Goal: Transaction & Acquisition: Book appointment/travel/reservation

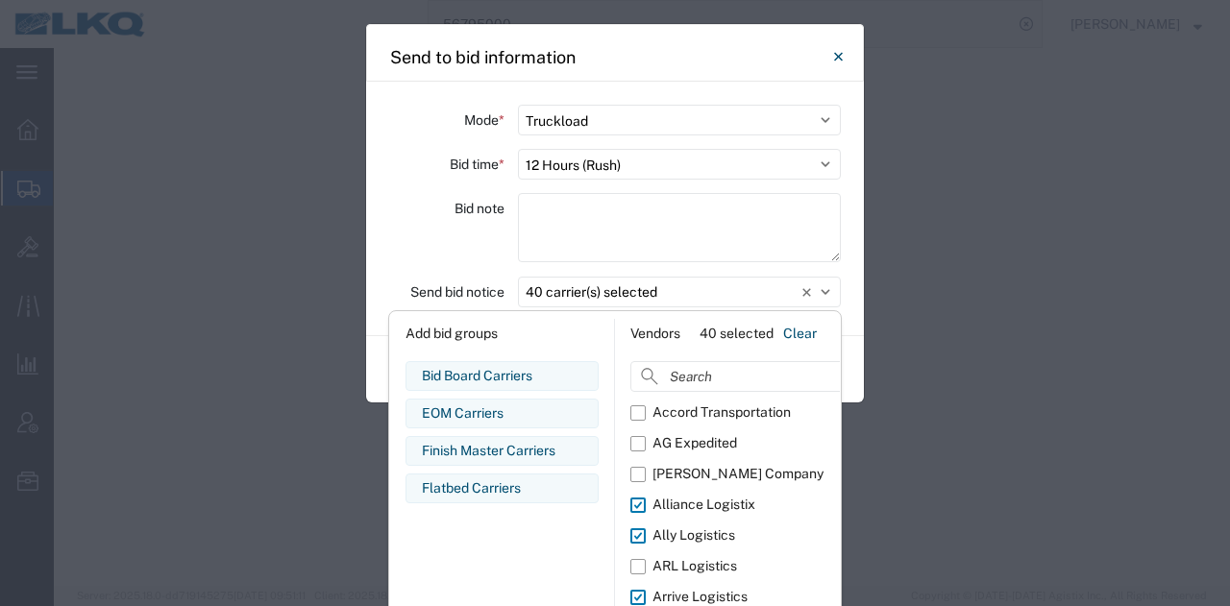
select select "TL"
select select "12"
select select "30553"
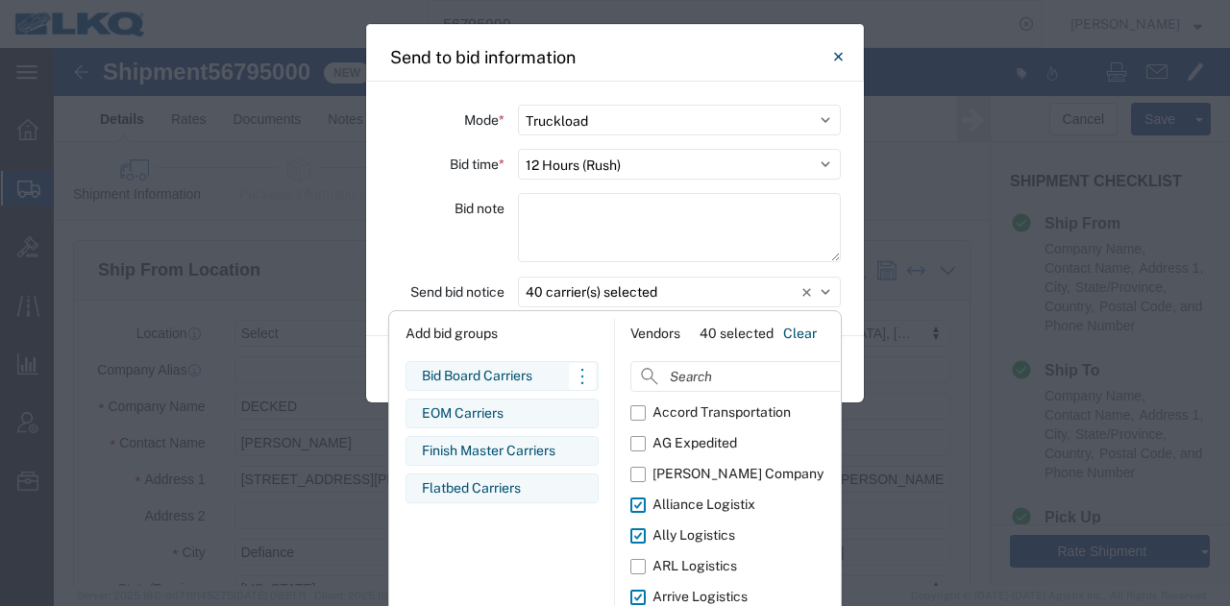
click at [517, 364] on div "Bid Board Carriers Edit bid group Remove bid group" at bounding box center [501, 376] width 193 height 30
click at [438, 374] on div "Bid Board Carriers" at bounding box center [502, 376] width 160 height 20
click at [450, 234] on div "Bid note" at bounding box center [446, 230] width 115 height 75
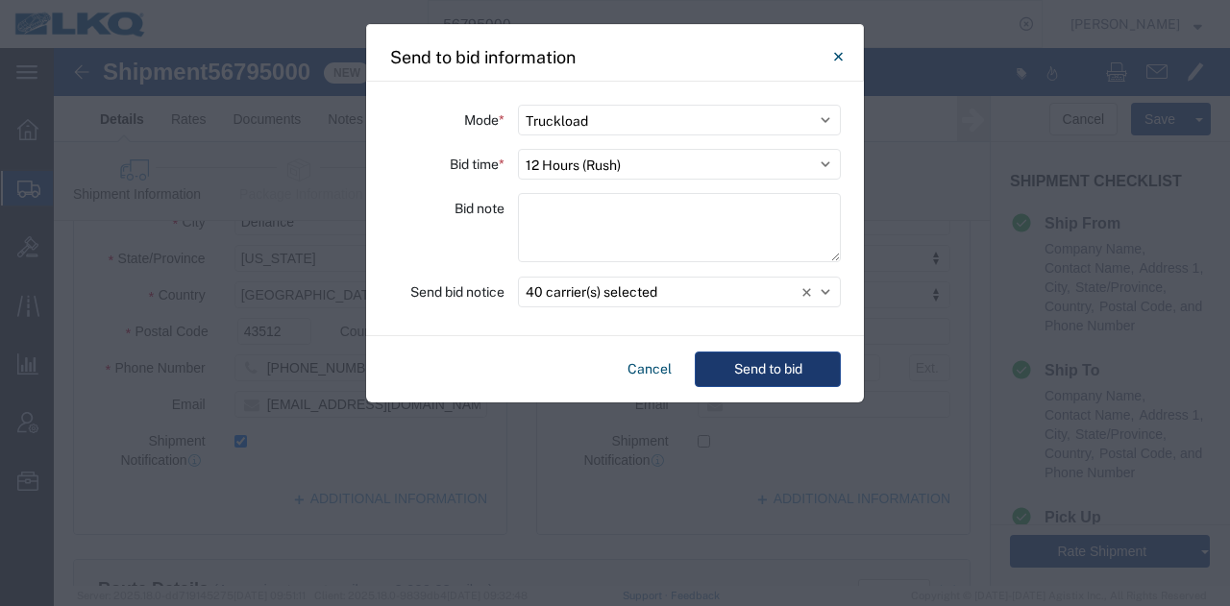
click at [728, 368] on button "Send to bid" at bounding box center [768, 370] width 146 height 36
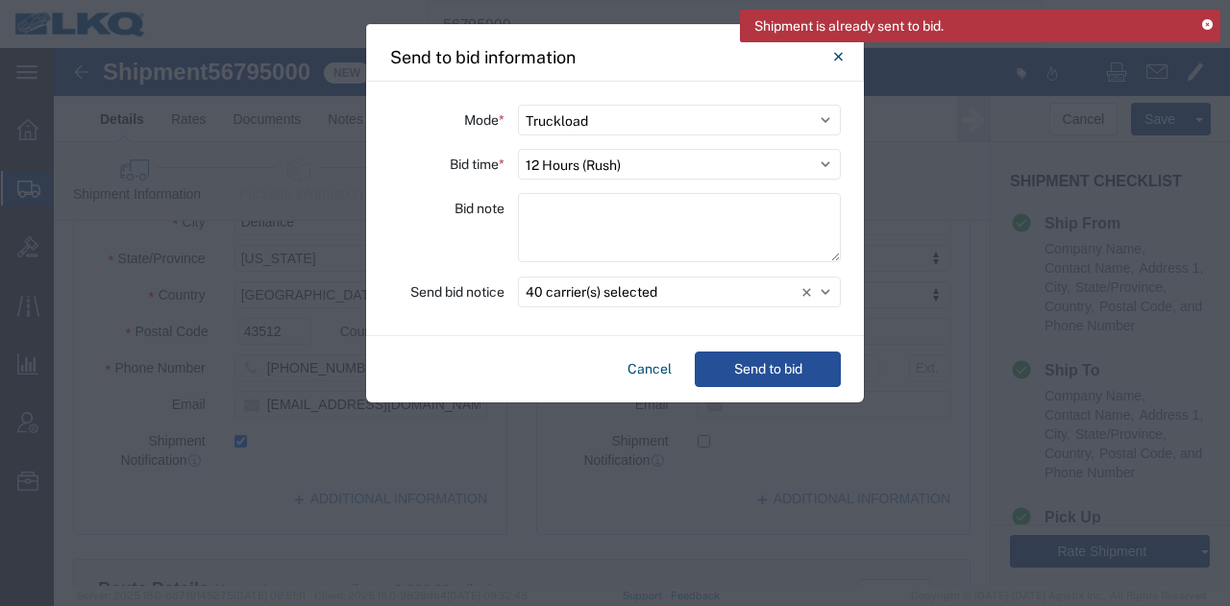
click at [1208, 20] on icon at bounding box center [1207, 25] width 11 height 11
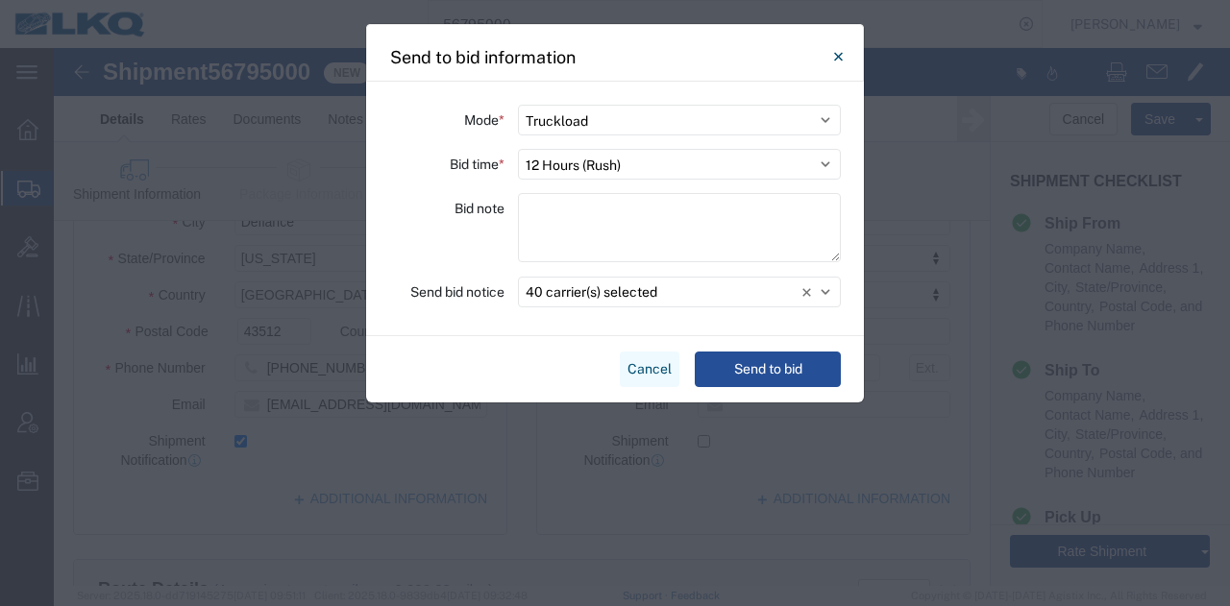
click at [666, 367] on button "Cancel" at bounding box center [650, 370] width 60 height 36
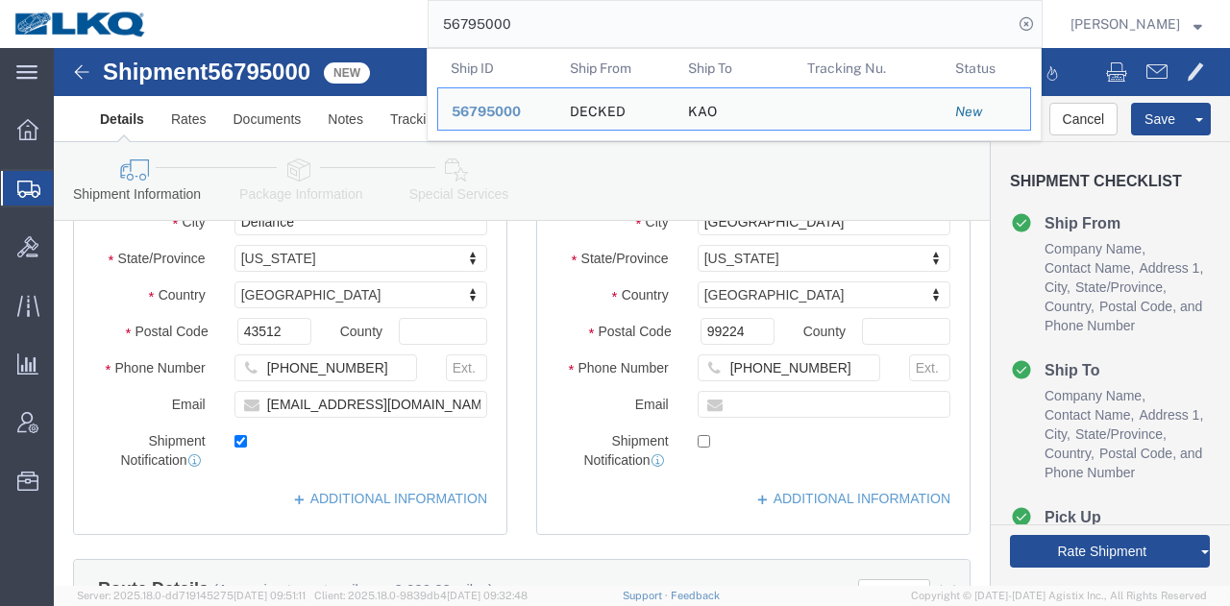
click at [724, 36] on input "56795000" at bounding box center [721, 24] width 584 height 46
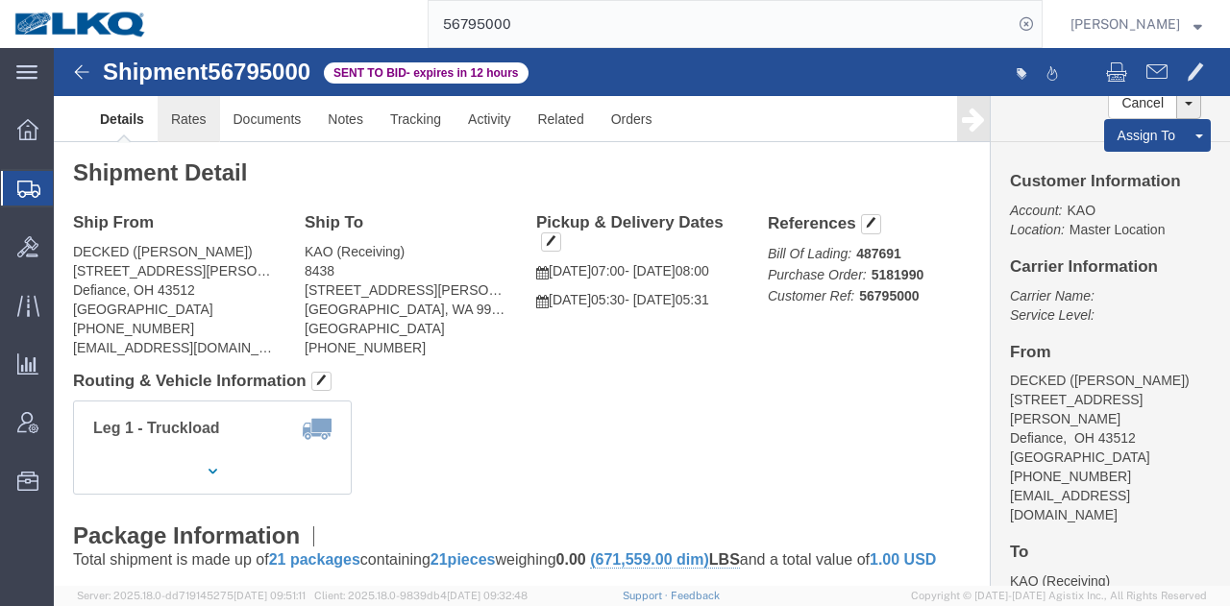
click link "Rates"
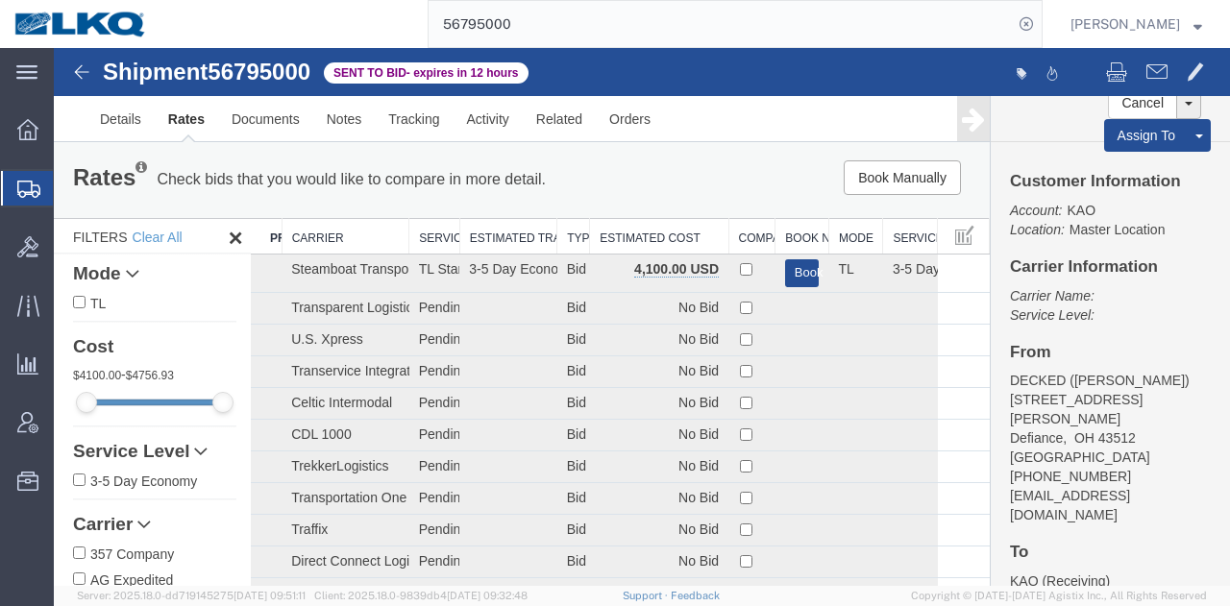
click at [650, 237] on th "Estimated Cost" at bounding box center [659, 237] width 138 height 36
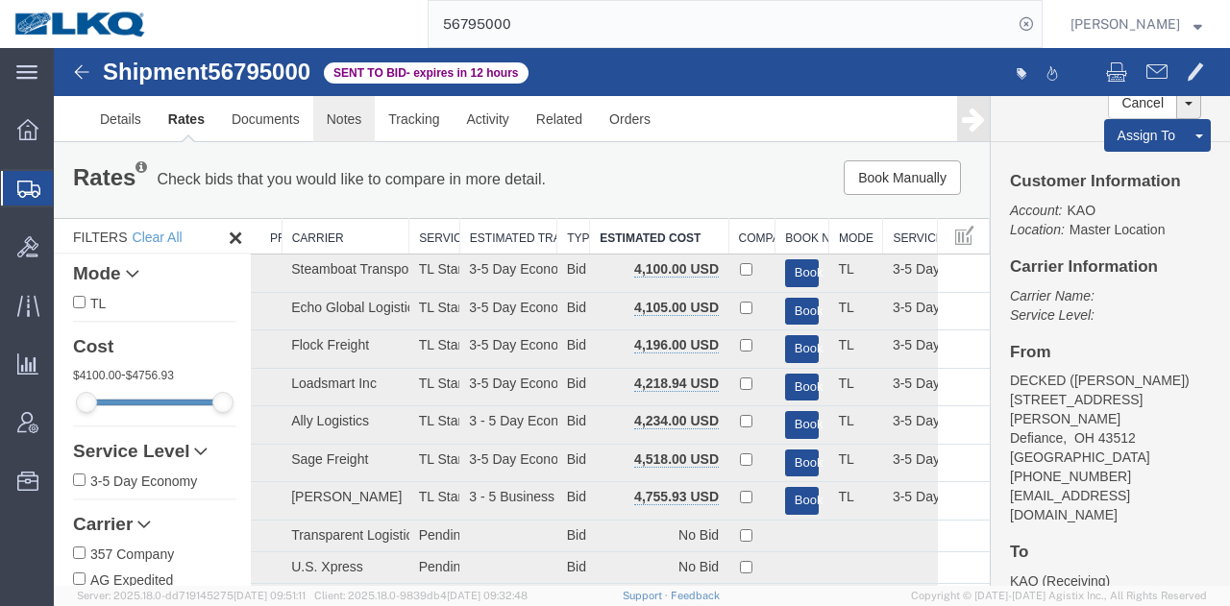
click at [339, 132] on link "Notes" at bounding box center [344, 119] width 62 height 46
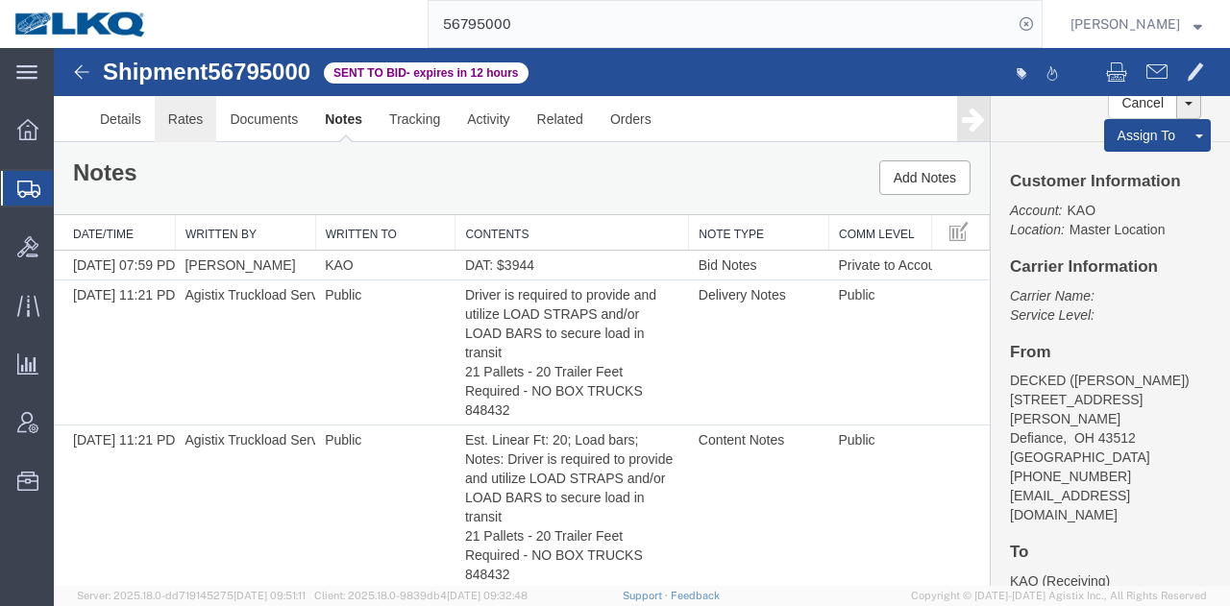
click at [198, 102] on link "Rates" at bounding box center [186, 119] width 62 height 46
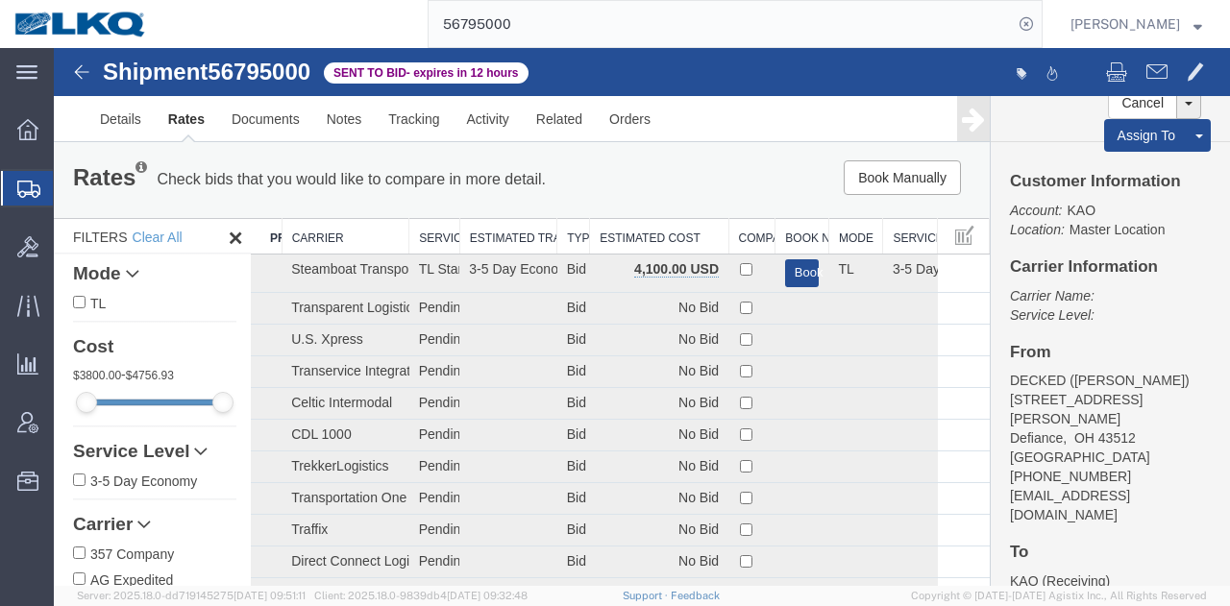
click at [670, 239] on th "Estimated Cost" at bounding box center [659, 237] width 138 height 36
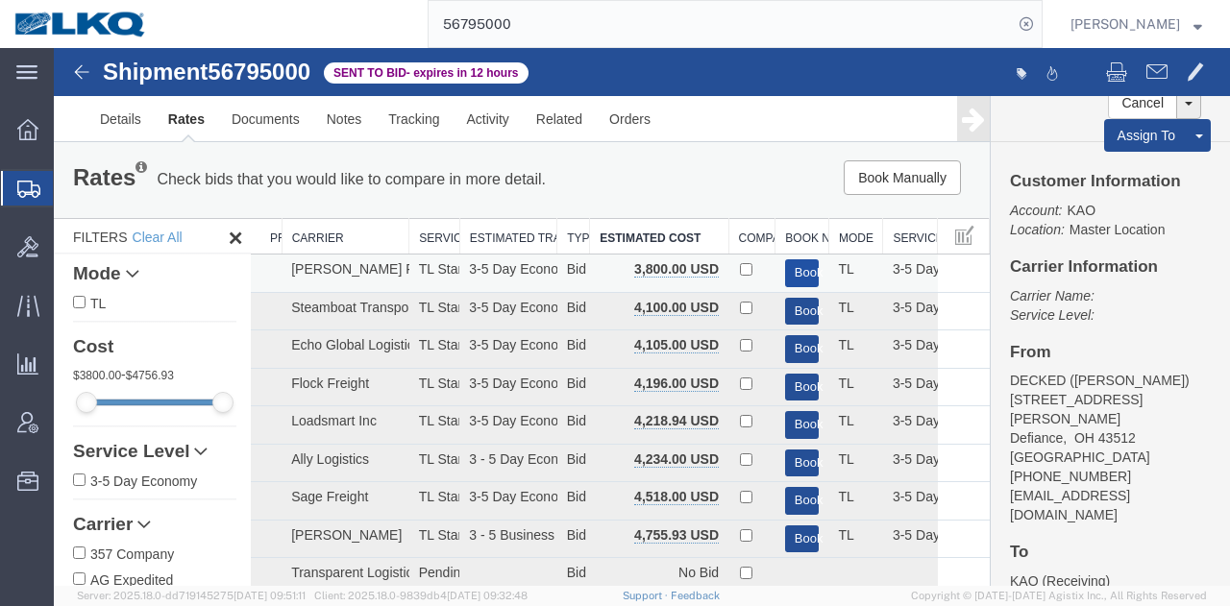
click at [786, 272] on button "Book" at bounding box center [802, 273] width 35 height 28
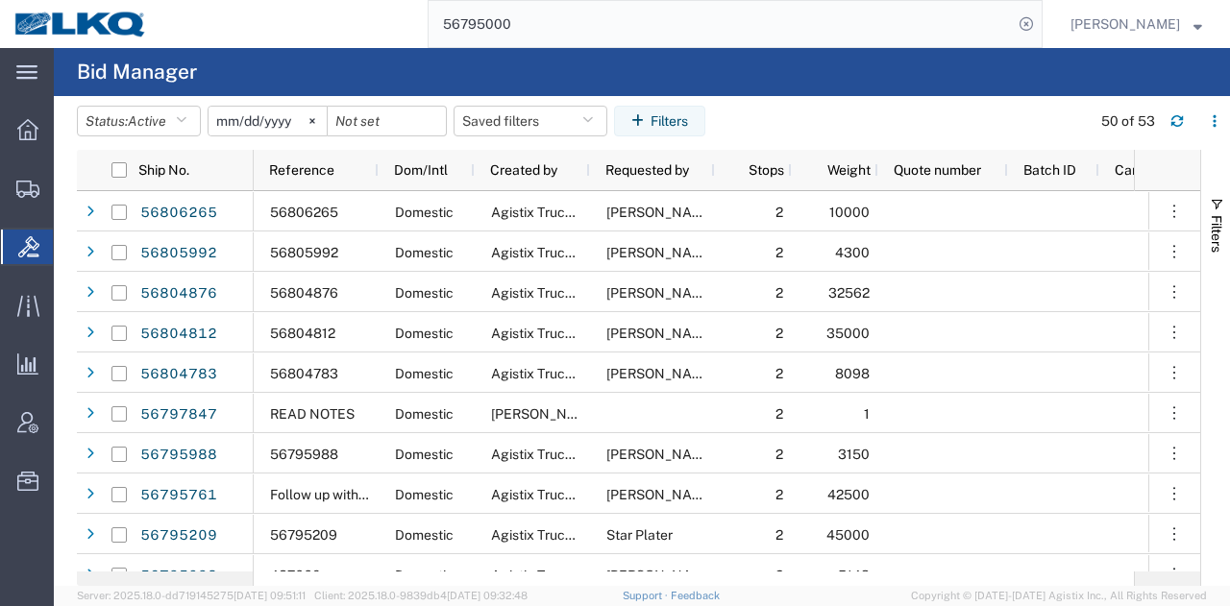
click at [809, 30] on input "56795000" at bounding box center [721, 24] width 584 height 46
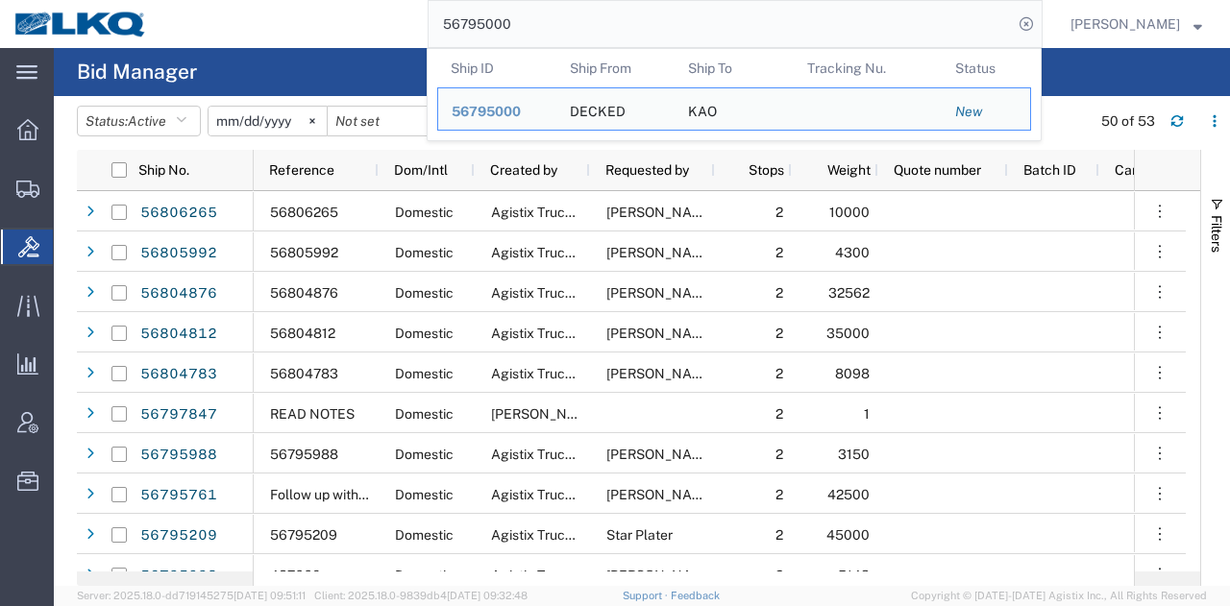
paste input "2127"
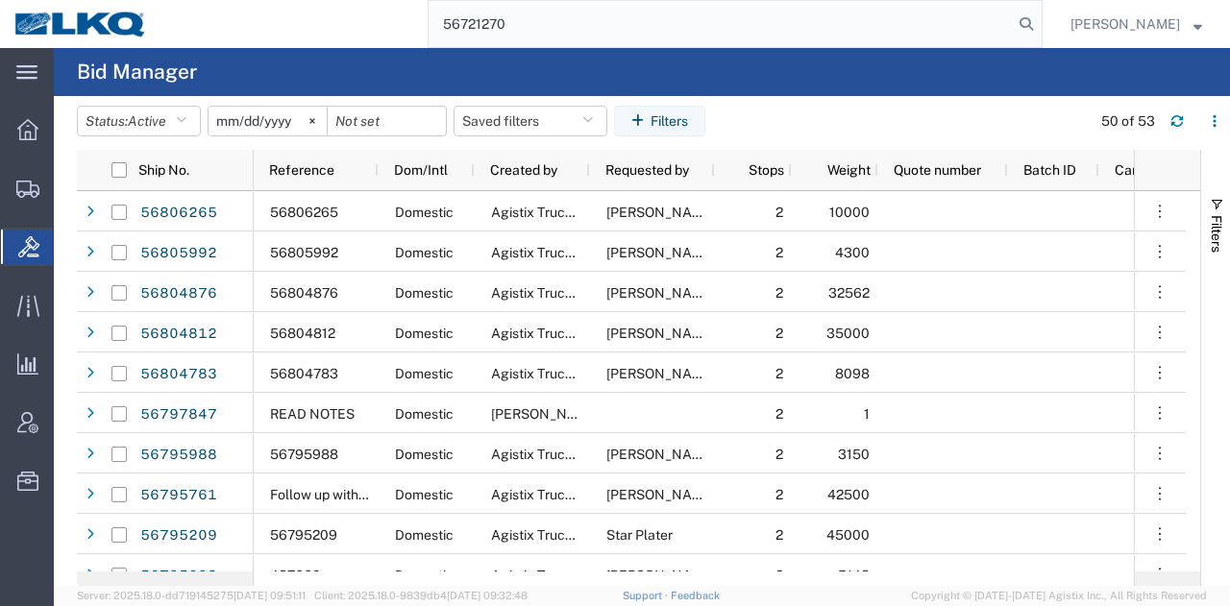
type input "56721270"
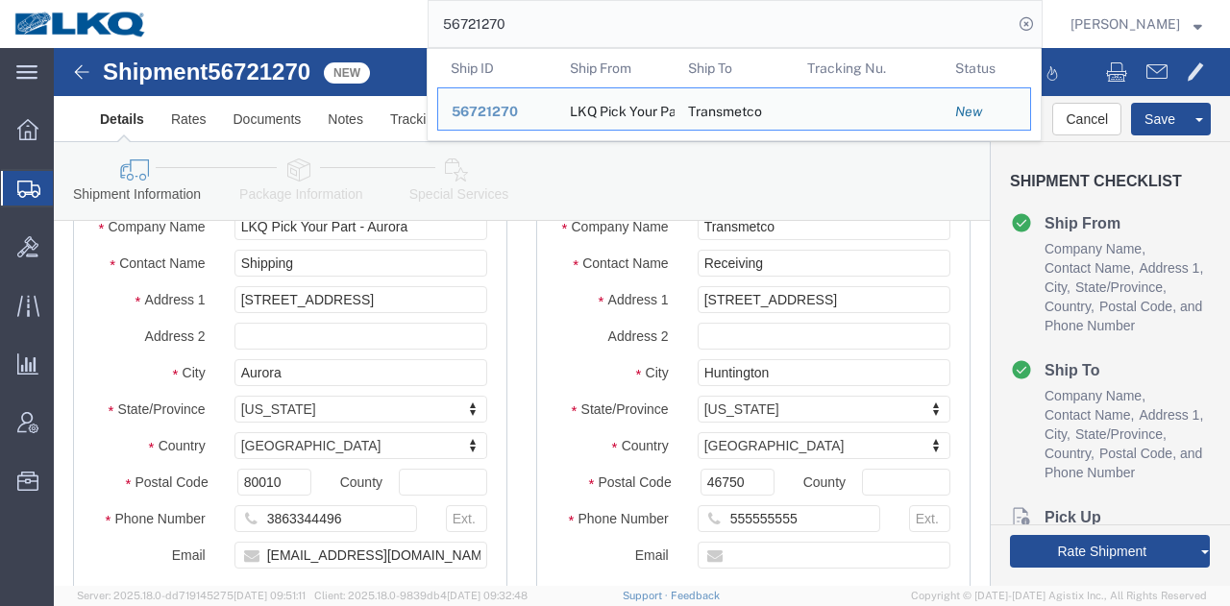
select select "28704"
select select "28018"
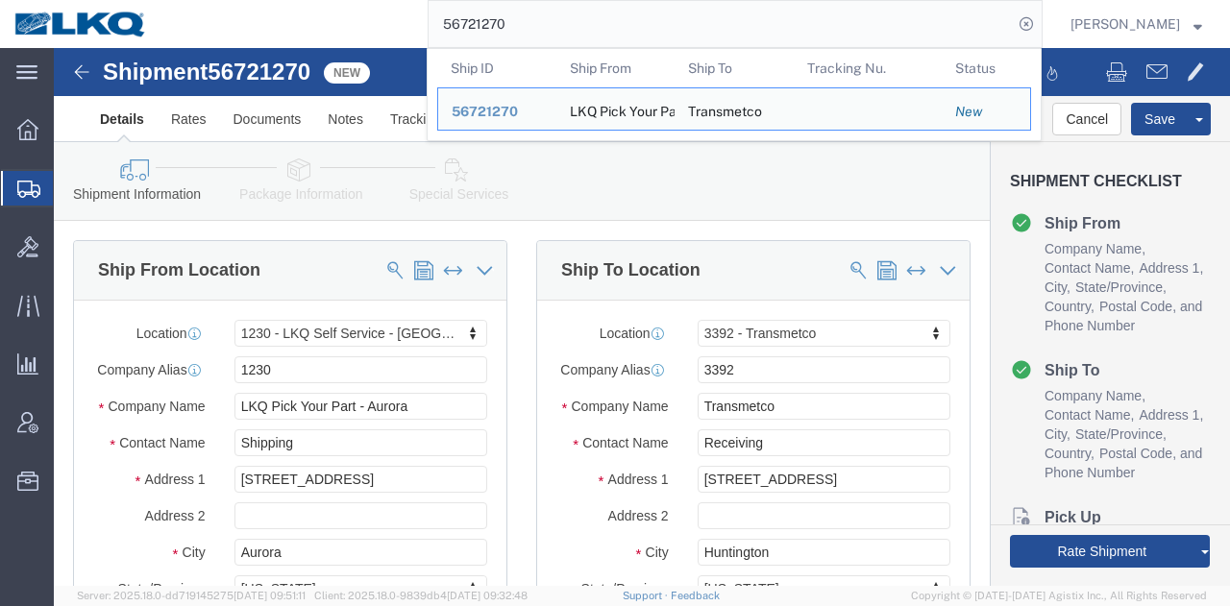
paste input "45429"
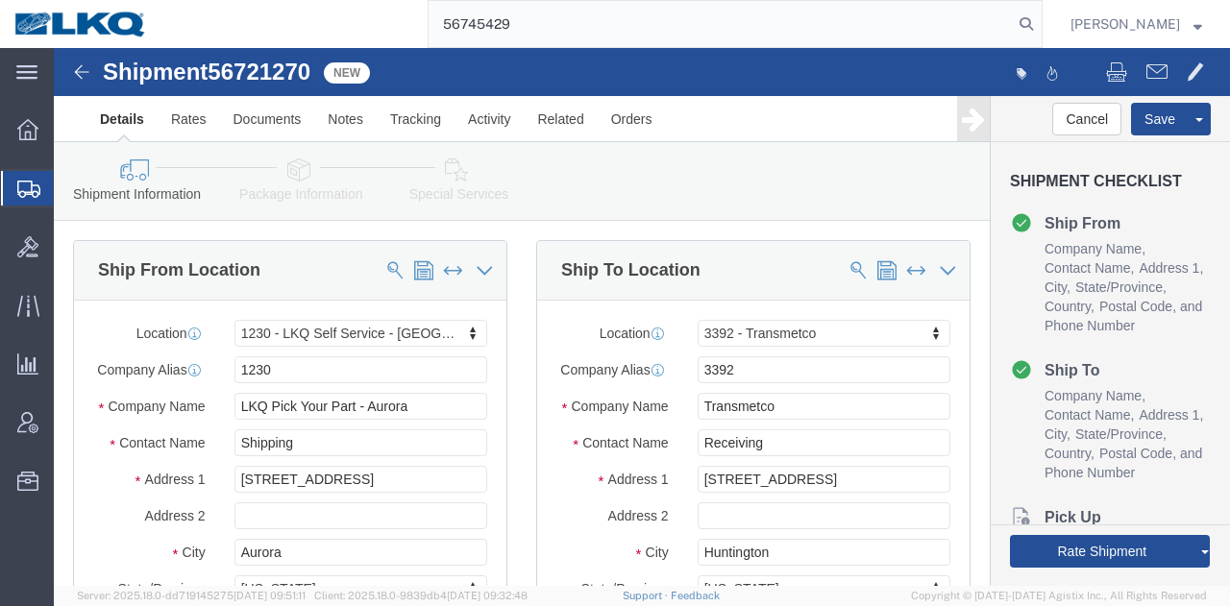
type input "56745429"
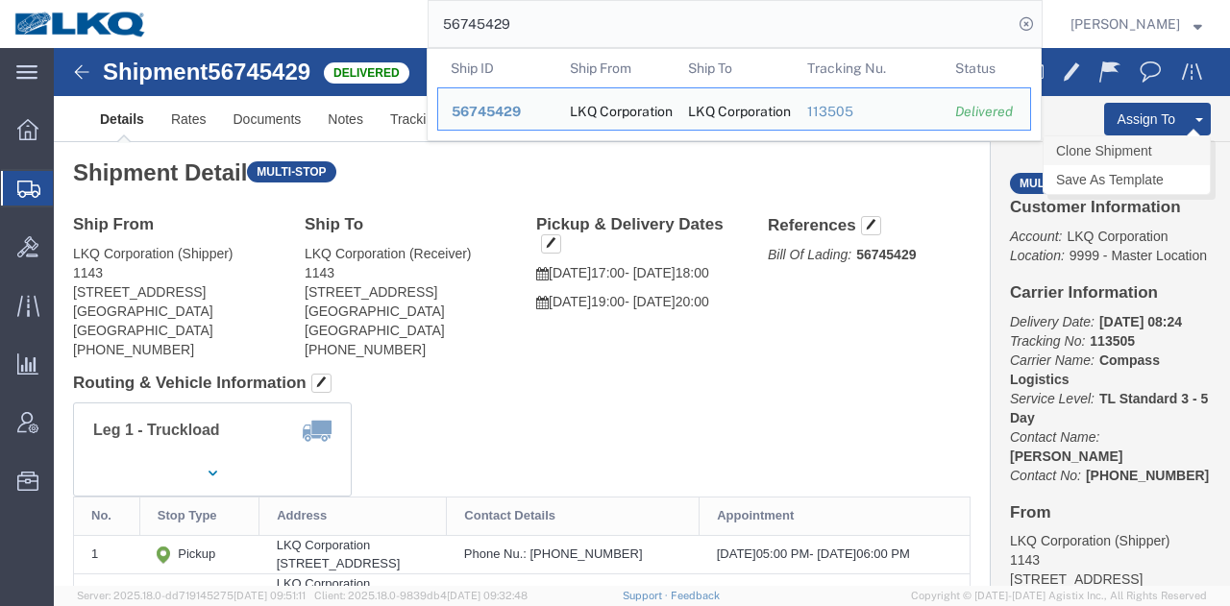
click link "Clone Shipment"
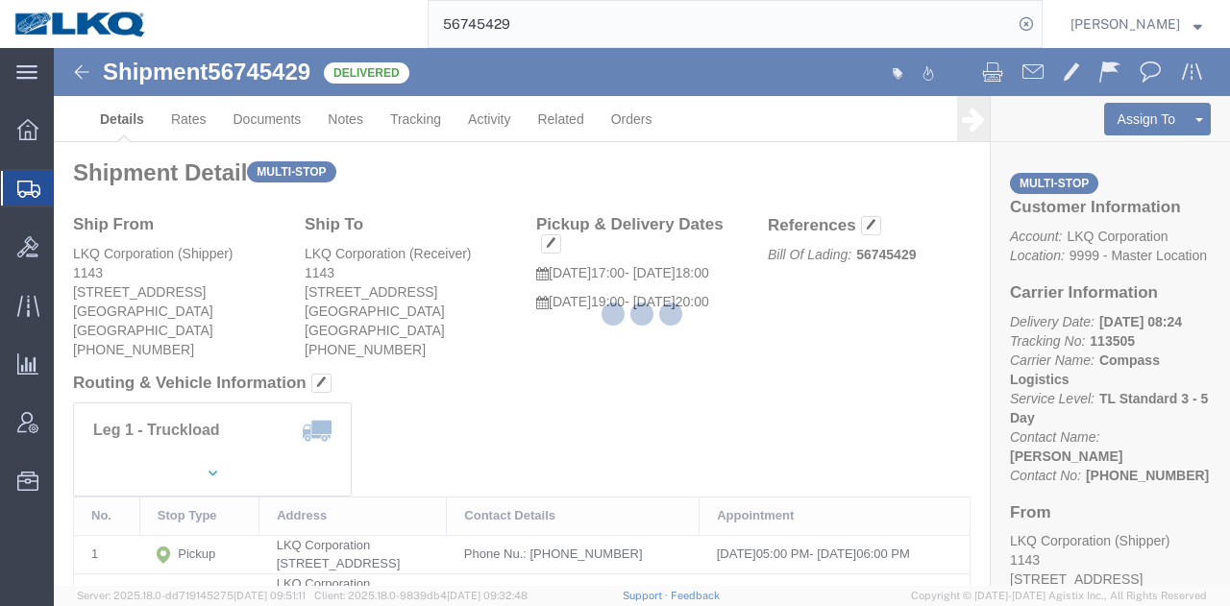
select select "27376"
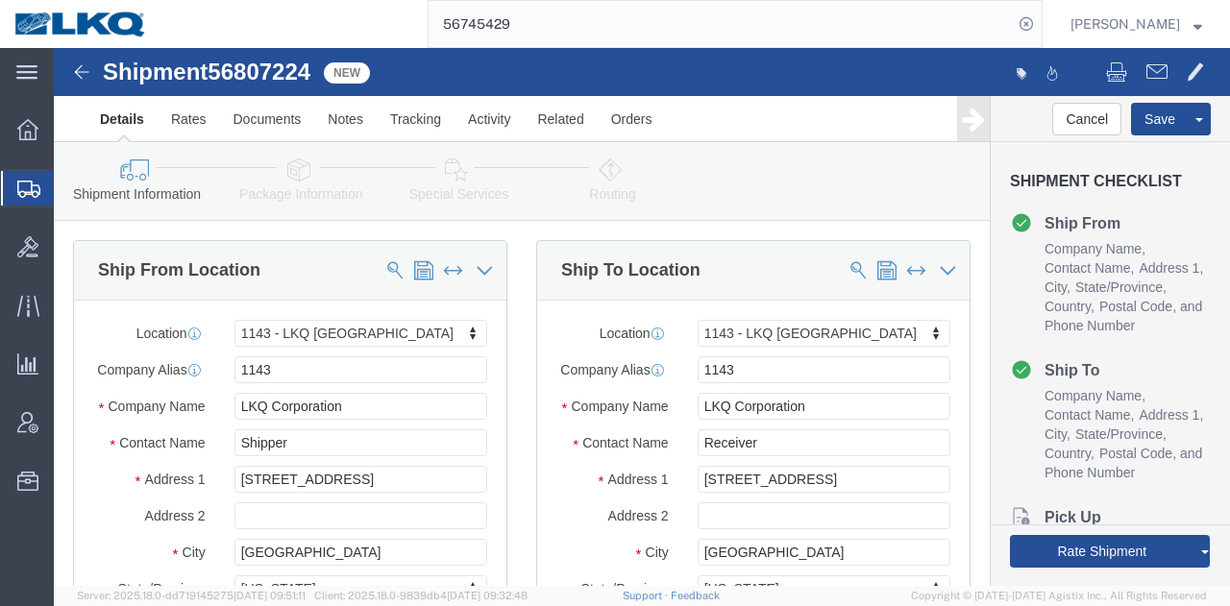
click span "56807224"
copy span "56807224"
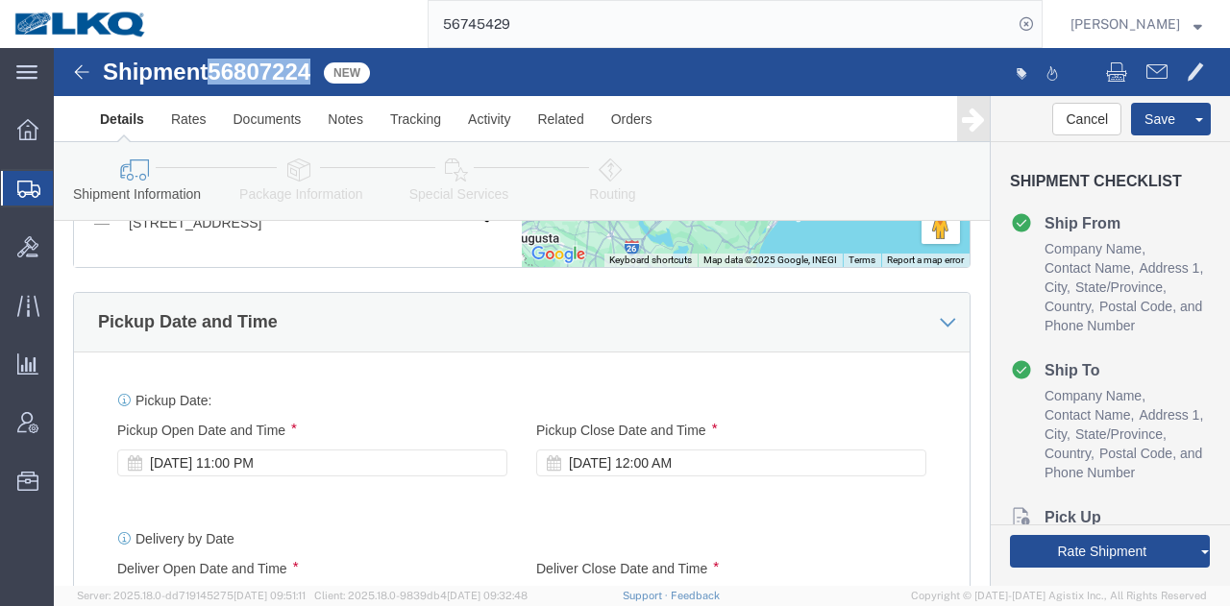
scroll to position [1441, 0]
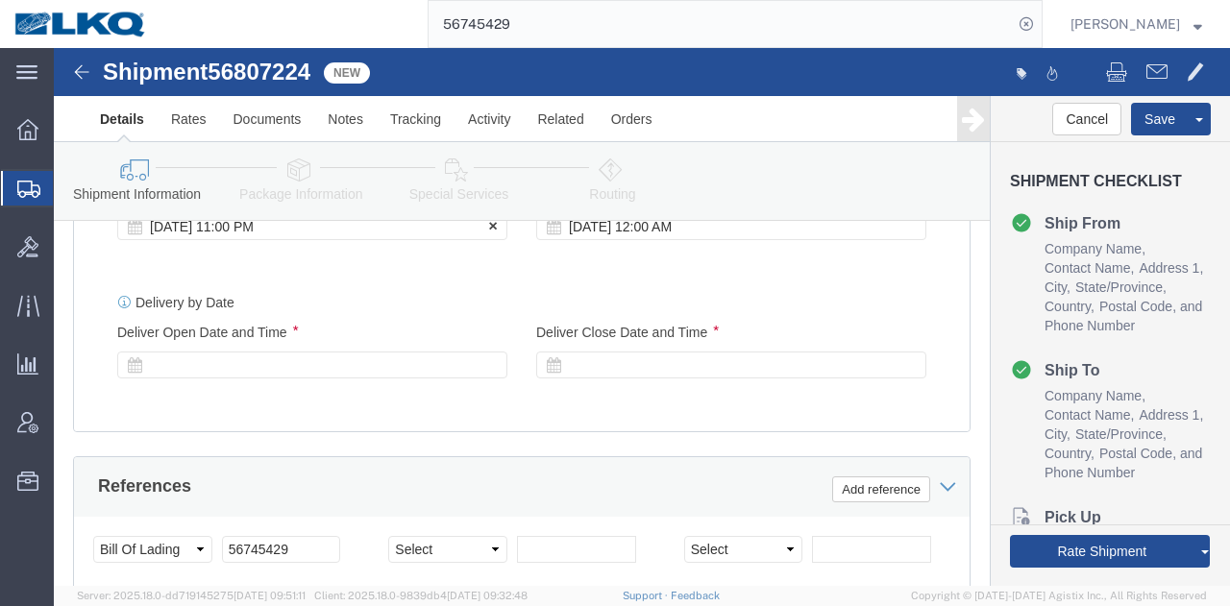
click div "Sep 12 2025 11:00 PM"
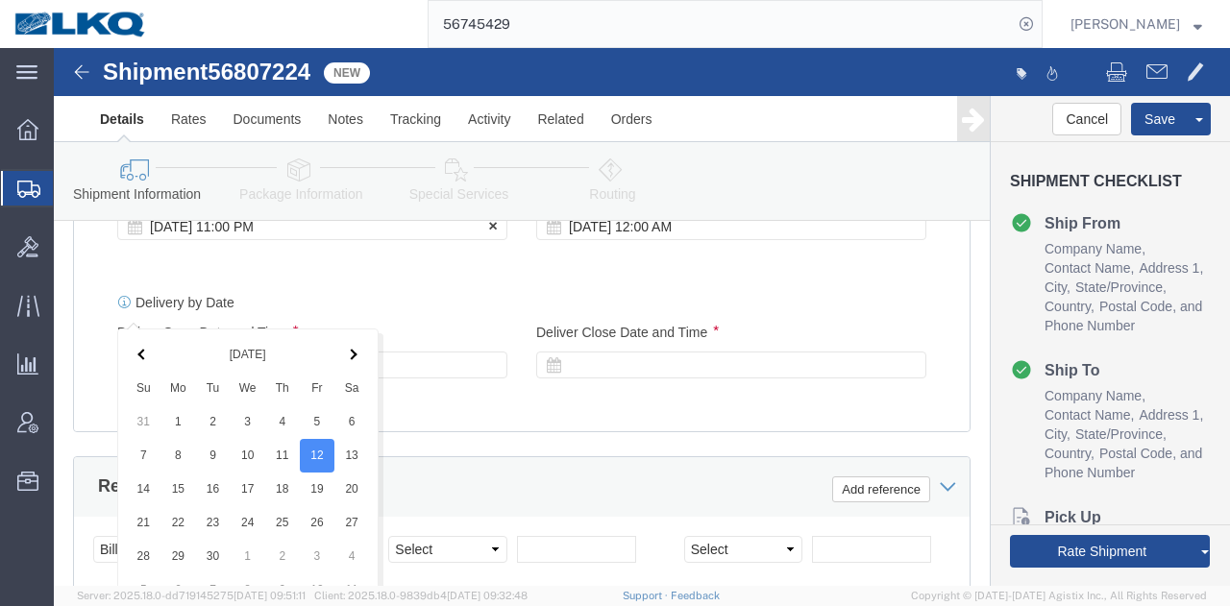
scroll to position [1781, 0]
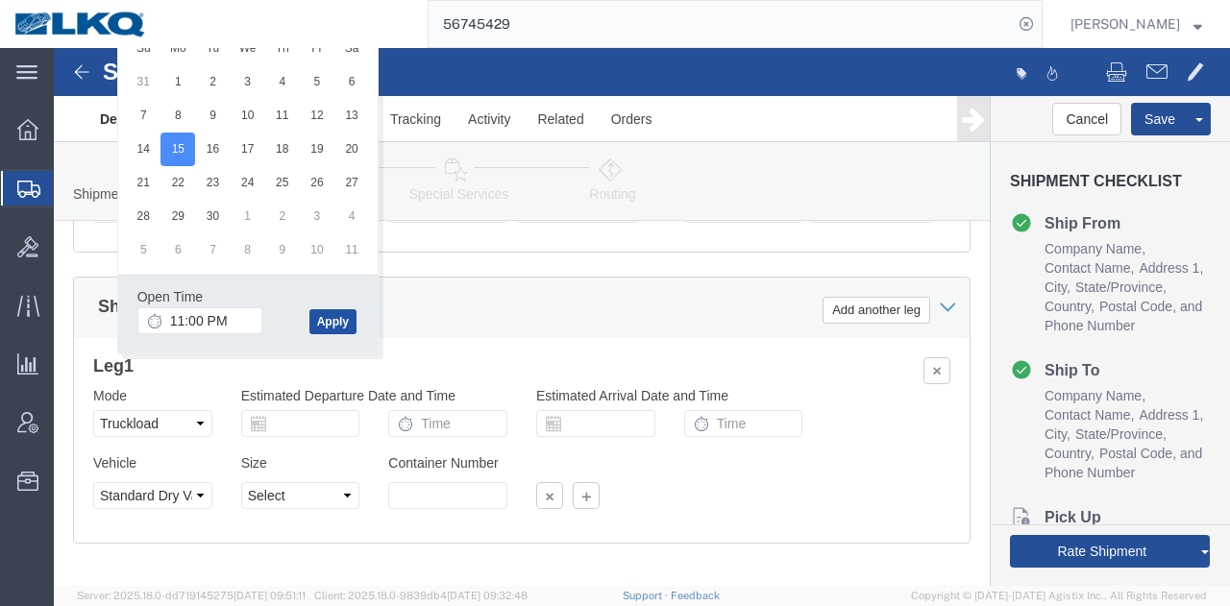
click button "Apply"
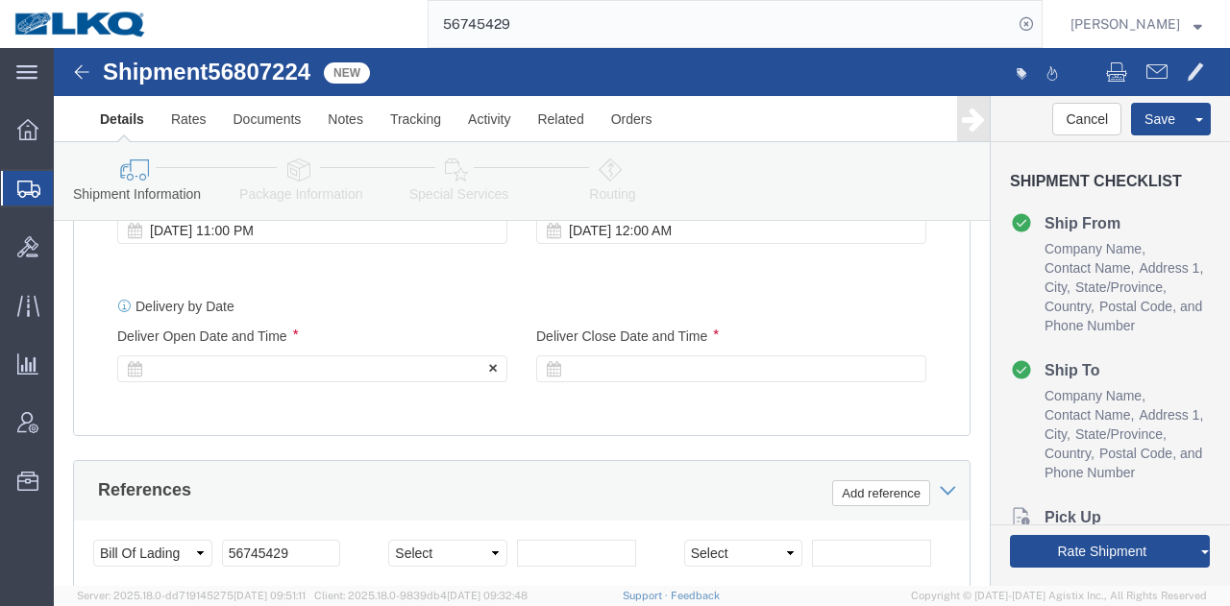
scroll to position [1397, 0]
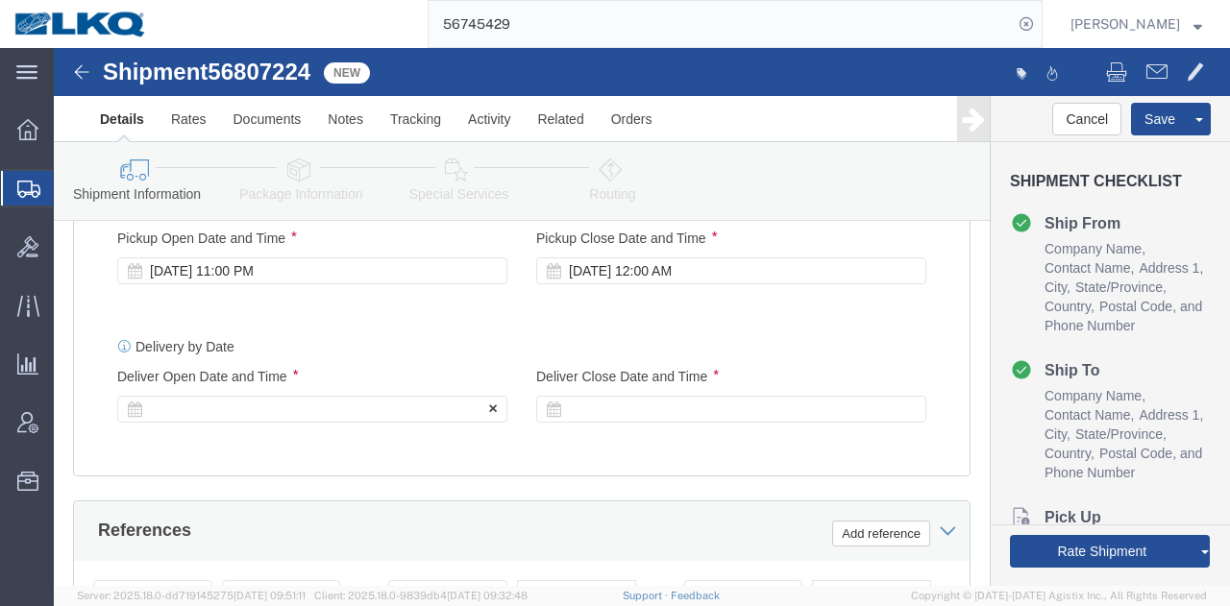
click div
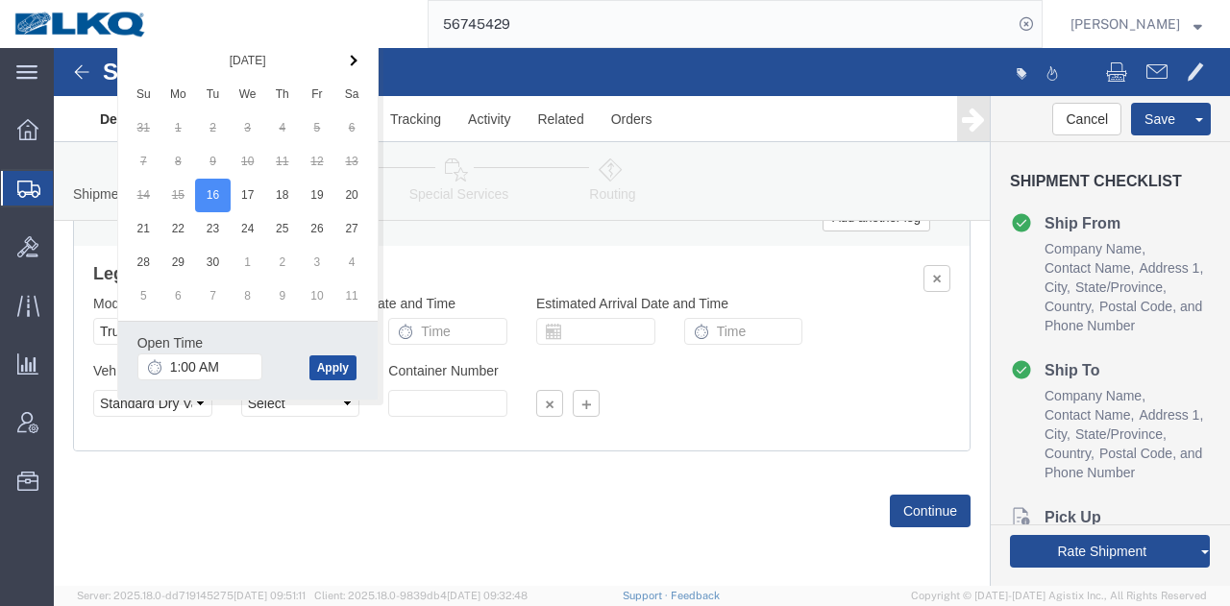
click button "Apply"
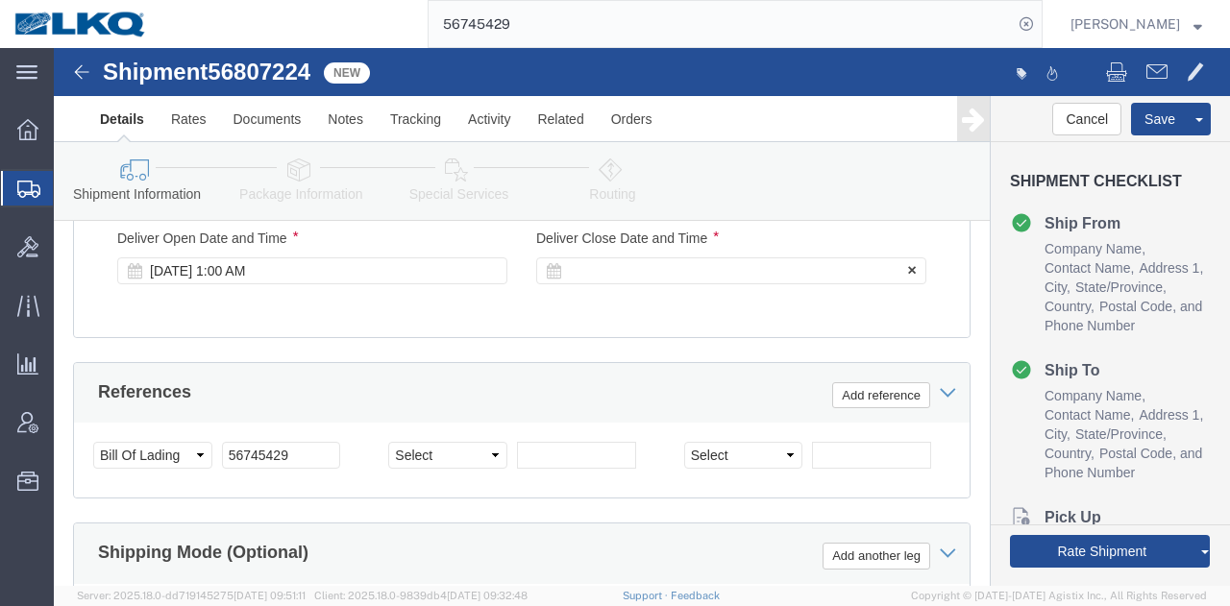
click div
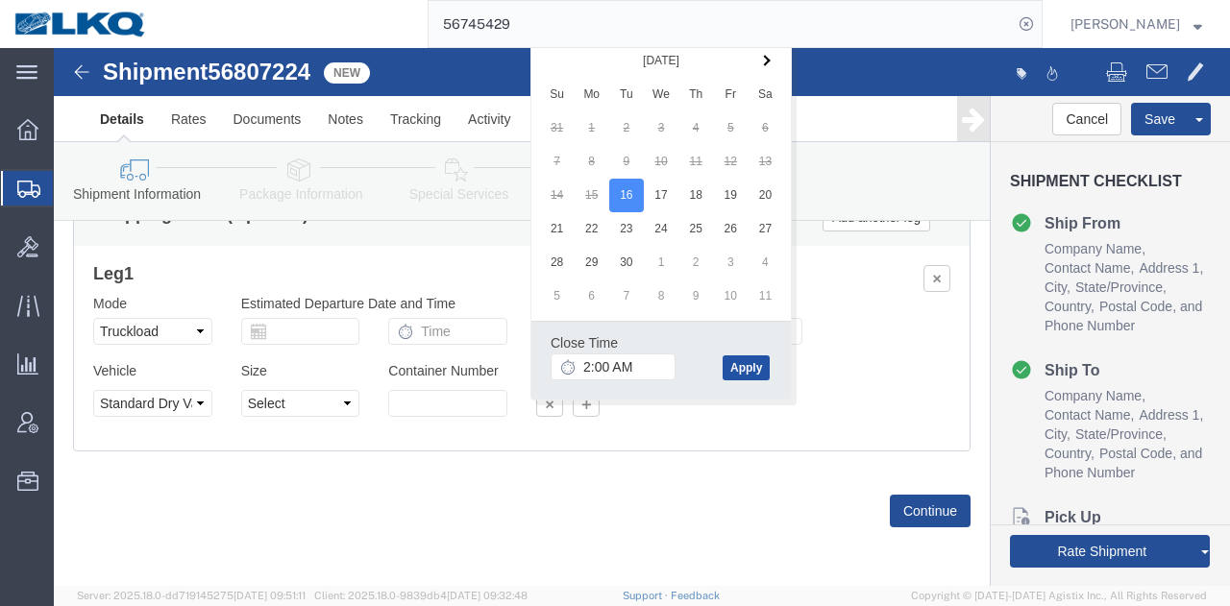
click button "Apply"
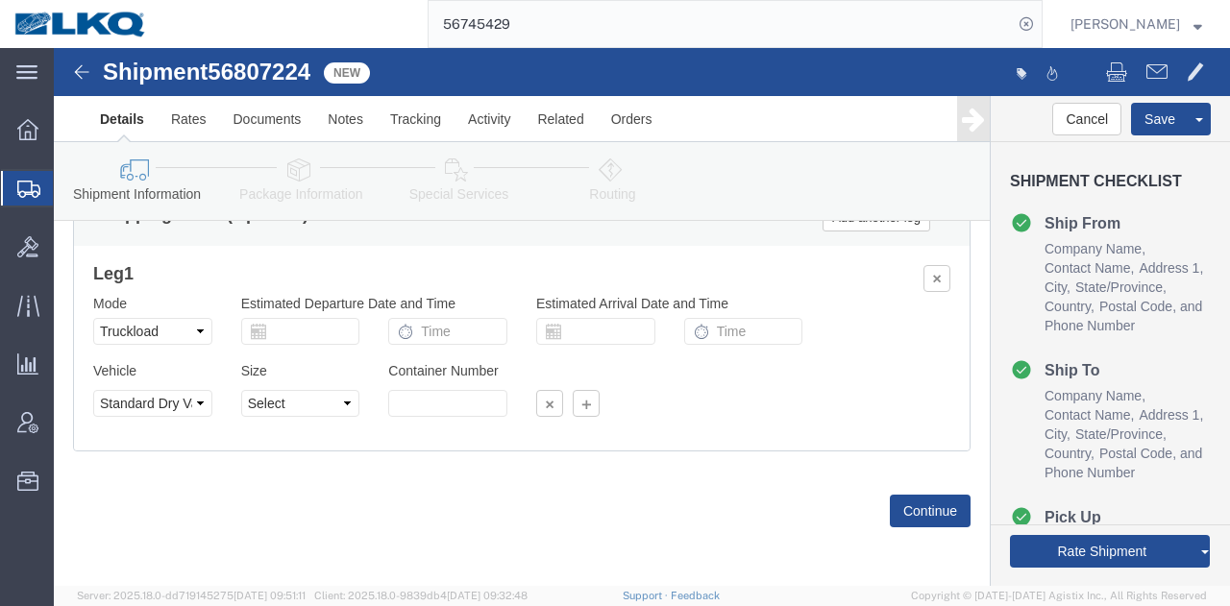
click span "56807224"
copy span "56807224"
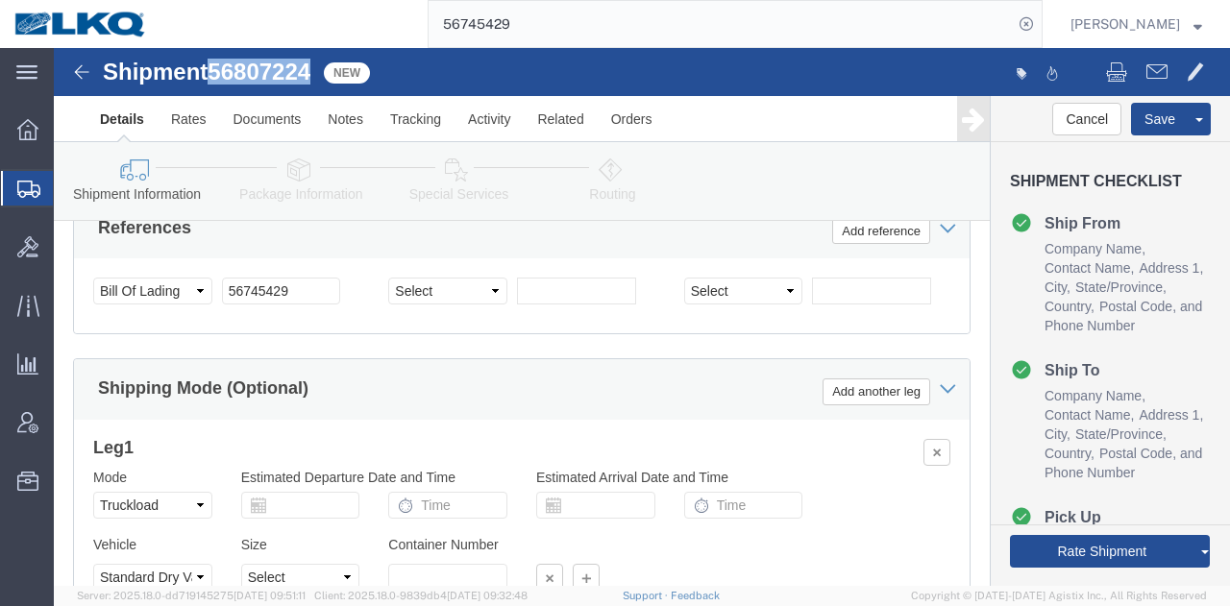
scroll to position [1572, 0]
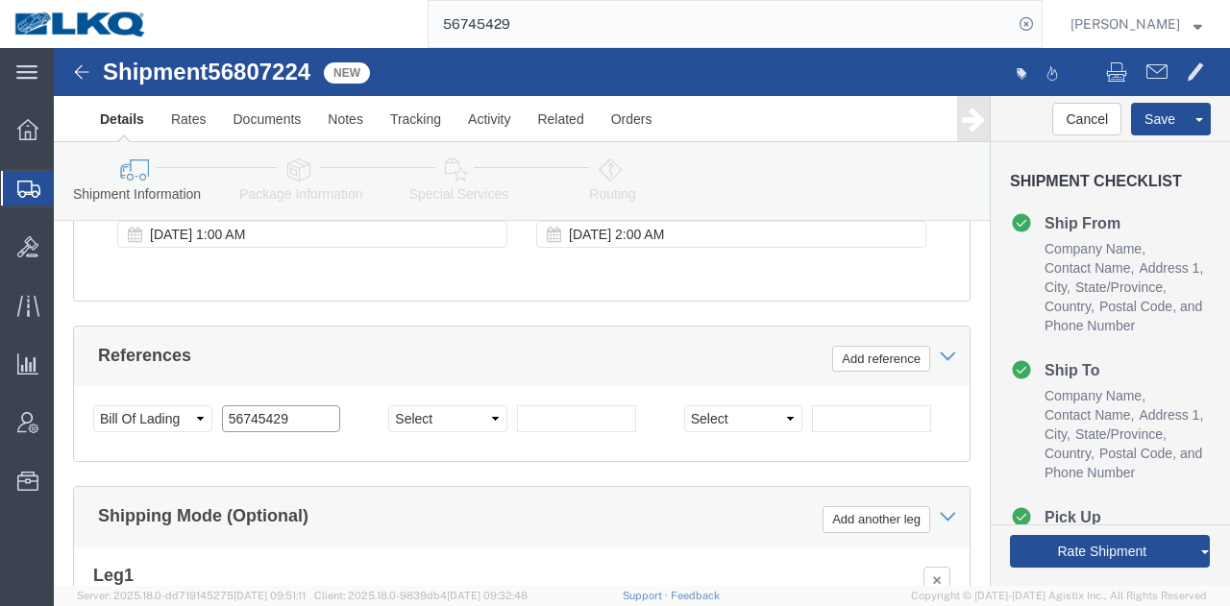
click input "56745429"
paste input "807224"
type input "56807224"
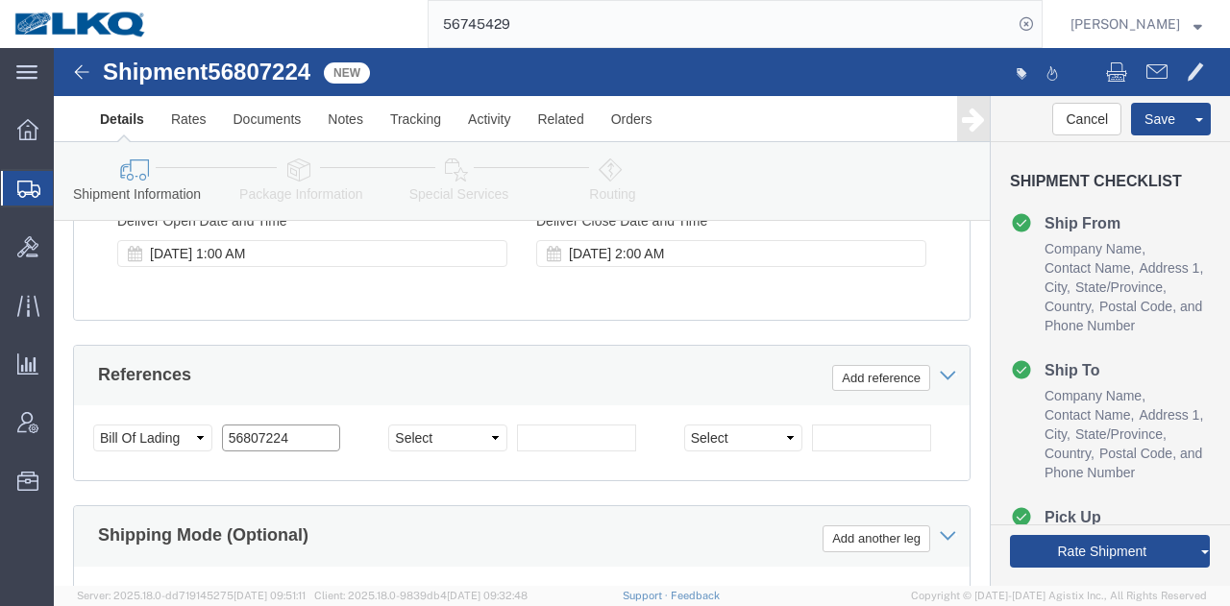
scroll to position [1284, 0]
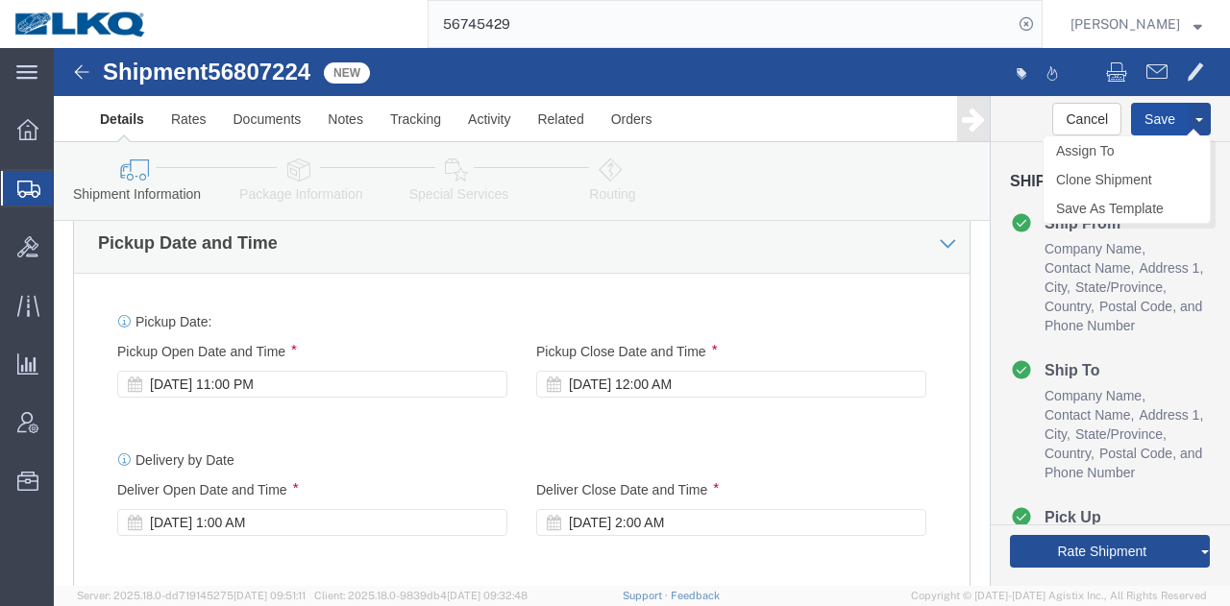
click button "Save"
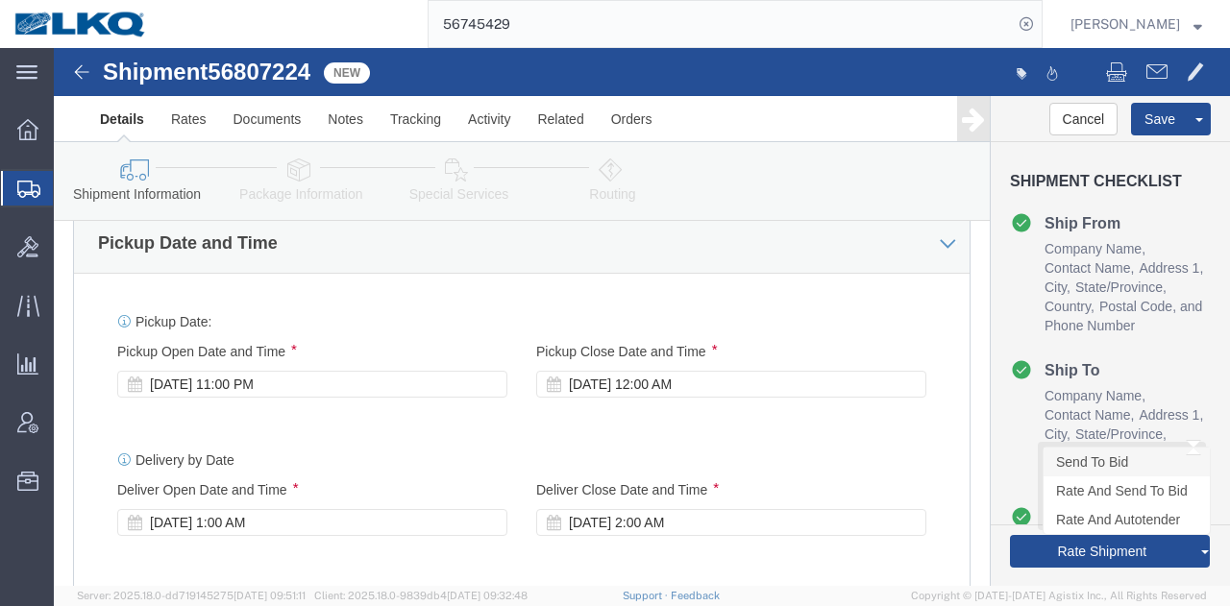
click link "Send To Bid"
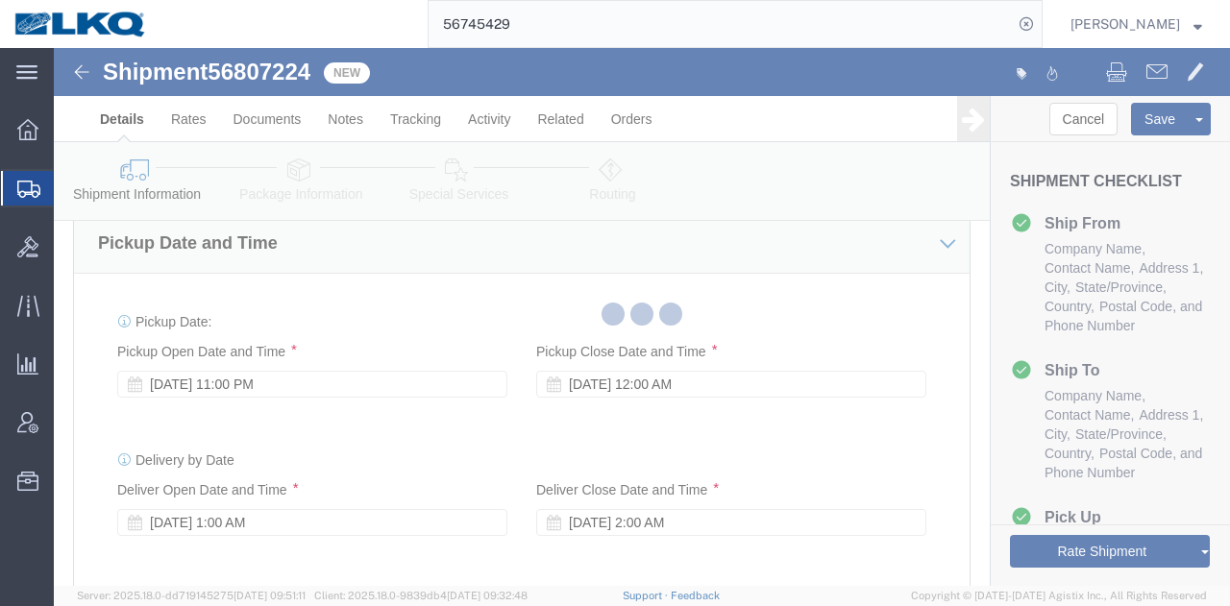
select select "27376"
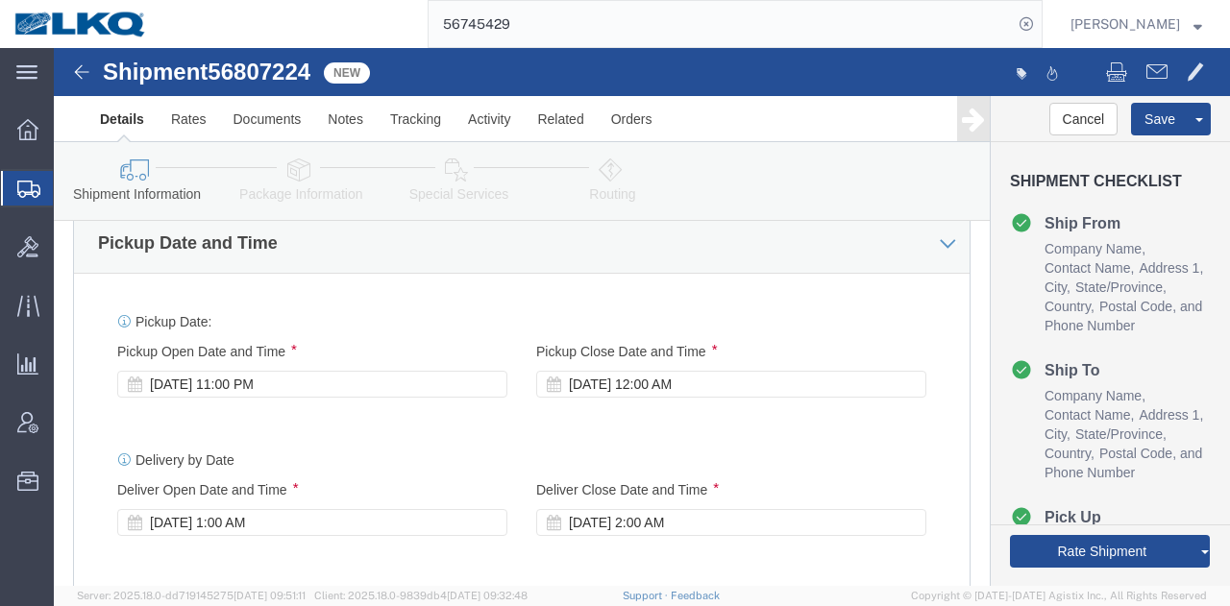
select select "TL"
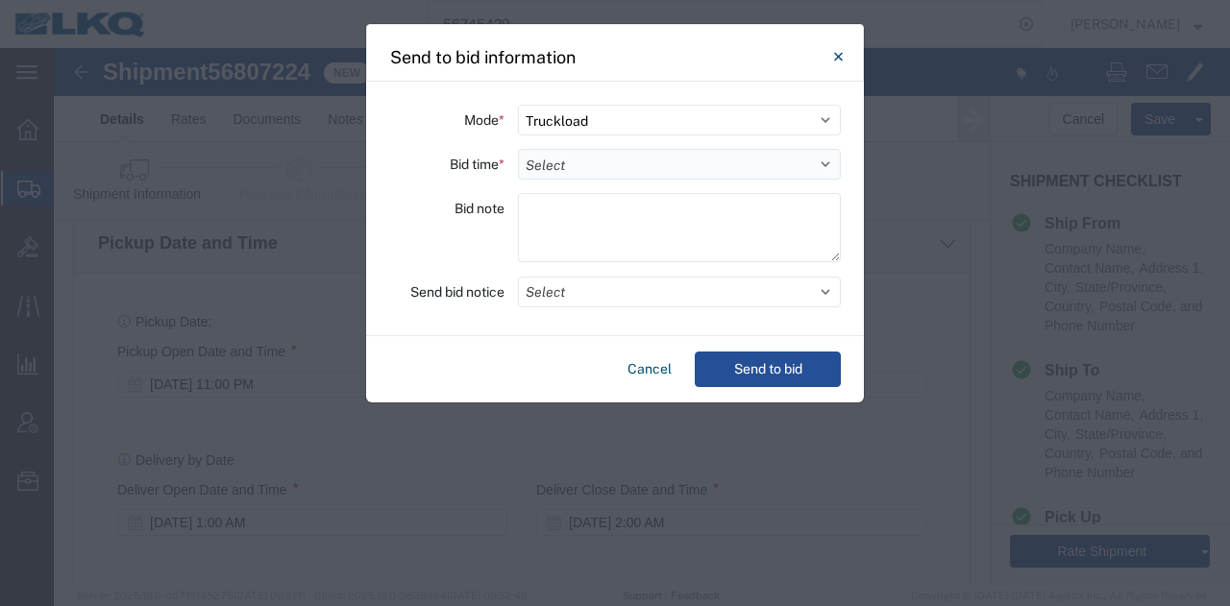
click at [607, 173] on select "Select 30 Min (Rush) 1 Hour (Rush) 2 Hours (Rush) 4 Hours (Rush) 8 Hours (Rush)…" at bounding box center [679, 164] width 323 height 31
select select "12"
click at [518, 149] on select "Select 30 Min (Rush) 1 Hour (Rush) 2 Hours (Rush) 4 Hours (Rush) 8 Hours (Rush)…" at bounding box center [679, 164] width 323 height 31
click at [625, 297] on button "Select" at bounding box center [679, 292] width 323 height 31
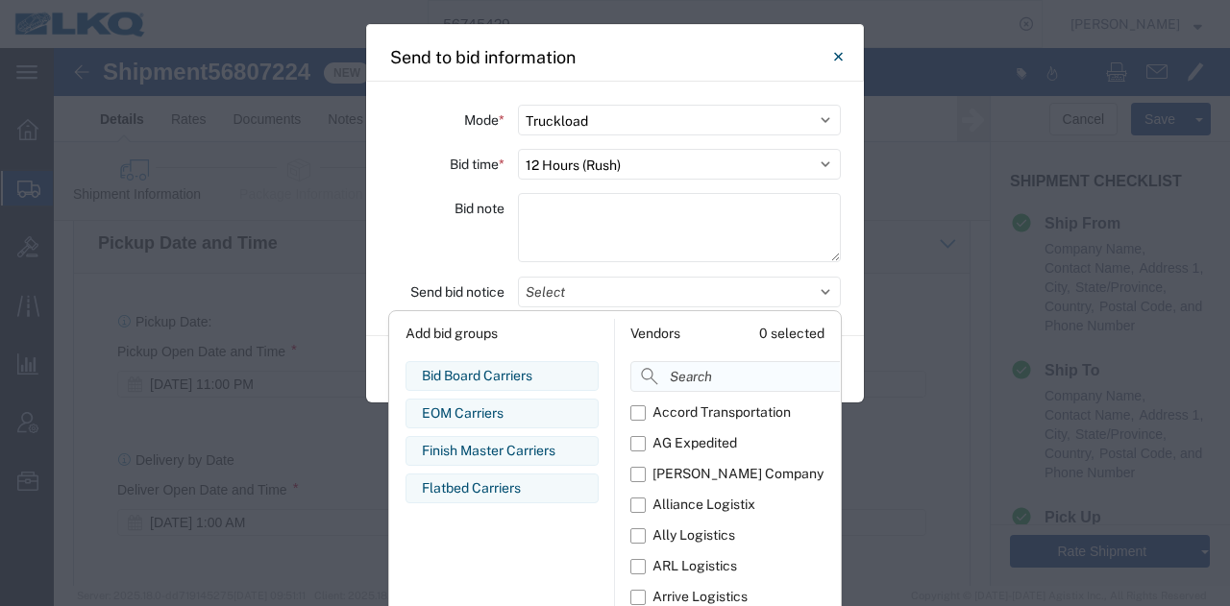
click at [719, 383] on input at bounding box center [778, 376] width 296 height 31
paste input "comp"
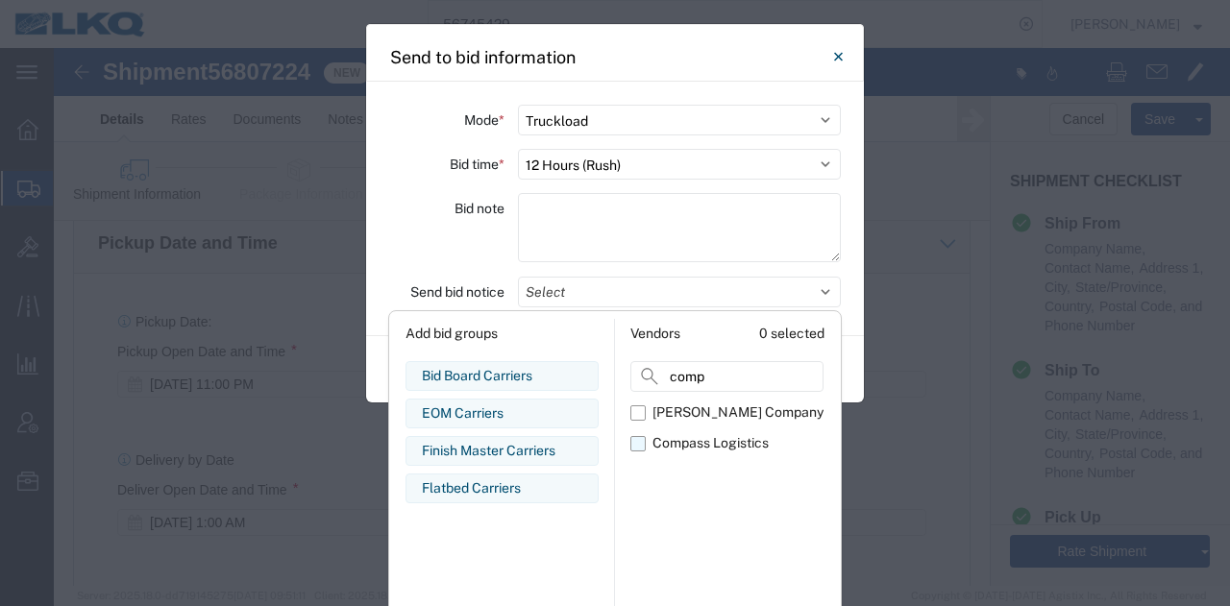
type input "comp"
drag, startPoint x: 700, startPoint y: 440, endPoint x: 642, endPoint y: 381, distance: 82.9
click at [699, 440] on div "Compass Logistics" at bounding box center [710, 443] width 116 height 20
click at [0, 0] on input "Compass Logistics" at bounding box center [0, 0] width 0 height 0
click at [486, 249] on div "Bid note" at bounding box center [446, 230] width 115 height 75
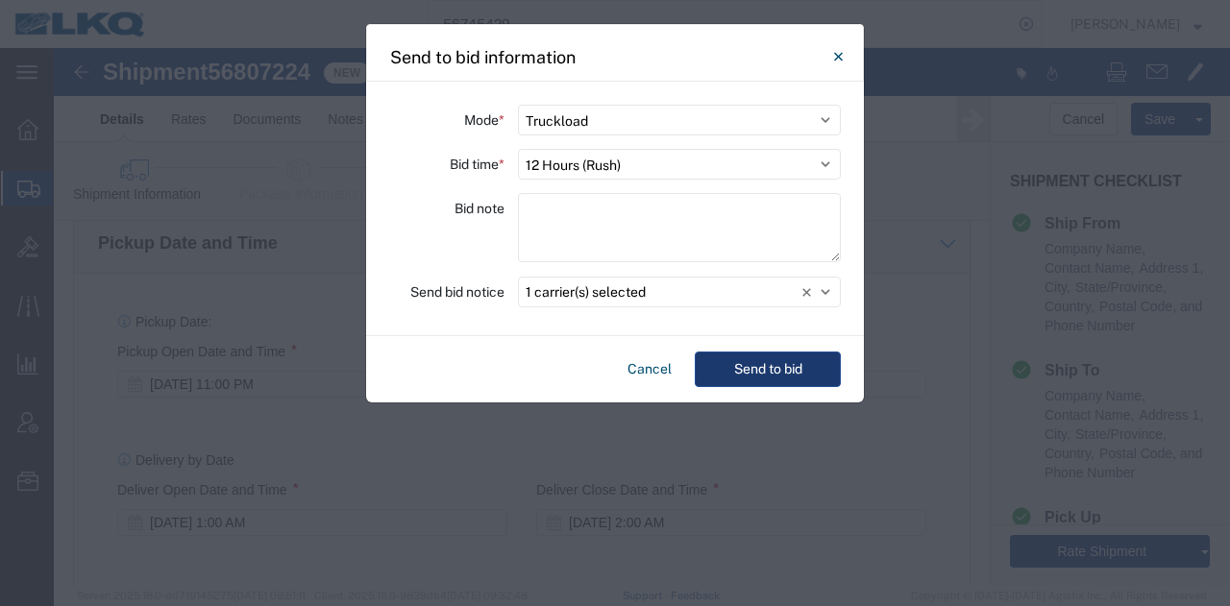
click at [764, 372] on button "Send to bid" at bounding box center [768, 370] width 146 height 36
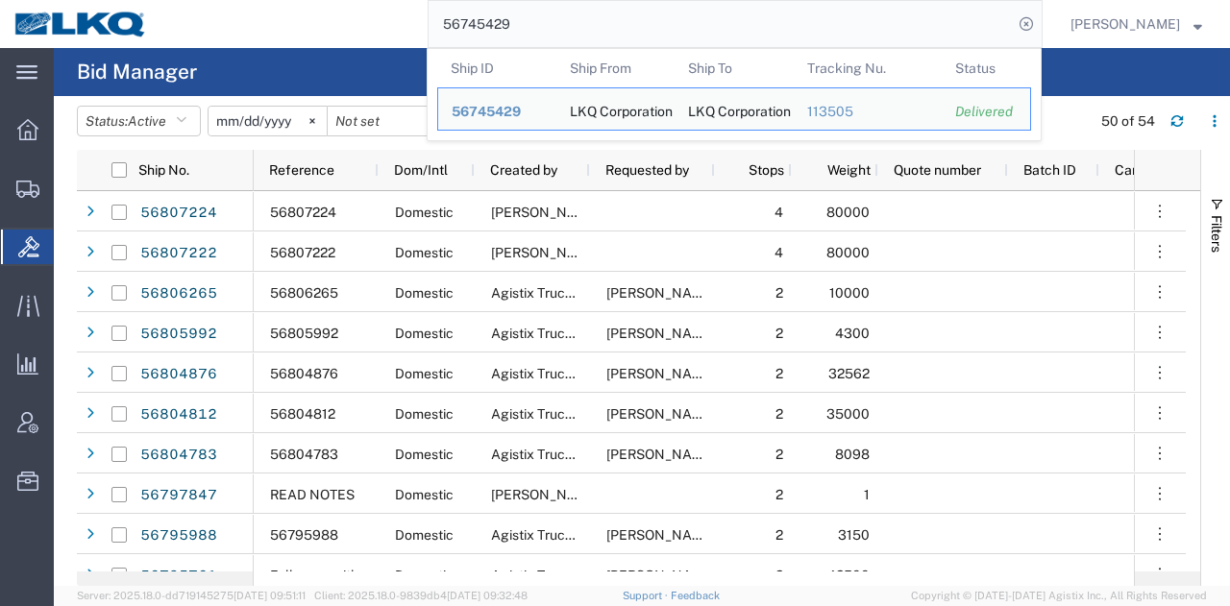
click at [703, 28] on input "56745429" at bounding box center [721, 24] width 584 height 46
paste input "807224"
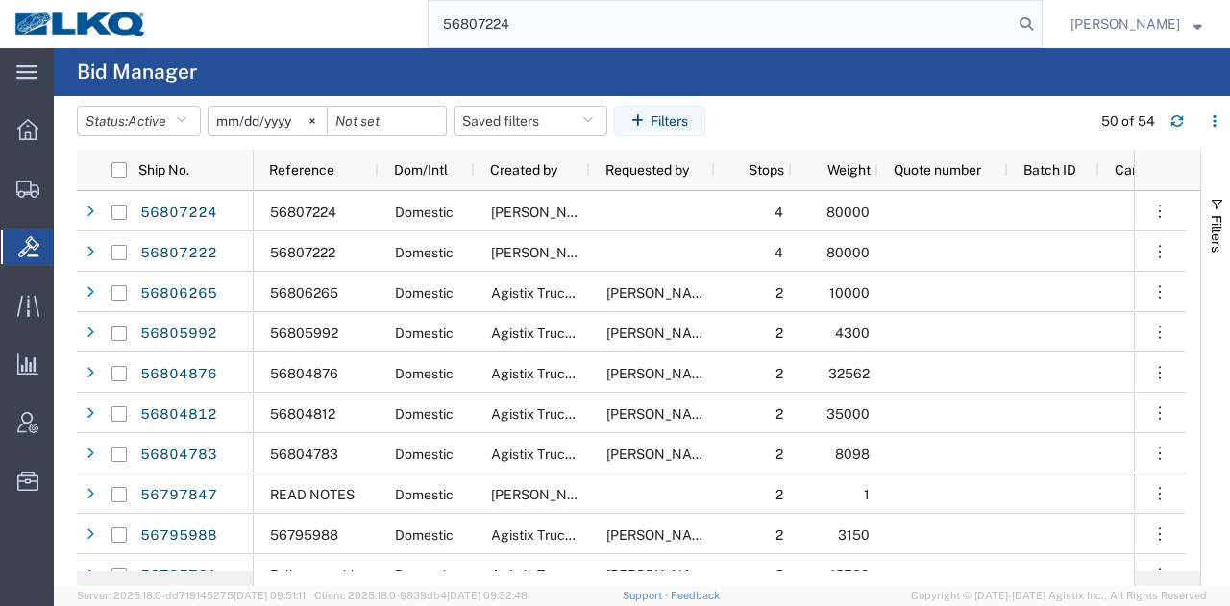
type input "56807224"
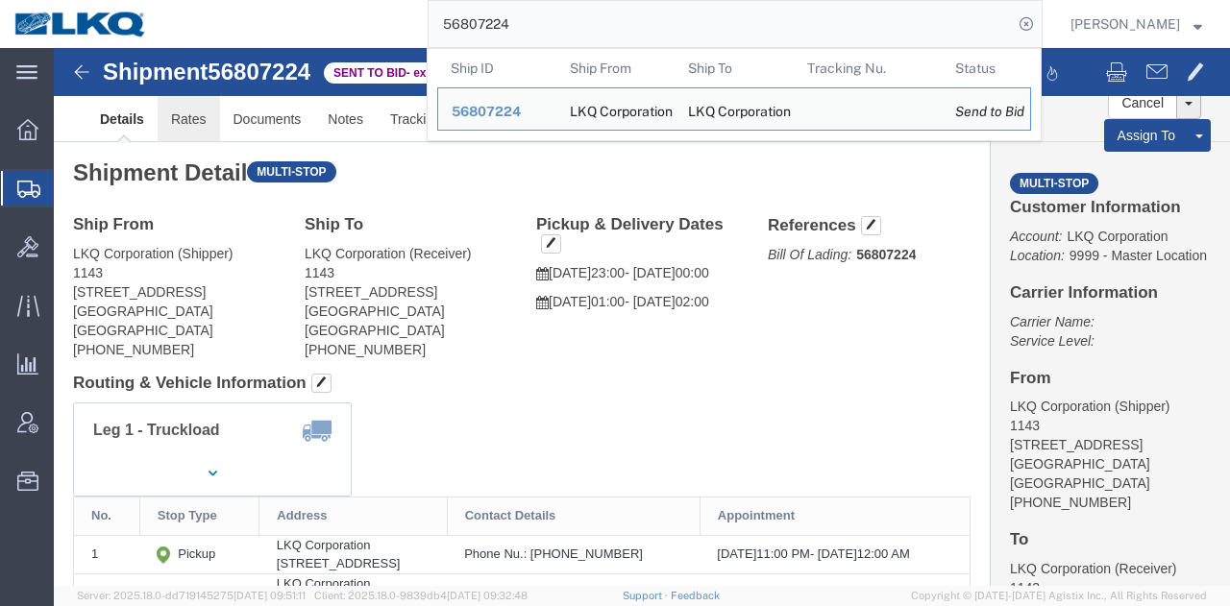
click link "Rates"
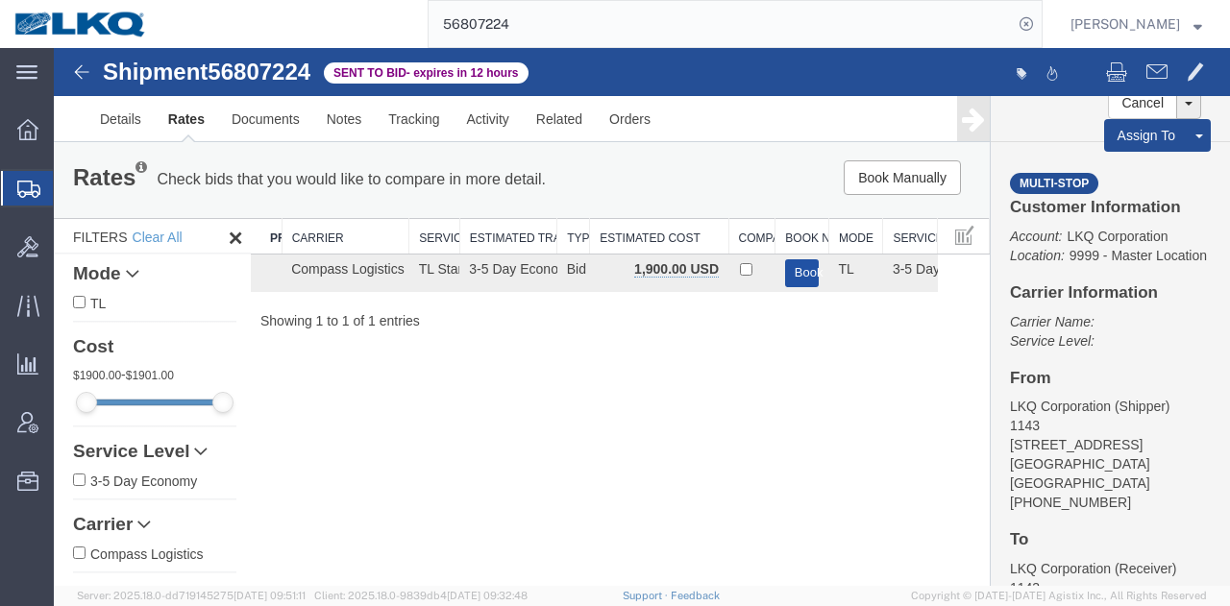
drag, startPoint x: 795, startPoint y: 272, endPoint x: 786, endPoint y: 218, distance: 54.5
click at [796, 272] on button "Book" at bounding box center [802, 273] width 35 height 28
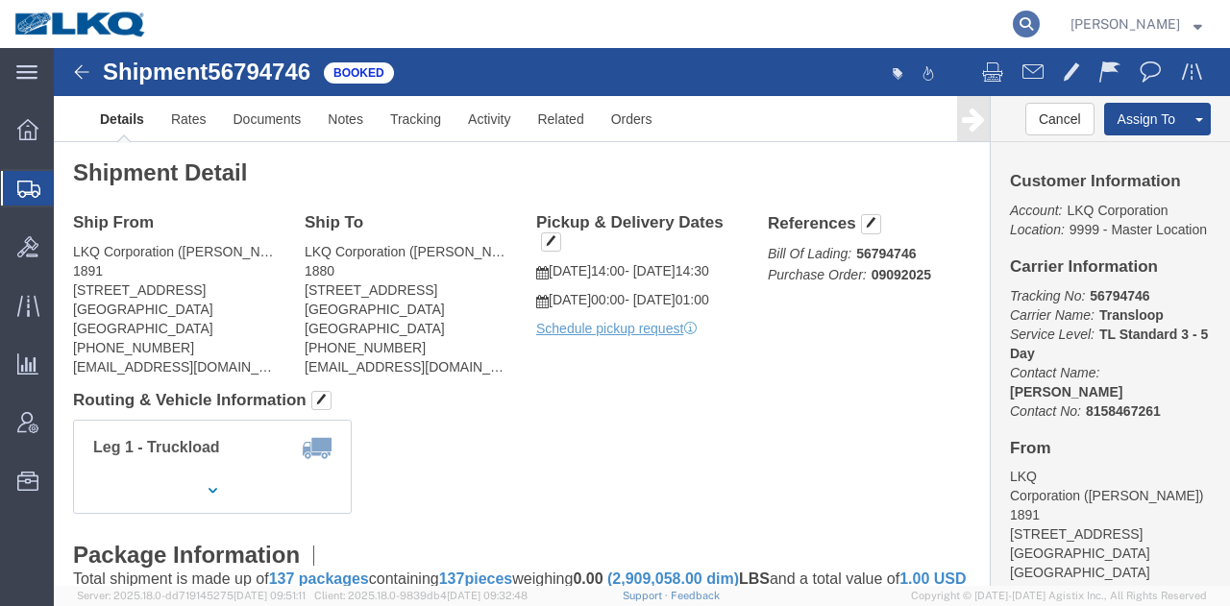
click at [1017, 19] on icon at bounding box center [1026, 24] width 27 height 27
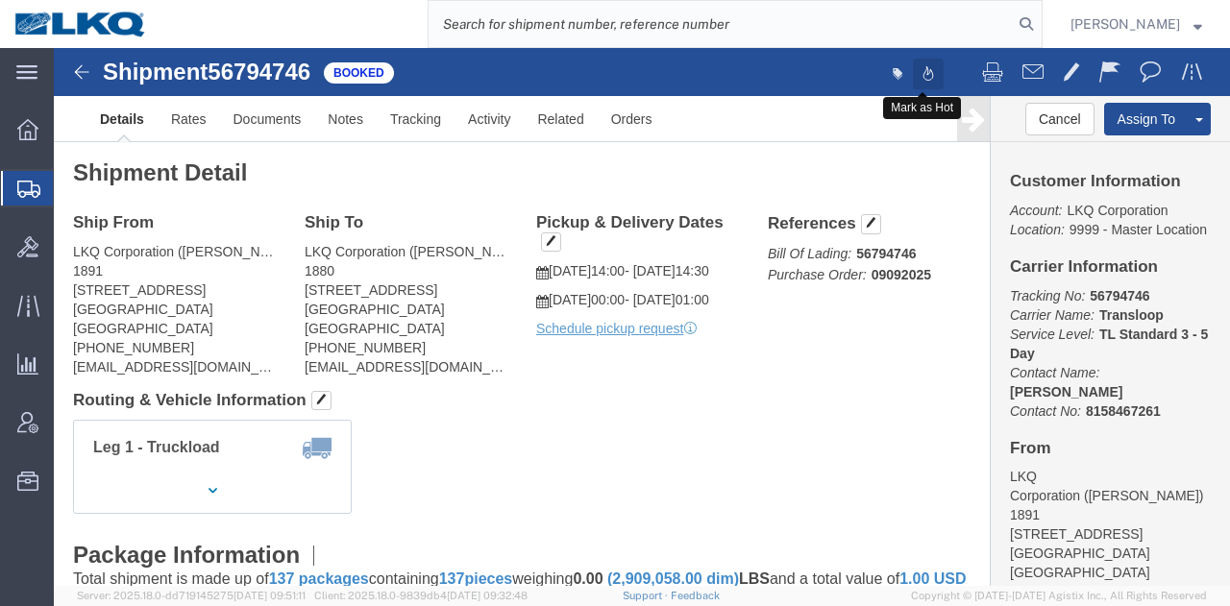
paste input "56745429"
type input "56745429"
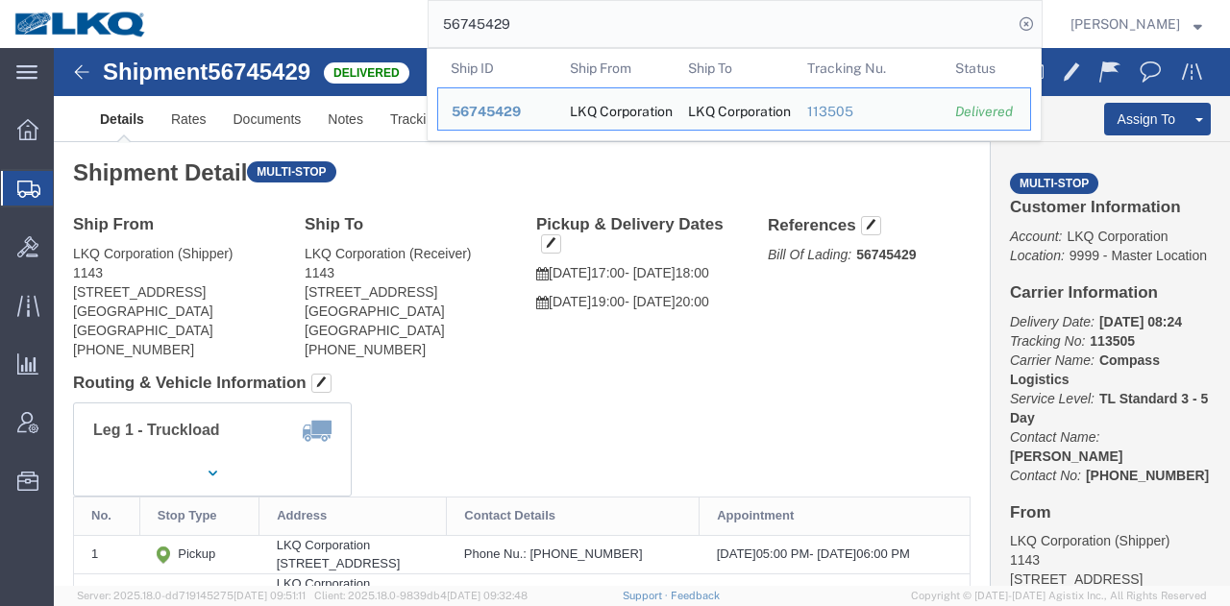
click div "Ship From LKQ Corporation (Shipper) 1143 7135 Highway 70 West La Grange, NC 285…"
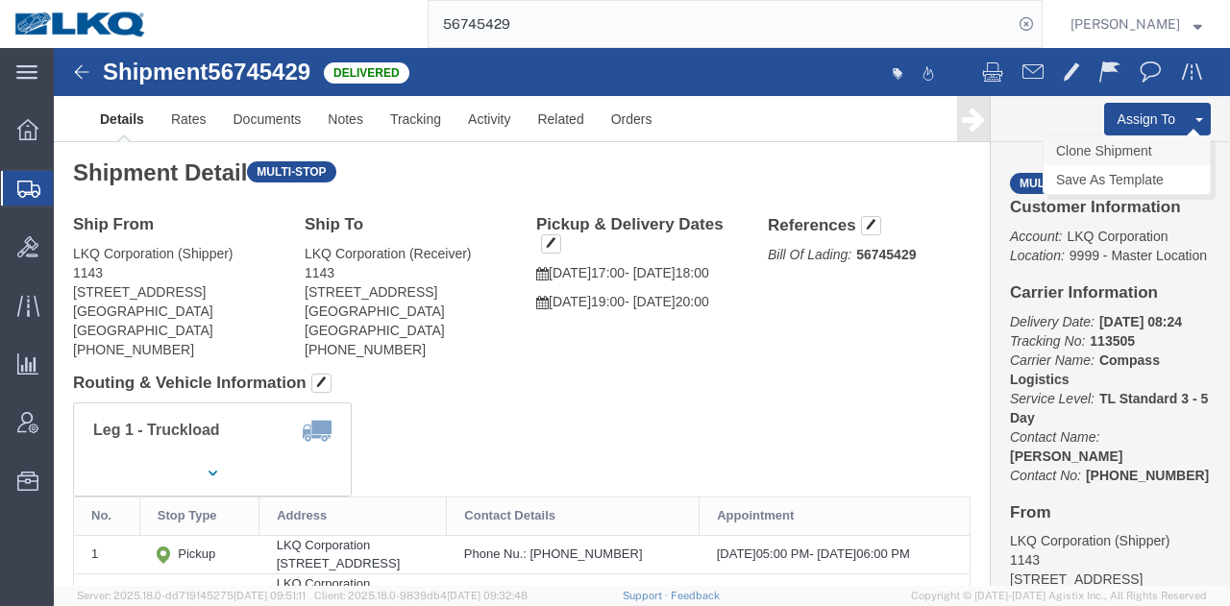
click link "Clone Shipment"
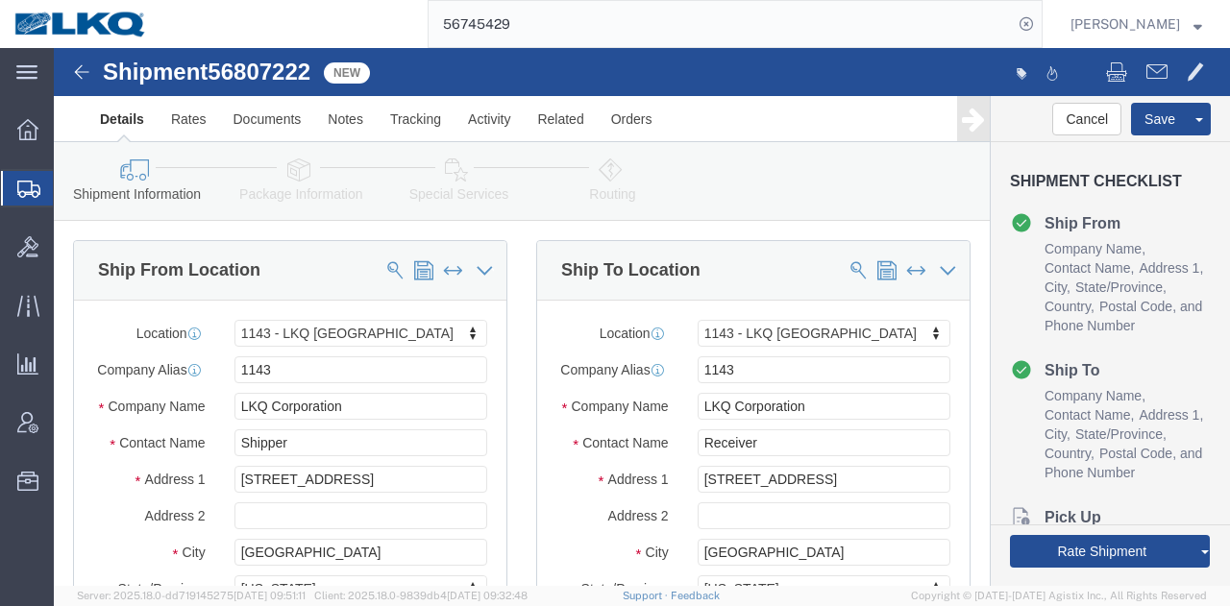
select select "27376"
click div "Shipment 56807222 New Details Rates Documents Notes Tracking Activity Related O…"
click span "56807222"
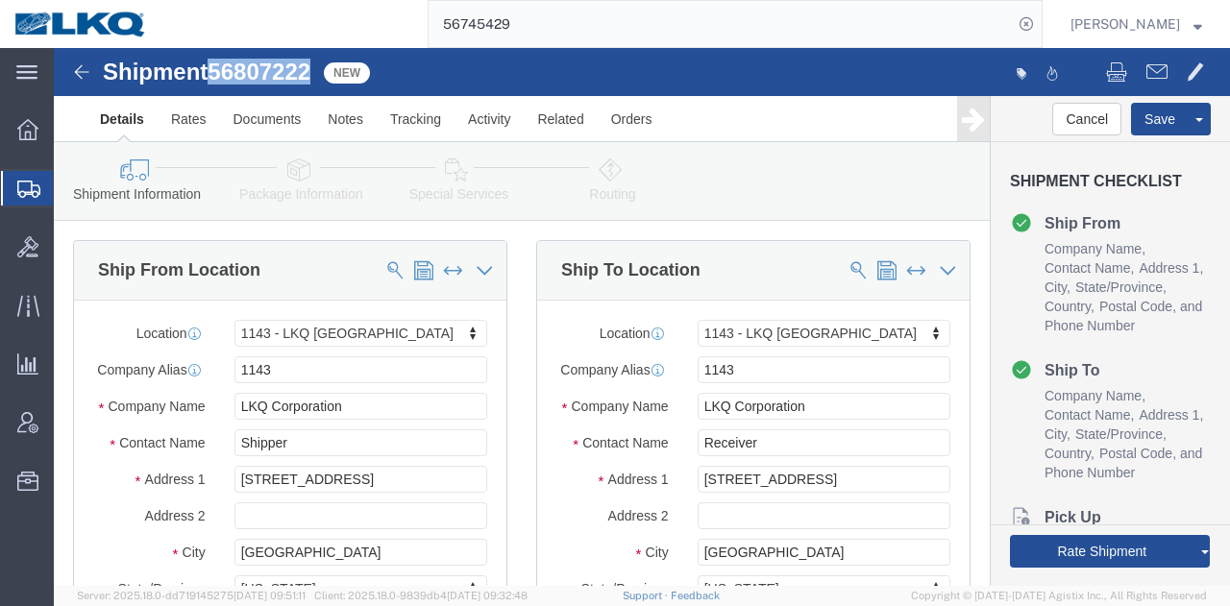
click span "56807222"
copy span "56807222"
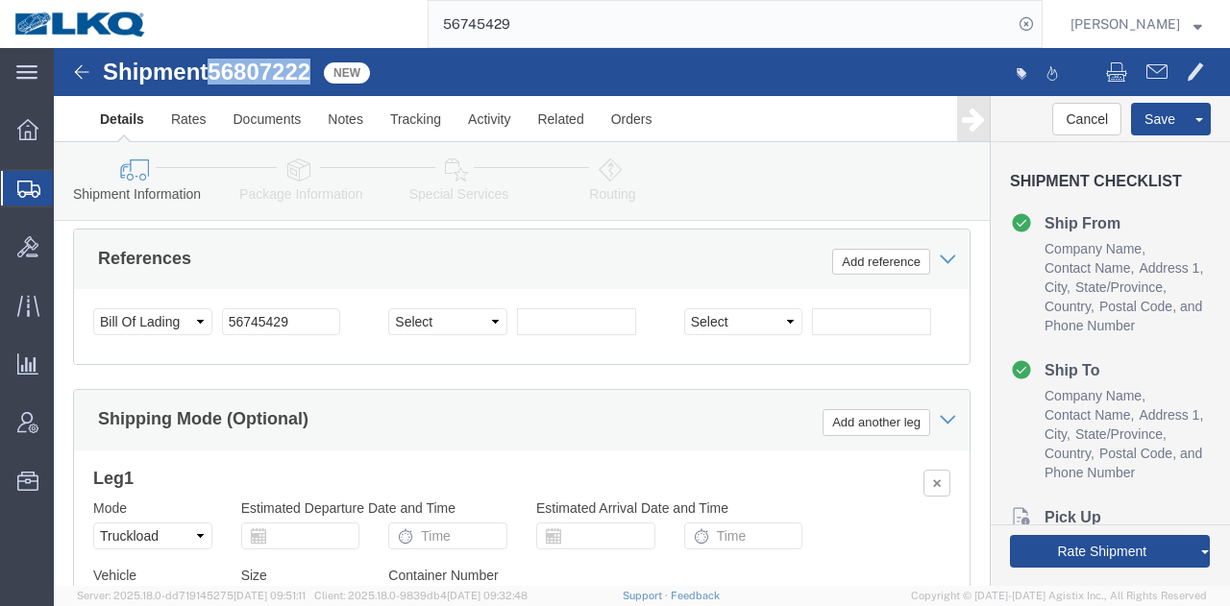
scroll to position [1729, 0]
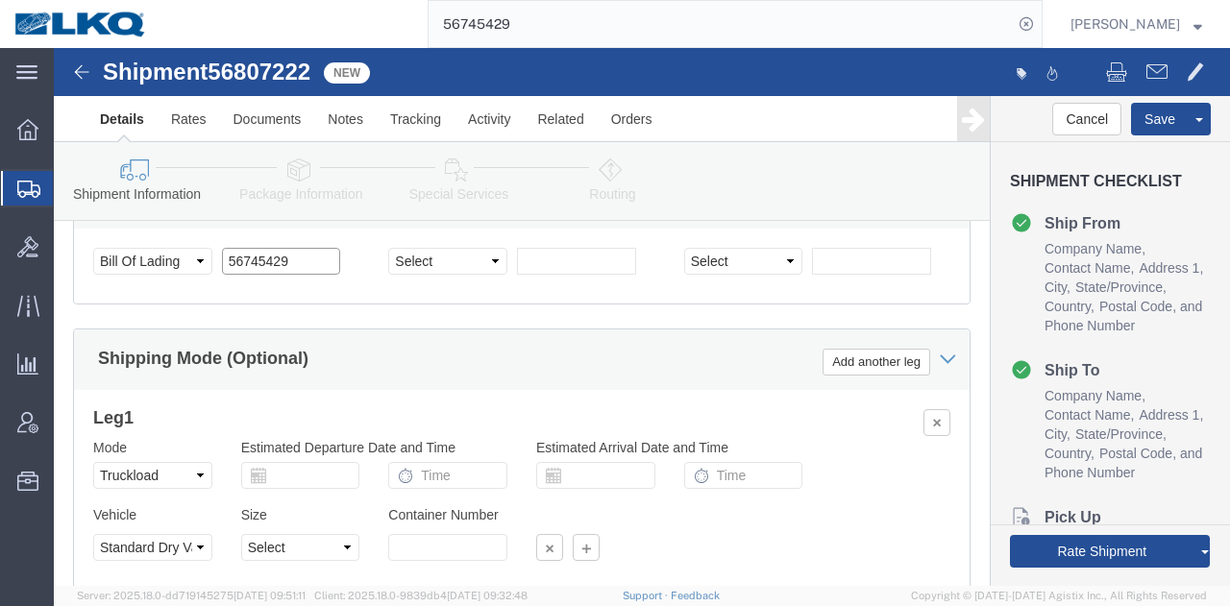
click input "56745429"
paste input "807222"
type input "56807222"
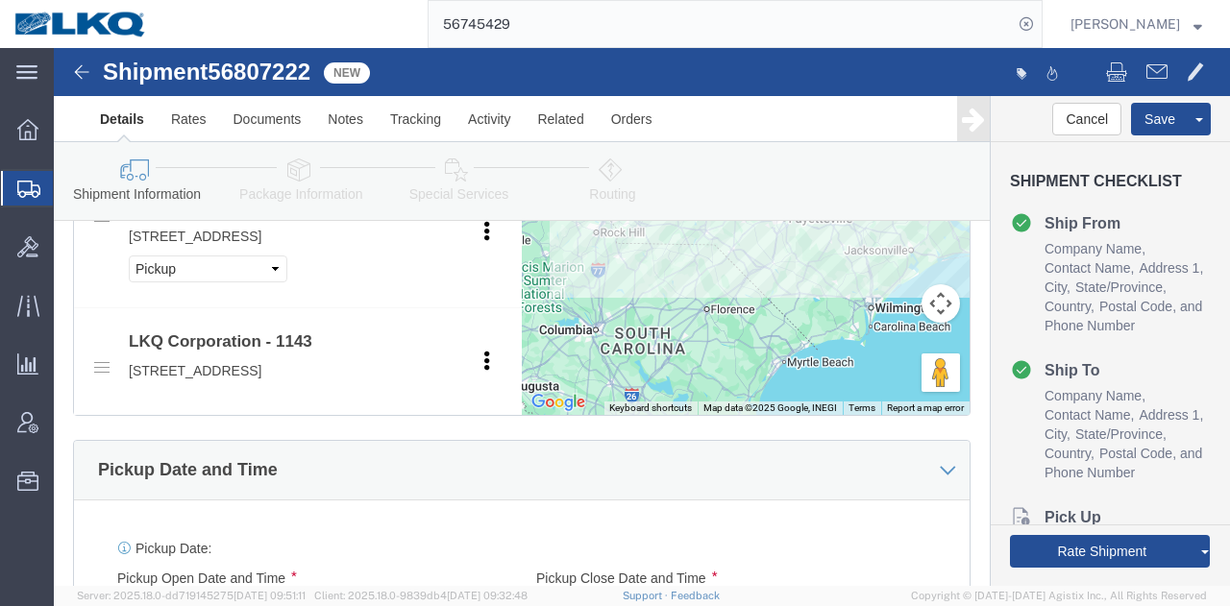
scroll to position [1249, 0]
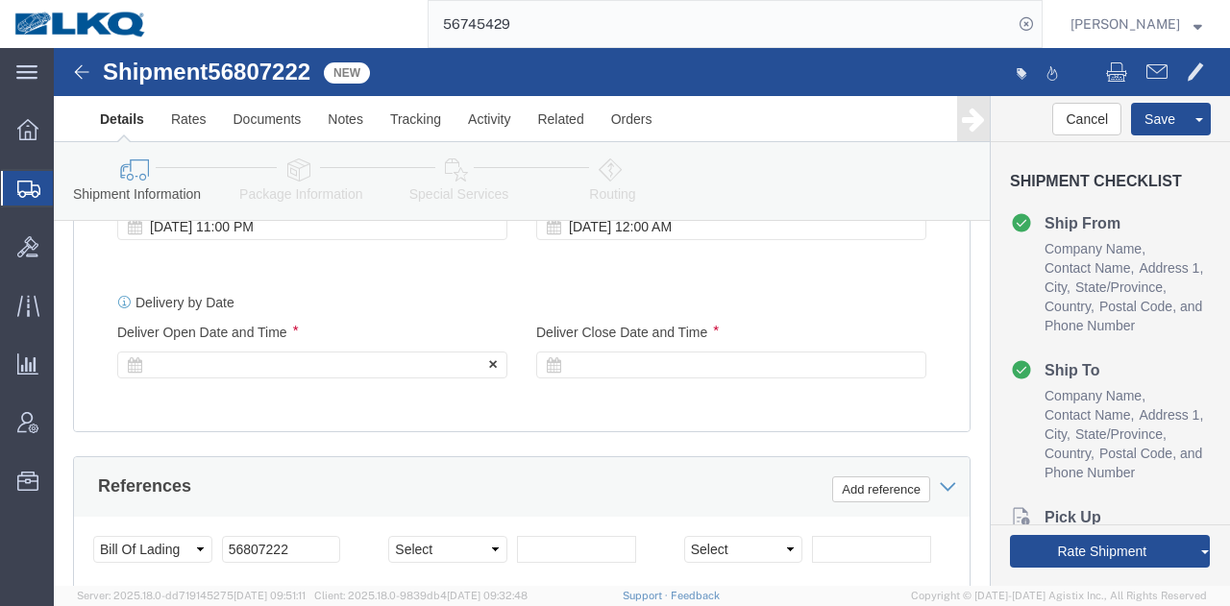
click div
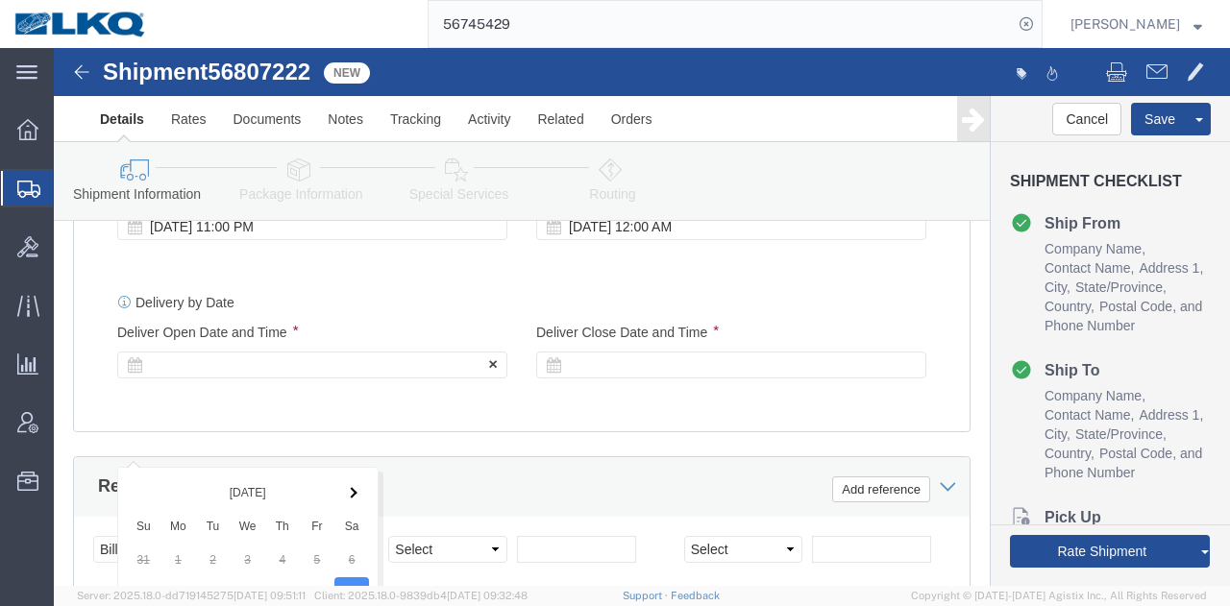
scroll to position [1920, 0]
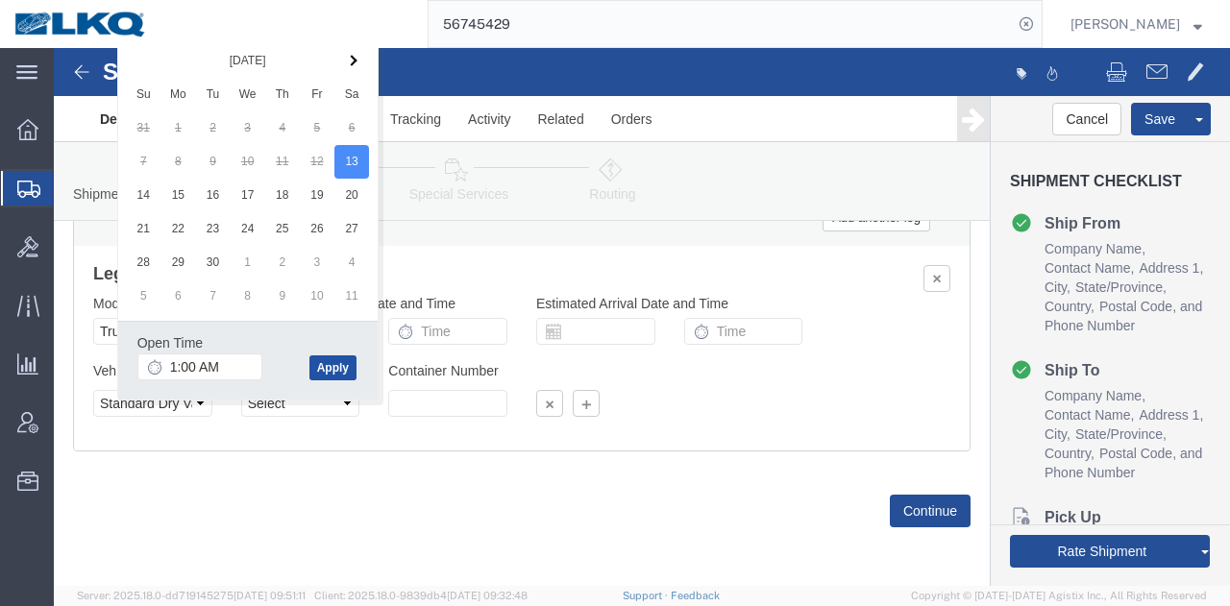
click button "Apply"
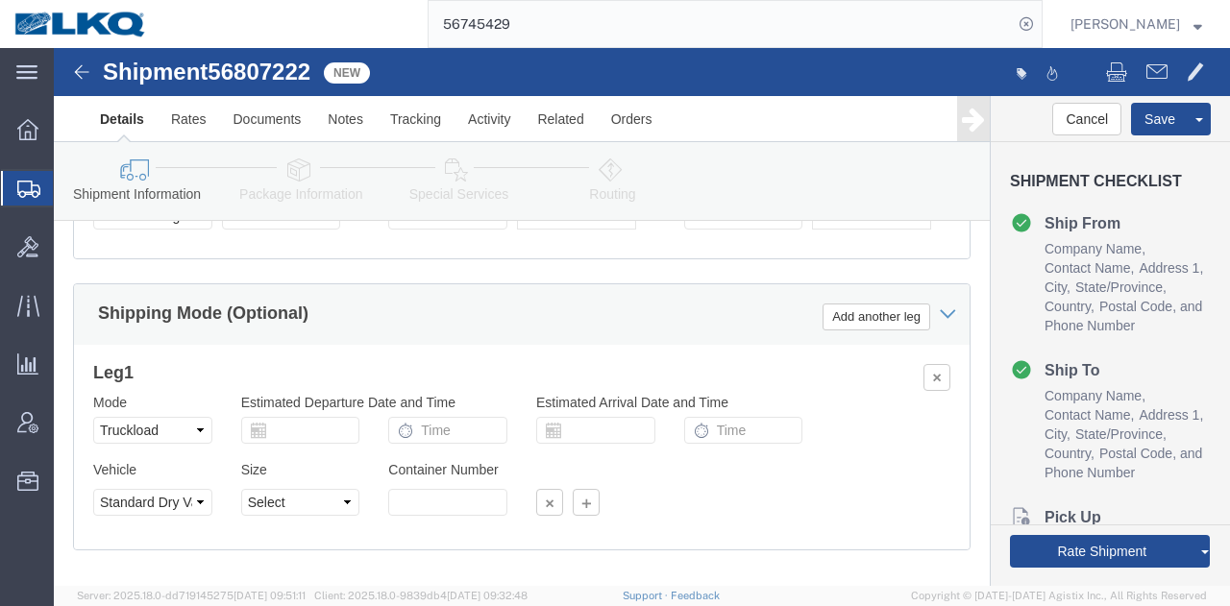
scroll to position [1631, 0]
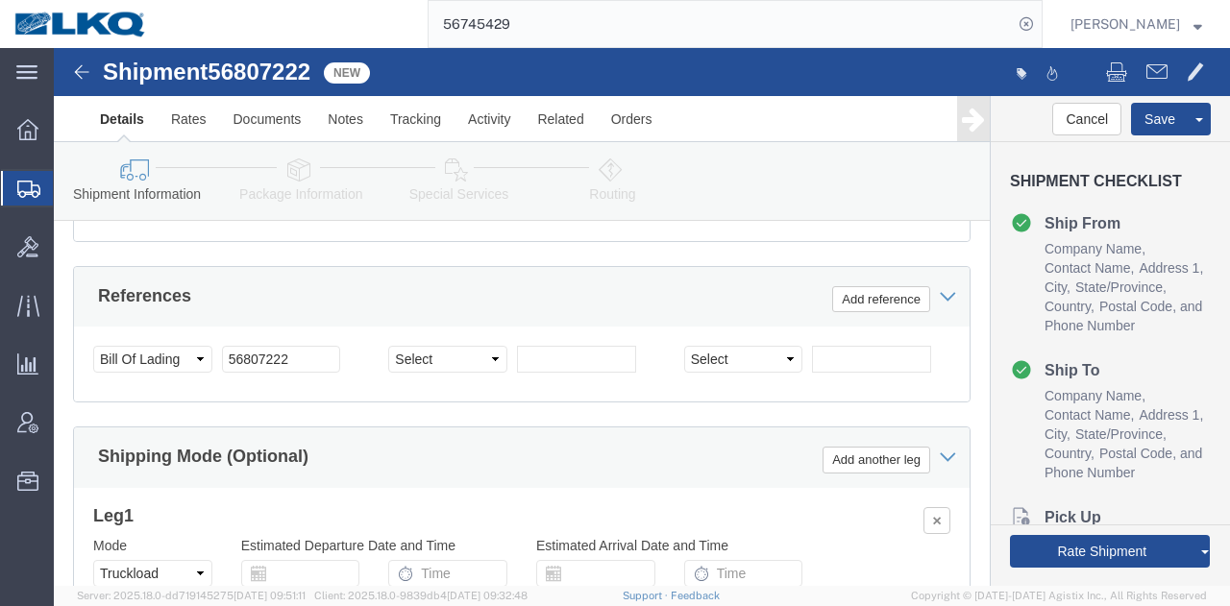
click div
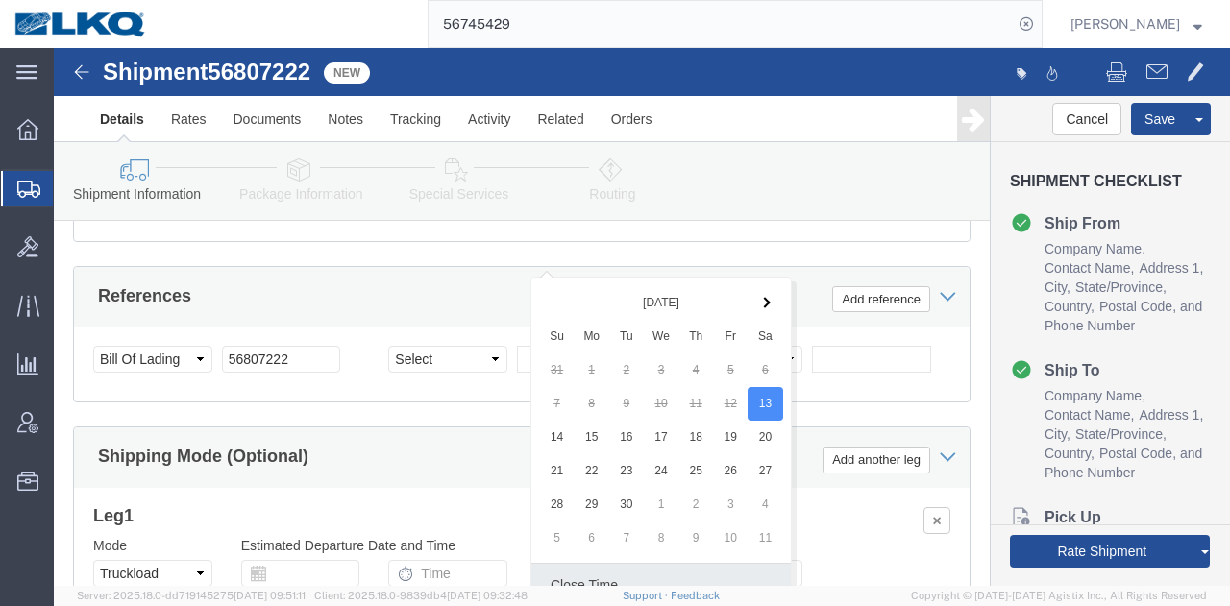
scroll to position [1920, 0]
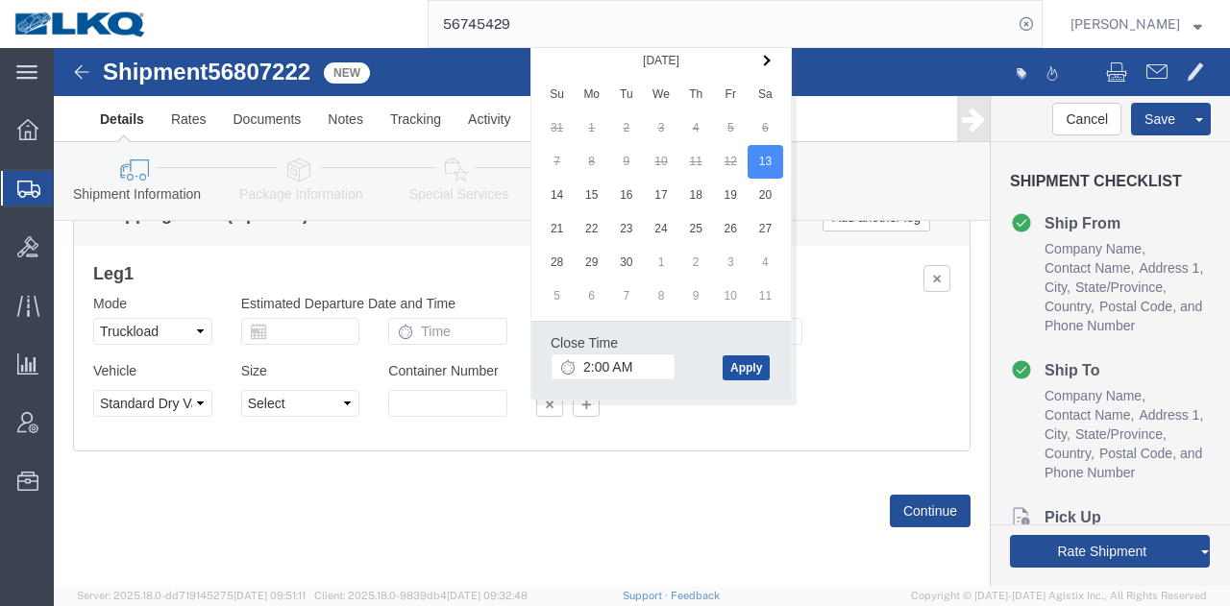
click button "Apply"
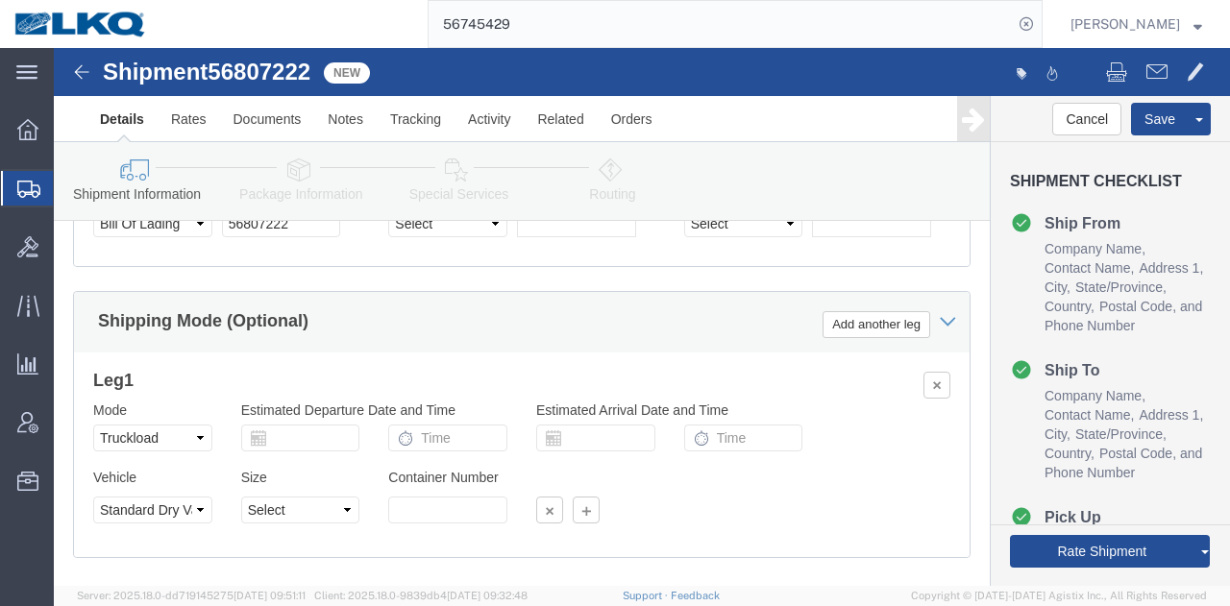
scroll to position [1631, 0]
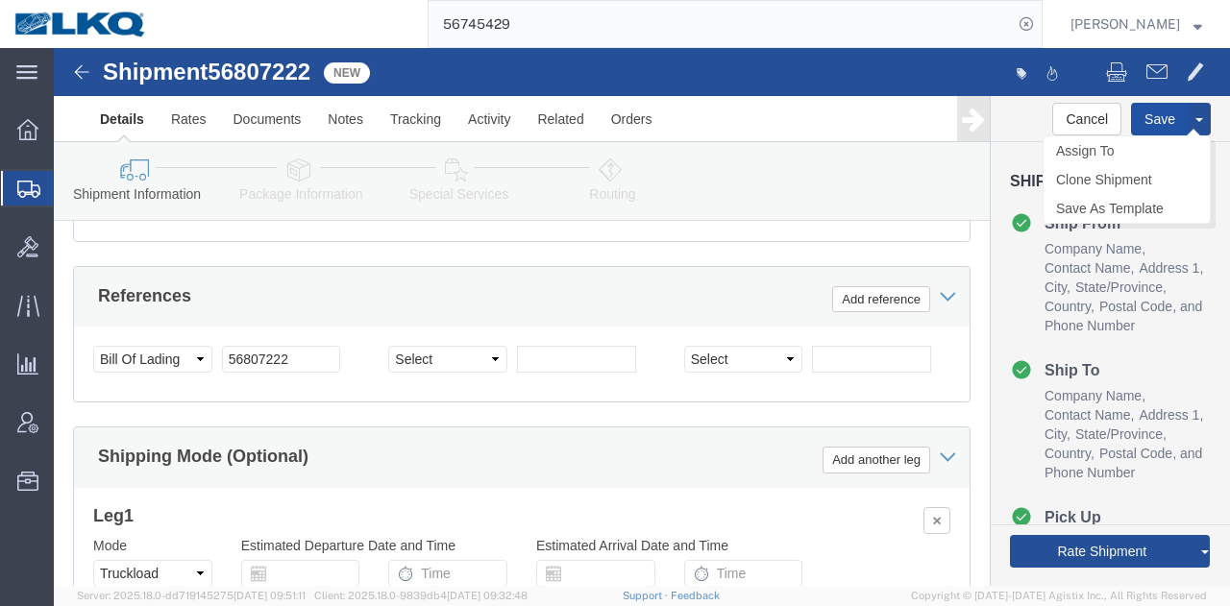
click button "Save"
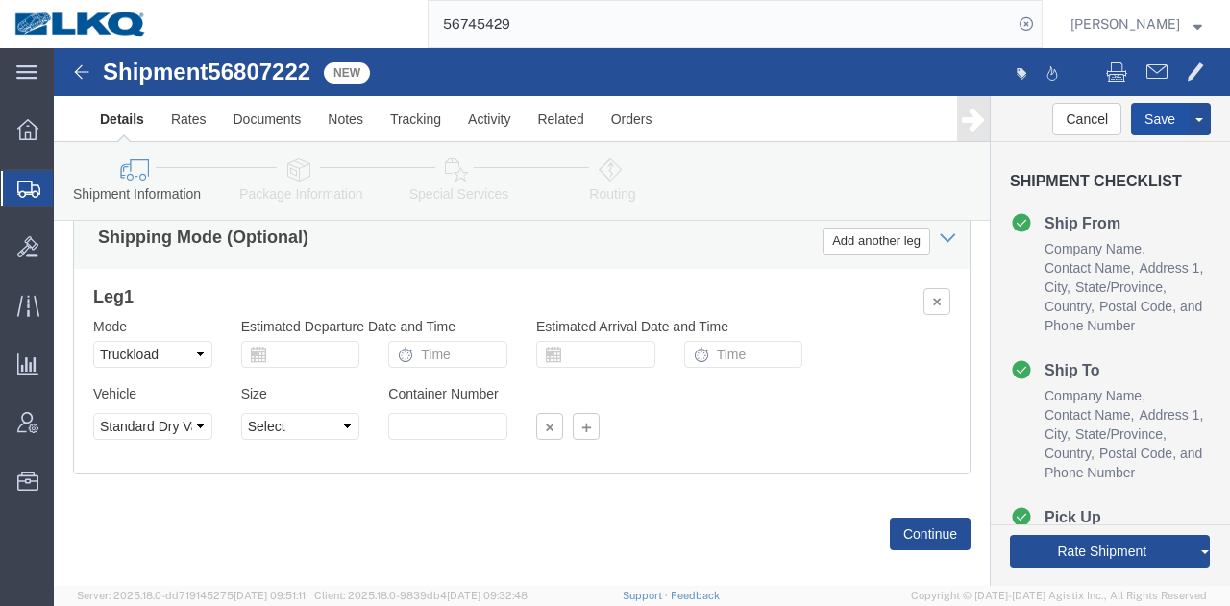
scroll to position [1668, 0]
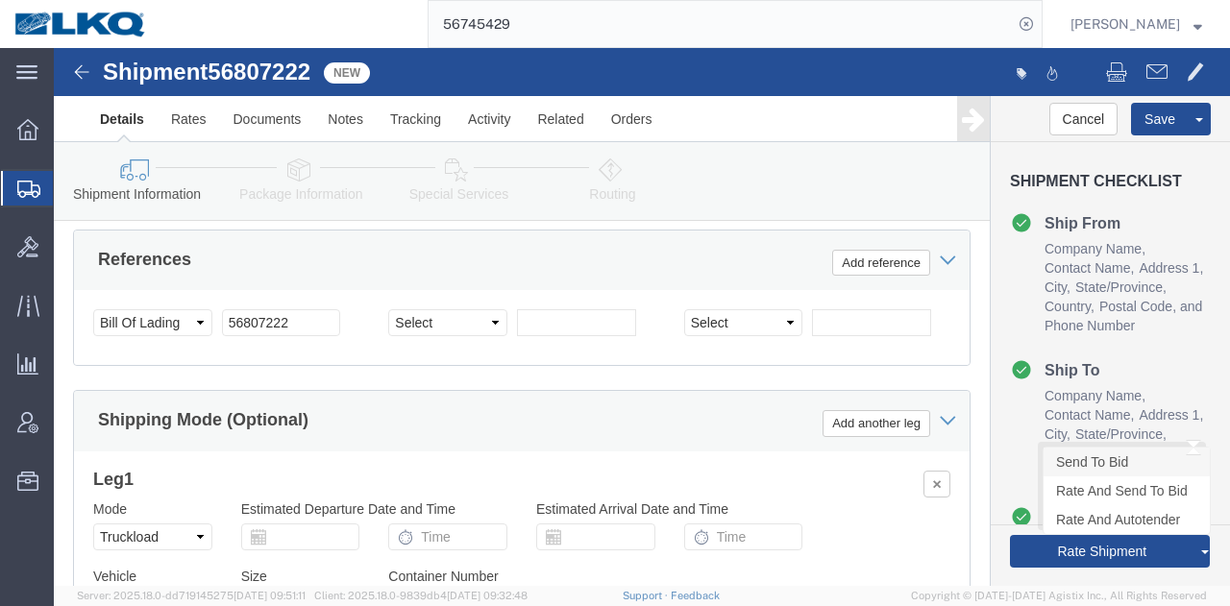
click link "Send To Bid"
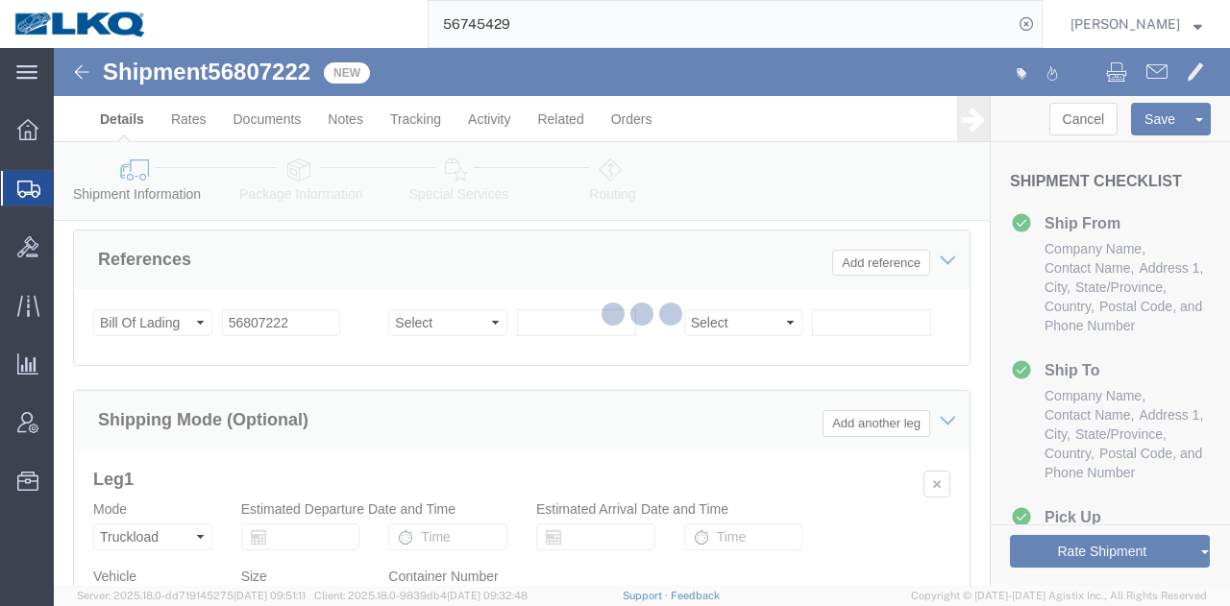
select select "27376"
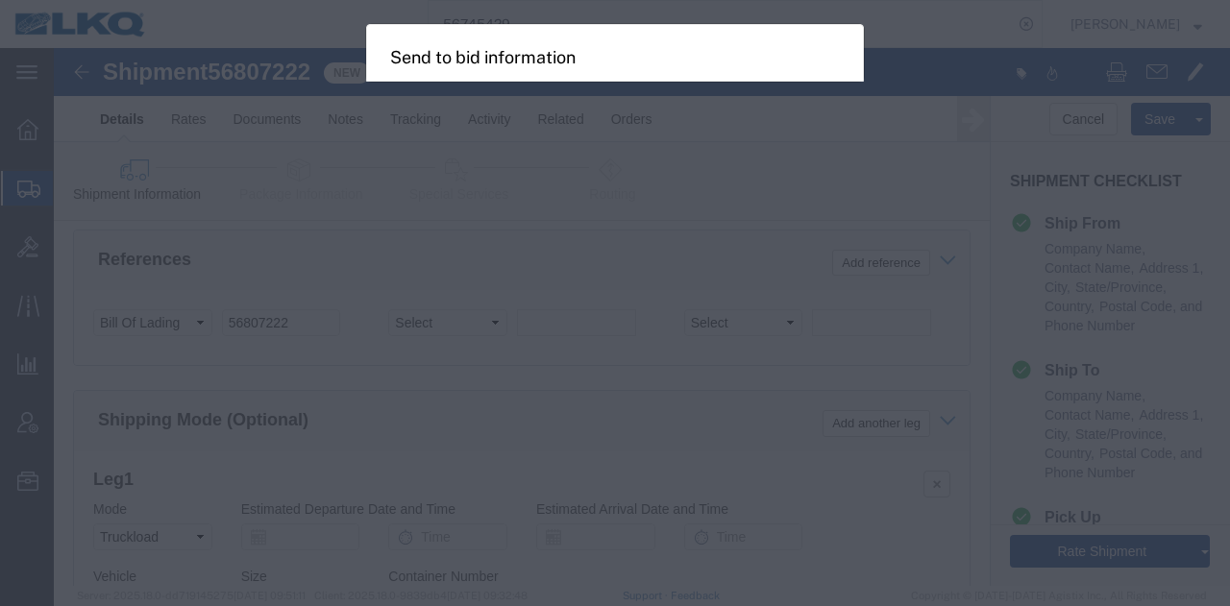
select select "TL"
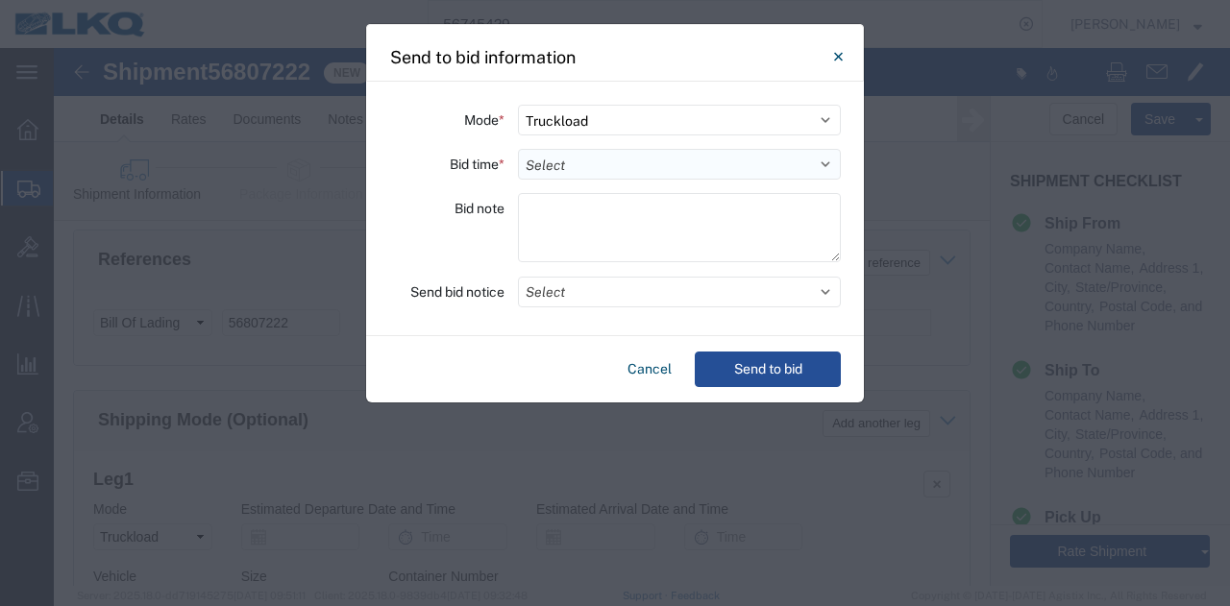
click at [603, 164] on select "Select 30 Min (Rush) 1 Hour (Rush) 2 Hours (Rush) 4 Hours (Rush) 8 Hours (Rush)…" at bounding box center [679, 164] width 323 height 31
select select "12"
click at [518, 149] on select "Select 30 Min (Rush) 1 Hour (Rush) 2 Hours (Rush) 4 Hours (Rush) 8 Hours (Rush)…" at bounding box center [679, 164] width 323 height 31
click at [558, 289] on button "Select" at bounding box center [679, 292] width 323 height 31
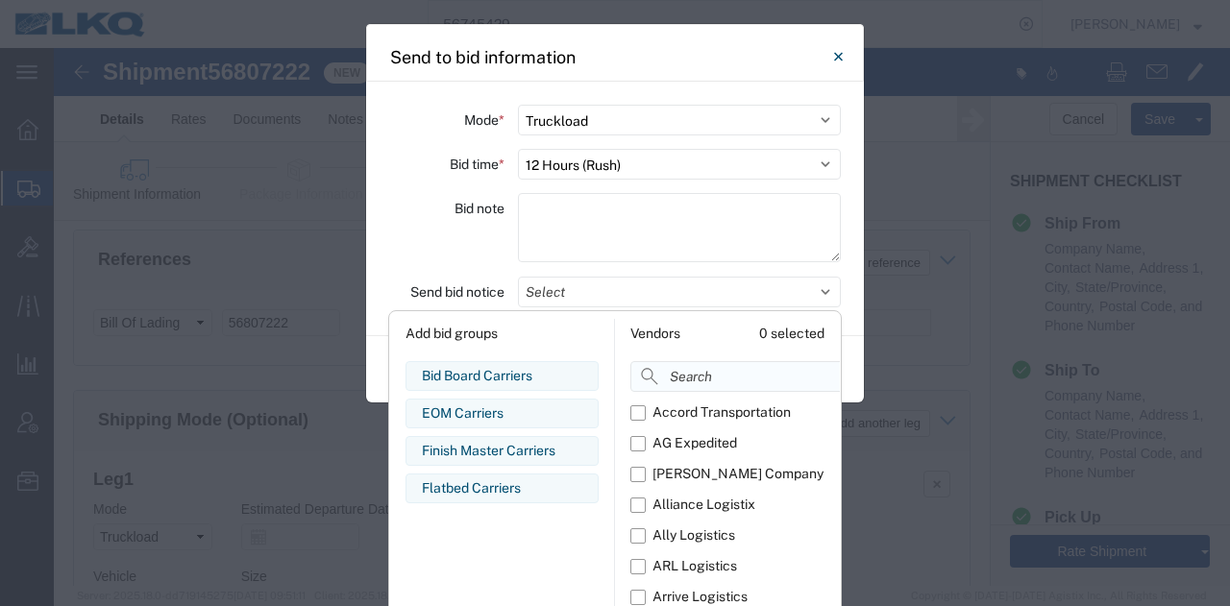
click at [685, 382] on input at bounding box center [778, 376] width 296 height 31
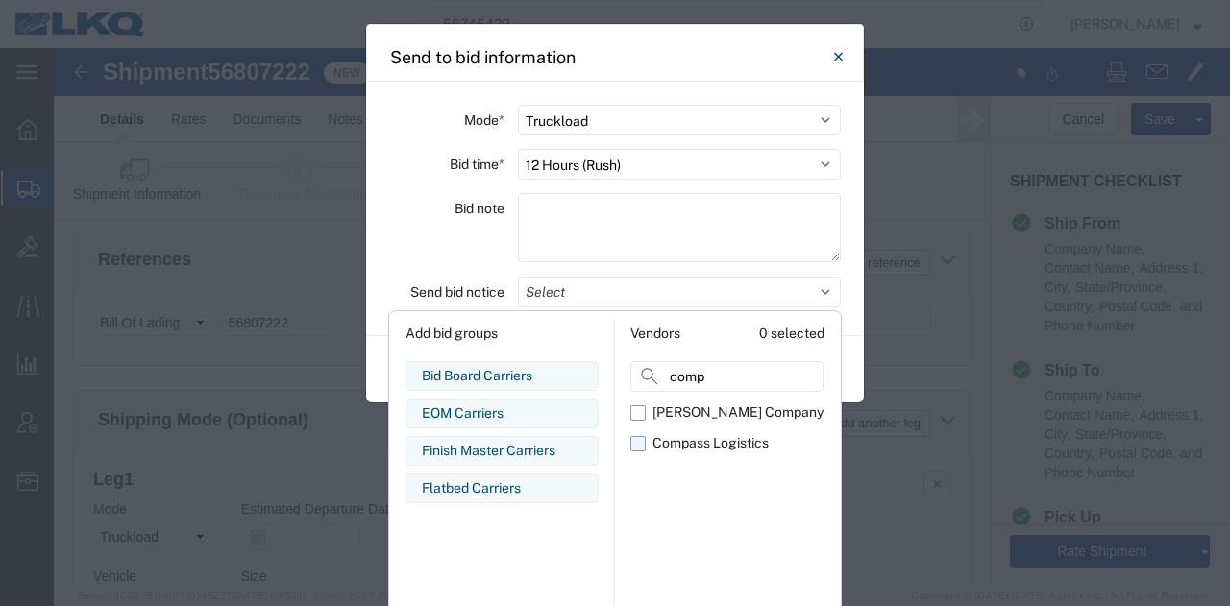
type input "comp"
click at [752, 444] on div "Compass Logistics" at bounding box center [710, 443] width 116 height 20
click at [0, 0] on input "Compass Logistics" at bounding box center [0, 0] width 0 height 0
click at [466, 241] on div "Bid note" at bounding box center [446, 230] width 115 height 75
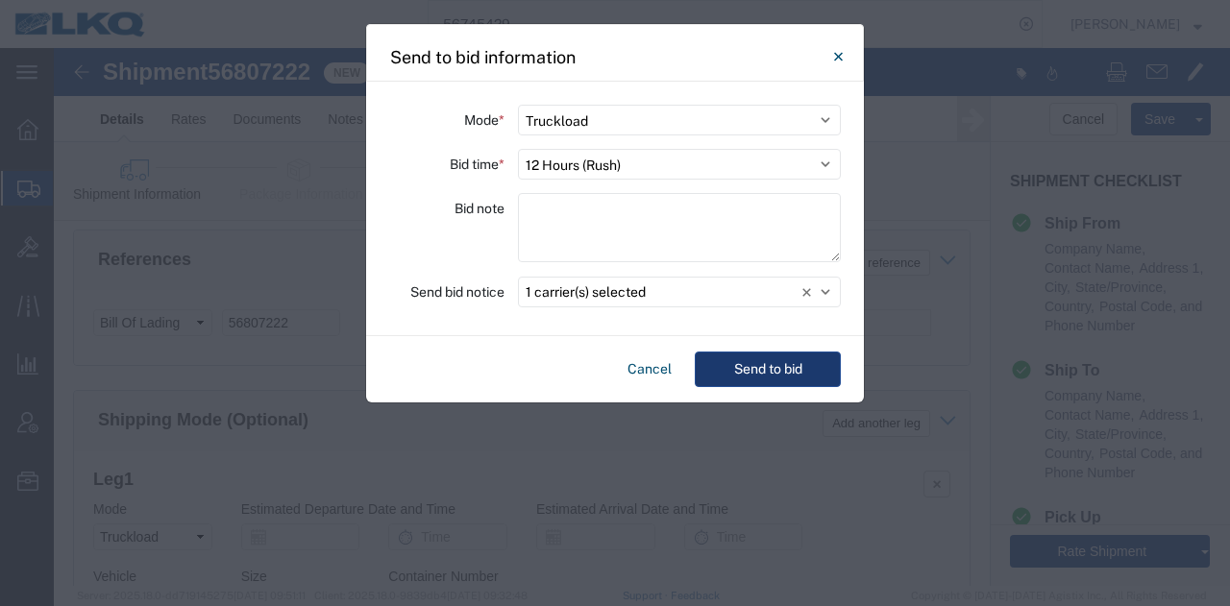
click at [759, 362] on button "Send to bid" at bounding box center [768, 370] width 146 height 36
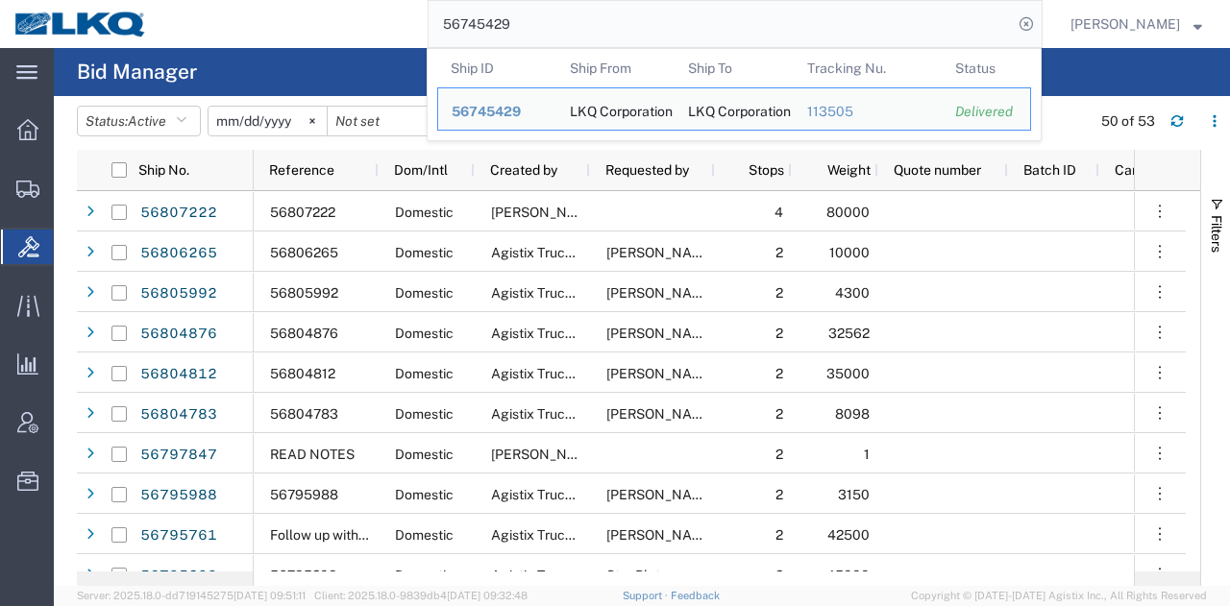
click at [763, 18] on input "56745429" at bounding box center [721, 24] width 584 height 46
paste input "807222"
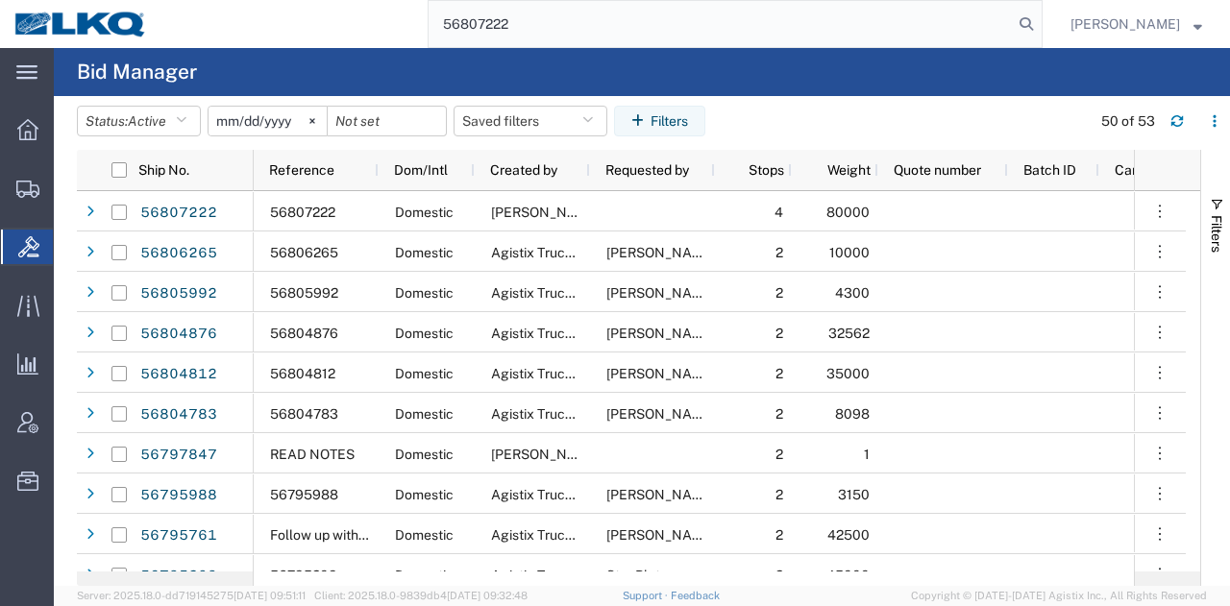
type input "56807222"
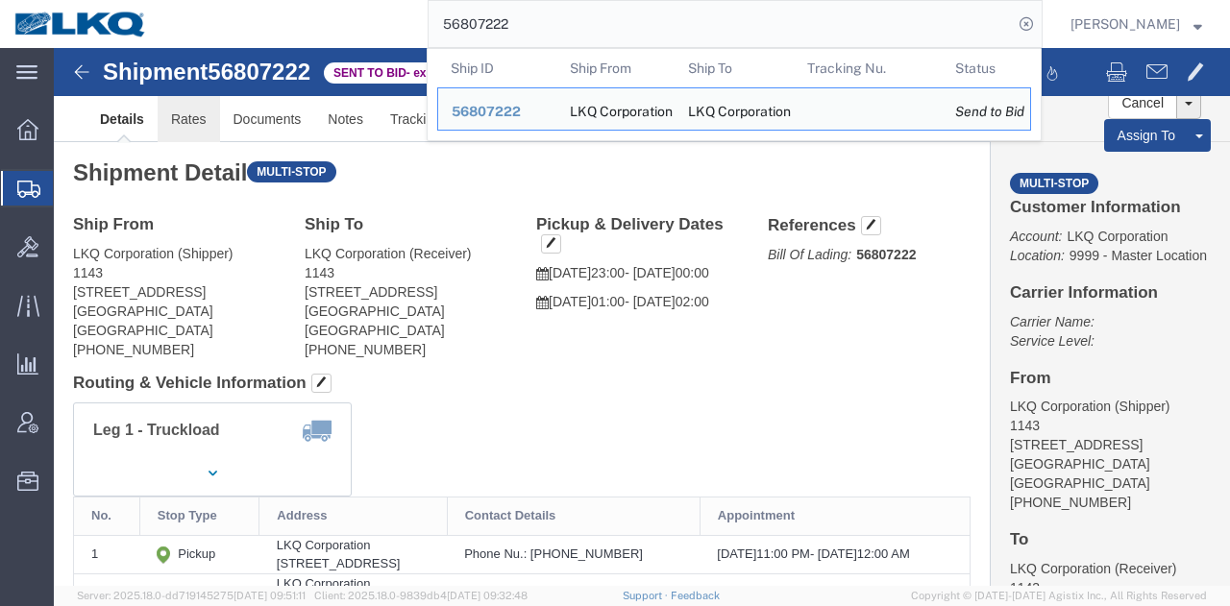
click link "Rates"
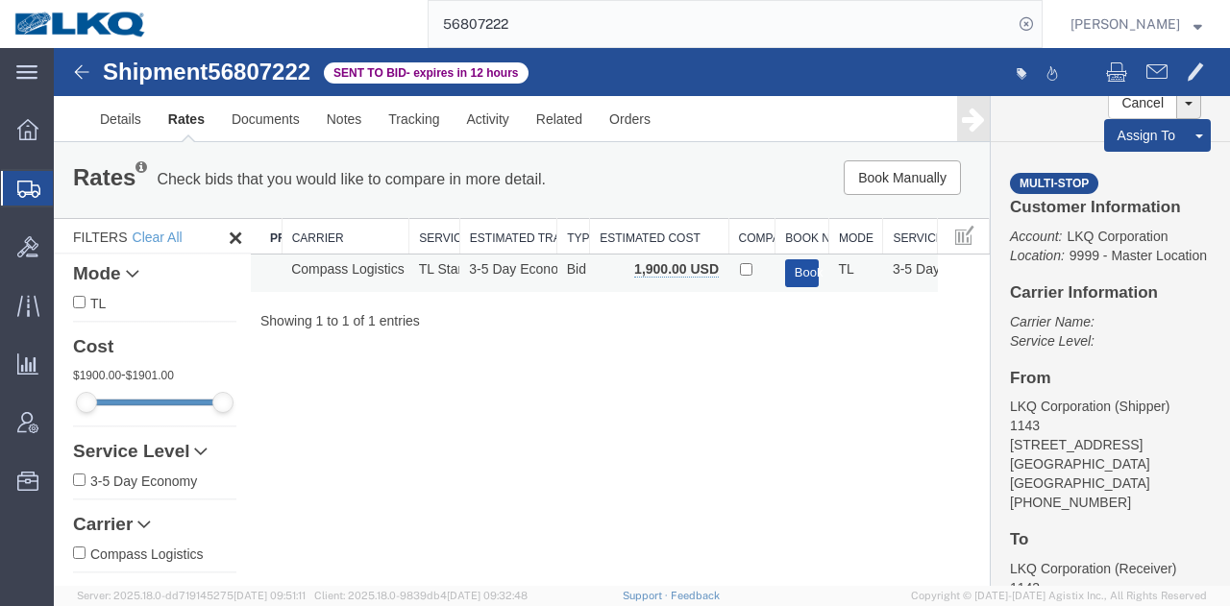
click at [795, 268] on button "Book" at bounding box center [802, 273] width 35 height 28
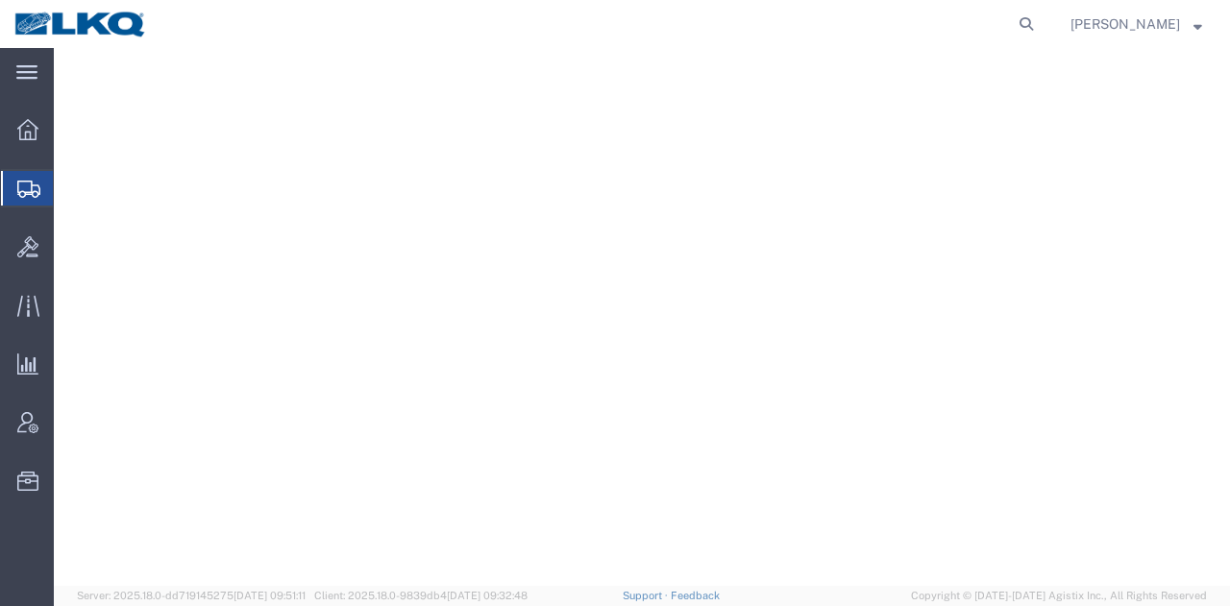
select select "28704"
select select "28018"
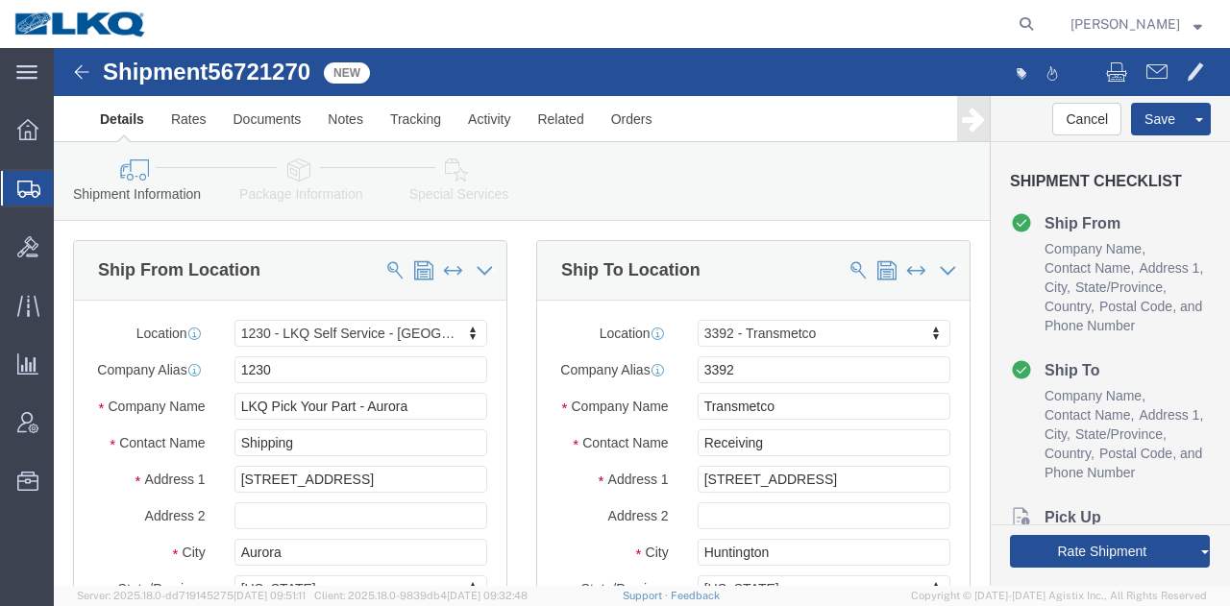
click at [1006, 28] on agx-global-search at bounding box center [735, 24] width 615 height 48
click at [1013, 28] on icon at bounding box center [1026, 24] width 27 height 27
paste input "56745429"
type input "56745429"
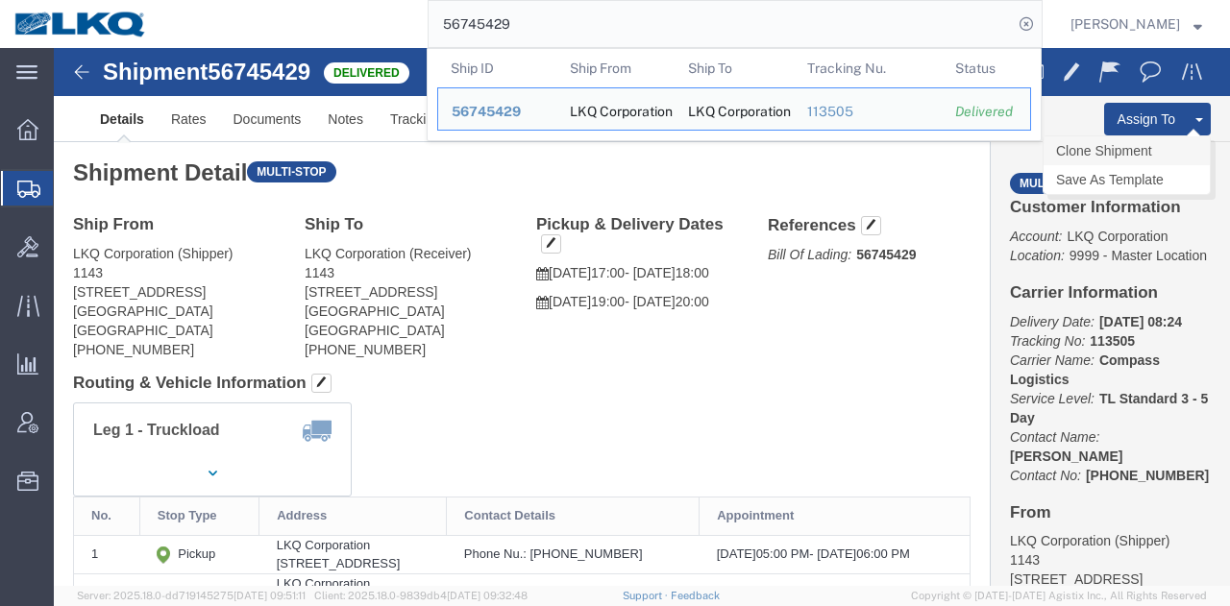
click link "Clone Shipment"
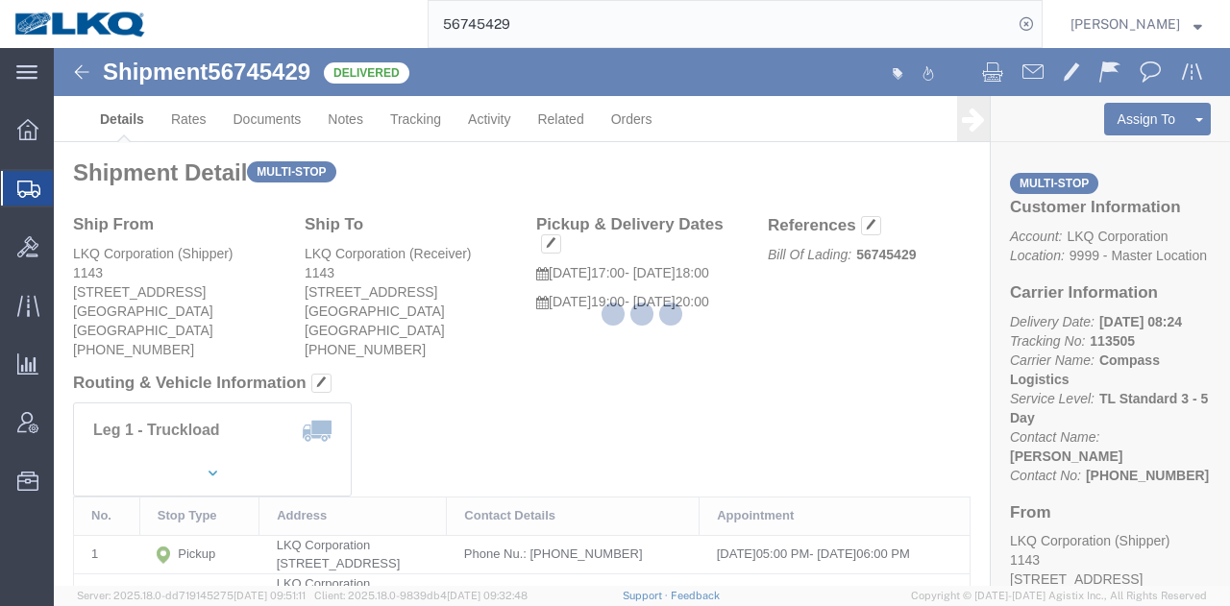
select select "27376"
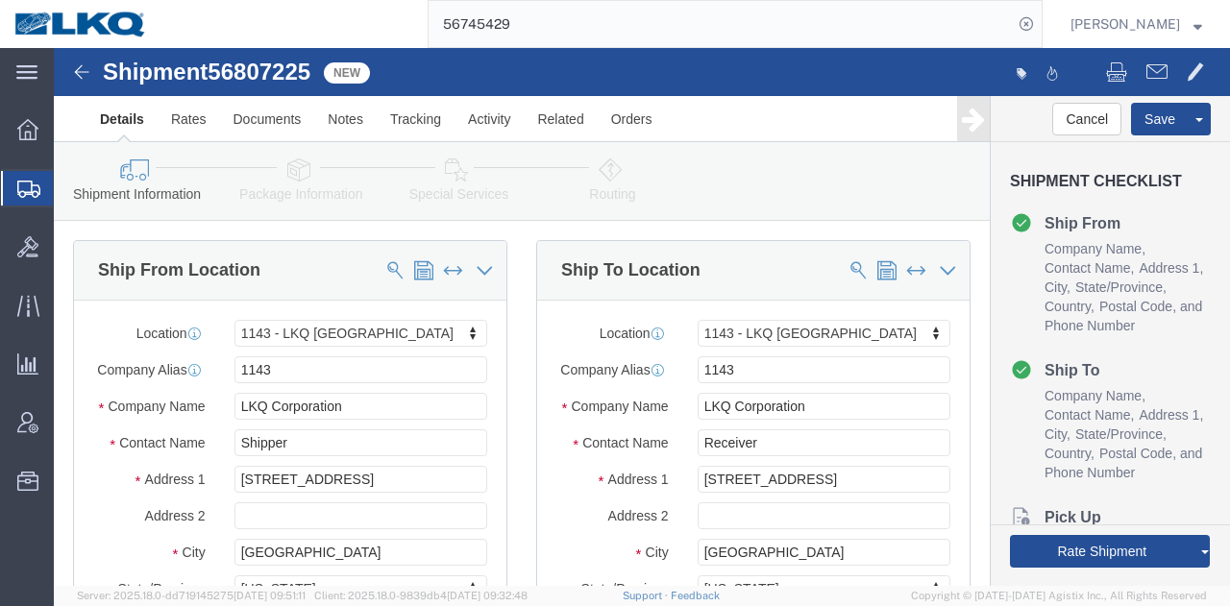
click span "56807225"
copy span "56807225"
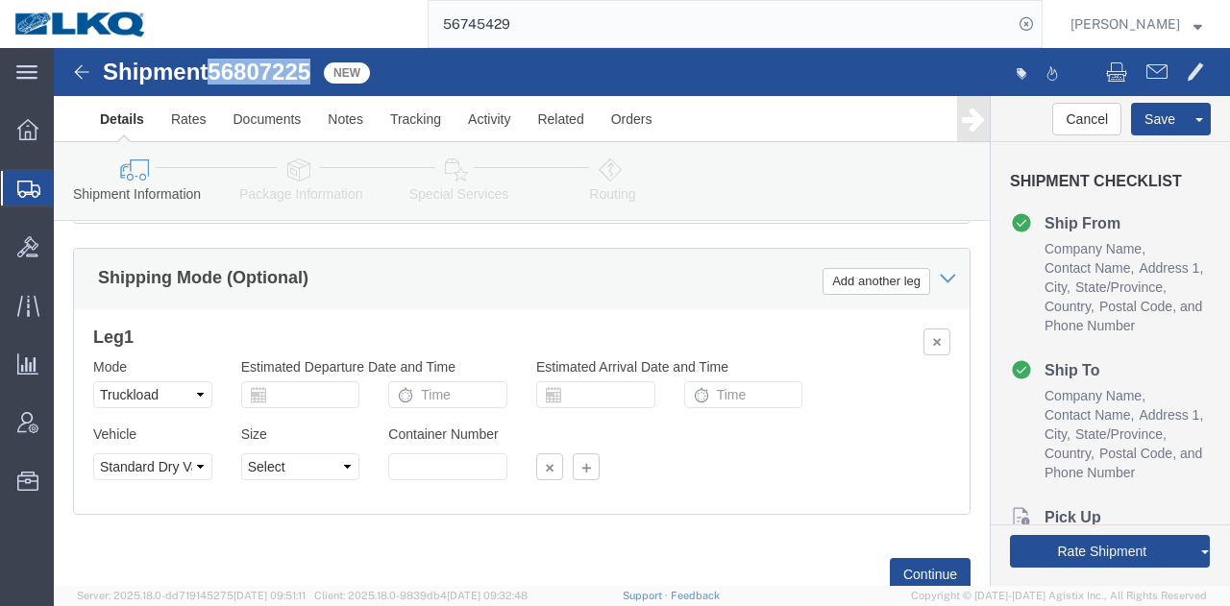
scroll to position [1826, 0]
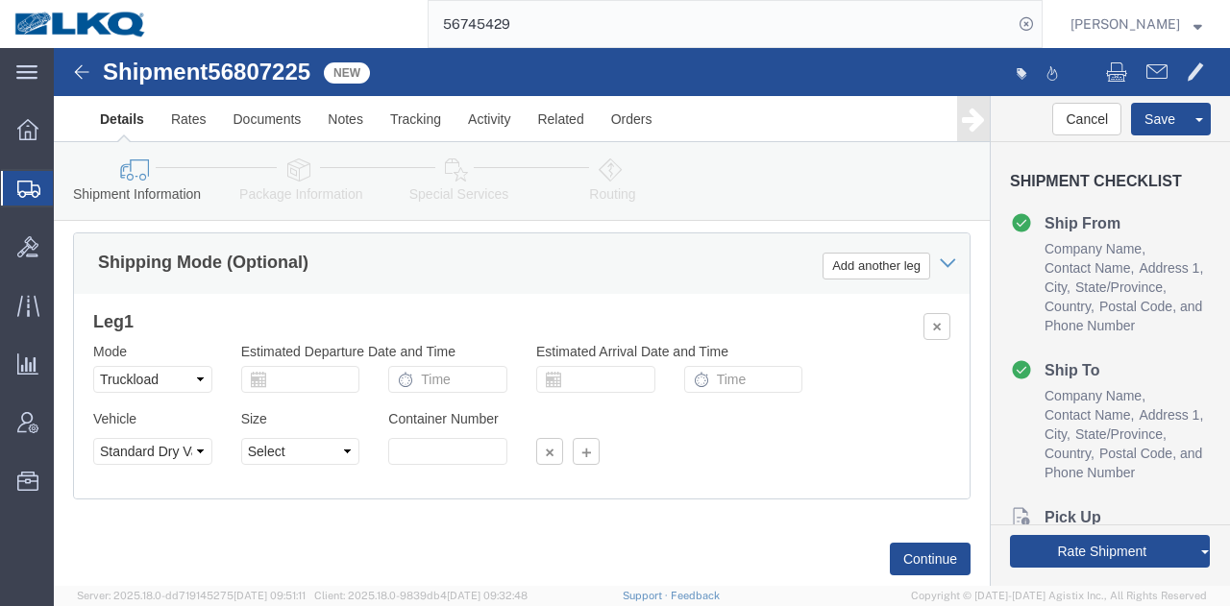
click input "56745429"
paste input "807225"
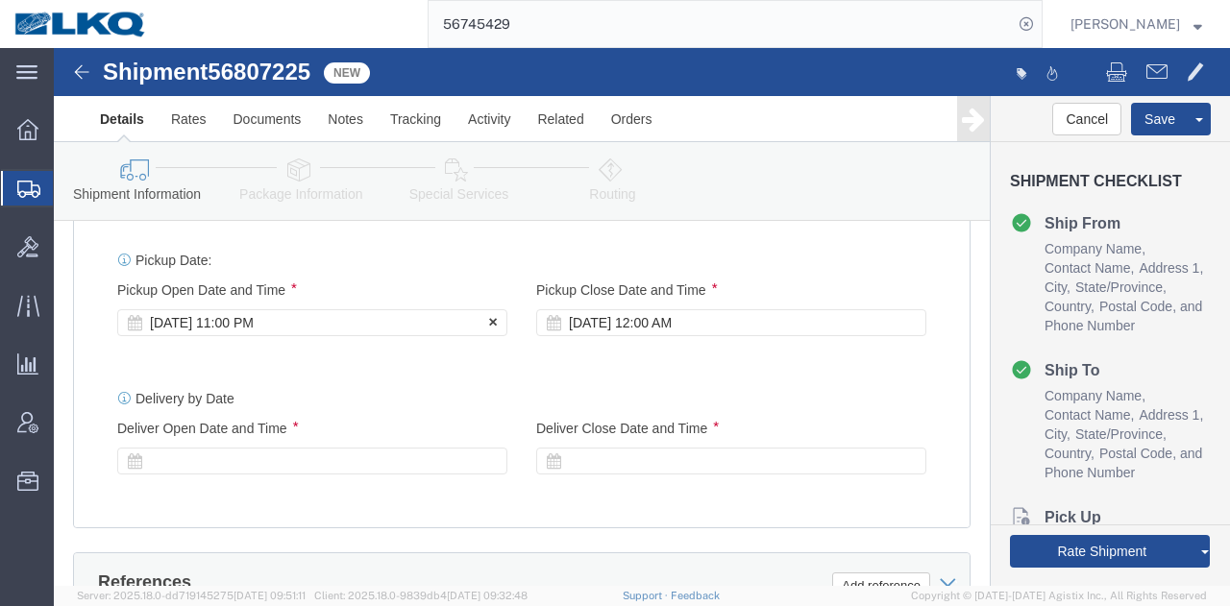
type input "56807225"
click div "[DATE] 11:00 PM"
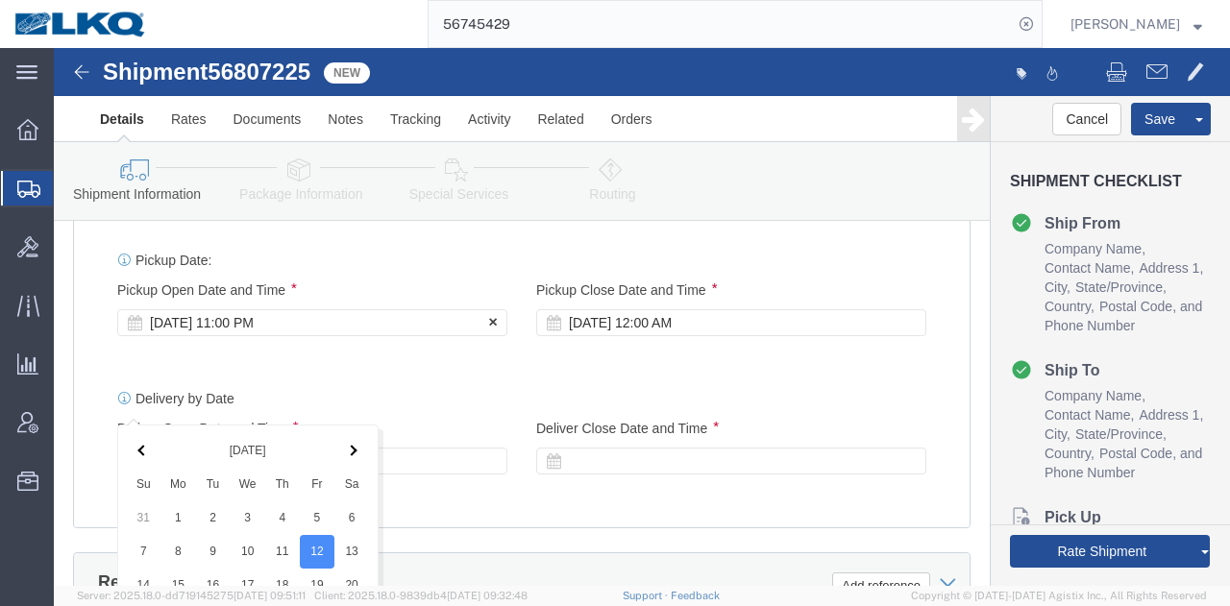
scroll to position [1781, 0]
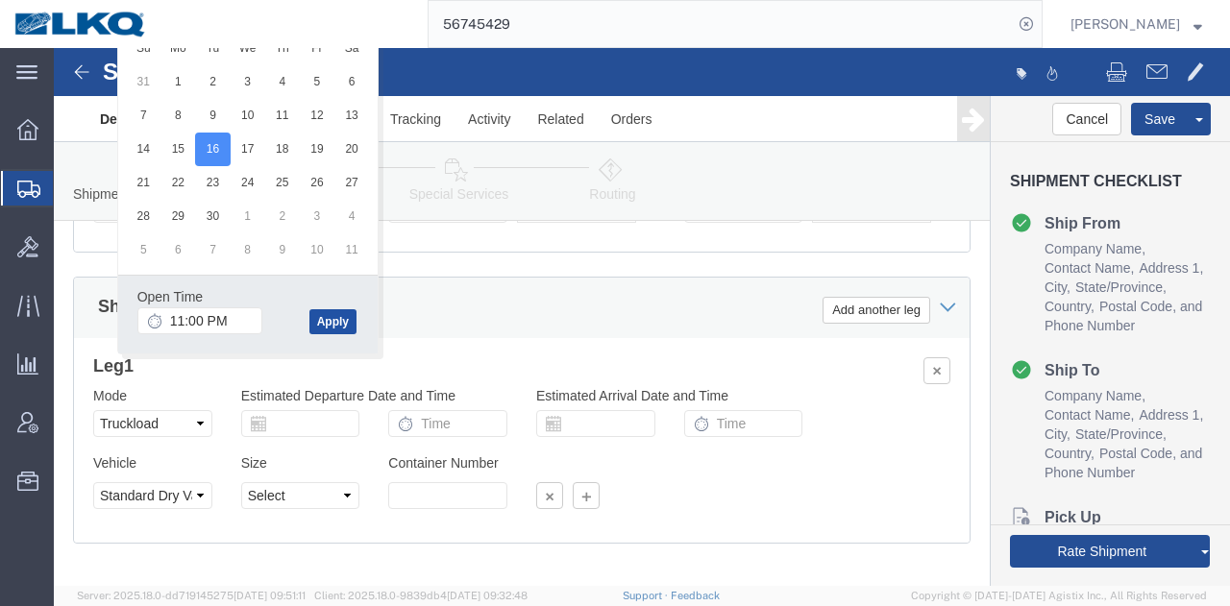
click button "Apply"
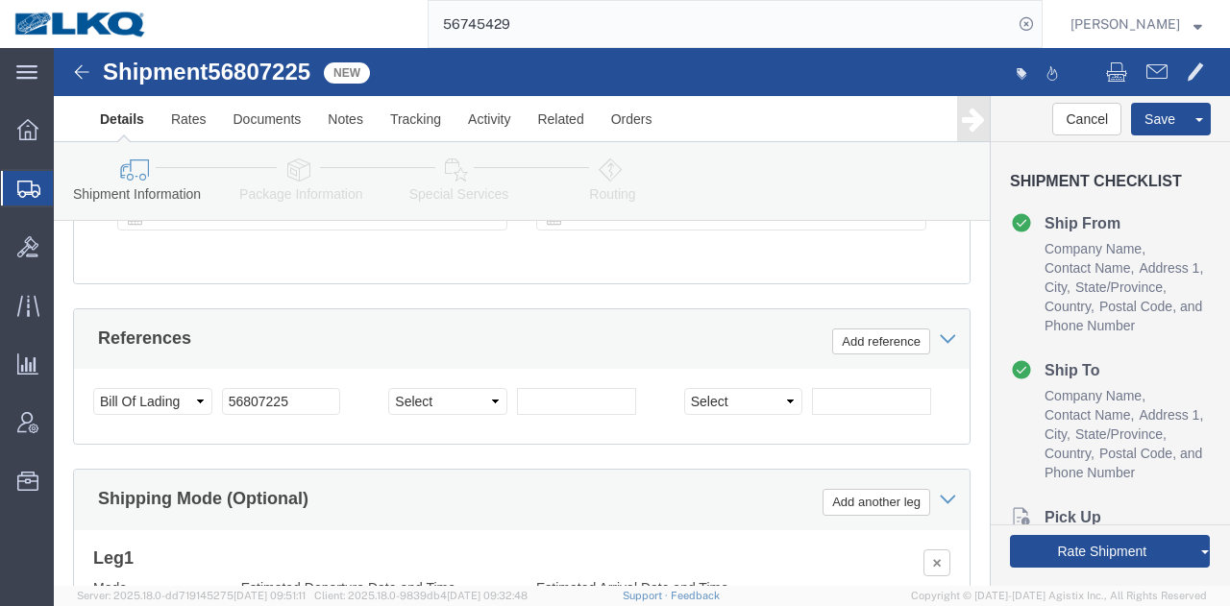
scroll to position [1397, 0]
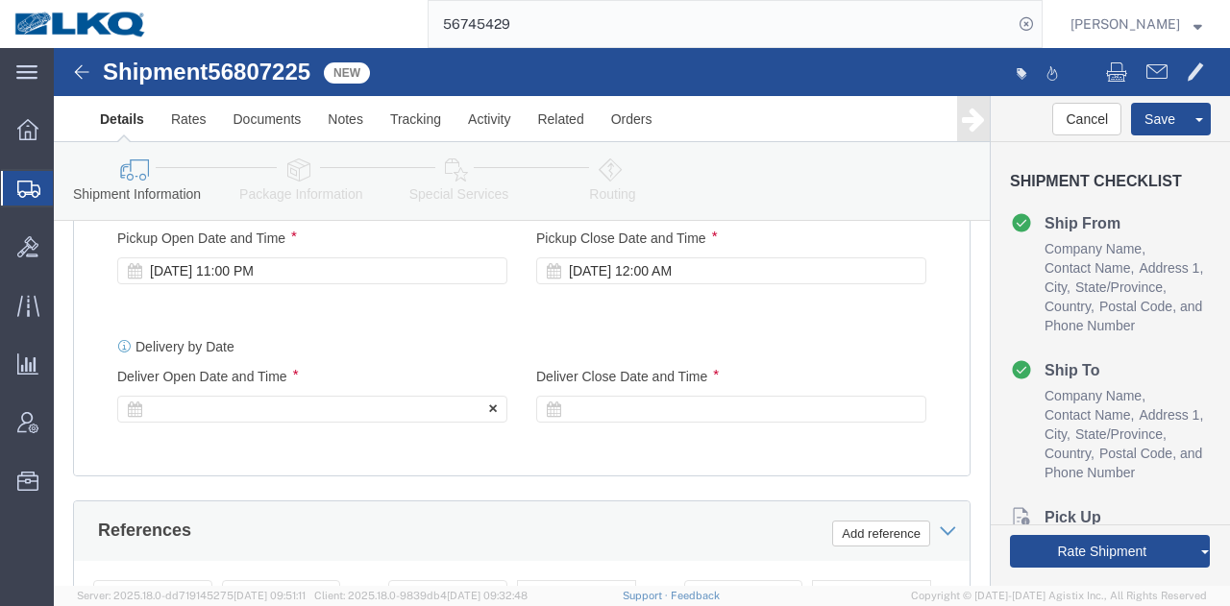
click div
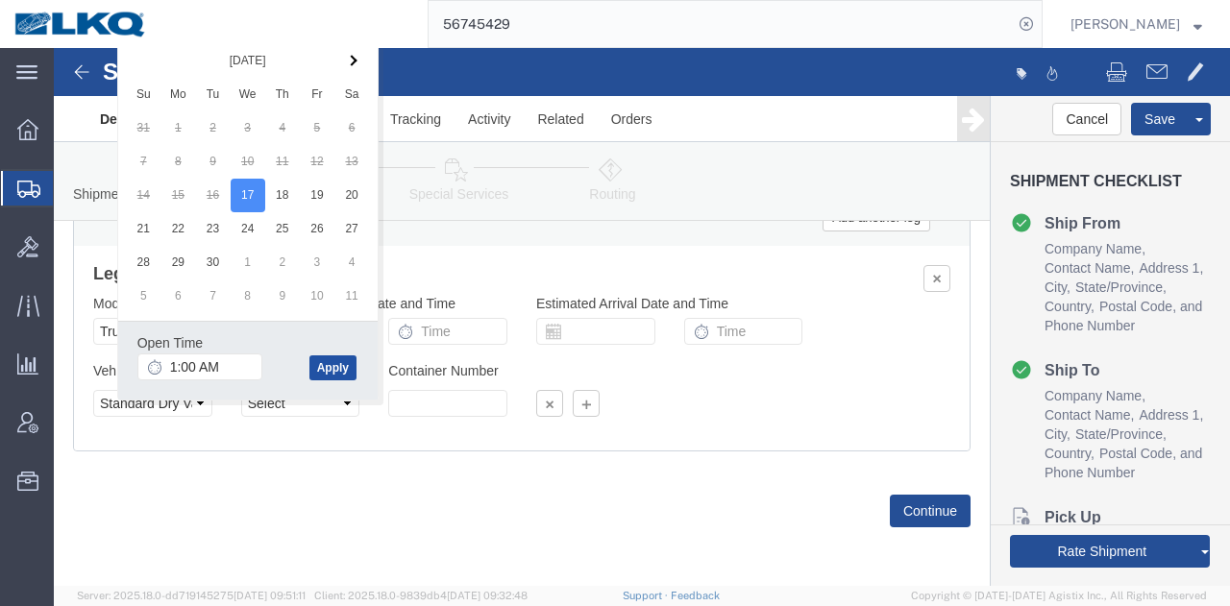
click button "Apply"
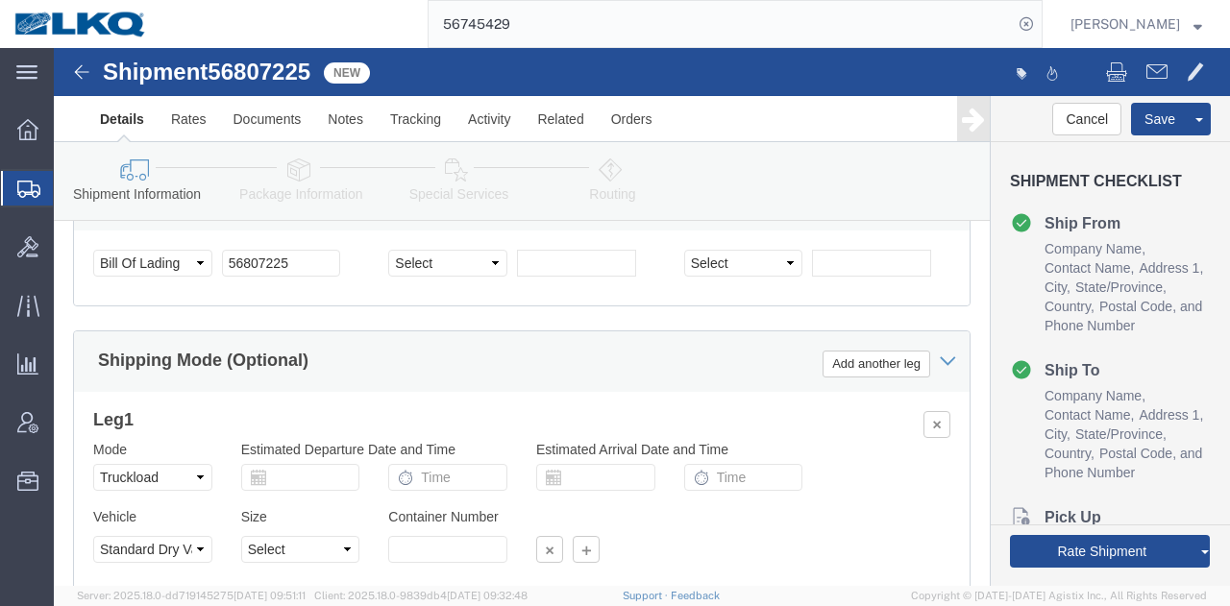
scroll to position [1535, 0]
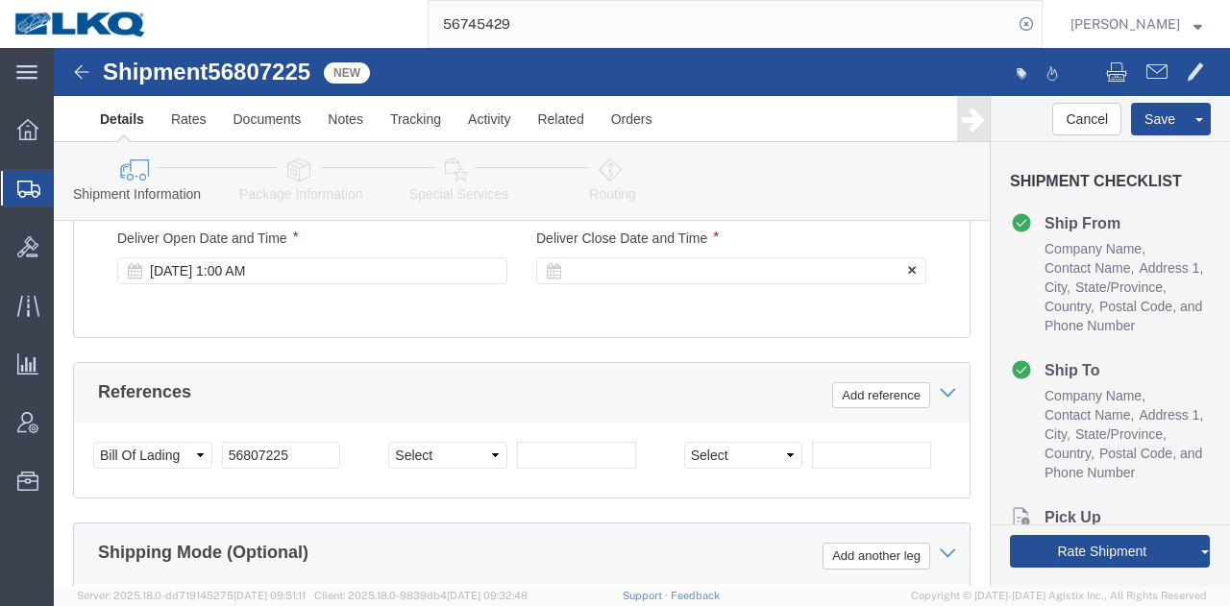
click div
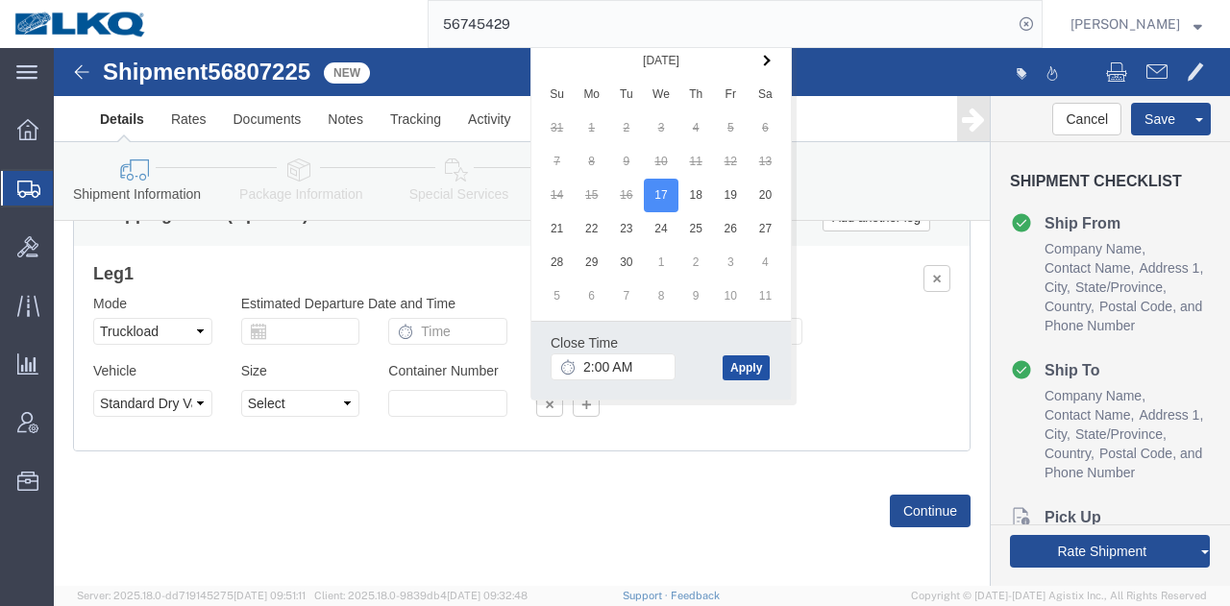
click button "Apply"
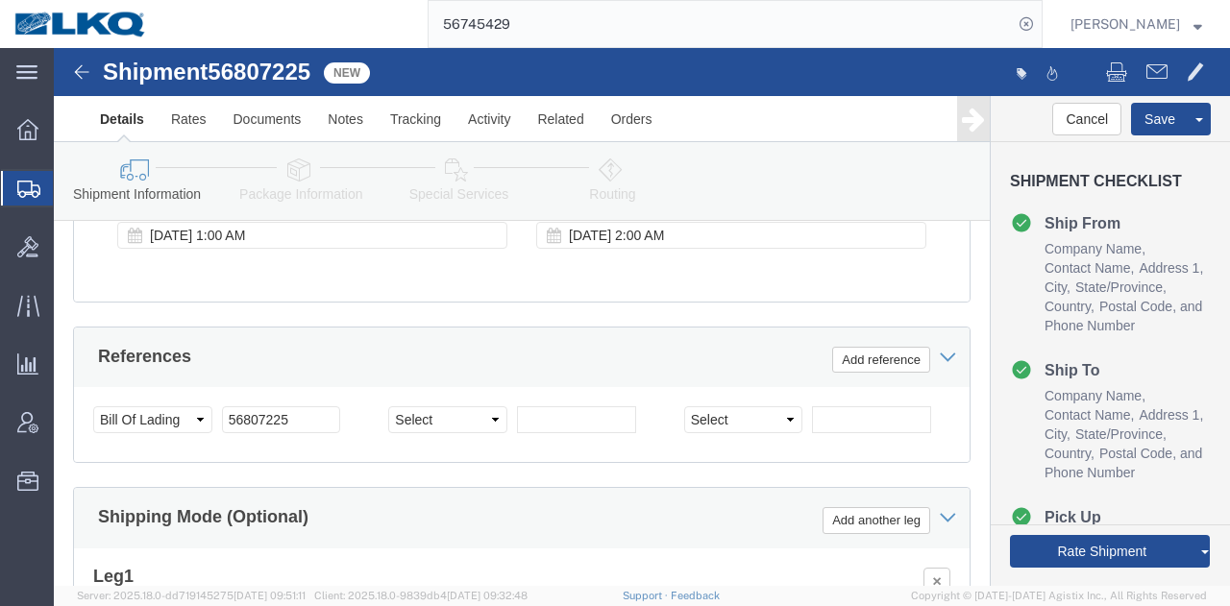
scroll to position [1535, 0]
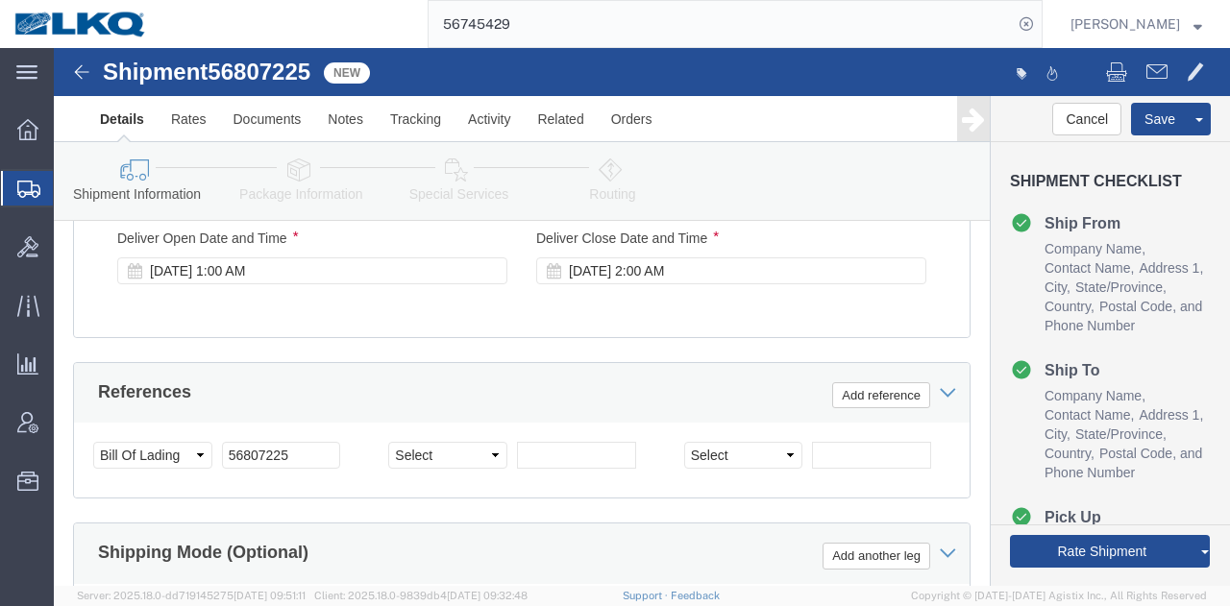
click span "56807225"
copy span "56807225"
click input "56807225"
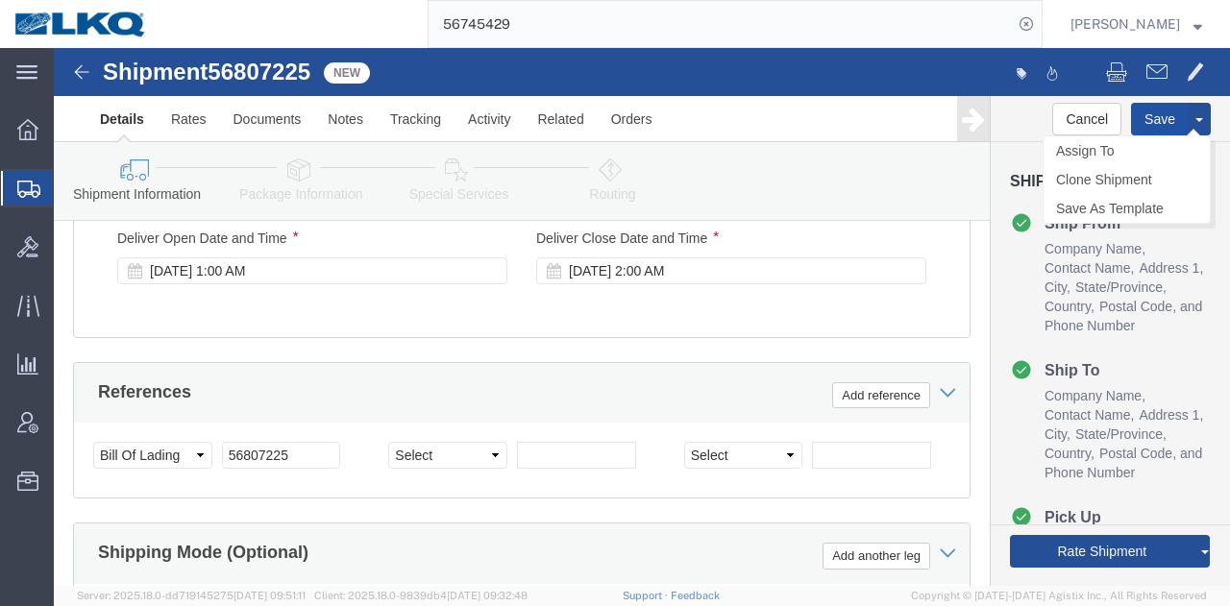
click button "Save"
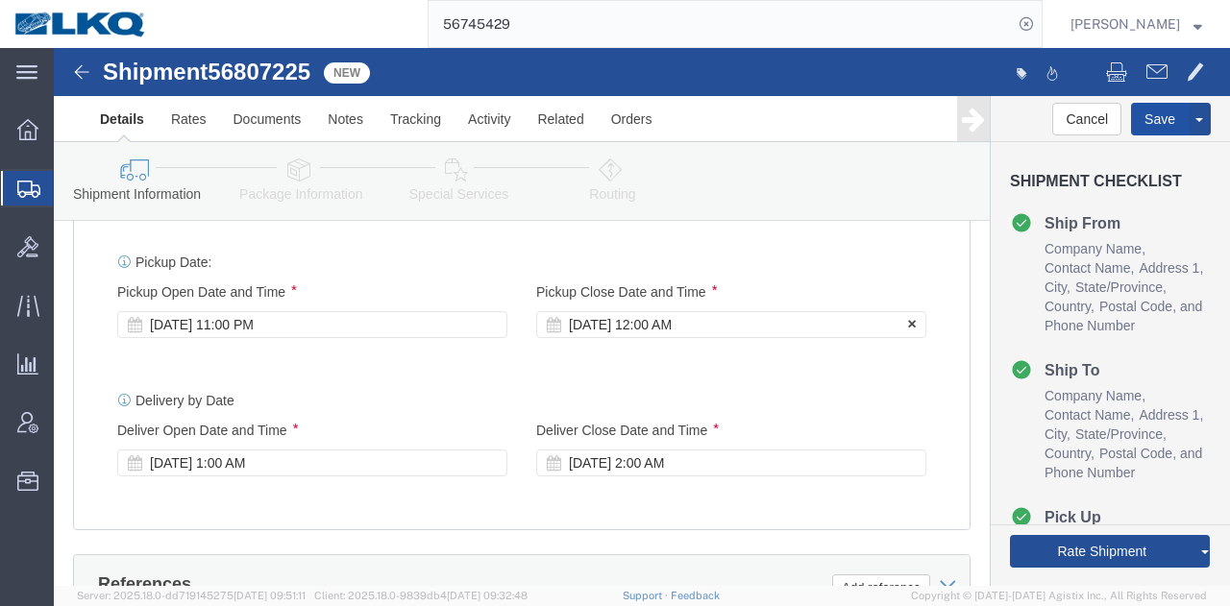
type button "Save"
click link "Send To Bid"
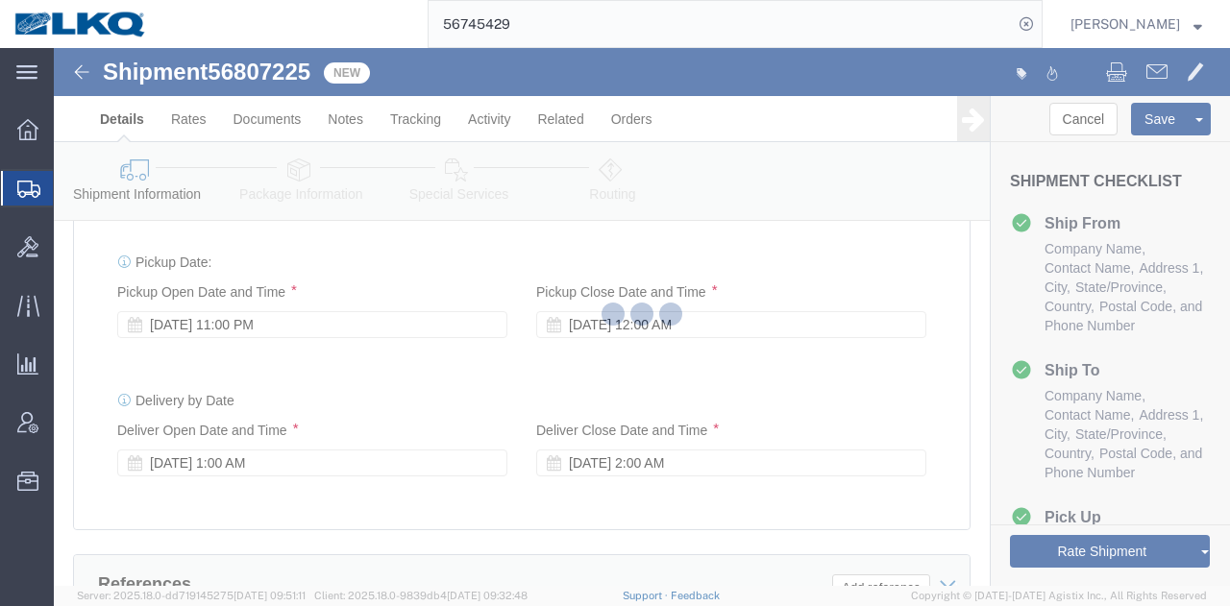
select select "27376"
select select "TL"
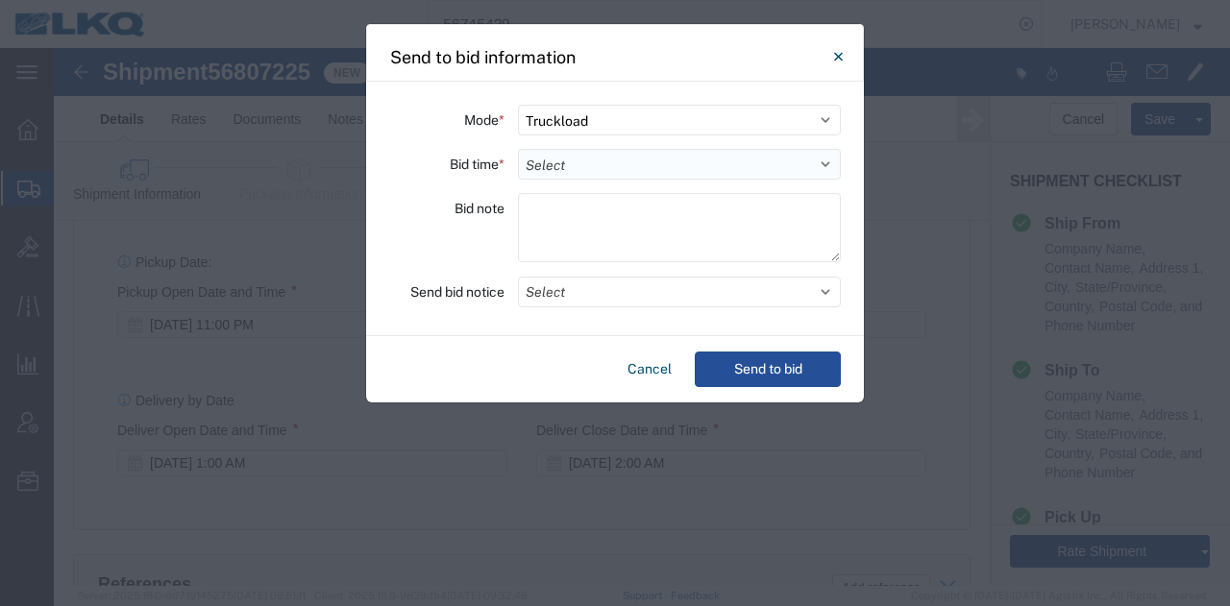
click at [600, 177] on select "Select 30 Min (Rush) 1 Hour (Rush) 2 Hours (Rush) 4 Hours (Rush) 8 Hours (Rush)…" at bounding box center [679, 164] width 323 height 31
select select "12"
click at [518, 149] on select "Select 30 Min (Rush) 1 Hour (Rush) 2 Hours (Rush) 4 Hours (Rush) 8 Hours (Rush)…" at bounding box center [679, 164] width 323 height 31
click at [636, 294] on button "Select" at bounding box center [679, 292] width 323 height 31
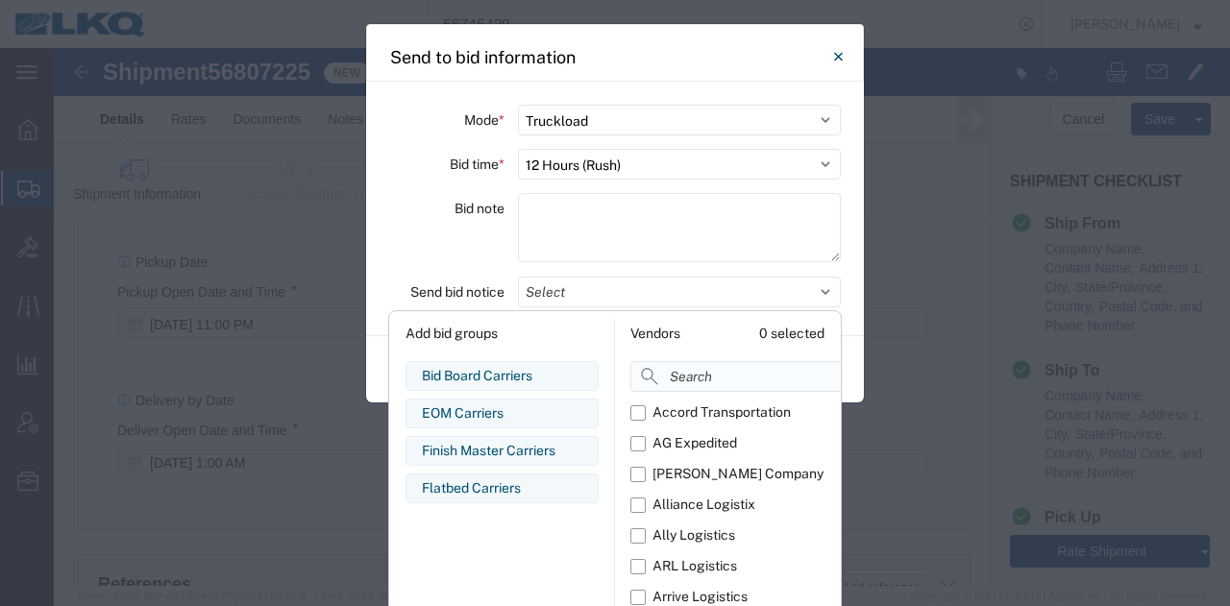
click at [703, 373] on input at bounding box center [778, 376] width 296 height 31
type input "comp"
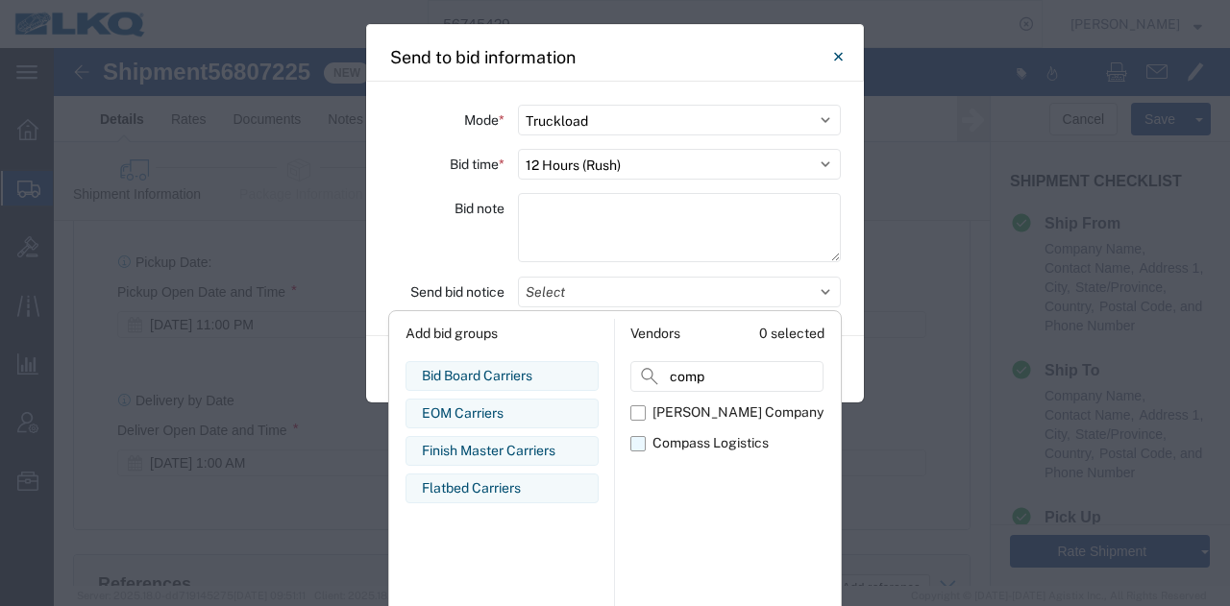
click at [708, 439] on div "Compass Logistics" at bounding box center [710, 443] width 116 height 20
click at [0, 0] on input "Compass Logistics" at bounding box center [0, 0] width 0 height 0
click at [454, 228] on div "Bid note" at bounding box center [446, 230] width 115 height 75
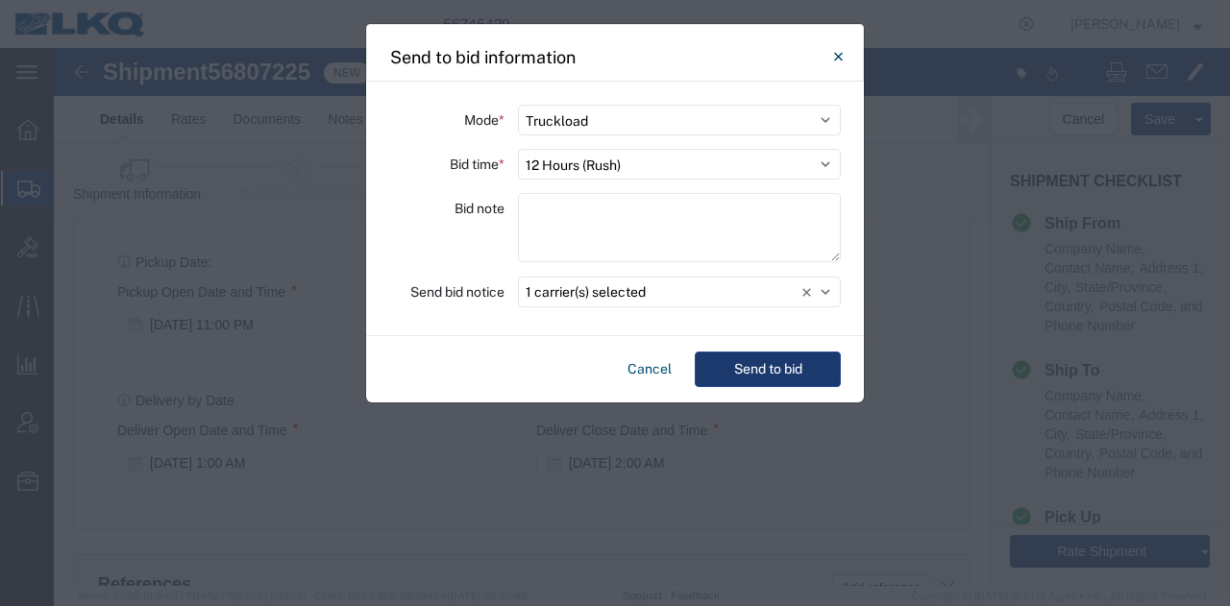
click at [776, 368] on button "Send to bid" at bounding box center [768, 370] width 146 height 36
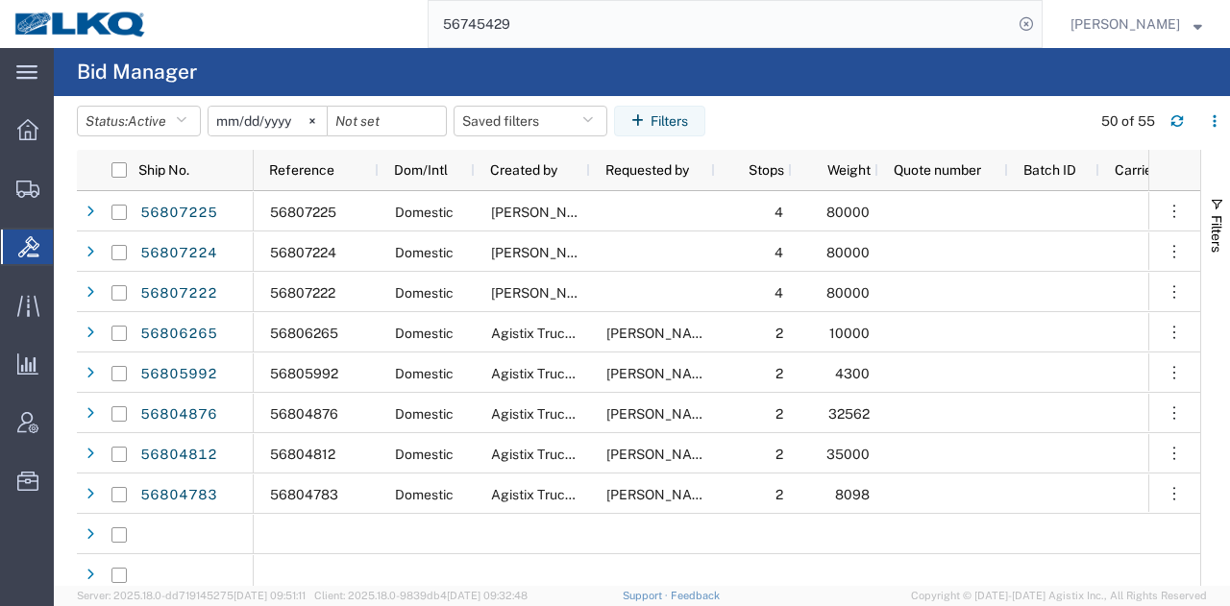
click at [782, 28] on input "56745429" at bounding box center [721, 24] width 584 height 46
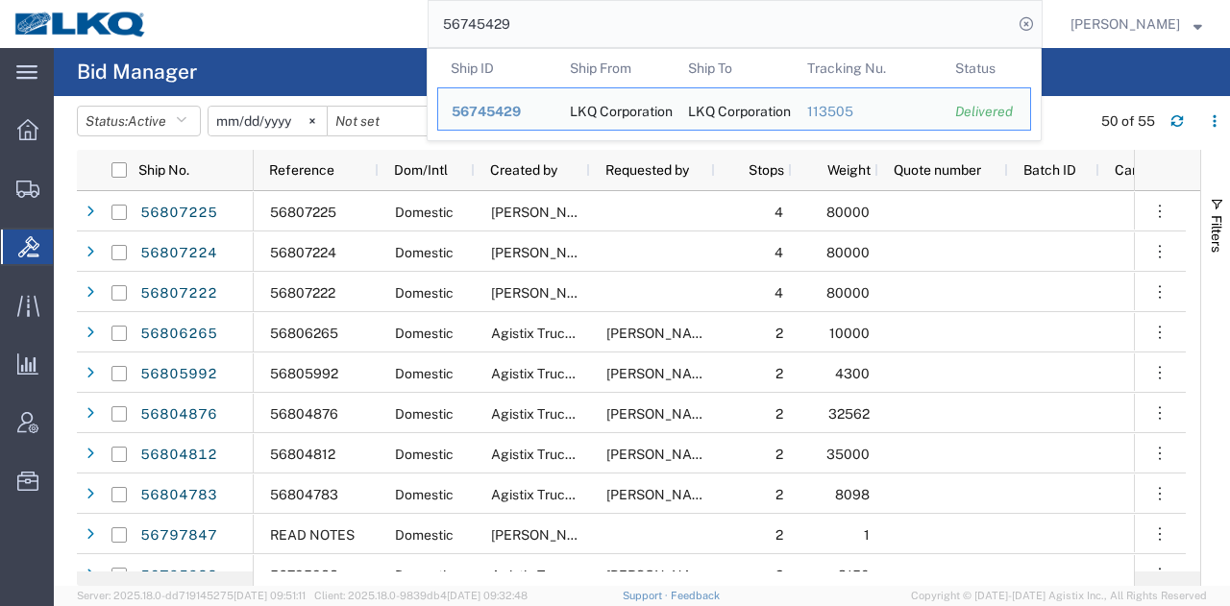
paste input "807225"
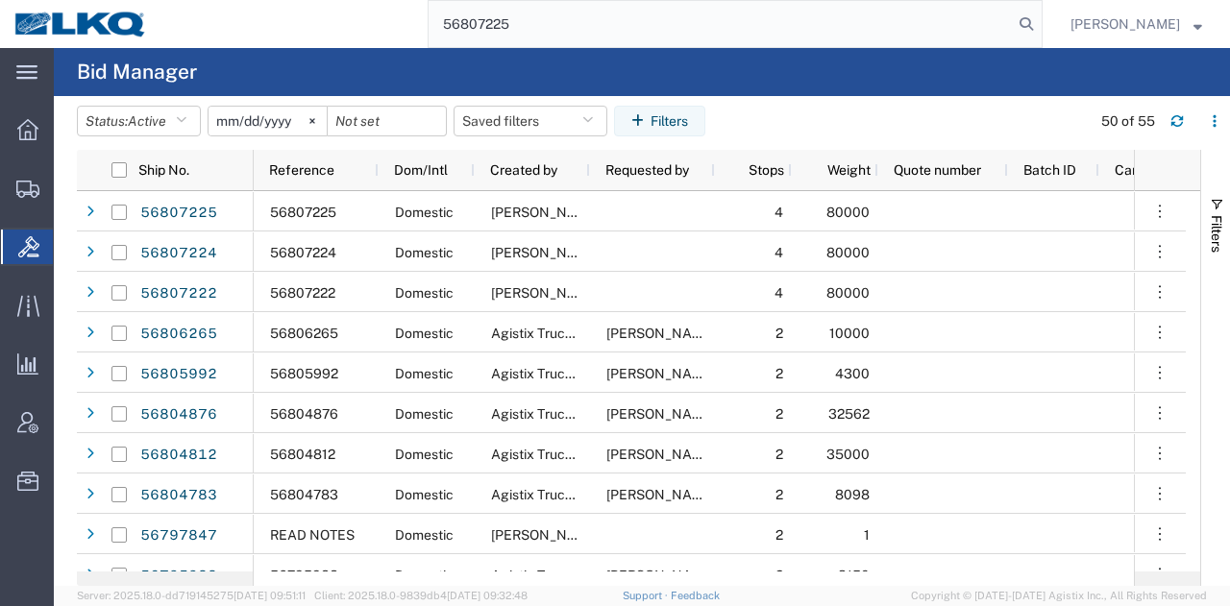
type input "56807225"
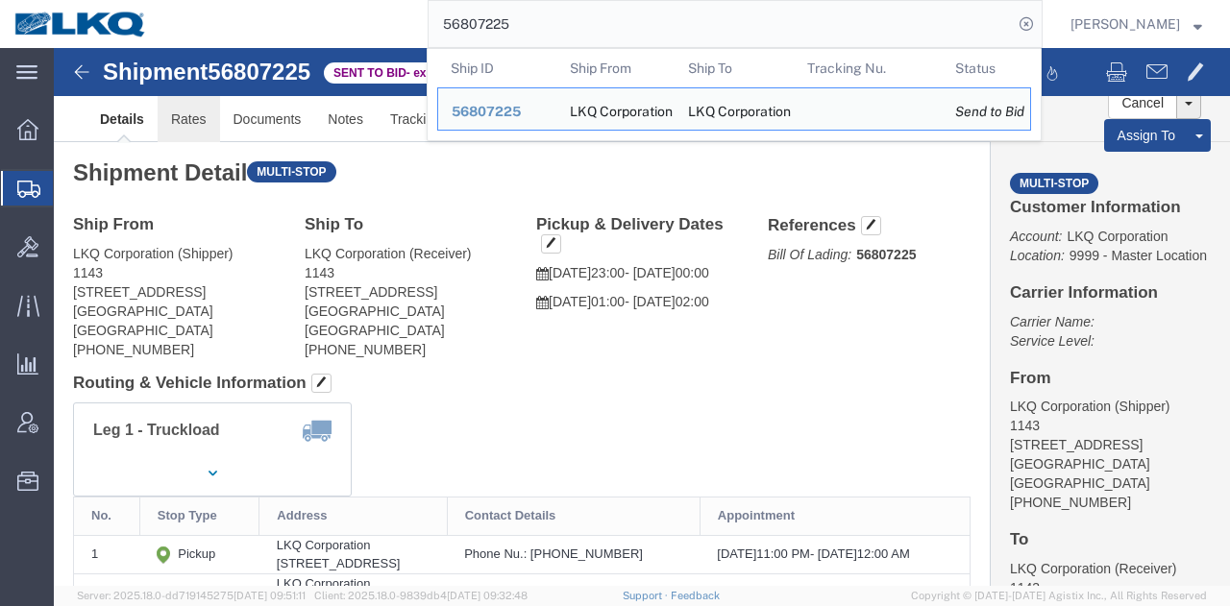
click link "Rates"
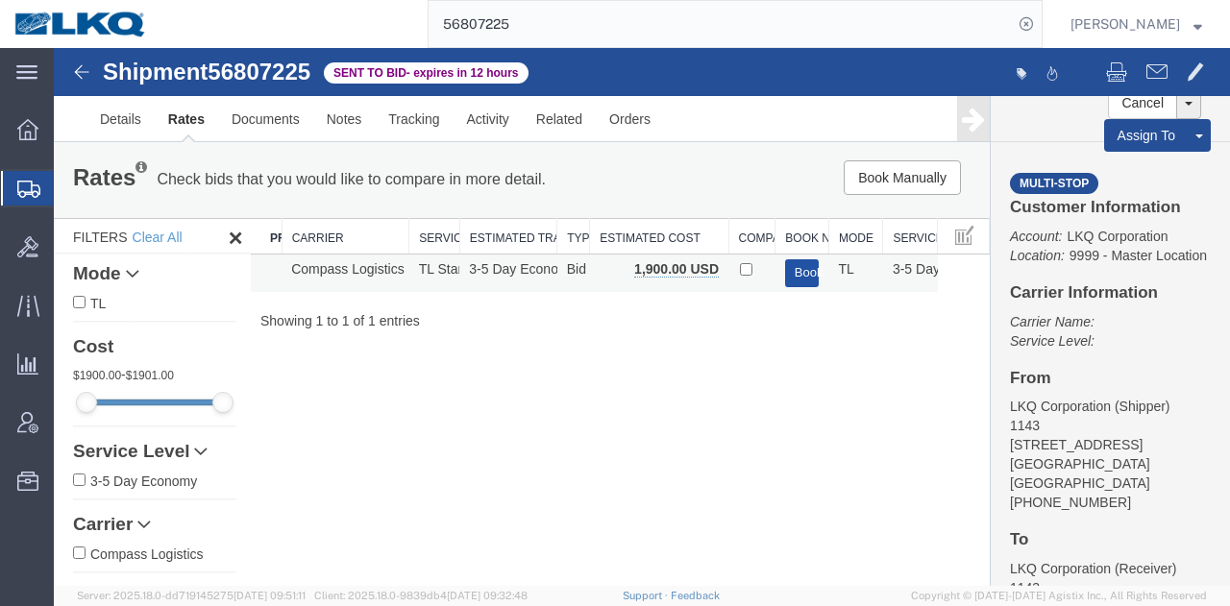
click at [789, 269] on button "Book" at bounding box center [802, 273] width 35 height 28
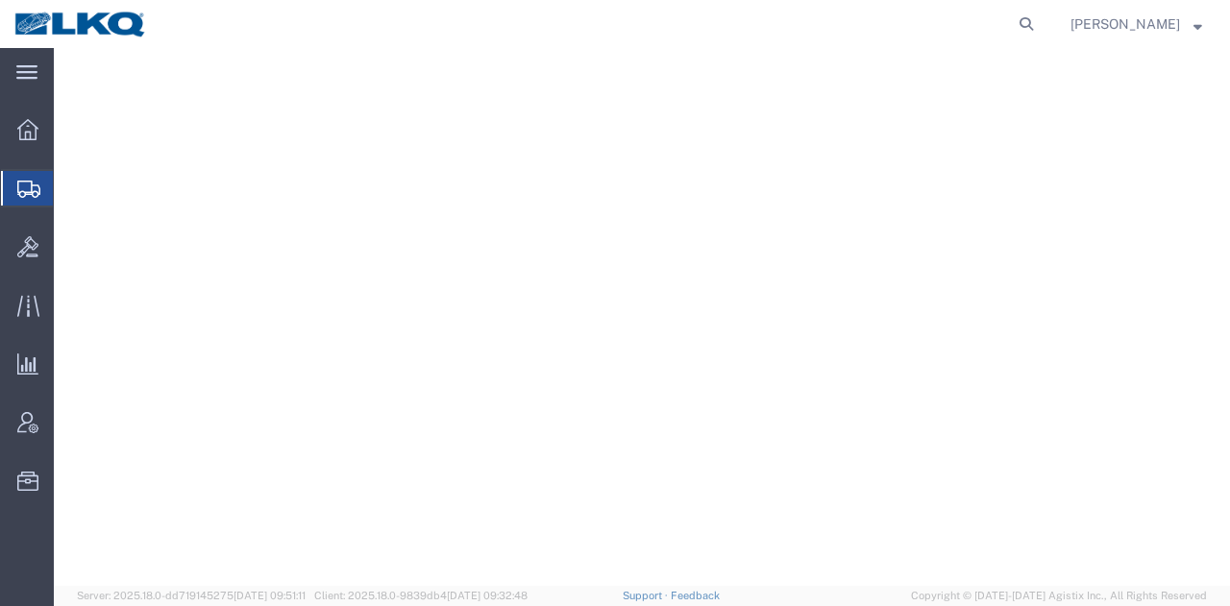
select select "28704"
select select "28018"
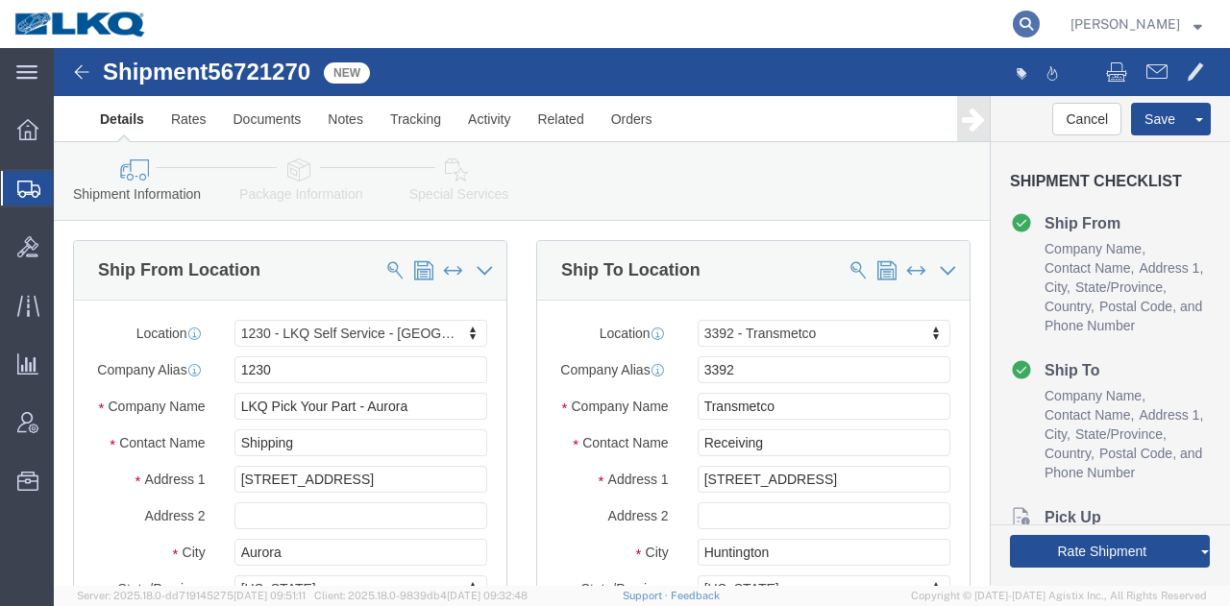
click at [1022, 26] on icon at bounding box center [1026, 24] width 27 height 27
paste input "56745429"
type input "56745429"
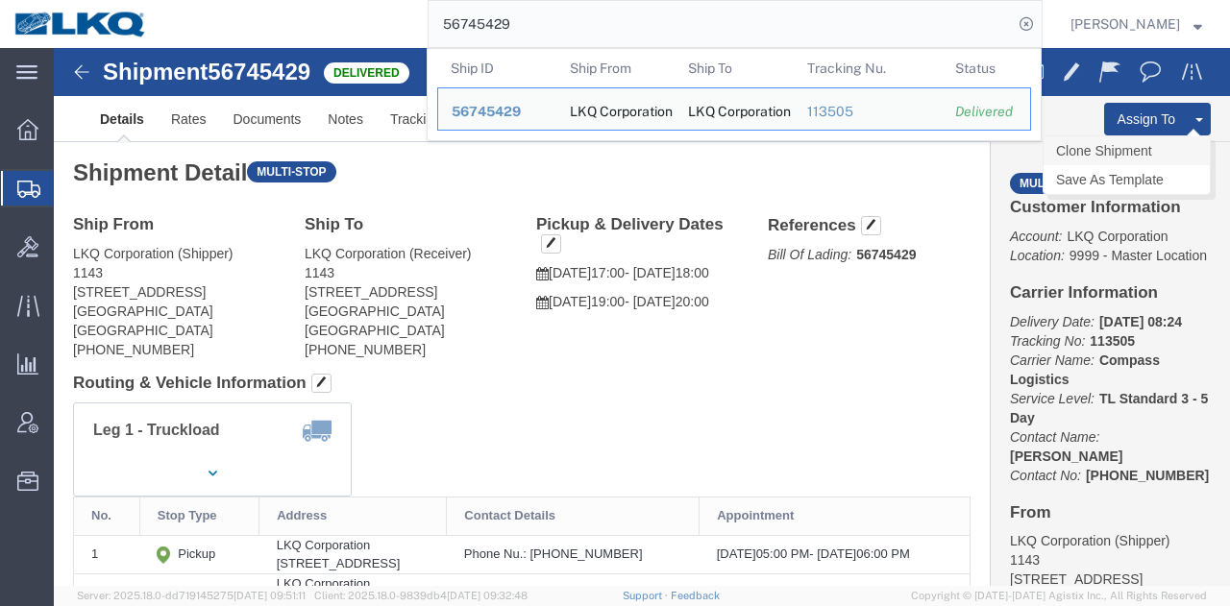
click link "Clone Shipment"
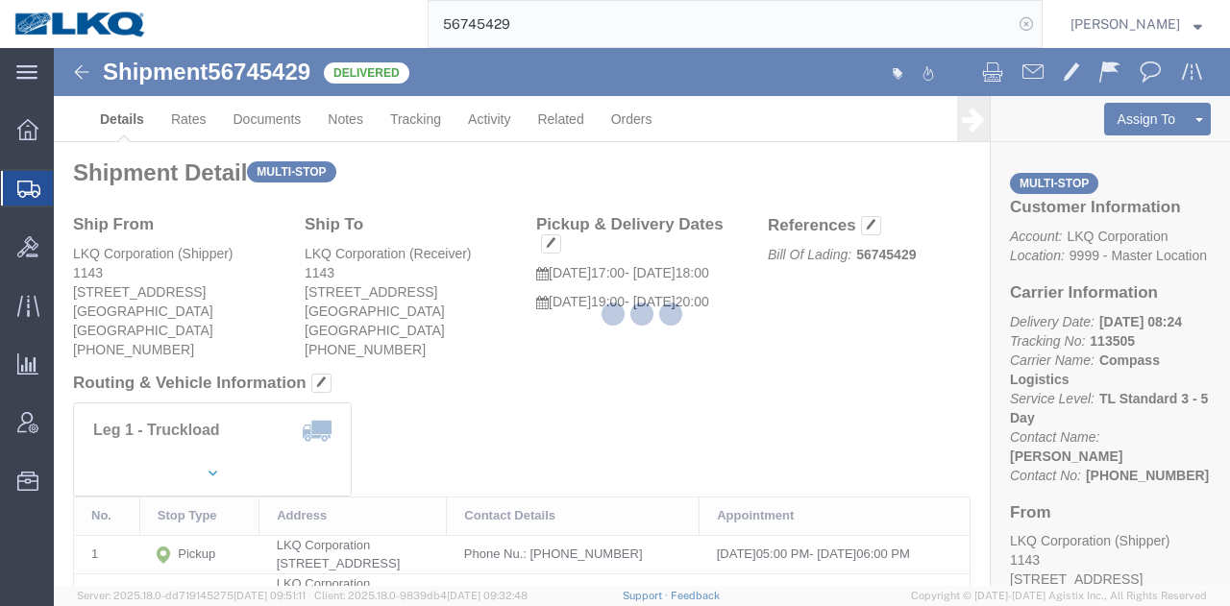
select select "27376"
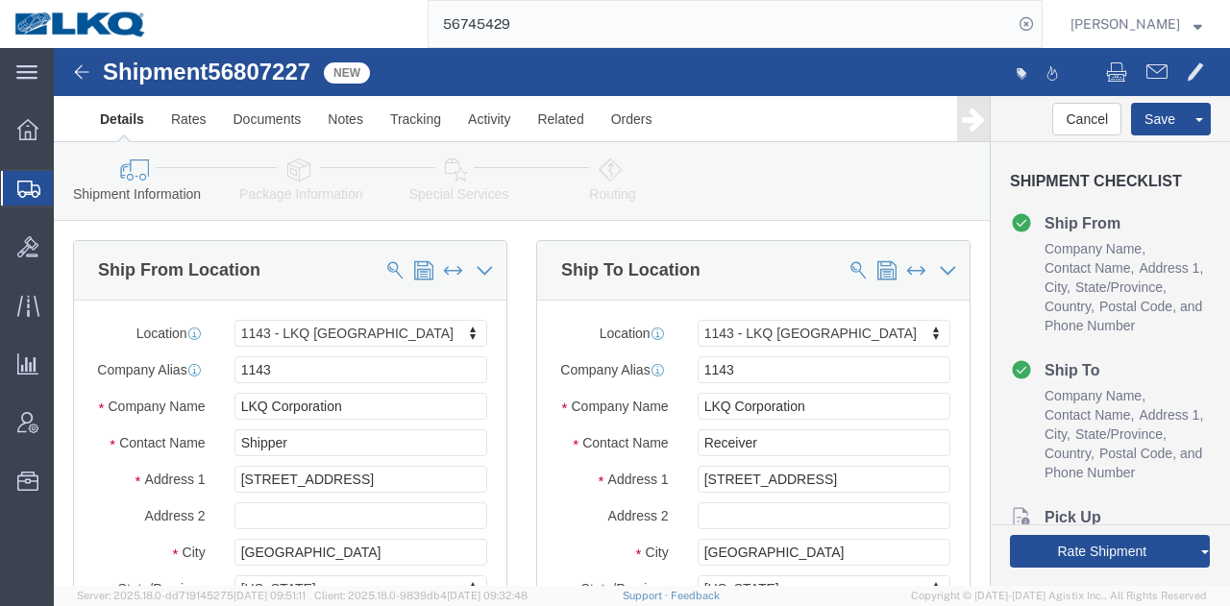
click div "Shipment 56807227 New Details Rates Documents Notes Tracking Activity Related O…"
click span "56807227"
copy span "56807227"
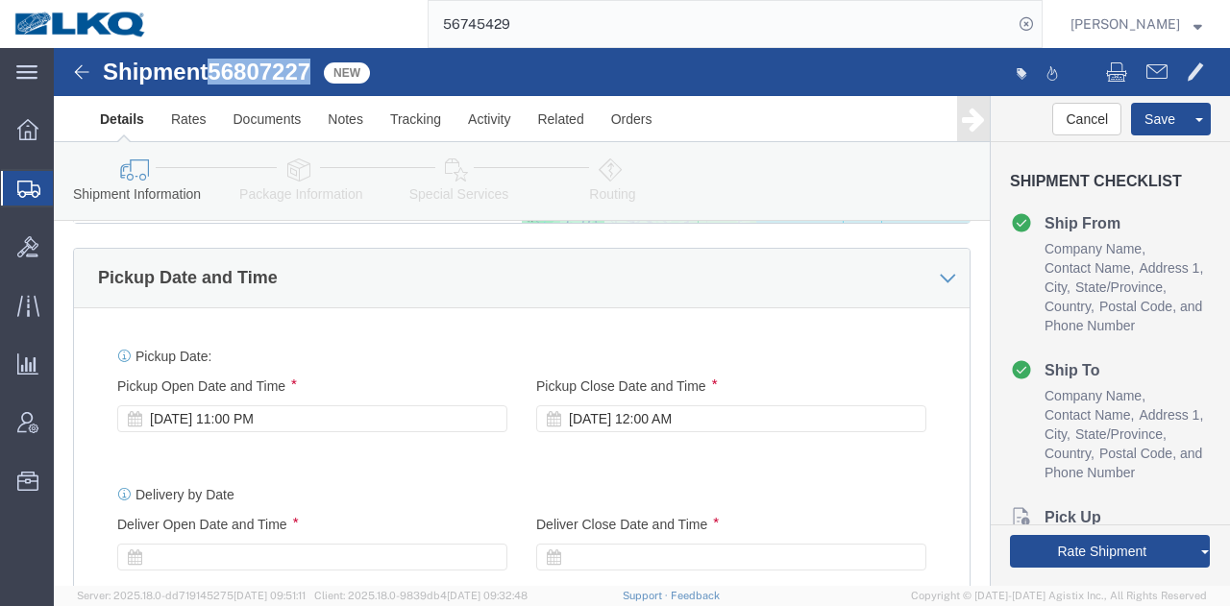
scroll to position [1537, 0]
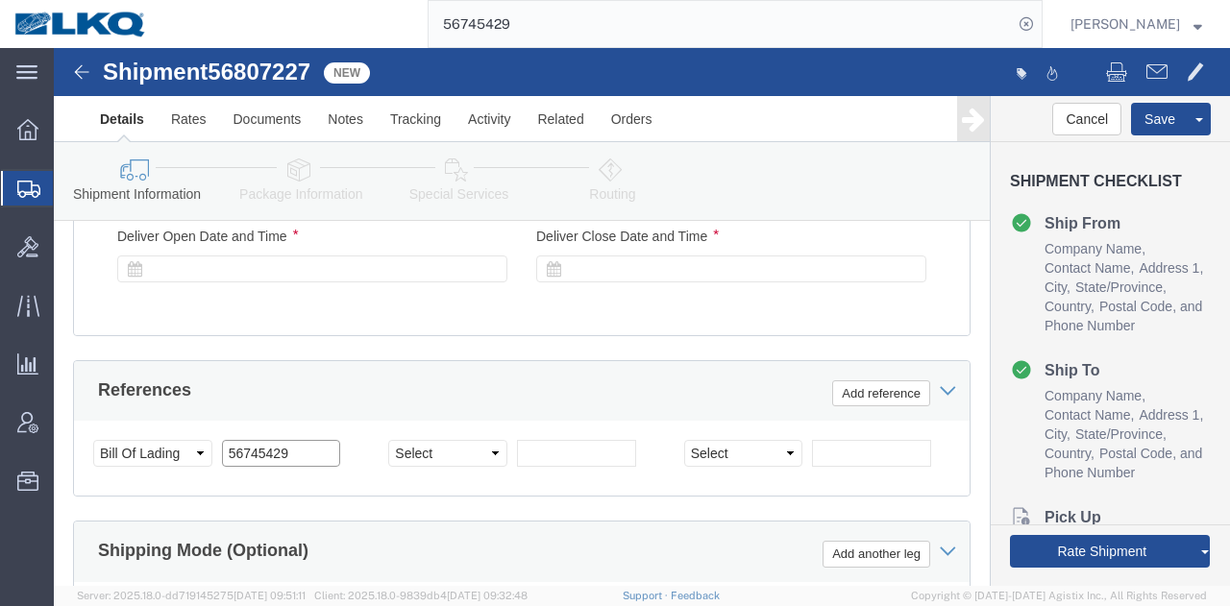
click input "56745429"
paste input "807227"
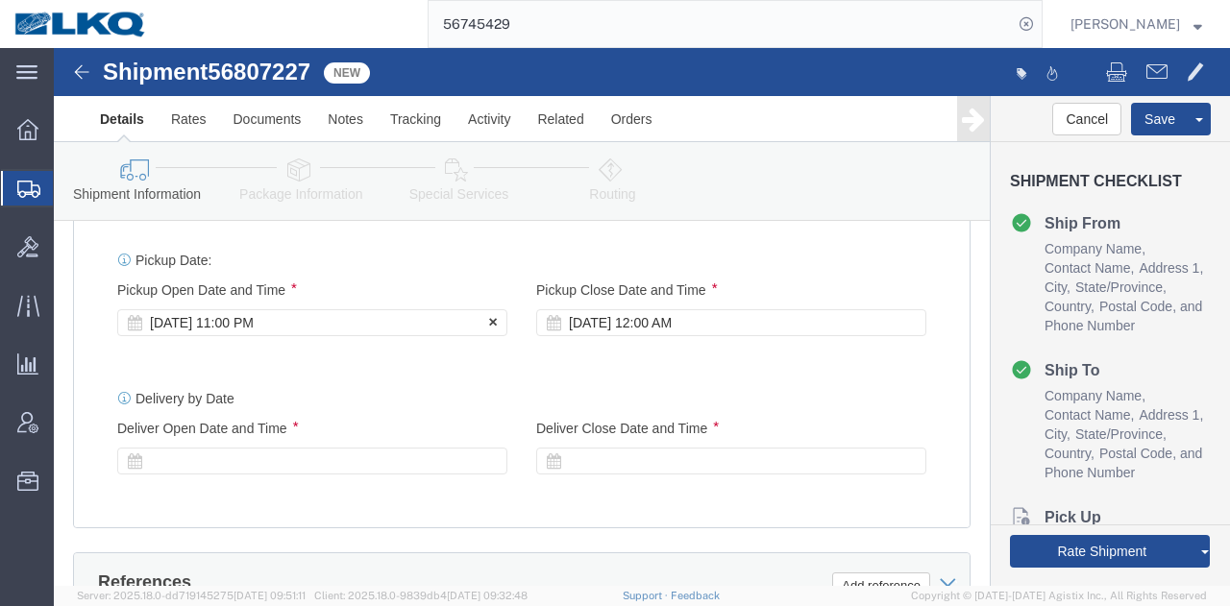
type input "56807227"
click div "[DATE] 11:00 PM"
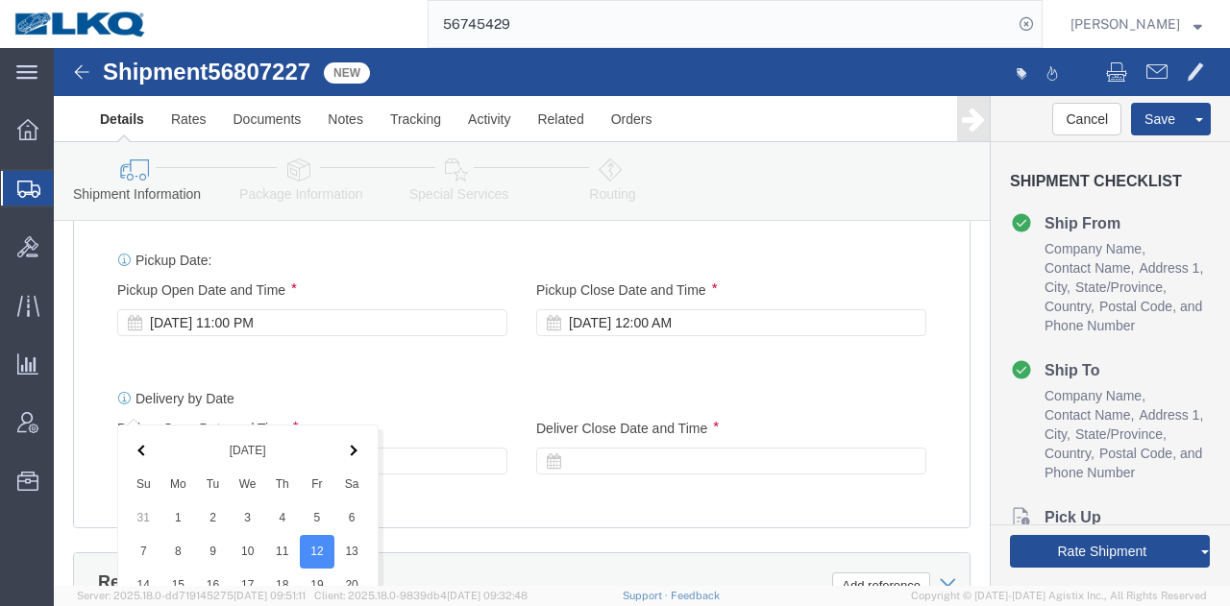
scroll to position [1781, 0]
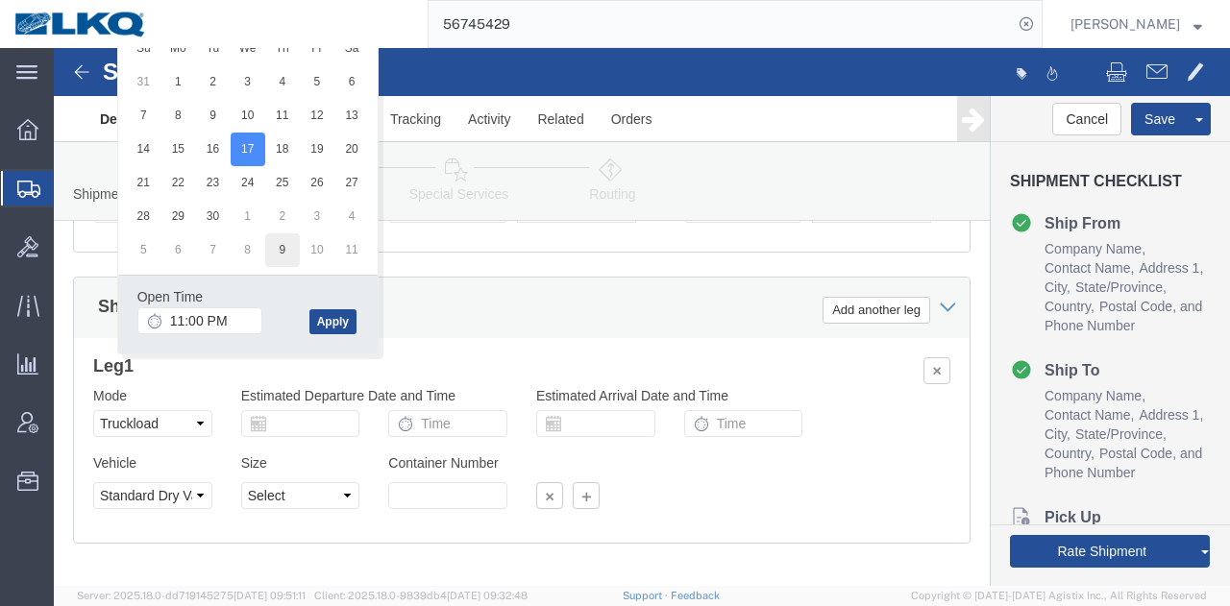
drag, startPoint x: 186, startPoint y: 94, endPoint x: 240, endPoint y: 199, distance: 117.7
click button "Apply"
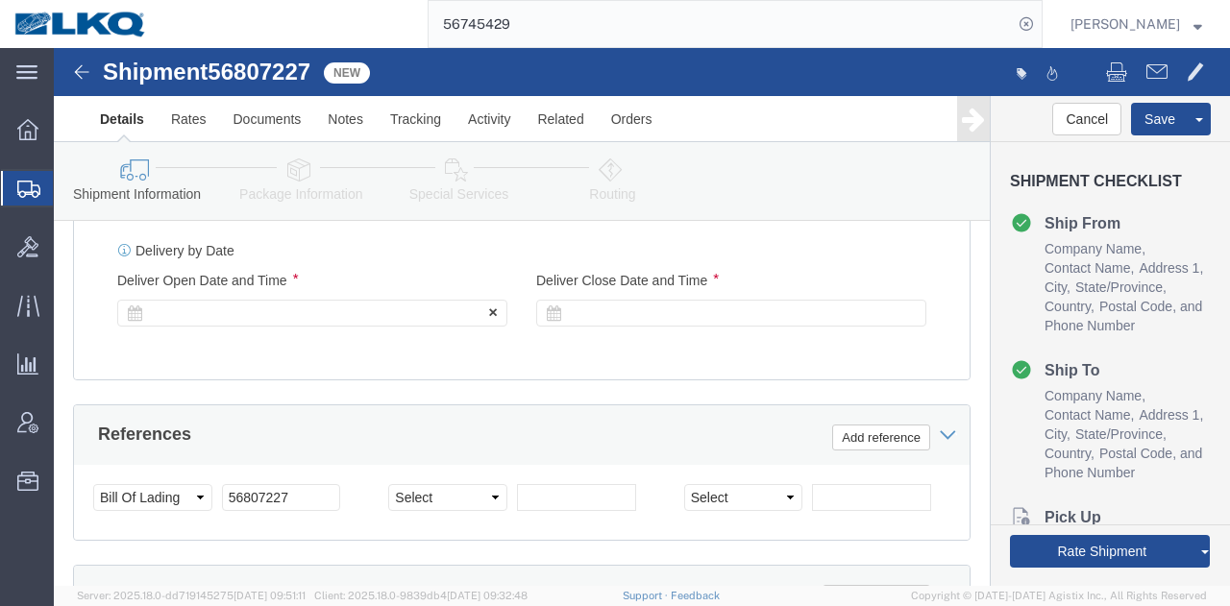
click div
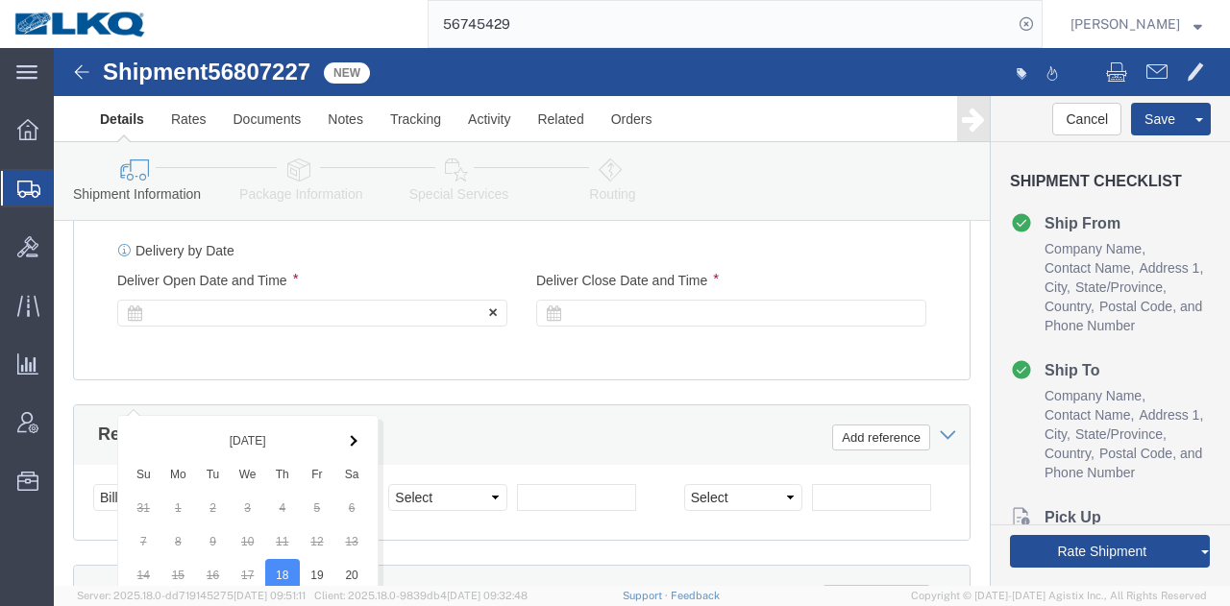
scroll to position [1920, 0]
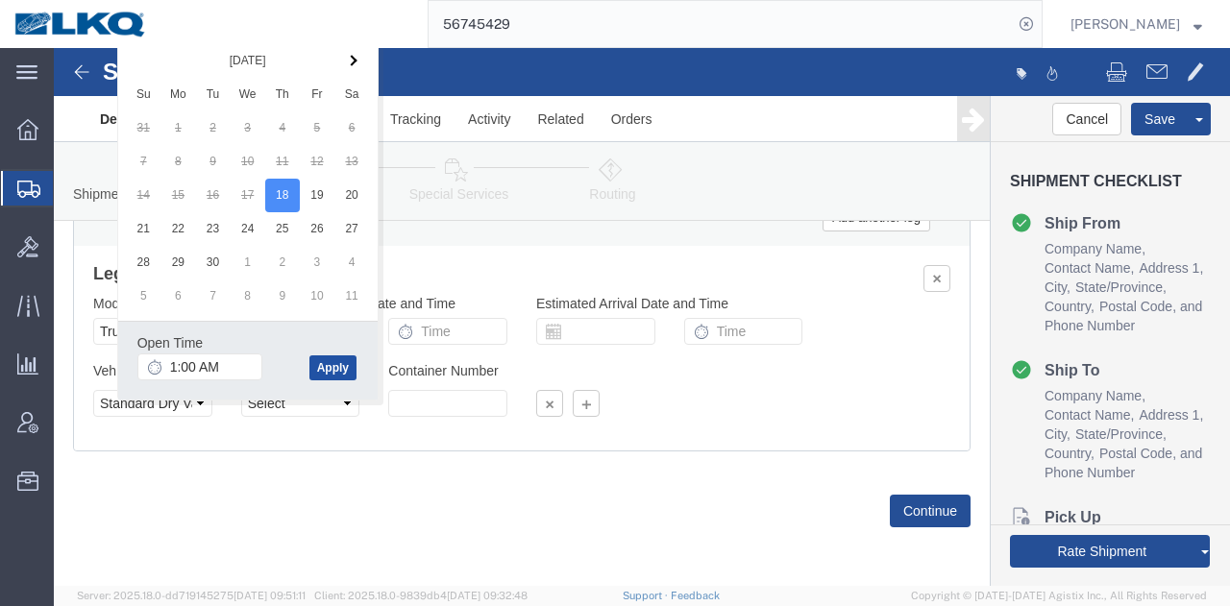
click button "Apply"
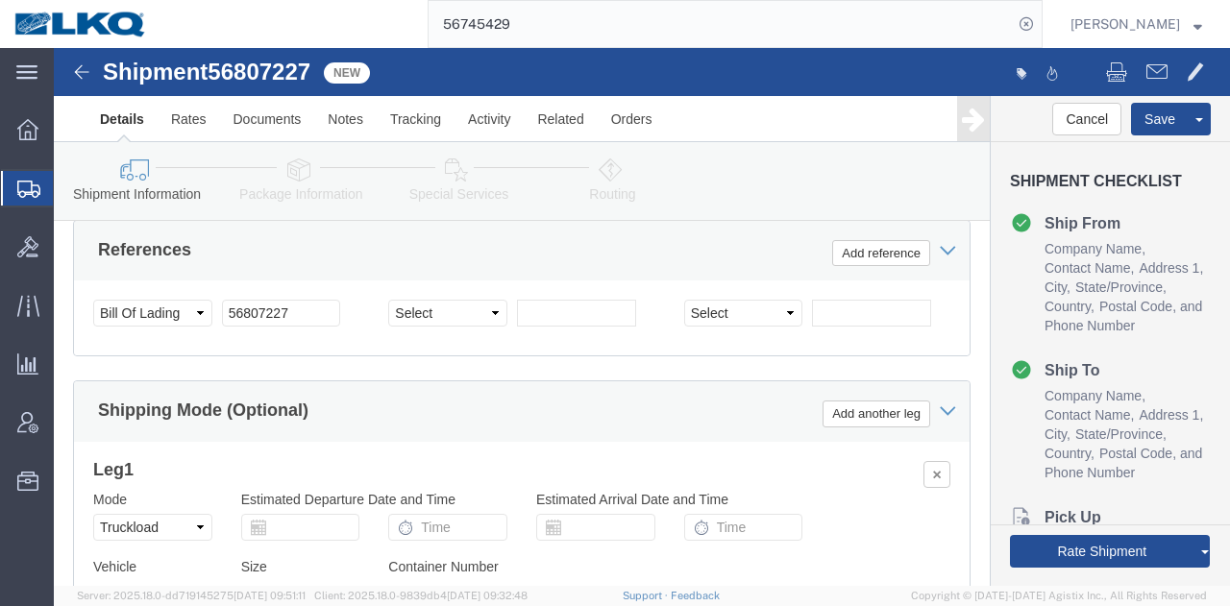
scroll to position [1631, 0]
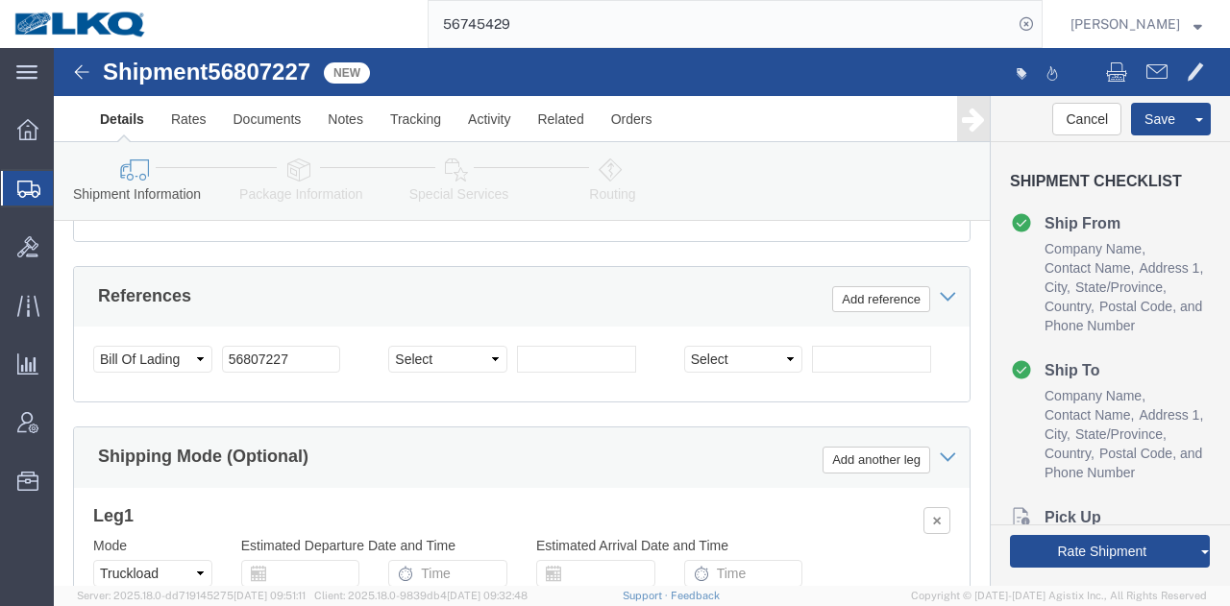
click div
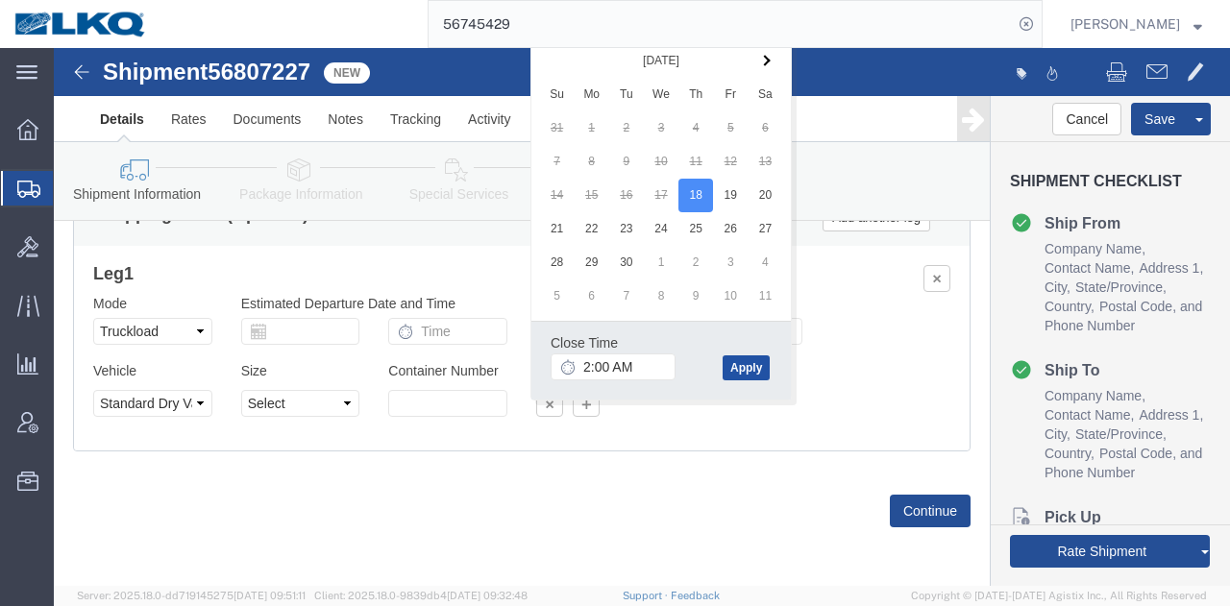
click button "Apply"
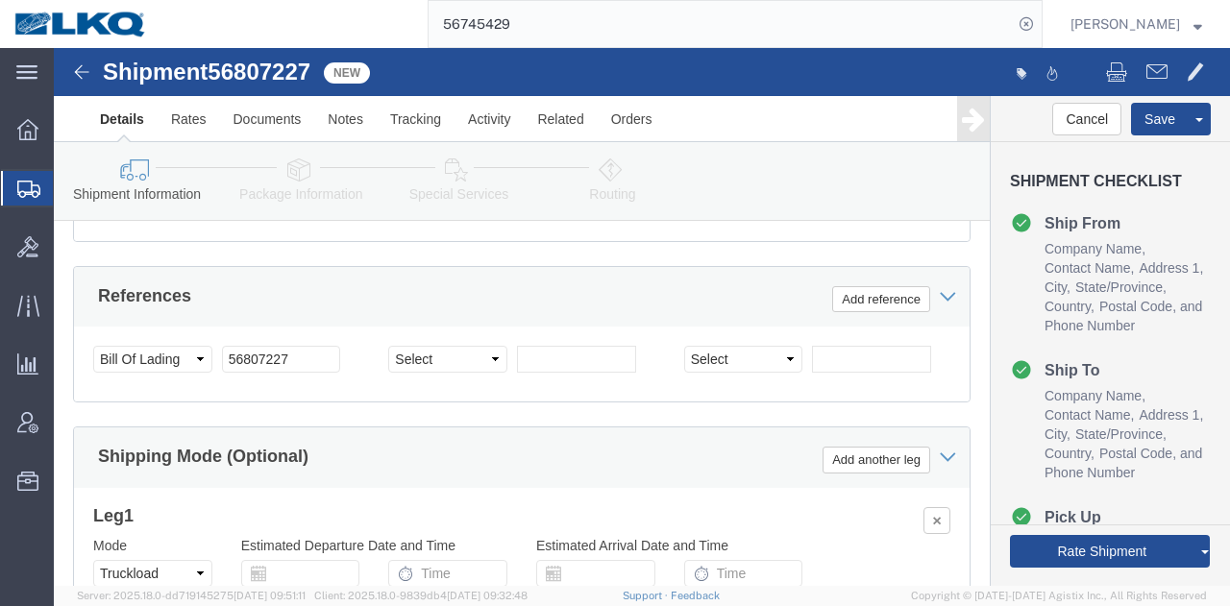
scroll to position [1535, 0]
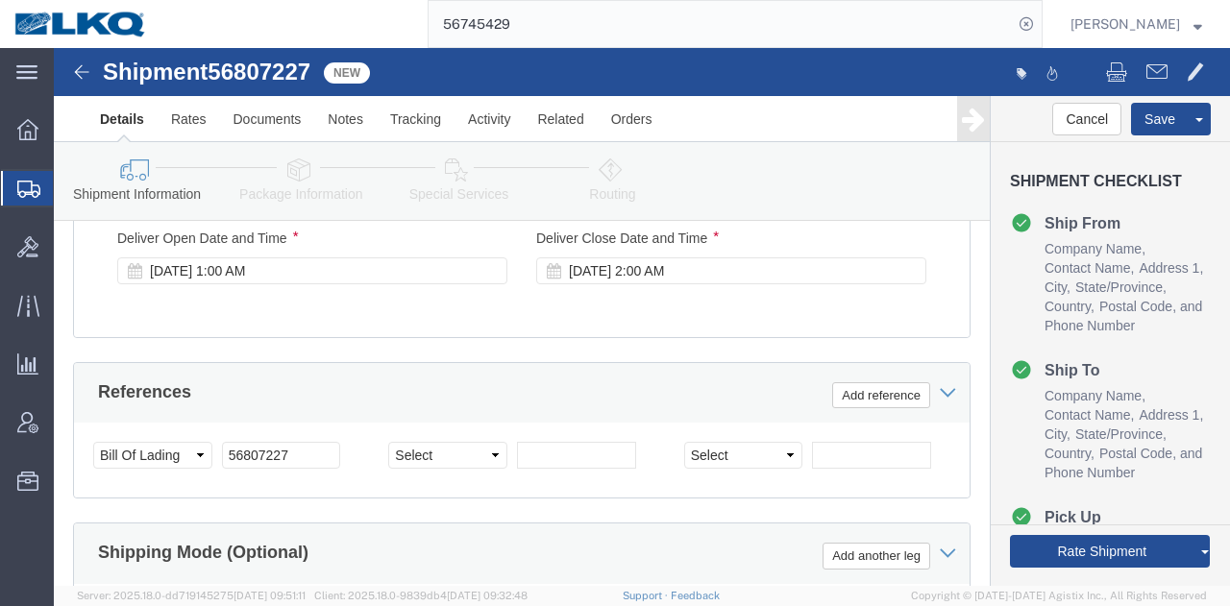
click span "56807227"
copy span "56807227"
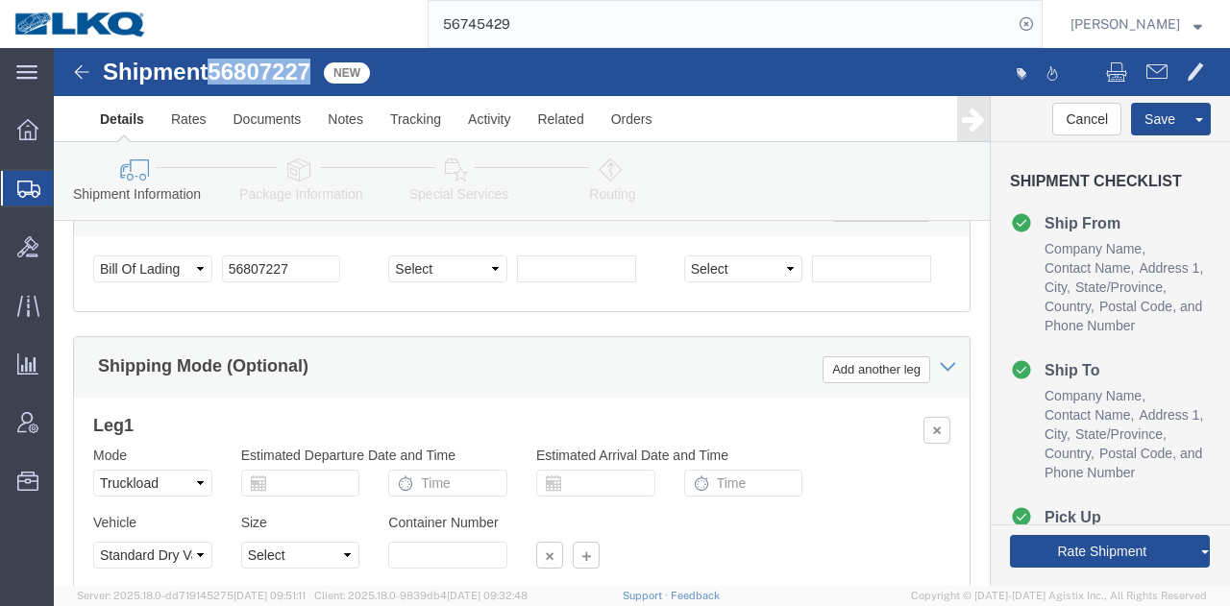
scroll to position [1728, 0]
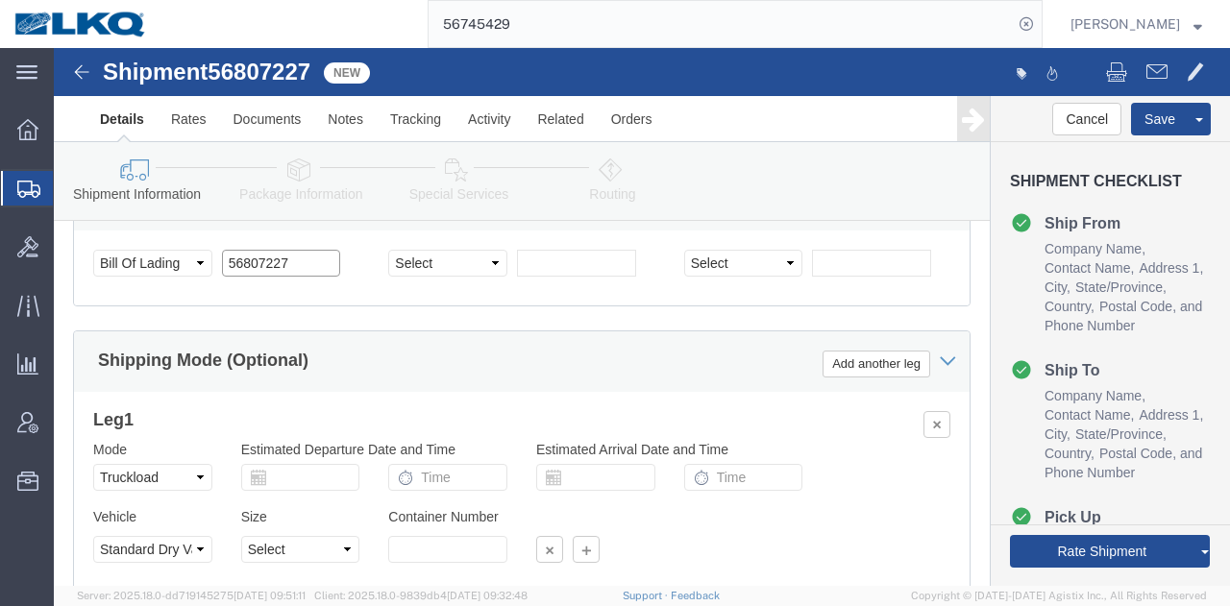
click input "56807227"
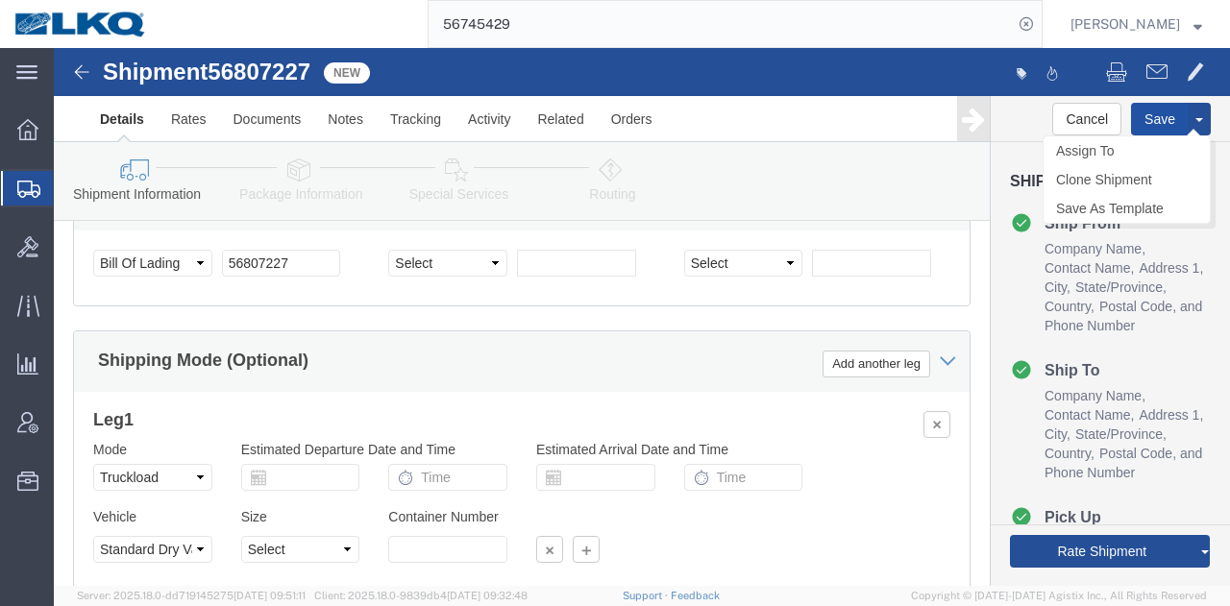
click button "Save"
type button "Save"
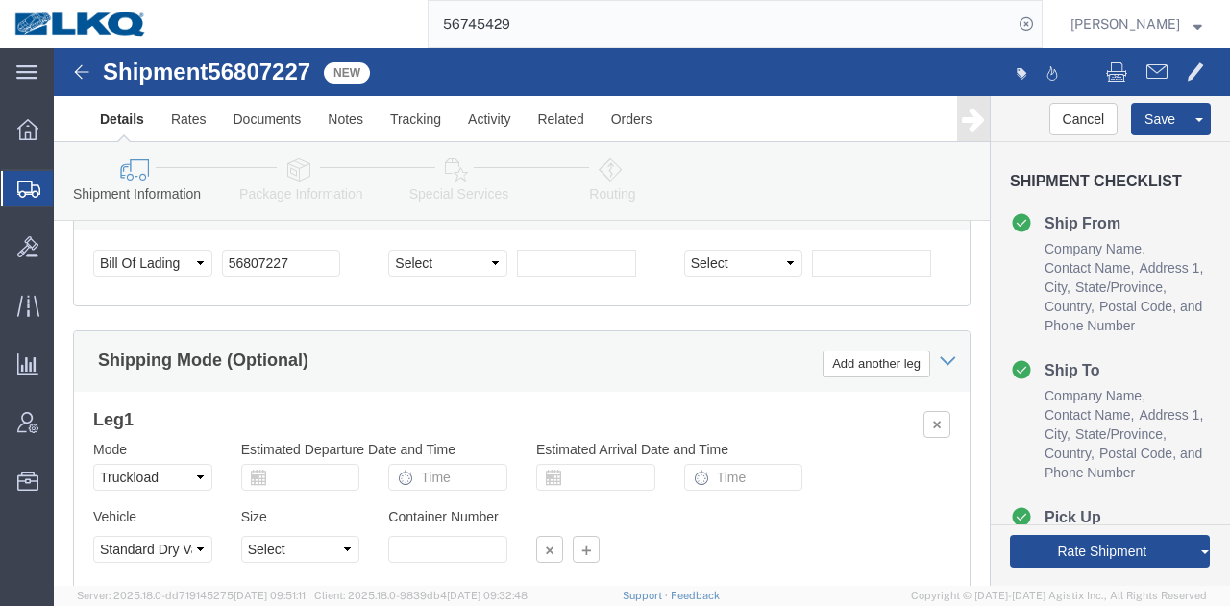
click link "Send To Bid"
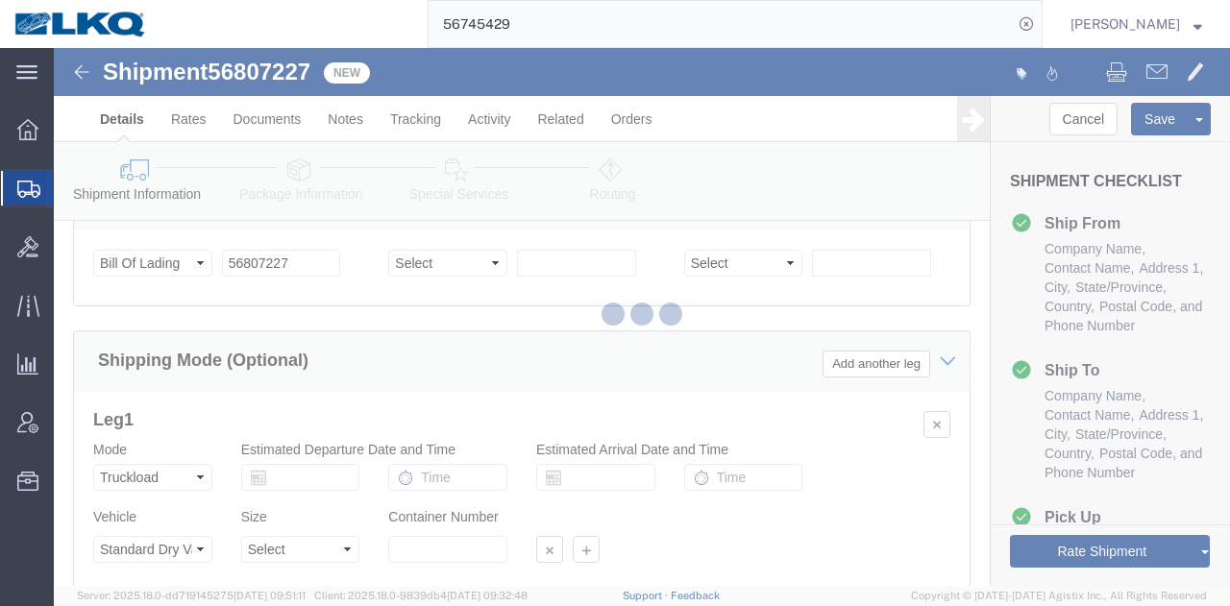
select select "27376"
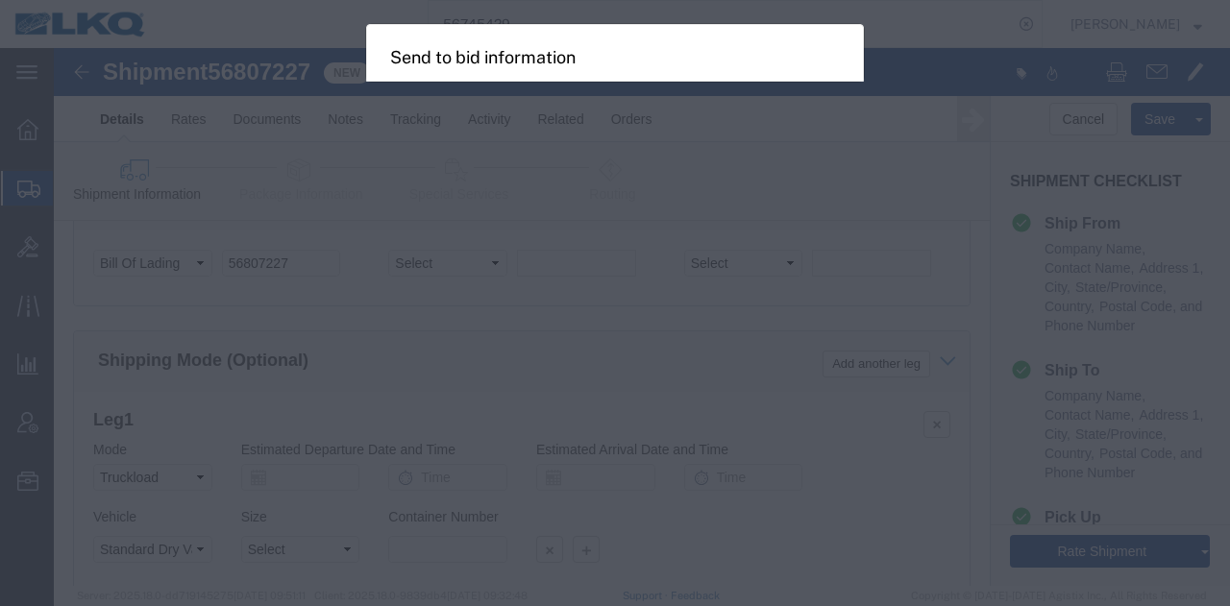
select select "TL"
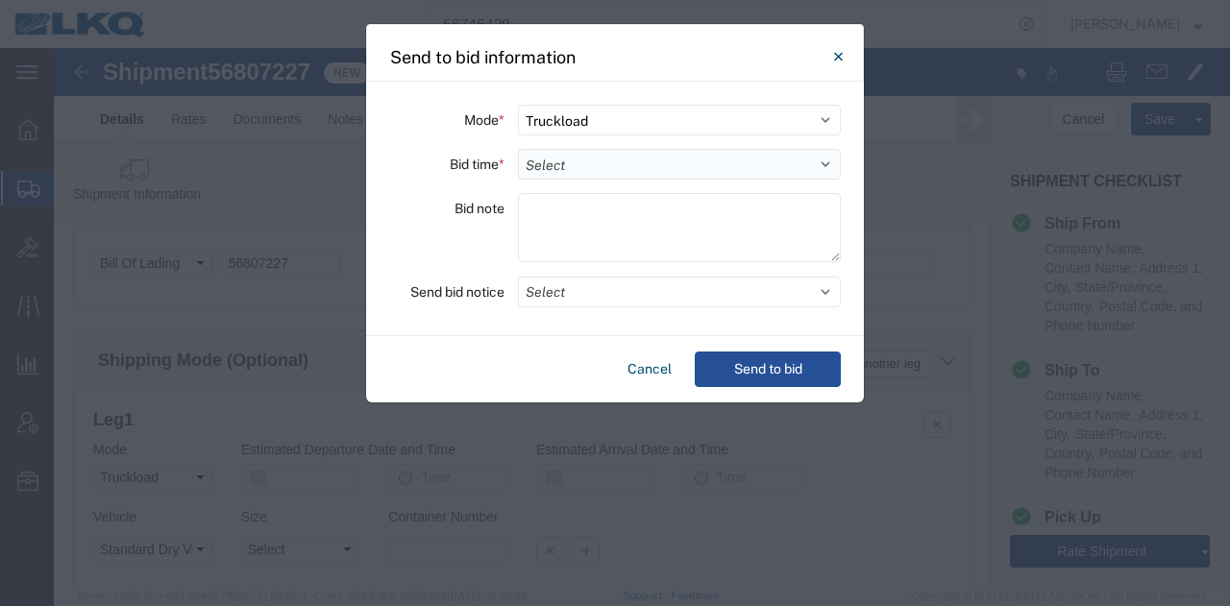
drag, startPoint x: 584, startPoint y: 172, endPoint x: 578, endPoint y: 162, distance: 11.2
click at [585, 172] on select "Select 30 Min (Rush) 1 Hour (Rush) 2 Hours (Rush) 4 Hours (Rush) 8 Hours (Rush)…" at bounding box center [679, 164] width 323 height 31
select select "12"
click at [518, 149] on select "Select 30 Min (Rush) 1 Hour (Rush) 2 Hours (Rush) 4 Hours (Rush) 8 Hours (Rush)…" at bounding box center [679, 164] width 323 height 31
click at [617, 293] on button "Select" at bounding box center [679, 292] width 323 height 31
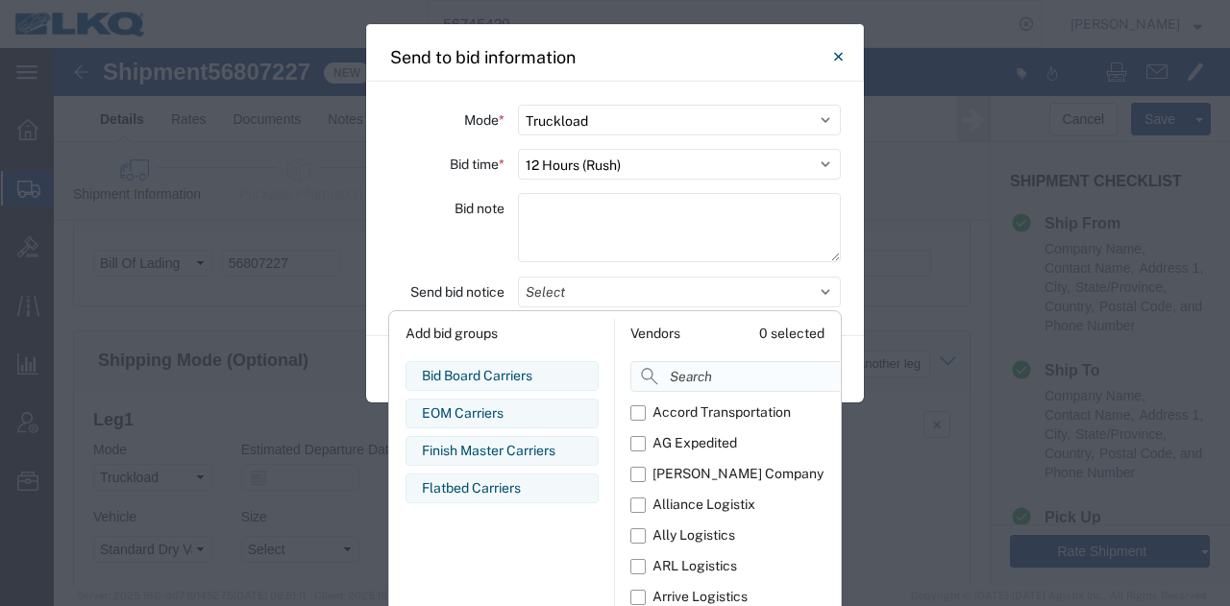
click at [688, 374] on input at bounding box center [778, 376] width 296 height 31
paste input "comp"
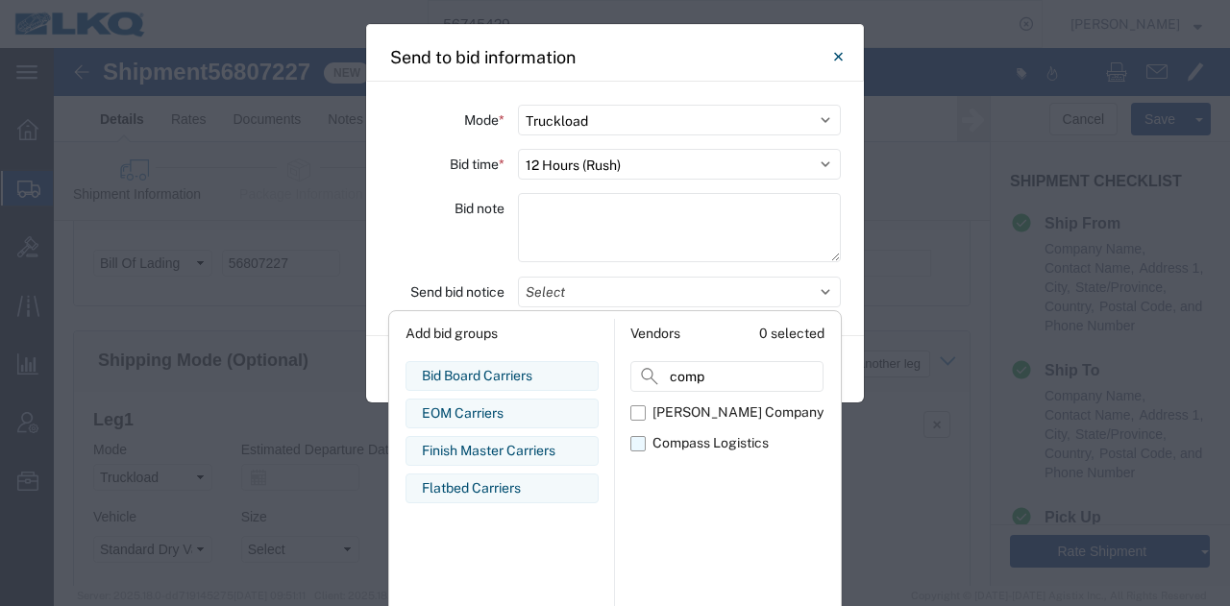
type input "comp"
click at [671, 443] on div "Compass Logistics" at bounding box center [710, 443] width 116 height 20
click at [0, 0] on input "Compass Logistics" at bounding box center [0, 0] width 0 height 0
click at [463, 245] on div "Bid note" at bounding box center [446, 230] width 115 height 75
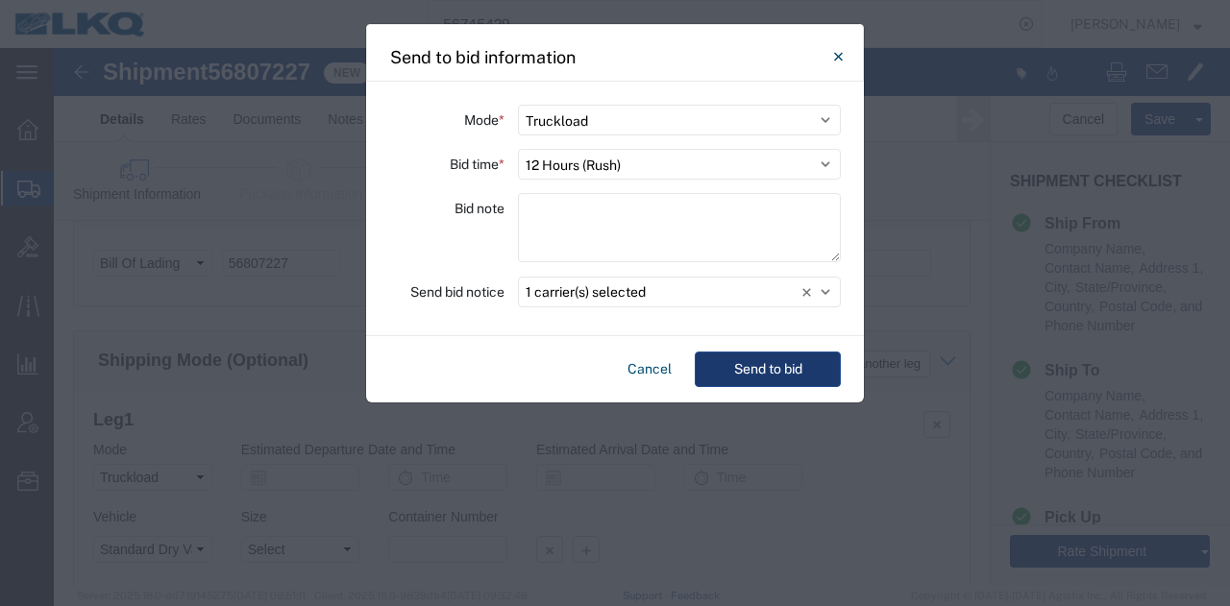
click at [714, 371] on button "Send to bid" at bounding box center [768, 370] width 146 height 36
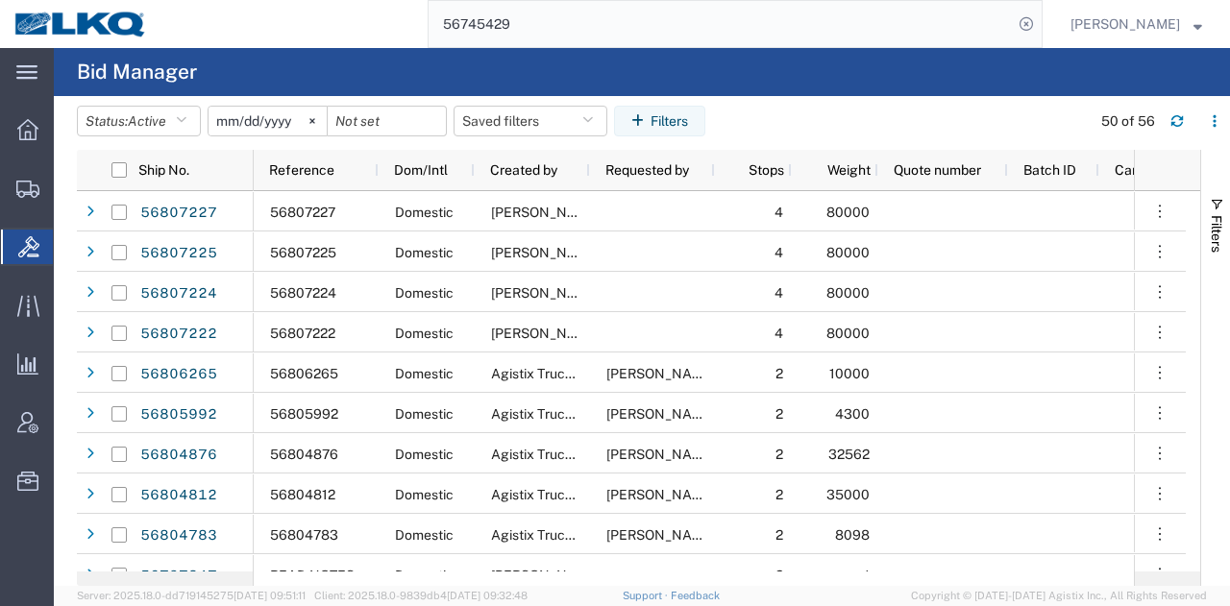
click at [729, 29] on input "56745429" at bounding box center [721, 24] width 584 height 46
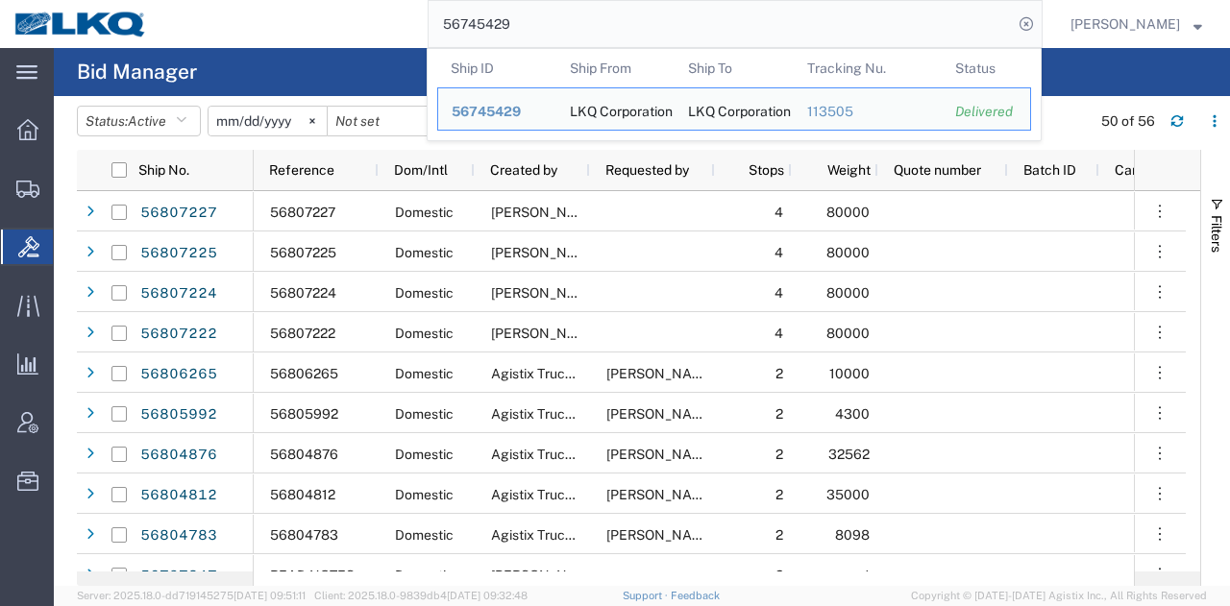
paste input "807227"
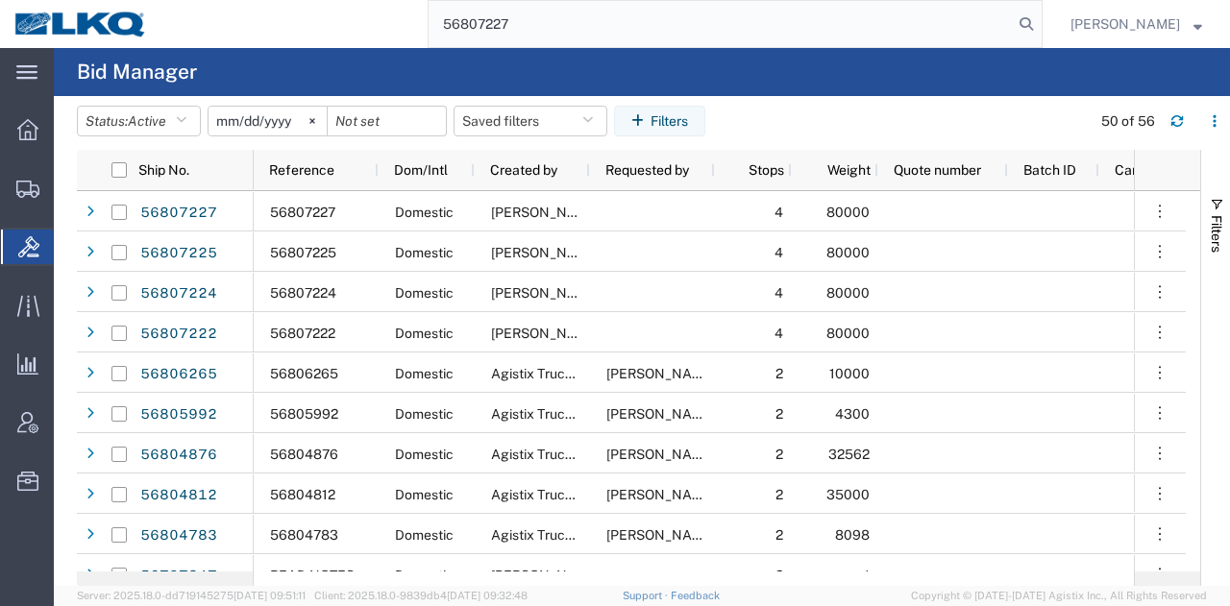
type input "56807227"
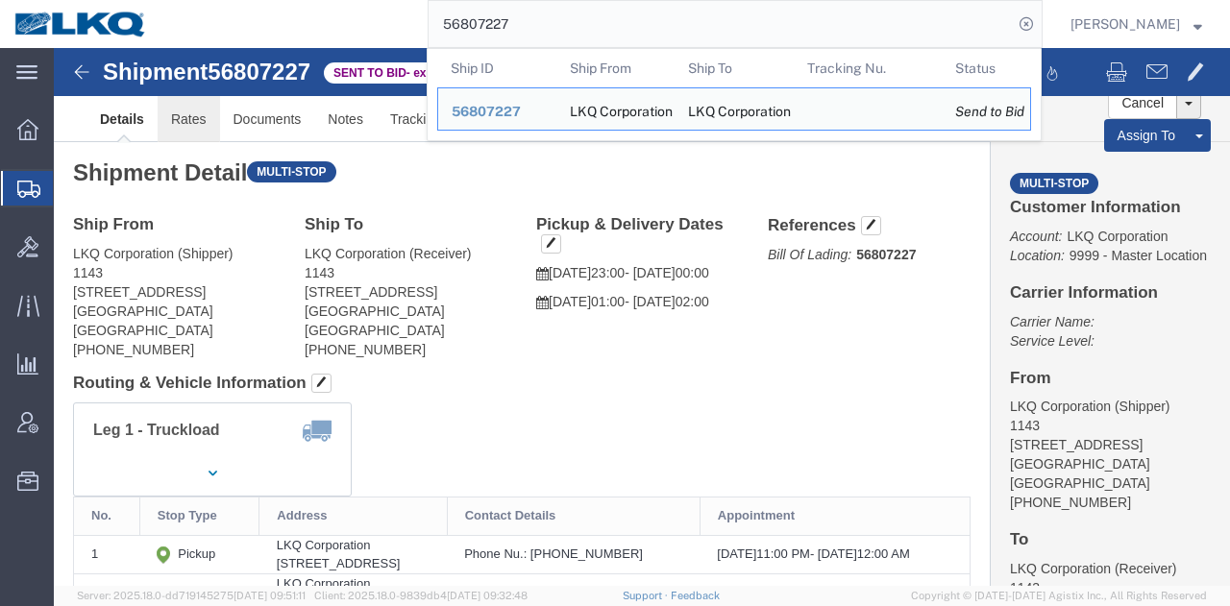
click link "Rates"
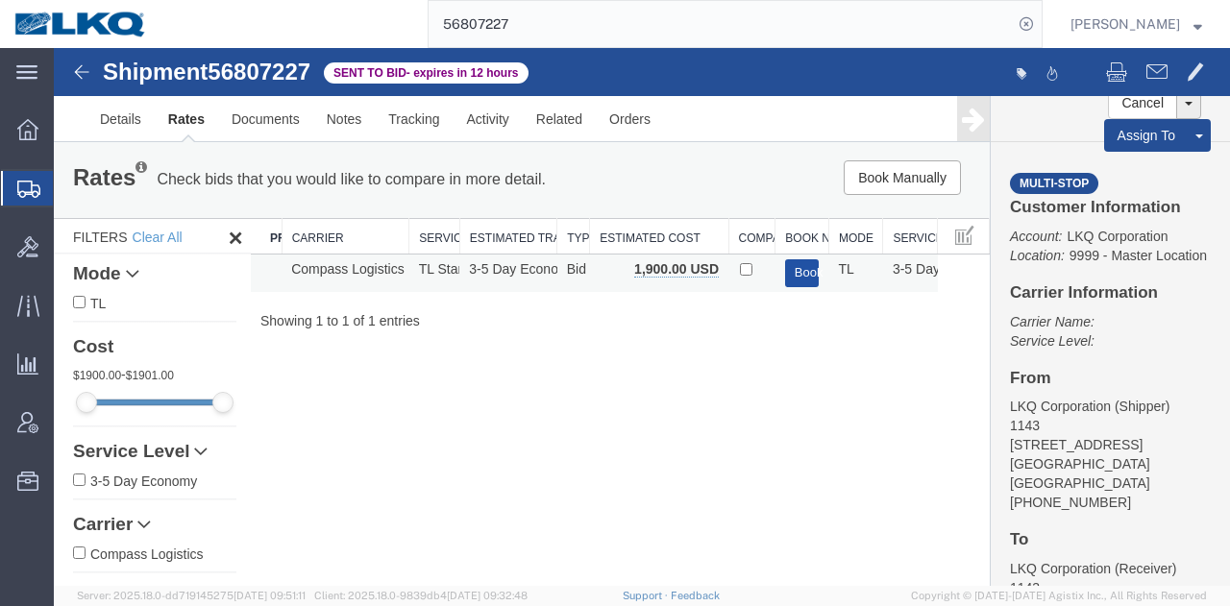
click at [789, 278] on button "Book" at bounding box center [802, 273] width 35 height 28
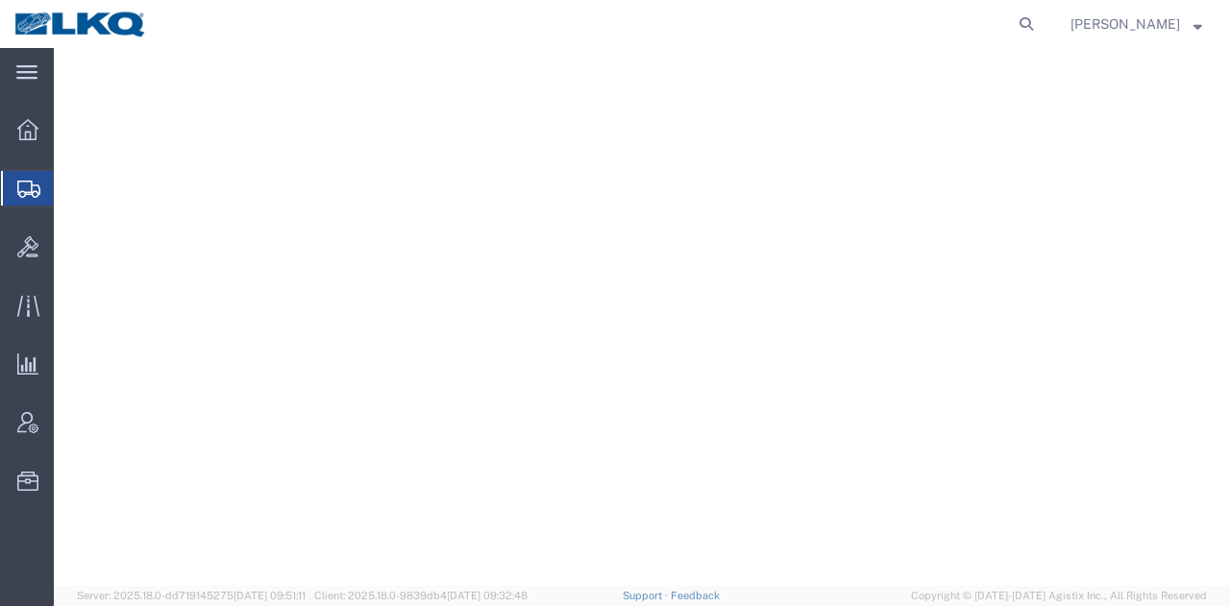
select select "28704"
select select "28018"
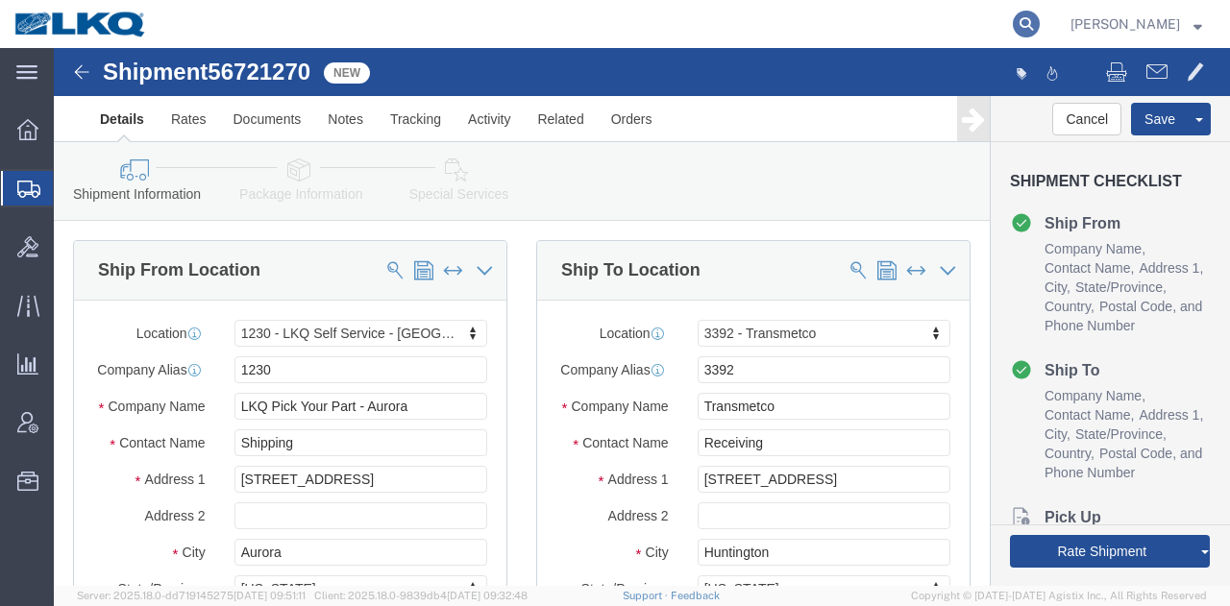
click at [1029, 18] on icon at bounding box center [1026, 24] width 27 height 27
paste input "56745429"
type input "56745429"
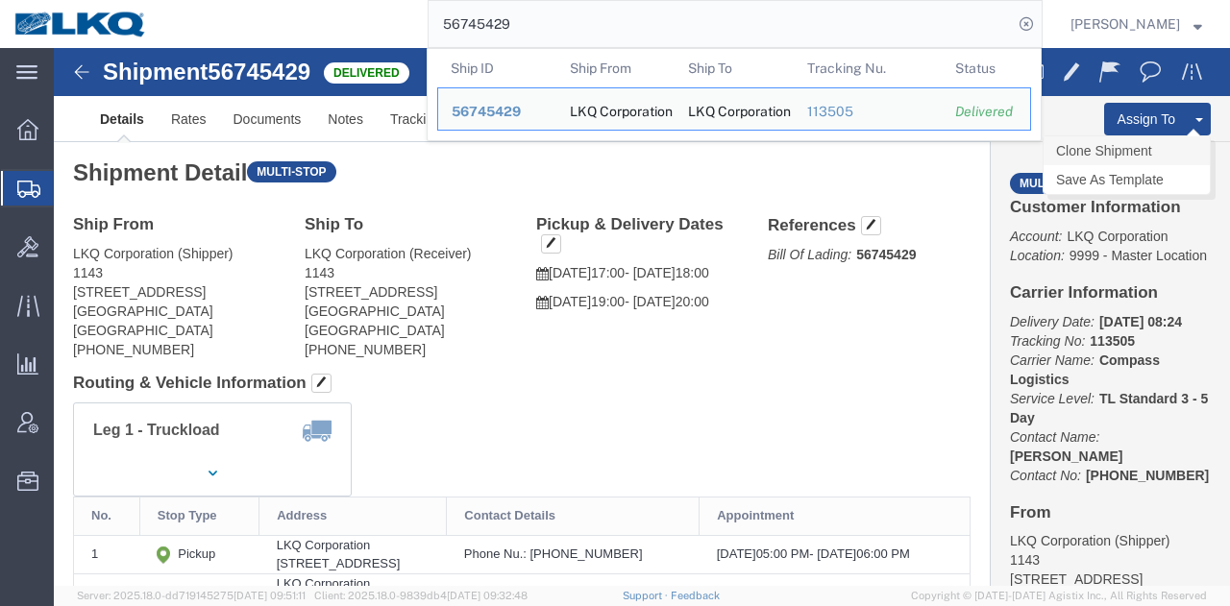
drag, startPoint x: 1045, startPoint y: 27, endPoint x: 1061, endPoint y: 99, distance: 73.7
click link "Clone Shipment"
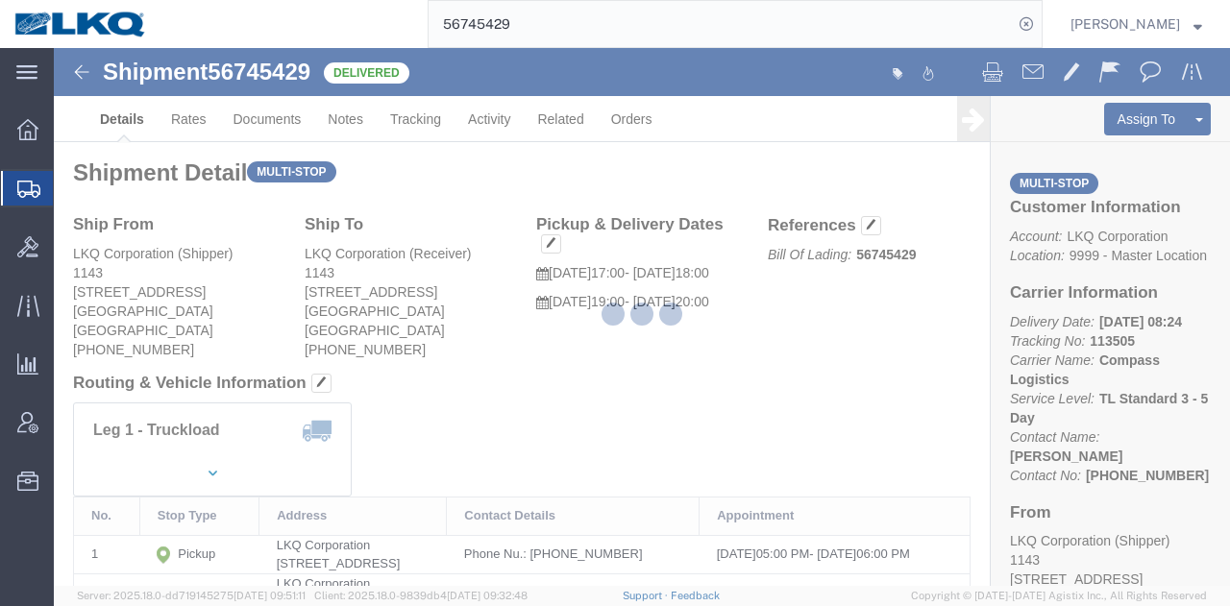
select select "27376"
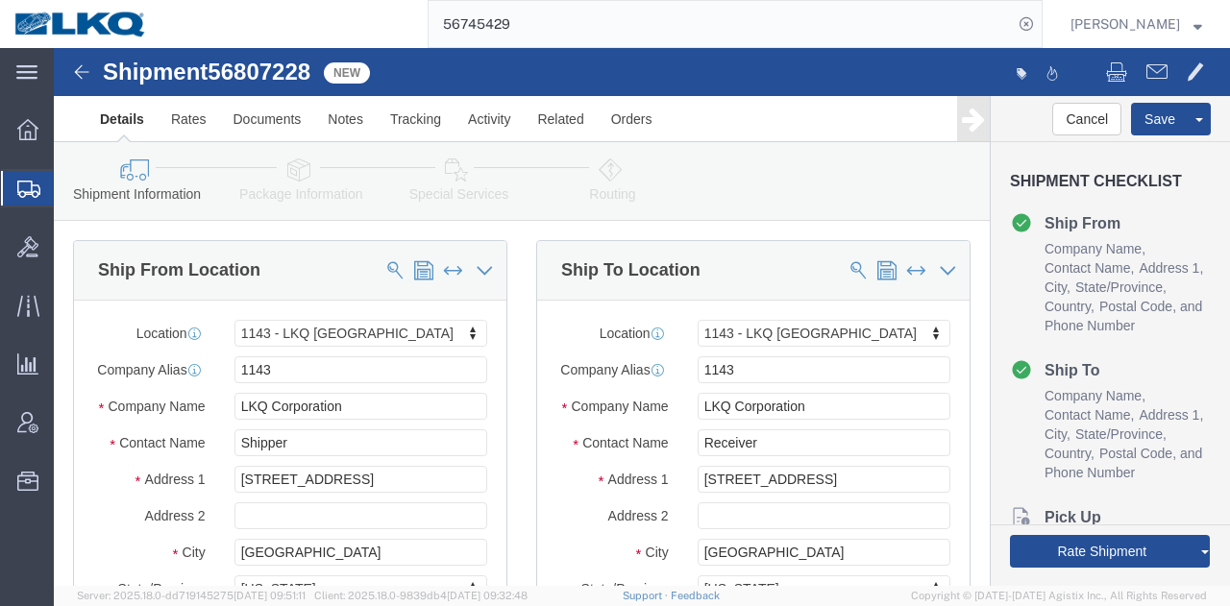
click span "56807228"
copy span "56807228"
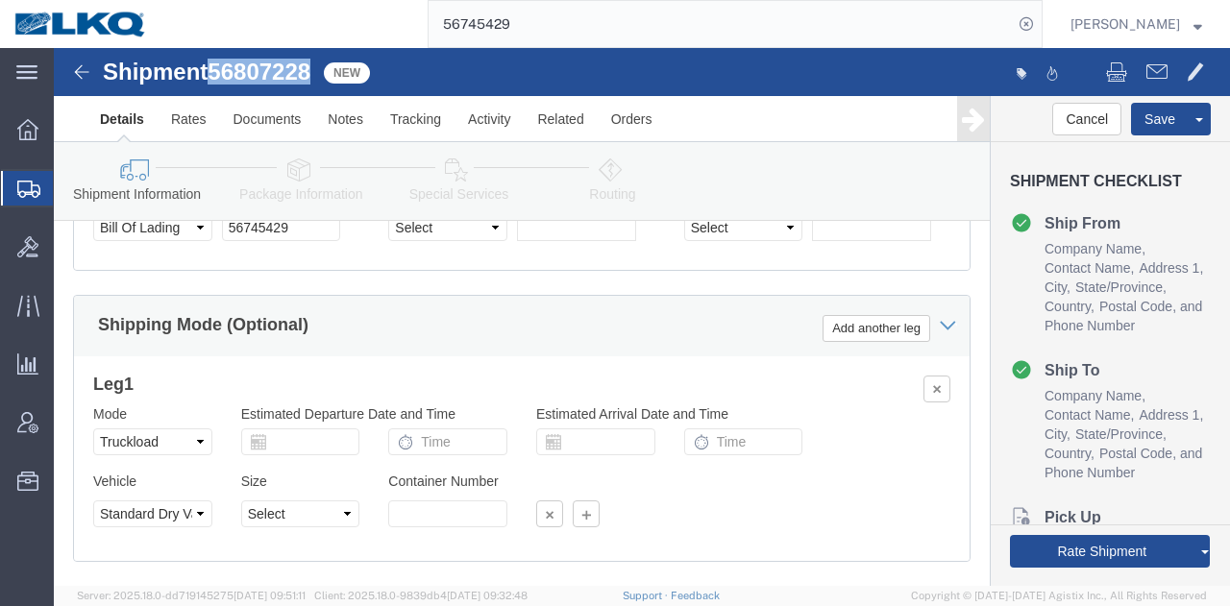
scroll to position [1826, 0]
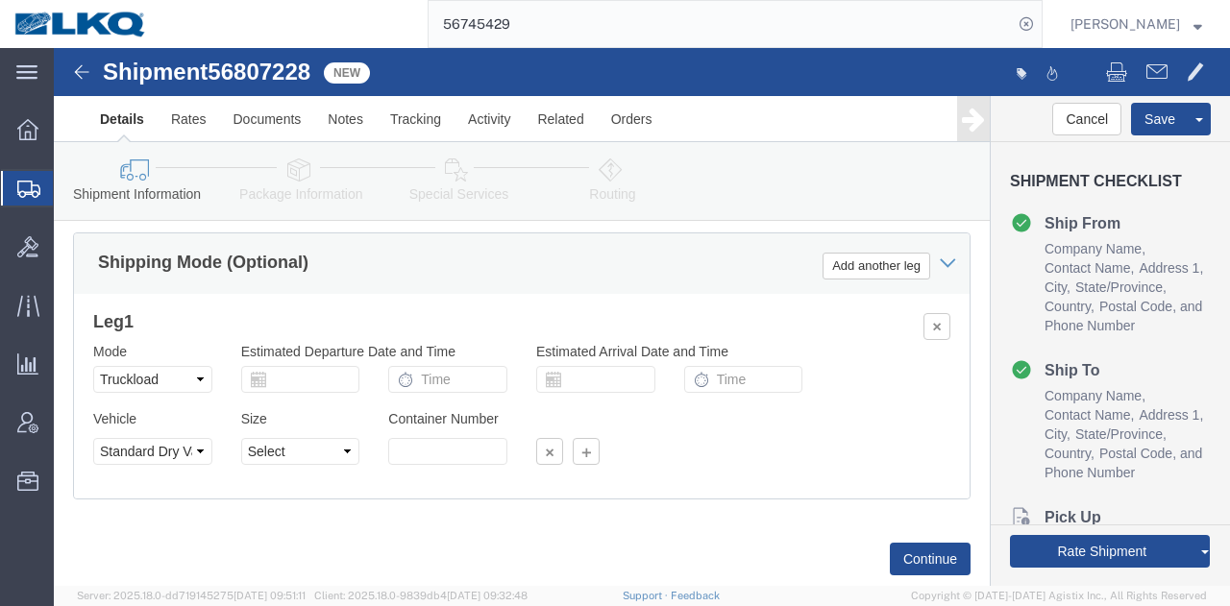
click input "56745429"
paste input "807228"
type input "56807228"
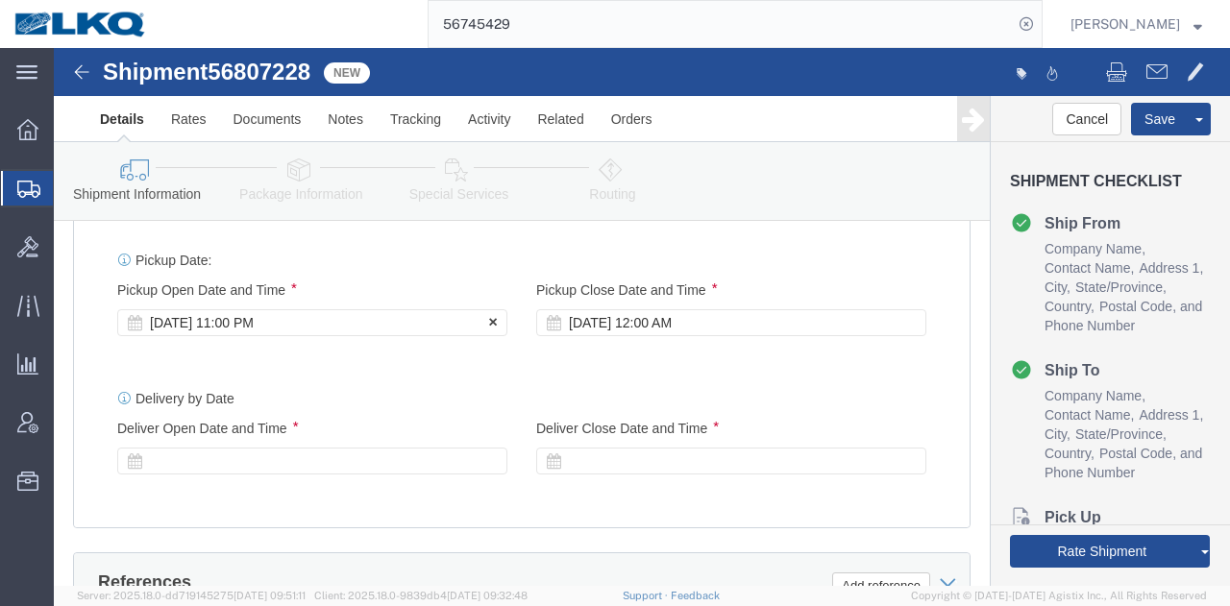
click div "[DATE] 11:00 PM"
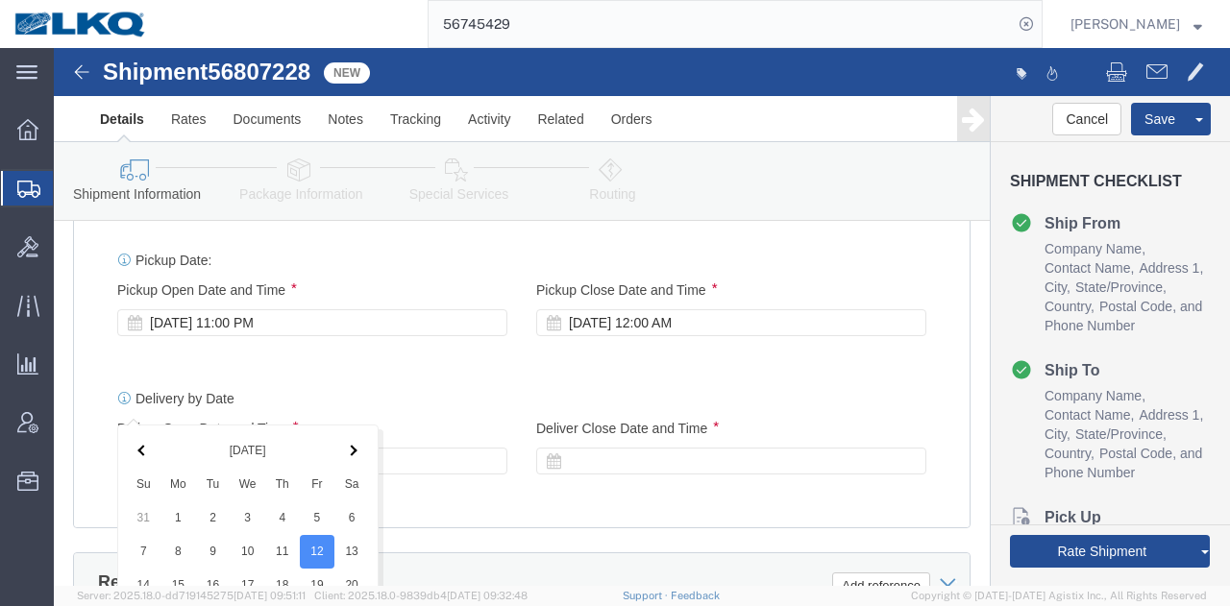
scroll to position [1781, 0]
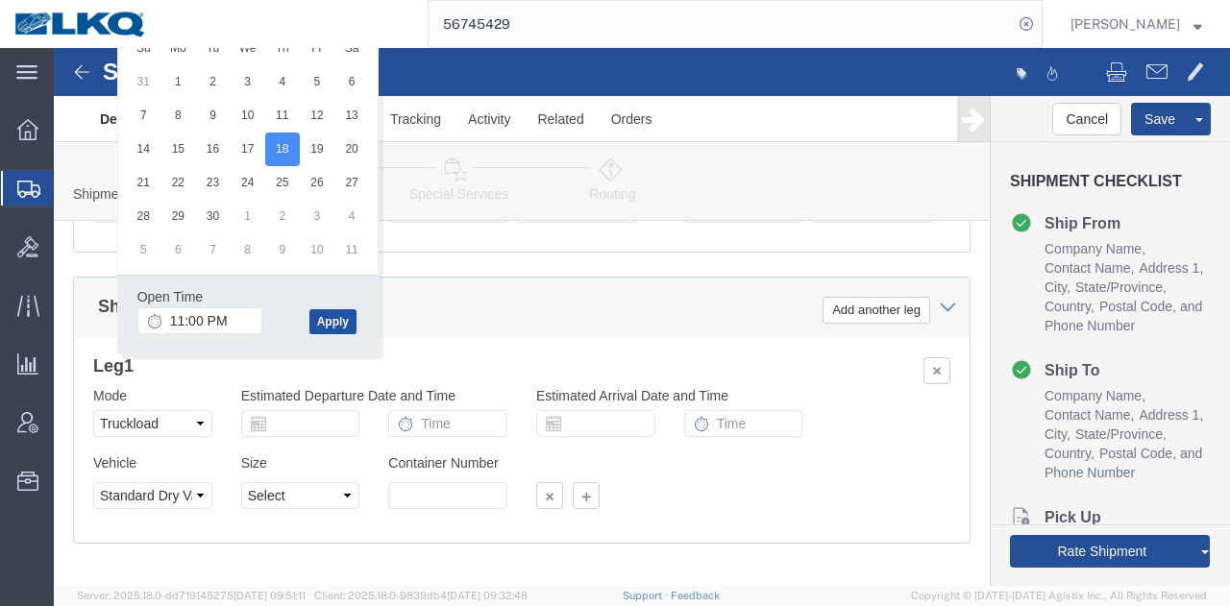
click button "Apply"
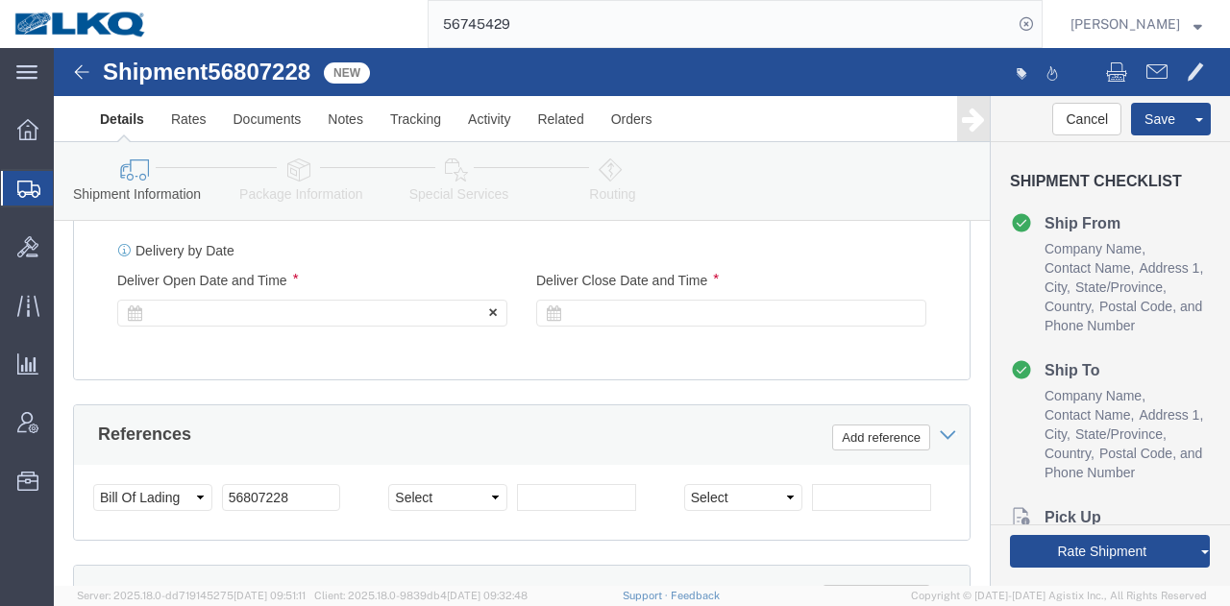
click div
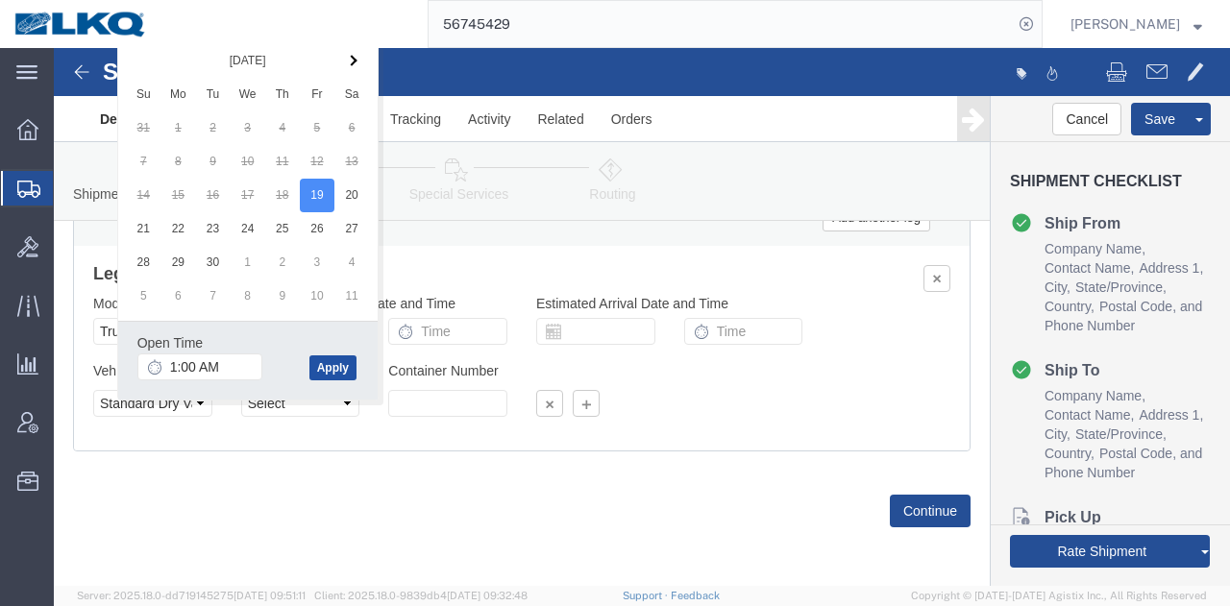
click button "Apply"
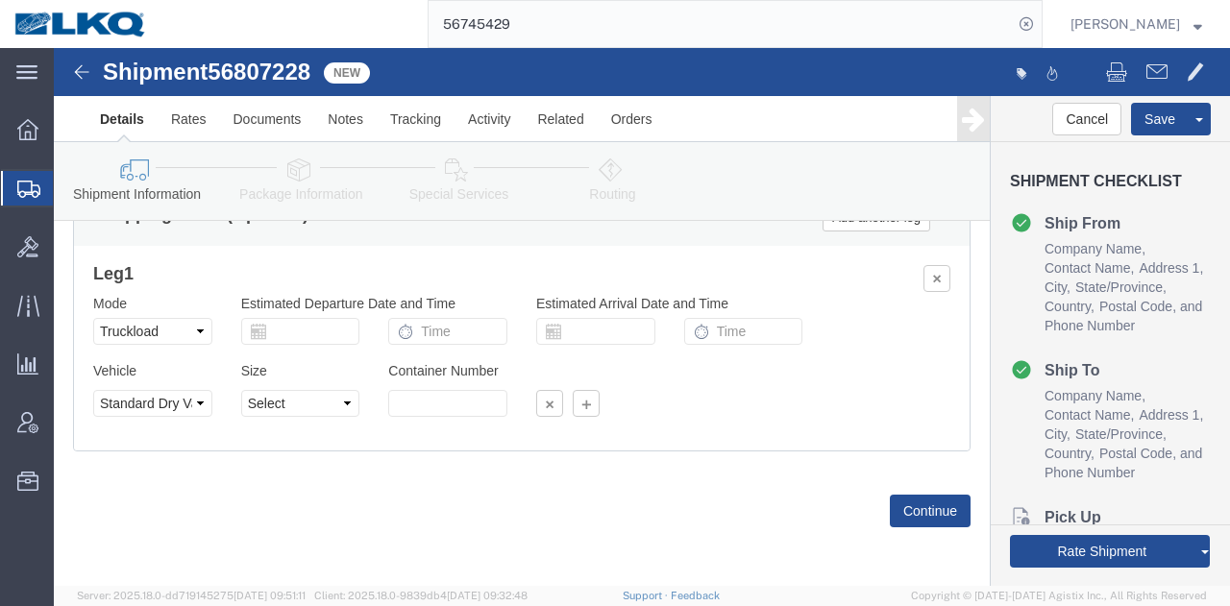
scroll to position [1631, 0]
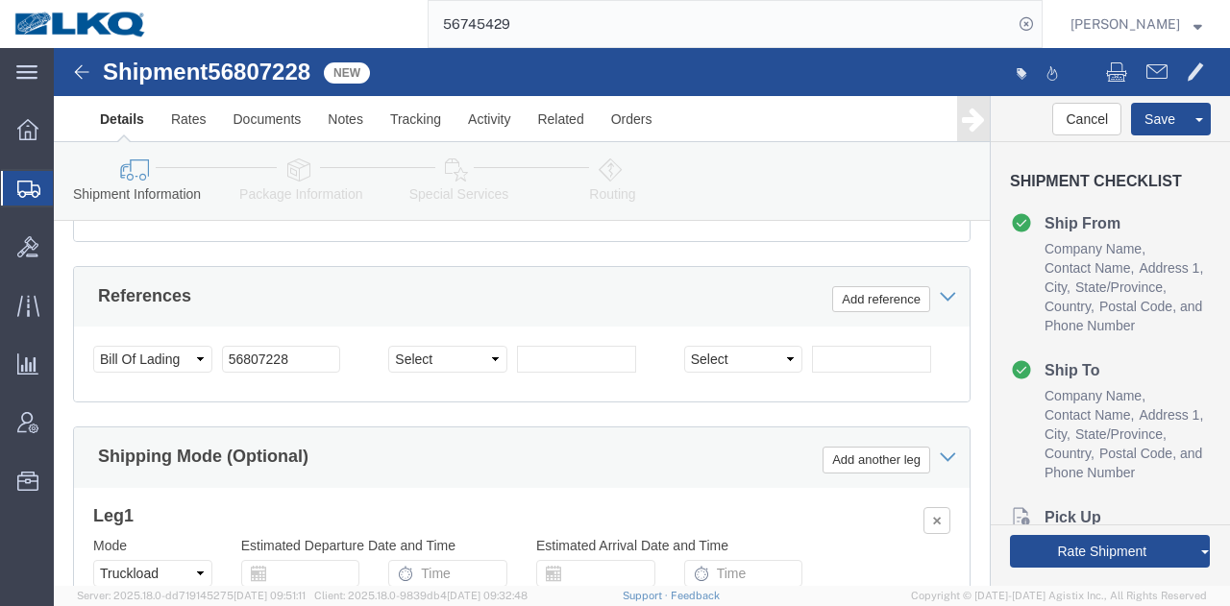
click div
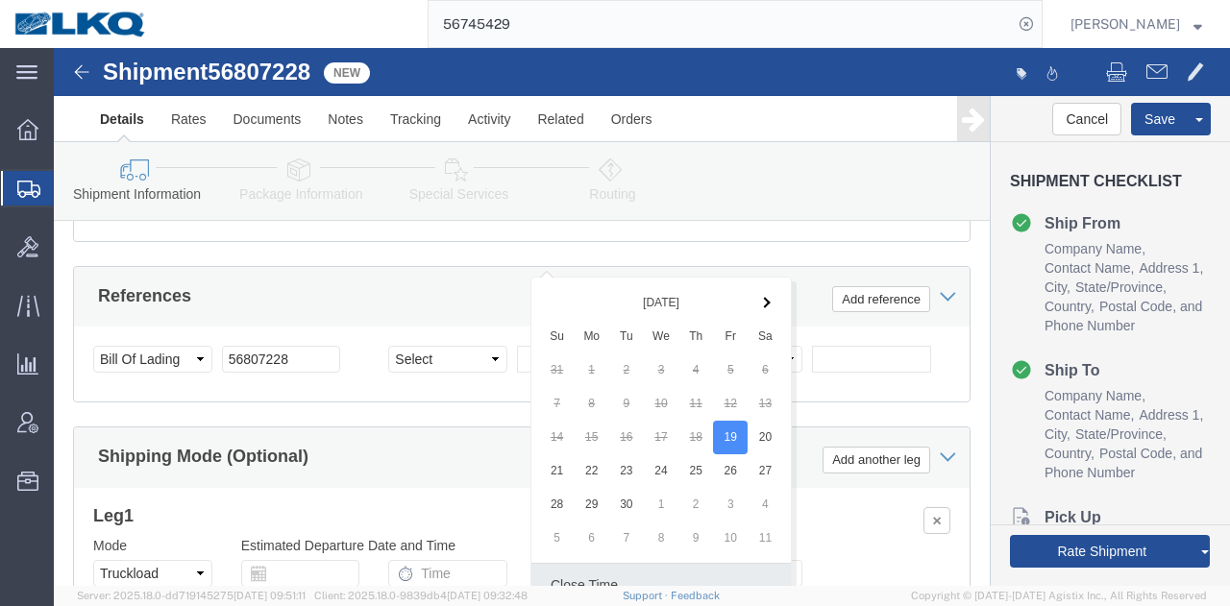
scroll to position [1920, 0]
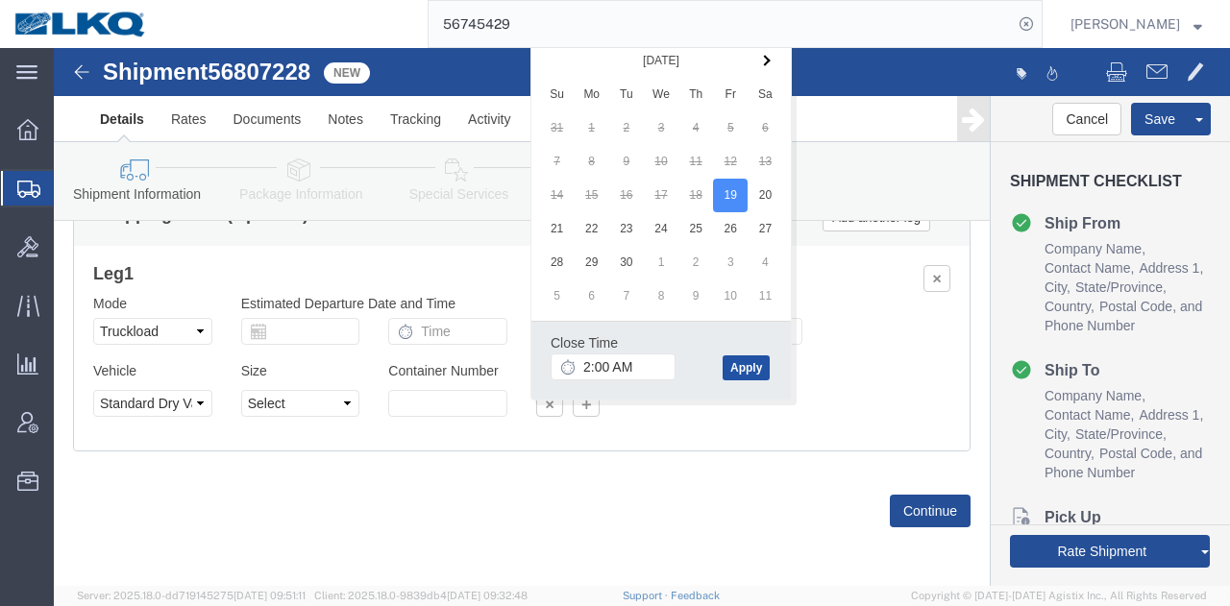
click button "Apply"
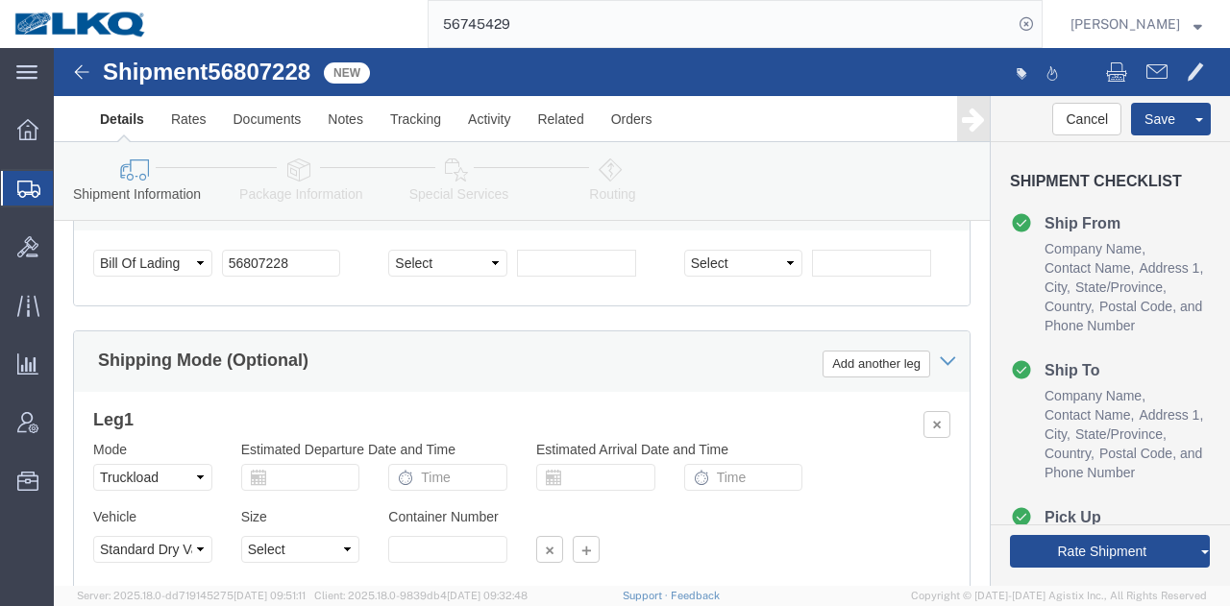
scroll to position [1824, 0]
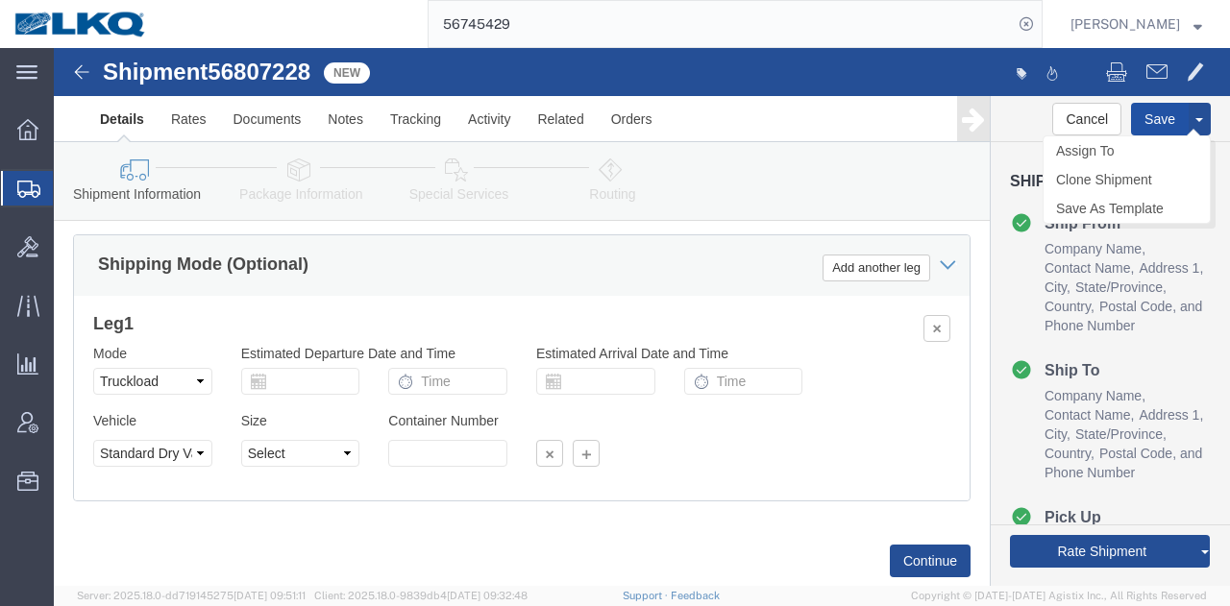
click button "Save"
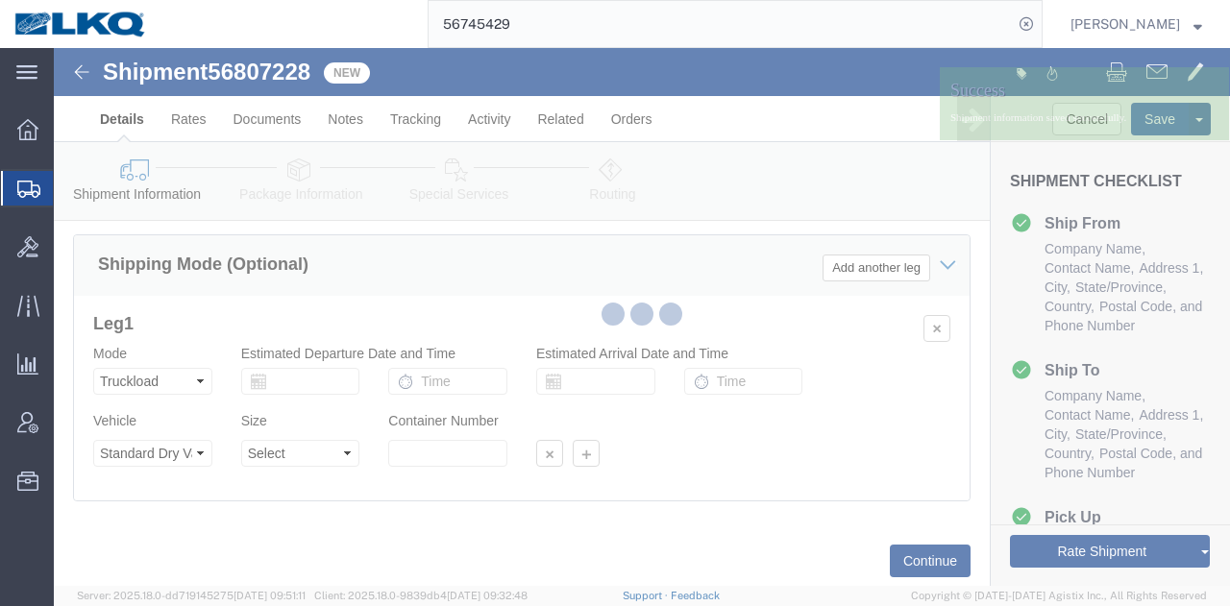
type button "Save"
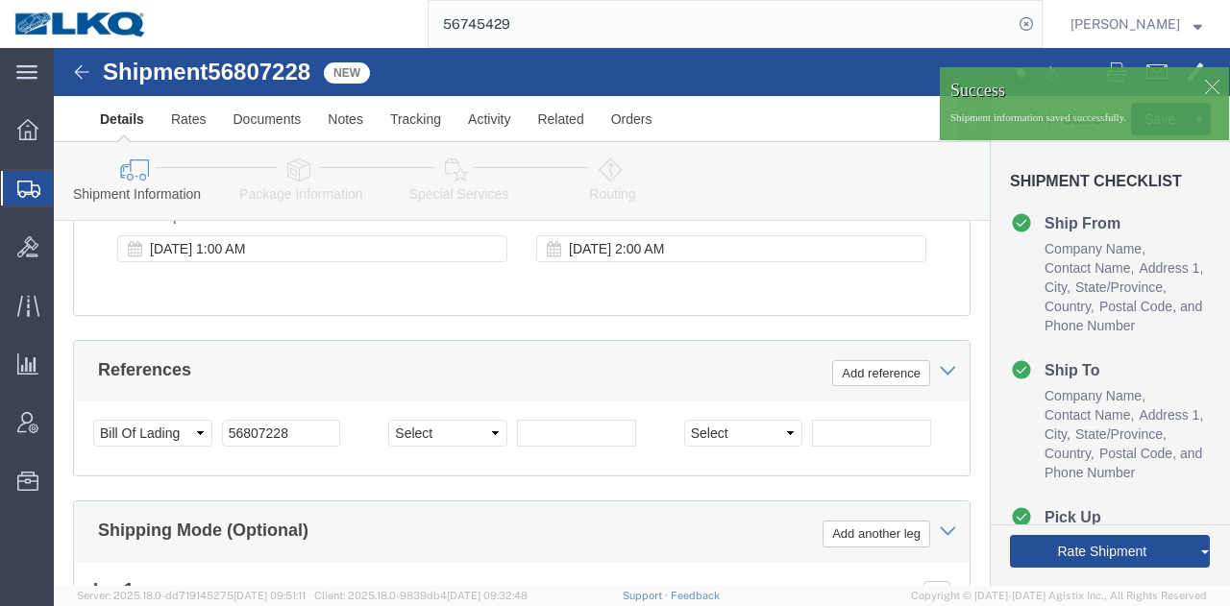
scroll to position [1343, 0]
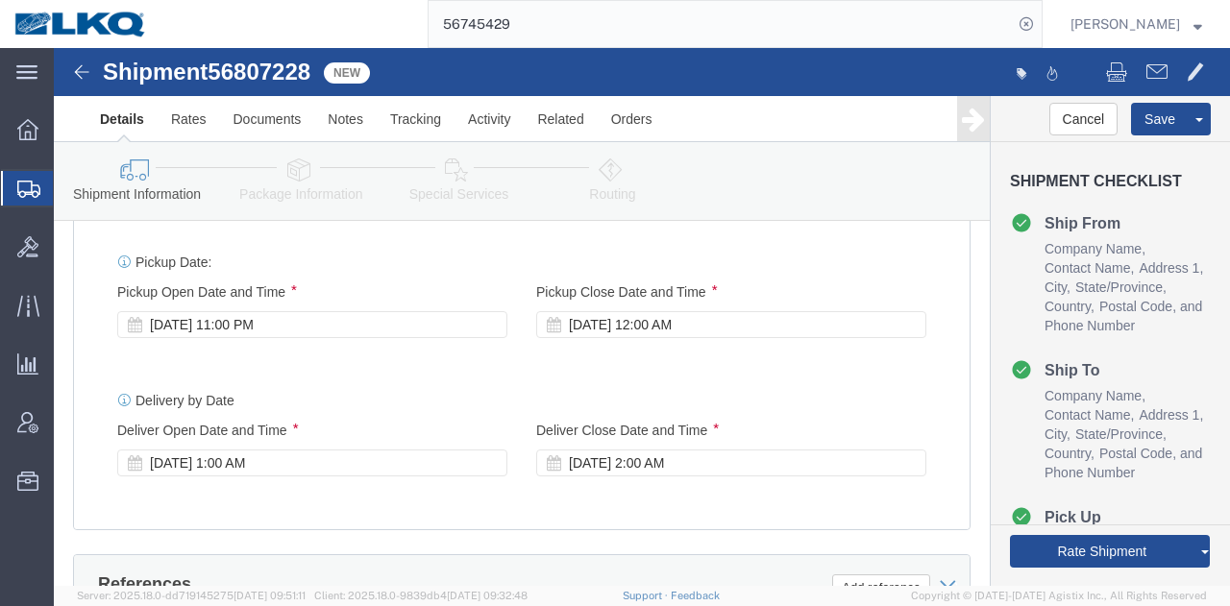
drag, startPoint x: 1020, startPoint y: 416, endPoint x: 963, endPoint y: 190, distance: 233.0
click link "Send To Bid"
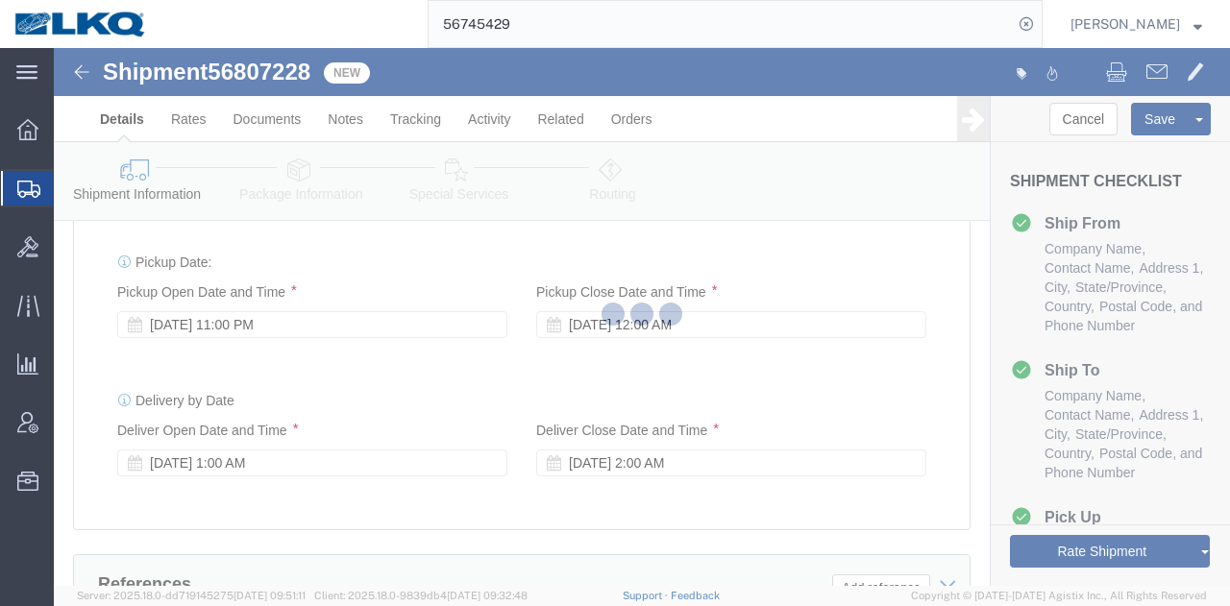
select select "27376"
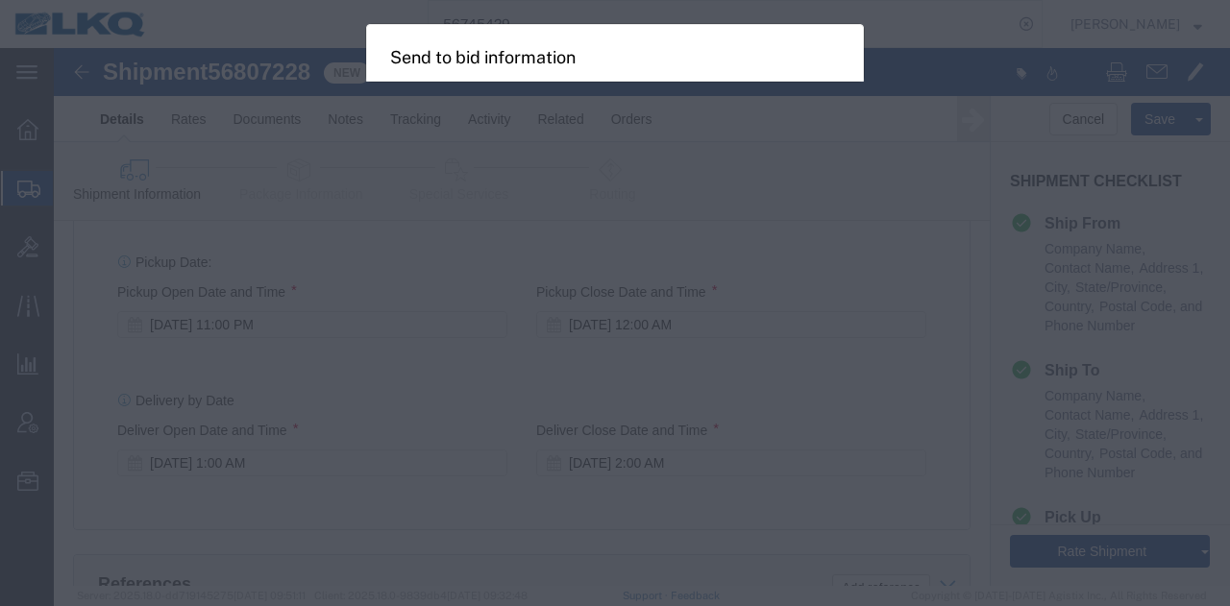
select select "TL"
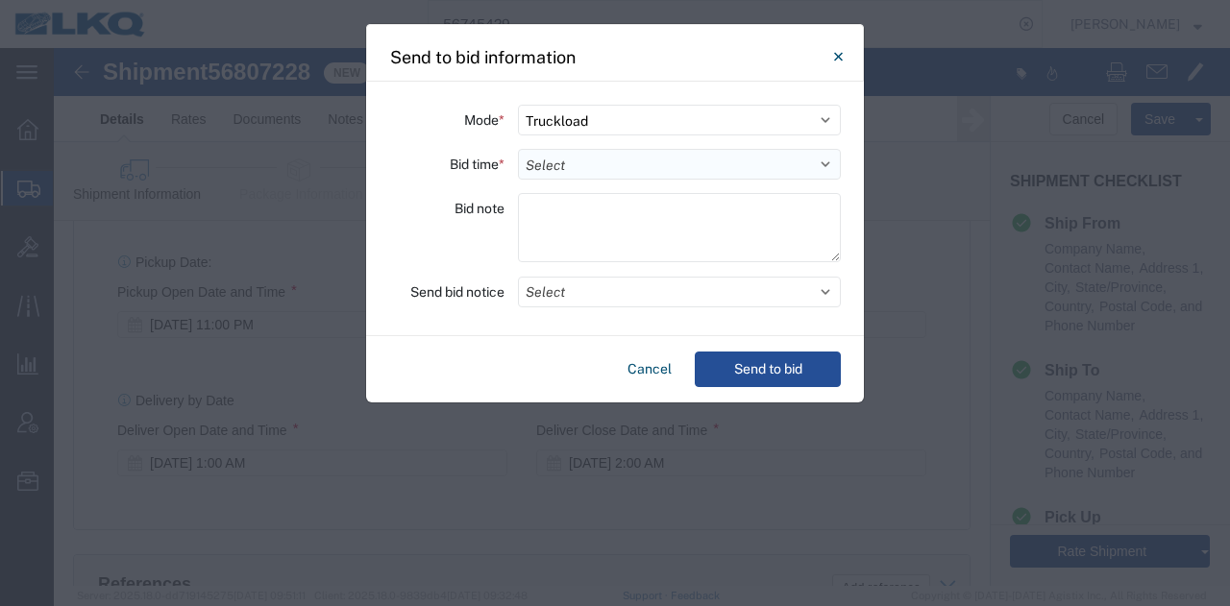
click at [551, 165] on select "Select 30 Min (Rush) 1 Hour (Rush) 2 Hours (Rush) 4 Hours (Rush) 8 Hours (Rush)…" at bounding box center [679, 164] width 323 height 31
select select "12"
click at [518, 149] on select "Select 30 Min (Rush) 1 Hour (Rush) 2 Hours (Rush) 4 Hours (Rush) 8 Hours (Rush)…" at bounding box center [679, 164] width 323 height 31
click at [613, 303] on button "Select" at bounding box center [679, 292] width 323 height 31
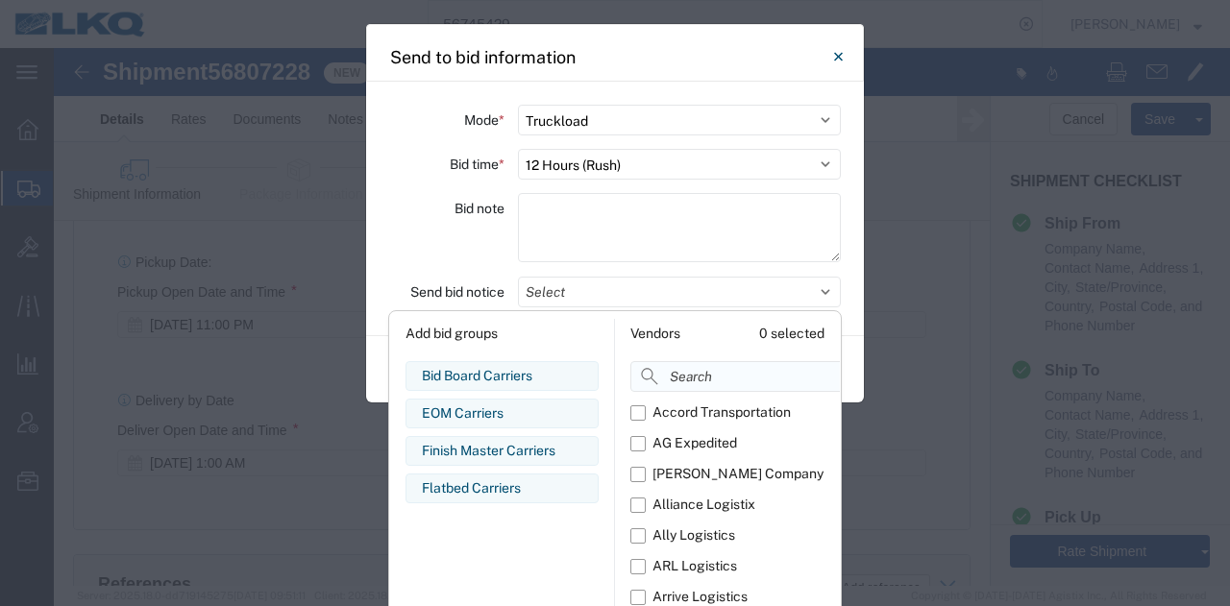
click at [682, 381] on input at bounding box center [778, 376] width 296 height 31
paste input "comp"
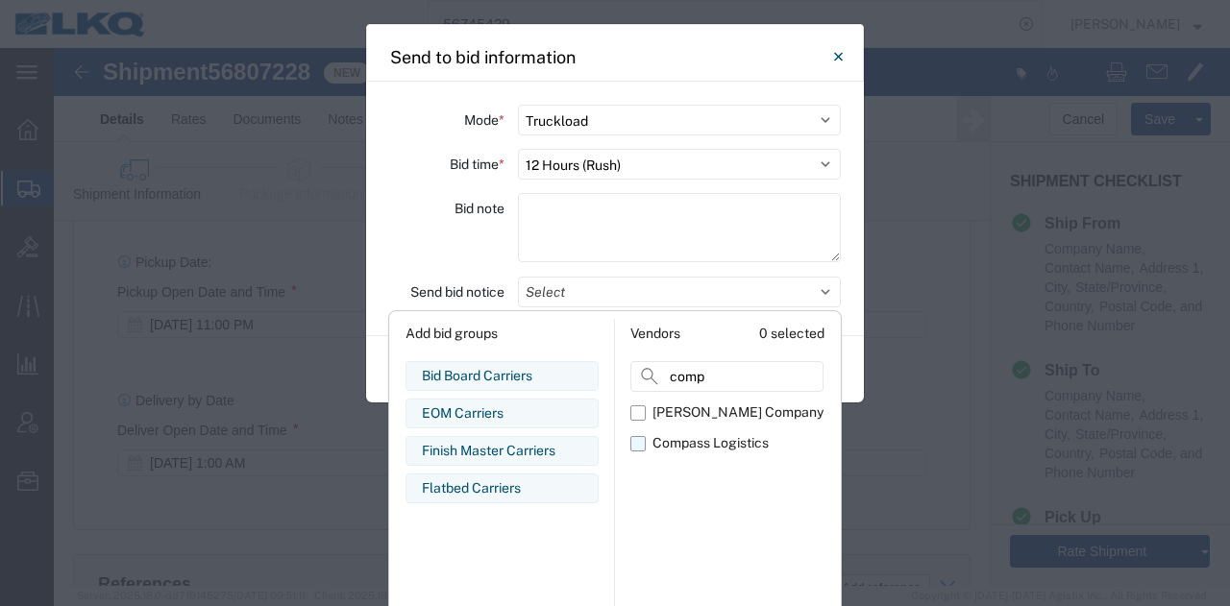
type input "comp"
click at [697, 445] on div "Compass Logistics" at bounding box center [710, 443] width 116 height 20
click at [0, 0] on input "Compass Logistics" at bounding box center [0, 0] width 0 height 0
click at [407, 208] on div "Bid note" at bounding box center [446, 230] width 115 height 75
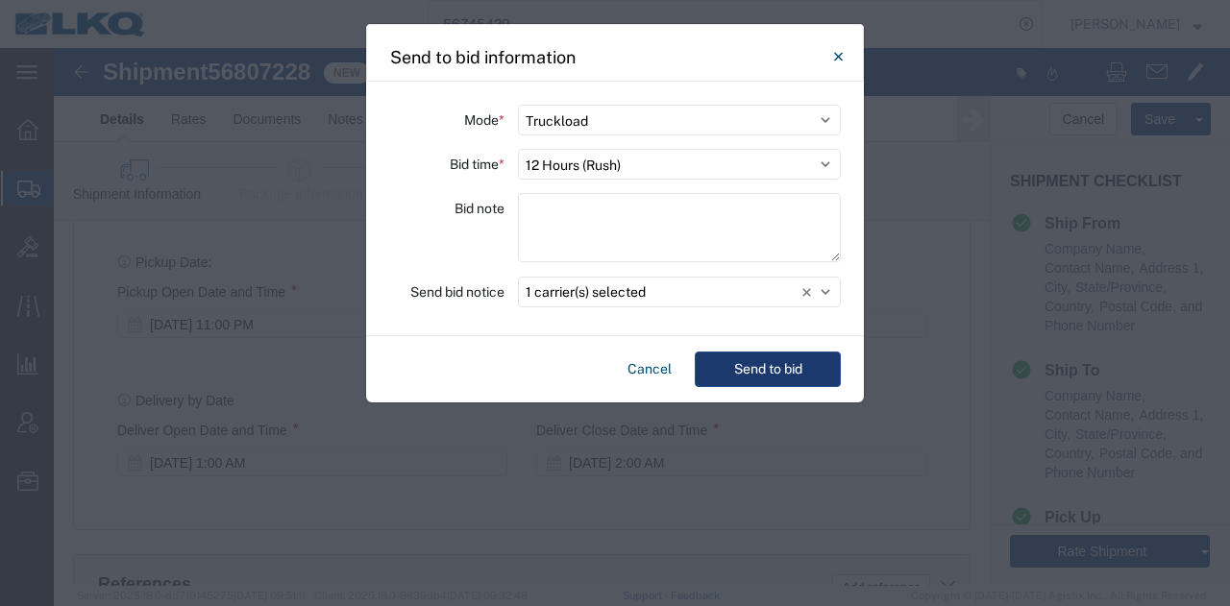
click at [738, 368] on button "Send to bid" at bounding box center [768, 370] width 146 height 36
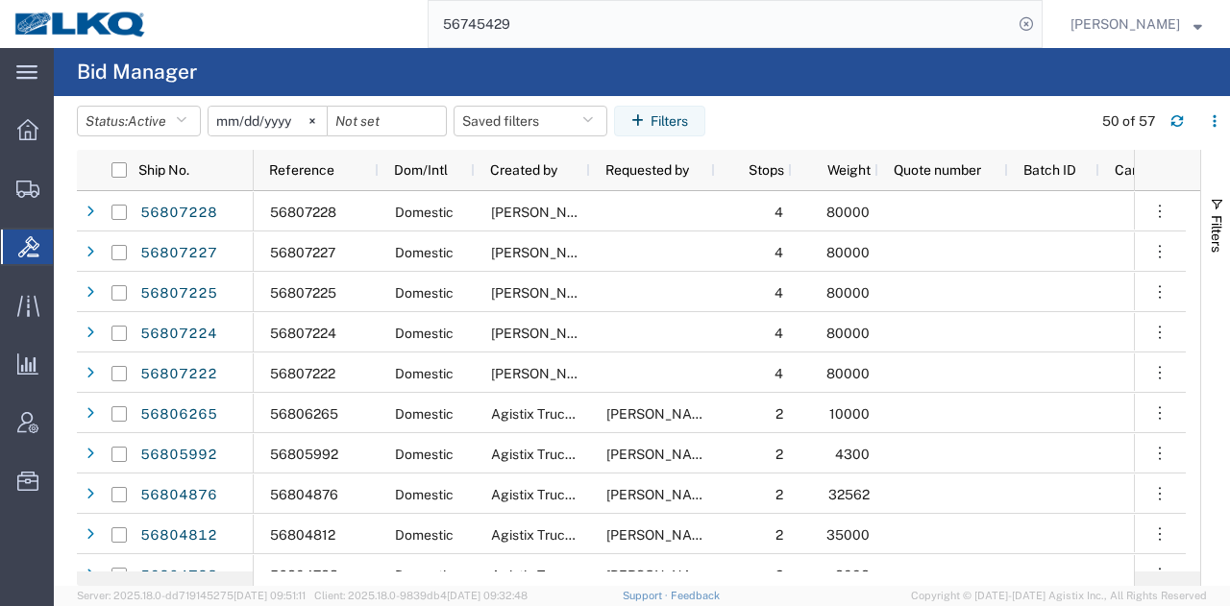
click at [750, 3] on input "56745429" at bounding box center [721, 24] width 584 height 46
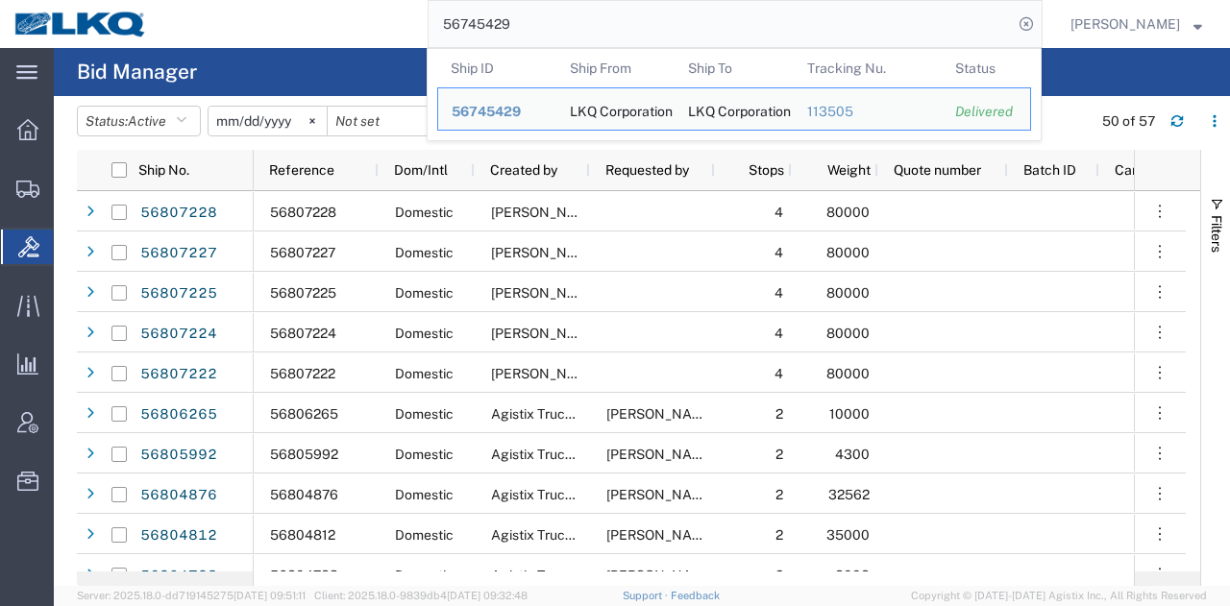
paste input "807228"
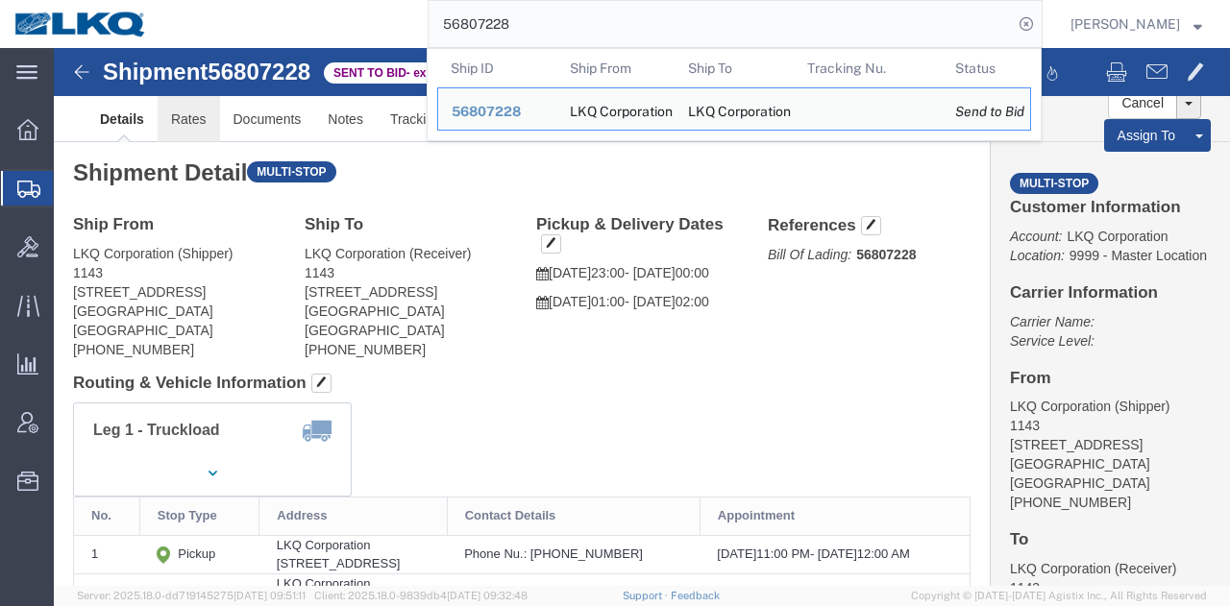
click link "Rates"
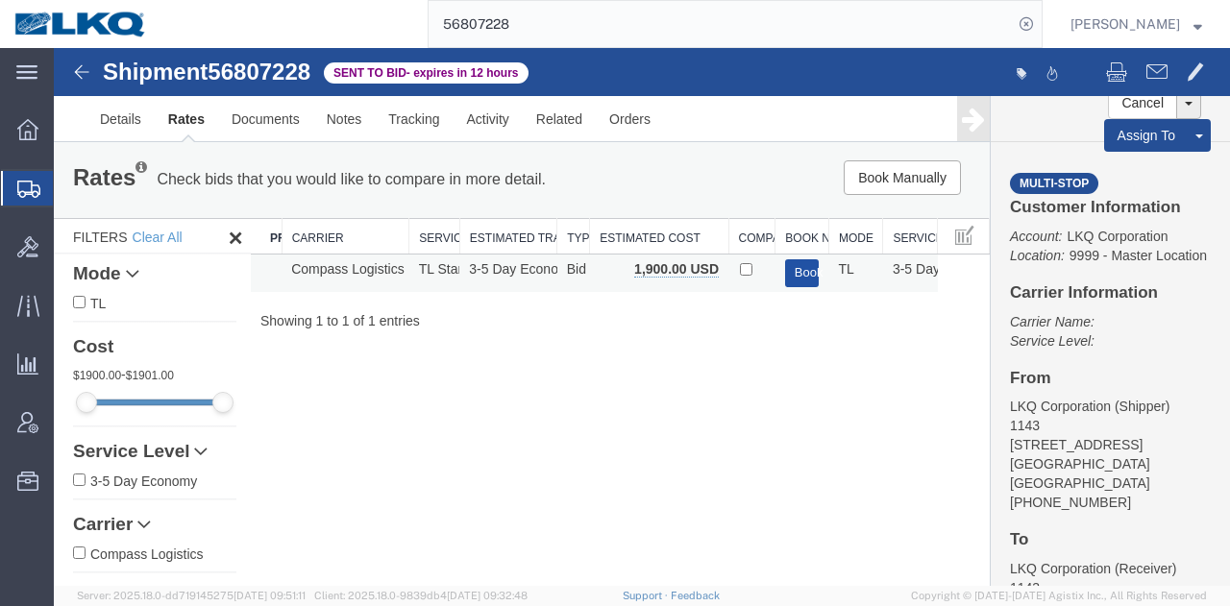
click at [785, 270] on button "Book" at bounding box center [802, 273] width 35 height 28
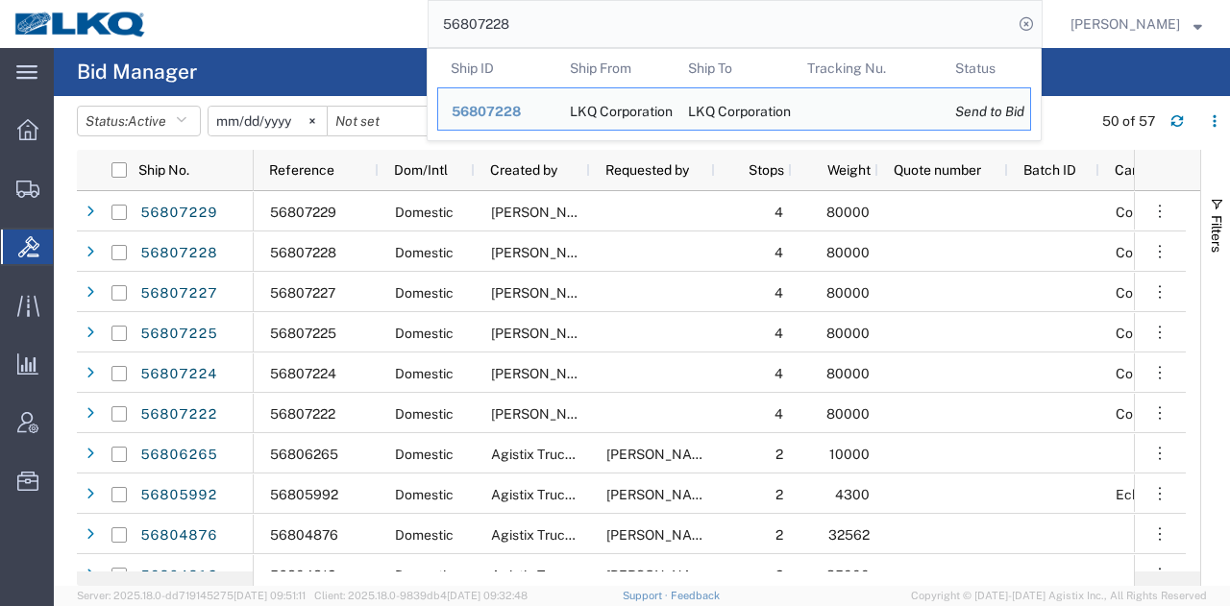
click at [703, 37] on input "56807228" at bounding box center [721, 24] width 584 height 46
paste input "688252"
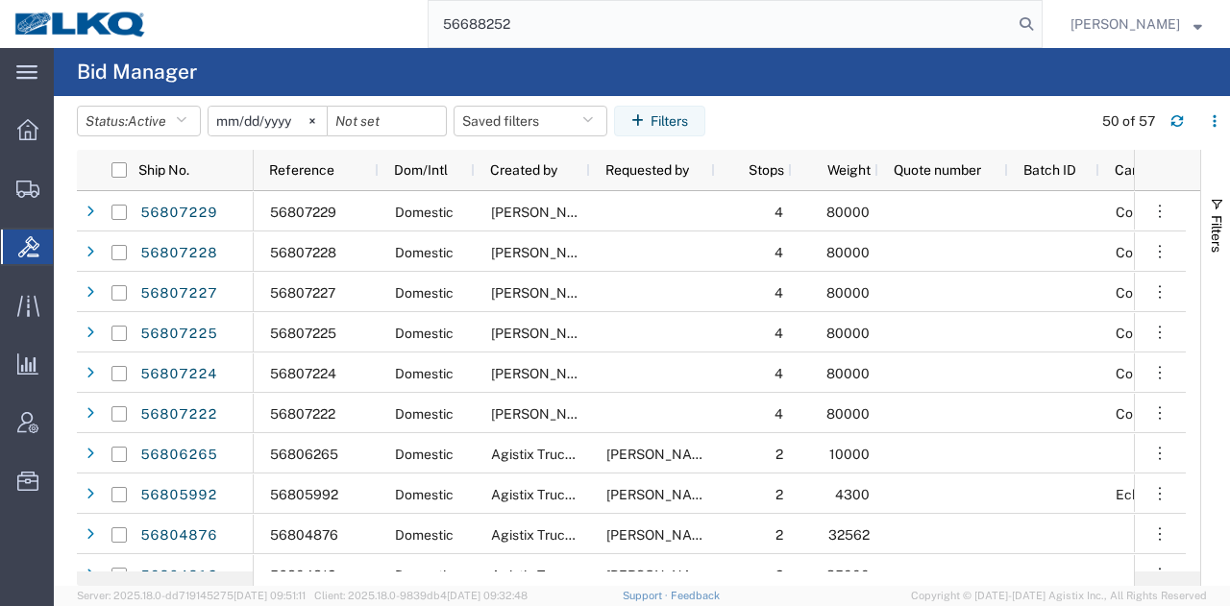
type input "56688252"
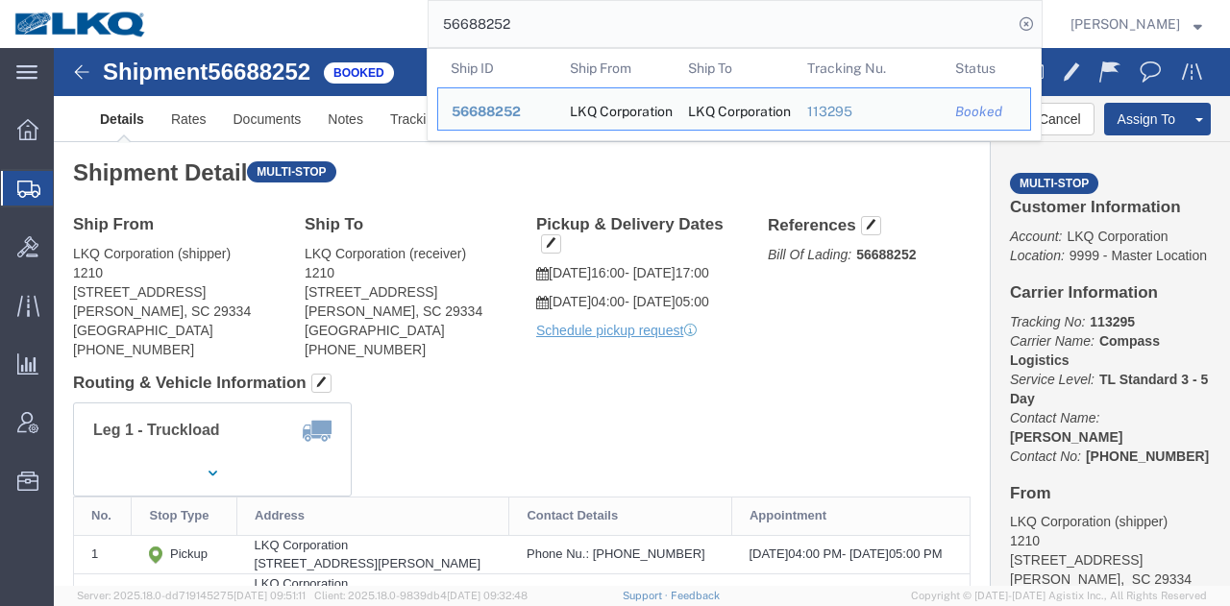
click div "Ship From LKQ Corporation (shipper) 1210 511 Gap Creek Road Duncan, SC 29334 Un…"
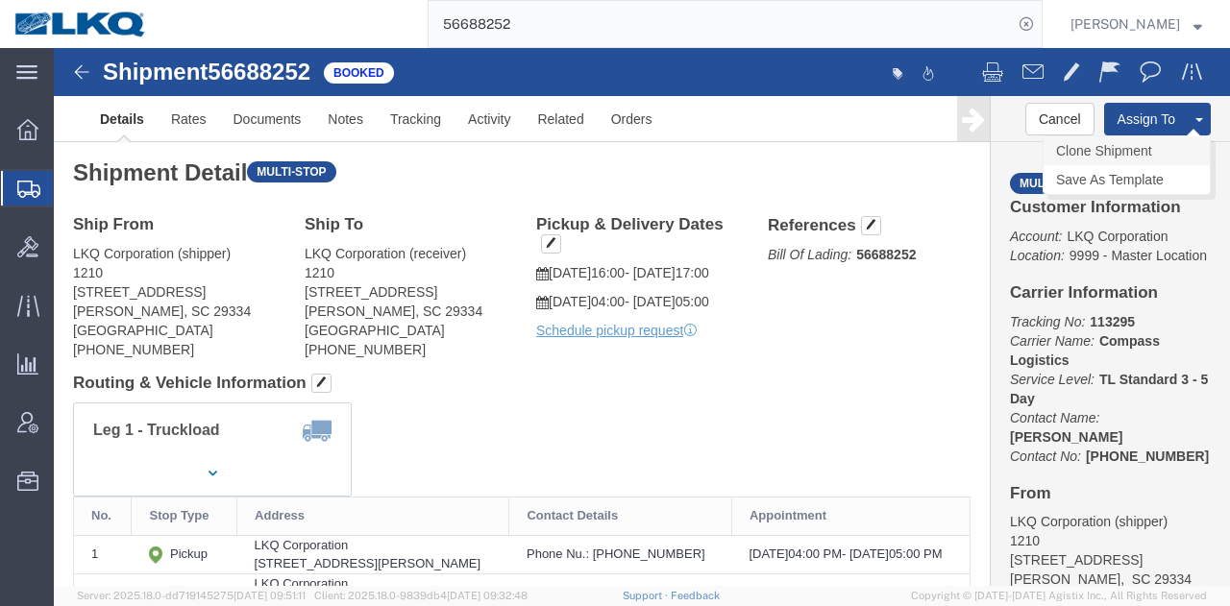
click link "Clone Shipment"
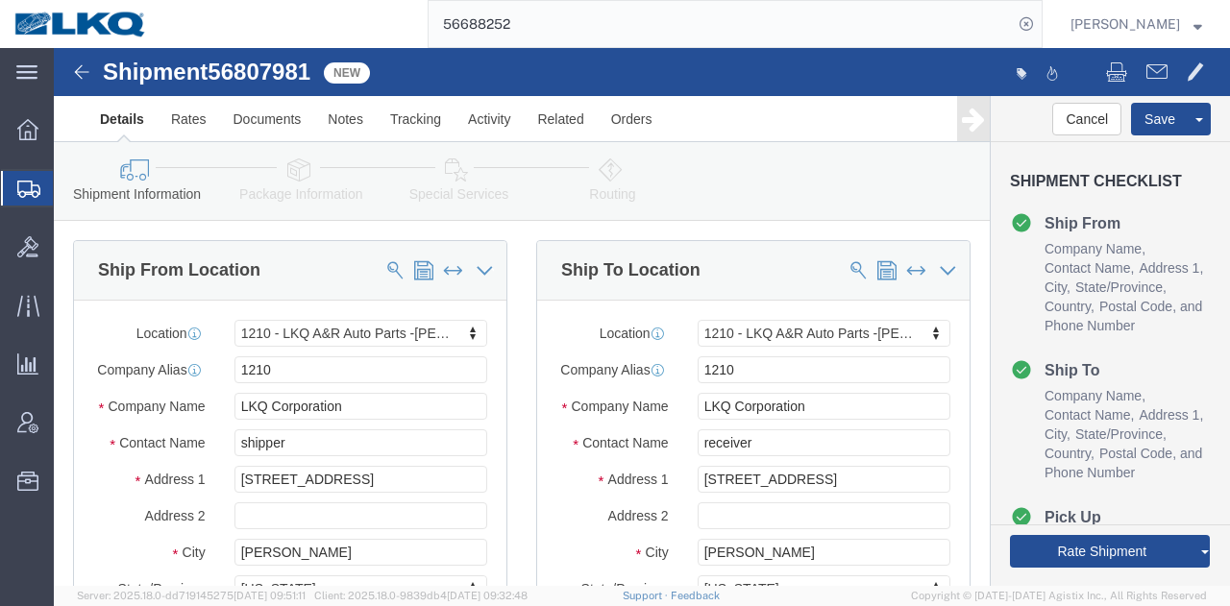
select select "27420"
click span "56807981"
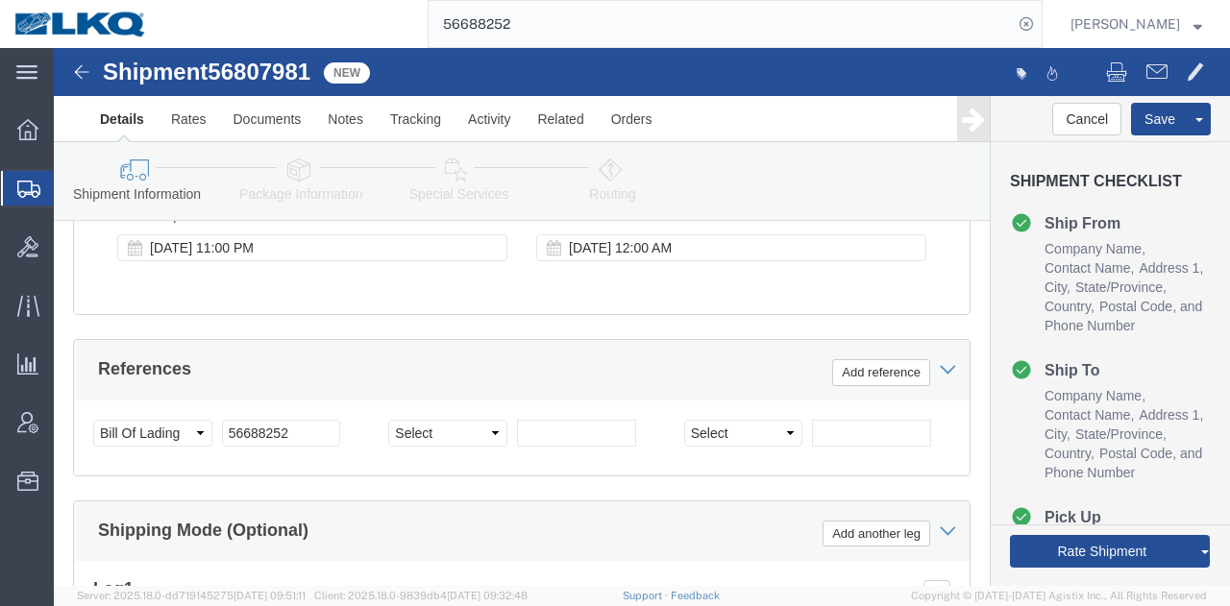
scroll to position [2498, 0]
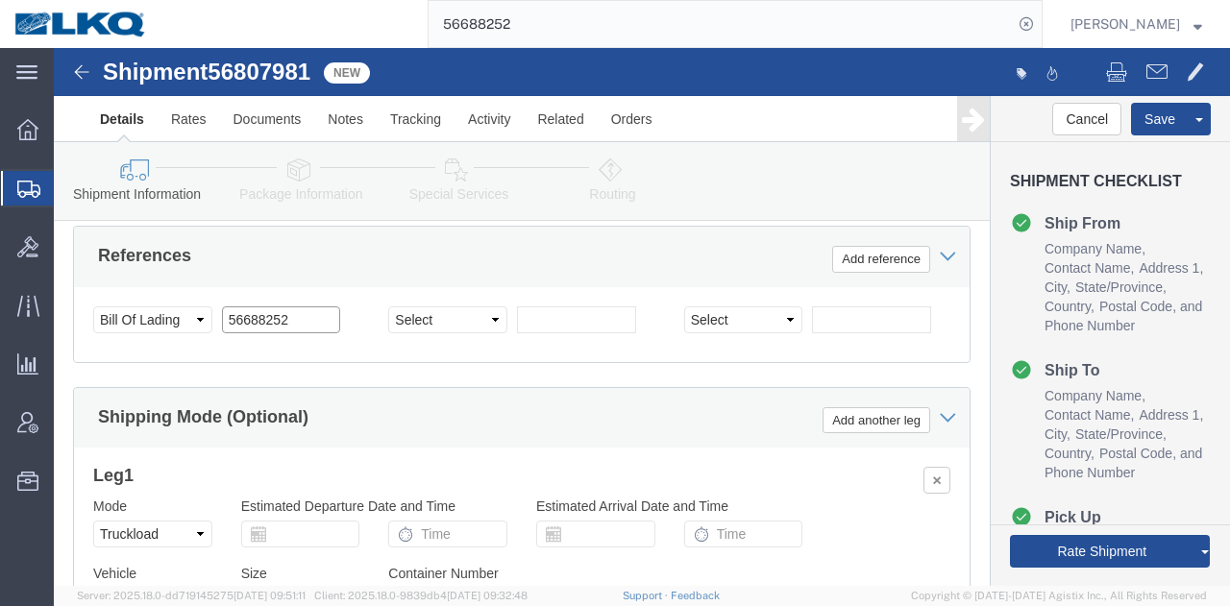
click input "56688252"
paste input "←"
click span "56807981"
copy span "56807981"
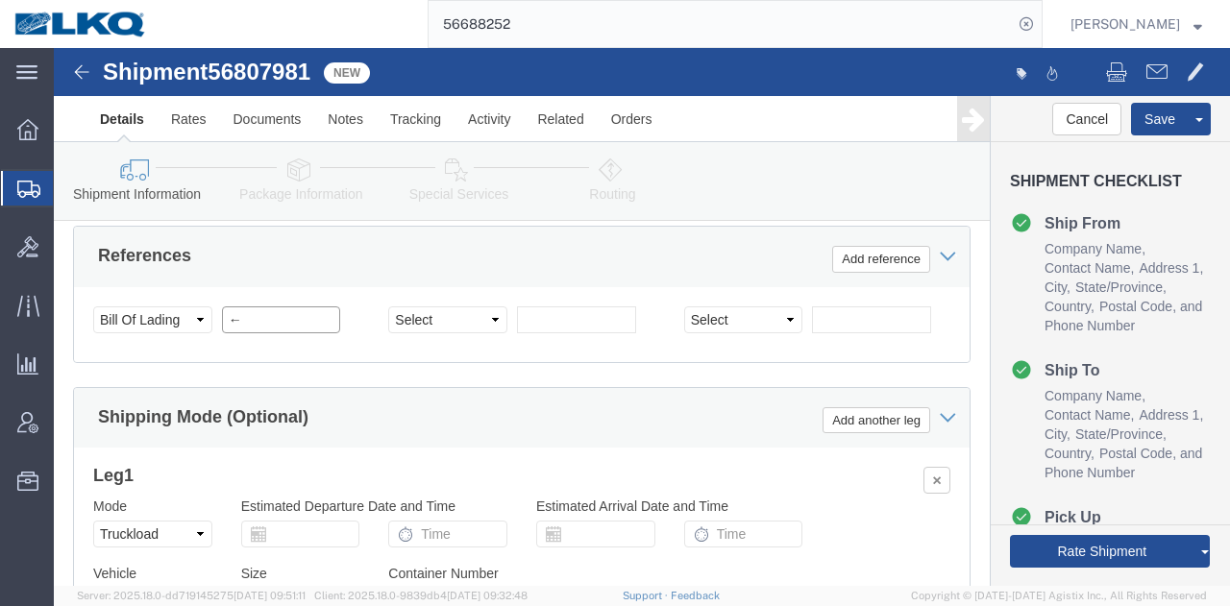
click input "←"
paste input "56807981"
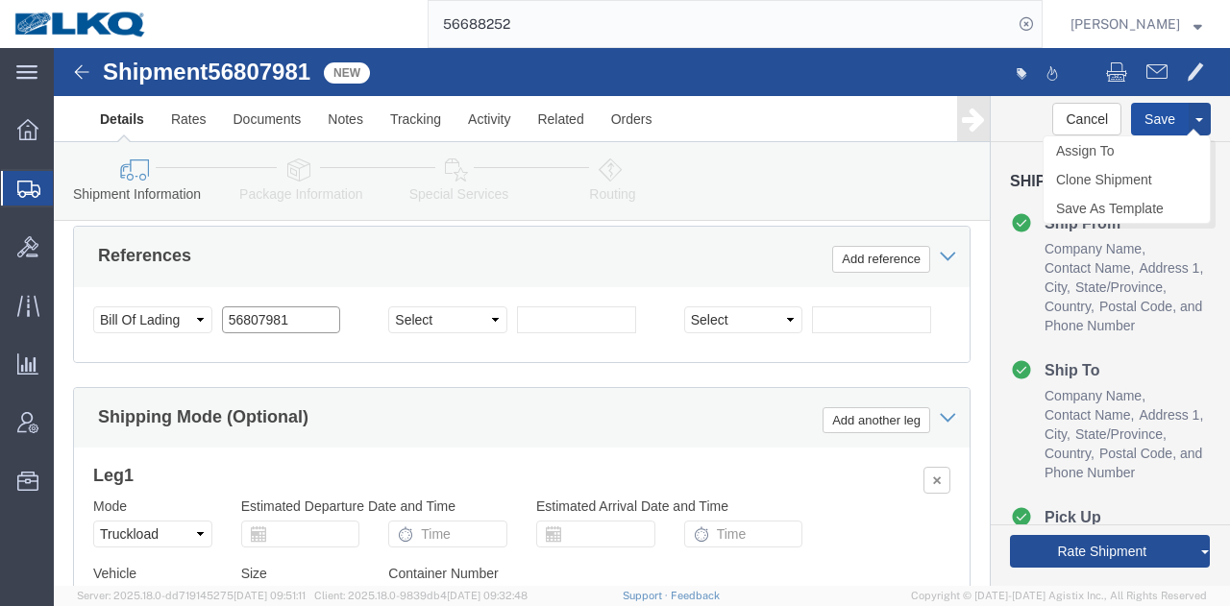
type input "56807981"
click button "Save"
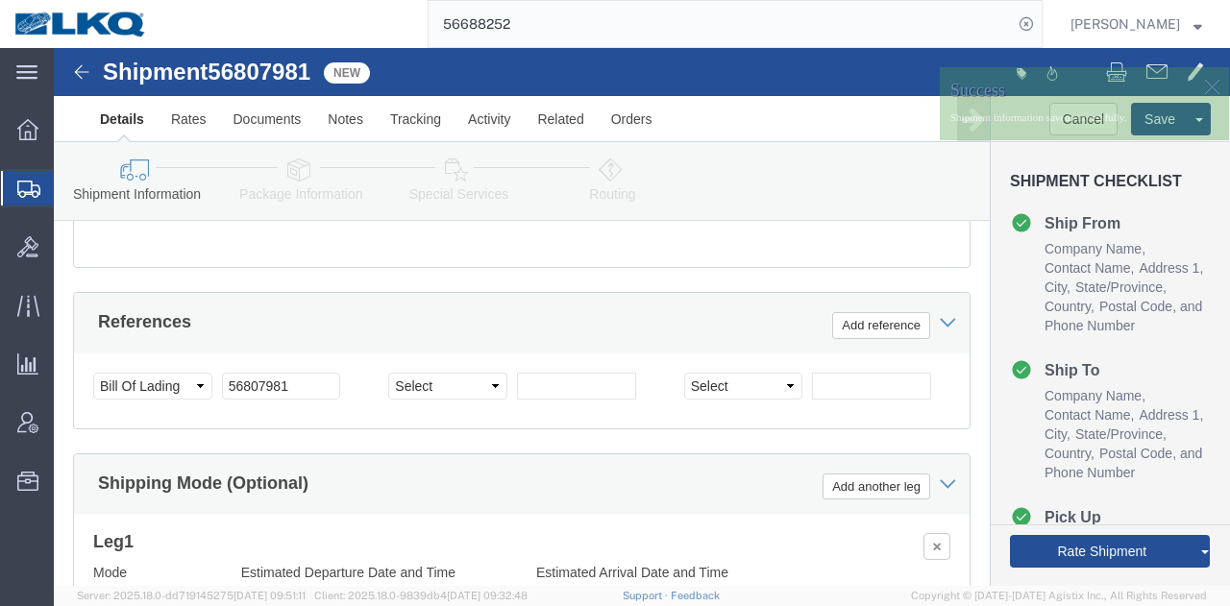
scroll to position [2402, 0]
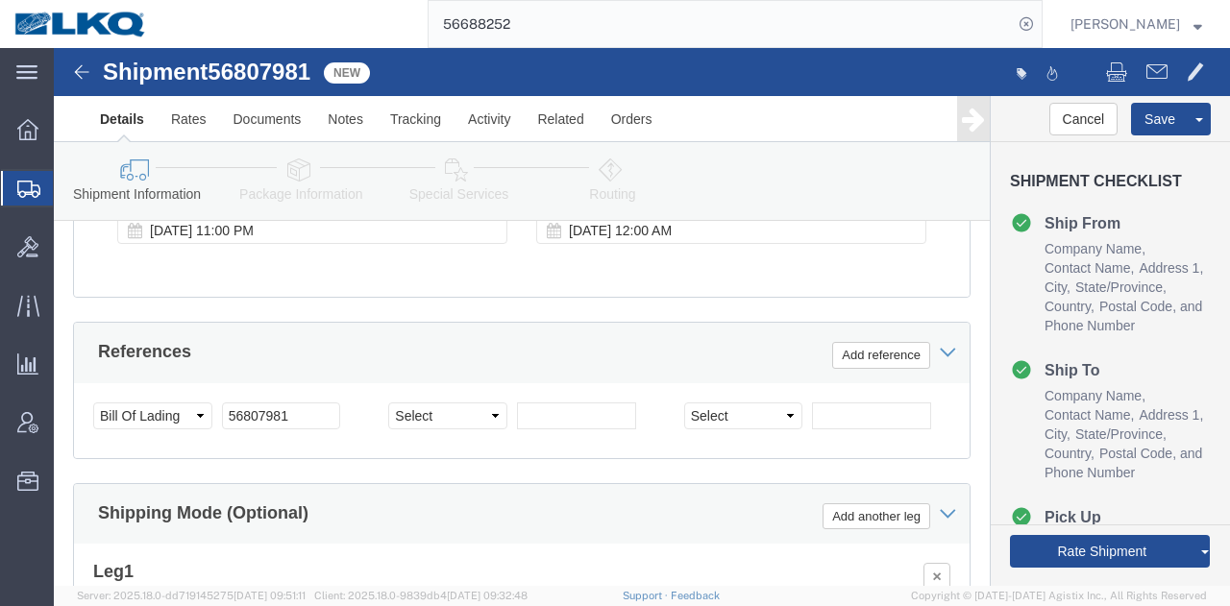
click div "Pickup Start Date Pickup Start Time Pickup Open Date and Time Sep 15 2025 4:00 …"
click div "[DATE] 4:00 PM"
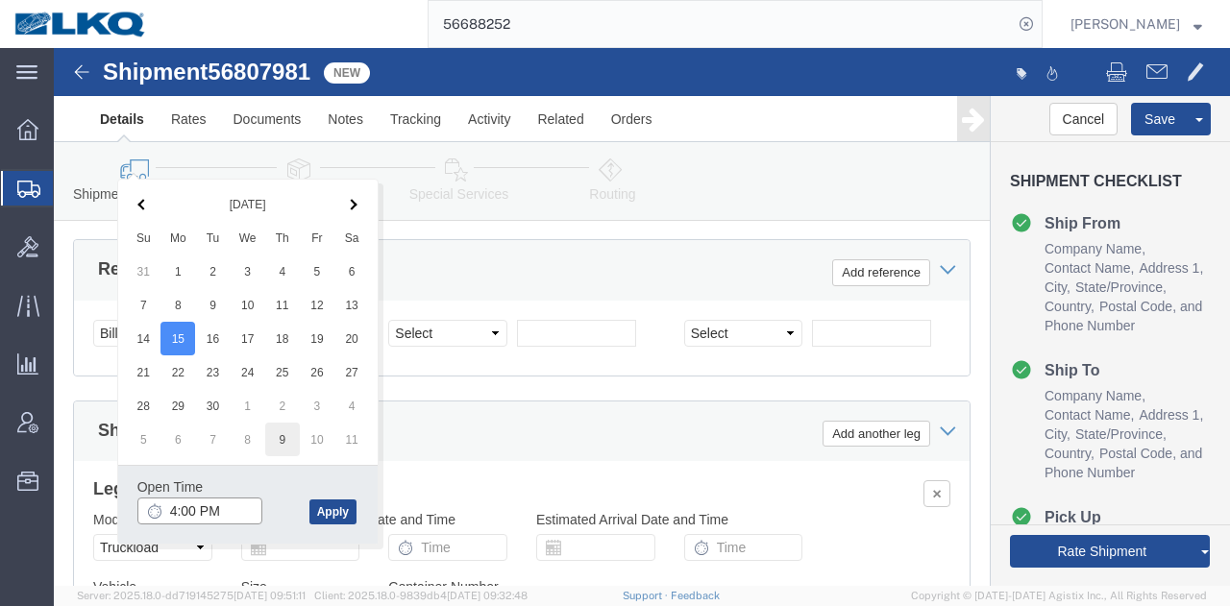
scroll to position [2514, 0]
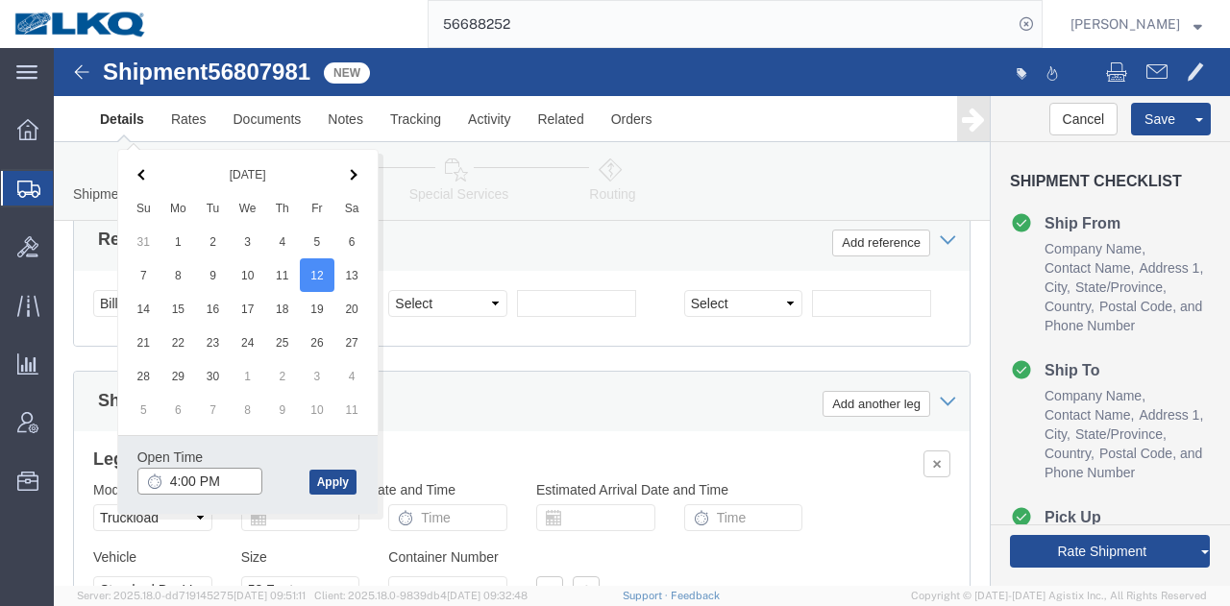
click input "4:00 PM"
type input "4:00 PM"
drag, startPoint x: 250, startPoint y: 416, endPoint x: 260, endPoint y: 420, distance: 11.2
click div "Open Time 4:00 PM Sep 12 2025 4:00 PM - Sep 12 2025 4:00 PM Cancel Apply"
drag, startPoint x: 273, startPoint y: 428, endPoint x: 286, endPoint y: 431, distance: 14.0
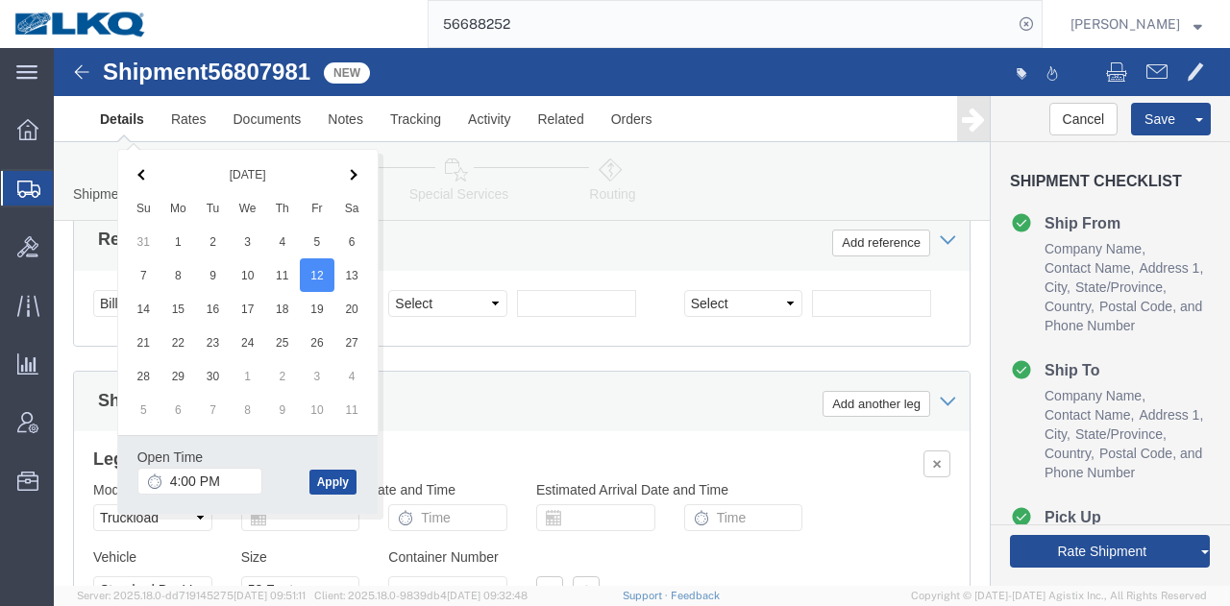
click button "Apply"
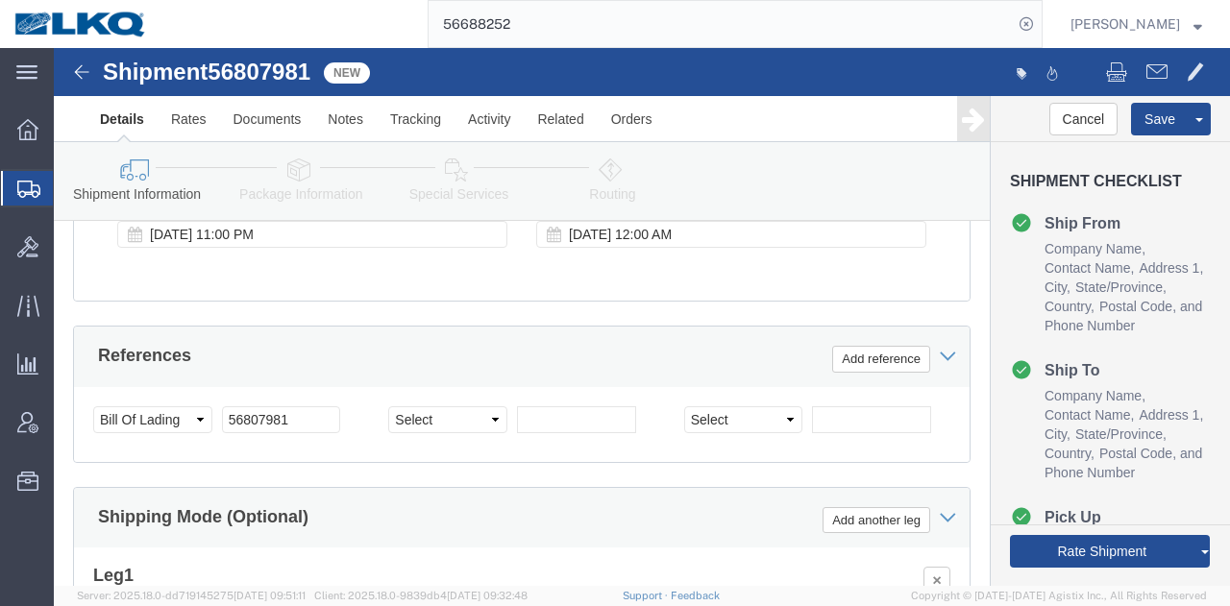
scroll to position [2226, 0]
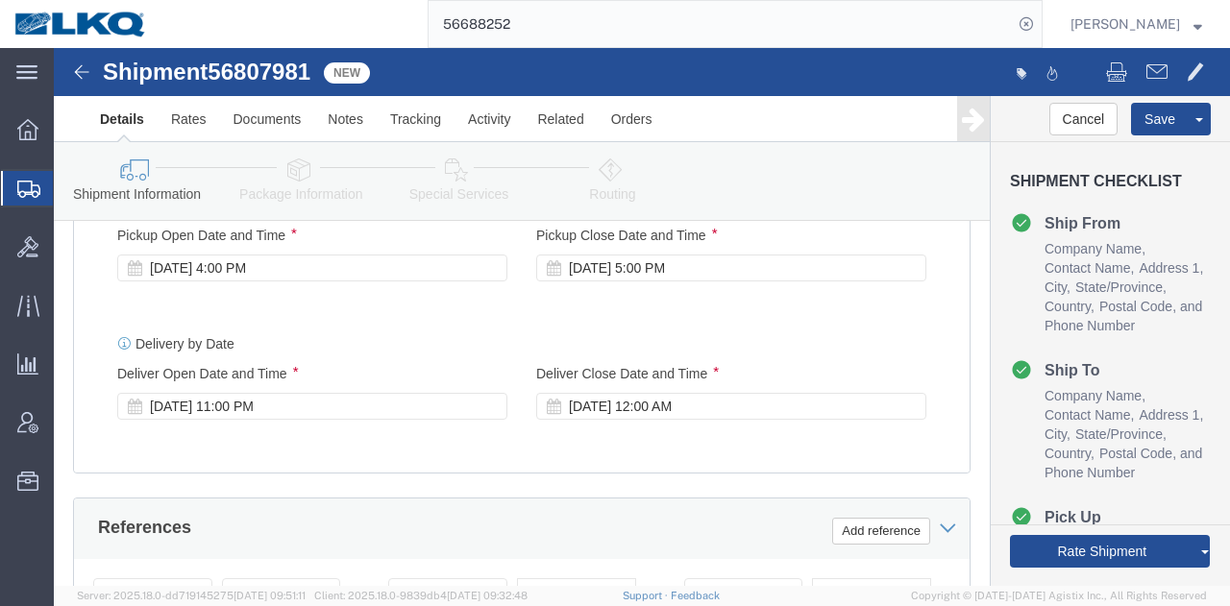
drag, startPoint x: 570, startPoint y: 360, endPoint x: 684, endPoint y: 264, distance: 149.3
click div "[DATE] 5:00 PM"
click div "Shipping Mode (Optional) Add another leg"
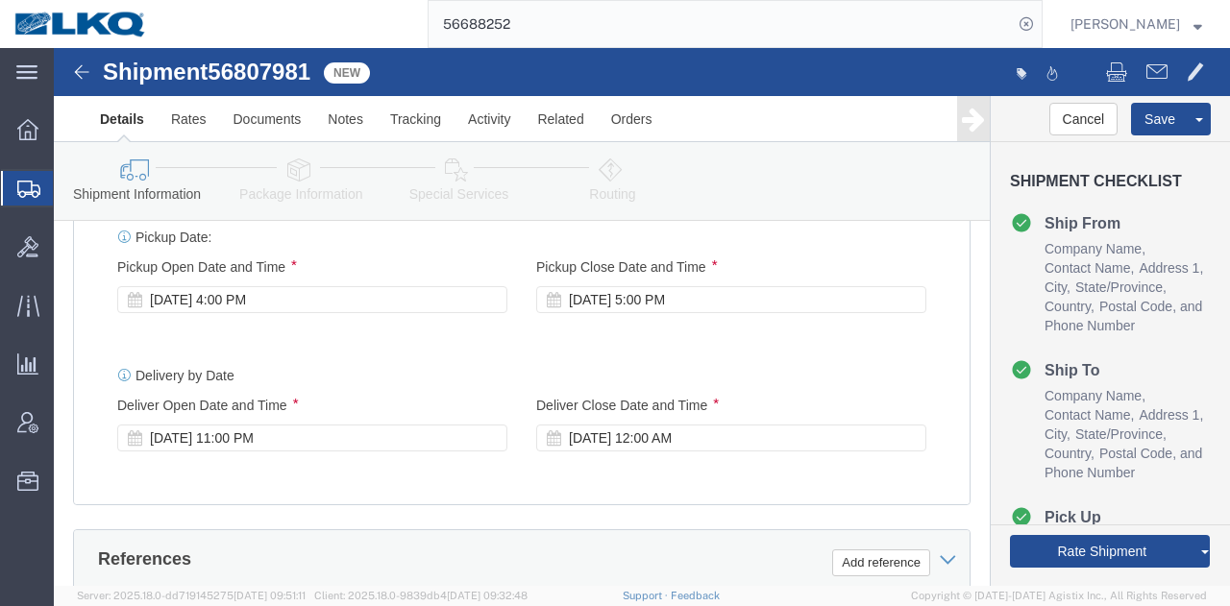
click div "[DATE] 5:00 PM"
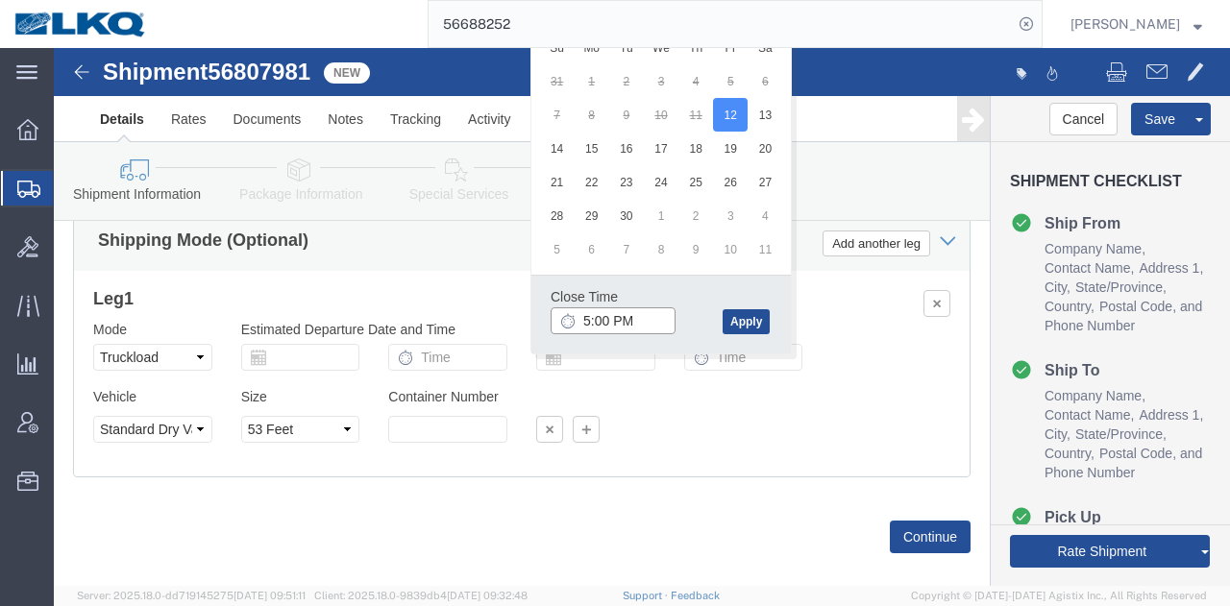
click input "5:00 PM"
type input "5:00 PM"
click button "Apply"
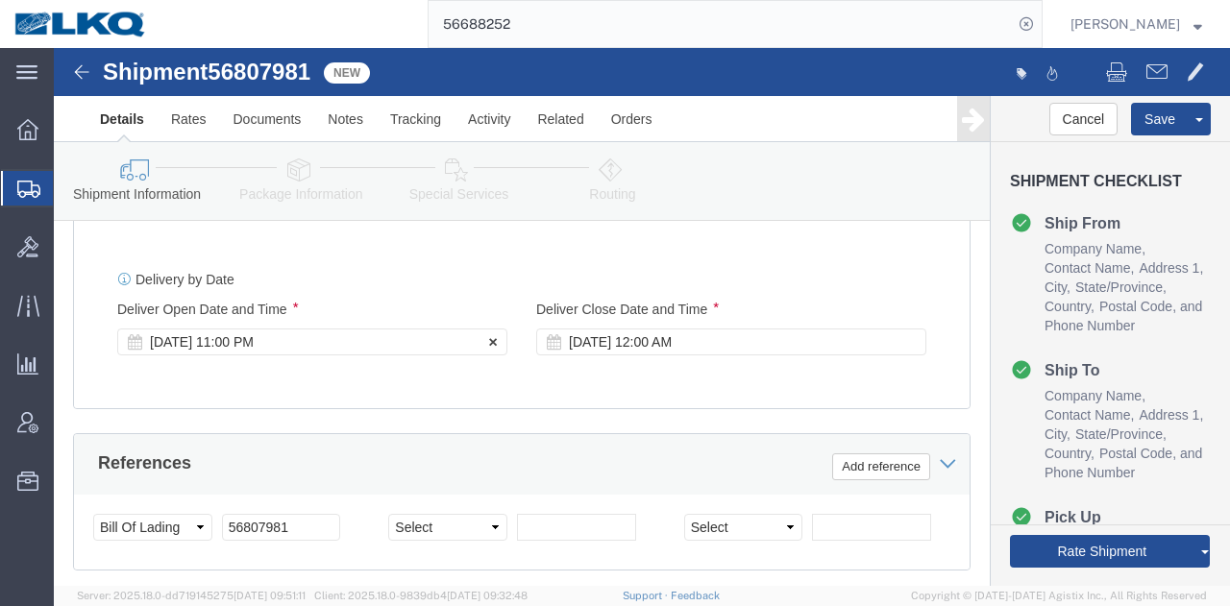
click div "Sep 16 2025 11:00 PM"
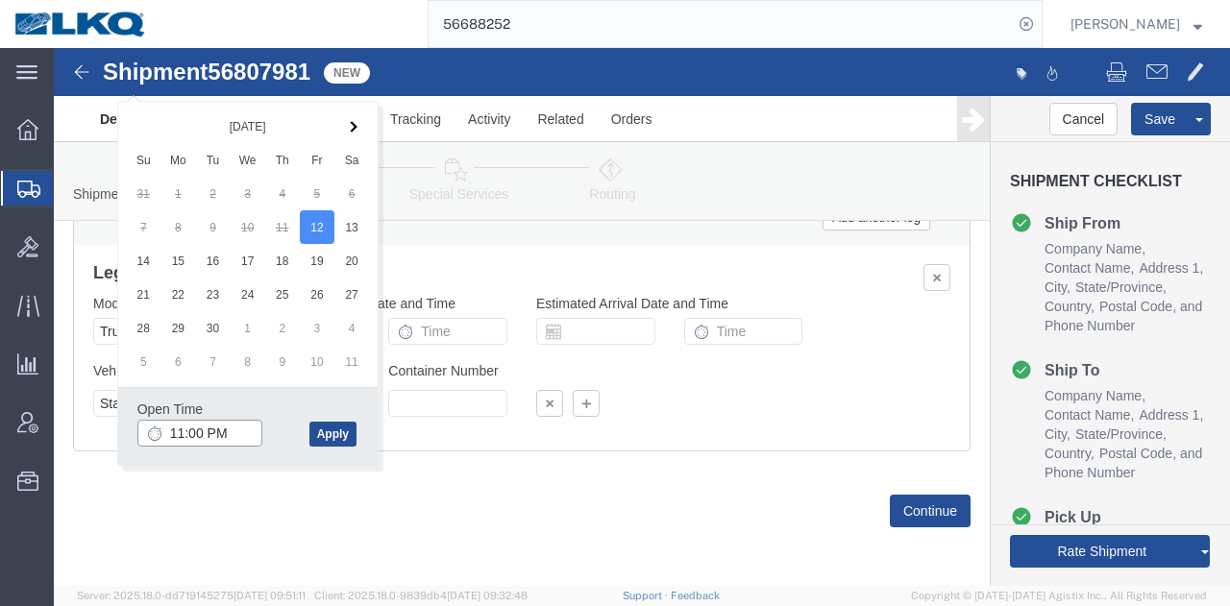
click input "11:00 PM"
type input "6:00 PM"
click button "Apply"
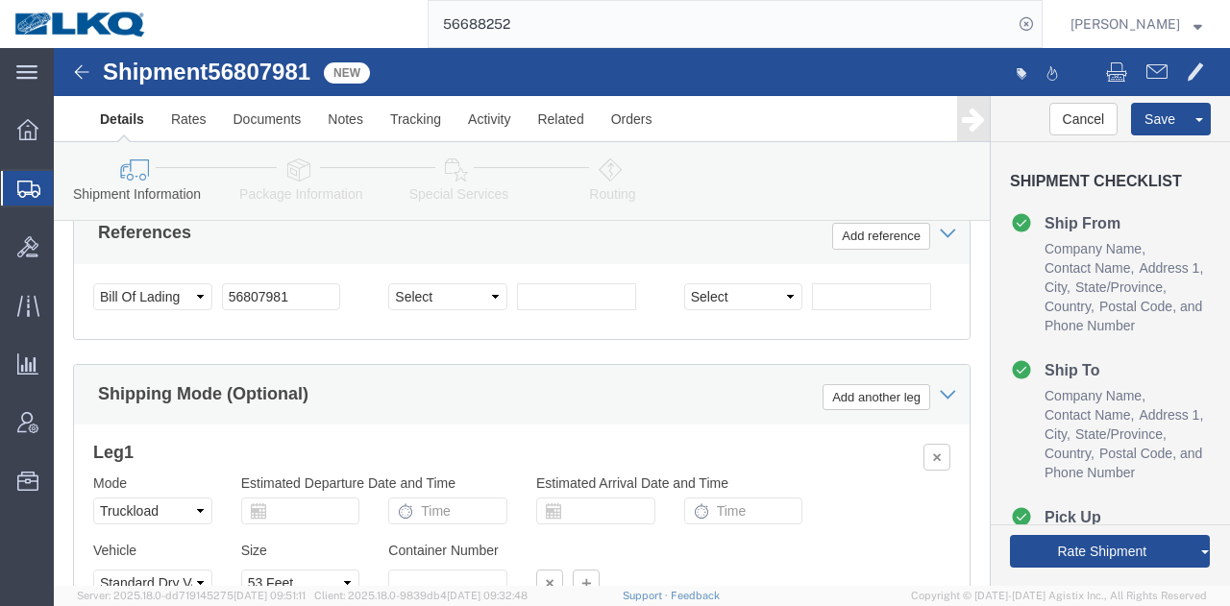
scroll to position [2429, 0]
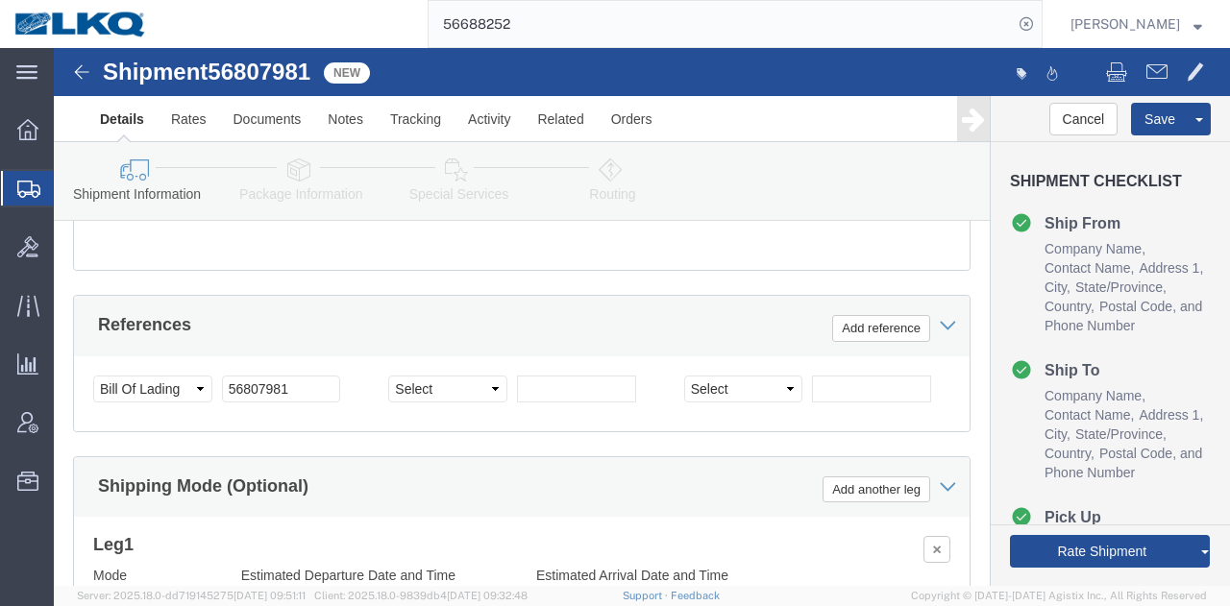
click div "Sep 17 2025 12:00 AM"
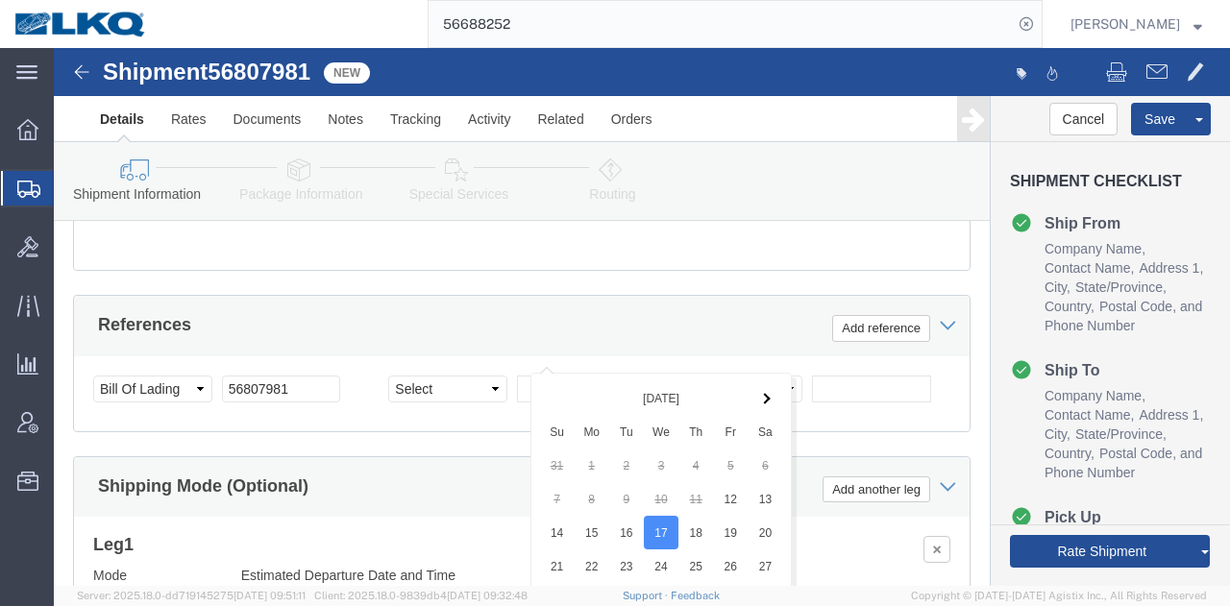
scroll to position [2813, 0]
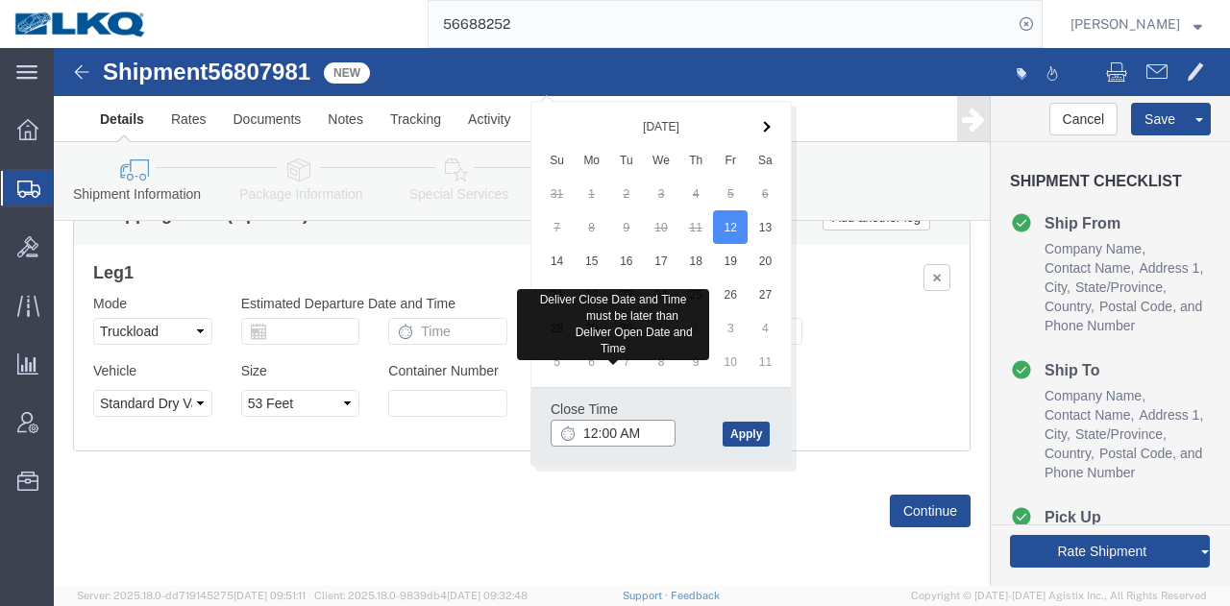
click input "12:00 AM"
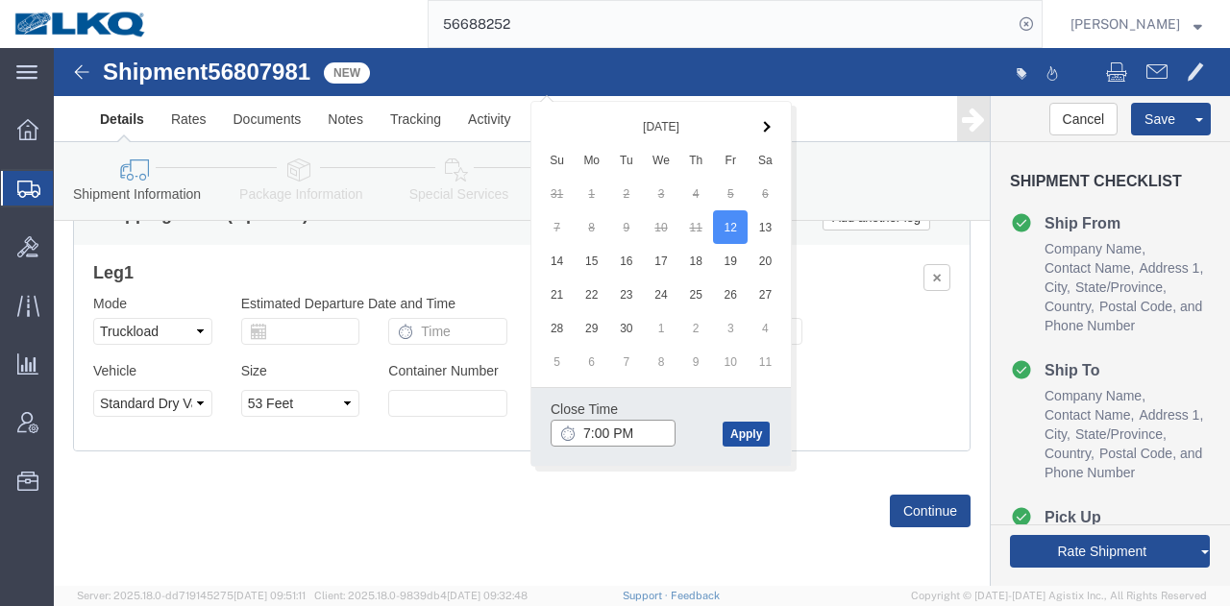
type input "7:00 PM"
click button "Apply"
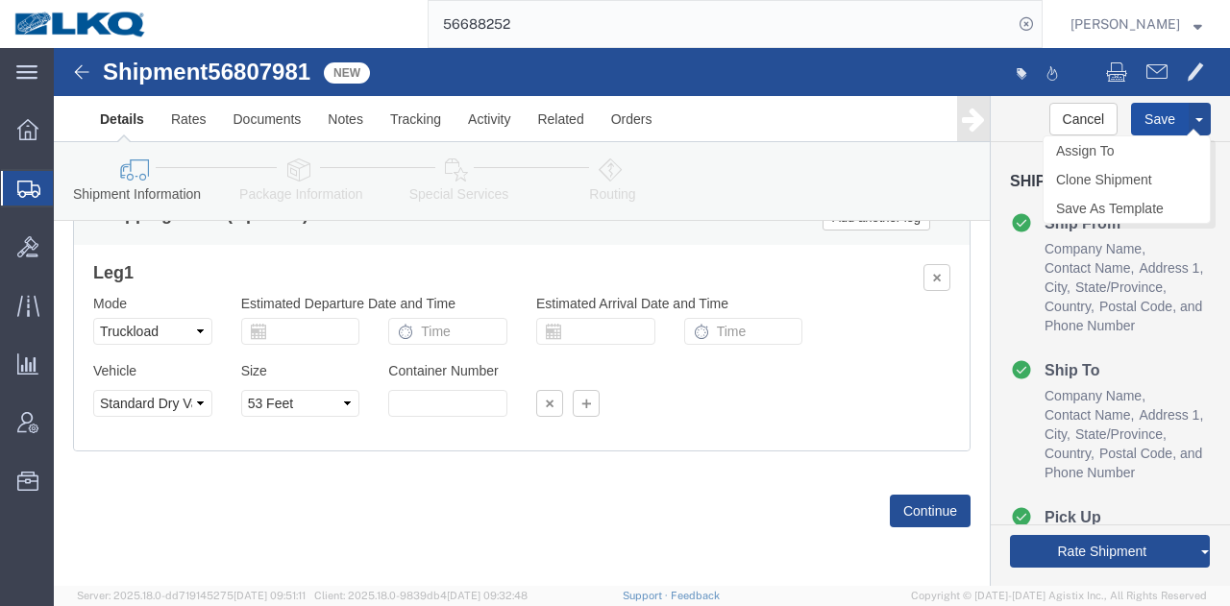
click button "Save"
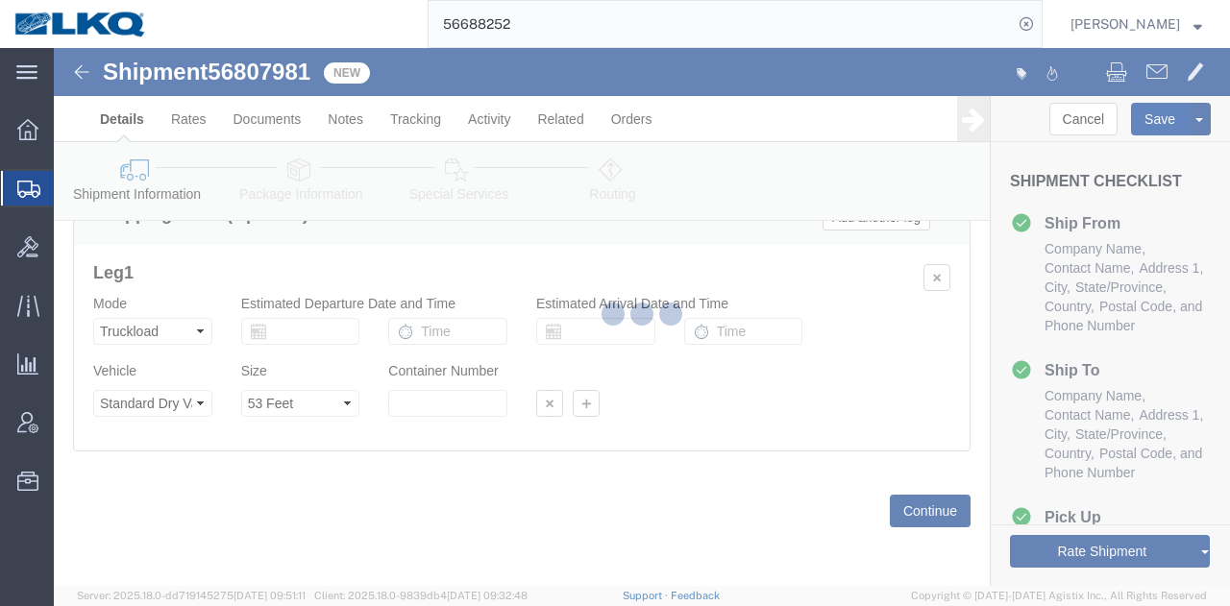
type button "Save"
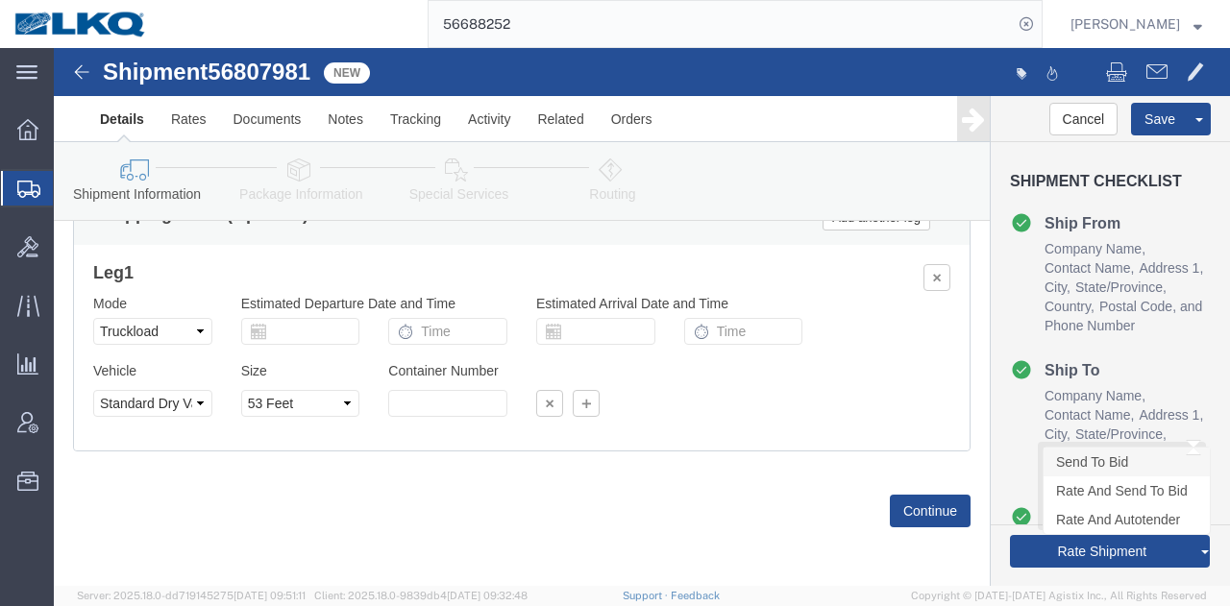
click link "Send To Bid"
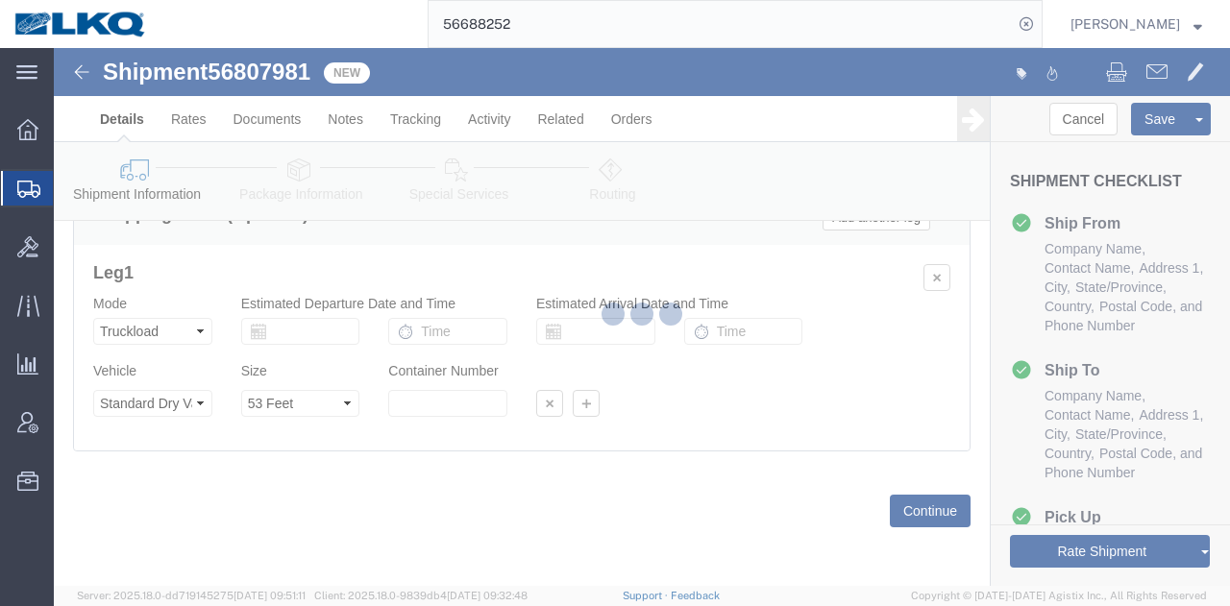
select select "27420"
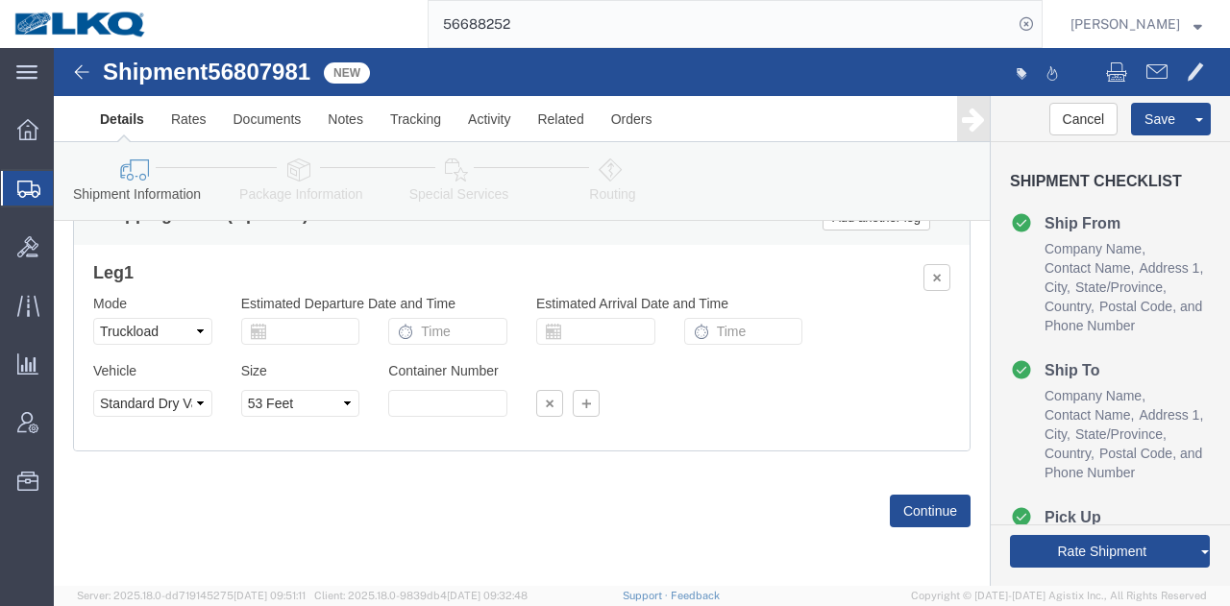
select select "TL"
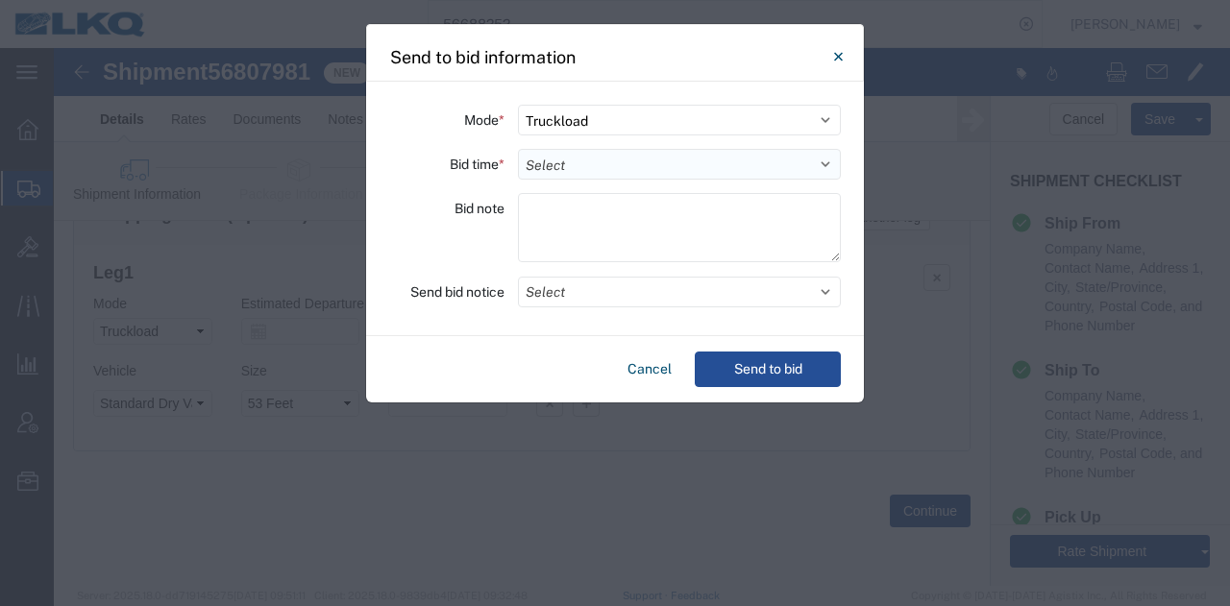
drag, startPoint x: 569, startPoint y: 151, endPoint x: 573, endPoint y: 164, distance: 14.0
click at [569, 151] on select "Select 30 Min (Rush) 1 Hour (Rush) 2 Hours (Rush) 4 Hours (Rush) 8 Hours (Rush)…" at bounding box center [679, 164] width 323 height 31
click at [518, 149] on select "Select 30 Min (Rush) 1 Hour (Rush) 2 Hours (Rush) 4 Hours (Rush) 8 Hours (Rush)…" at bounding box center [679, 164] width 323 height 31
click at [561, 172] on select "Select 30 Min (Rush) 1 Hour (Rush) 2 Hours (Rush) 4 Hours (Rush) 8 Hours (Rush)…" at bounding box center [679, 164] width 323 height 31
select select "2"
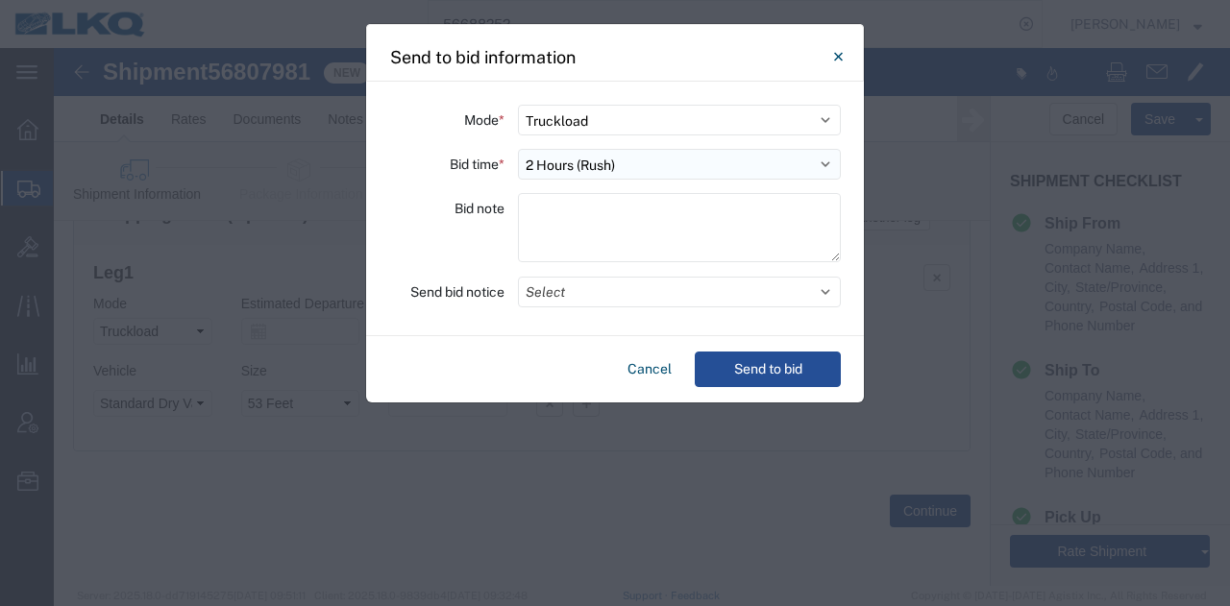
click at [518, 149] on select "Select 30 Min (Rush) 1 Hour (Rush) 2 Hours (Rush) 4 Hours (Rush) 8 Hours (Rush)…" at bounding box center [679, 164] width 323 height 31
click at [566, 288] on button "Select" at bounding box center [679, 292] width 323 height 31
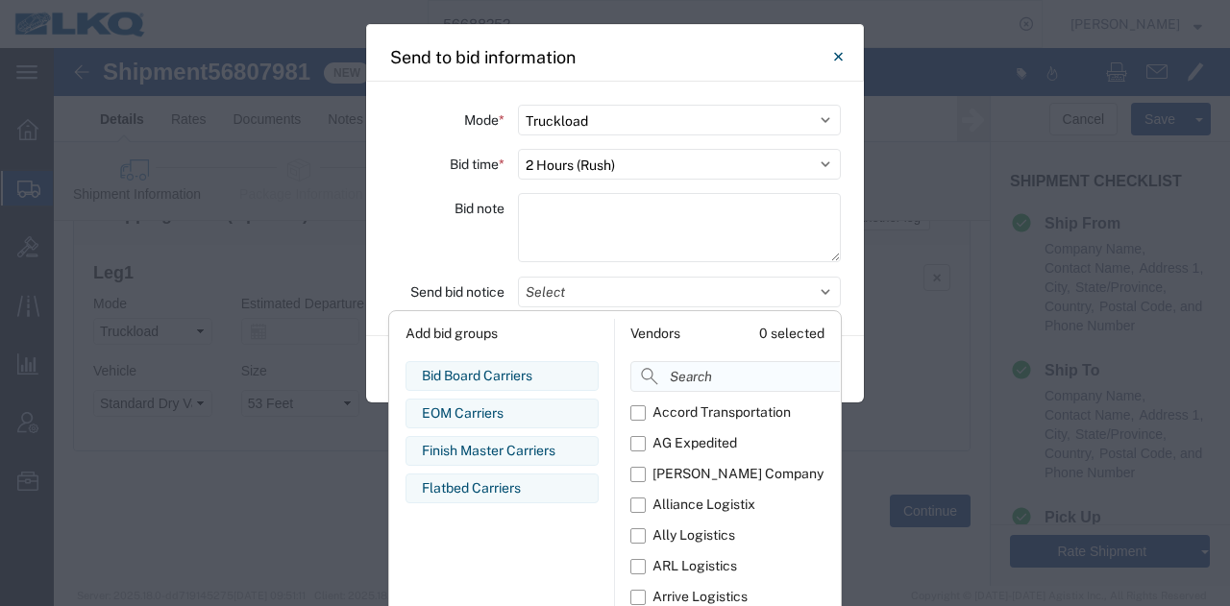
click at [676, 371] on input at bounding box center [778, 376] width 296 height 31
type input "comp"
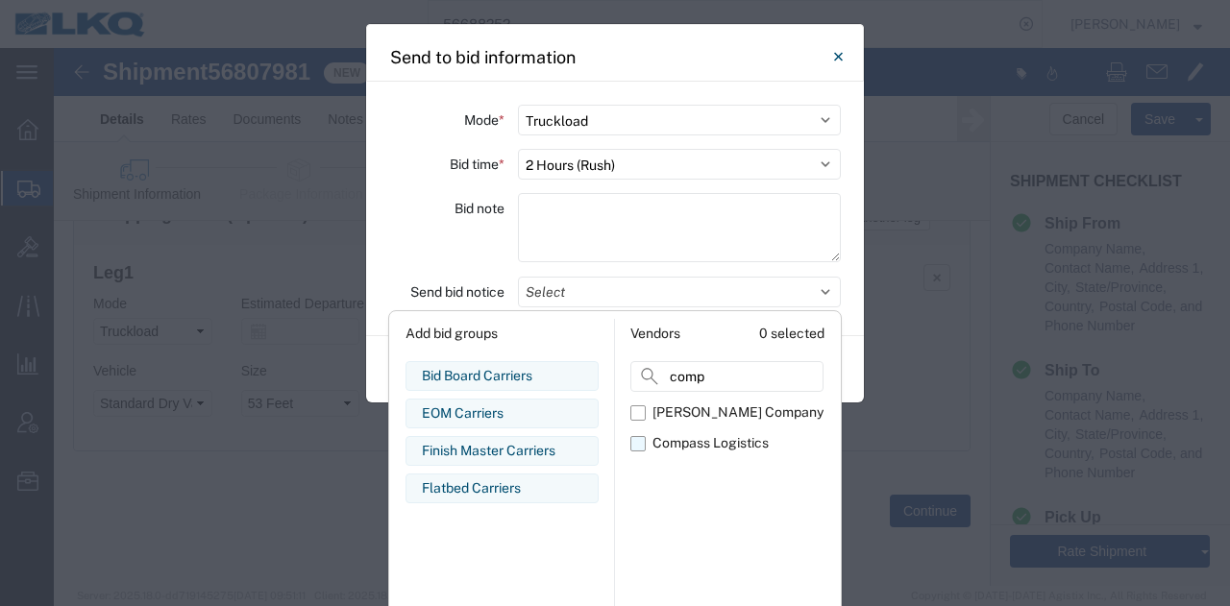
click at [654, 442] on div "Compass Logistics" at bounding box center [710, 443] width 116 height 20
click at [0, 0] on input "Compass Logistics" at bounding box center [0, 0] width 0 height 0
click at [459, 247] on div "Bid note" at bounding box center [446, 230] width 115 height 75
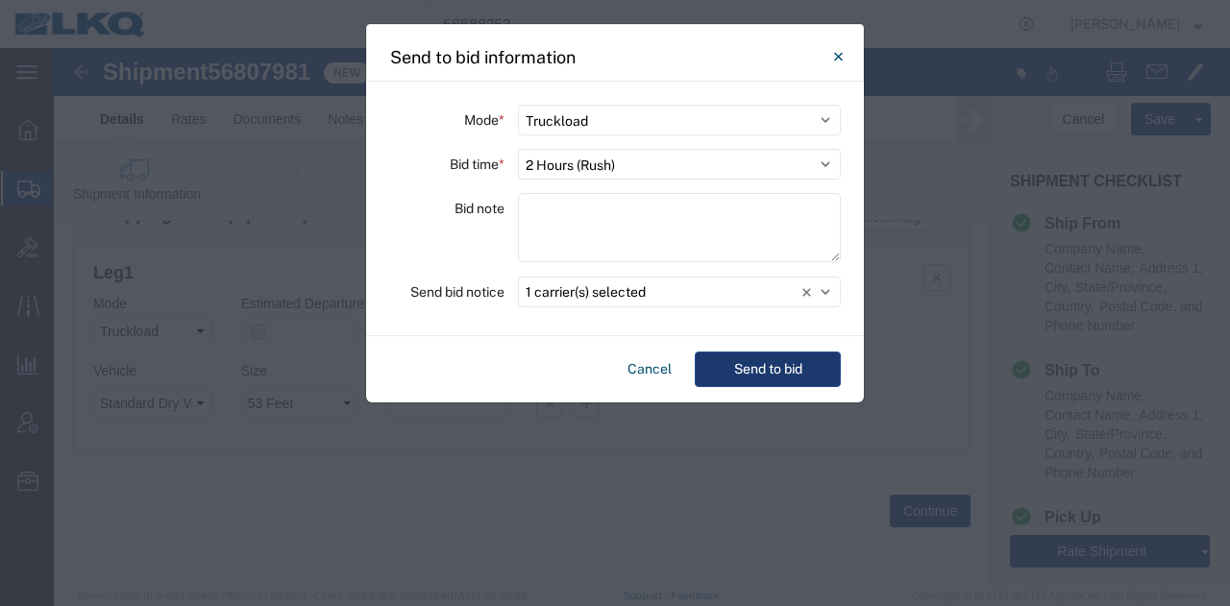
click at [744, 359] on button "Send to bid" at bounding box center [768, 370] width 146 height 36
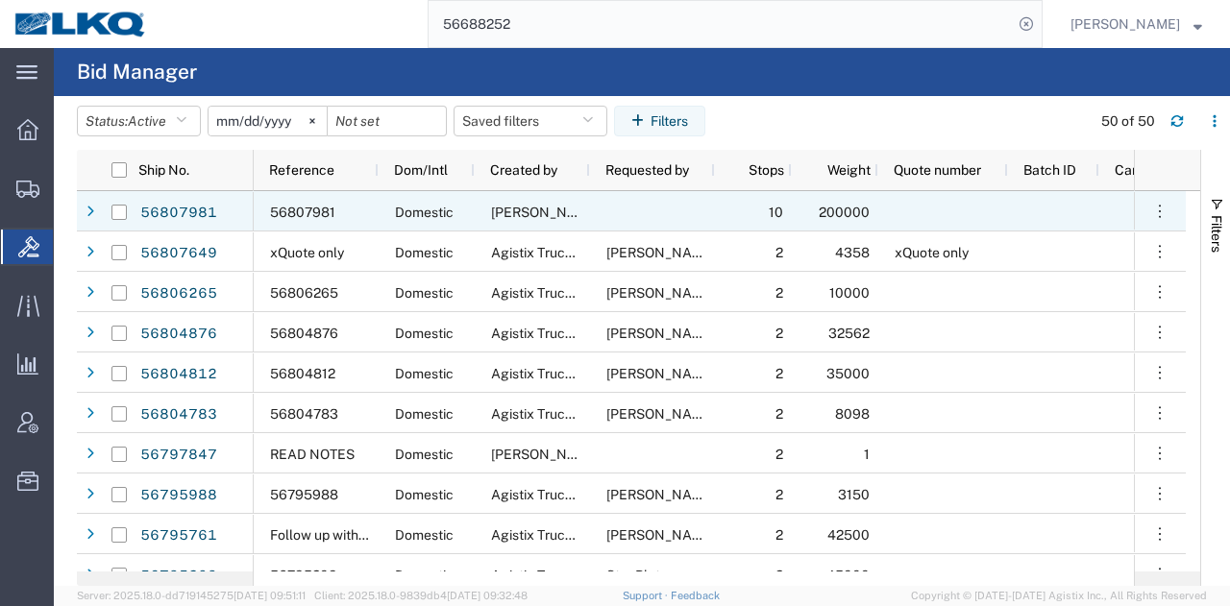
click at [316, 212] on span "56807981" at bounding box center [302, 212] width 65 height 15
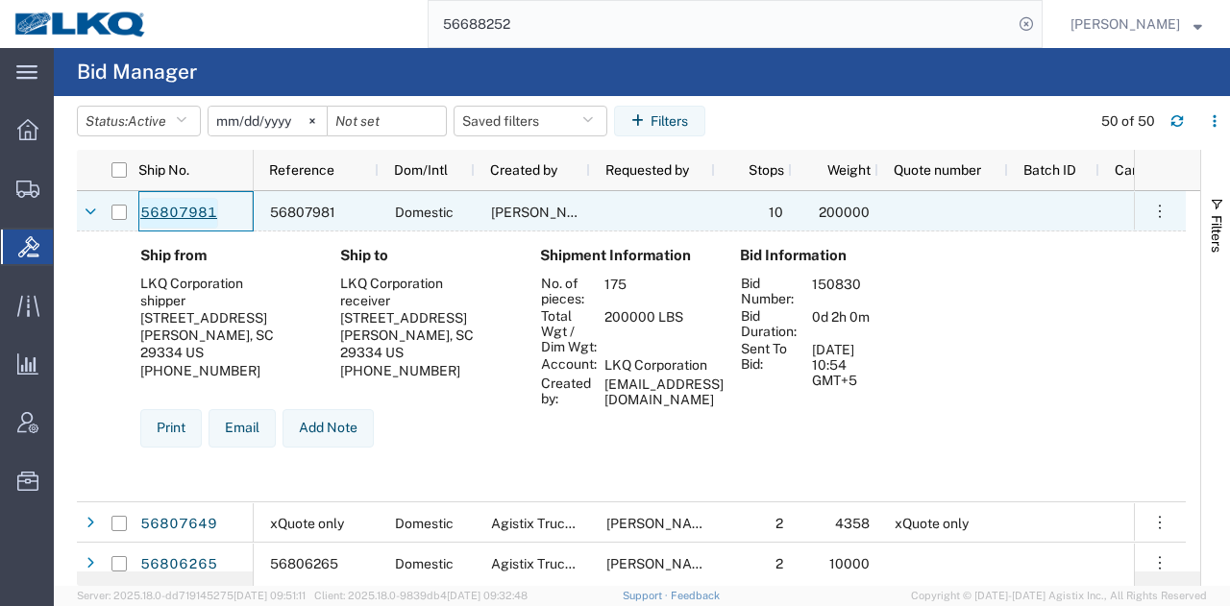
click at [201, 208] on link "56807981" at bounding box center [178, 213] width 79 height 31
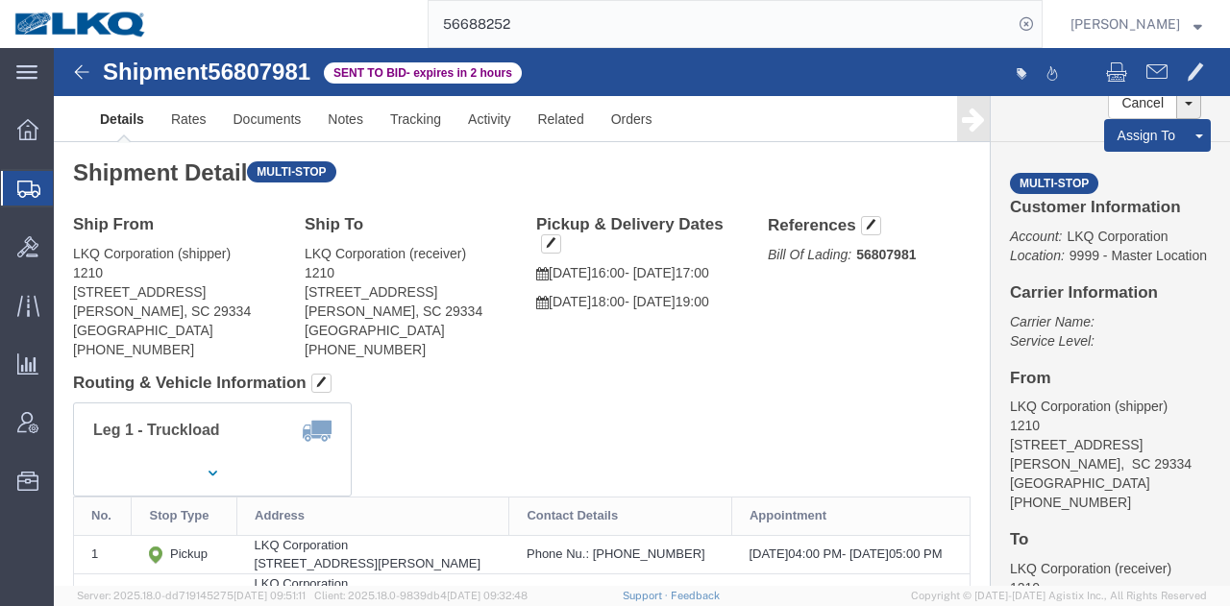
click span "56807981"
copy span "56807981"
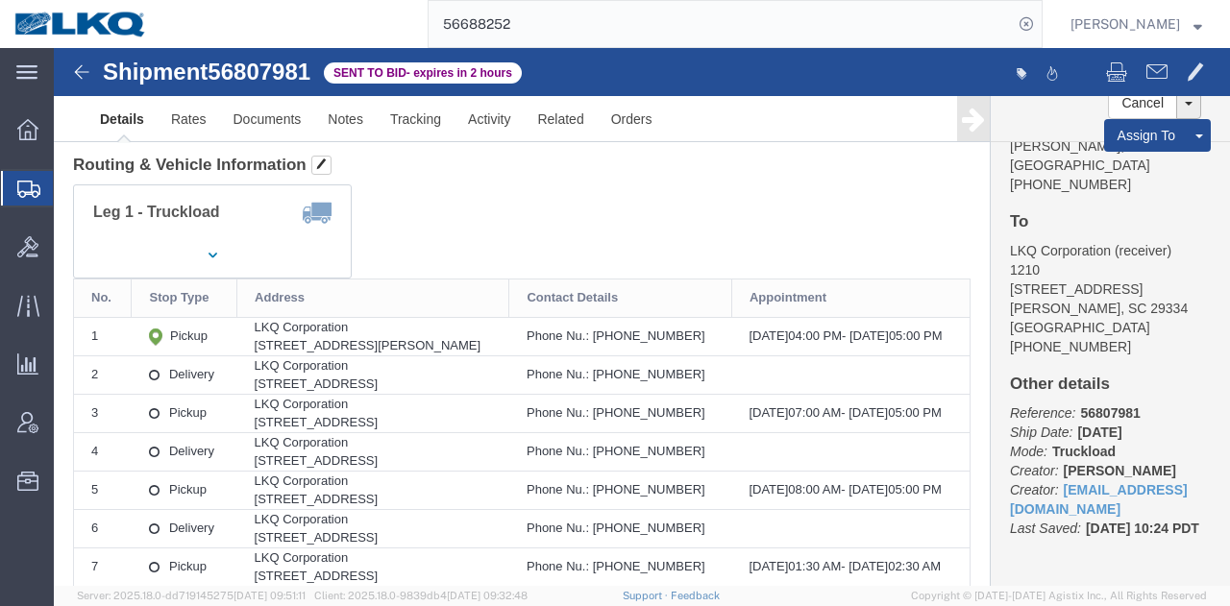
scroll to position [192, 0]
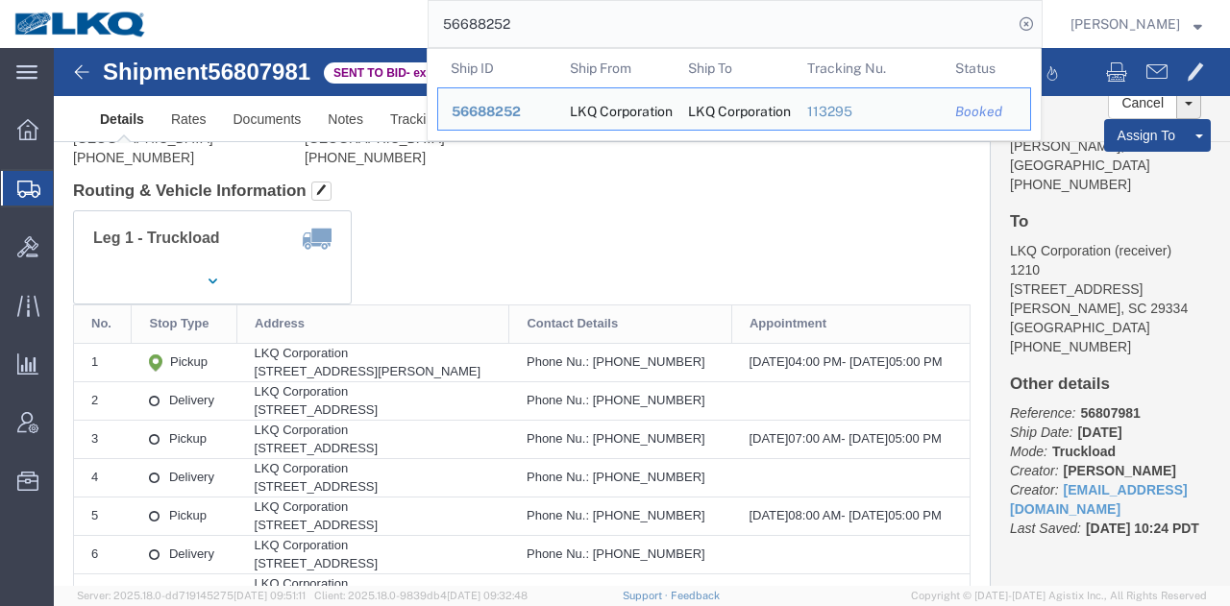
click at [653, 11] on input "56688252" at bounding box center [721, 24] width 584 height 46
paste input "797847"
type input "56797847"
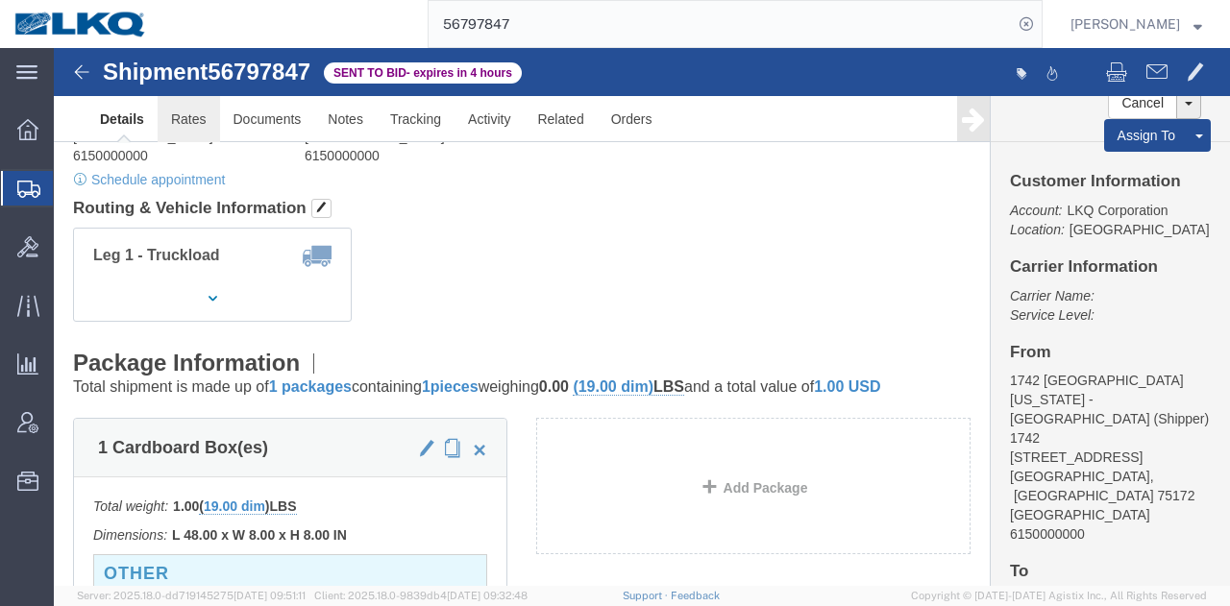
click link "Rates"
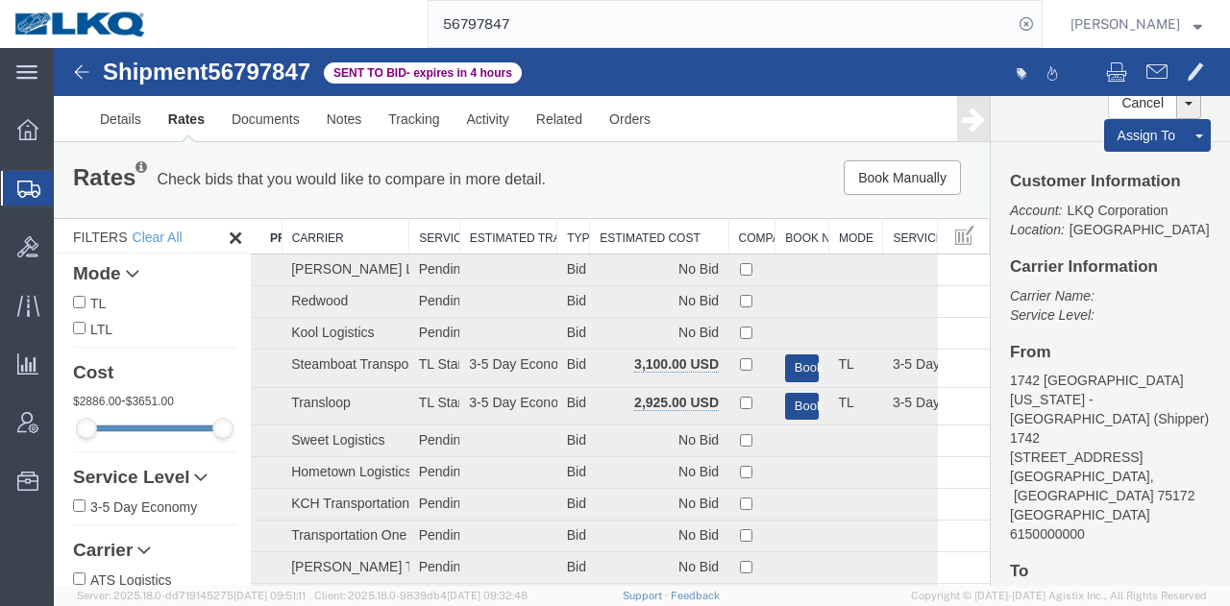
click at [642, 243] on th "Estimated Cost" at bounding box center [659, 237] width 138 height 36
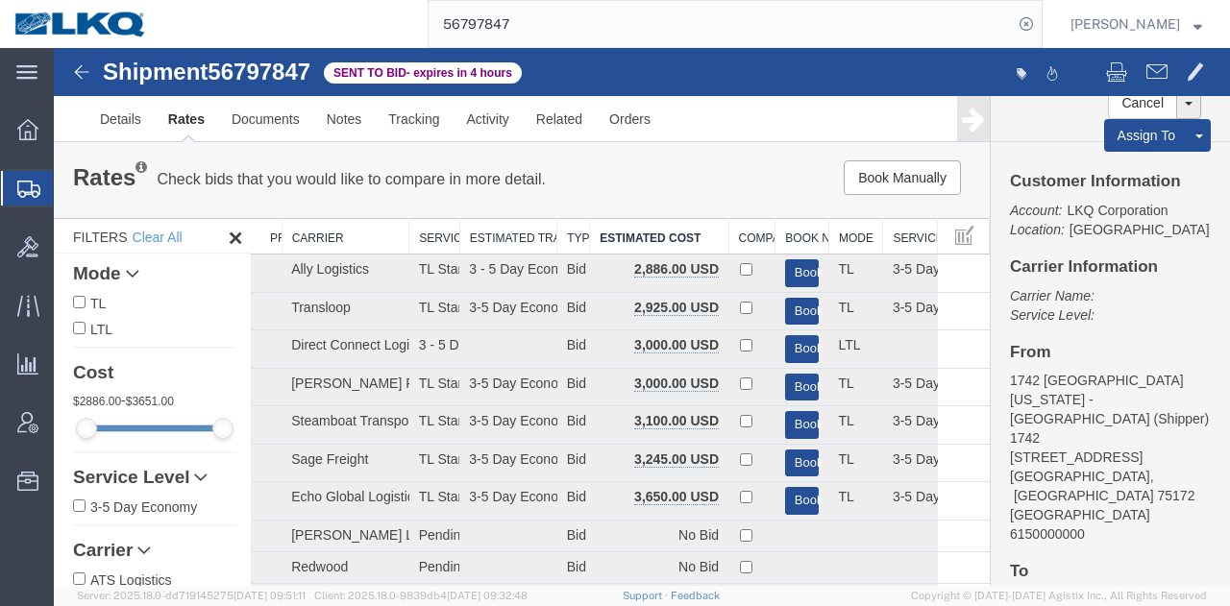
click at [713, 115] on ul "Details Rates Documents Notes Tracking Activity Related Orders" at bounding box center [641, 118] width 1111 height 45
click at [697, 169] on div "Book Manually Pause Continue" at bounding box center [792, 177] width 386 height 35
click at [335, 120] on link "Notes" at bounding box center [344, 119] width 62 height 46
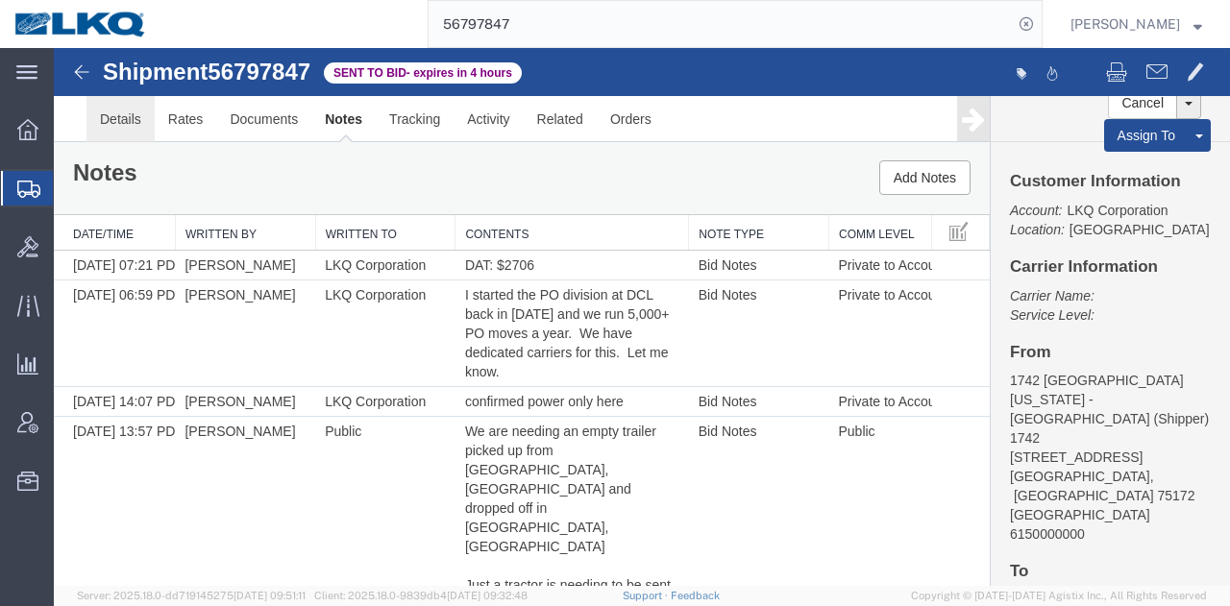
click at [114, 124] on link "Details" at bounding box center [120, 119] width 68 height 46
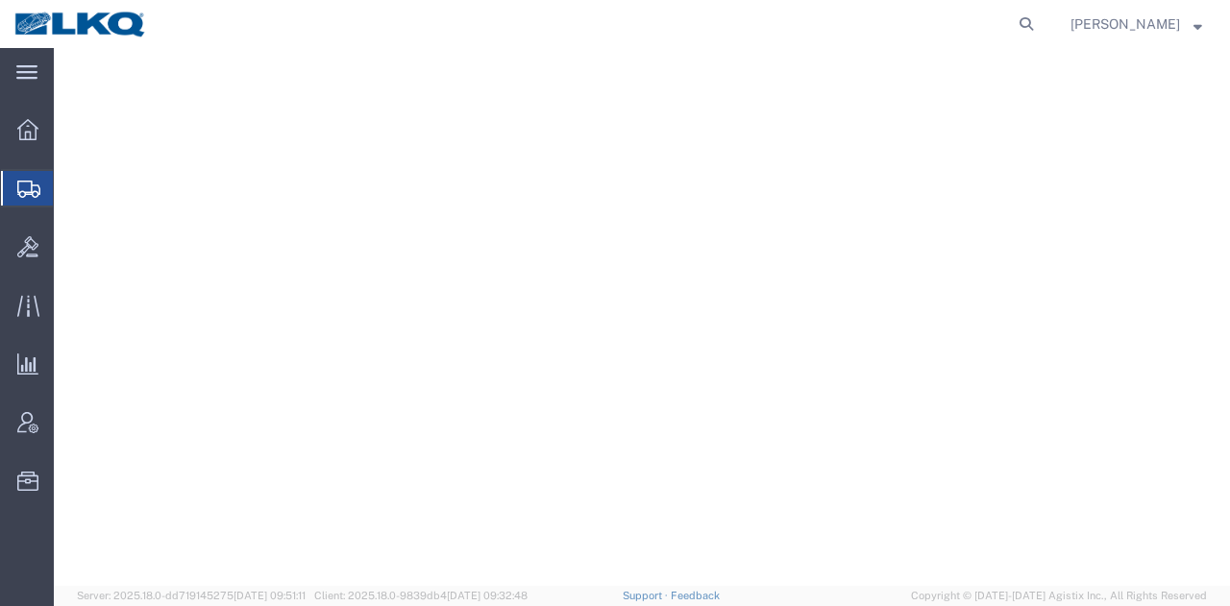
select select "28704"
select select "28018"
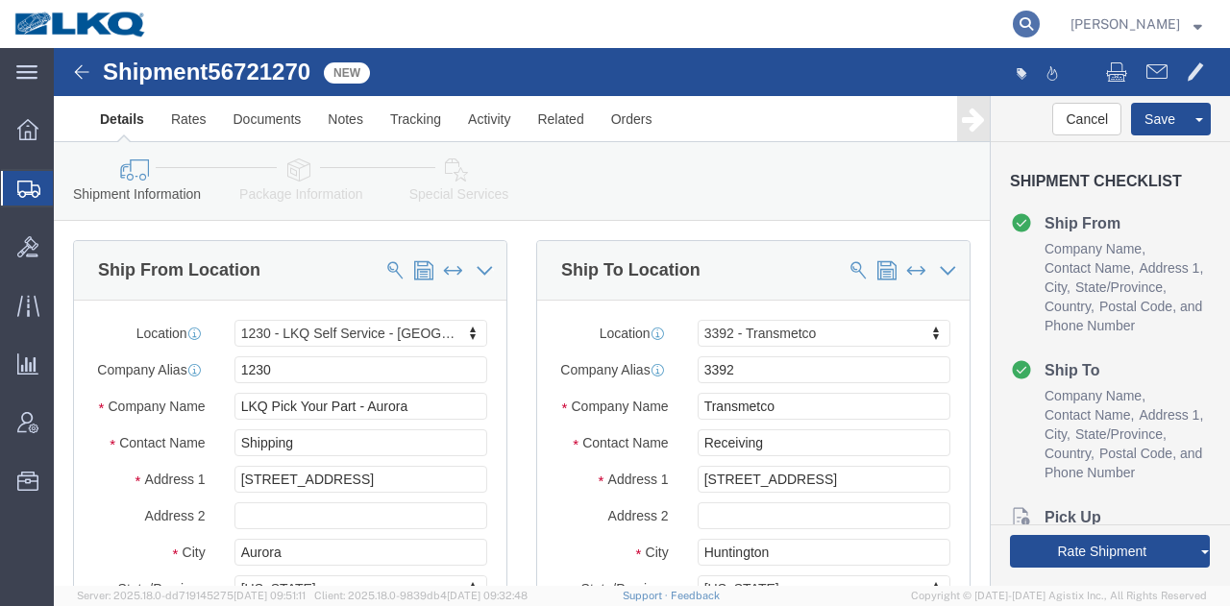
click at [1031, 24] on icon at bounding box center [1026, 24] width 27 height 27
paste input "56745429"
type input "56745429"
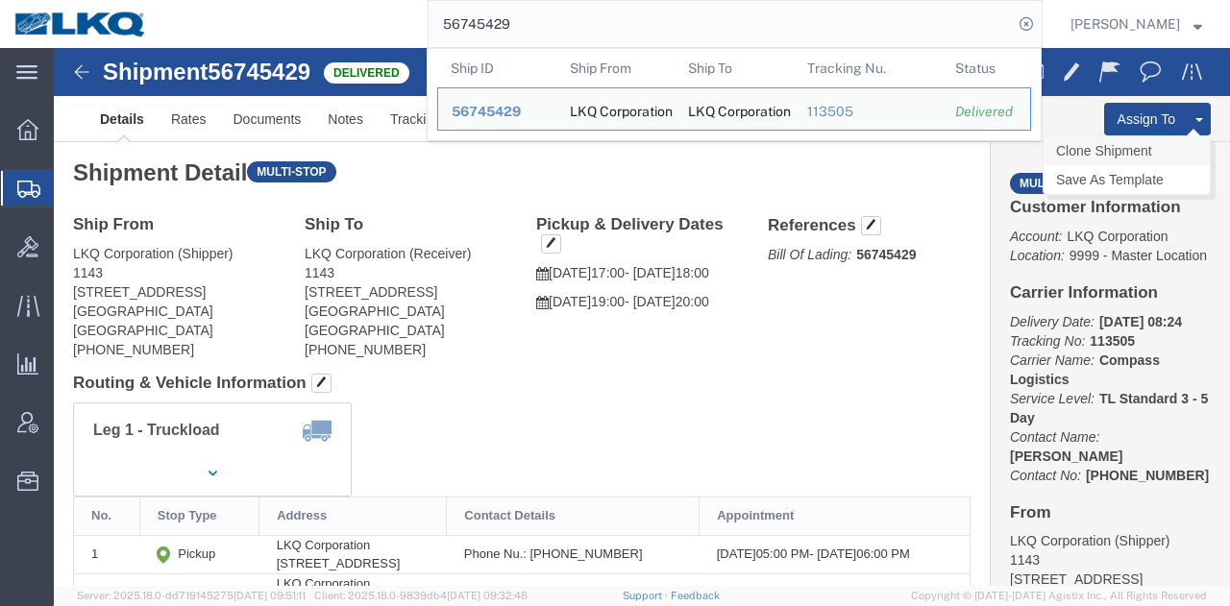
click link "Clone Shipment"
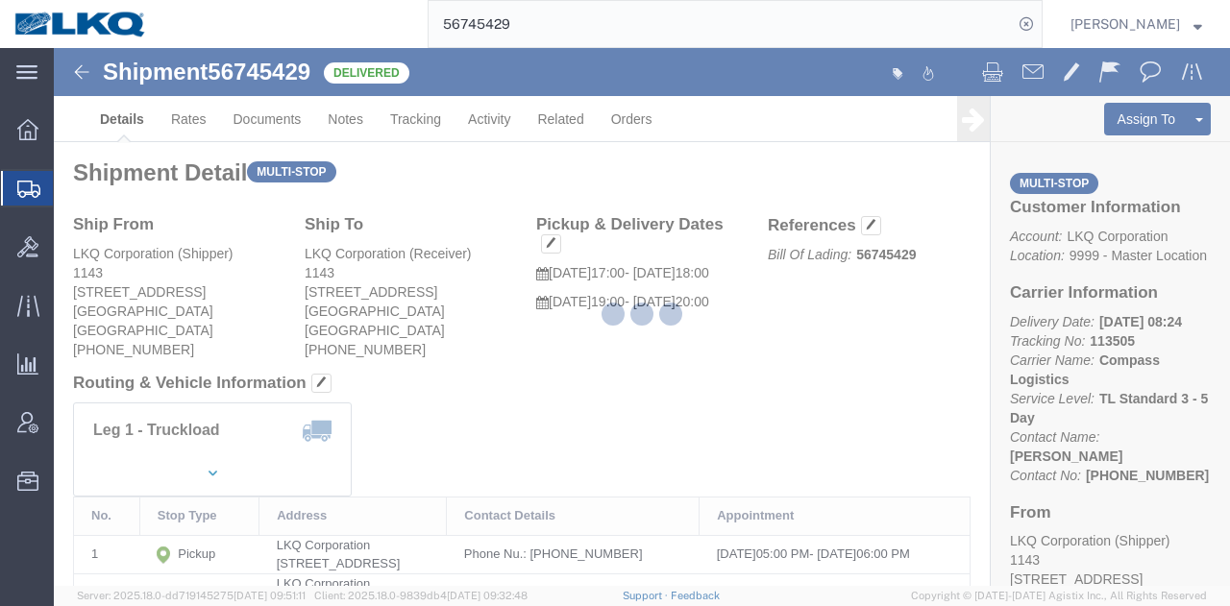
select select "27376"
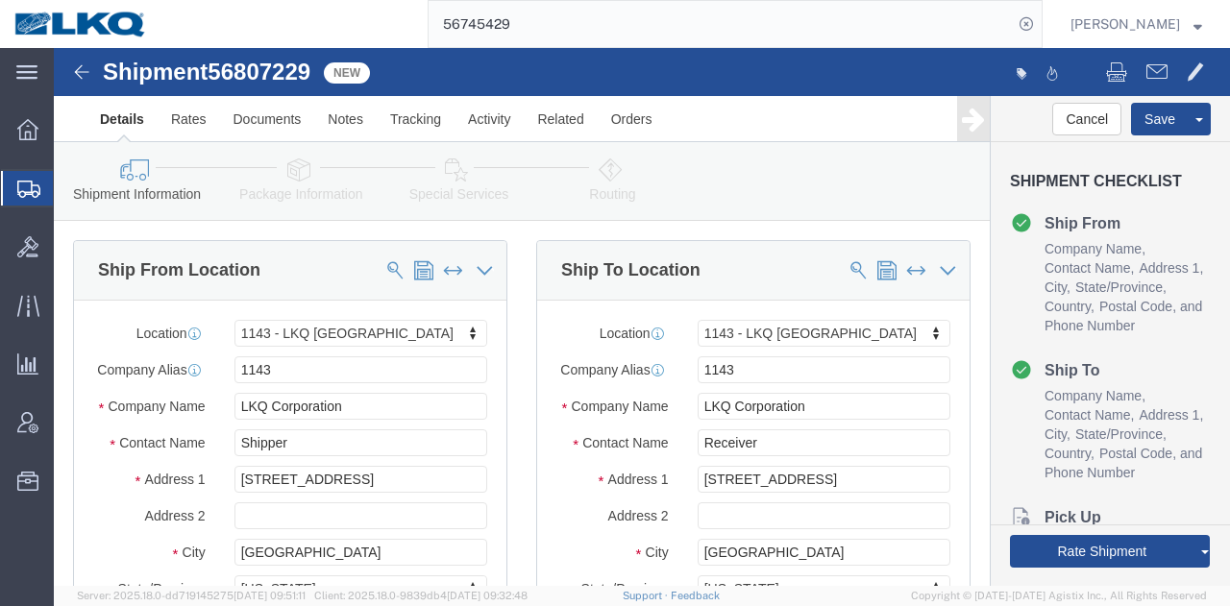
click span "56807229"
copy span "56807229"
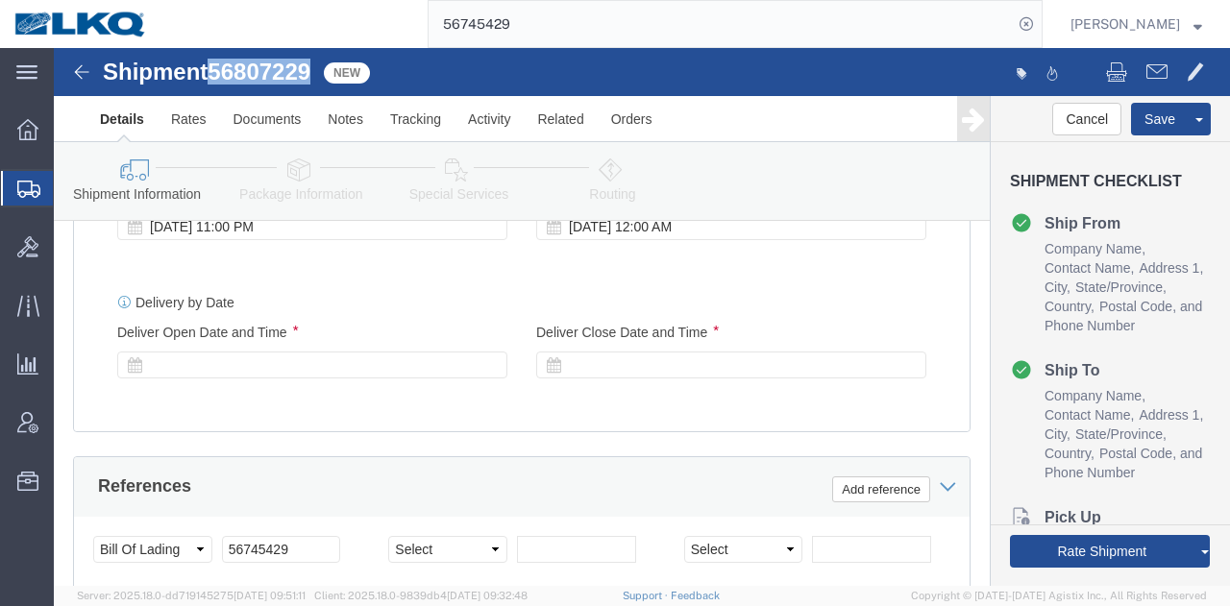
scroll to position [1633, 0]
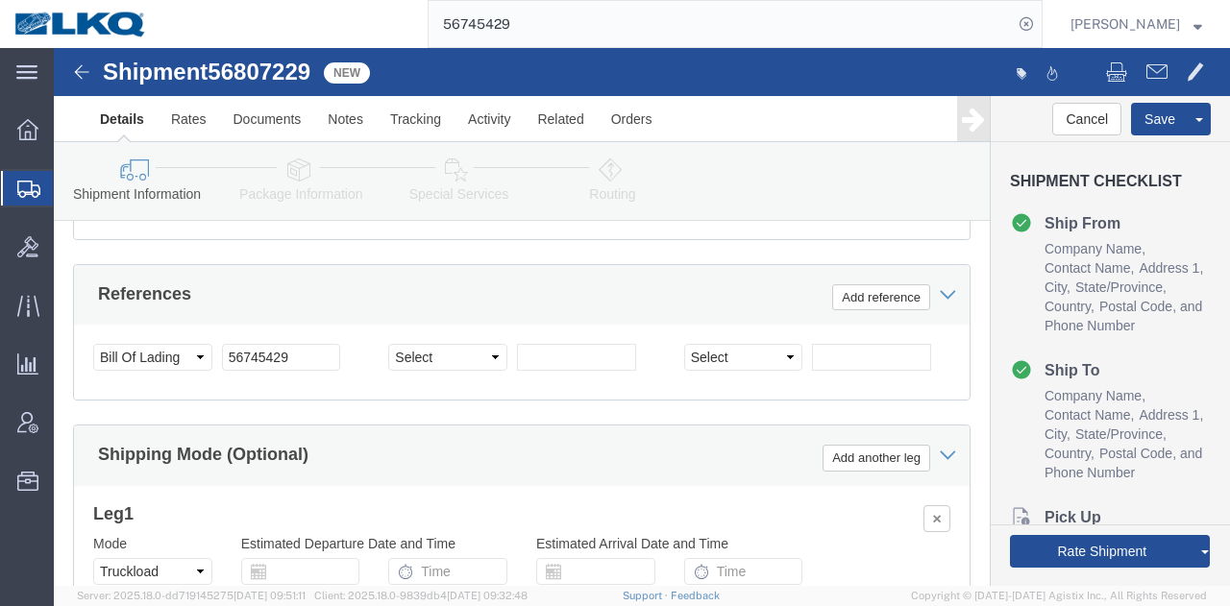
click div "Select Account Type Activity ID Airline Appointment Number ASN Batch Request # …"
click div "56745429"
click input "56745429"
paste input "8072"
type input "56807229"
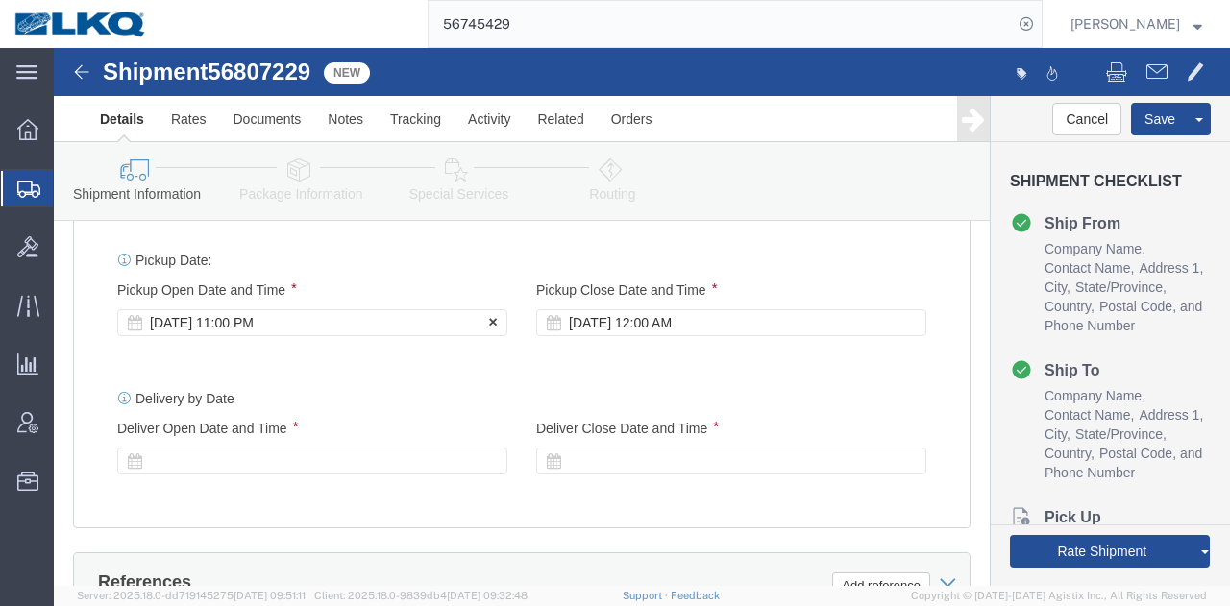
click div "[DATE] 11:00 PM"
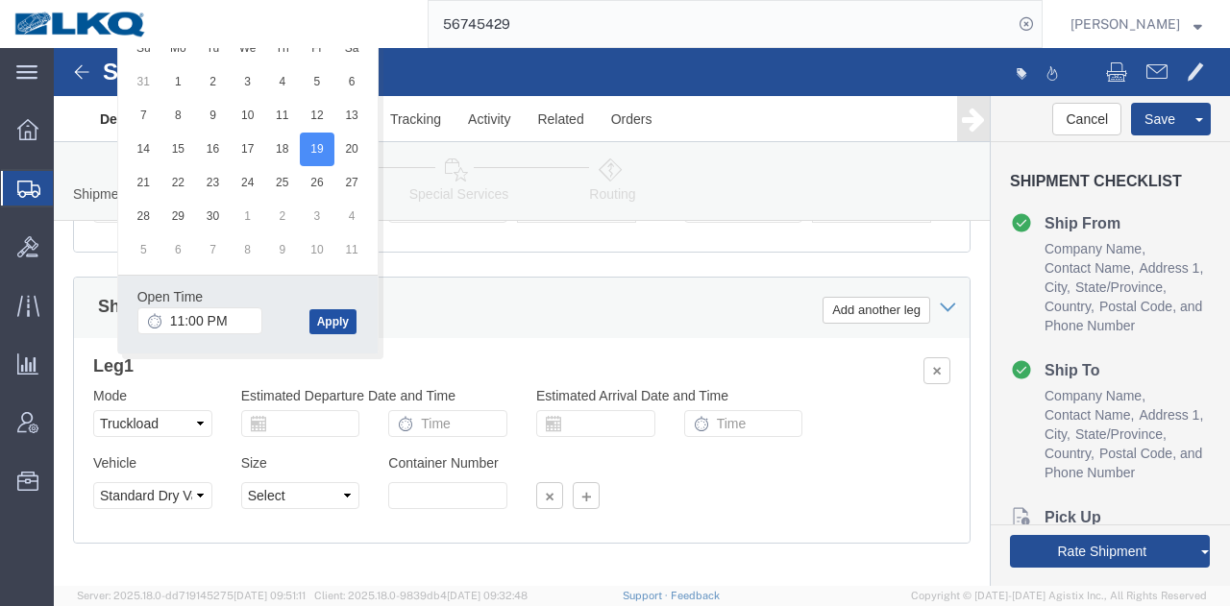
click button "Apply"
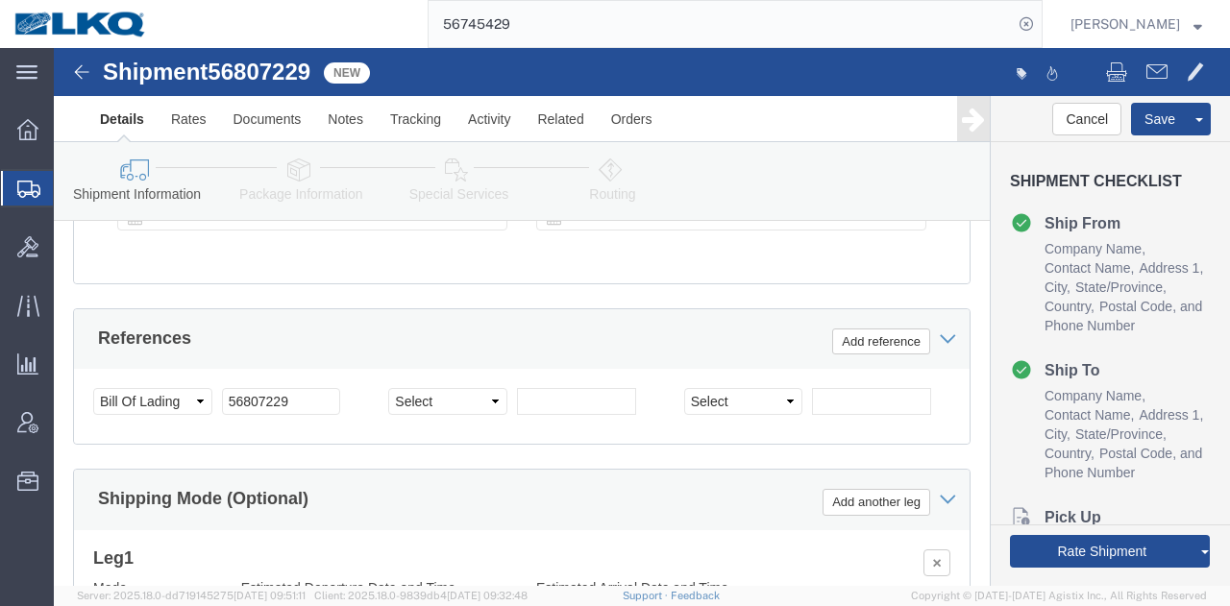
click div
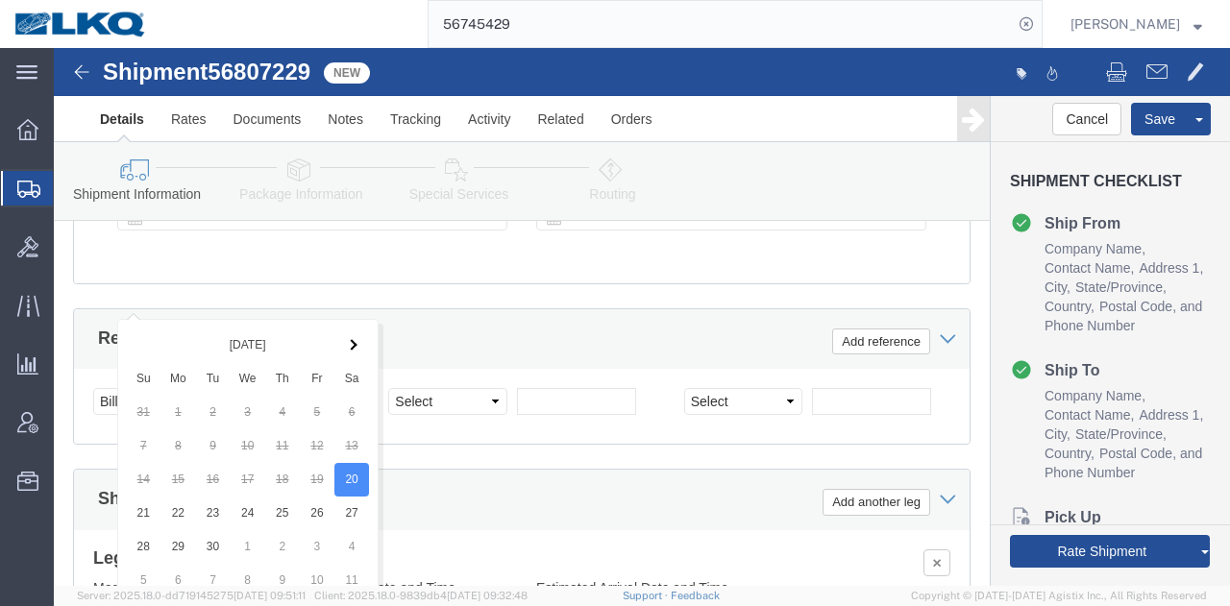
scroll to position [1920, 0]
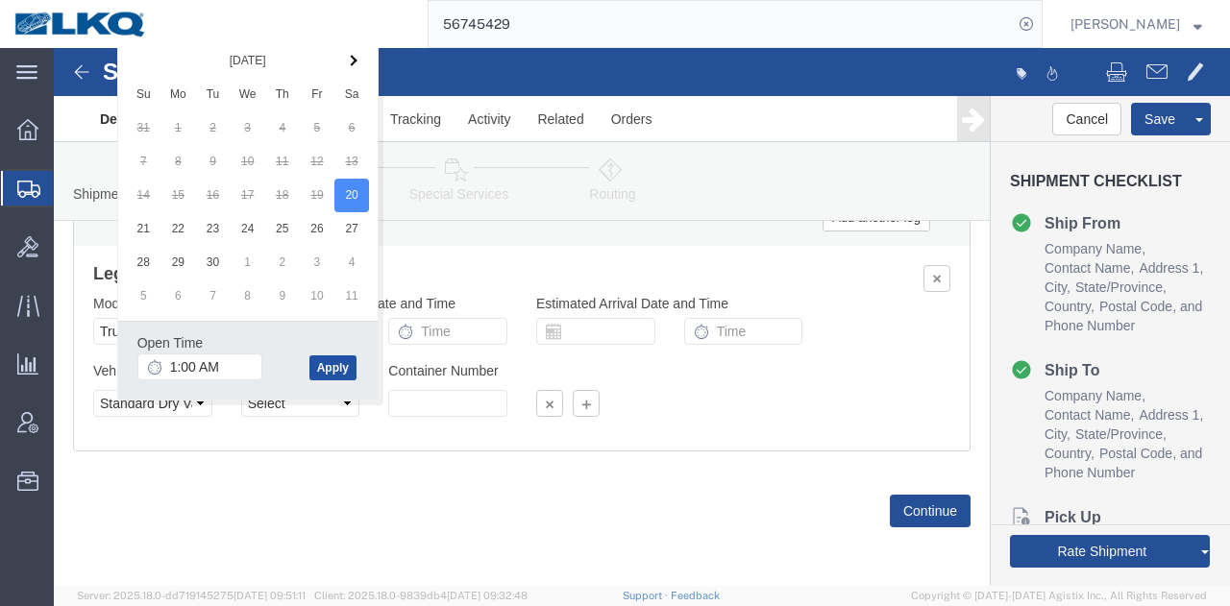
click button "Apply"
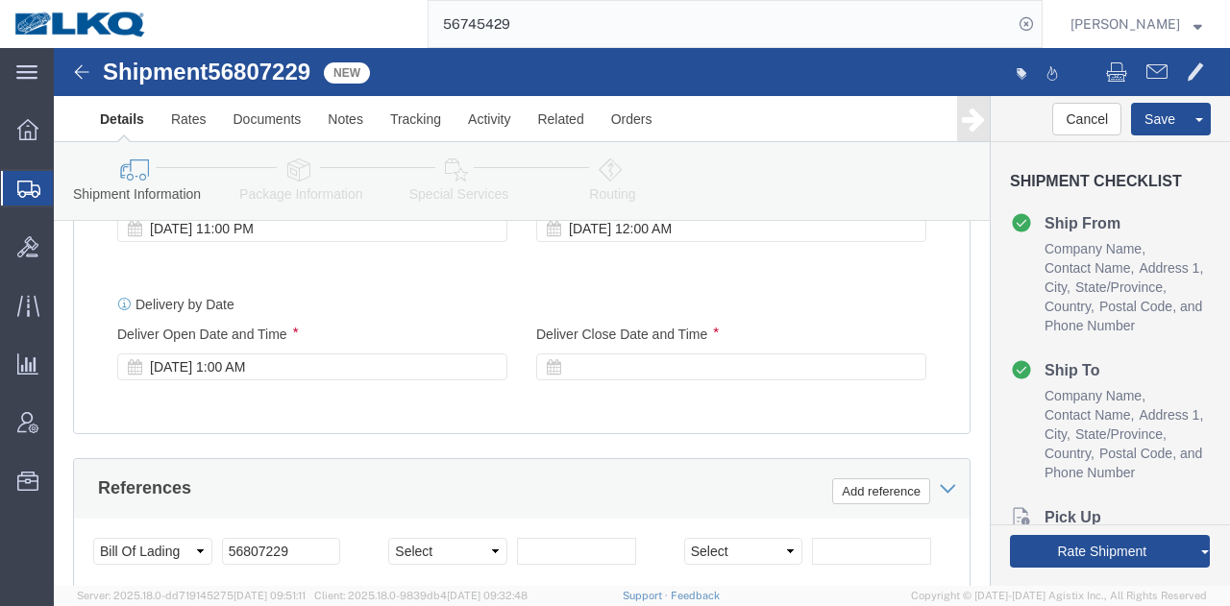
click div
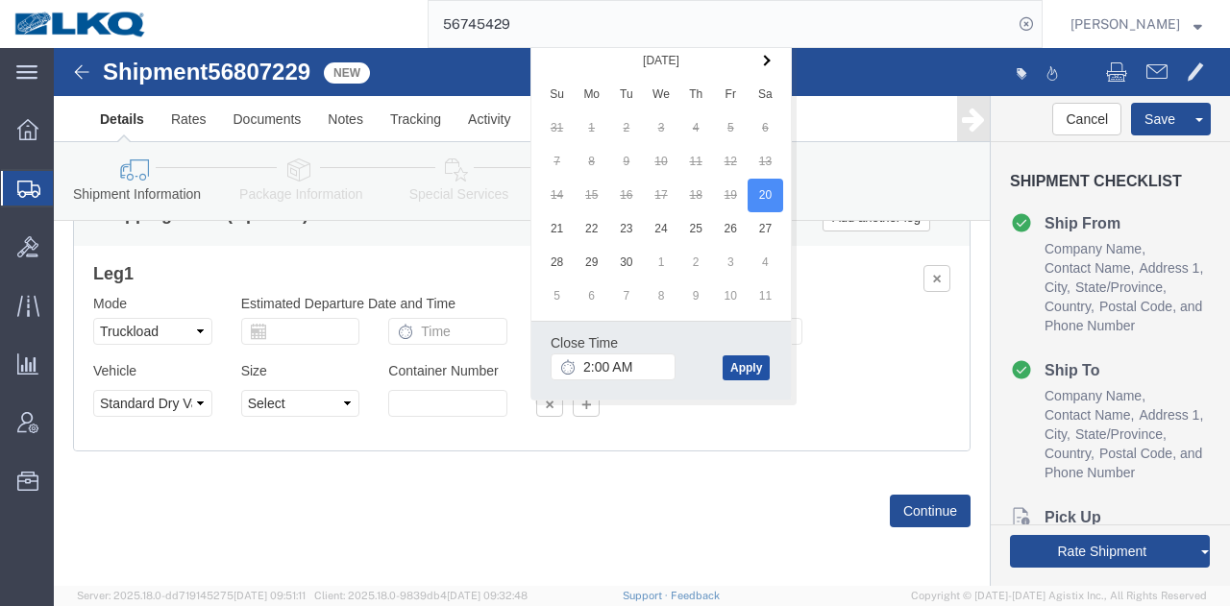
click button "Apply"
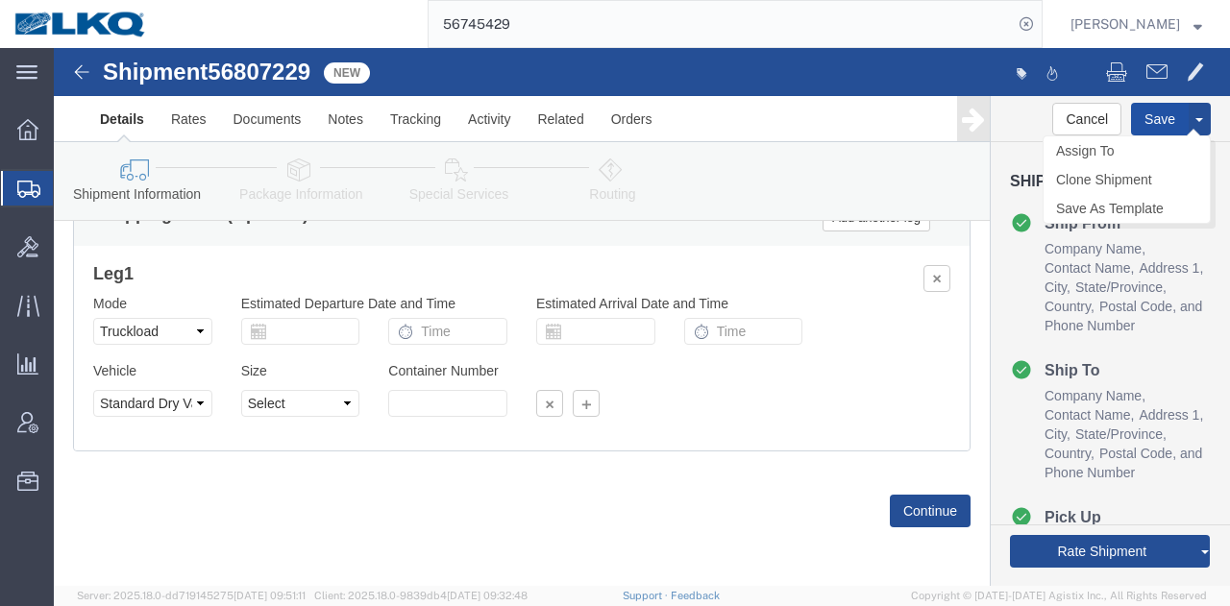
click button "Save"
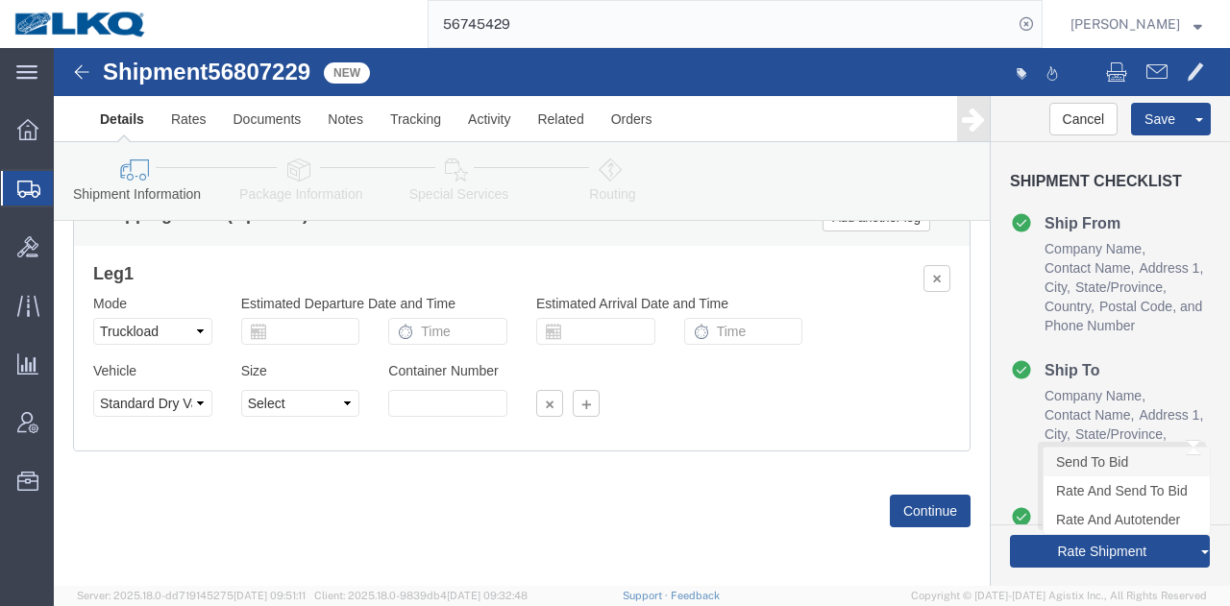
click link "Send To Bid"
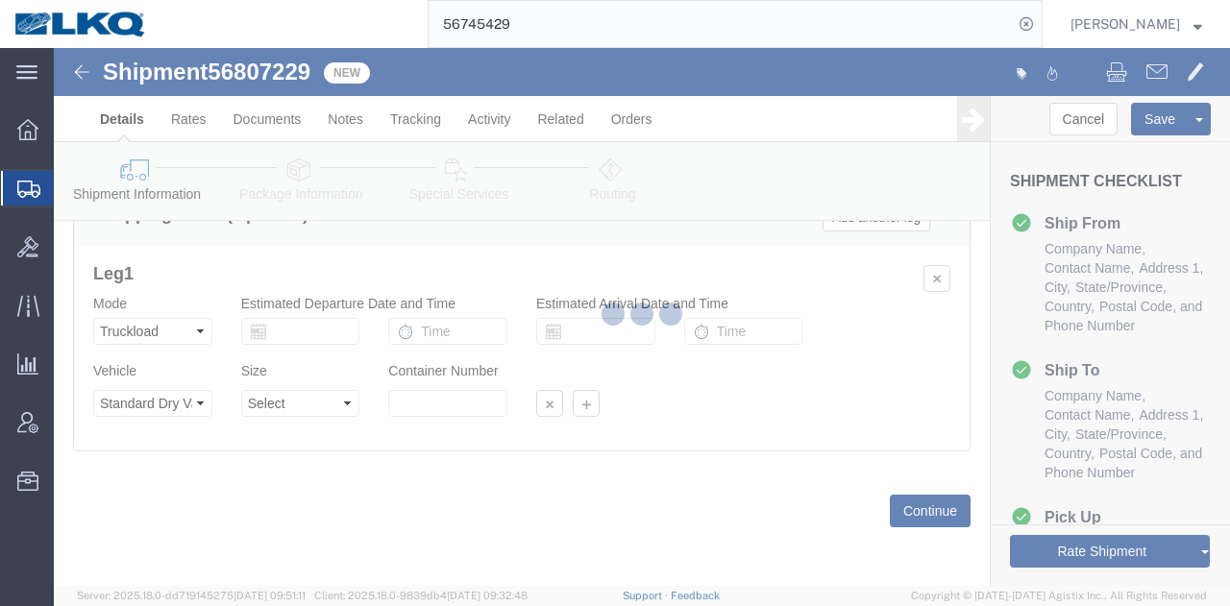
select select "27376"
select select "TL"
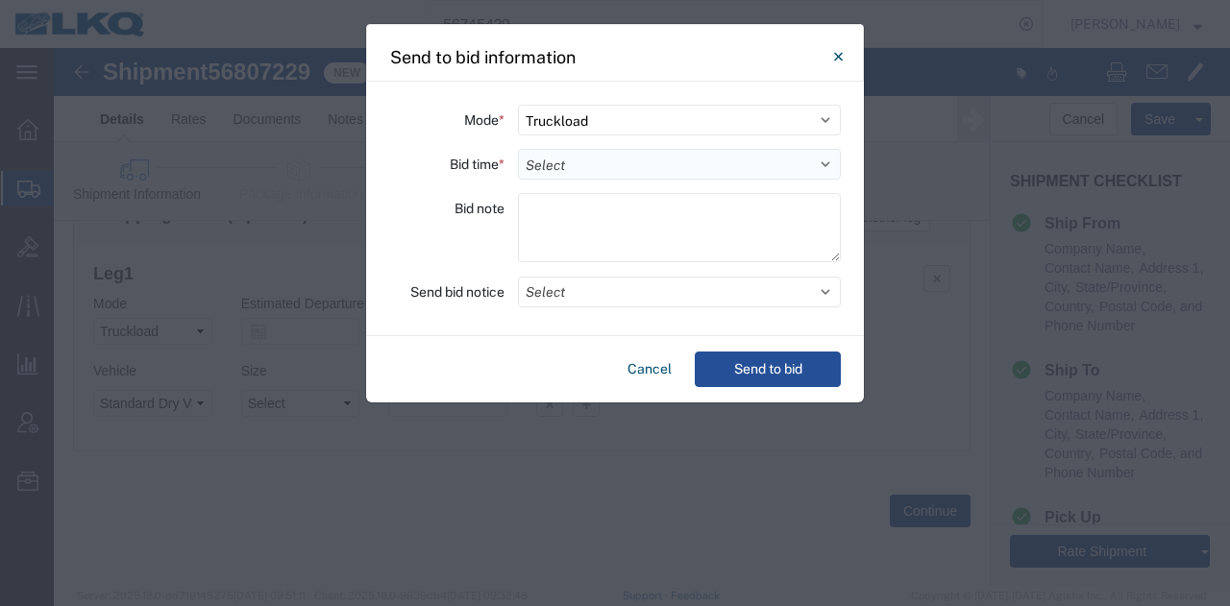
click at [646, 152] on select "Select 30 Min (Rush) 1 Hour (Rush) 2 Hours (Rush) 4 Hours (Rush) 8 Hours (Rush)…" at bounding box center [679, 164] width 323 height 31
select select "12"
click at [518, 149] on select "Select 30 Min (Rush) 1 Hour (Rush) 2 Hours (Rush) 4 Hours (Rush) 8 Hours (Rush)…" at bounding box center [679, 164] width 323 height 31
click at [642, 299] on button "Select" at bounding box center [679, 292] width 323 height 31
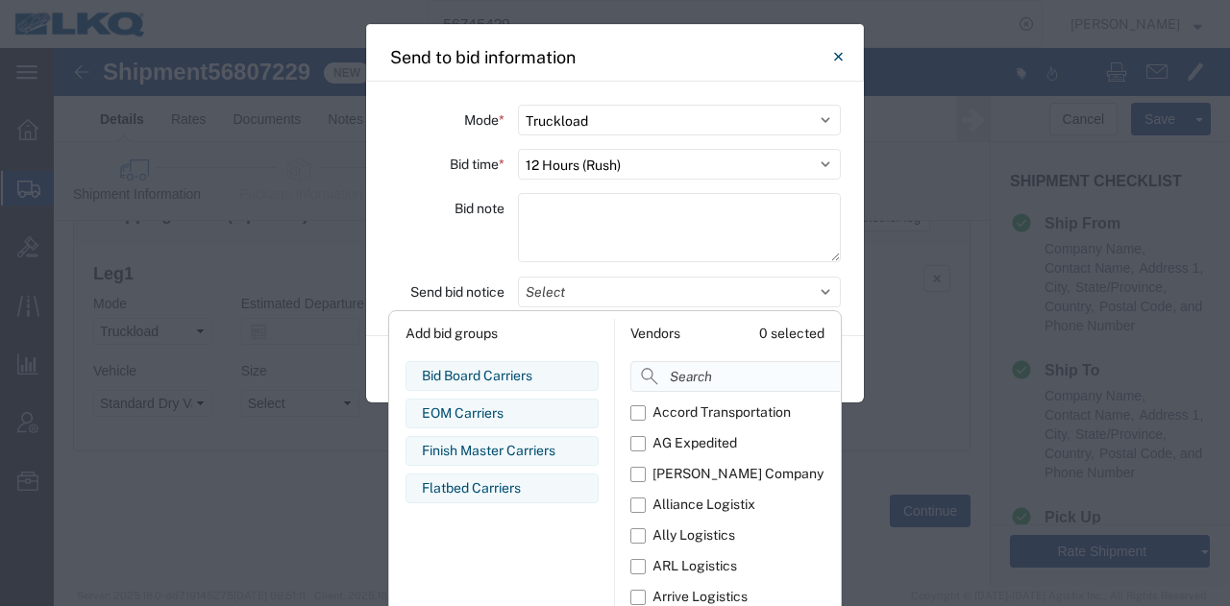
click at [680, 374] on input at bounding box center [778, 376] width 296 height 31
paste input "comp"
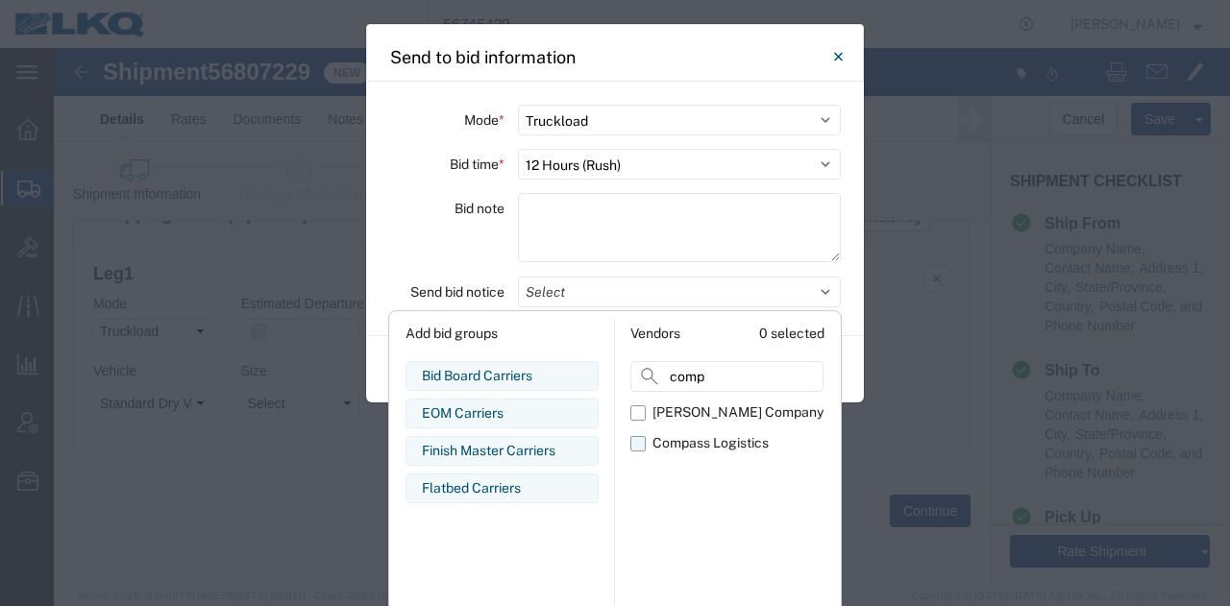
type input "comp"
click at [676, 437] on div "Compass Logistics" at bounding box center [710, 443] width 116 height 20
click at [0, 0] on input "Compass Logistics" at bounding box center [0, 0] width 0 height 0
click at [435, 232] on div "Bid note" at bounding box center [446, 230] width 115 height 75
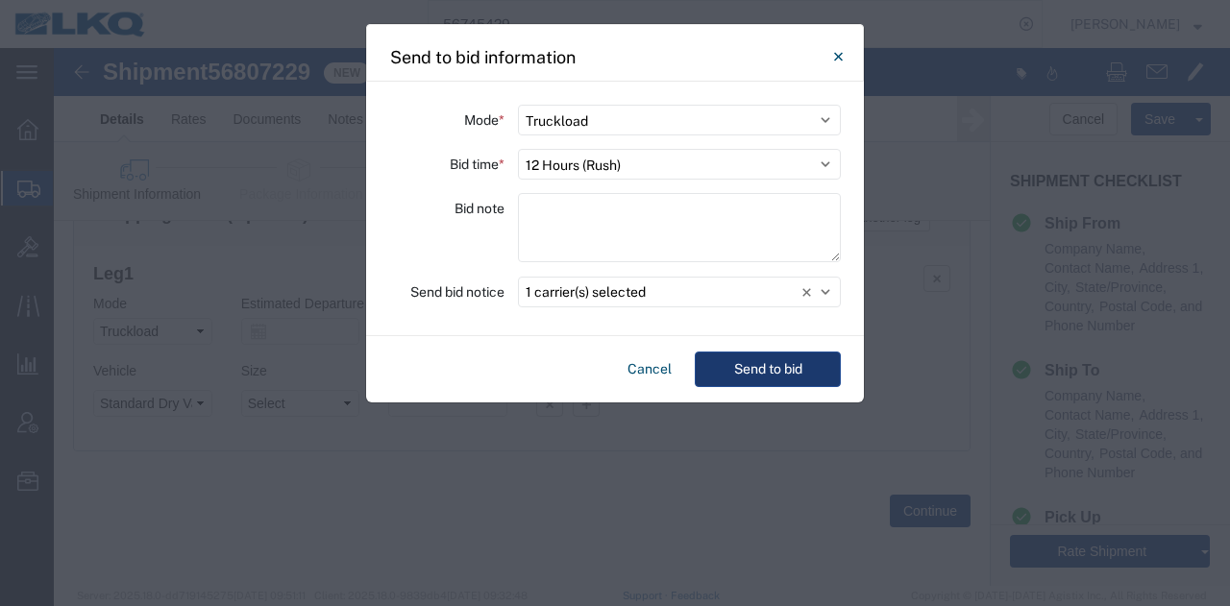
click at [797, 362] on button "Send to bid" at bounding box center [768, 370] width 146 height 36
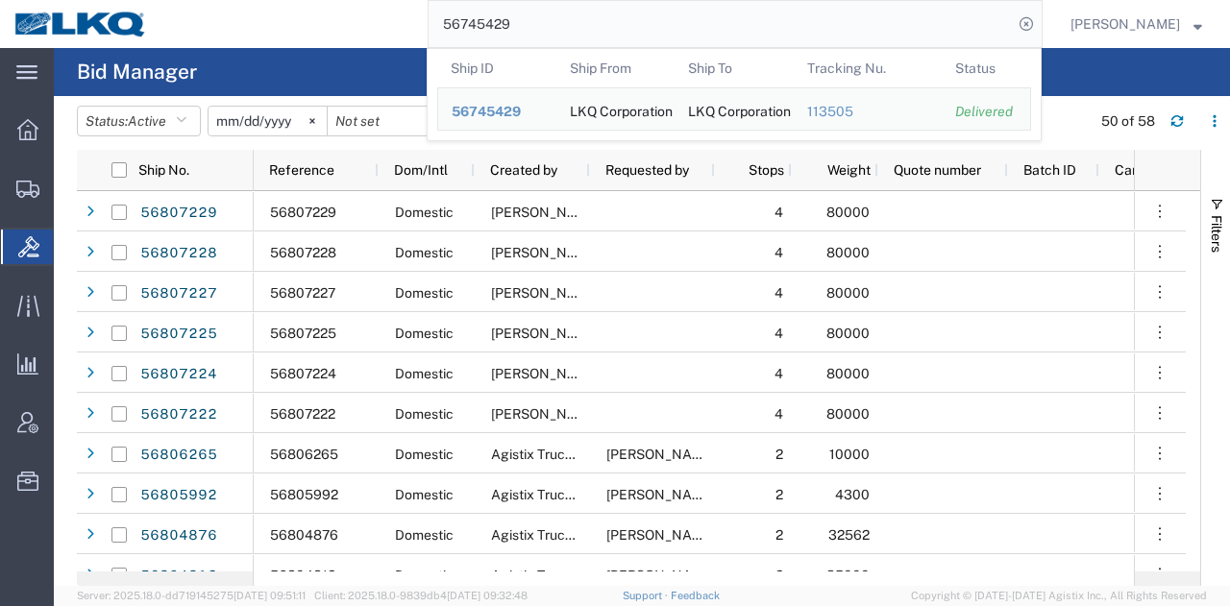
click at [900, 9] on input "56745429" at bounding box center [721, 24] width 584 height 46
paste input "95000"
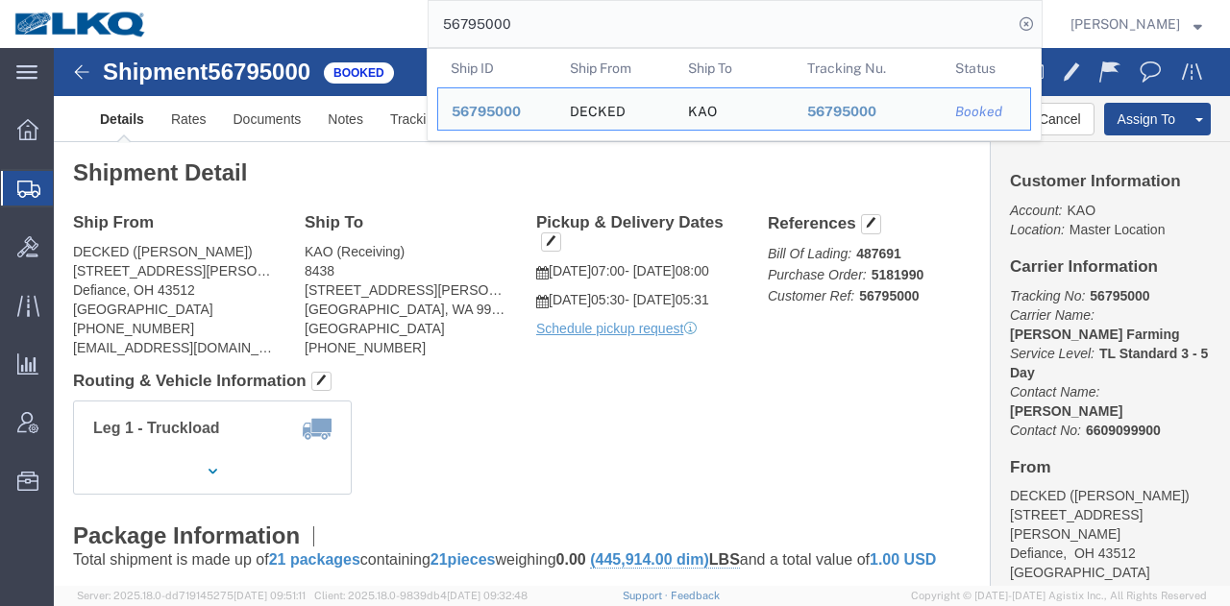
click at [888, 10] on input "56795000" at bounding box center [721, 24] width 584 height 46
paste input "77147"
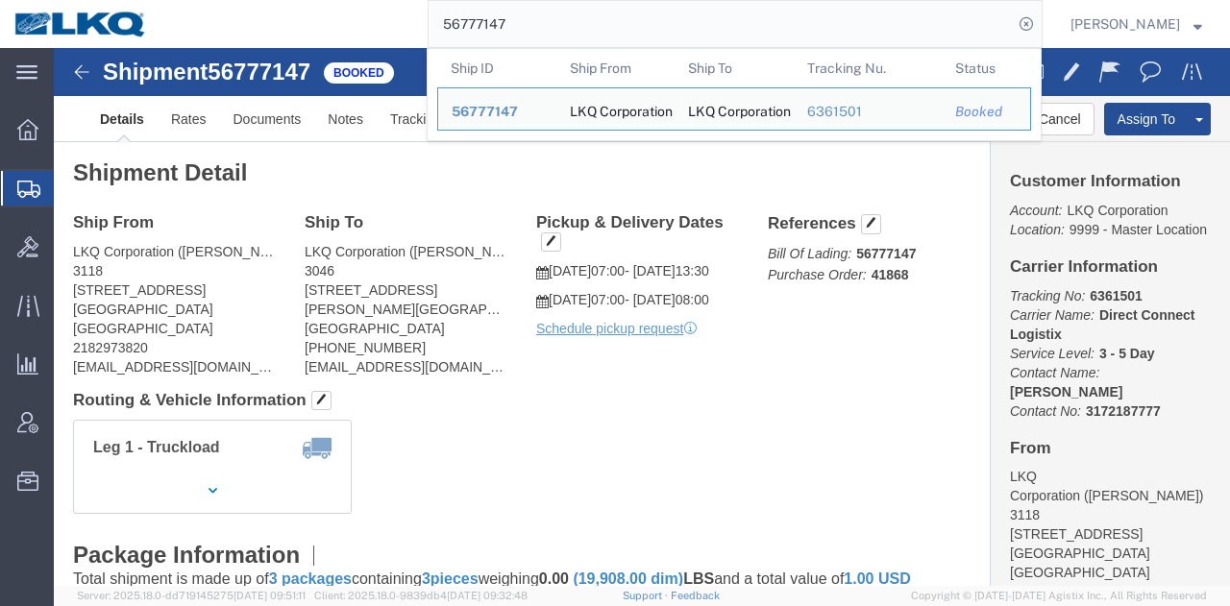
click div "Leg 1 - Truckload Vehicle 1: Standard Dry Van (53 Feet) Number of trucks: 1"
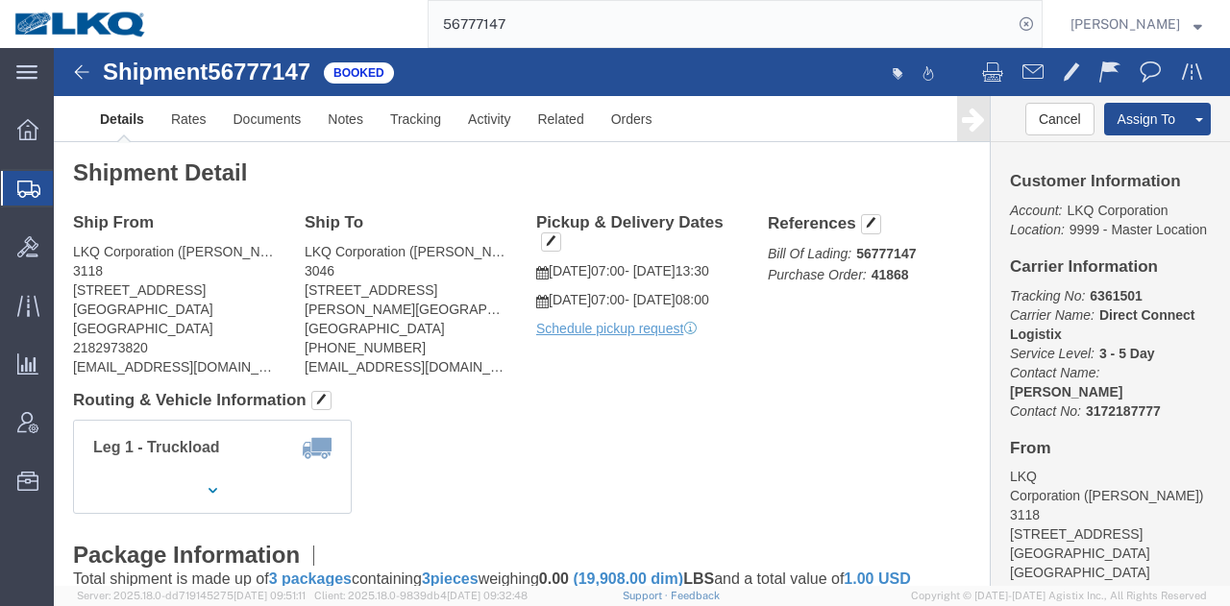
click address "LKQ Corporation ([PERSON_NAME]) 3046 [STREET_ADDRESS] [PHONE_NUMBER] [EMAIL_ADD…"
copy address "3046"
click address "LKQ Corporation ([PERSON_NAME]) 3118 [STREET_ADDRESS] 2182973820 [EMAIL_ADDRESS…"
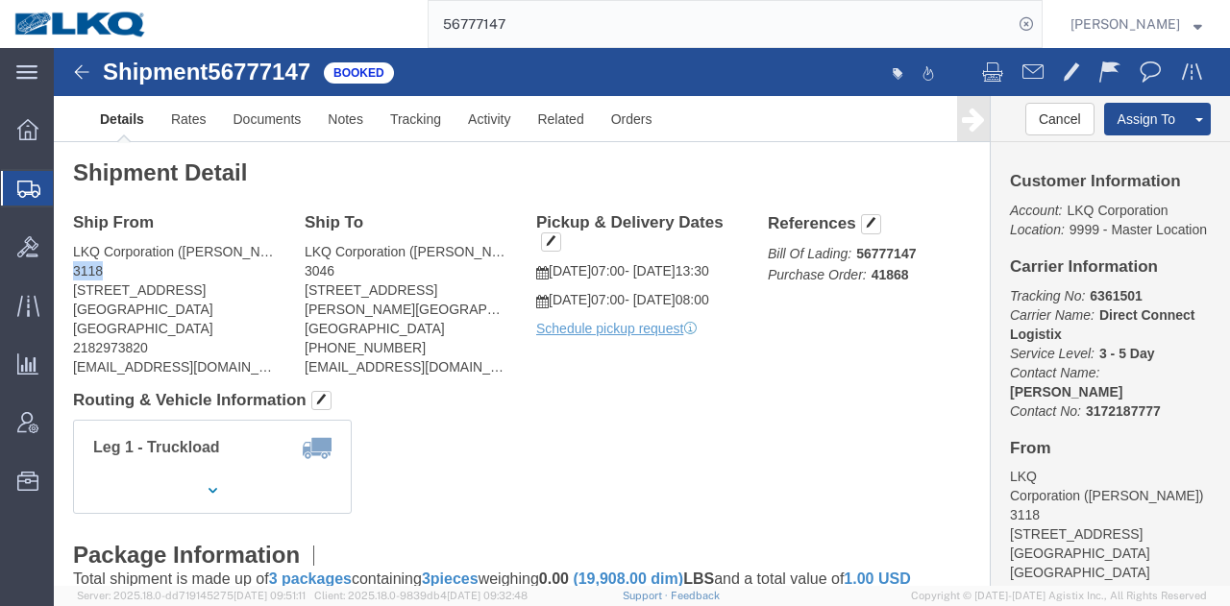
copy address "3118"
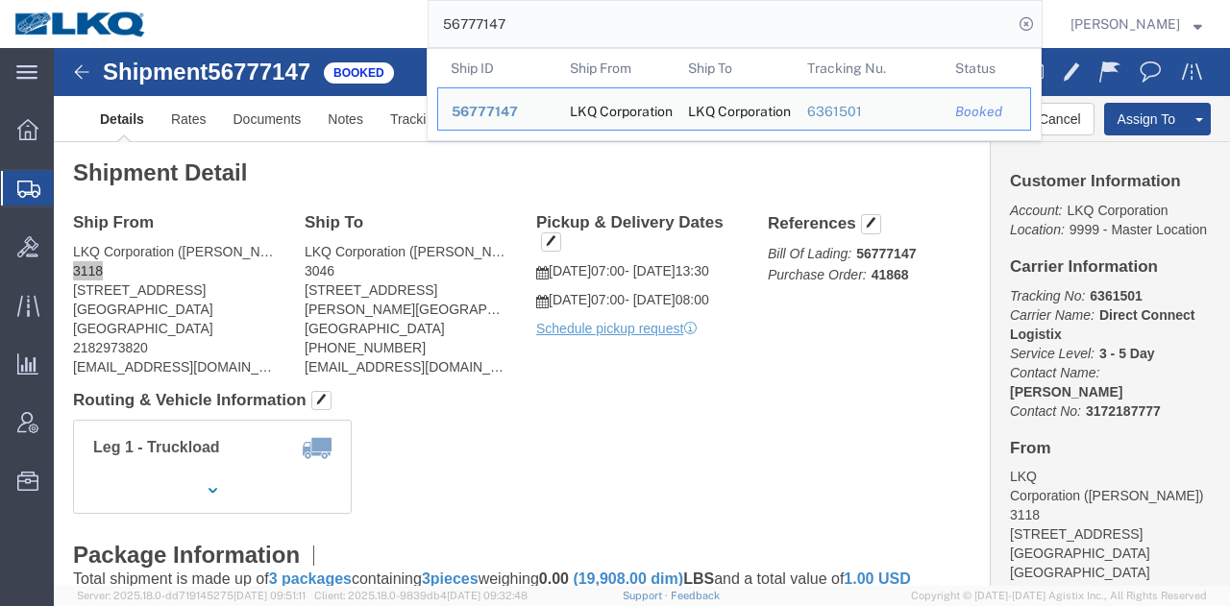
click at [662, 15] on input "56777147" at bounding box center [721, 24] width 584 height 46
paste input "805992"
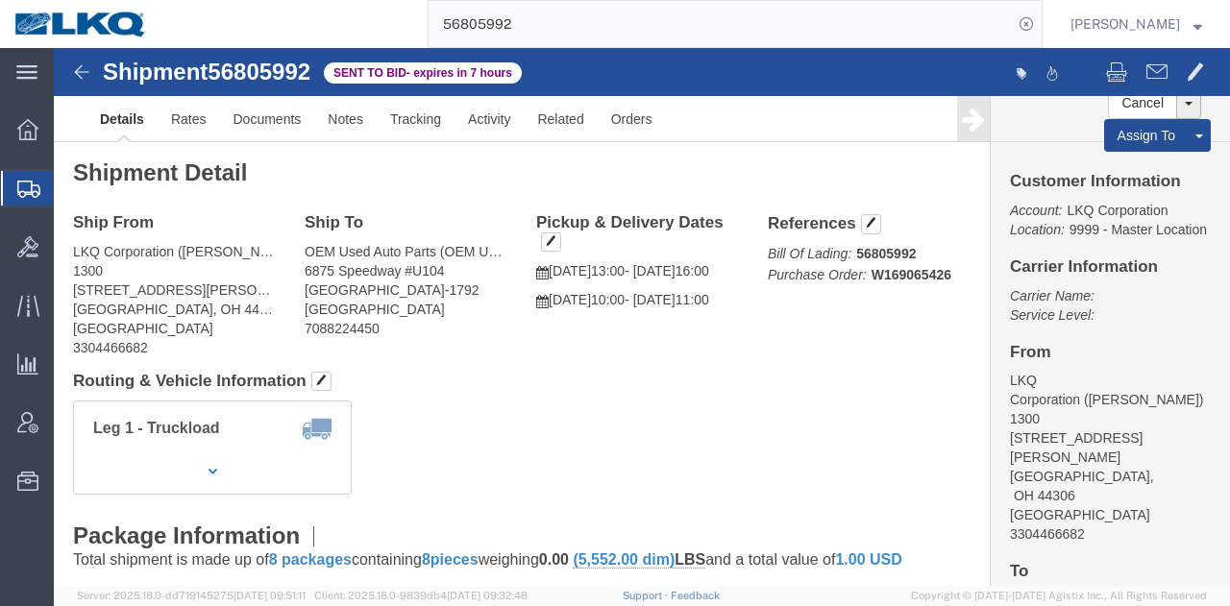
click div "Leg 1 - Truckload Vehicle 1: Standard Dry Van (53 Feet) Number of trucks: 1"
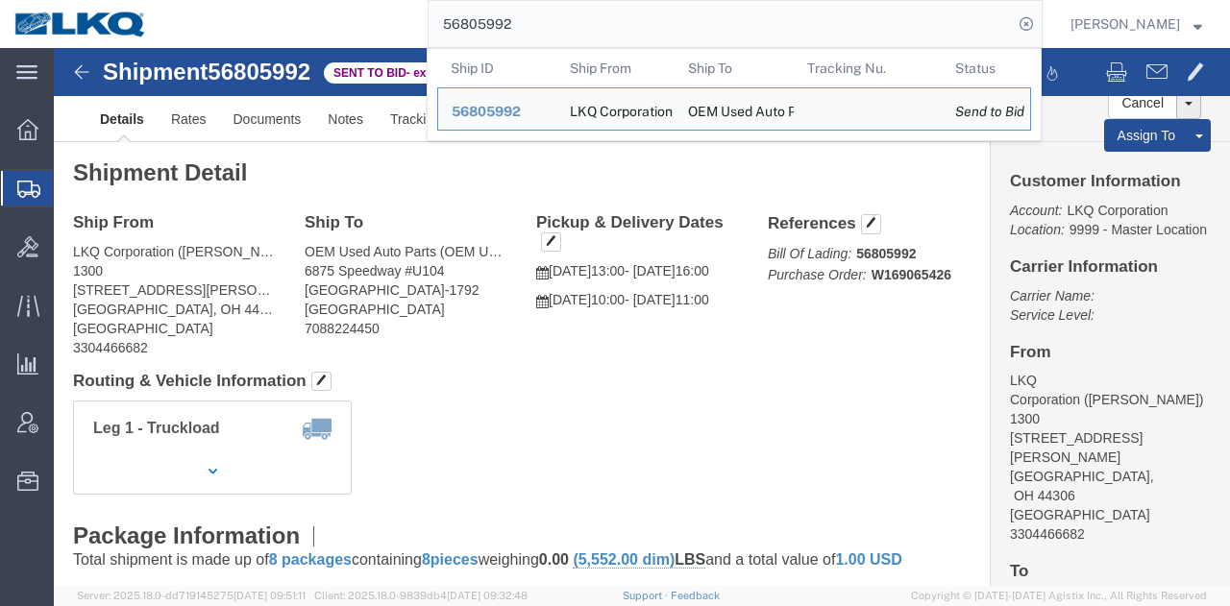
click at [715, 9] on input "56805992" at bounding box center [721, 24] width 584 height 46
paste input "7229"
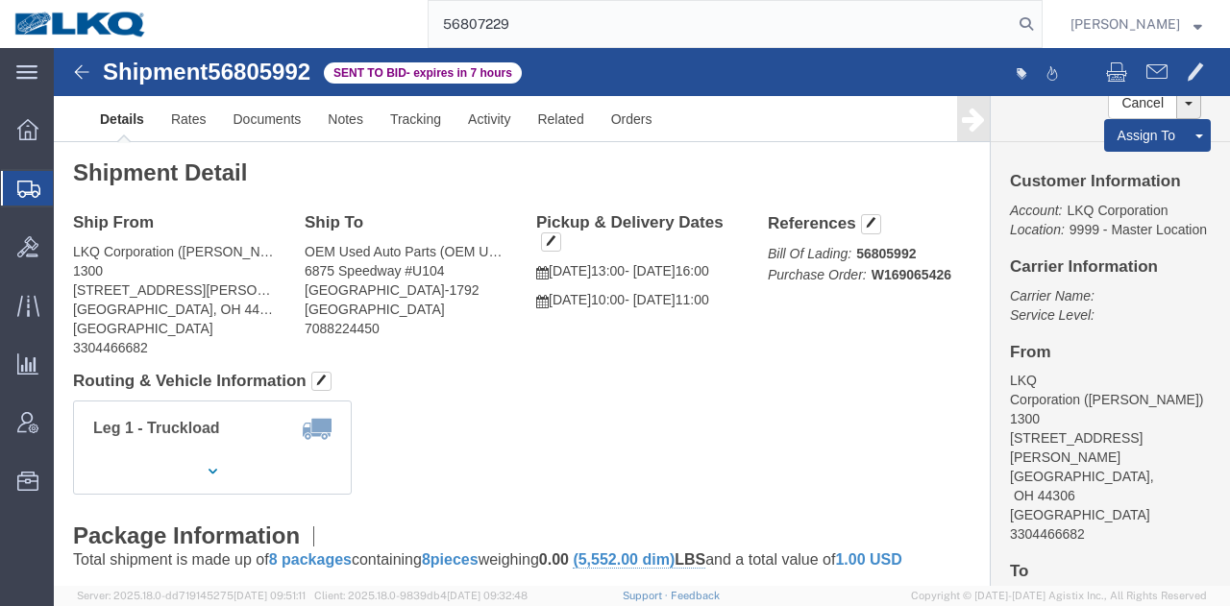
type input "56807229"
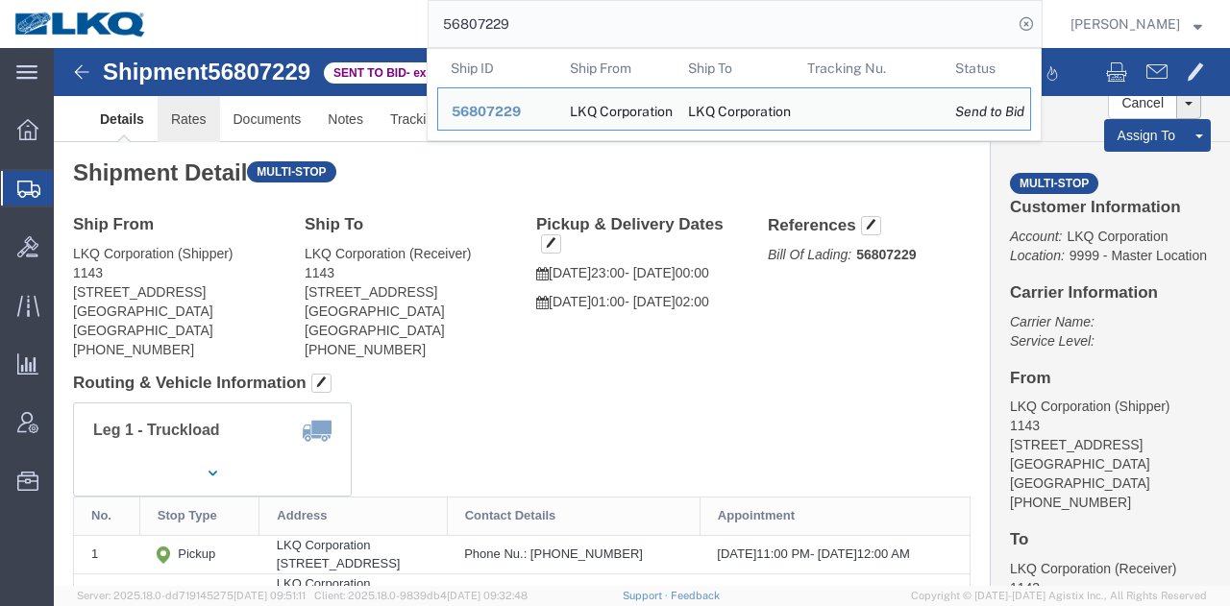
click link "Rates"
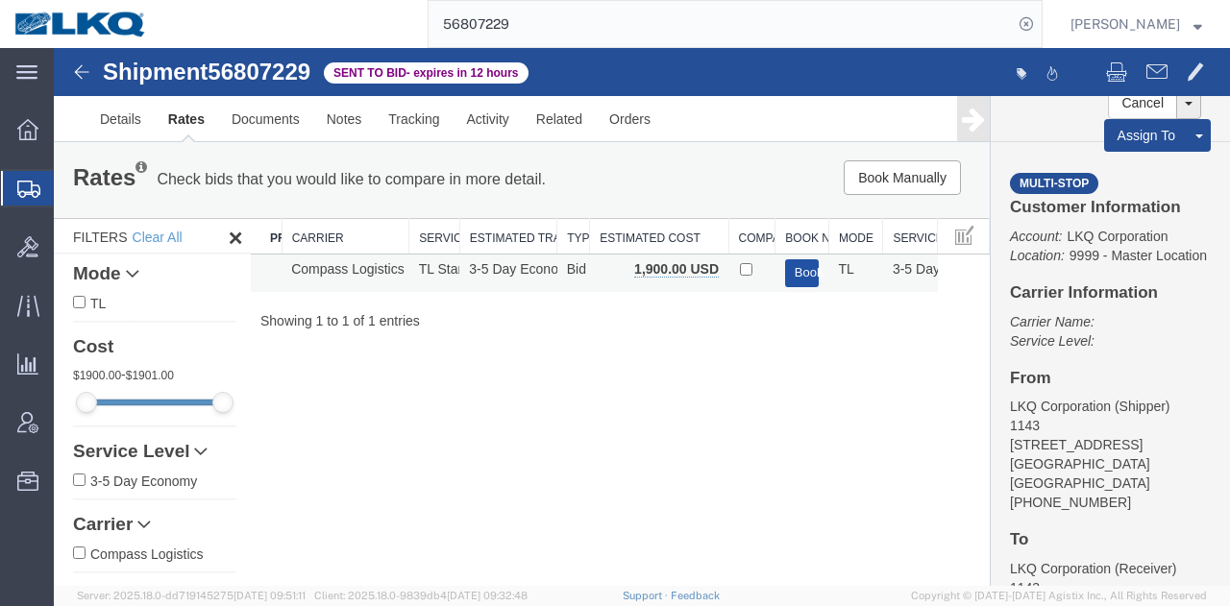
click at [796, 280] on button "Book" at bounding box center [802, 273] width 35 height 28
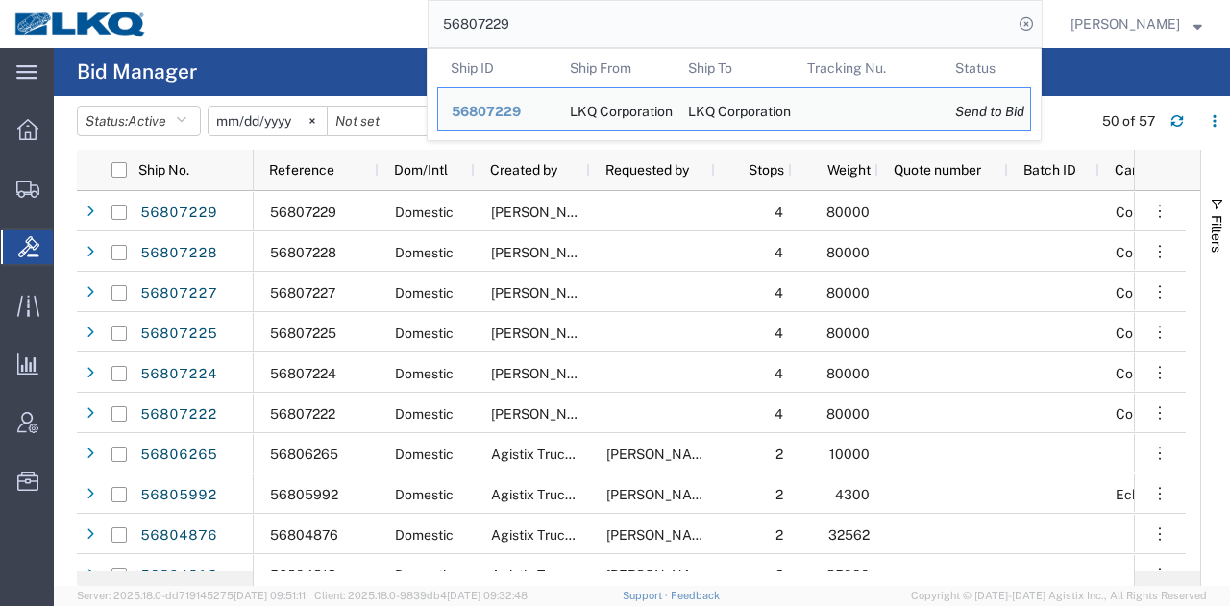
click at [711, 16] on input "56807229" at bounding box center [721, 24] width 584 height 46
paste input "767197"
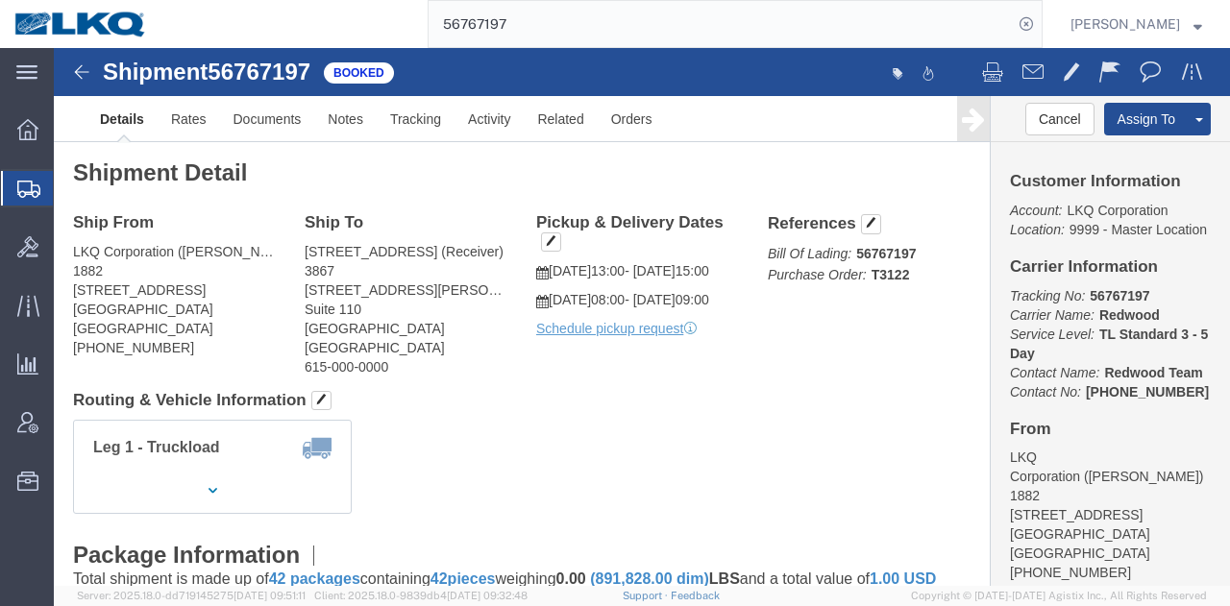
click div "Leg 1 - Truckload Vehicle 1: Standard Dry Van (53 Feet) Number of trucks: 1"
click link "Rates"
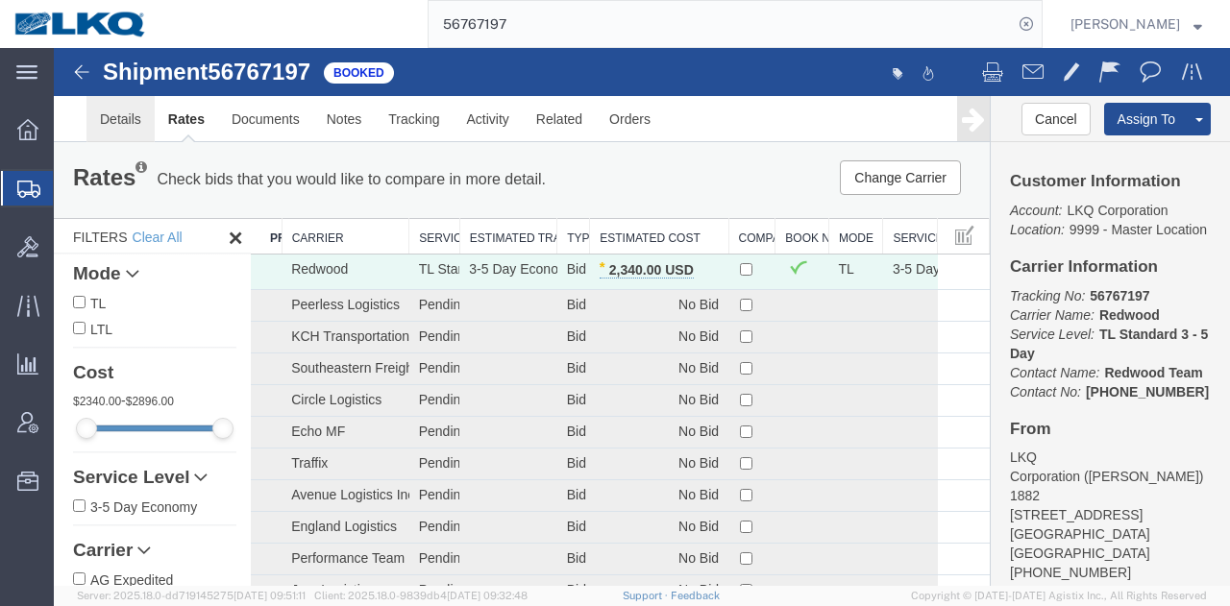
click at [140, 128] on link "Details" at bounding box center [120, 119] width 68 height 46
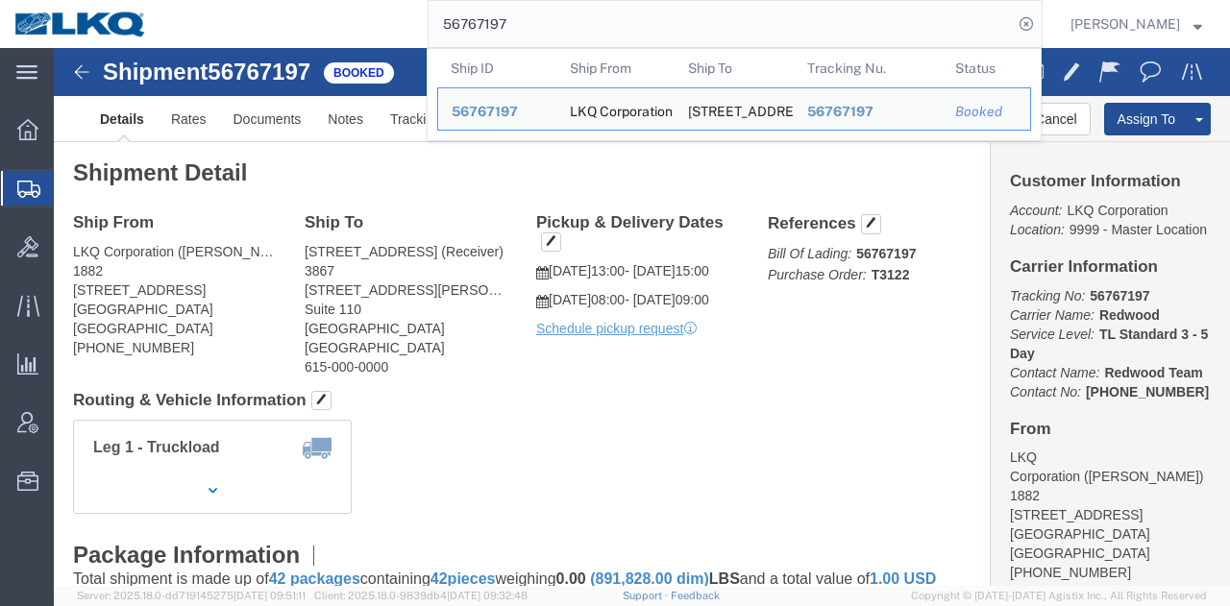
click at [686, 28] on input "56767197" at bounding box center [721, 24] width 584 height 46
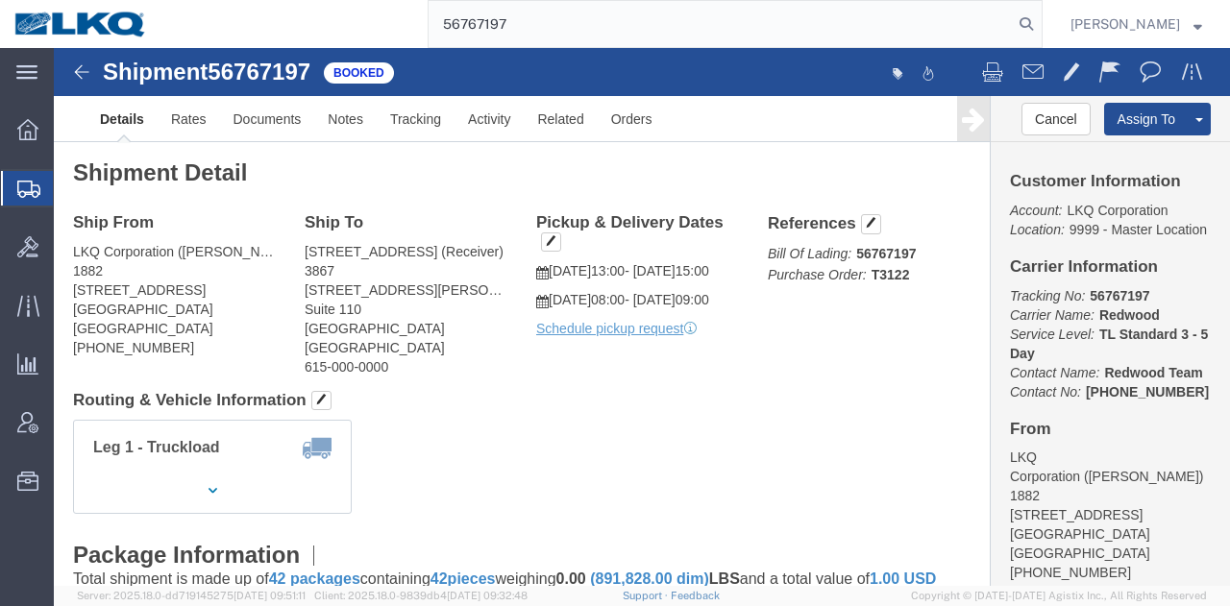
type input "56767197"
click div "Shipment Detail Ship From LKQ Corporation ([PERSON_NAME]) 1882 [STREET_ADDRESS]…"
click div "Ship From LKQ Corporation ([PERSON_NAME]) 1882 [STREET_ADDRESS] [PHONE_NUMBER] …"
click div "Shipment Detail Ship From LKQ Corporation ([PERSON_NAME]) 1882 [STREET_ADDRESS]…"
click link "Clone Shipment"
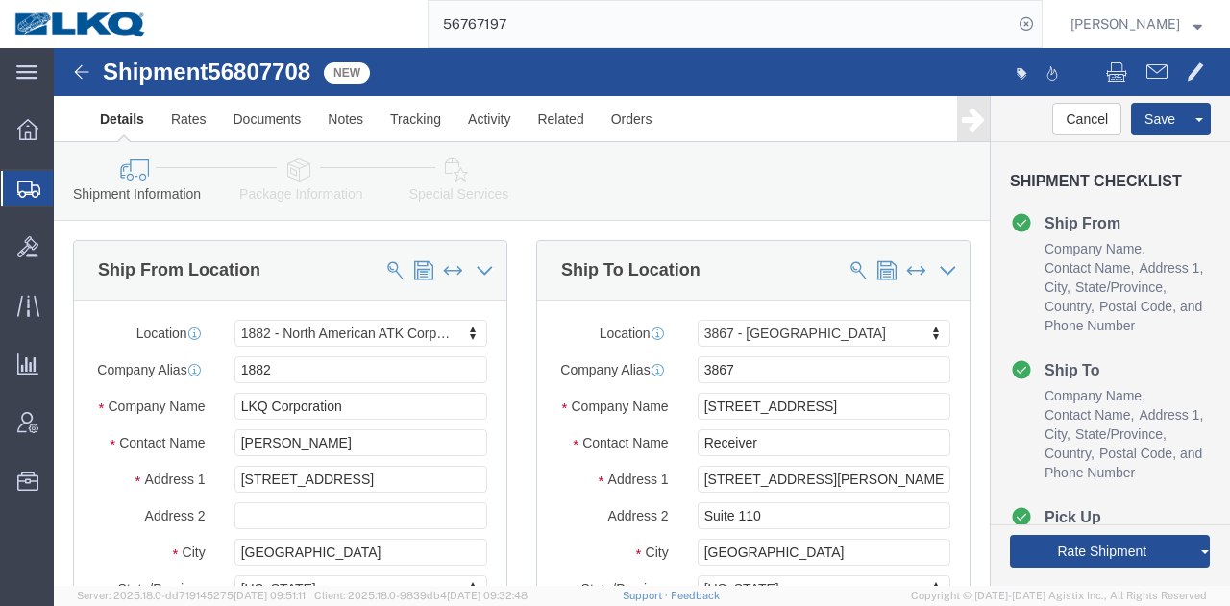
drag, startPoint x: 289, startPoint y: 70, endPoint x: 235, endPoint y: 22, distance: 72.1
click span "56807708"
copy span "56807708"
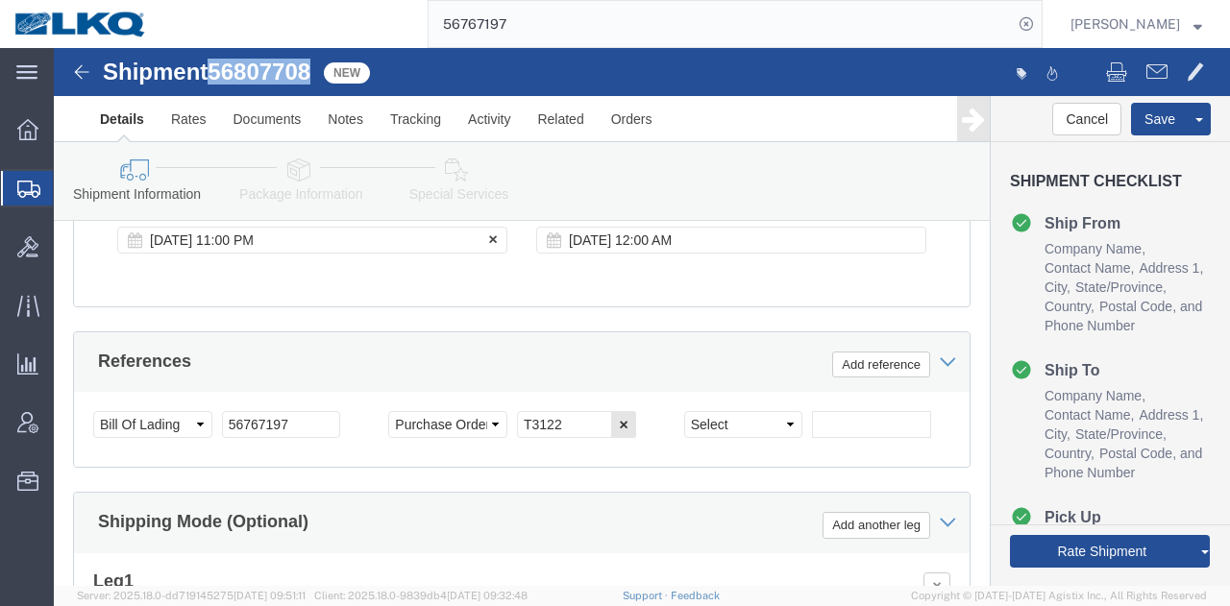
scroll to position [1441, 0]
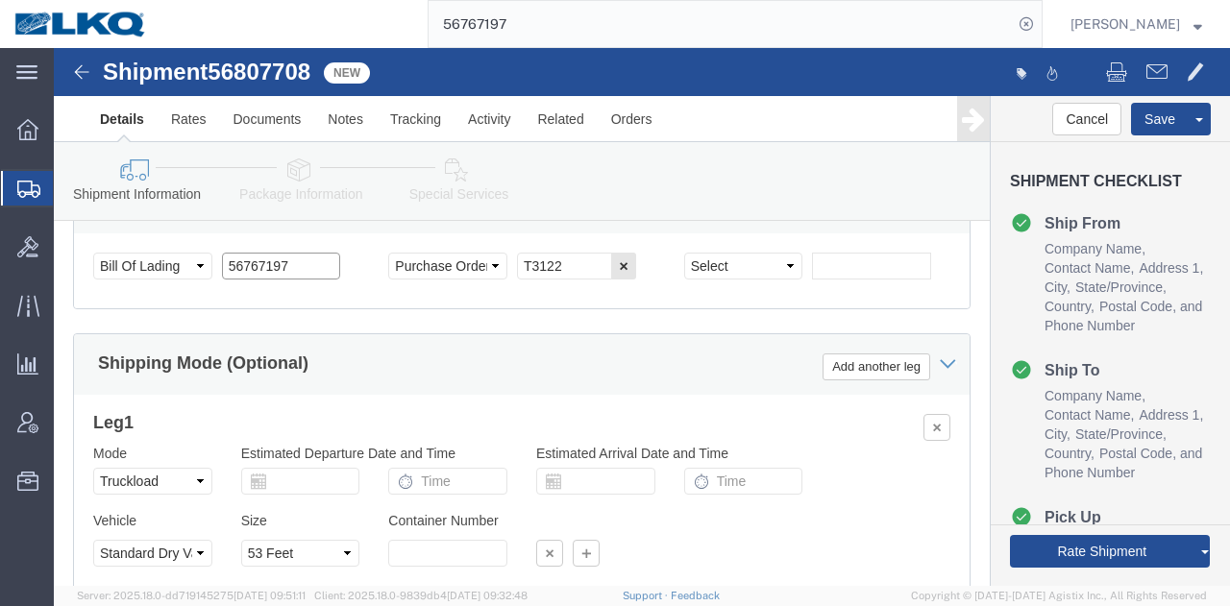
click input "56767197"
paste input "807708"
type input "56807708"
select select "27708"
select select "57631"
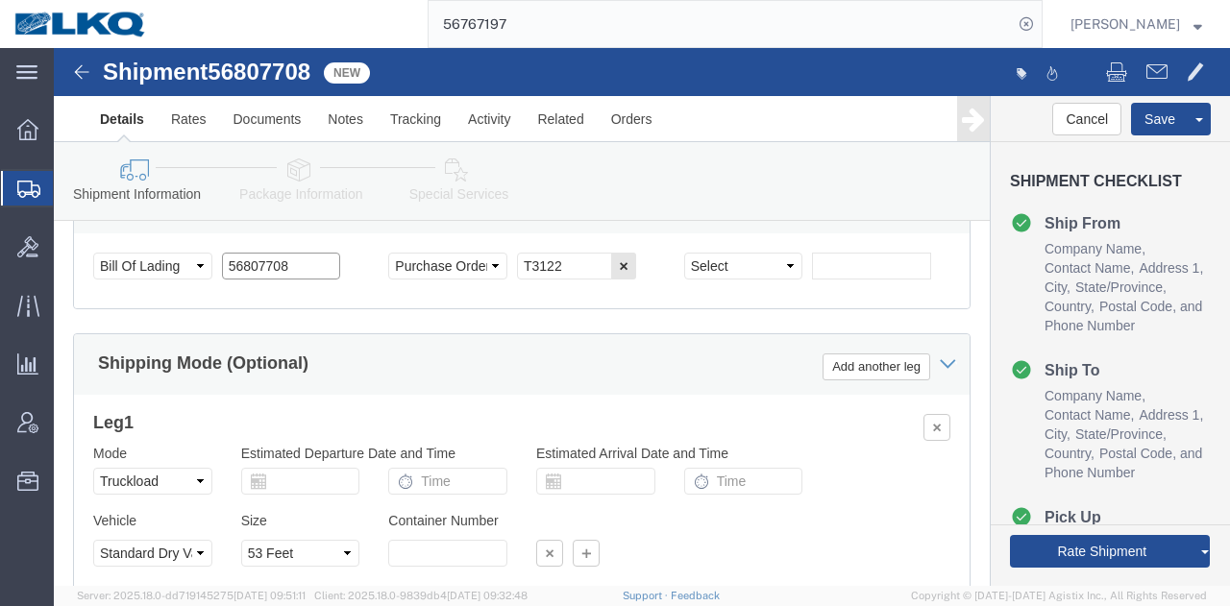
type input "56807708"
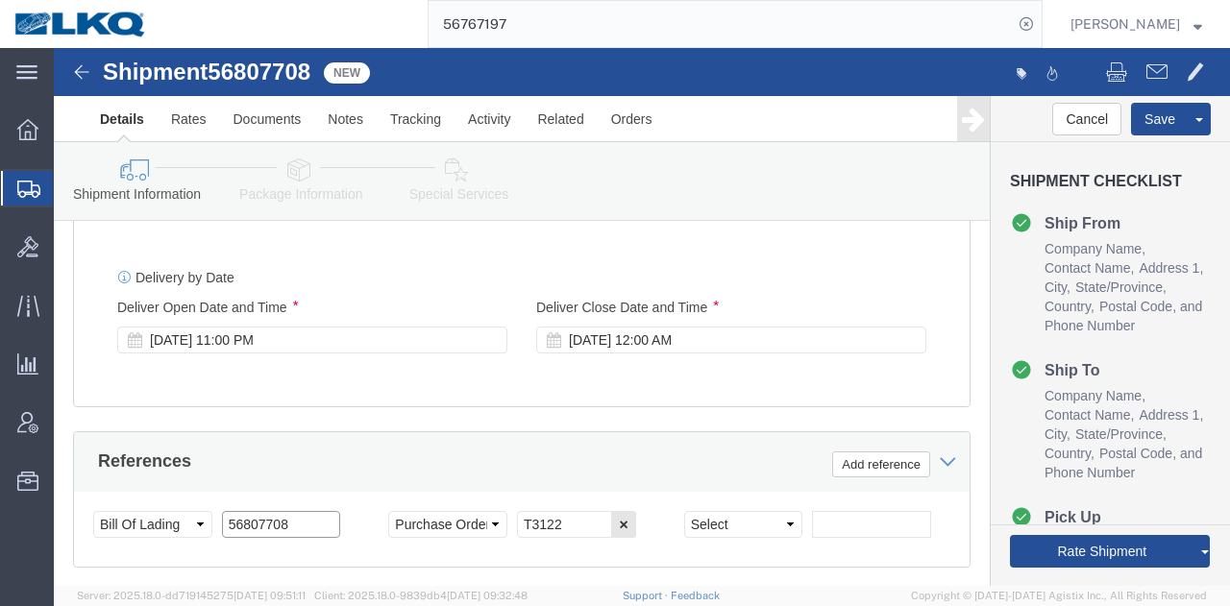
scroll to position [1153, 0]
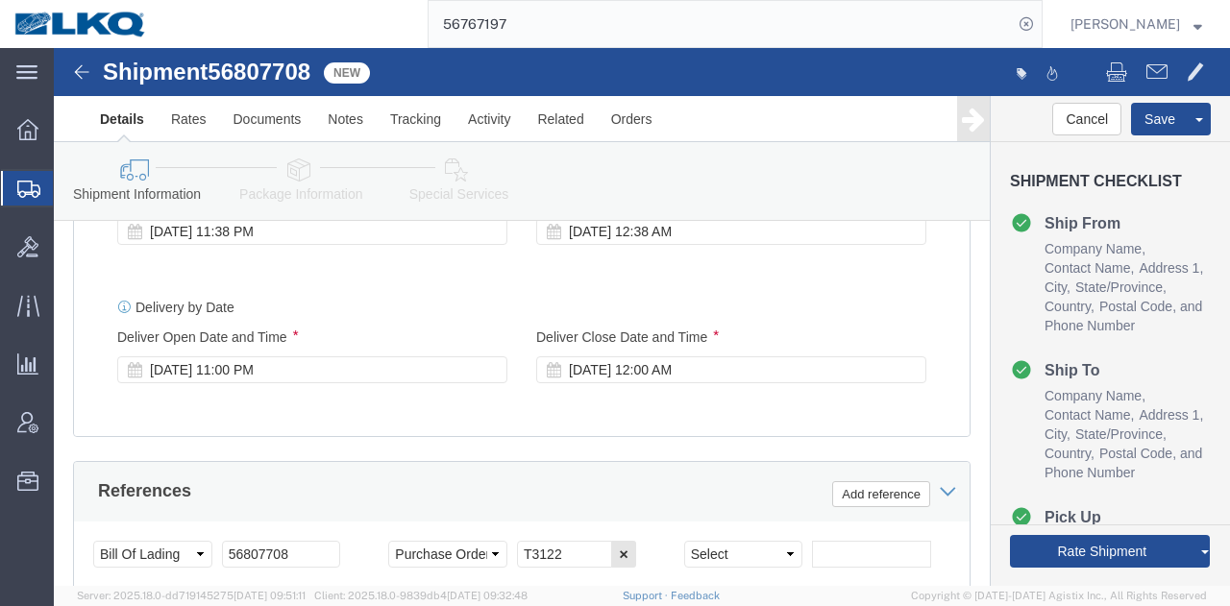
click div "[DATE] 11:38 PM"
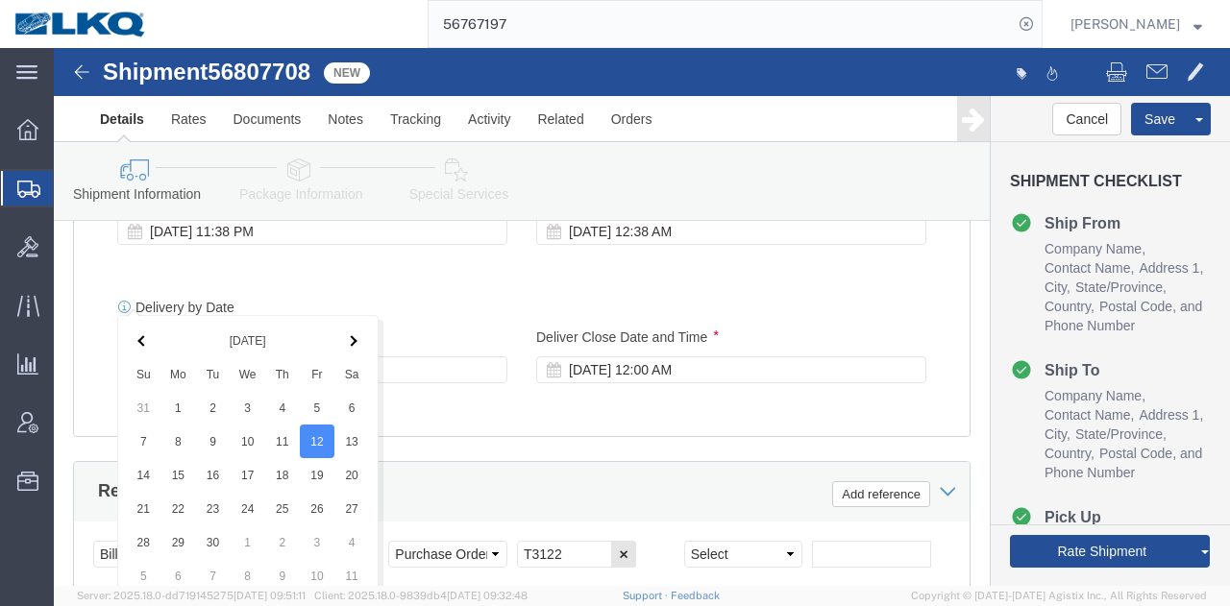
scroll to position [1479, 0]
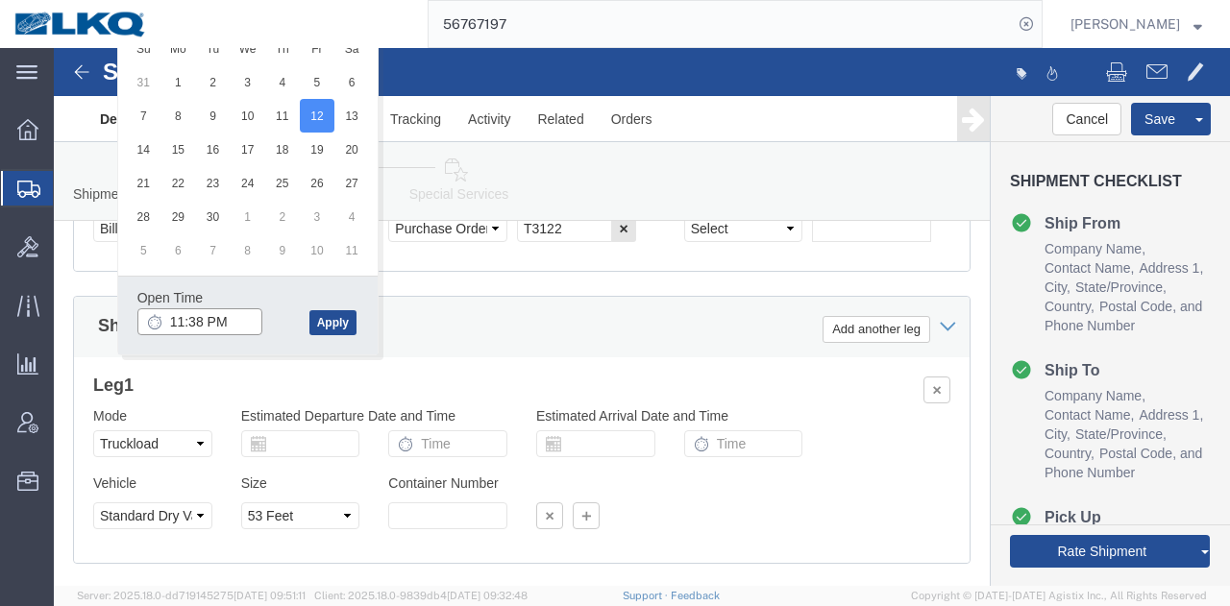
click input "11:38 PM"
type input "4:00 PM"
click button "Apply"
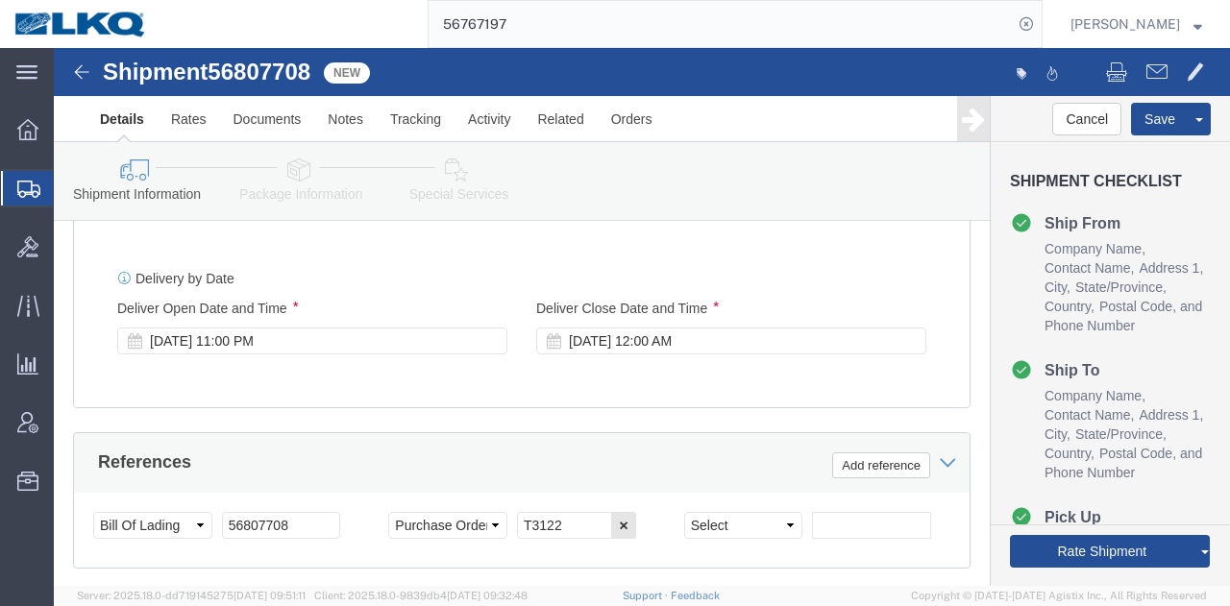
scroll to position [1094, 0]
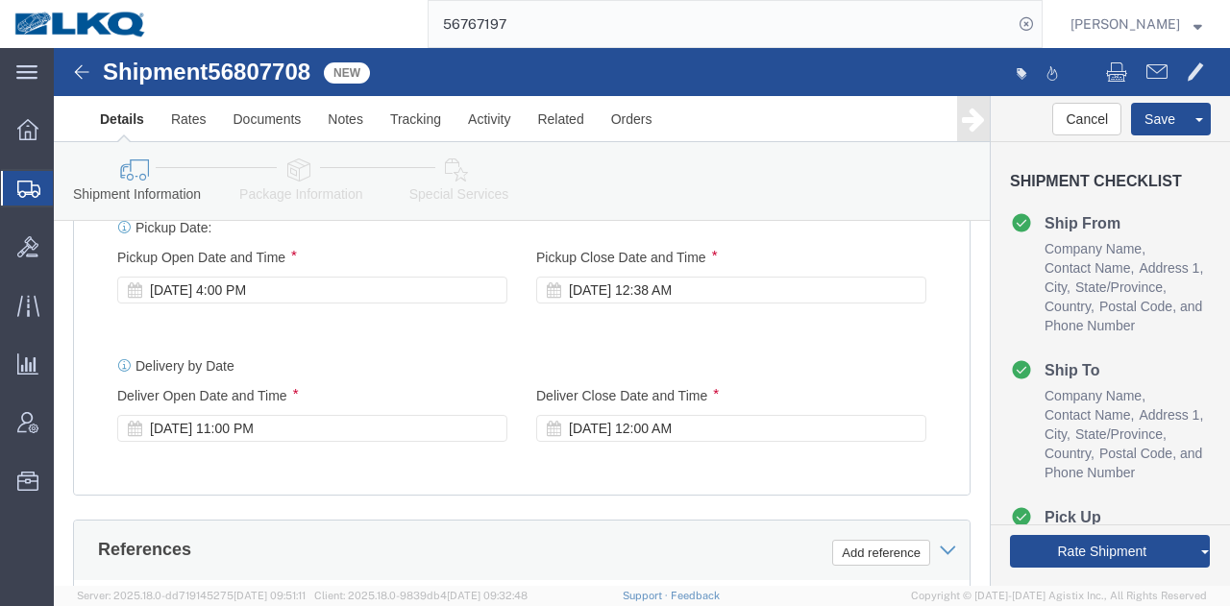
click div "[DATE] 12:38 AM"
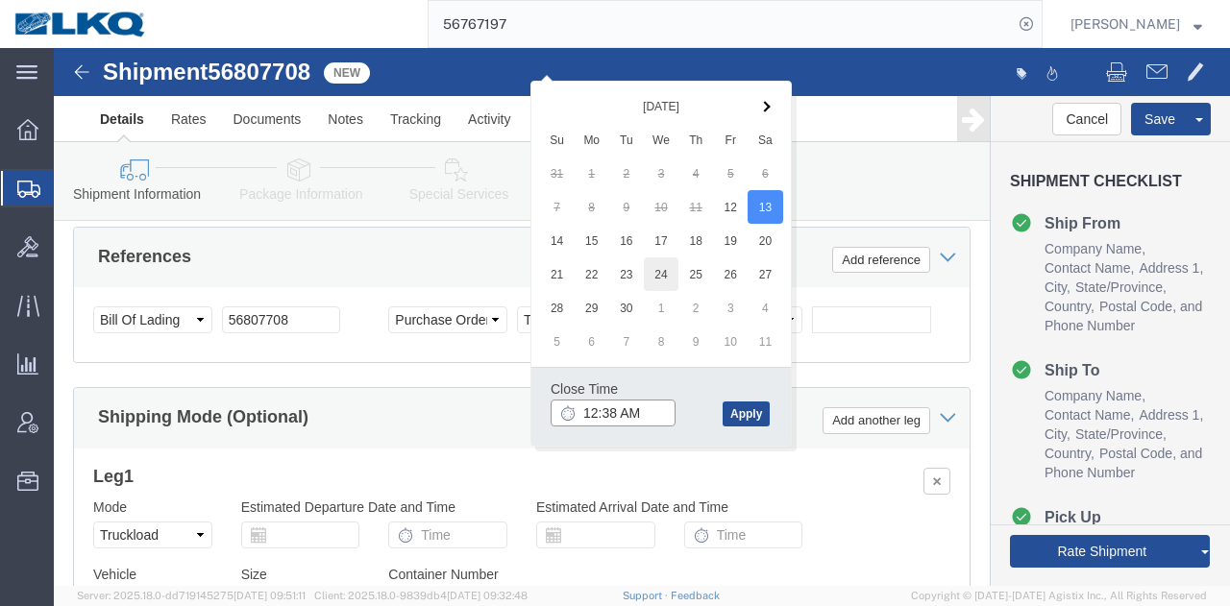
scroll to position [1287, 0]
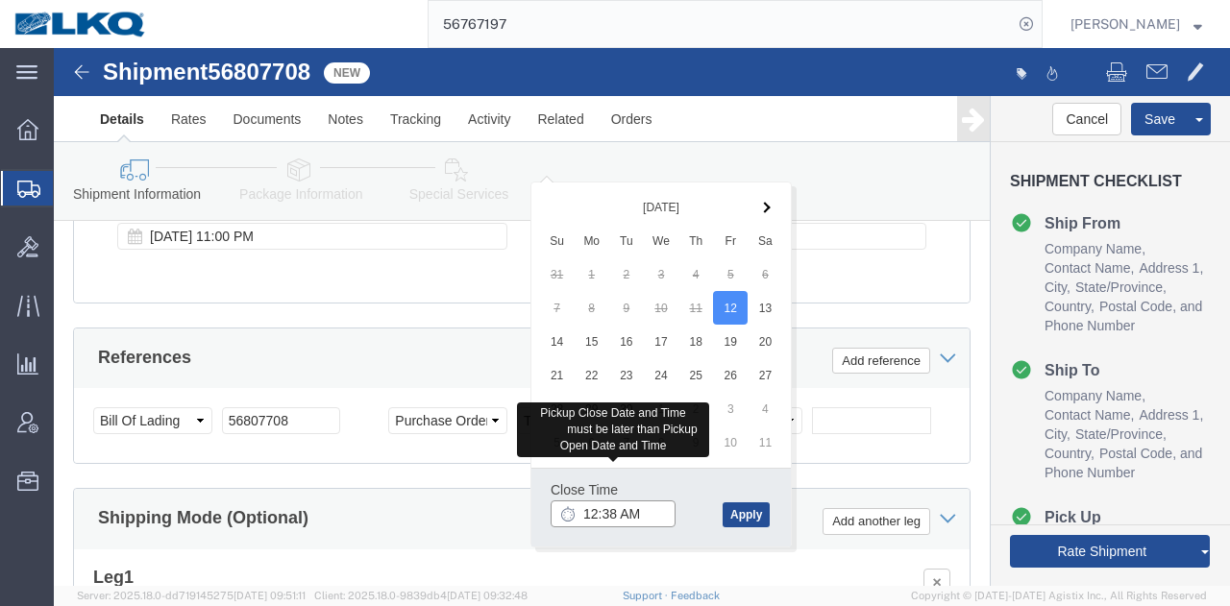
click input "12:38 AM"
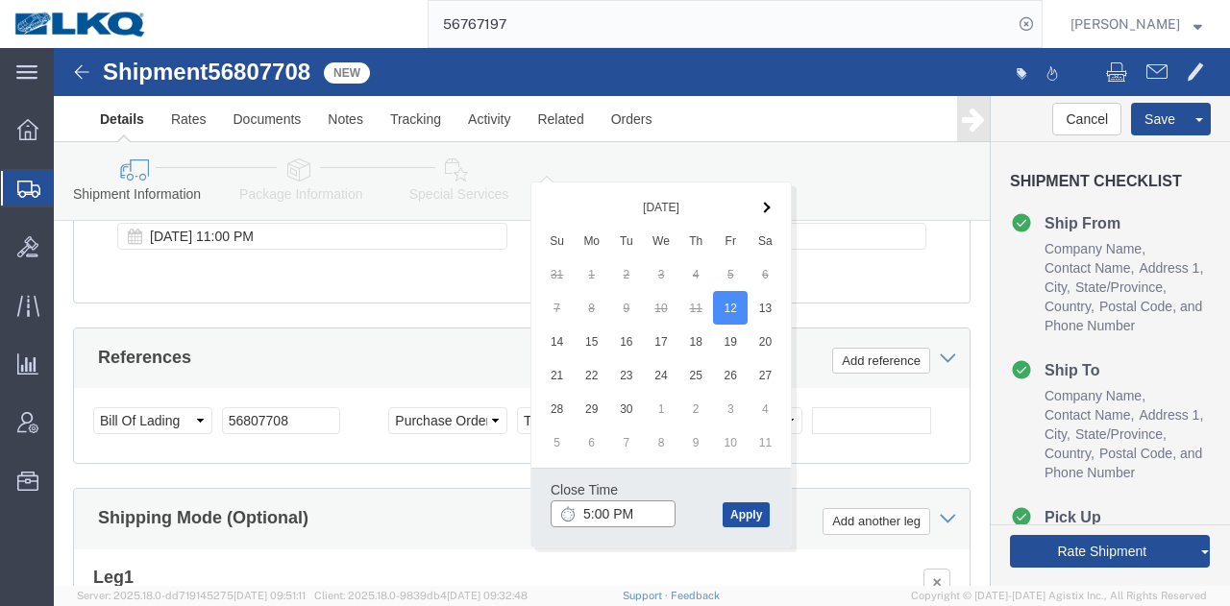
type input "5:00 PM"
click button "Apply"
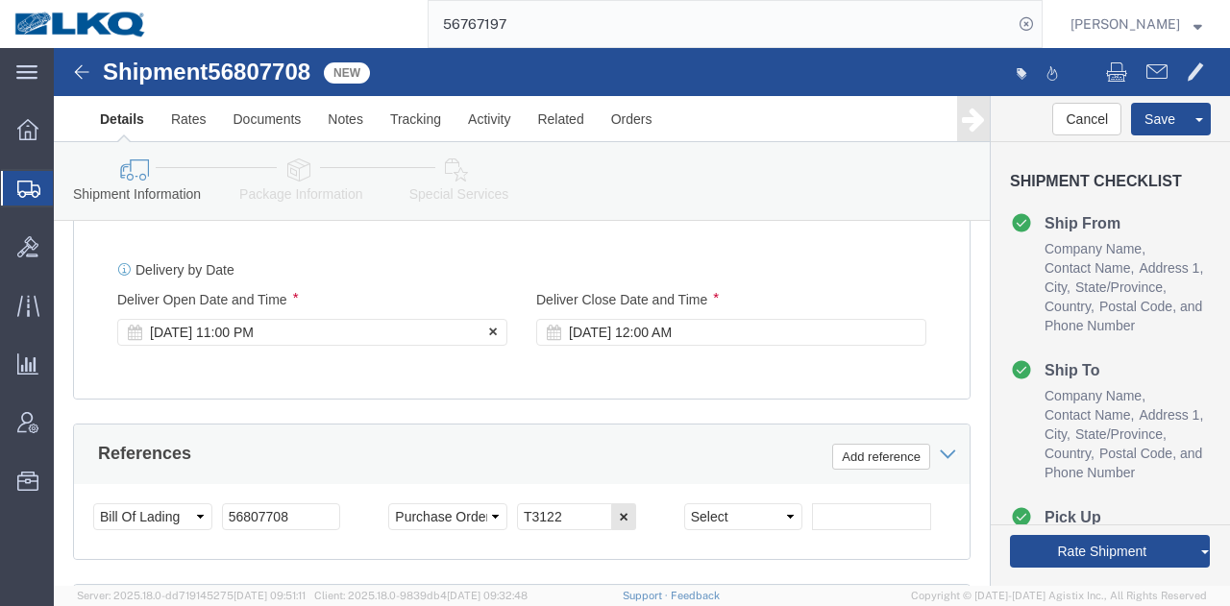
click div "[DATE] 11:00 PM"
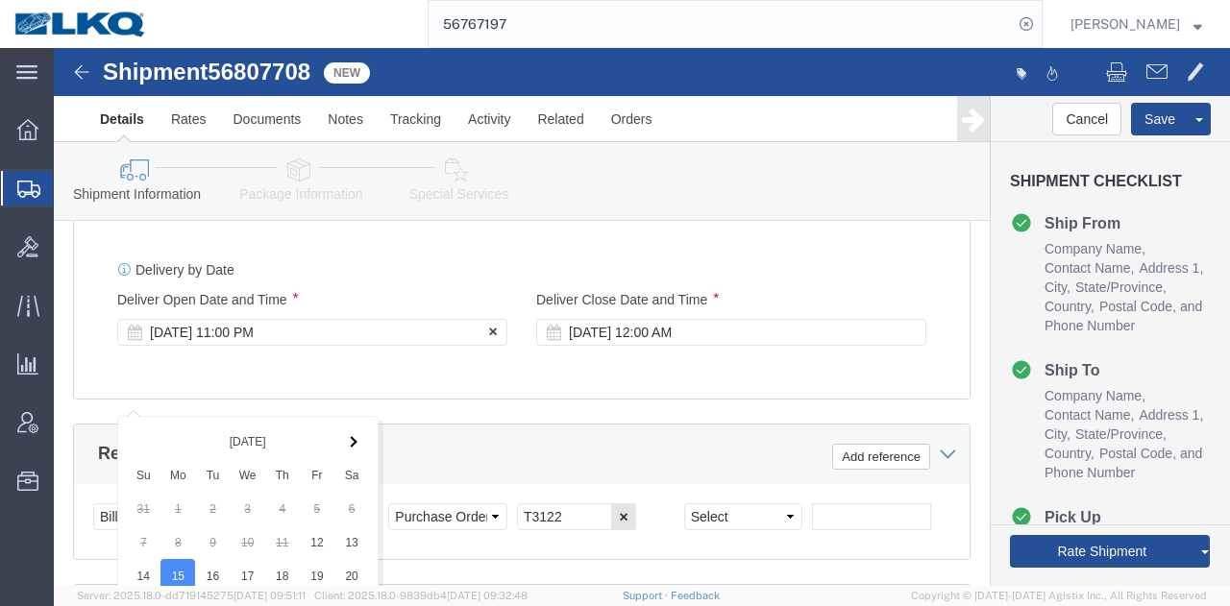
scroll to position [1617, 0]
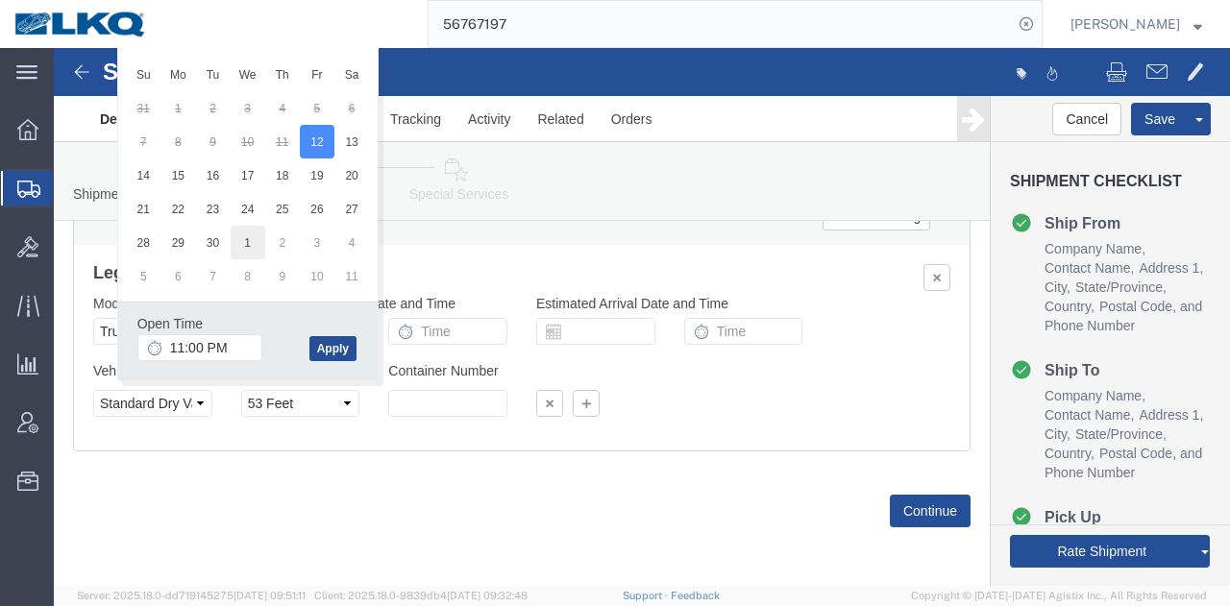
drag, startPoint x: 271, startPoint y: 67, endPoint x: 207, endPoint y: 149, distance: 104.0
click input "11:00 PM"
type input "7:00 PM"
drag, startPoint x: 269, startPoint y: 265, endPoint x: 273, endPoint y: 289, distance: 24.3
click button "Apply"
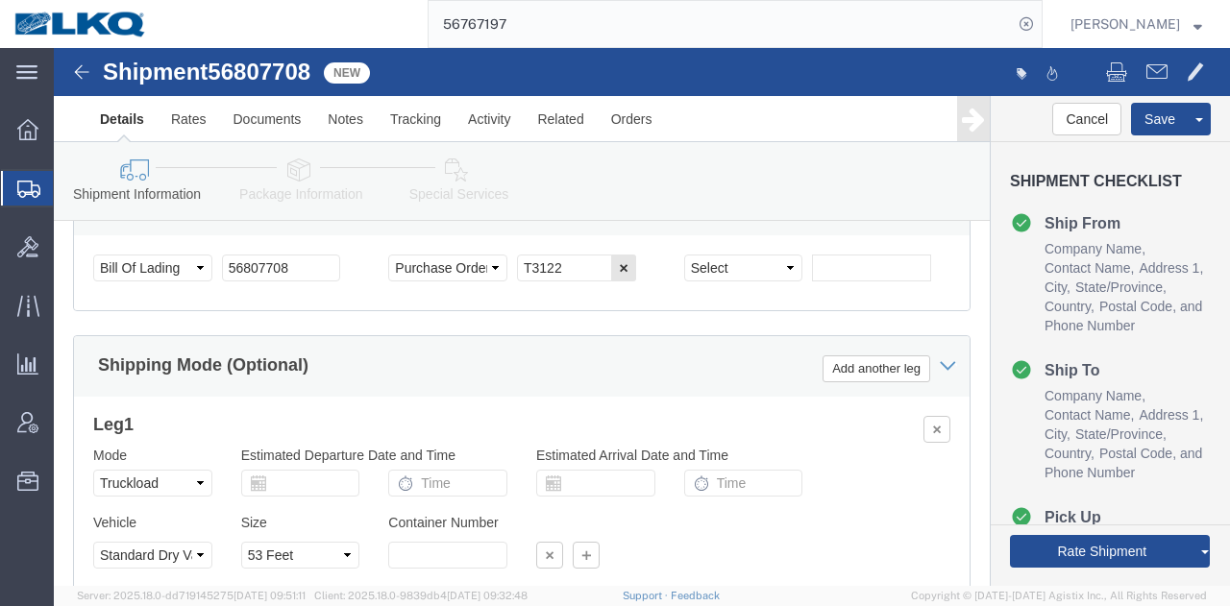
scroll to position [1233, 0]
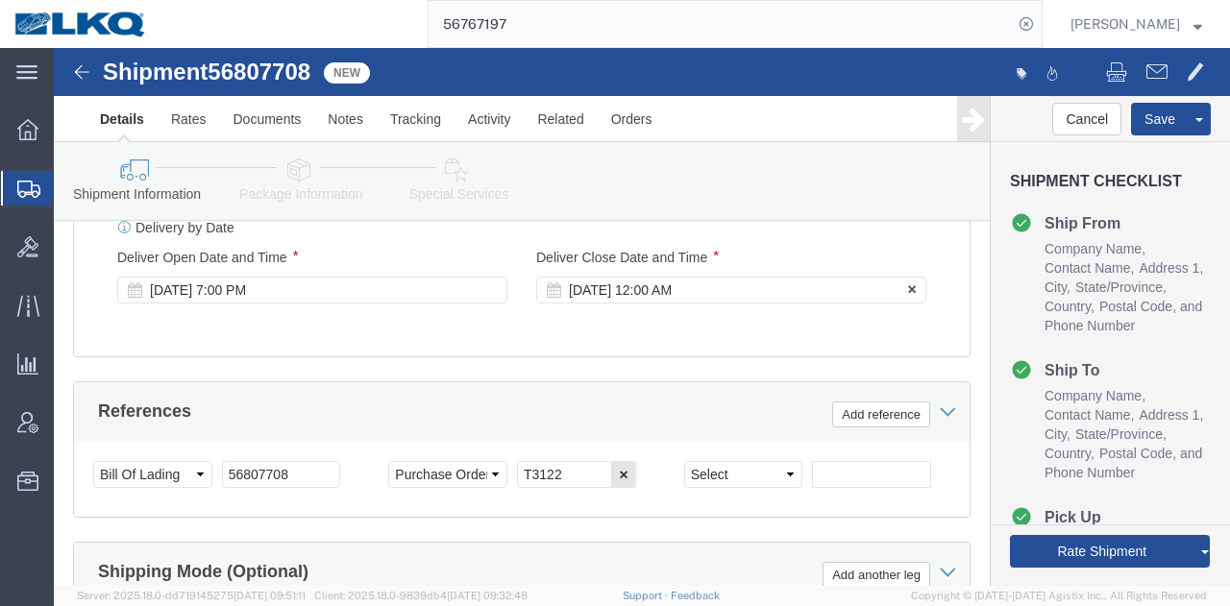
click div "[DATE] 12:00 AM"
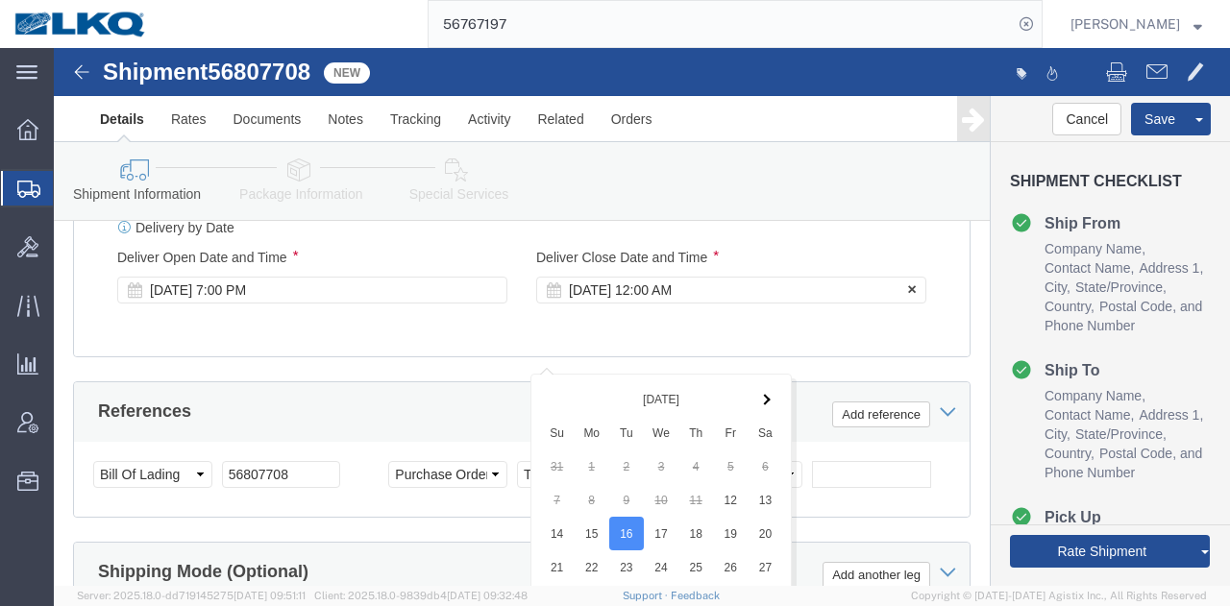
scroll to position [1617, 0]
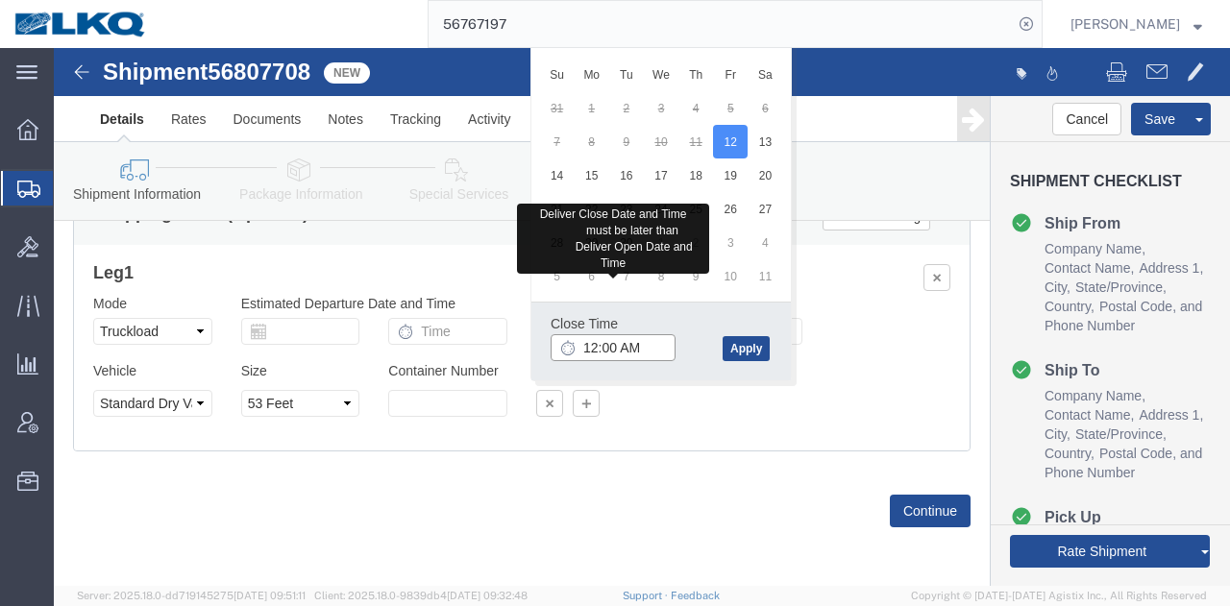
click input "12:00 AM"
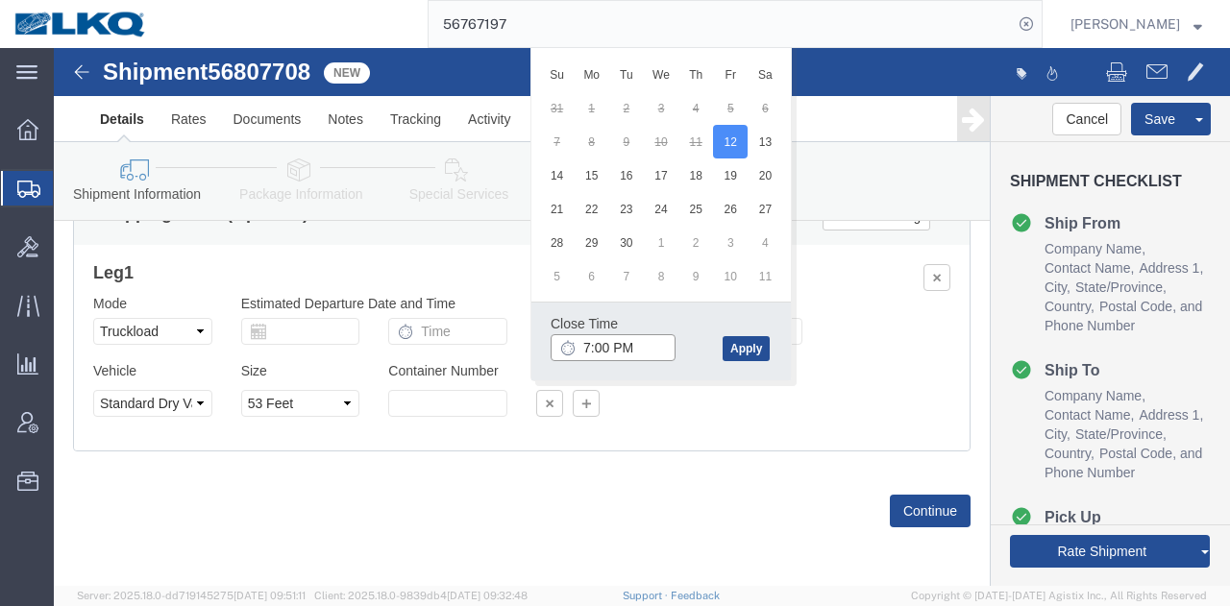
type input "7:00 PM"
click div "Close Time 7:00 PM [DATE] 7:00 PM - [DATE] 7:00 PM Cancel Apply"
click button "Apply"
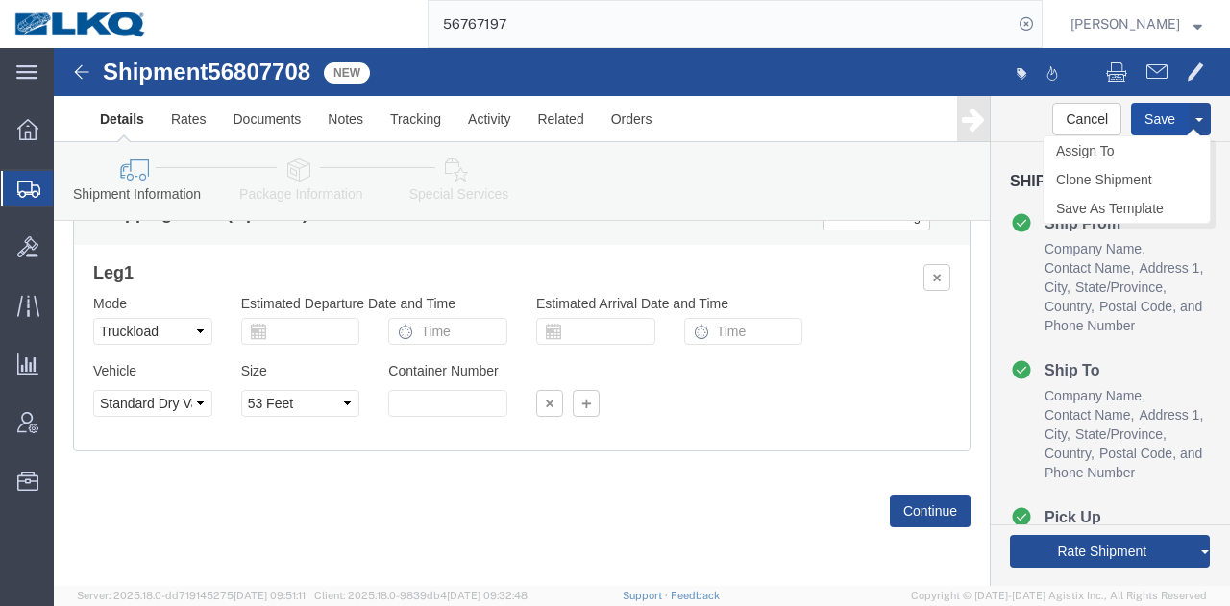
click button "Save"
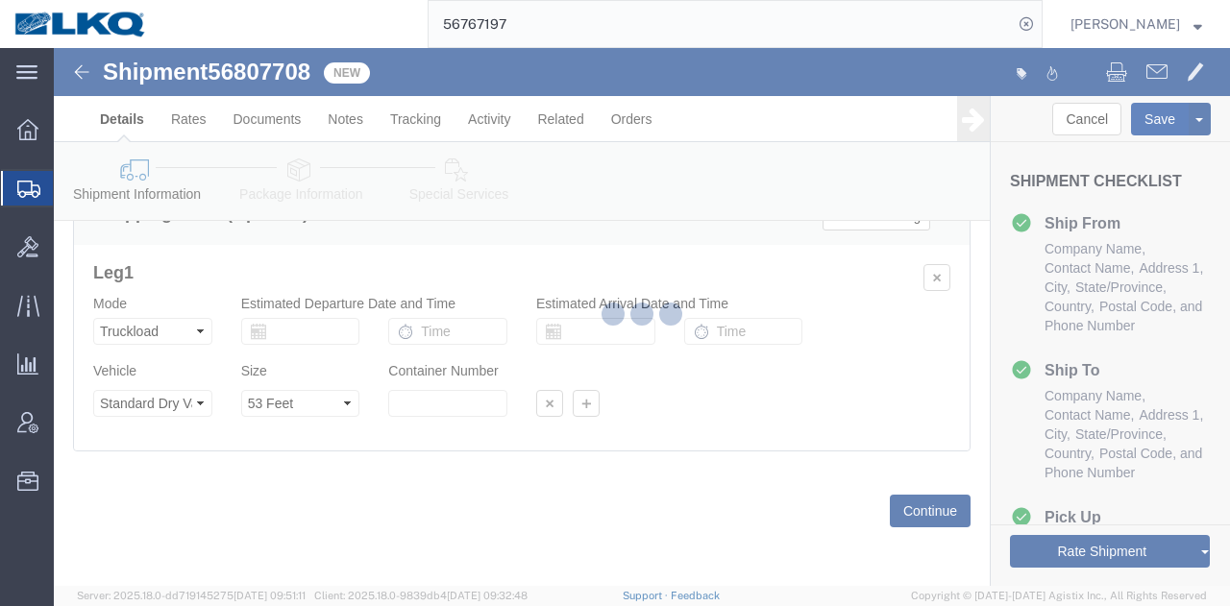
type button "Save"
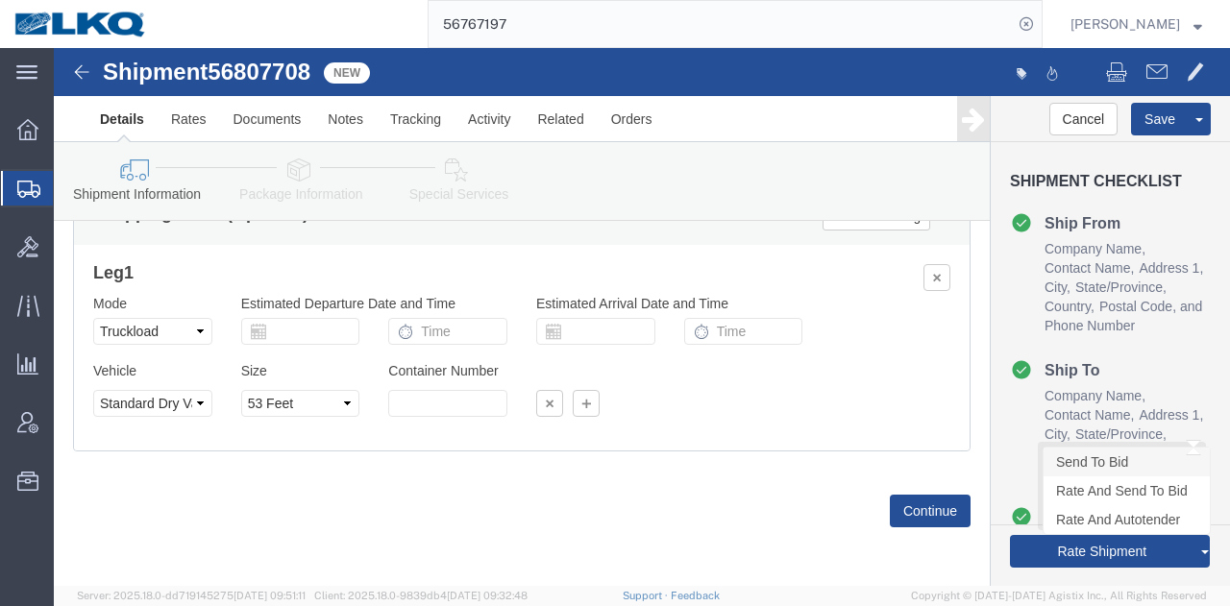
click link "Send To Bid"
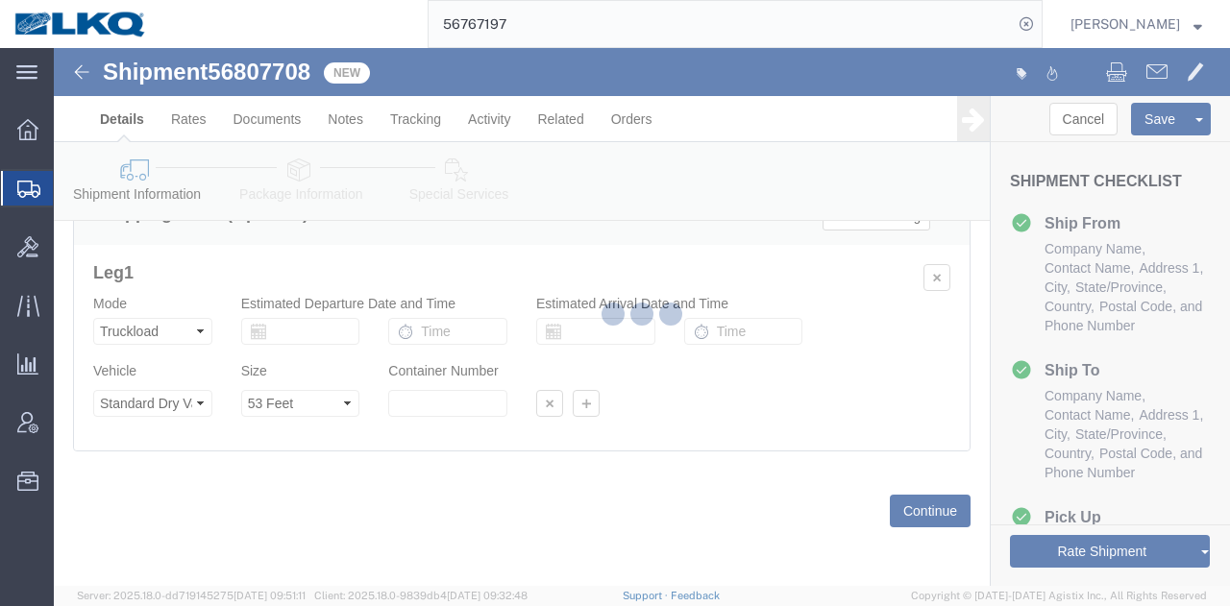
select select "TL"
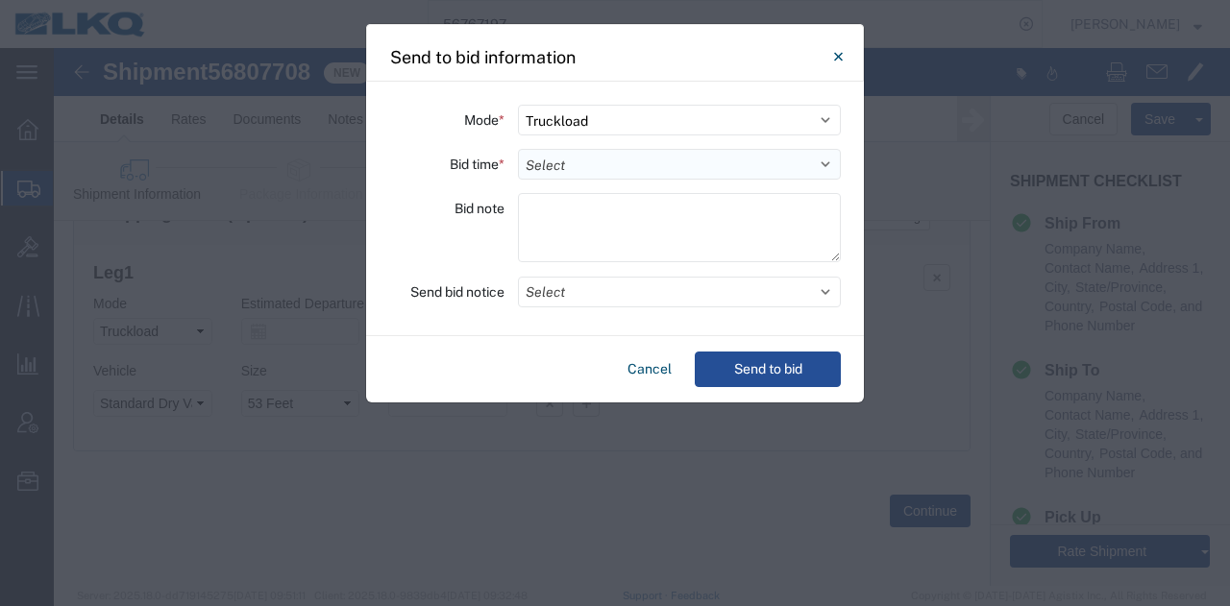
click at [586, 149] on select "Select 30 Min (Rush) 1 Hour (Rush) 2 Hours (Rush) 4 Hours (Rush) 8 Hours (Rush)…" at bounding box center [679, 164] width 323 height 31
select select "12"
click at [518, 149] on select "Select 30 Min (Rush) 1 Hour (Rush) 2 Hours (Rush) 4 Hours (Rush) 8 Hours (Rush)…" at bounding box center [679, 164] width 323 height 31
click at [597, 274] on div "Mode * Select Small Parcel Truckload Air Rail Less than Truckload Ocean Freight…" at bounding box center [615, 209] width 498 height 255
click at [595, 297] on button "Select" at bounding box center [679, 292] width 323 height 31
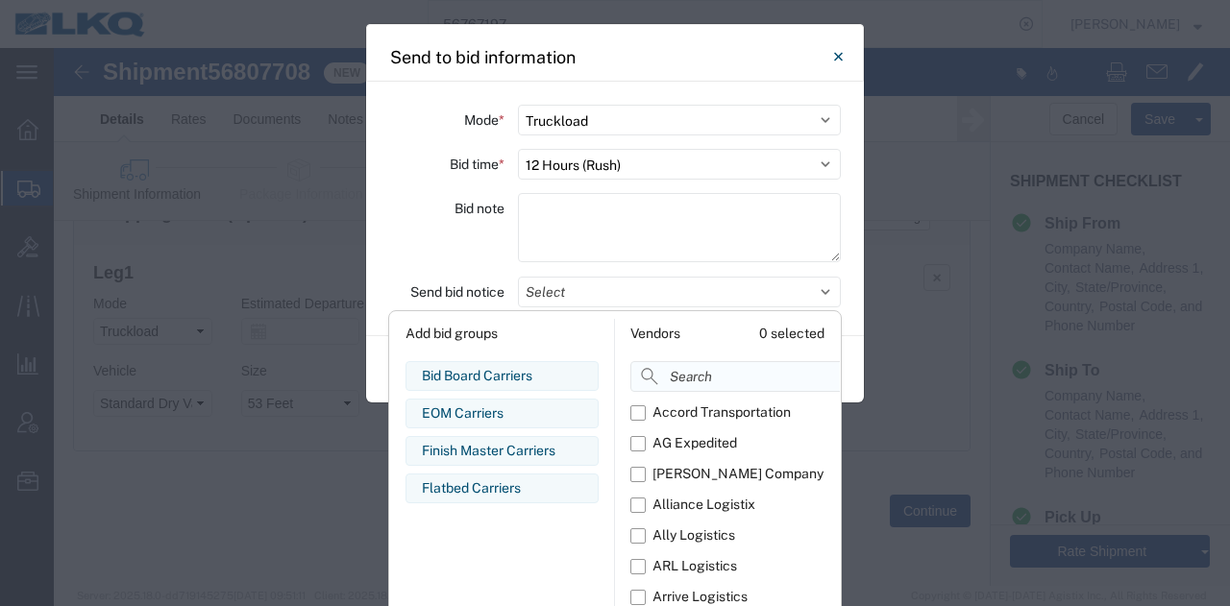
click at [685, 370] on input at bounding box center [778, 376] width 296 height 31
type input "comp"
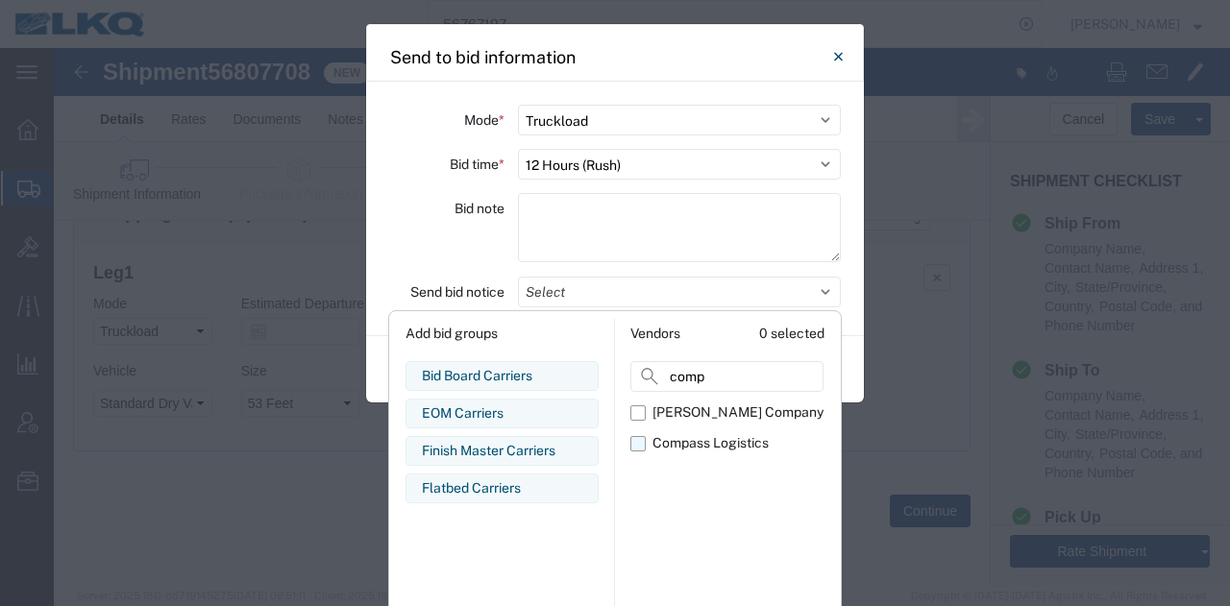
click at [702, 433] on div "Compass Logistics" at bounding box center [710, 443] width 116 height 20
click at [0, 0] on input "Compass Logistics" at bounding box center [0, 0] width 0 height 0
click at [444, 210] on div "Bid note" at bounding box center [446, 230] width 115 height 75
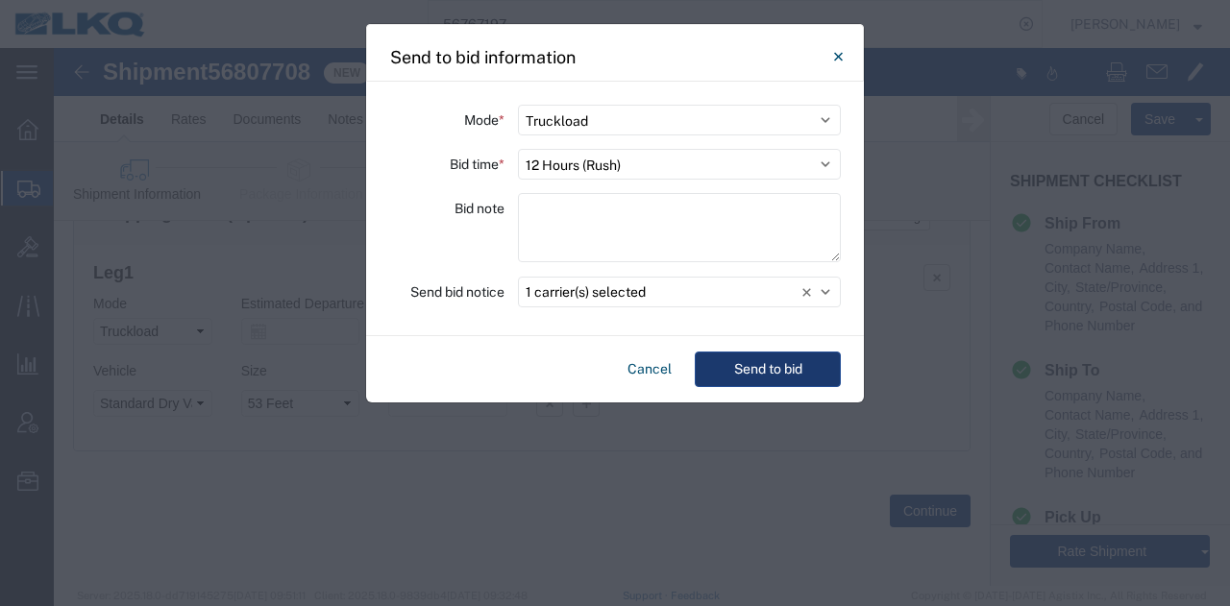
click at [789, 361] on button "Send to bid" at bounding box center [768, 370] width 146 height 36
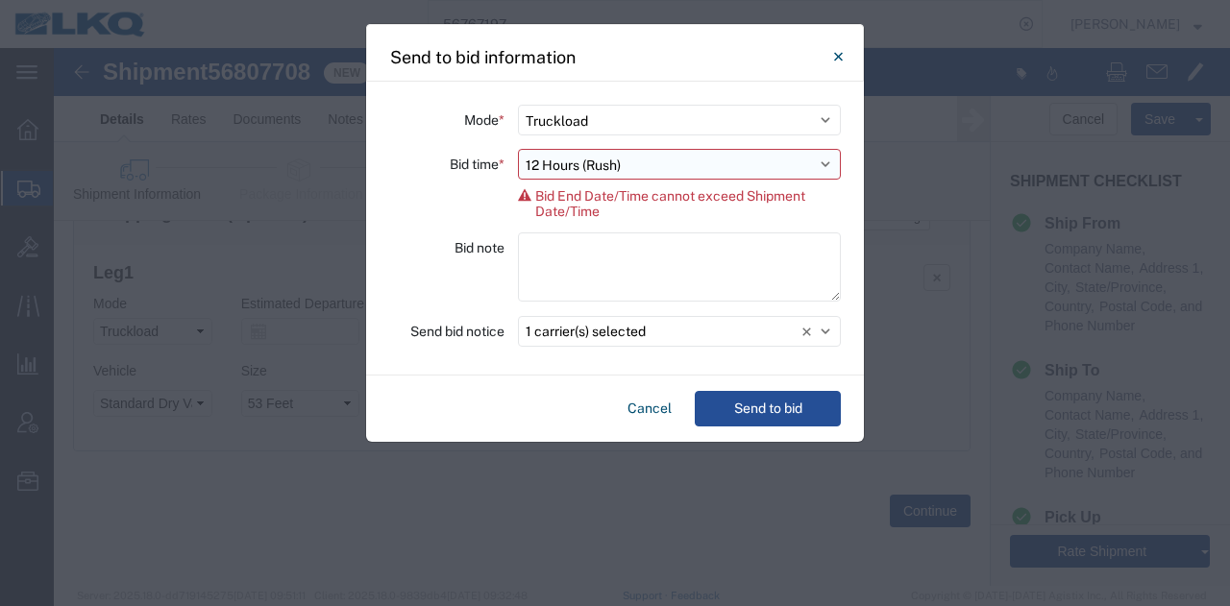
click at [640, 166] on select "Select 30 Min (Rush) 1 Hour (Rush) 2 Hours (Rush) 4 Hours (Rush) 8 Hours (Rush)…" at bounding box center [679, 164] width 323 height 31
select select "2"
click at [518, 149] on select "Select 30 Min (Rush) 1 Hour (Rush) 2 Hours (Rush) 4 Hours (Rush) 8 Hours (Rush)…" at bounding box center [679, 164] width 323 height 31
click at [758, 391] on button "Send to bid" at bounding box center [768, 409] width 146 height 36
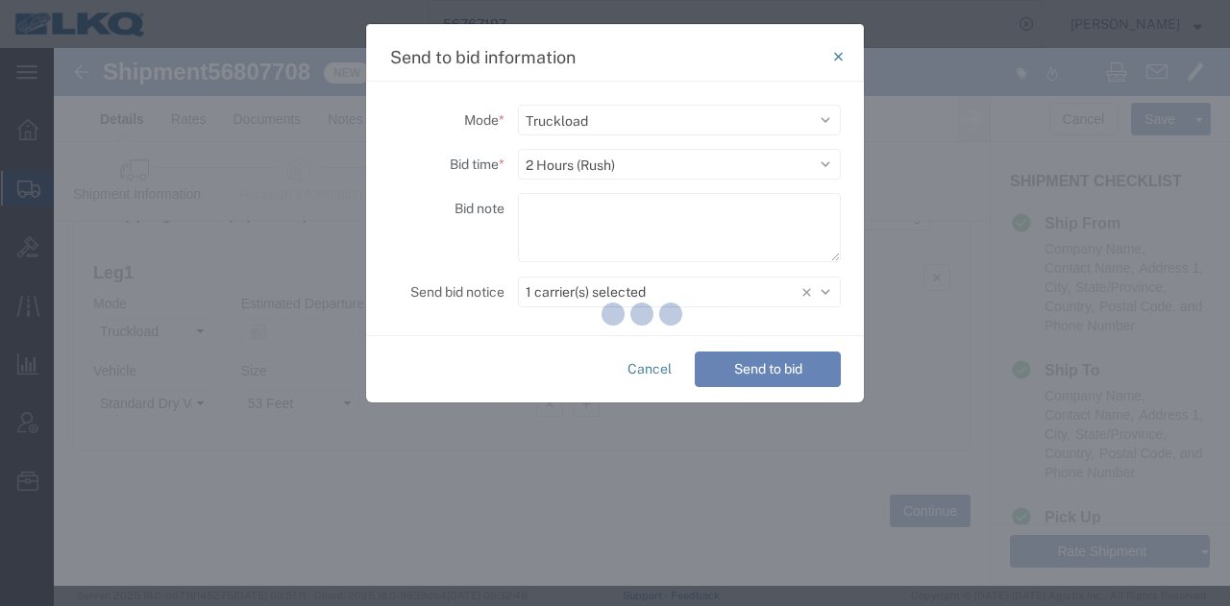
click at [756, 399] on div at bounding box center [642, 317] width 1176 height 538
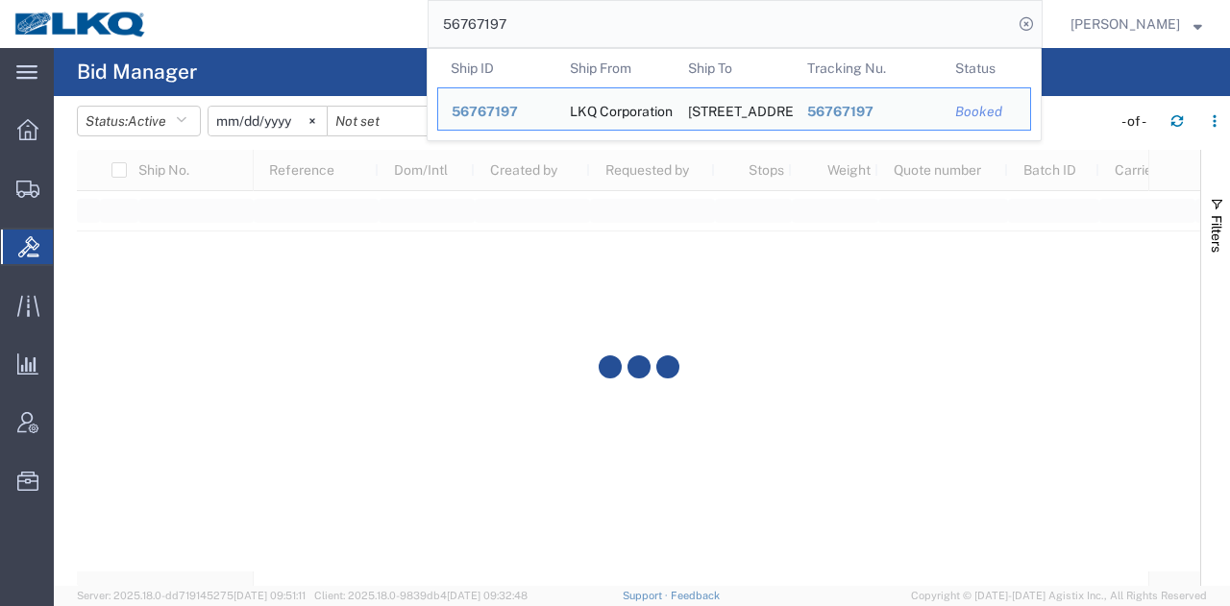
click at [723, 27] on input "56767197" at bounding box center [721, 24] width 584 height 46
paste input "05222"
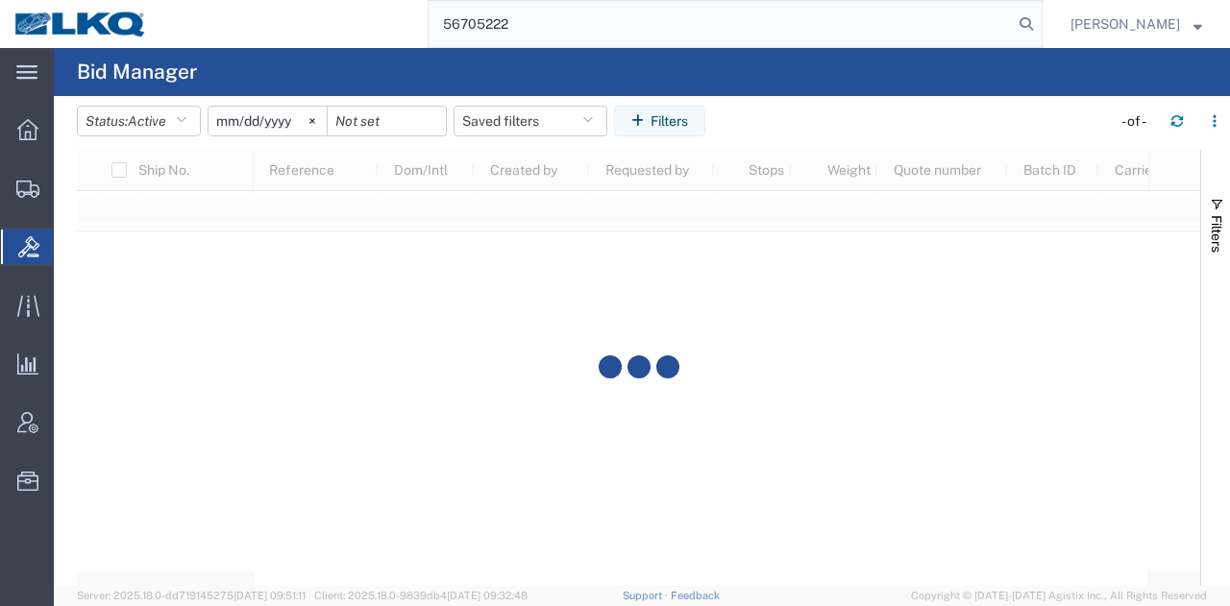
type input "56705222"
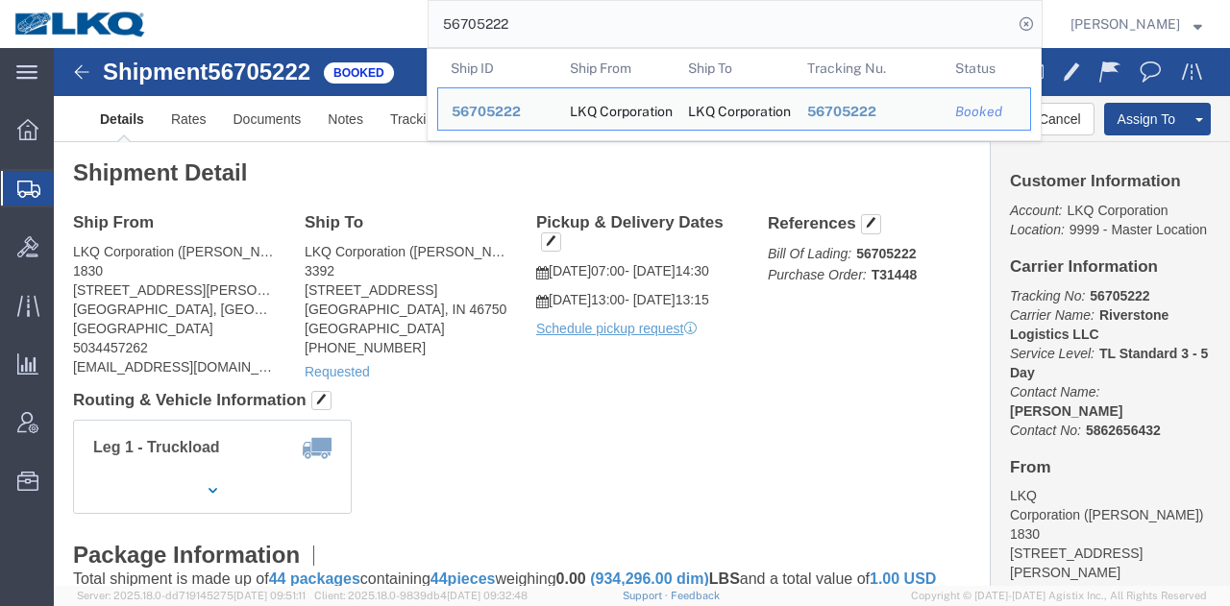
click h4 "Routing & Vehicle Information"
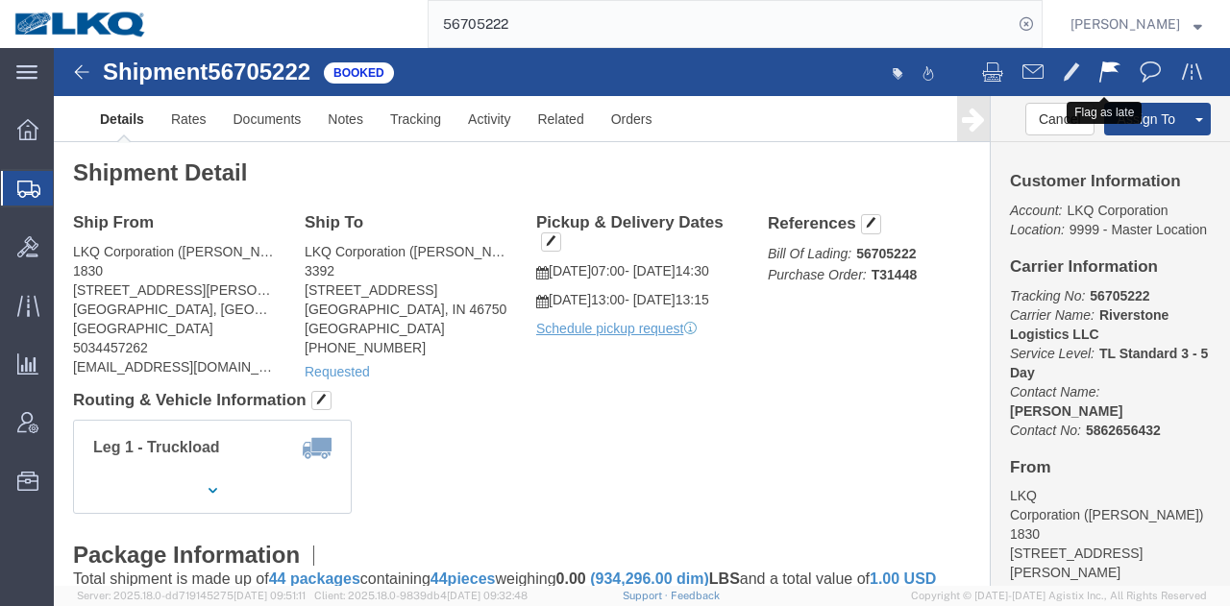
click span
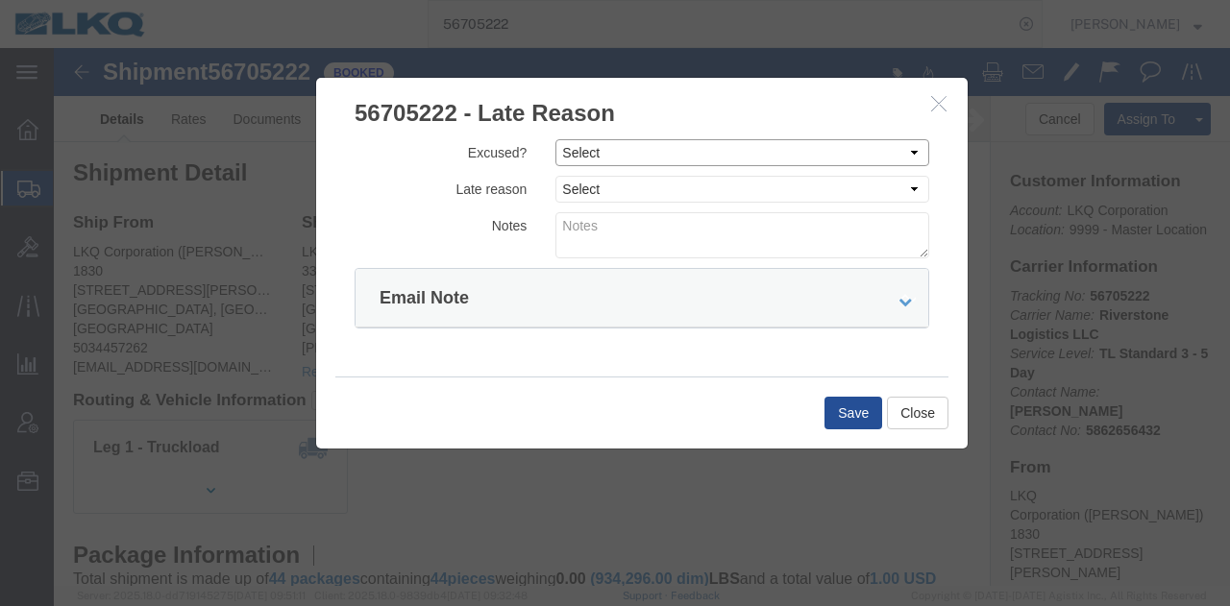
click select "Select Excused Not Excused"
select select "NOT_EXCUSED"
click select "Select Excused Not Excused"
click select "Select Bad Carrier Data Carrier Admin Error Delay Accident Driver Error Lack of…"
select select "DRIVER_ERROR"
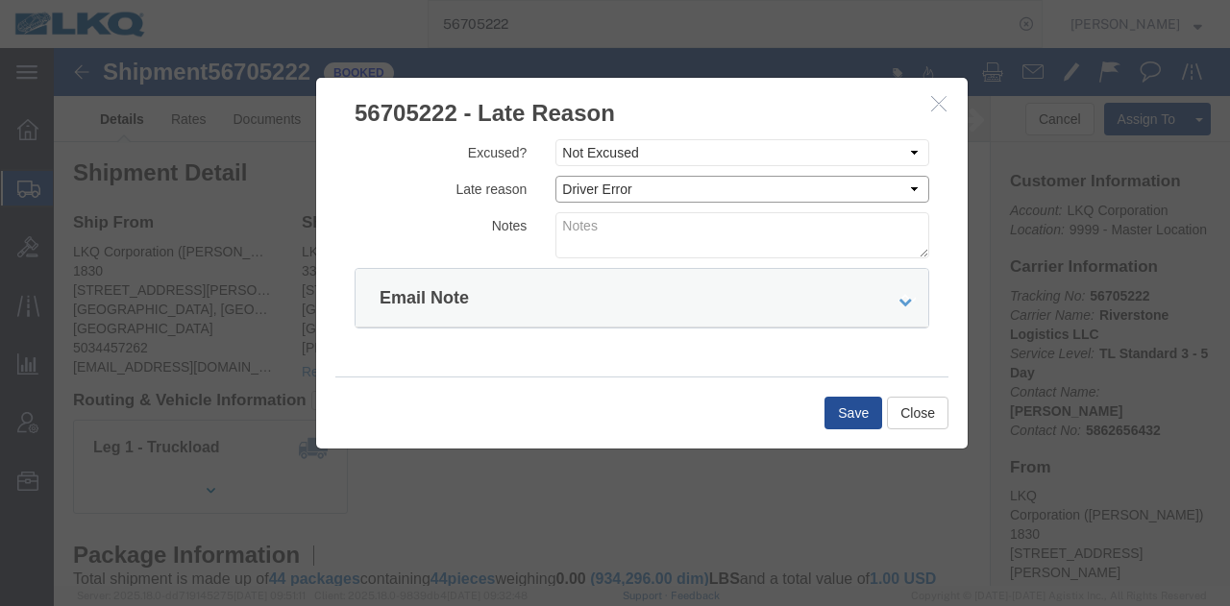
click select "Select Bad Carrier Data Carrier Admin Error Delay Accident Driver Error Lack of…"
click textarea
type textarea "09/12 delivery"
click button "Save"
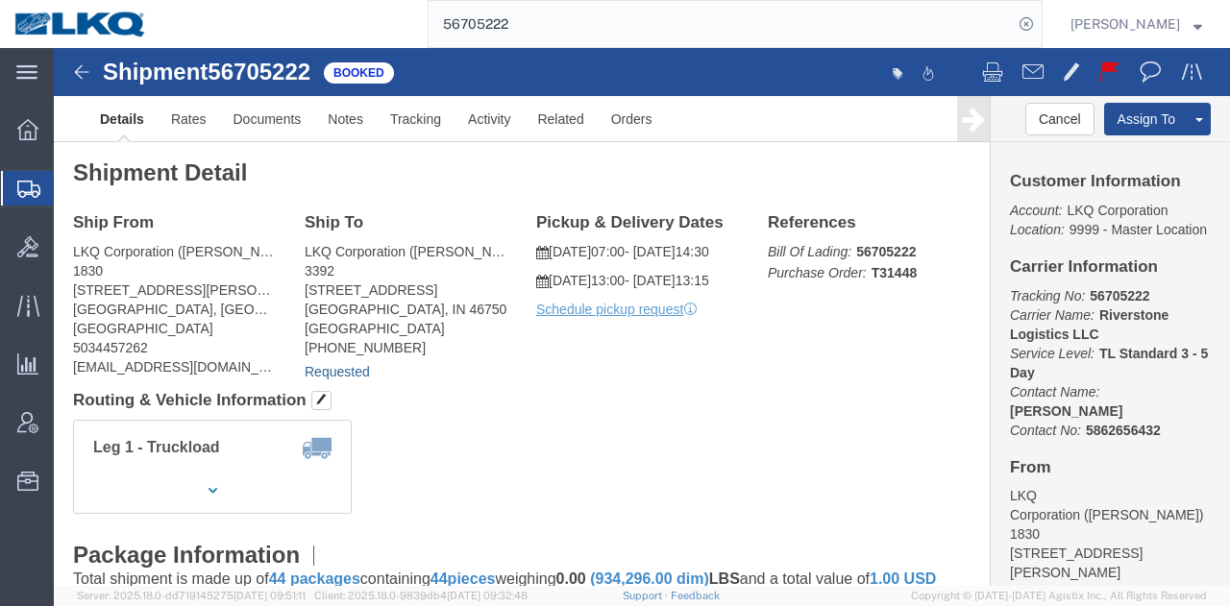
drag, startPoint x: 298, startPoint y: 322, endPoint x: 357, endPoint y: 303, distance: 62.6
click link "Requested"
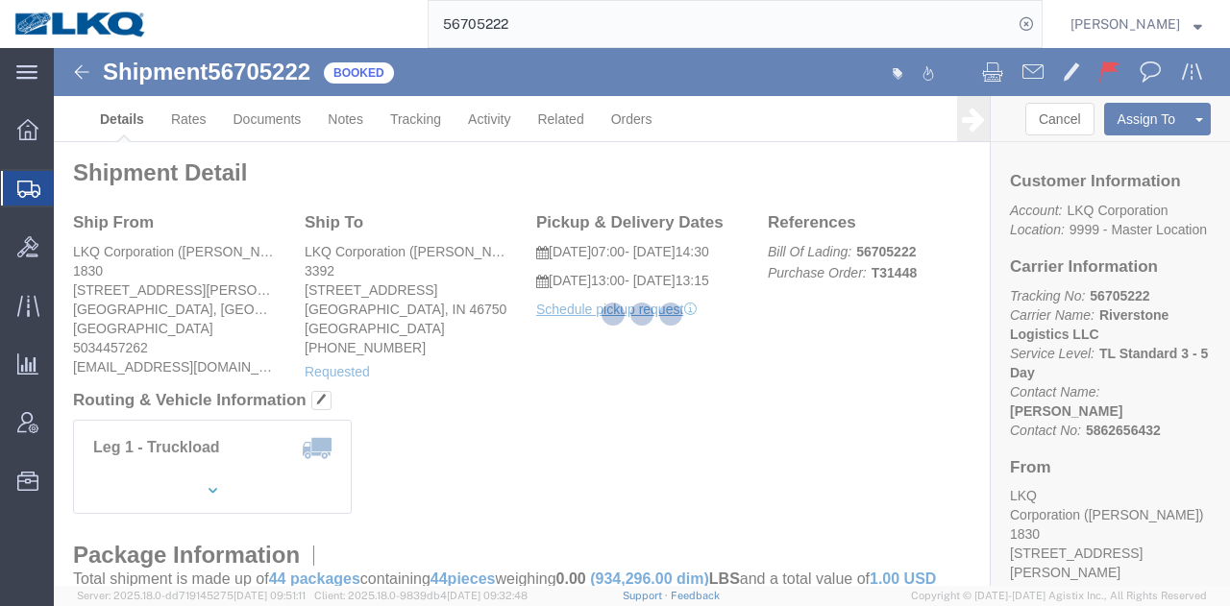
type input "delivery 56705222"
type input "09/12/2025"
type input "1:00 PM"
select select "15"
type input "56705222"
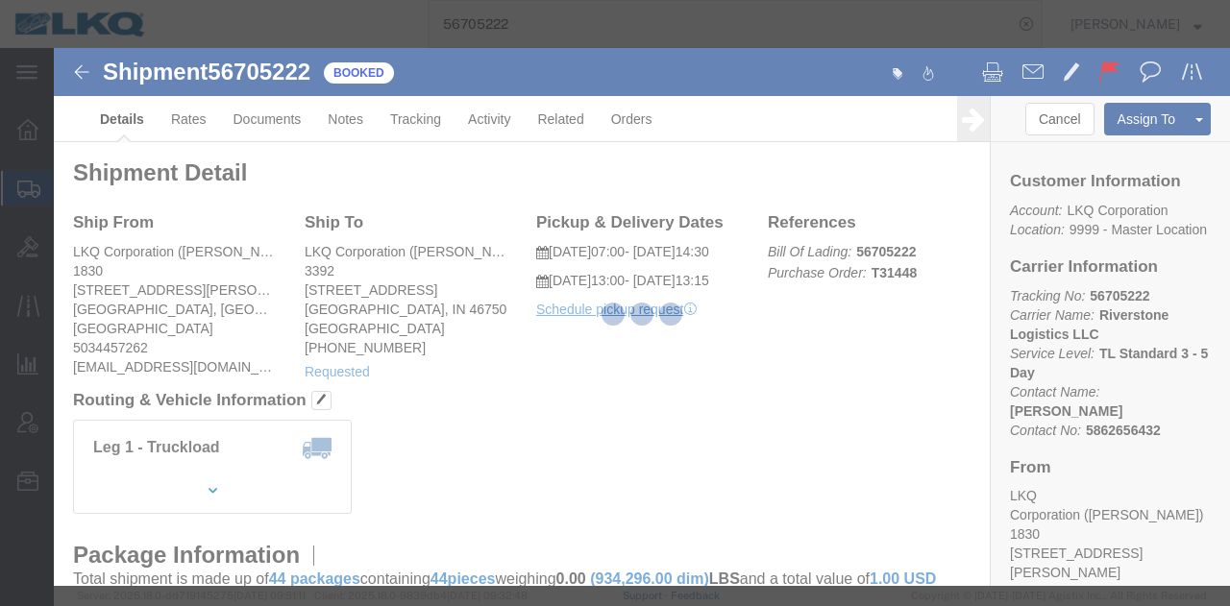
select select "1"
select select
select select "15"
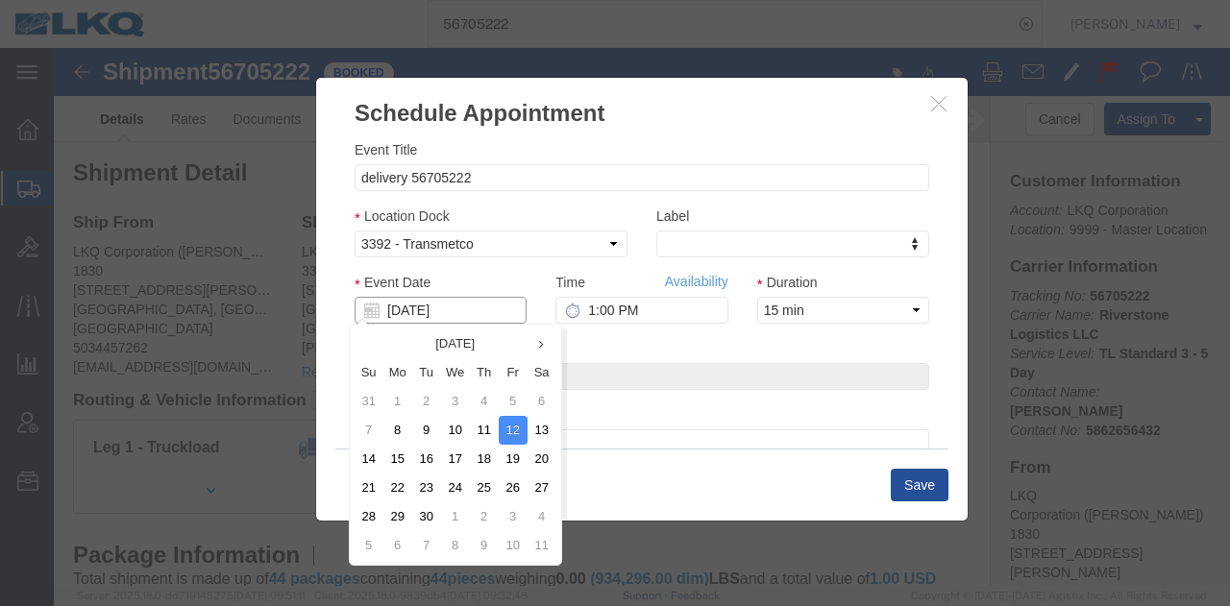
click input "09/12/2025"
click td "16"
type input "09/16/2025"
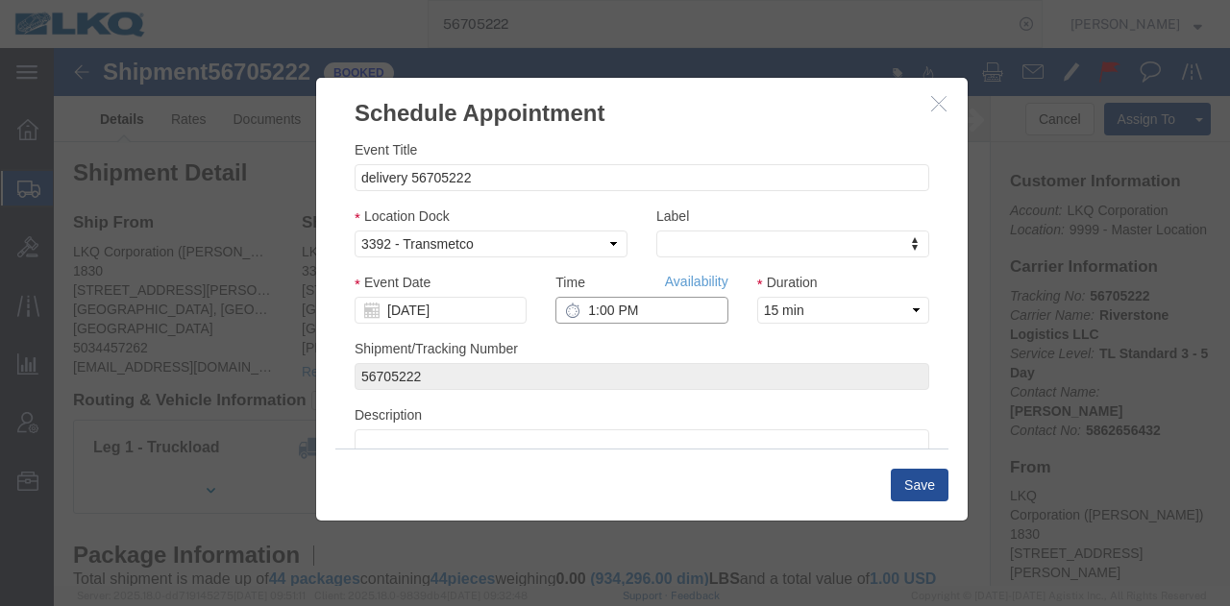
click input "1:00 PM"
type input "7:00 AM"
click button "Save"
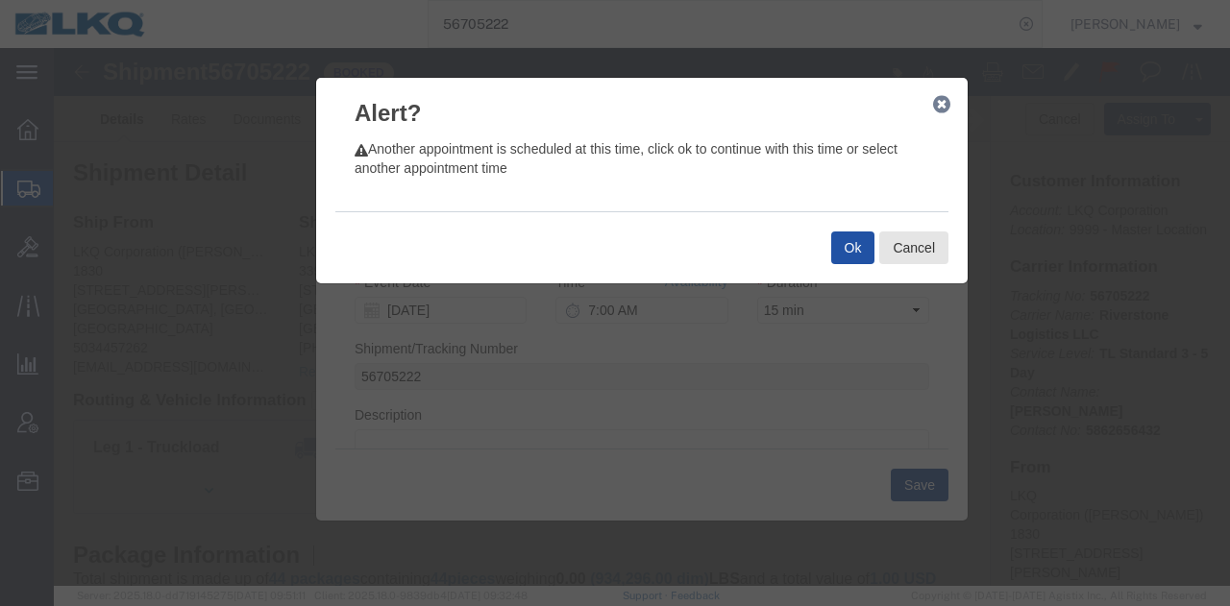
click button "Ok"
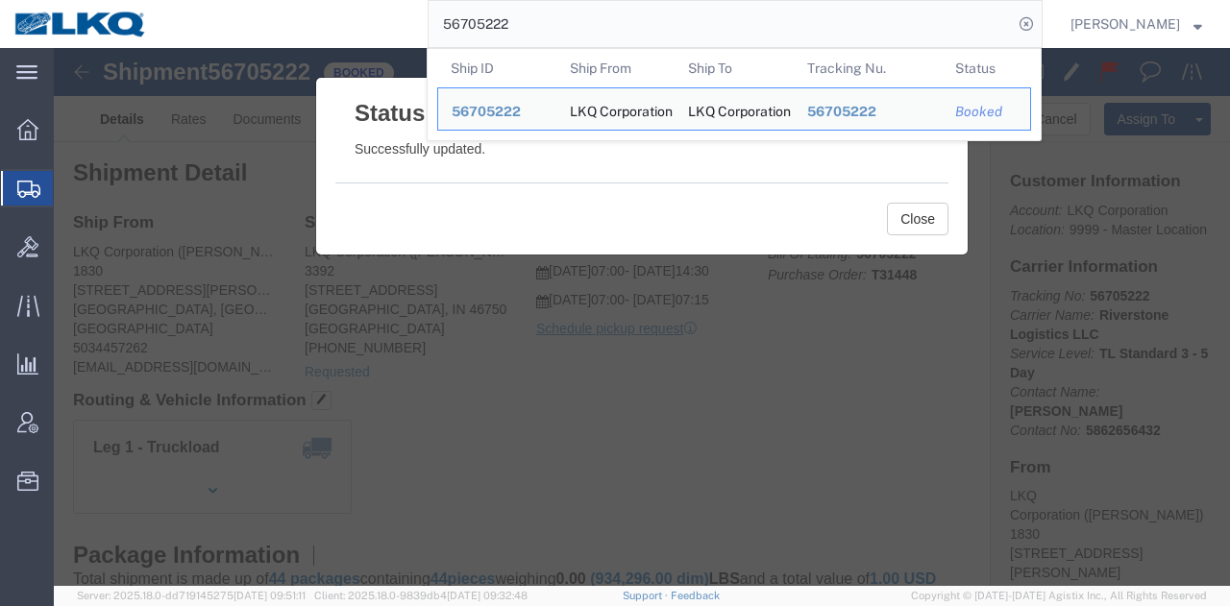
click at [851, 5] on input "56705222" at bounding box center [721, 24] width 584 height 46
paste input "807708"
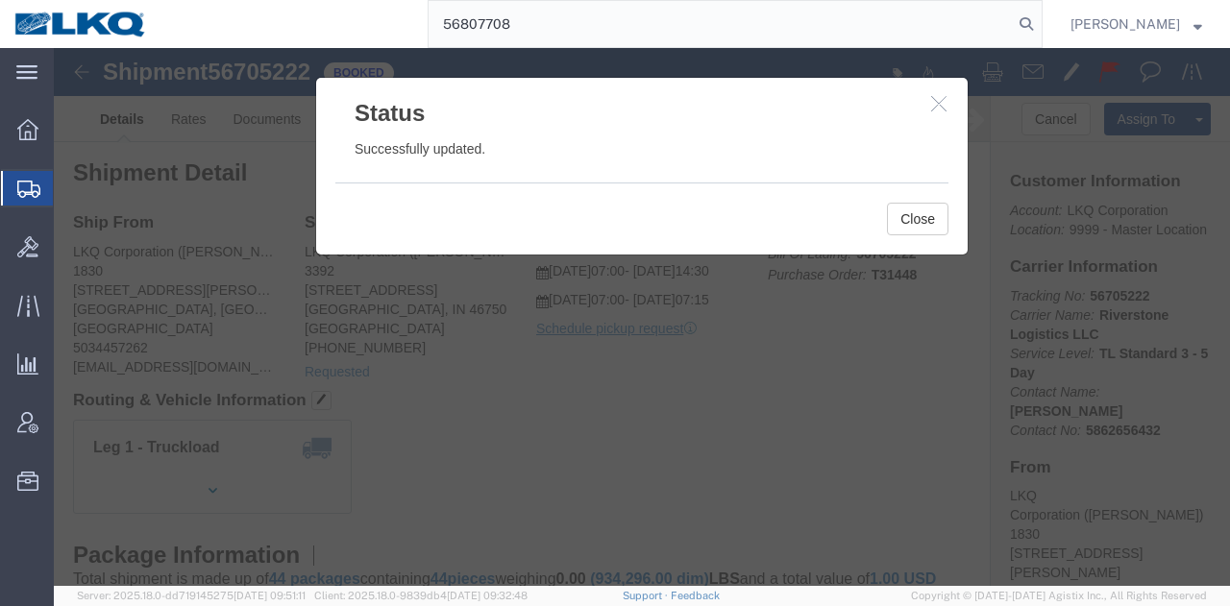
type input "56807708"
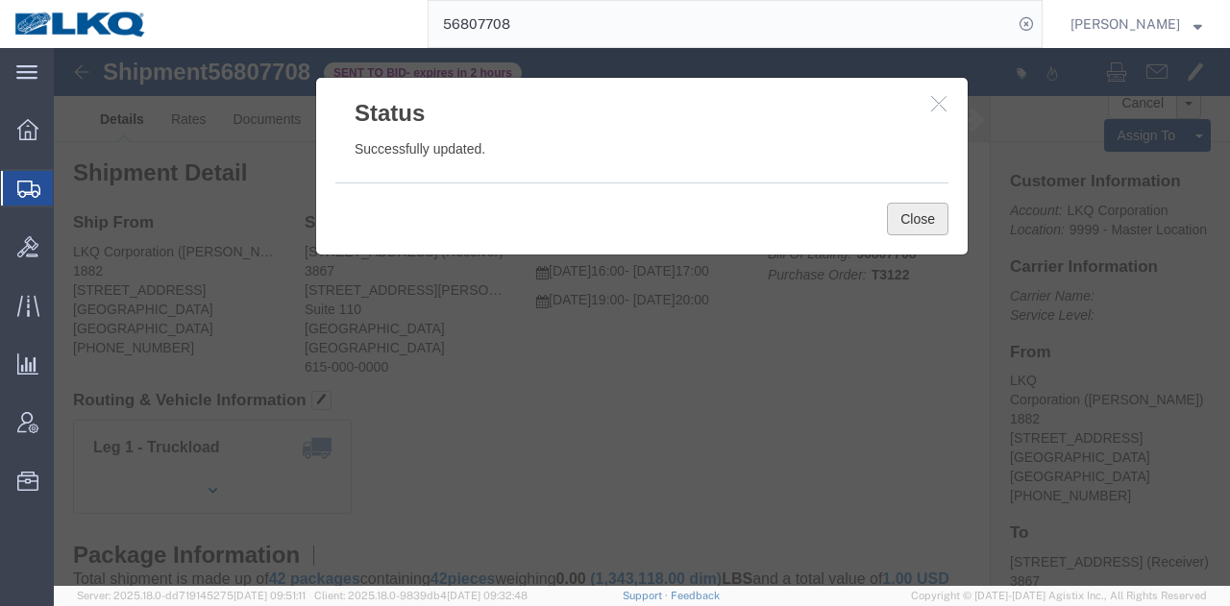
click button "Close"
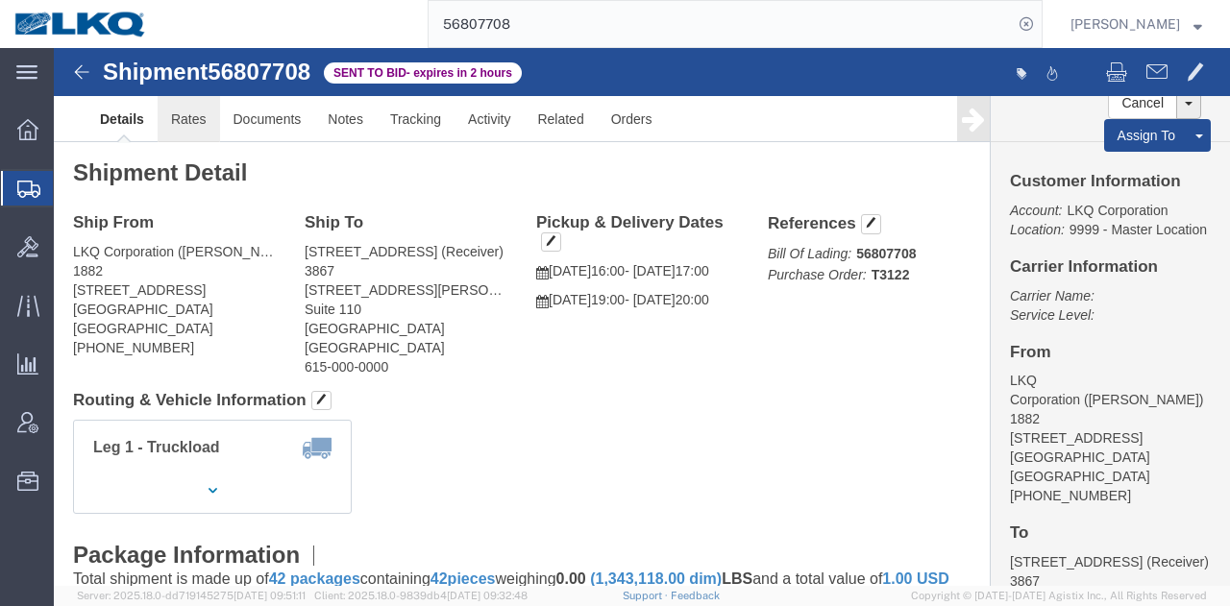
click link "Rates"
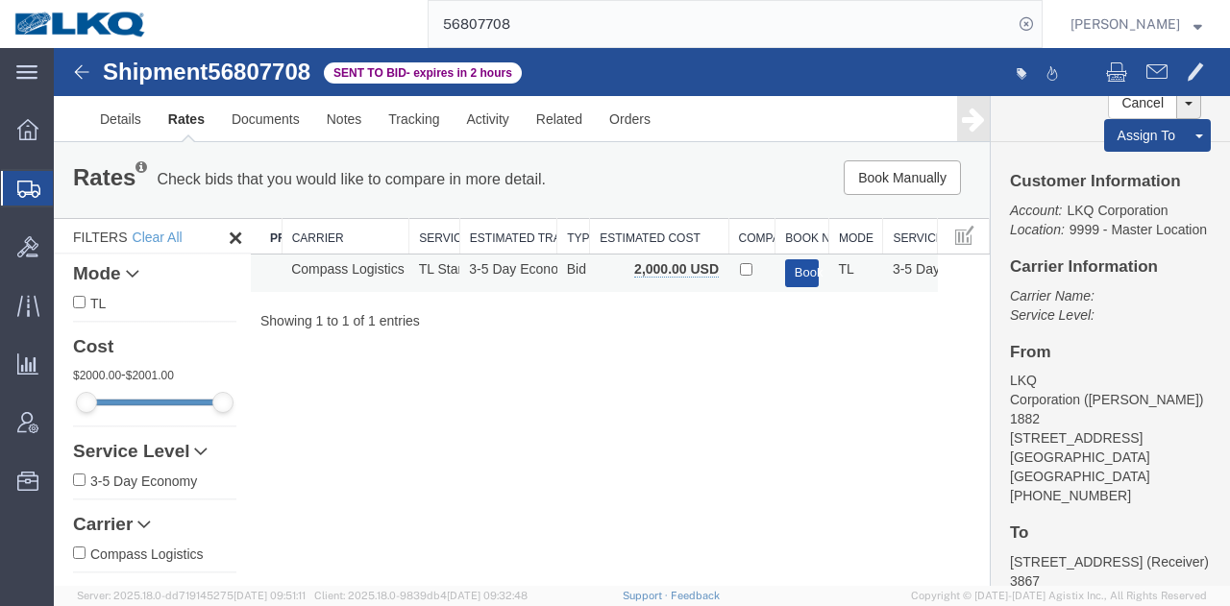
click at [801, 270] on button "Book" at bounding box center [802, 273] width 35 height 28
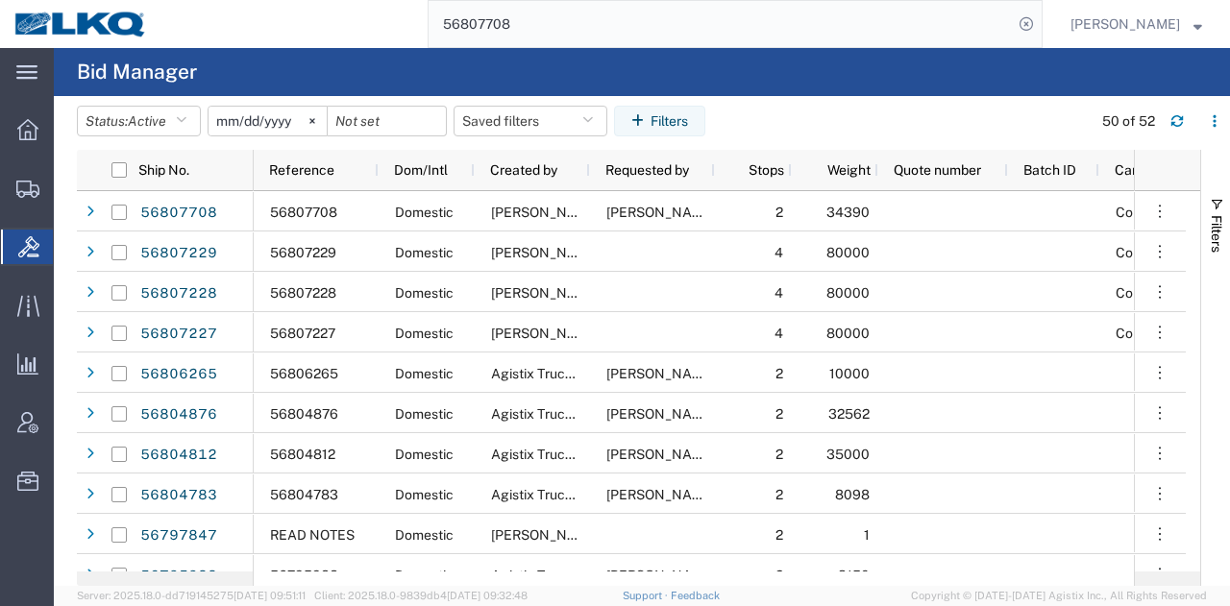
click at [840, 48] on agx-page-header "Bid Manager" at bounding box center [642, 72] width 1176 height 48
click at [811, 19] on input "56807708" at bounding box center [721, 24] width 584 height 46
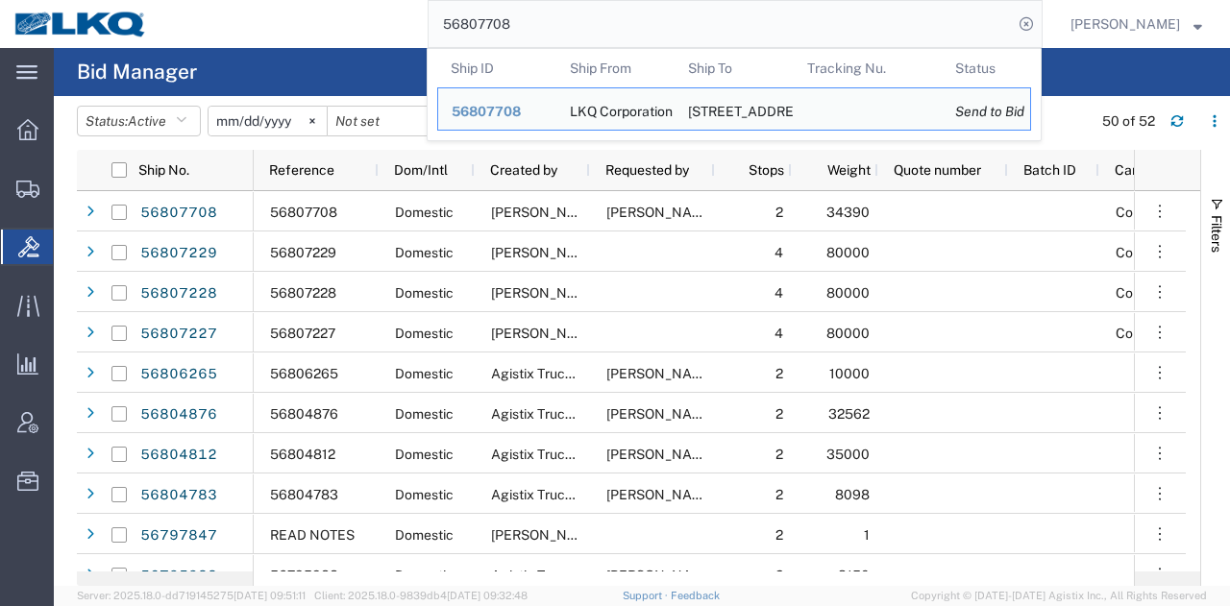
paste input "6964"
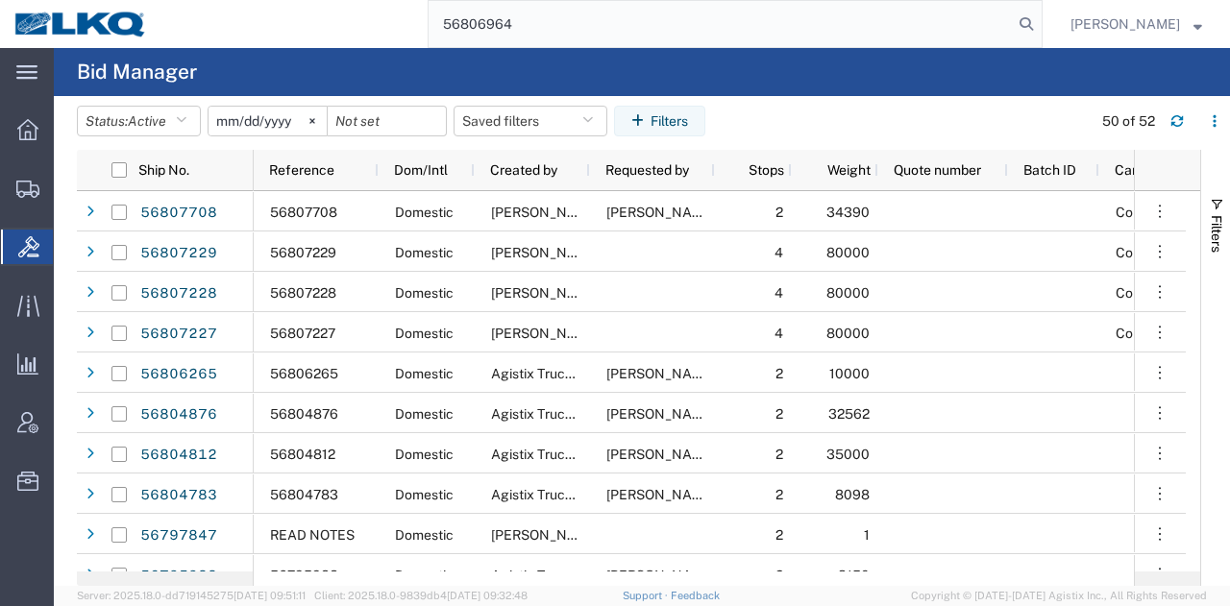
type input "56806964"
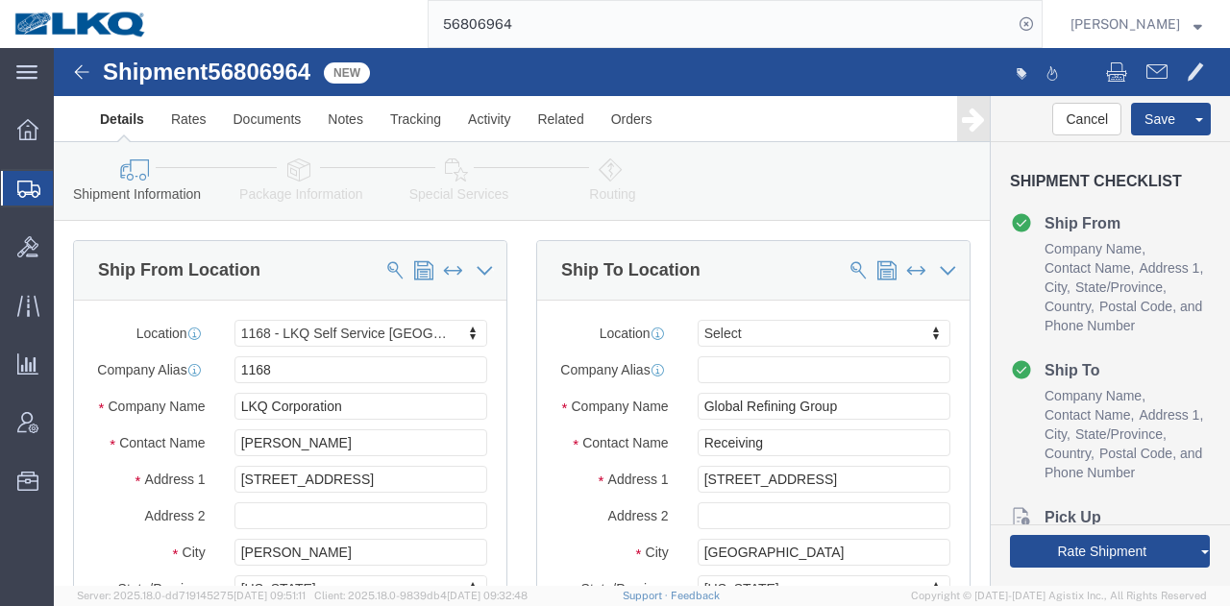
select select "27394"
select select
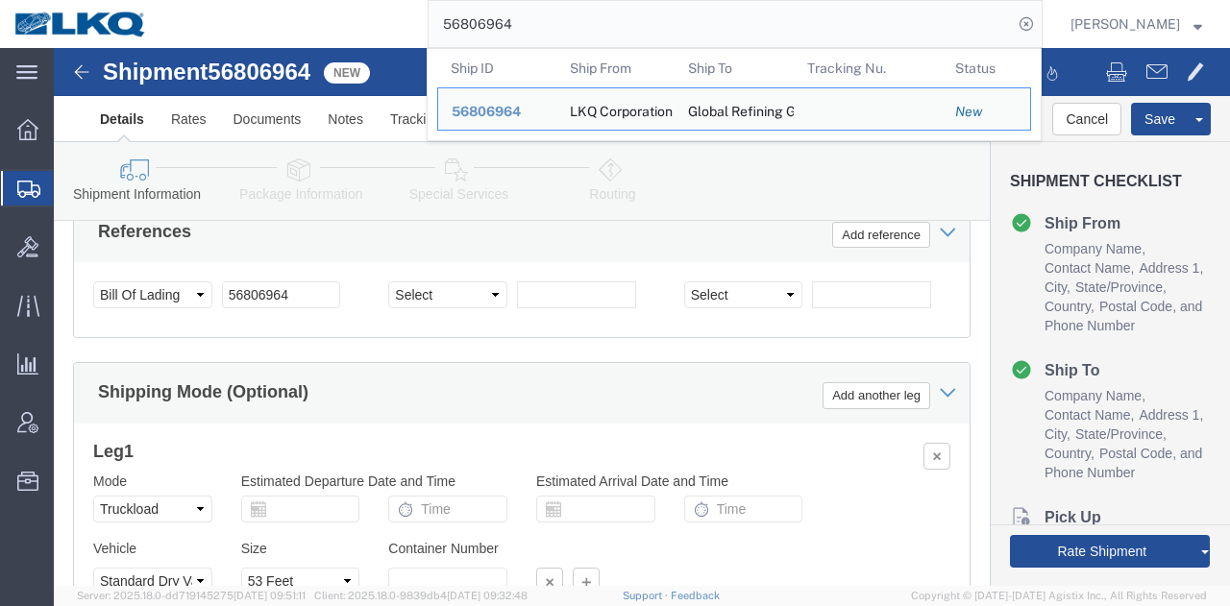
scroll to position [1633, 0]
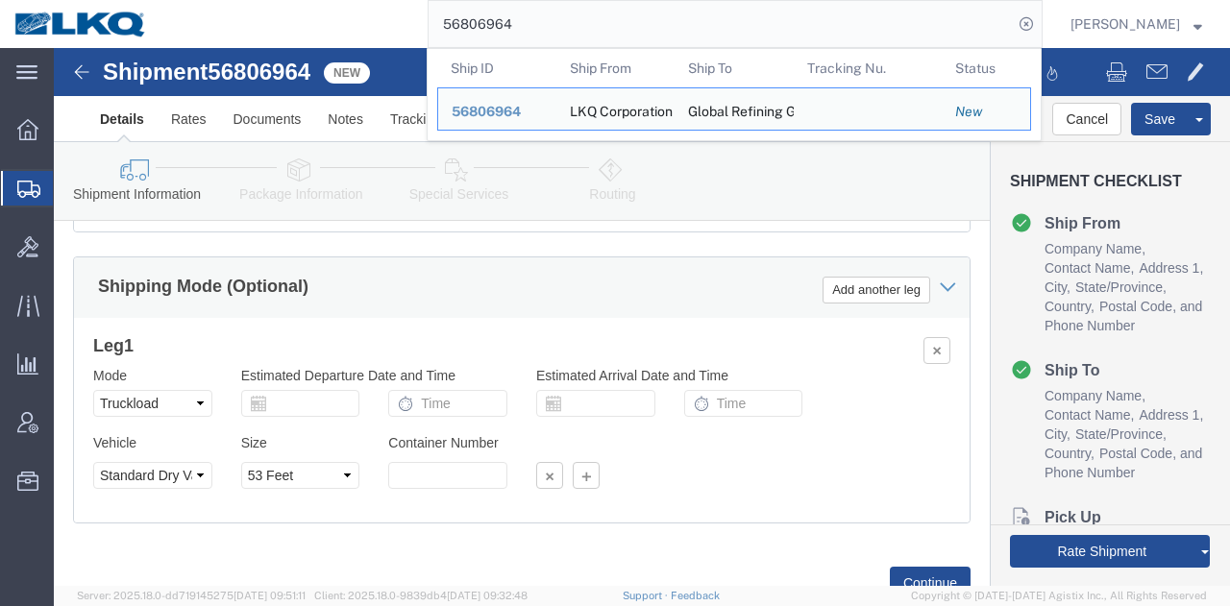
click input "text"
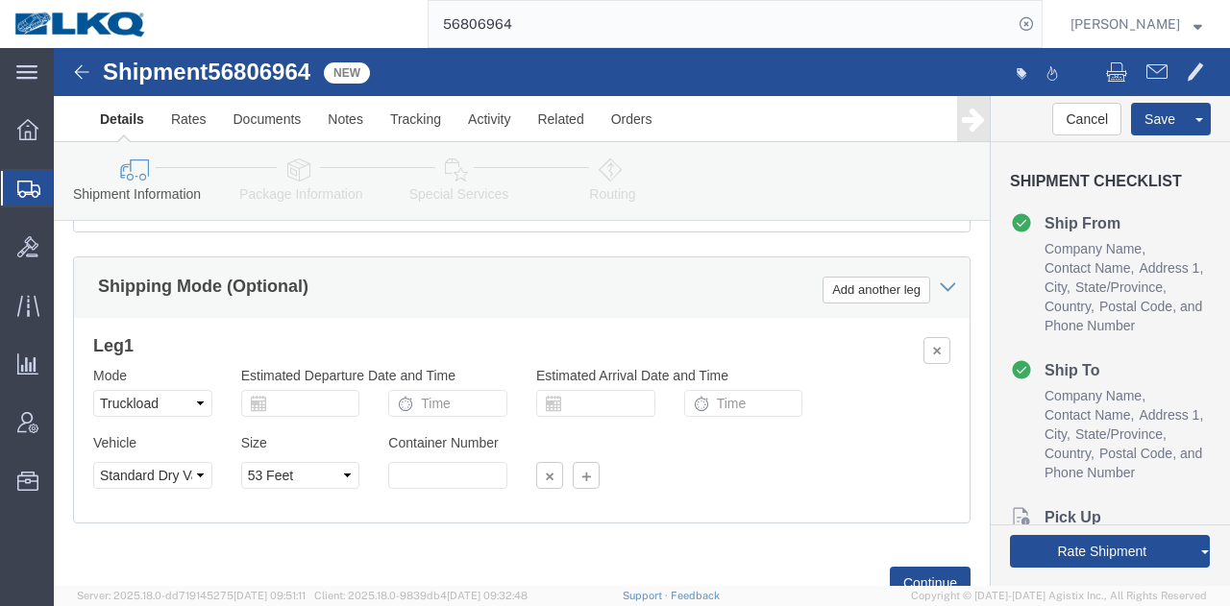
click select "Select Account Type Activity ID Airline Appointment Number ASN Batch Request # …"
select select "PRONUMBER"
click select "Select Account Type Activity ID Airline Appointment Number ASN Batch Request # …"
click input "text"
paste input "1168-9"
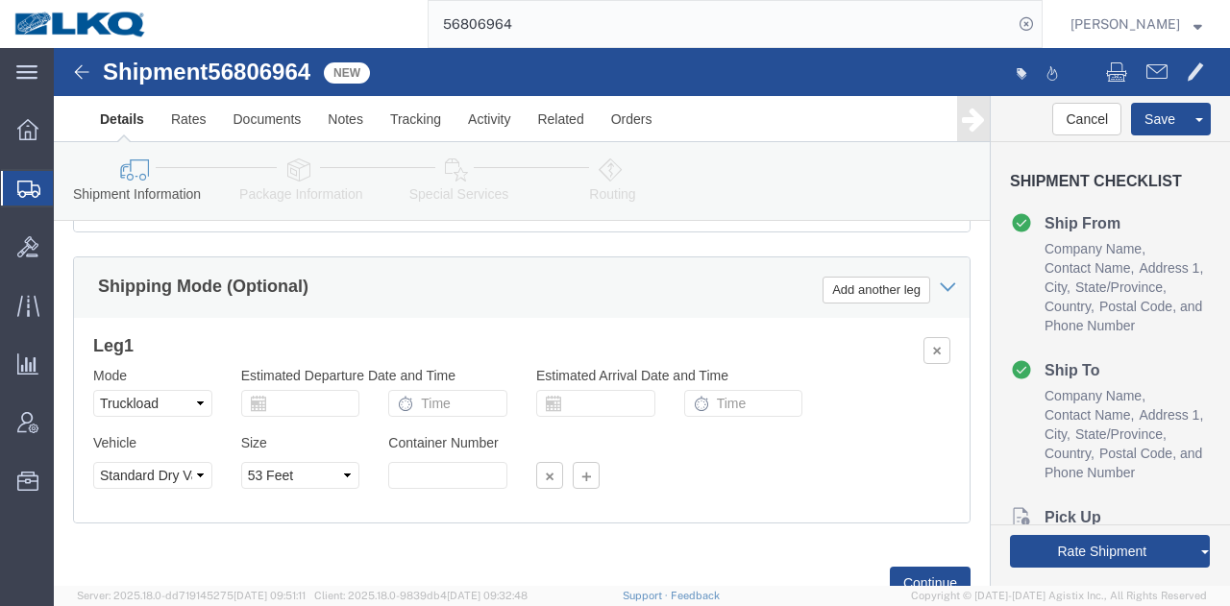
type input "1168-9"
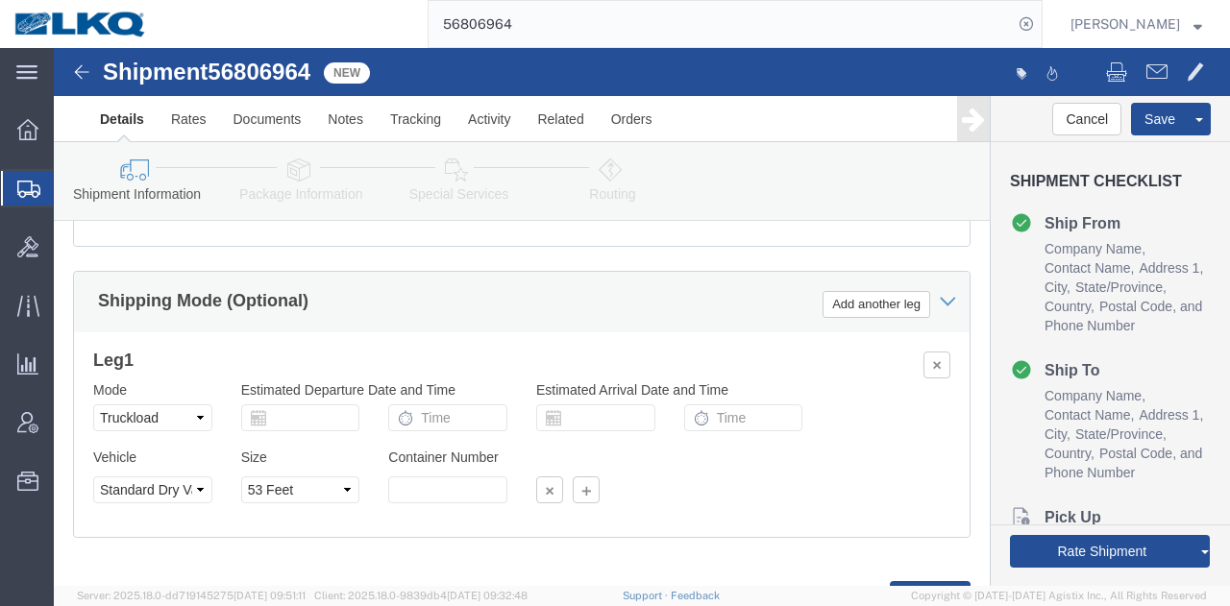
scroll to position [1249, 0]
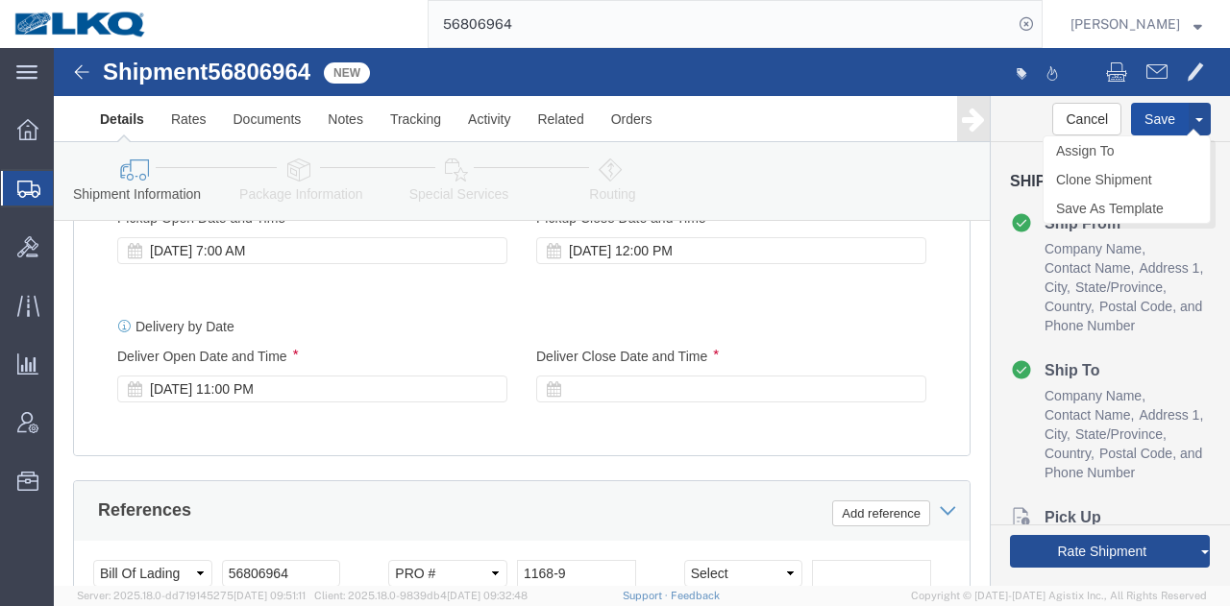
click button "Save"
type button "Save"
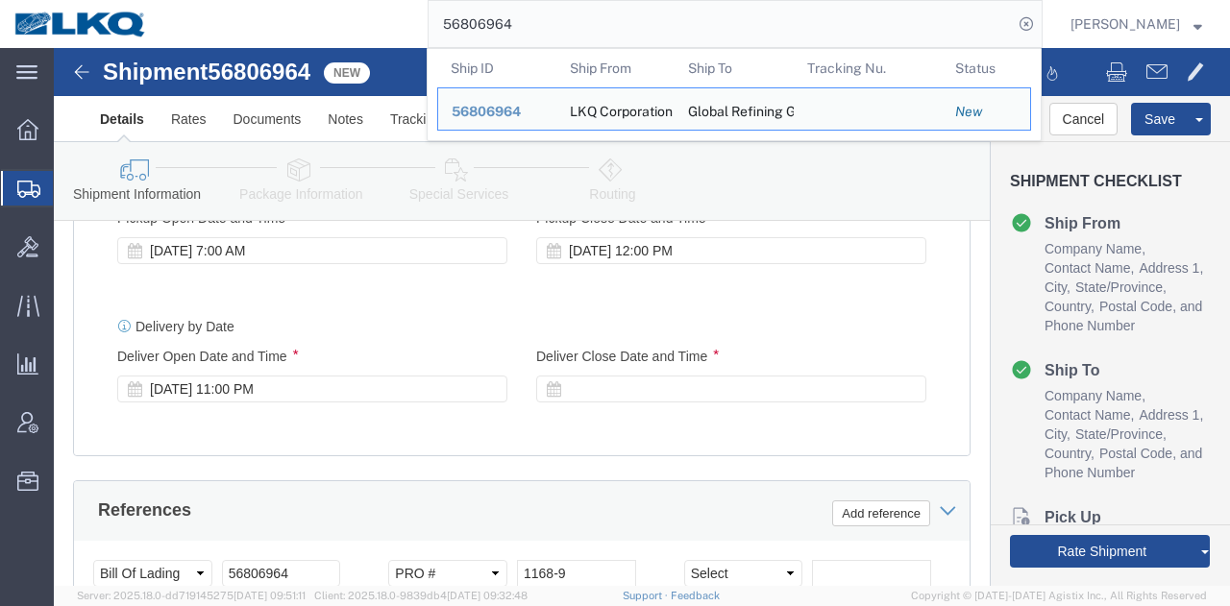
click at [817, 29] on input "56806964" at bounding box center [721, 24] width 584 height 46
paste input "7649"
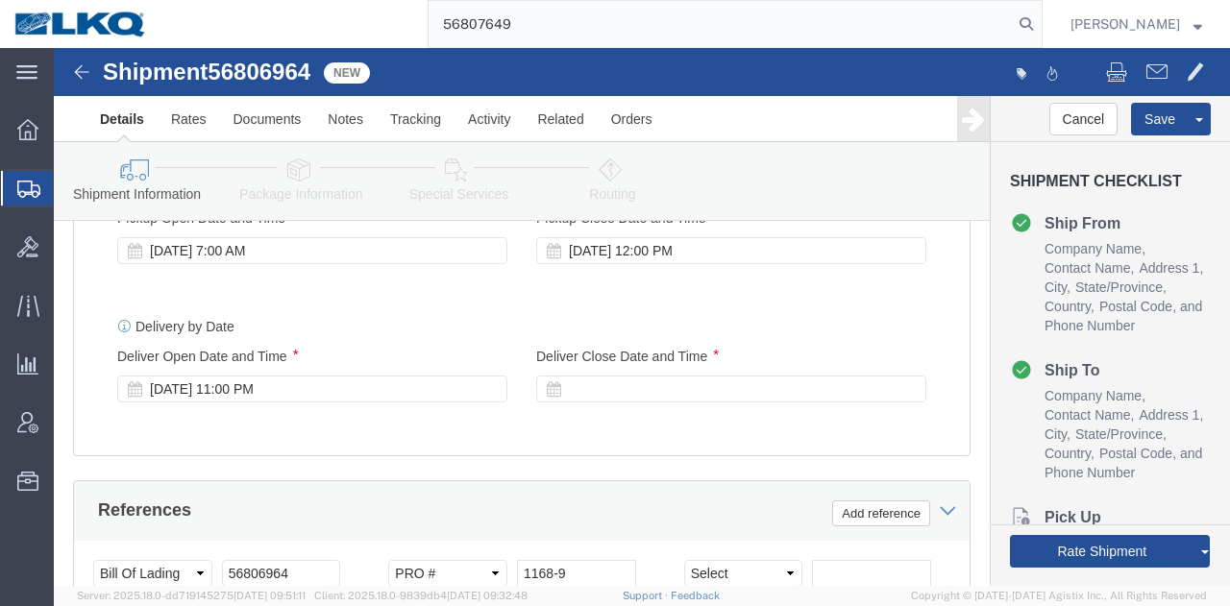
type input "56807649"
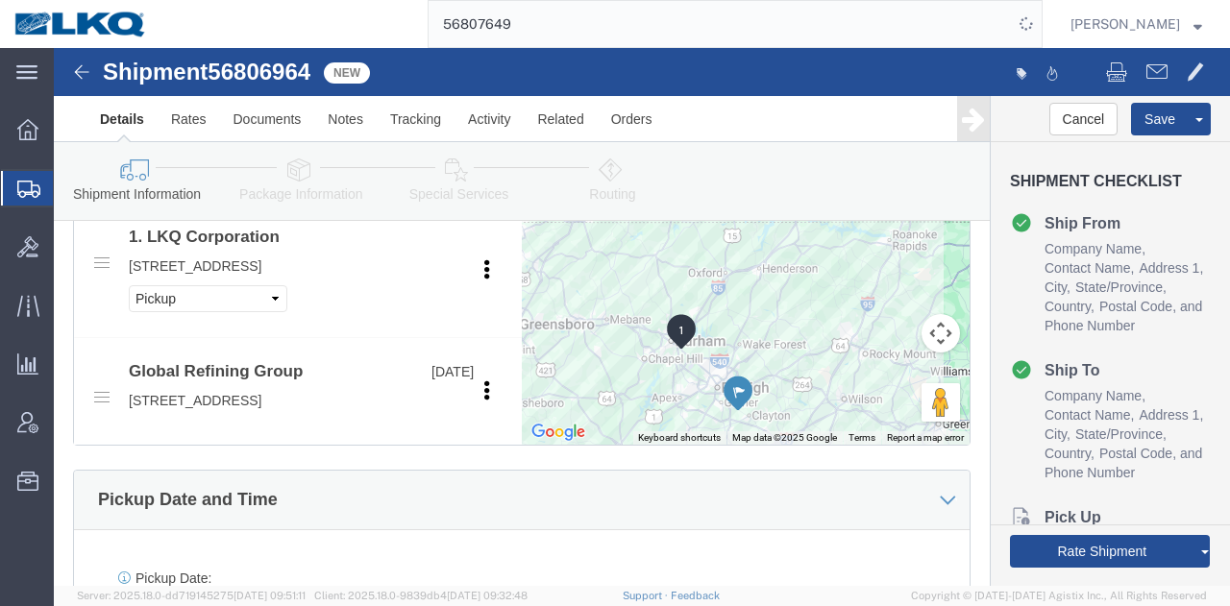
scroll to position [711, 0]
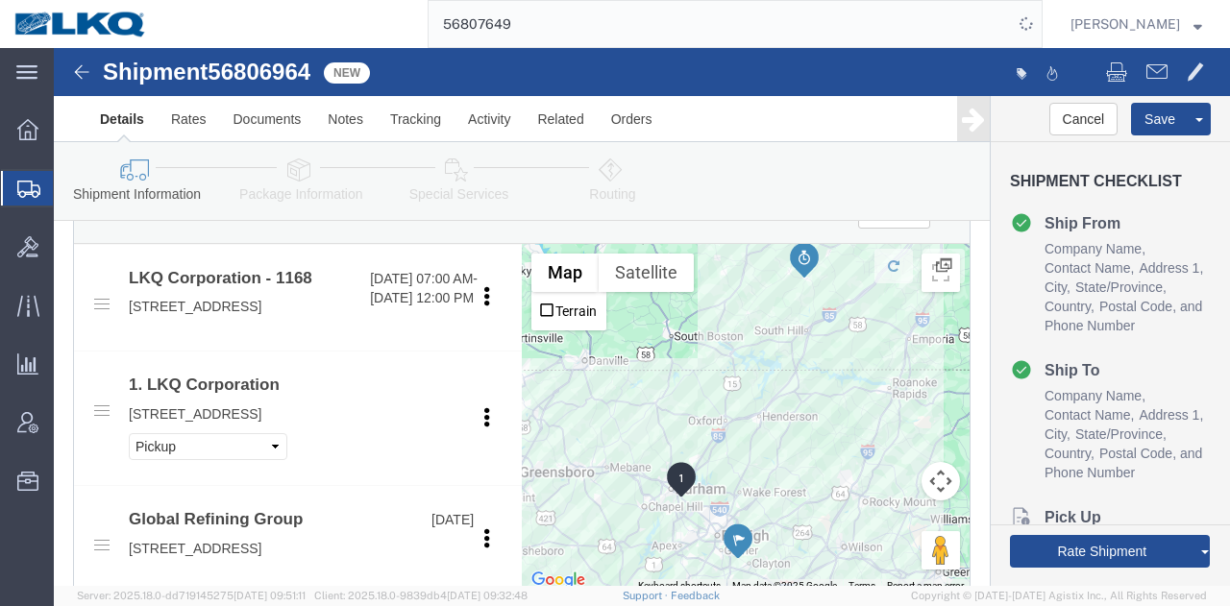
click div "Shipment Information Package Information Special Services Loading Routing"
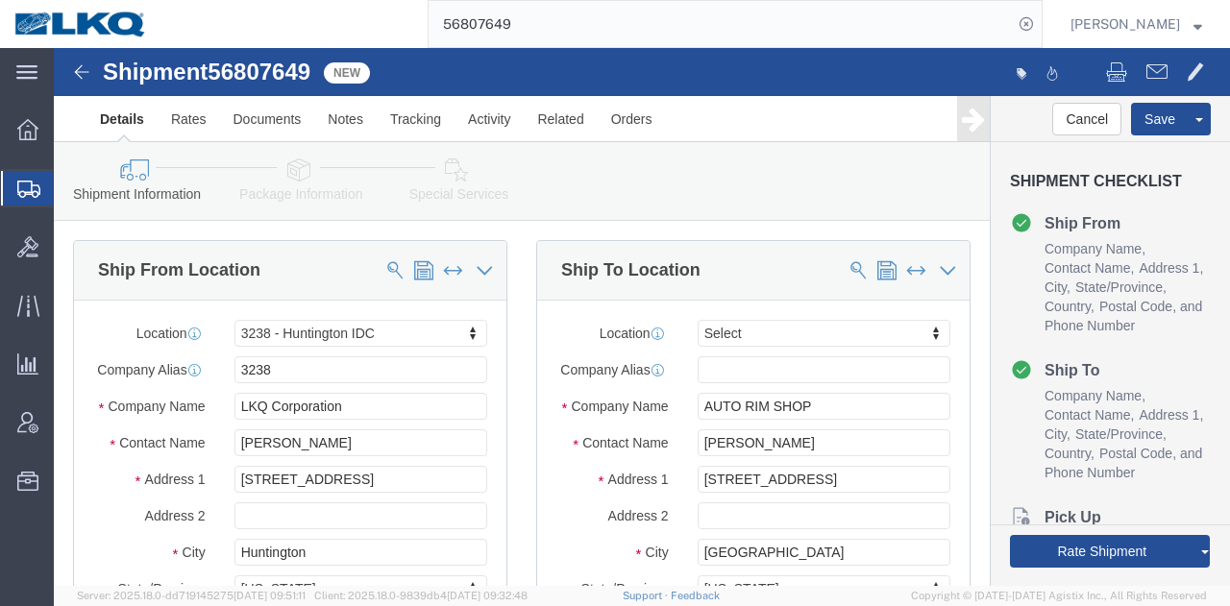
select select "27940"
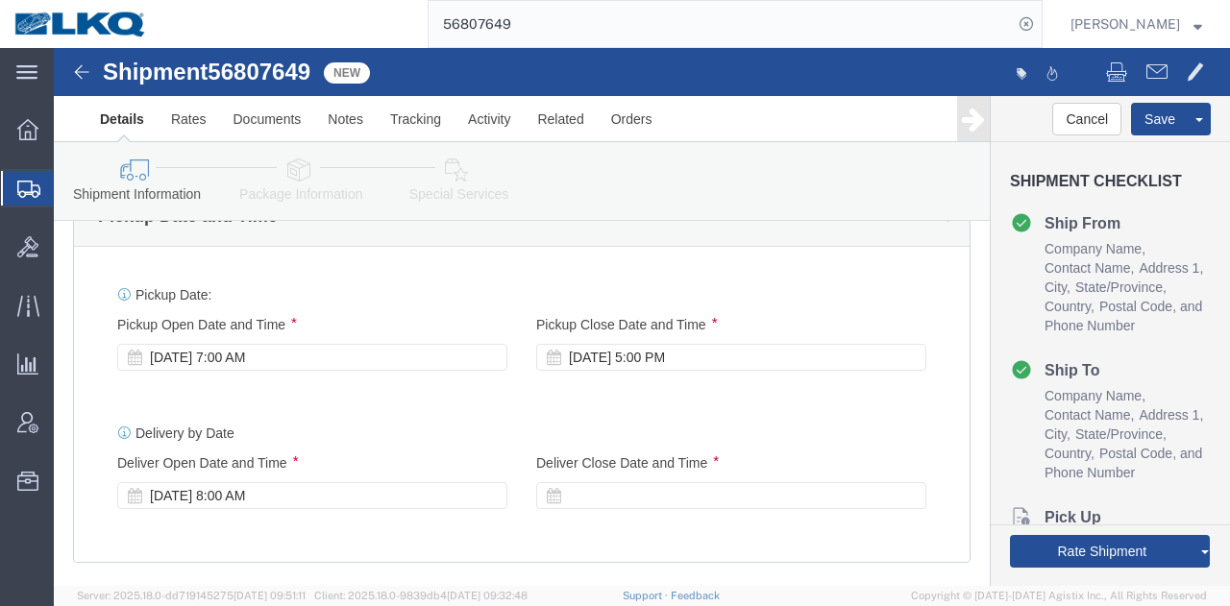
scroll to position [1249, 0]
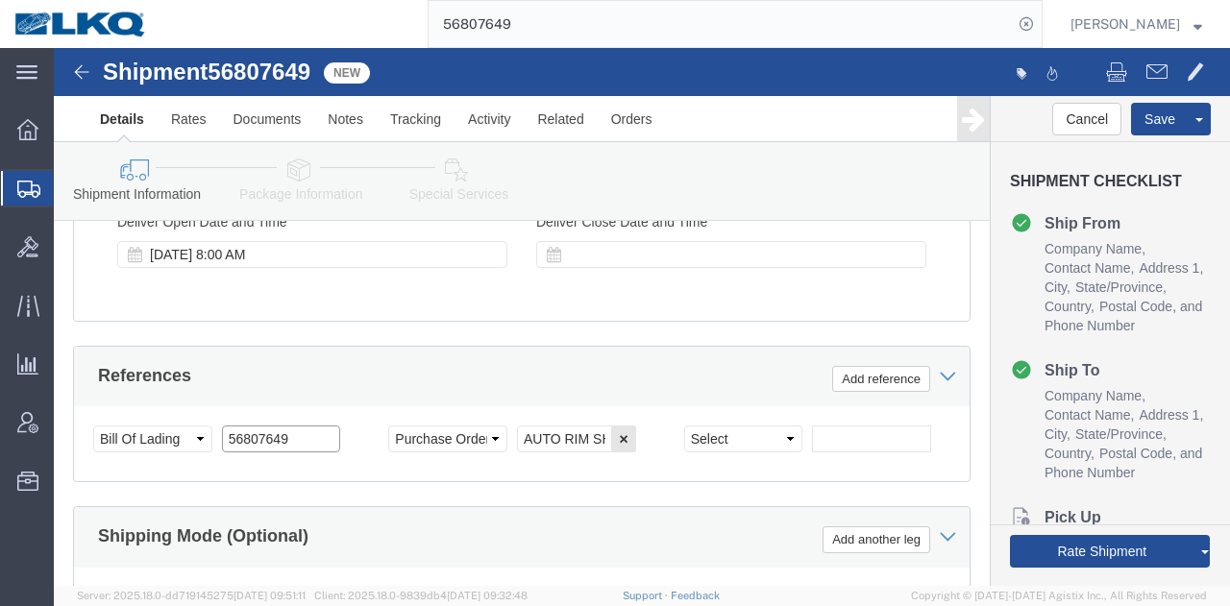
click input "56807649"
click select "Select Account Type Activity ID Airline Appointment Number ASN Batch Request # …"
select select "BOL"
click select "Select Account Type Activity ID Airline Appointment Number ASN Batch Request # …"
paste input "56807649"
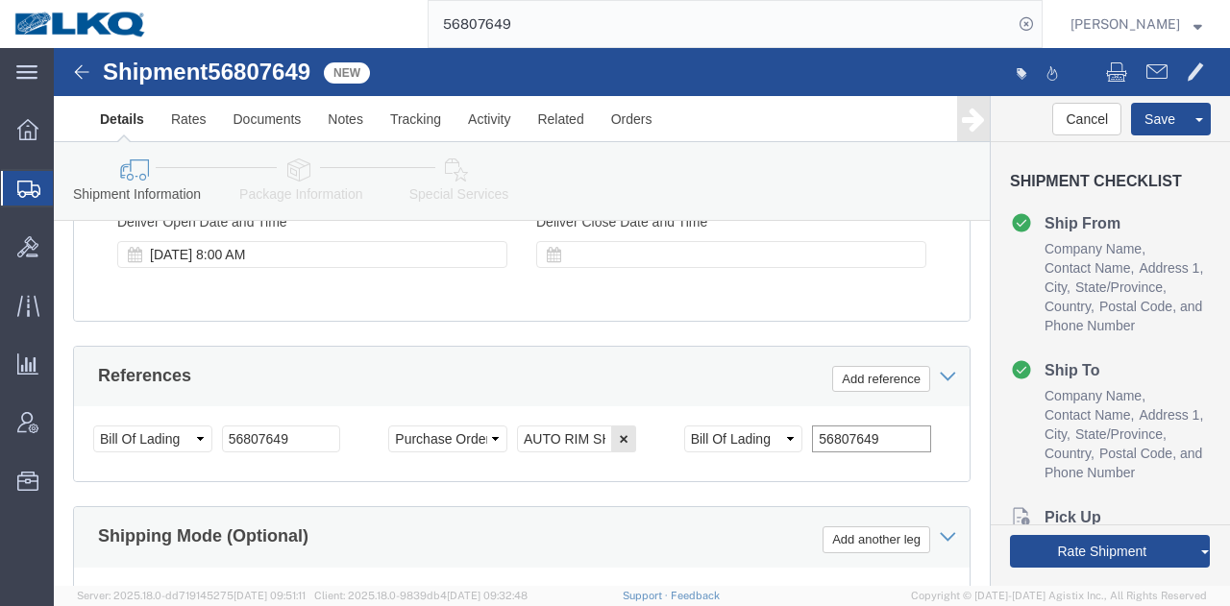
type input "56807649"
click div "Select Account Type Activity ID Airline Appointment Number ASN Batch Request # …"
click select "Select Account Type Activity ID Airline Appointment Number ASN Batch Request # …"
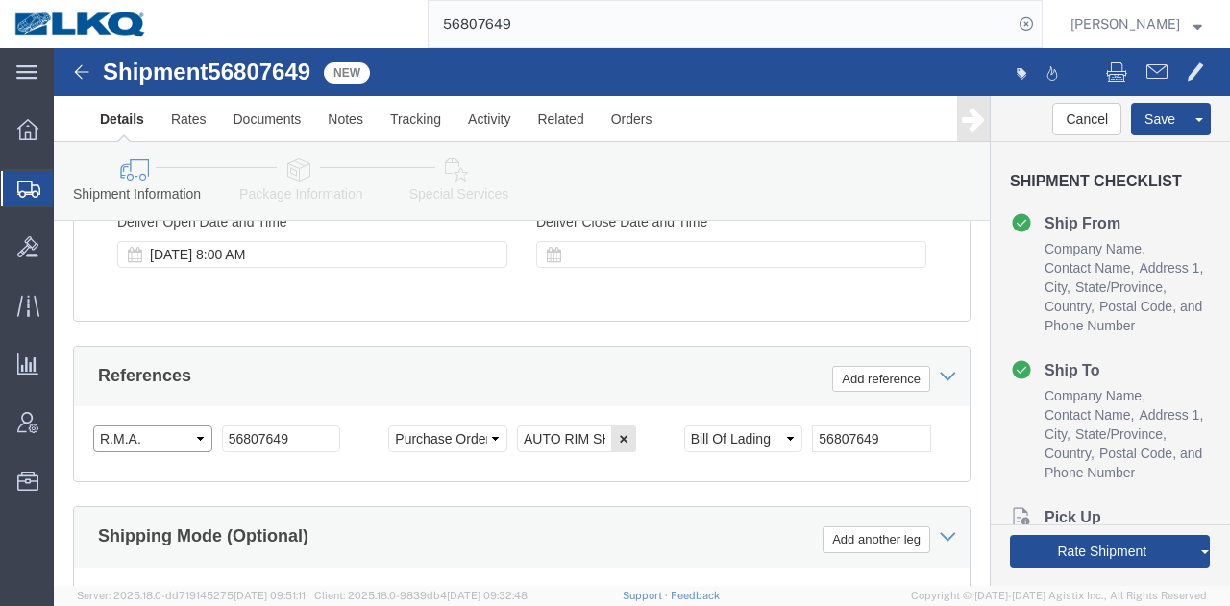
click select "Select Account Type Activity ID Airline Appointment Number ASN Batch Request # …"
select select "QUOTENUM"
click select "Select Account Type Activity ID Airline Appointment Number ASN Batch Request # …"
click input "56807649"
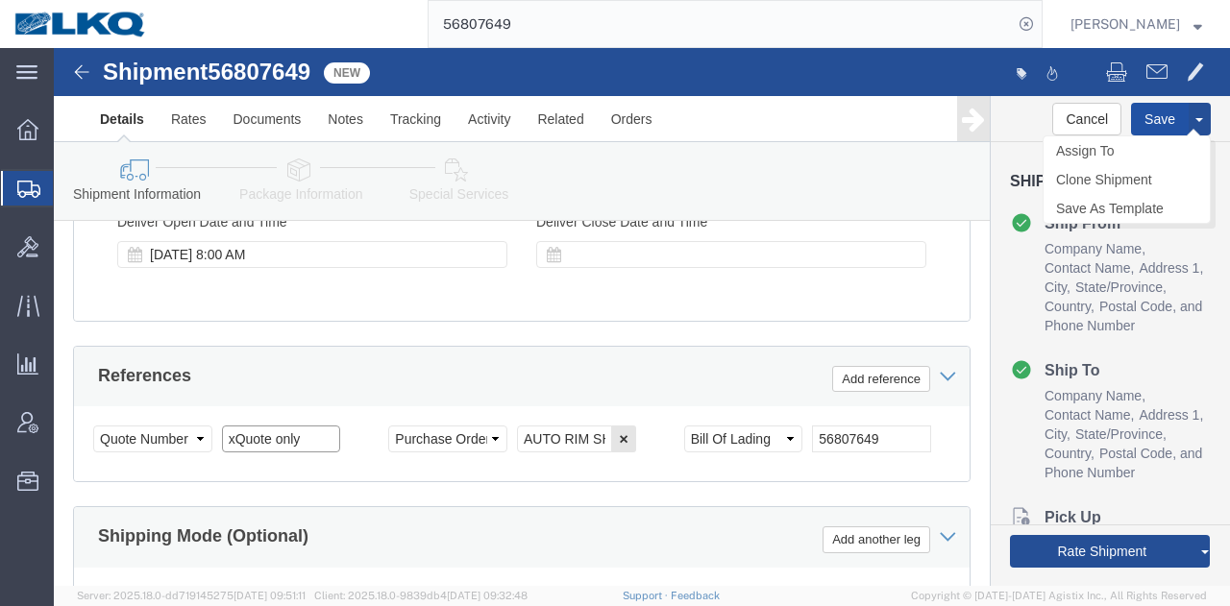
type input "xQuote only"
click button "Save"
type button "Save"
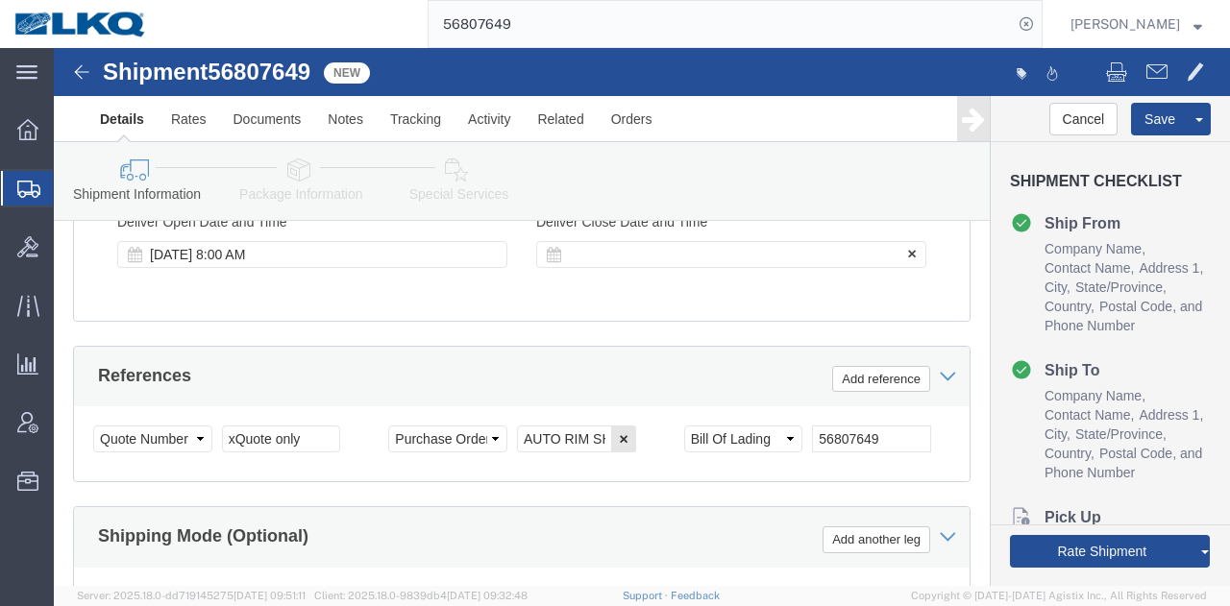
click div
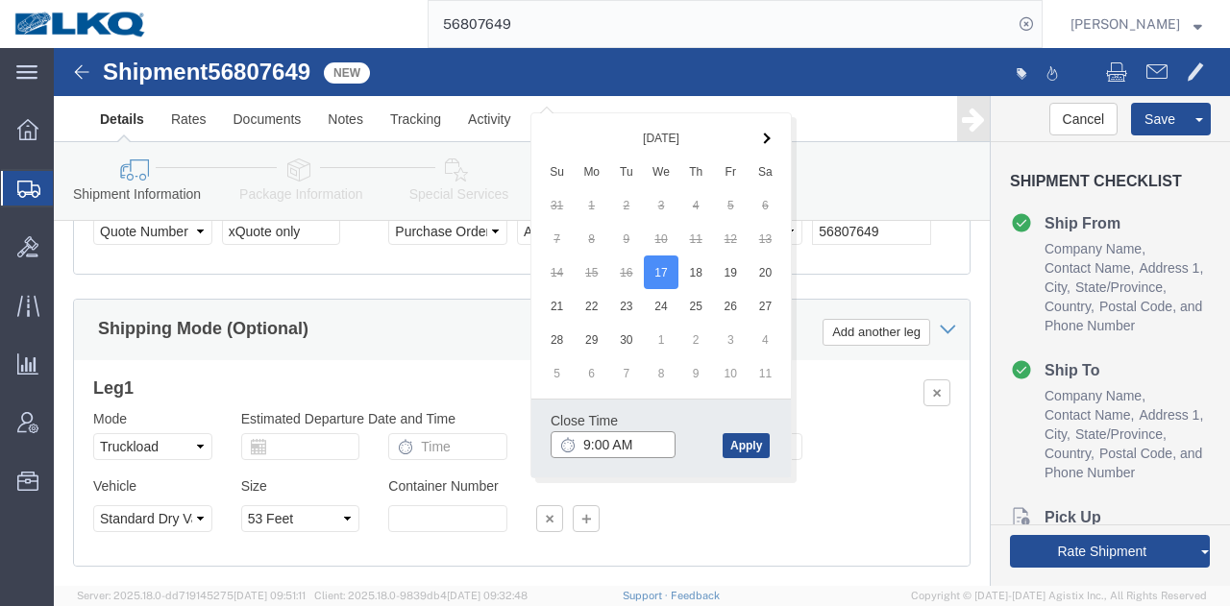
scroll to position [1483, 0]
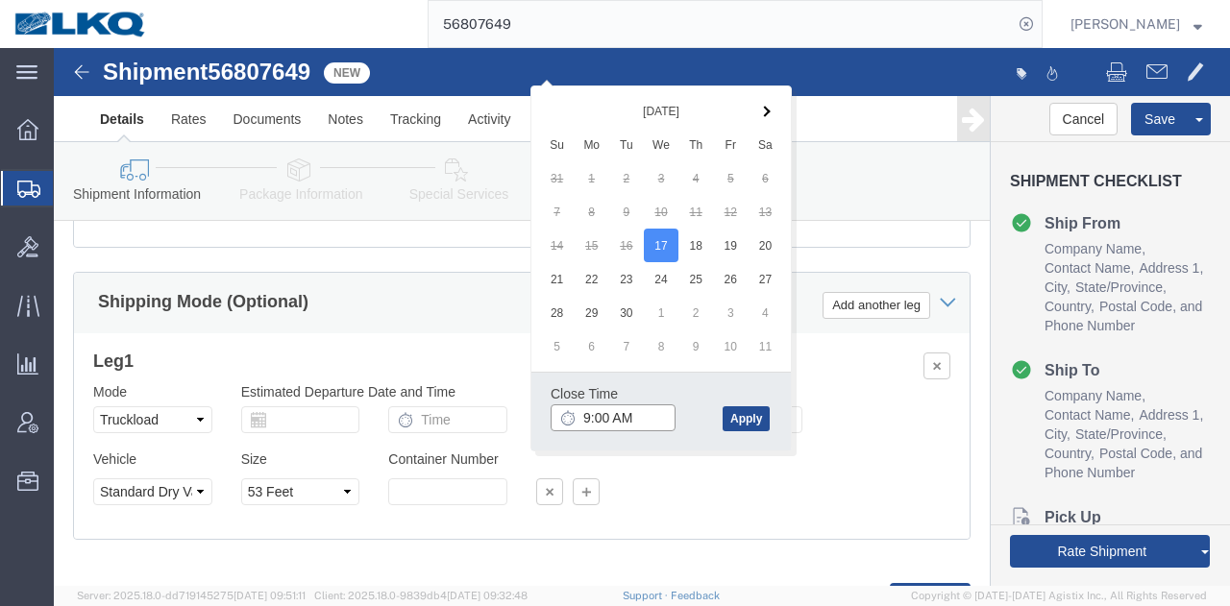
click input "9:00 AM"
type input "8:01 AM"
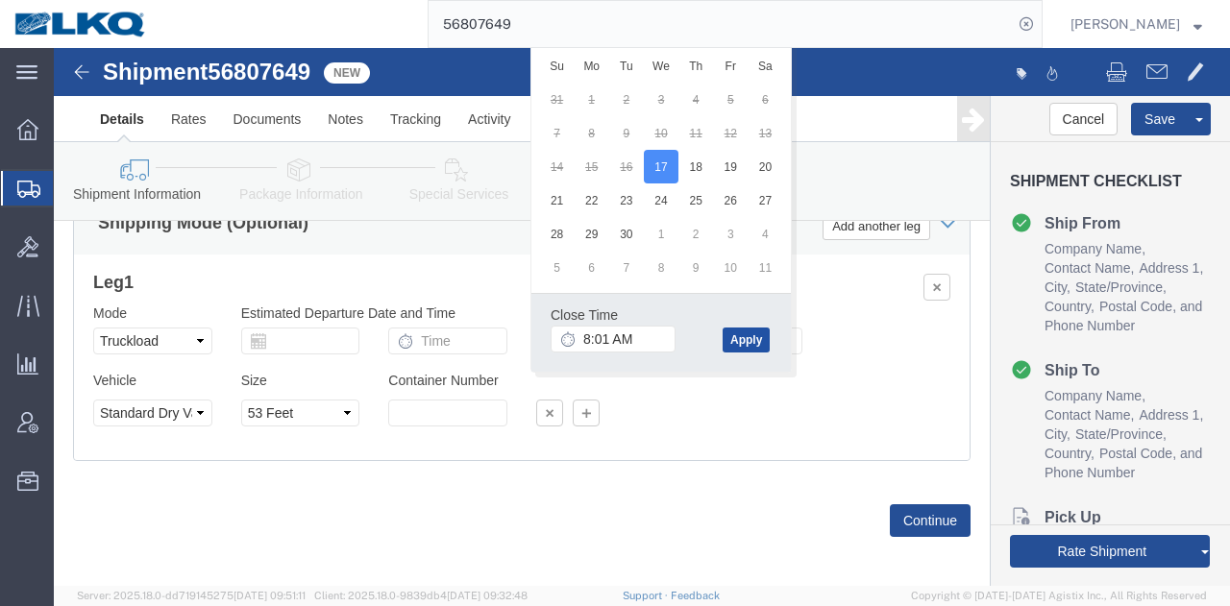
scroll to position [1580, 0]
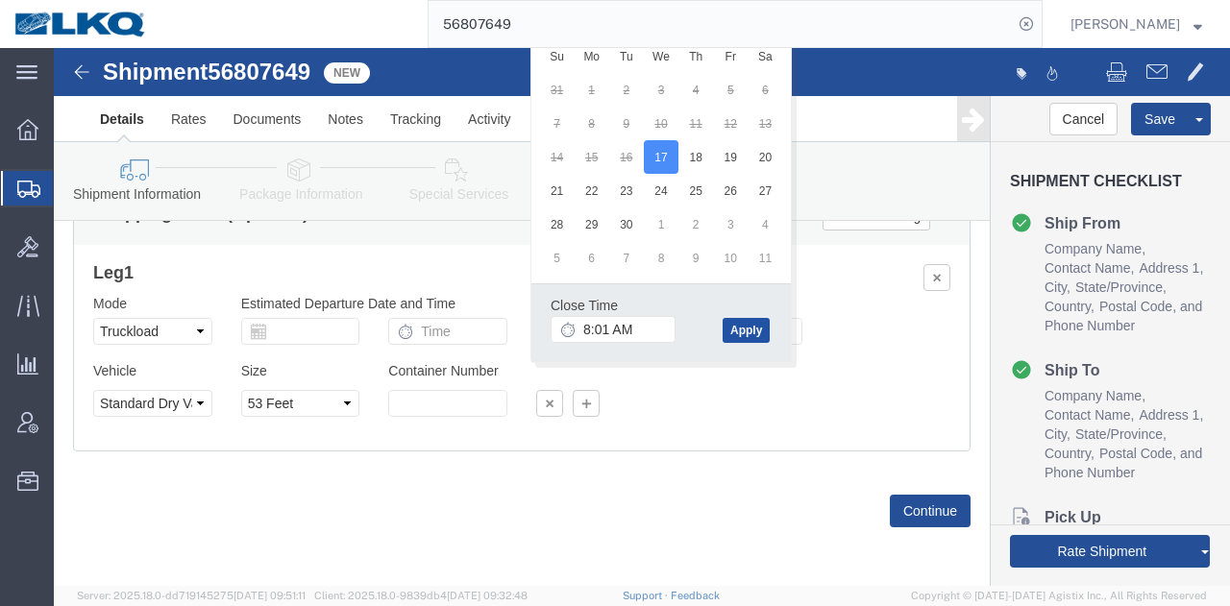
click button "Apply"
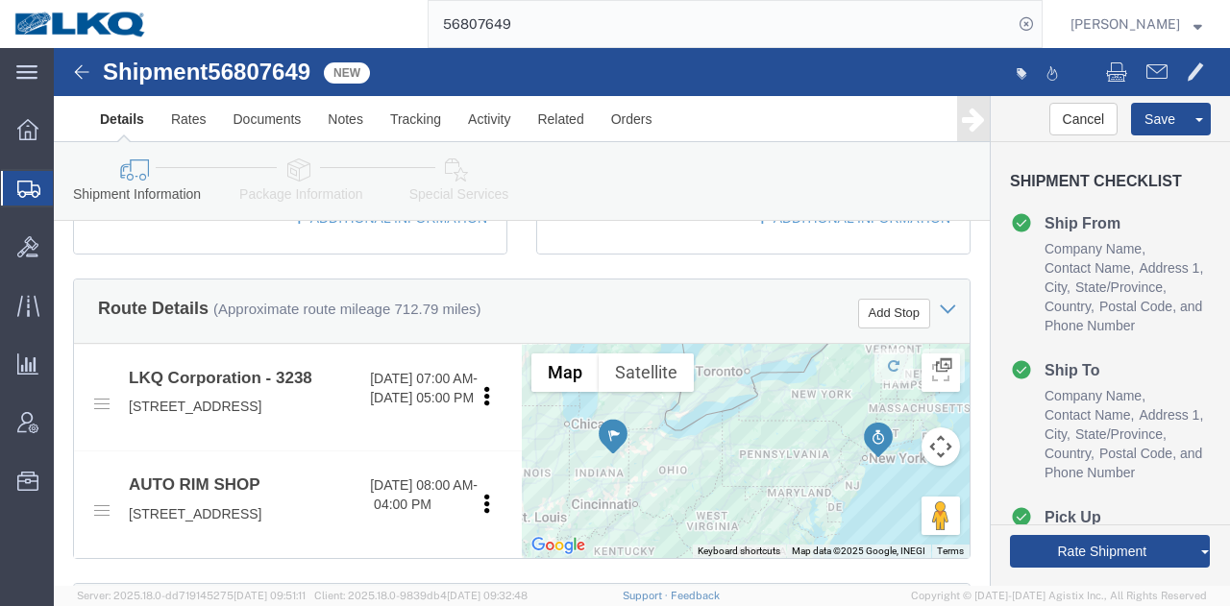
scroll to position [715, 0]
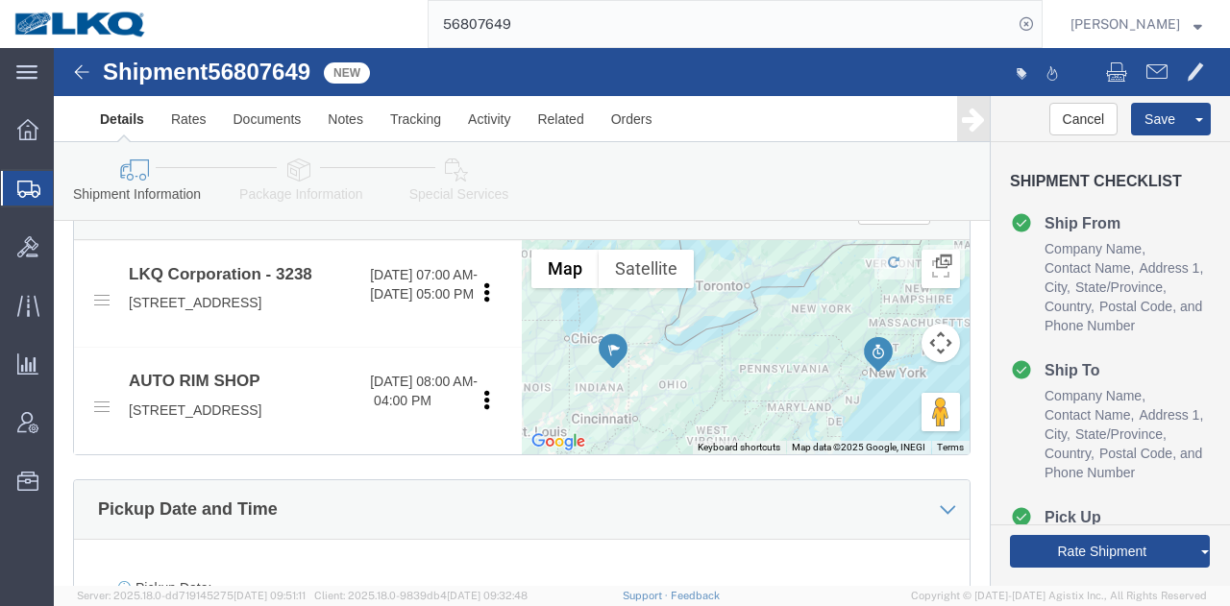
click link "Send To Bid"
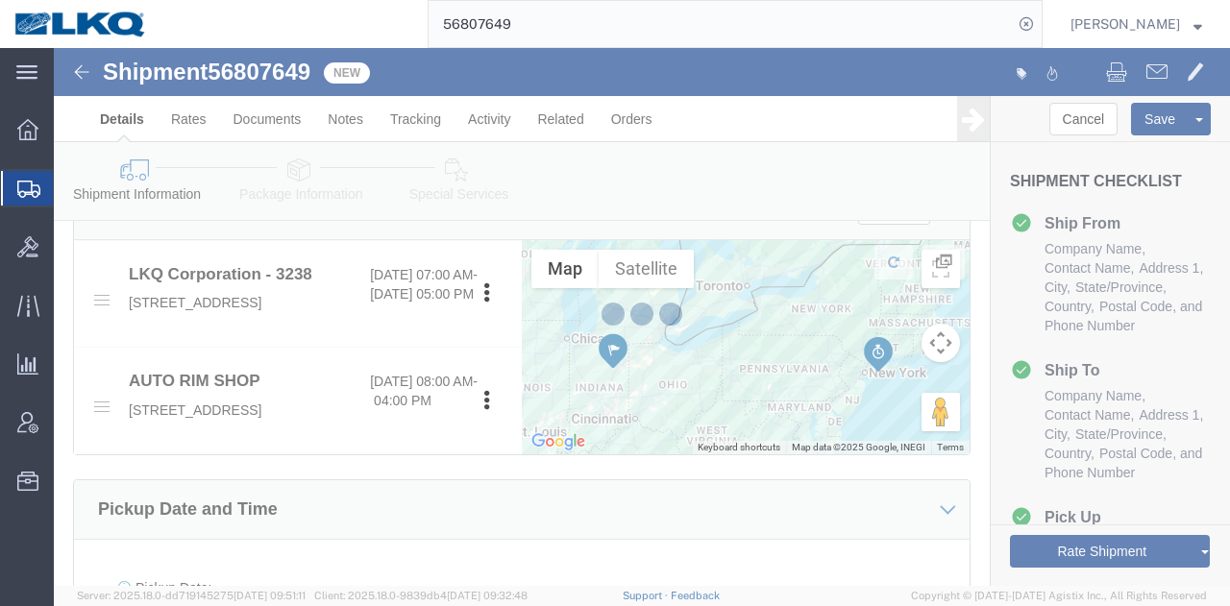
select select "TL"
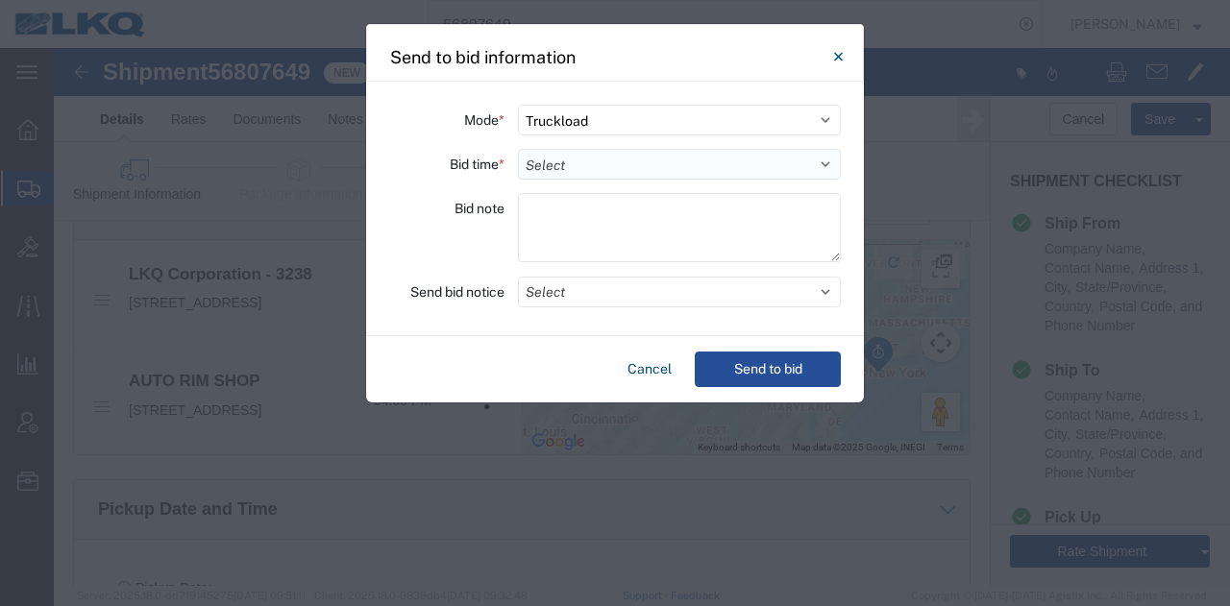
click at [595, 156] on select "Select 30 Min (Rush) 1 Hour (Rush) 2 Hours (Rush) 4 Hours (Rush) 8 Hours (Rush)…" at bounding box center [679, 164] width 323 height 31
select select "8"
click at [518, 149] on select "Select 30 Min (Rush) 1 Hour (Rush) 2 Hours (Rush) 4 Hours (Rush) 8 Hours (Rush)…" at bounding box center [679, 164] width 323 height 31
click at [594, 281] on button "Select" at bounding box center [679, 292] width 323 height 31
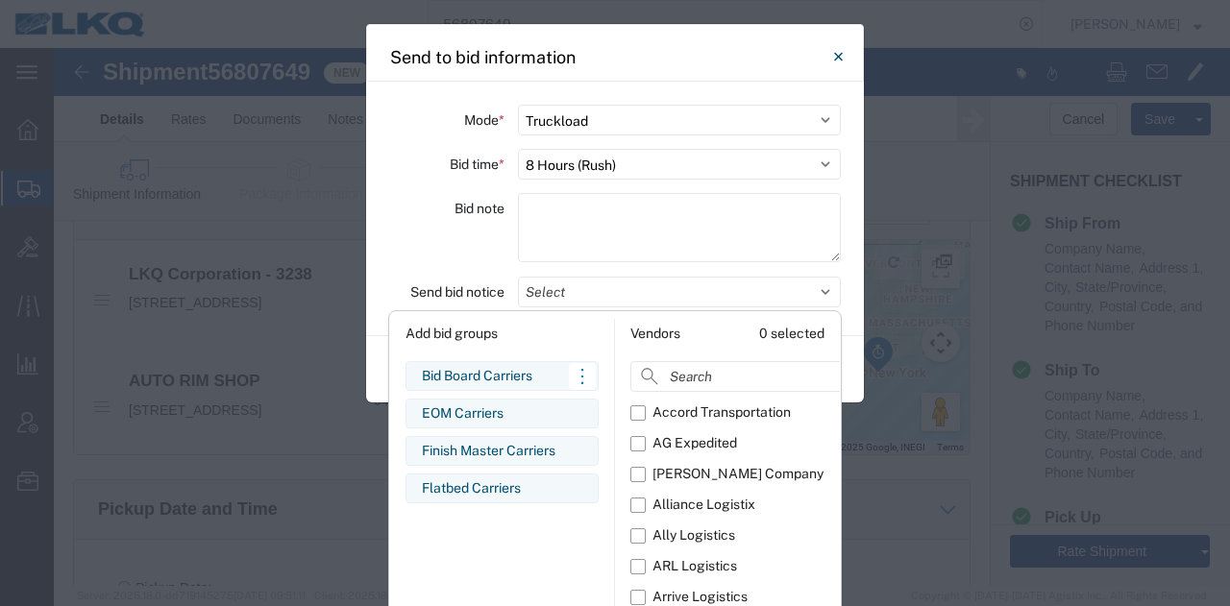
click at [502, 380] on div "Bid Board Carriers" at bounding box center [502, 376] width 160 height 20
click at [410, 241] on div "Bid note" at bounding box center [446, 230] width 115 height 75
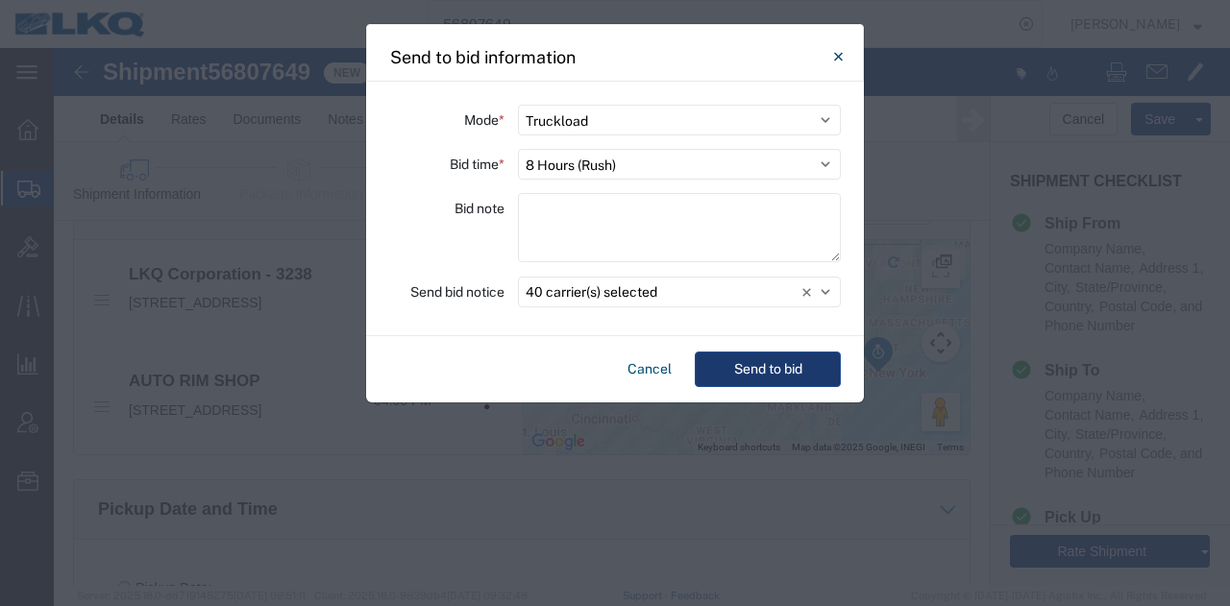
click at [794, 372] on button "Send to bid" at bounding box center [768, 370] width 146 height 36
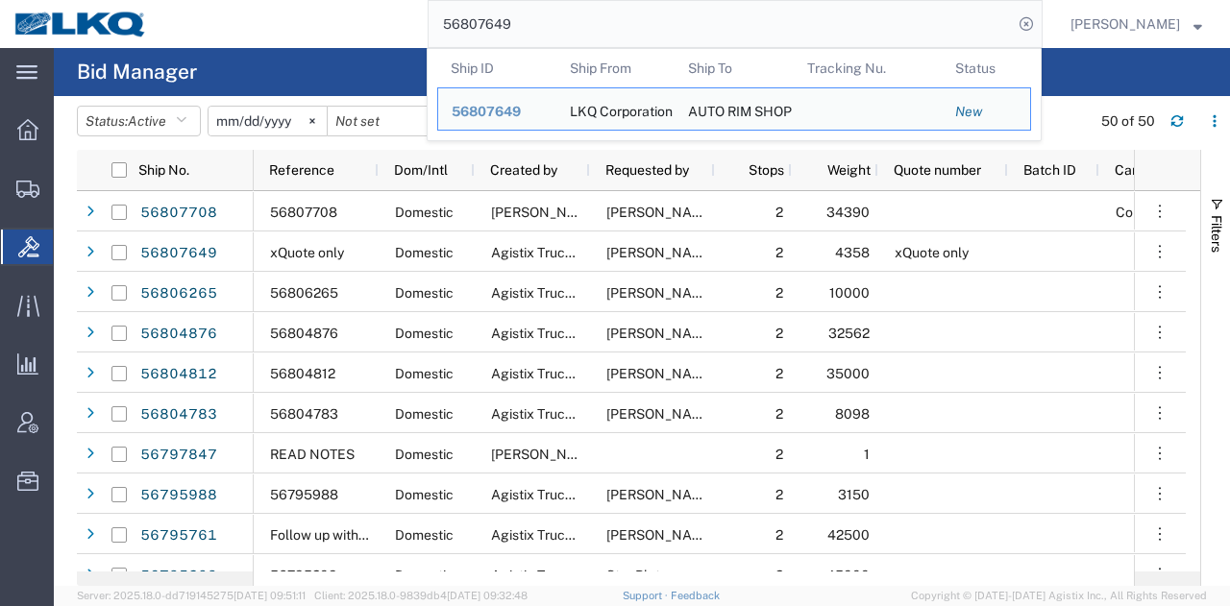
click at [917, 16] on input "56807649" at bounding box center [721, 24] width 584 height 46
paste input "708"
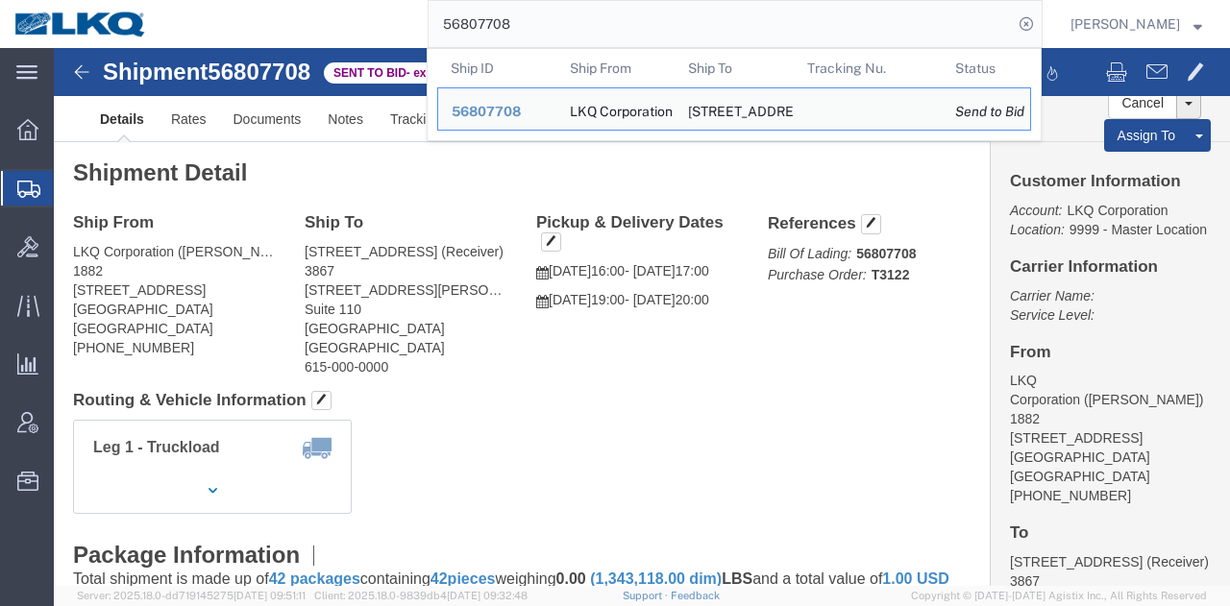
click div "Leg 1 - Truckload Vehicle 1: Standard Dry Van (53 Feet) Number of trucks: 1"
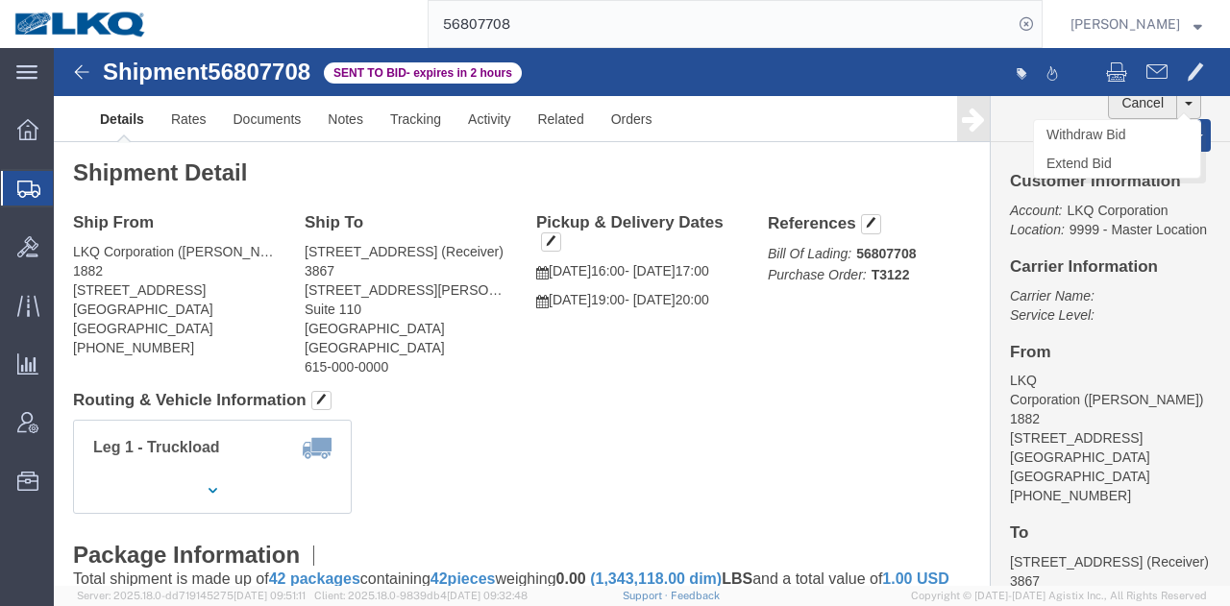
click button "Cancel"
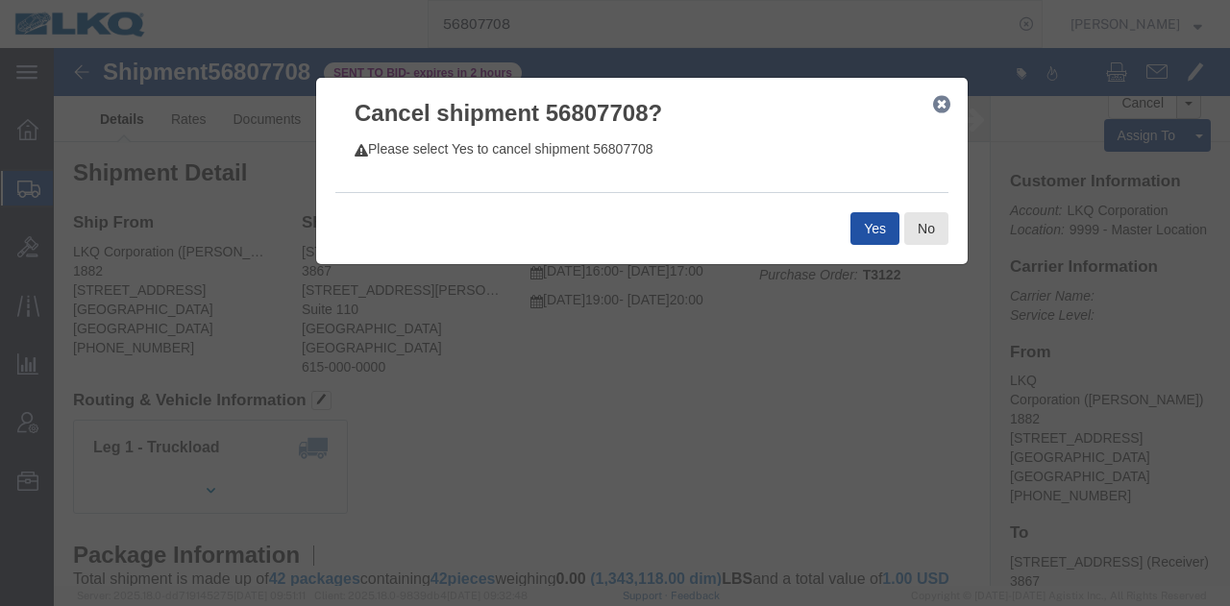
click button "Yes"
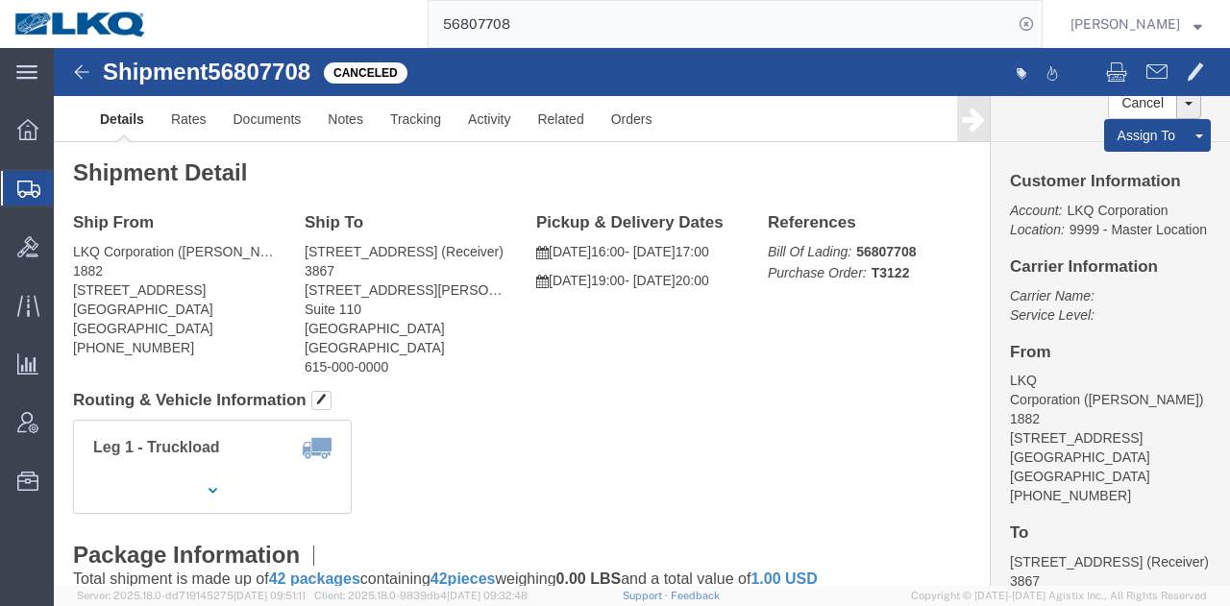
click at [762, 7] on input "56807708" at bounding box center [721, 24] width 584 height 46
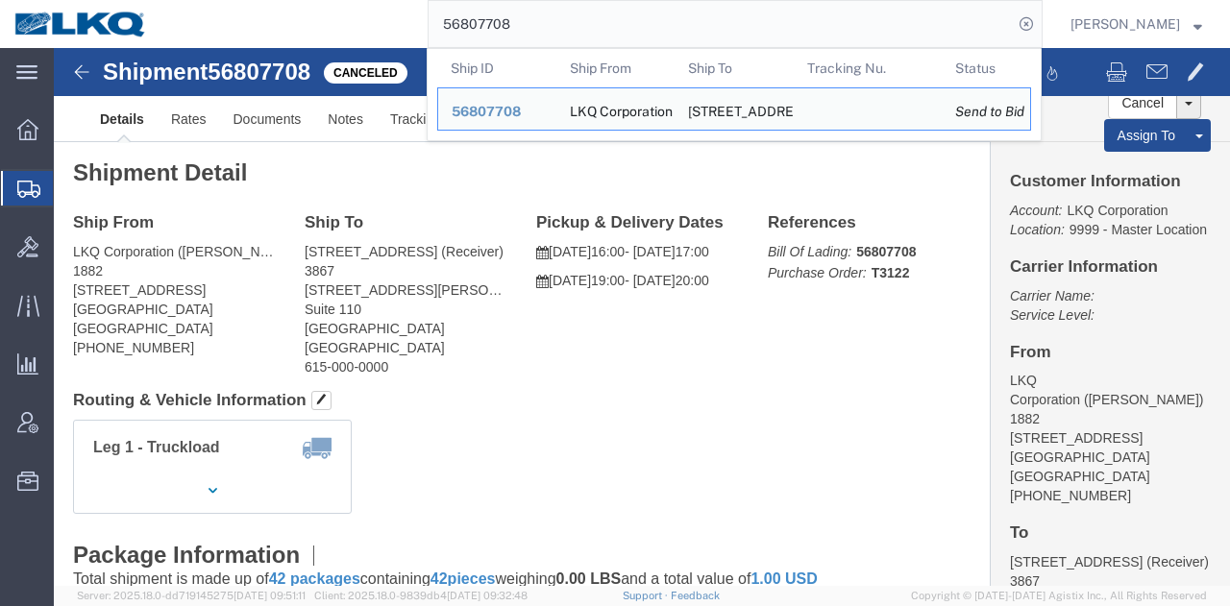
paste input "981"
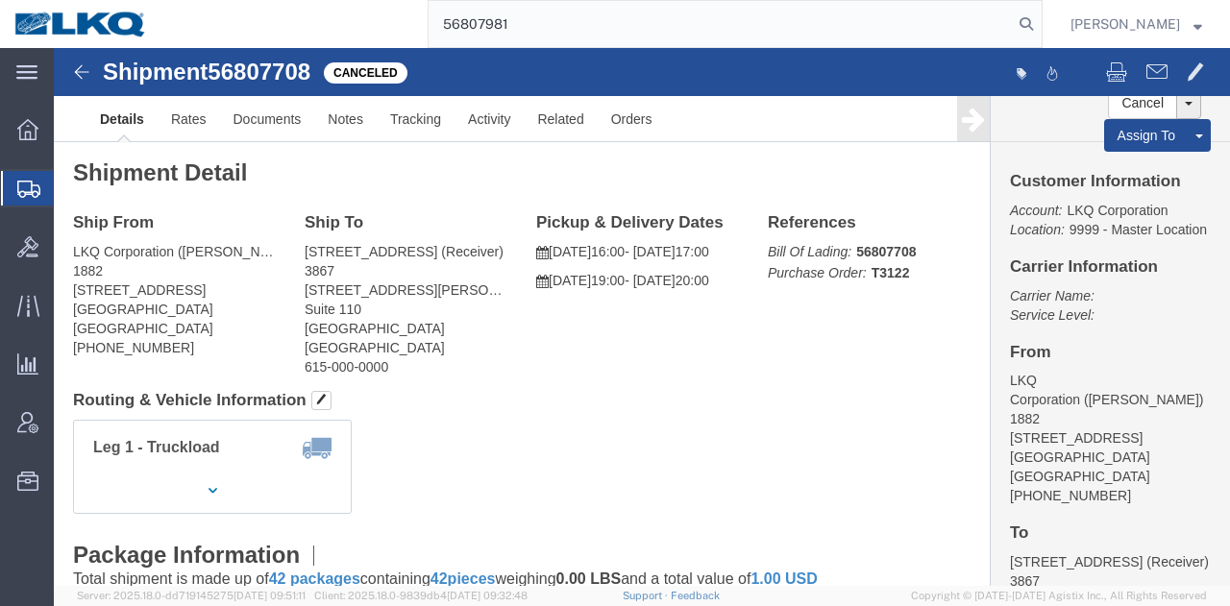
type input "56807981"
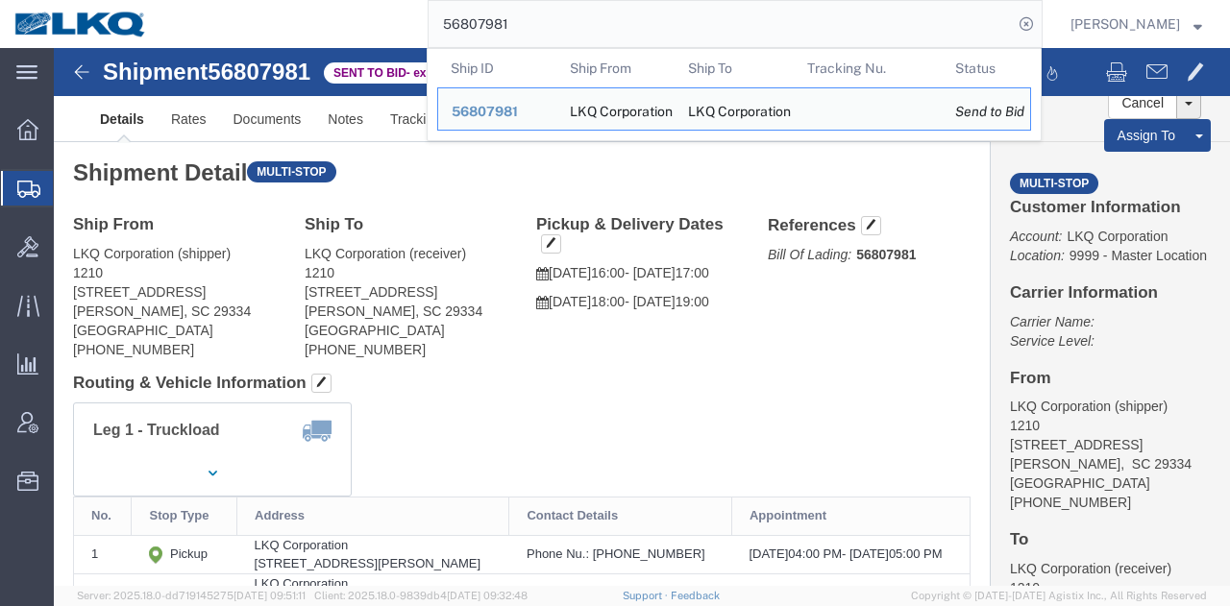
click h4 "Routing & Vehicle Information"
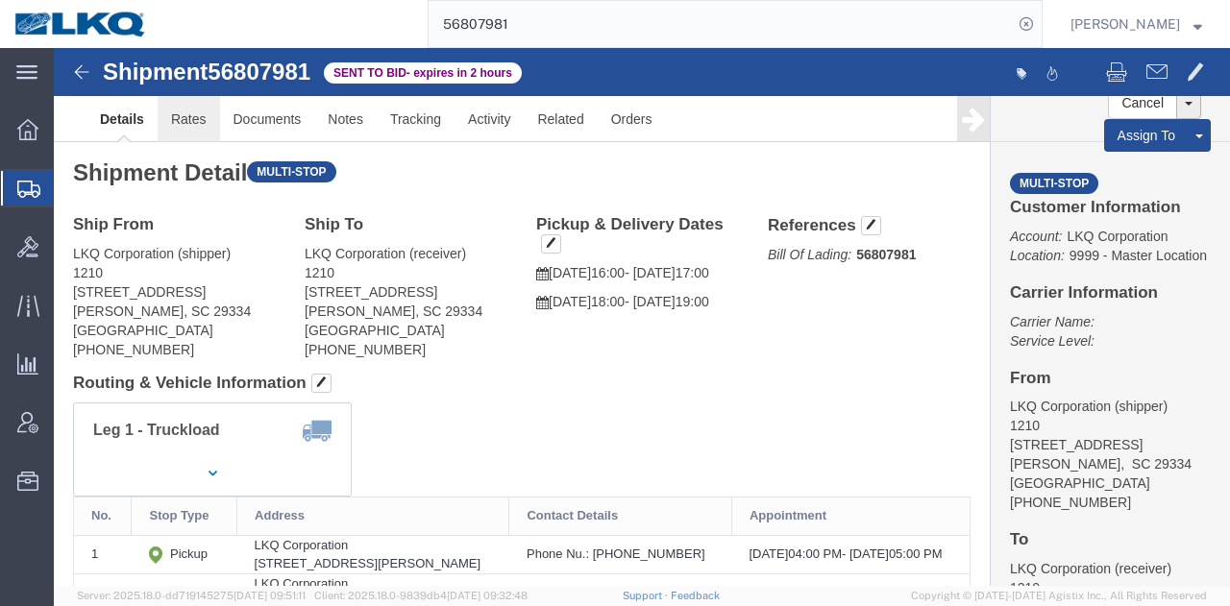
click link "Rates"
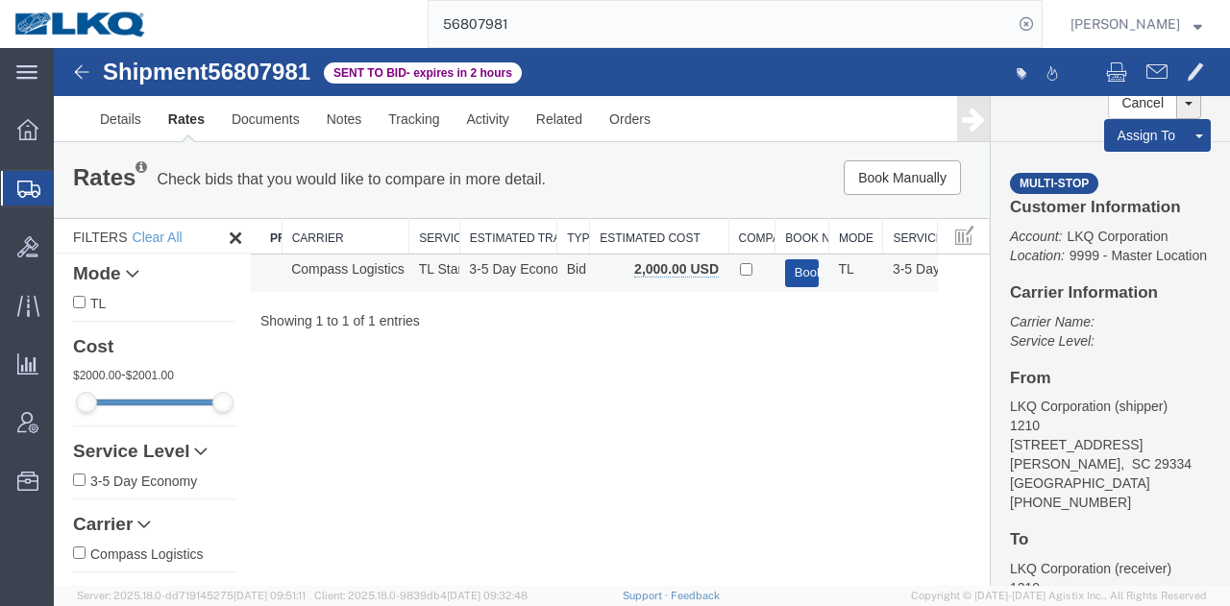
click at [785, 272] on button "Book" at bounding box center [802, 273] width 35 height 28
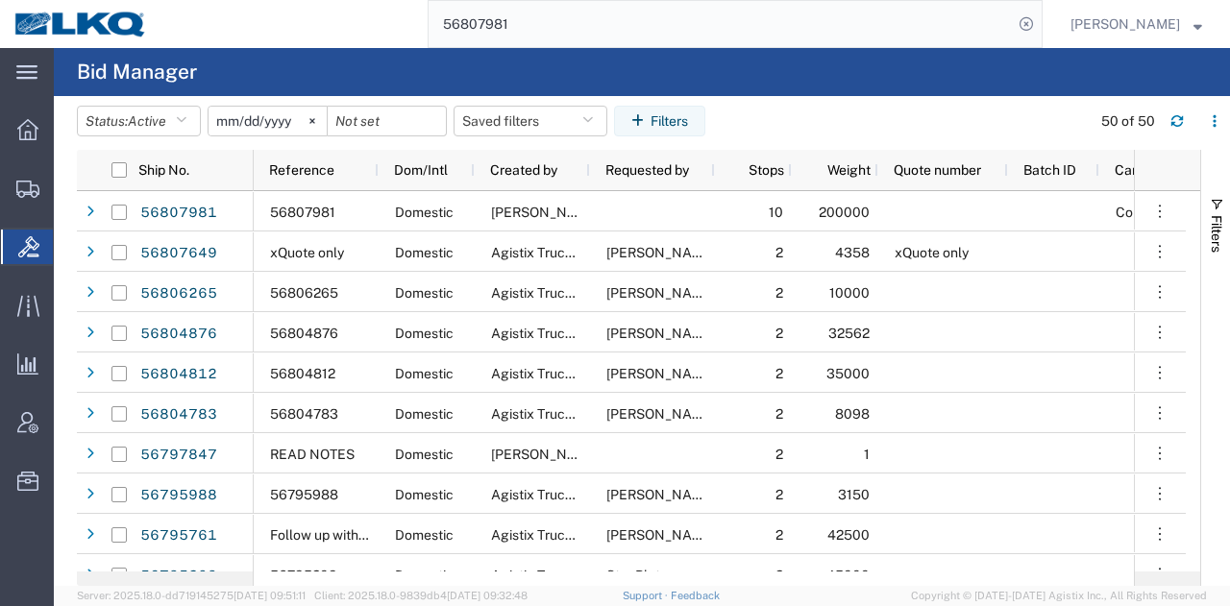
click at [717, 23] on input "56807981" at bounding box center [721, 24] width 584 height 46
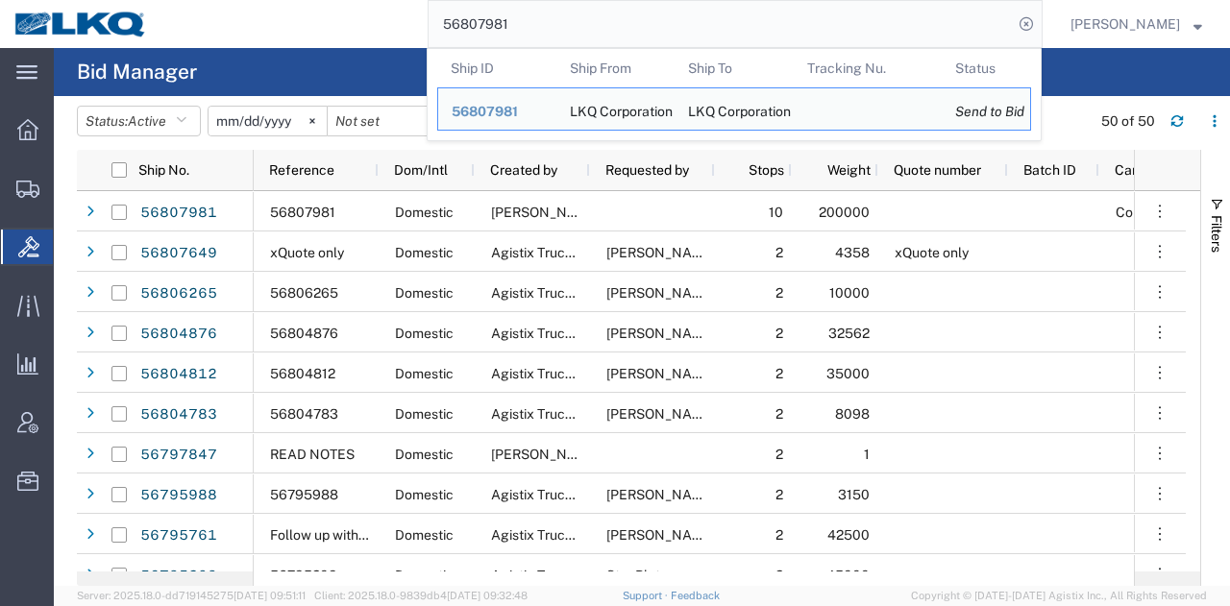
paste input "6265"
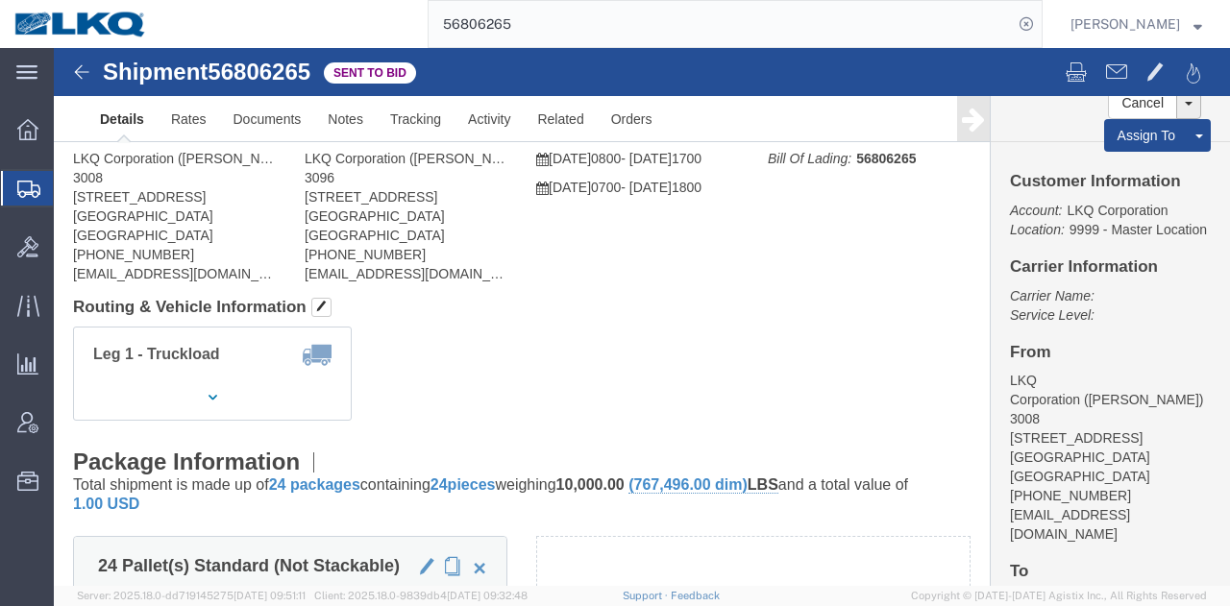
click div "Leg 1 - Truckload Vehicle 1: Standard Dry Van (53 Feet) Number of trucks: 1"
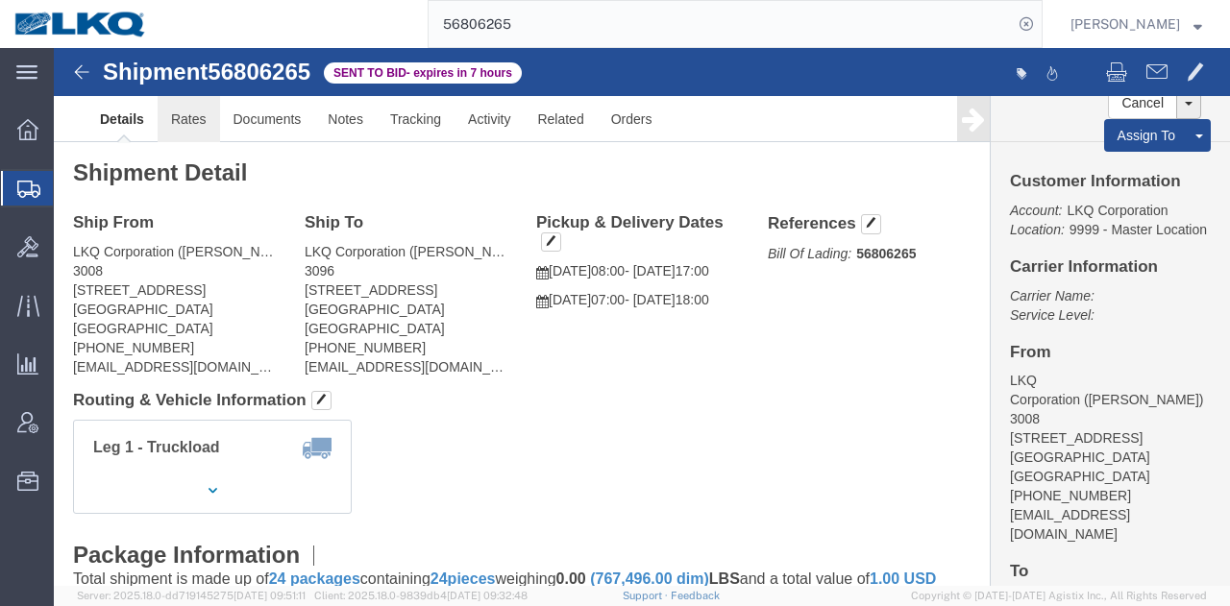
click link "Rates"
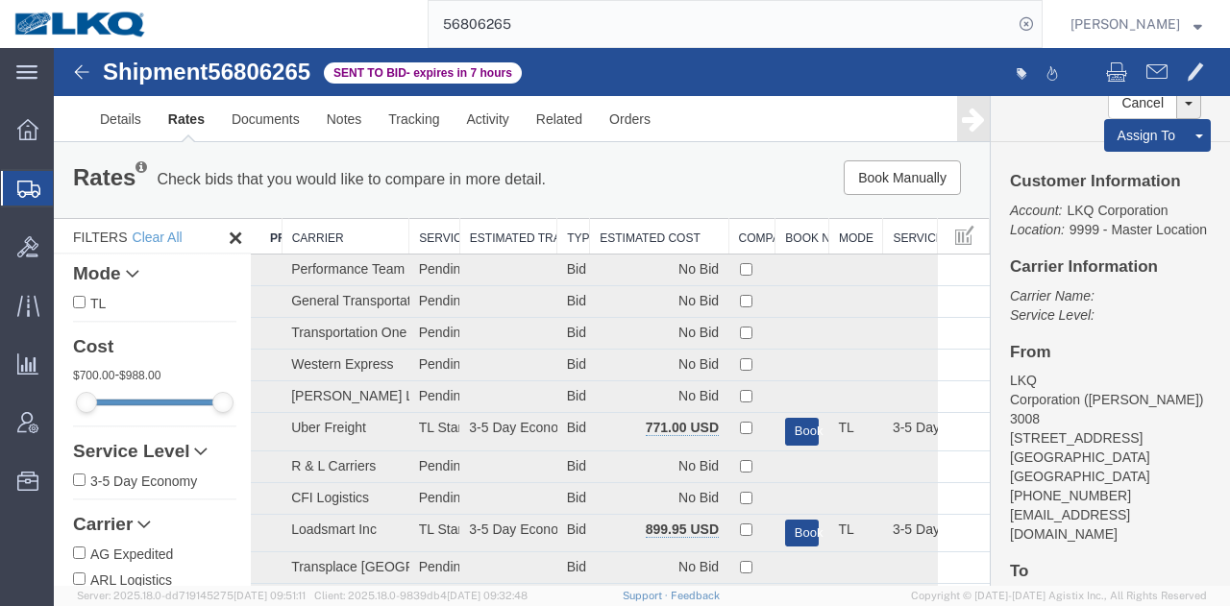
click at [609, 240] on th "Estimated Cost" at bounding box center [659, 237] width 138 height 36
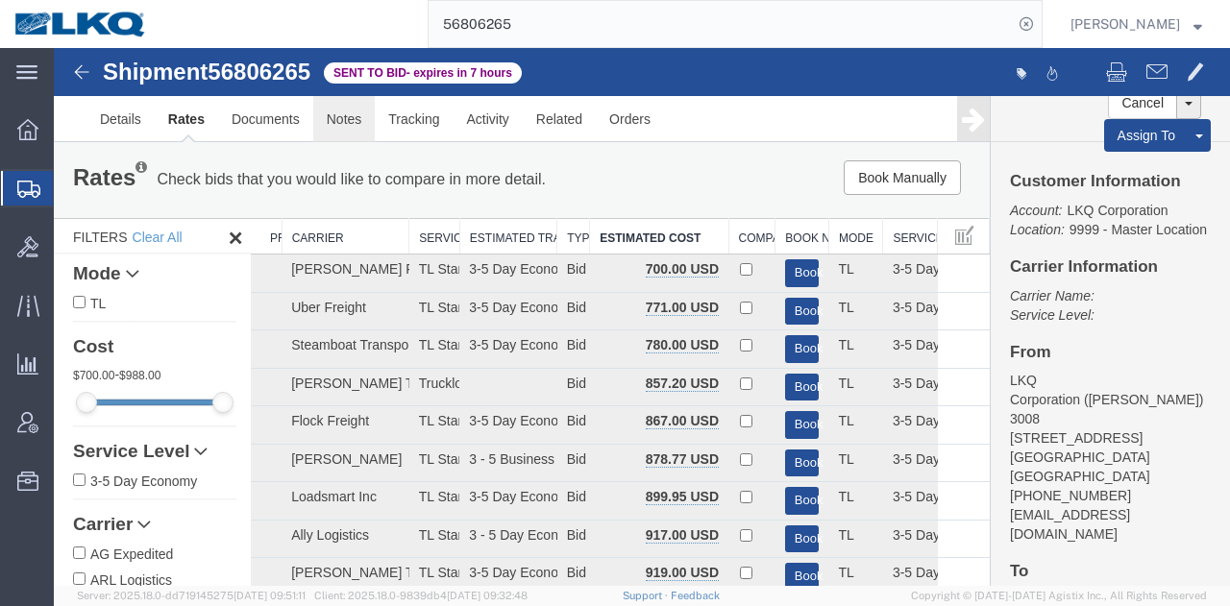
click at [340, 135] on link "Notes" at bounding box center [344, 119] width 62 height 46
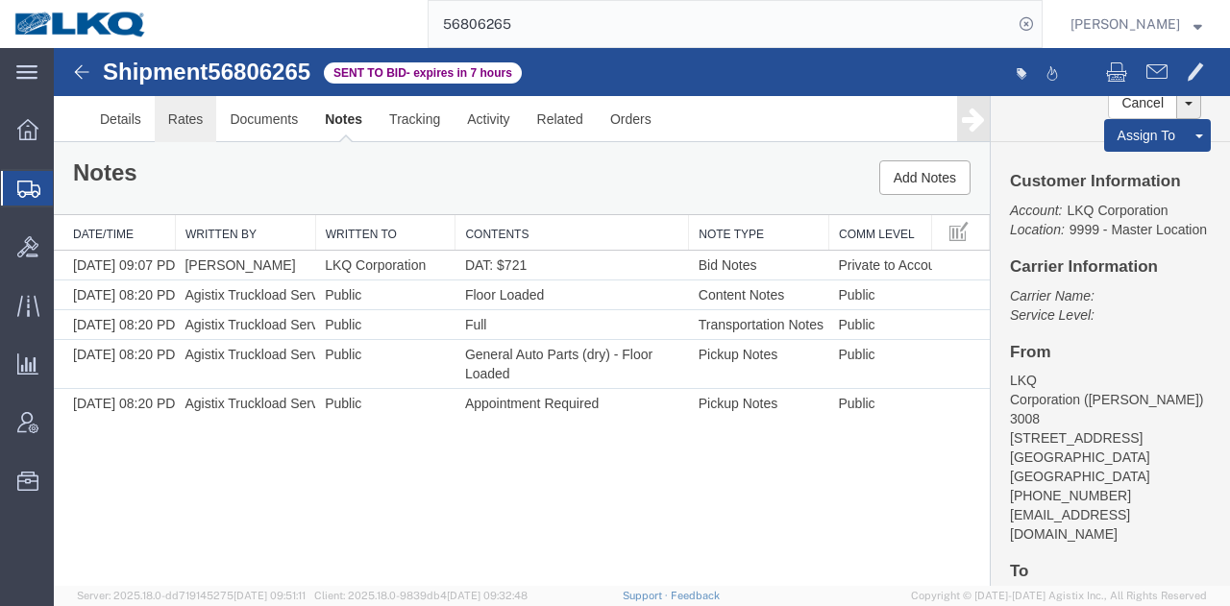
click at [177, 120] on link "Rates" at bounding box center [186, 119] width 62 height 46
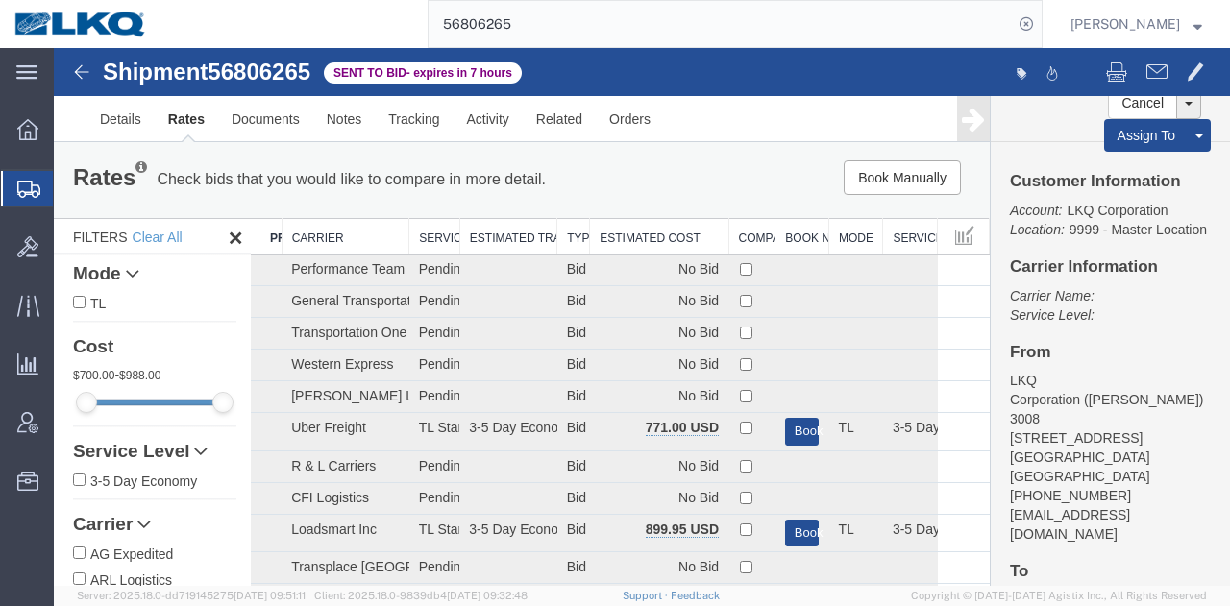
click at [638, 229] on th "Estimated Cost" at bounding box center [659, 237] width 138 height 36
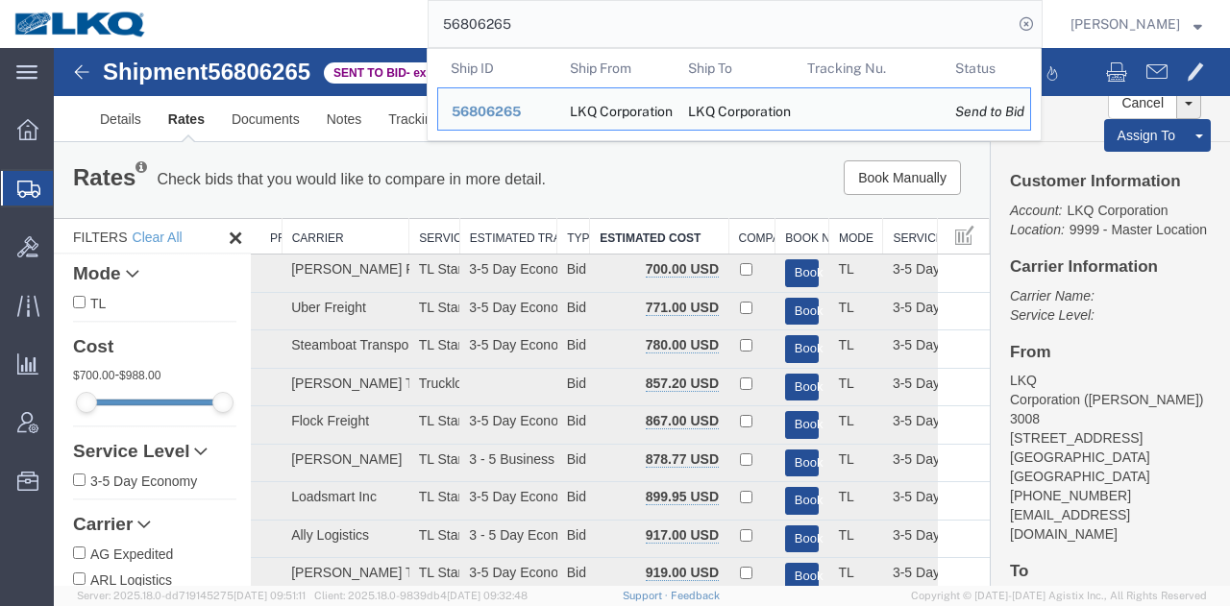
click at [650, 30] on input "56806265" at bounding box center [721, 24] width 584 height 46
paste input "8084"
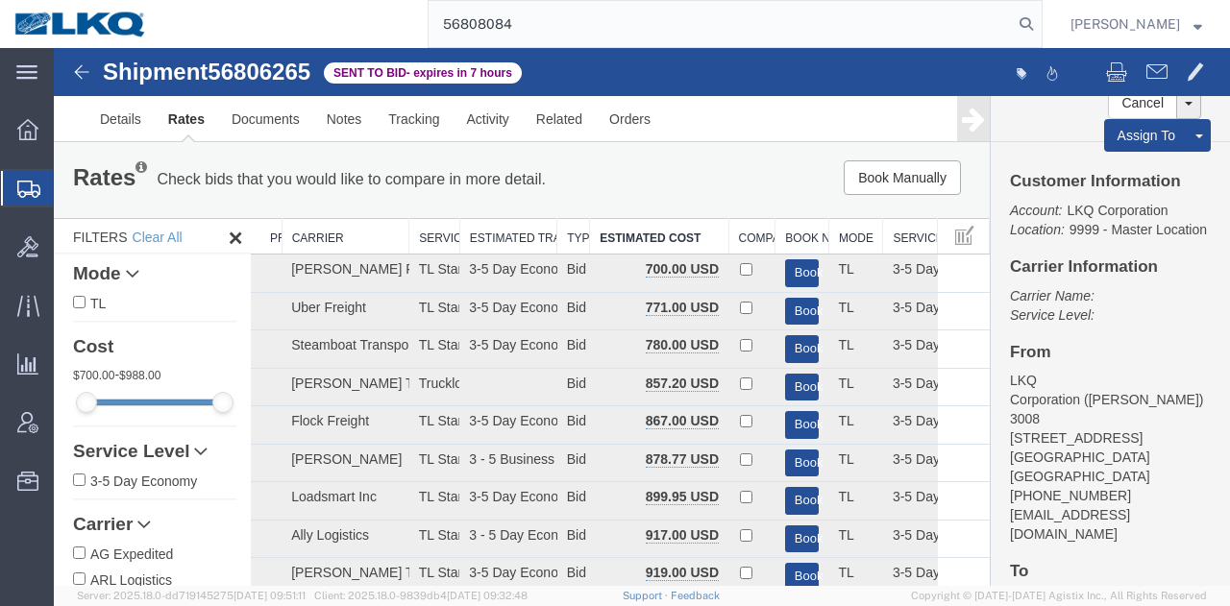
type input "56808084"
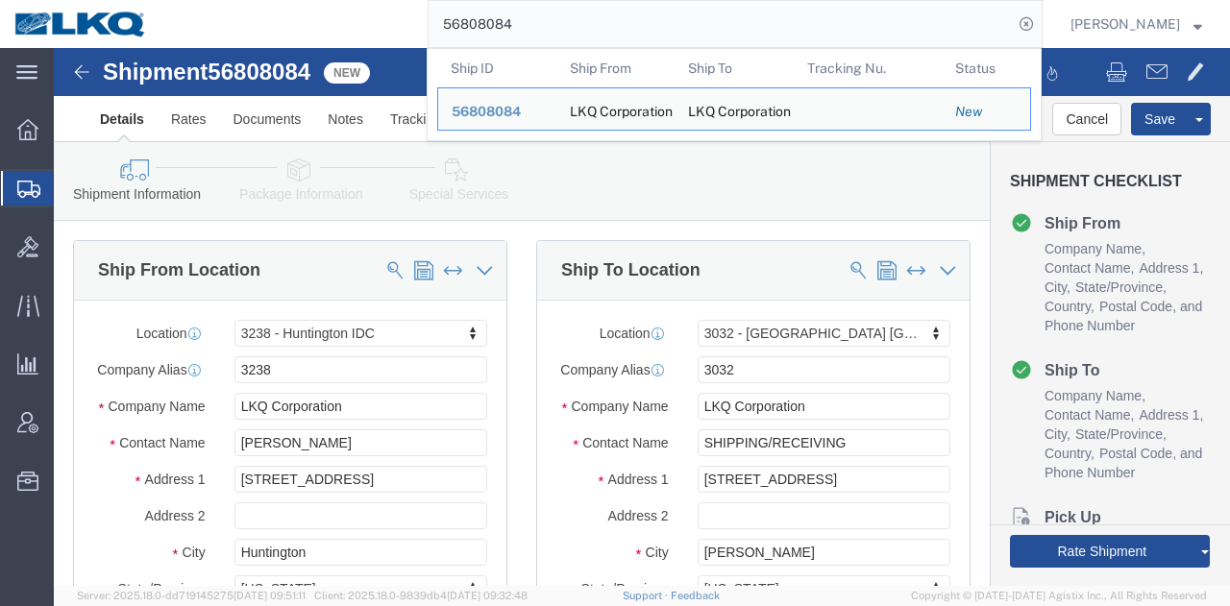
click at [341, 10] on div "56808084 Ship ID Ship From Ship To Tracking Nu. Status Ship ID 56808084 Ship Fr…" at bounding box center [601, 24] width 881 height 48
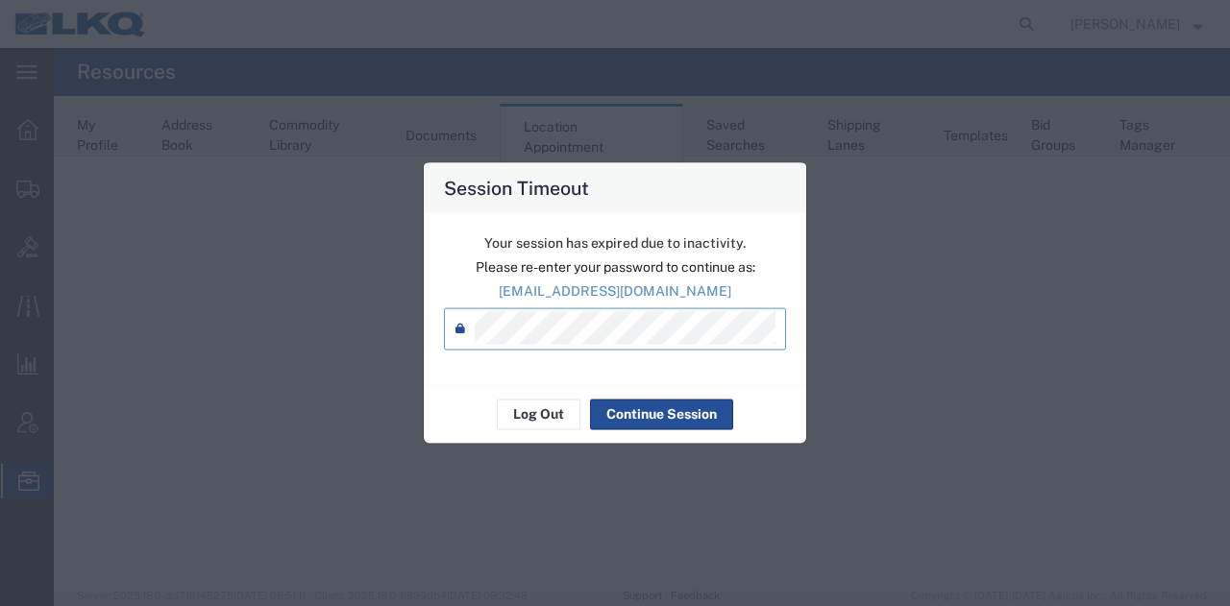
select select "28018"
select select "agendaWeek"
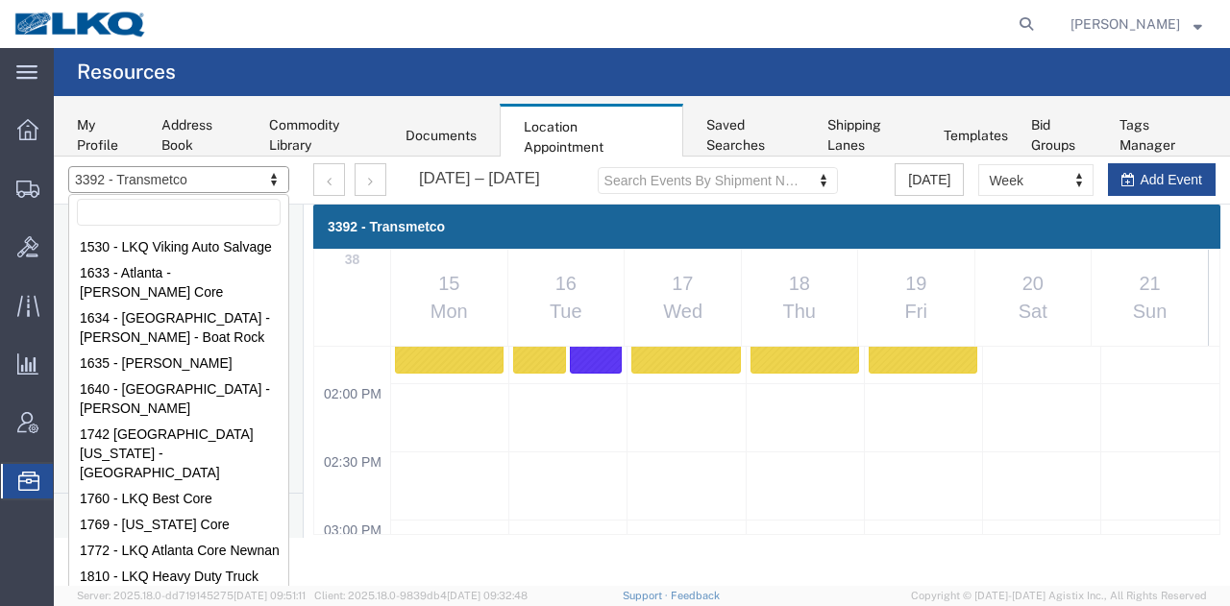
scroll to position [163, 0]
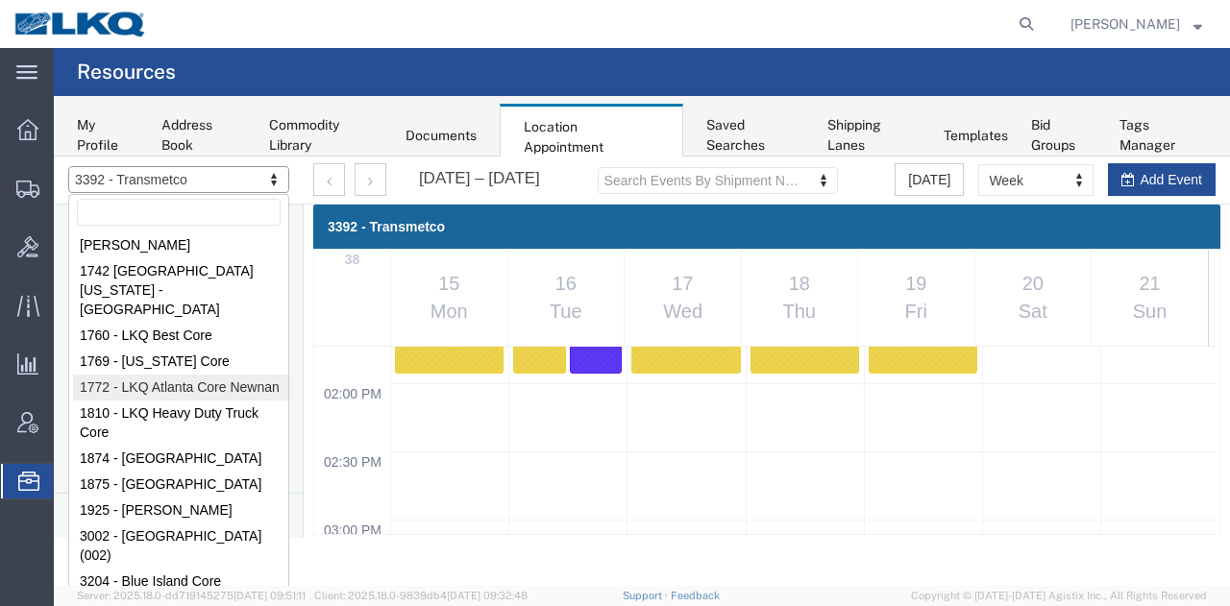
select select "30704"
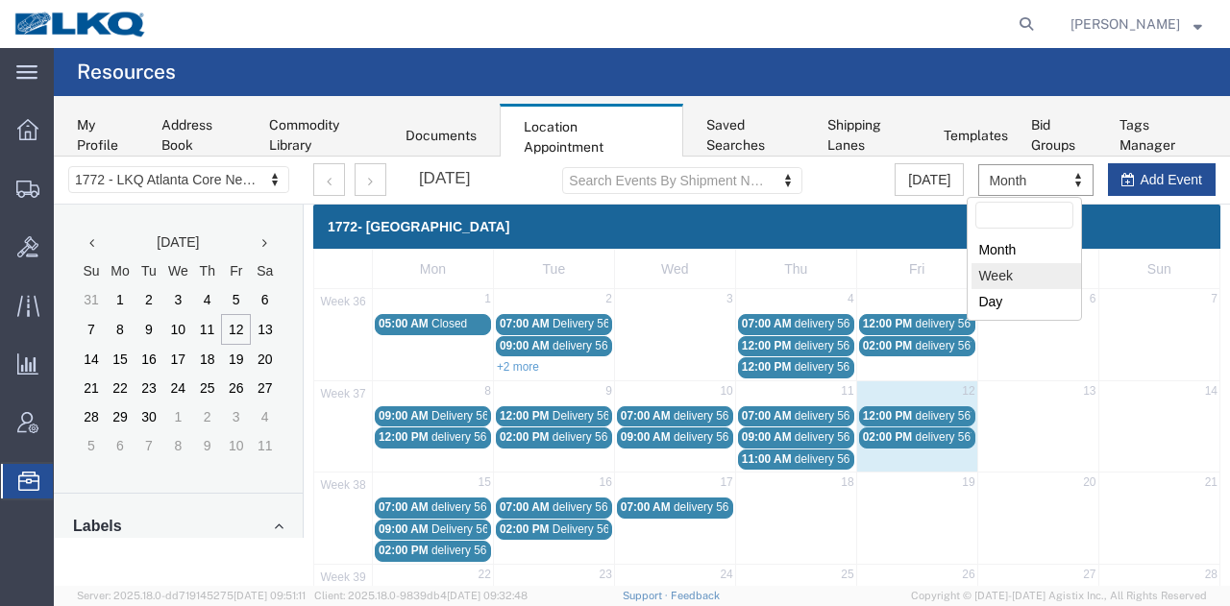
select select "agendaWeek"
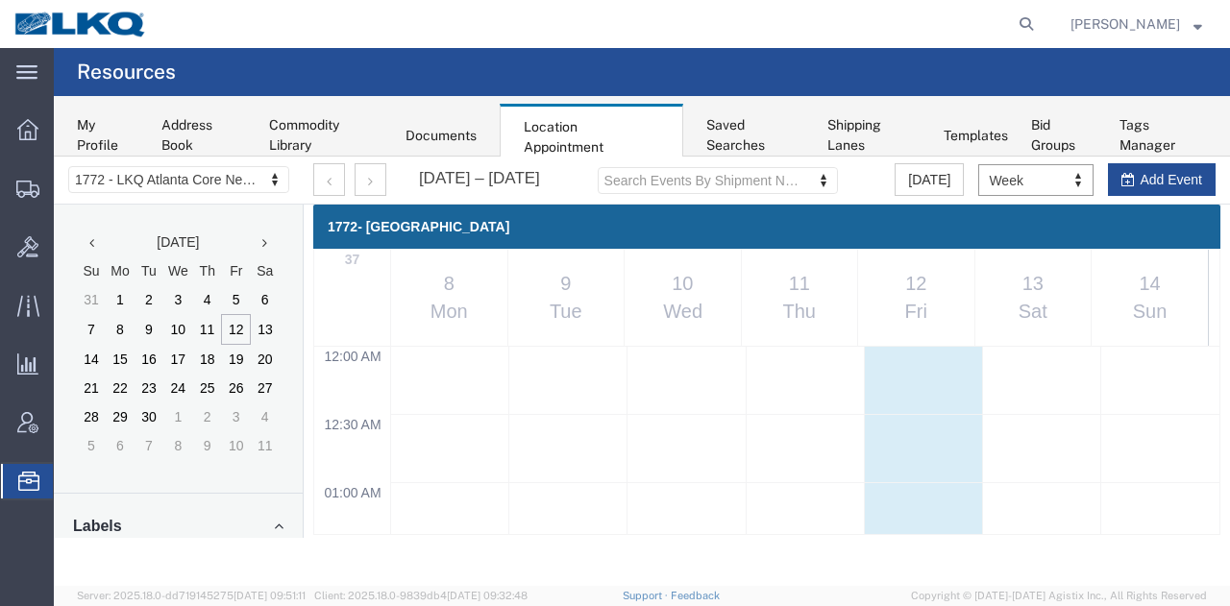
scroll to position [816, 0]
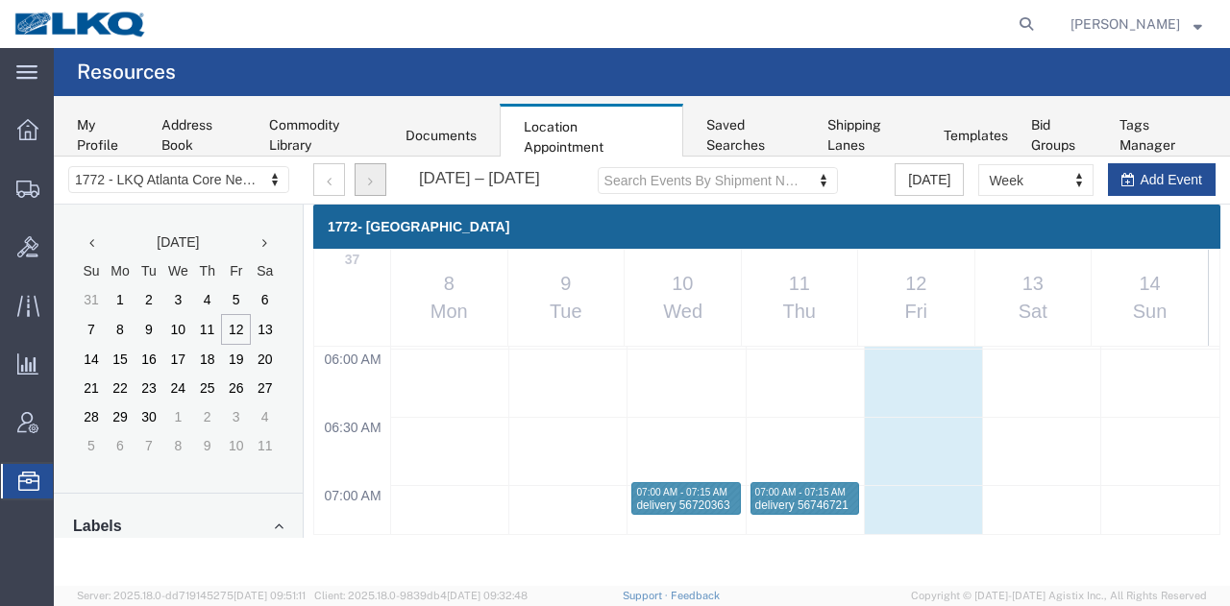
click at [377, 189] on button "button" at bounding box center [371, 179] width 32 height 33
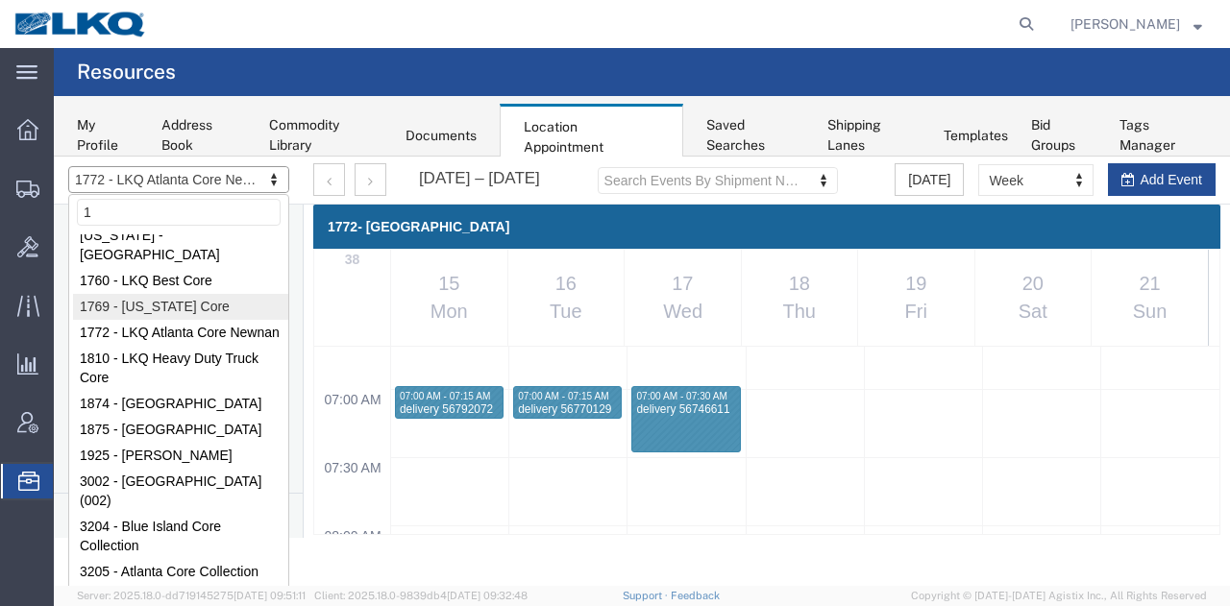
scroll to position [0, 0]
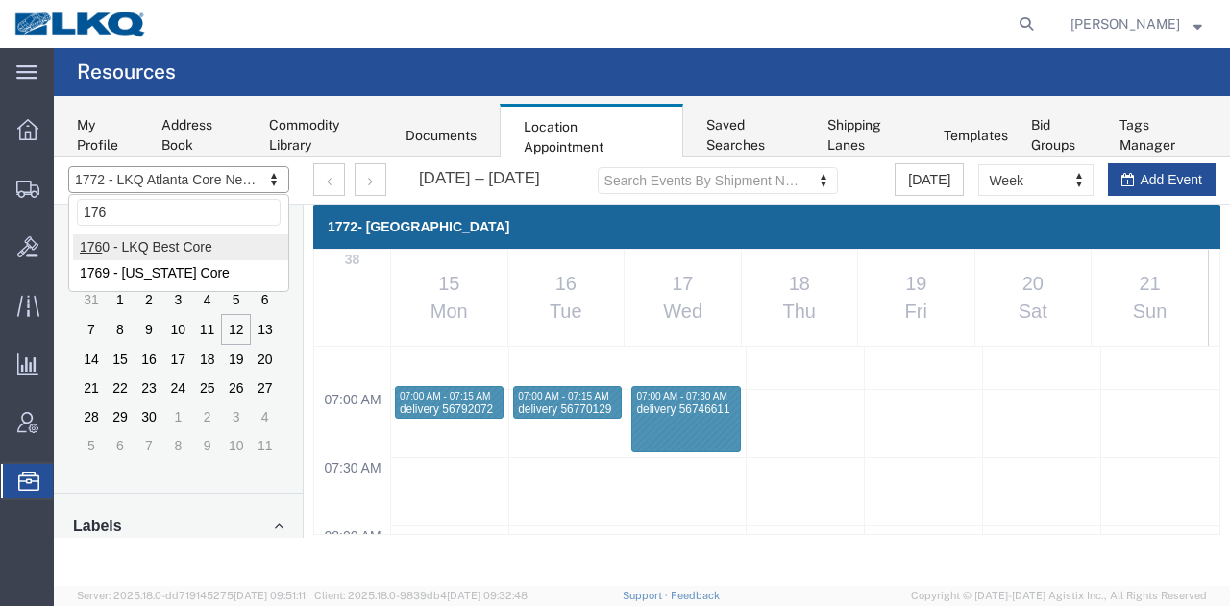
type input "176"
select select "27634"
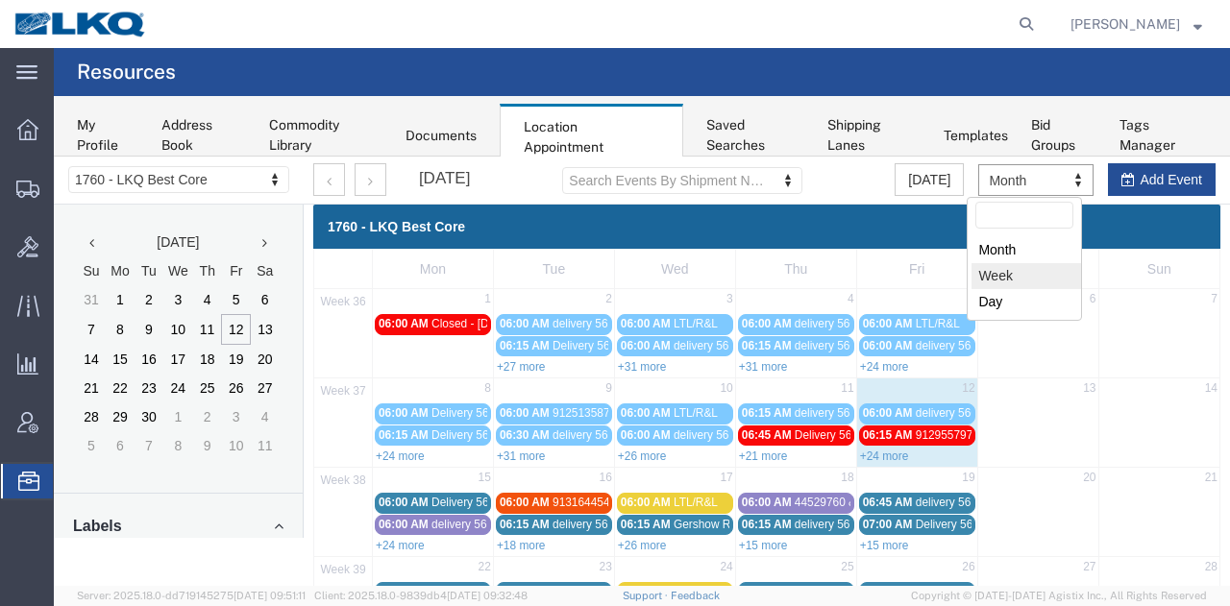
select select "agendaWeek"
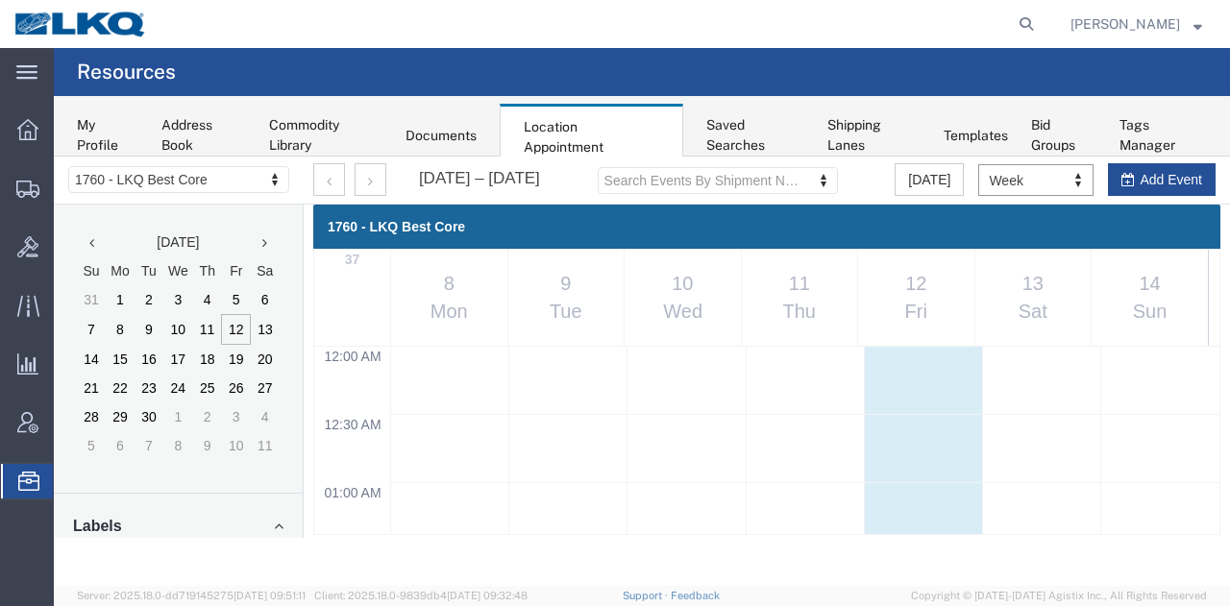
scroll to position [816, 0]
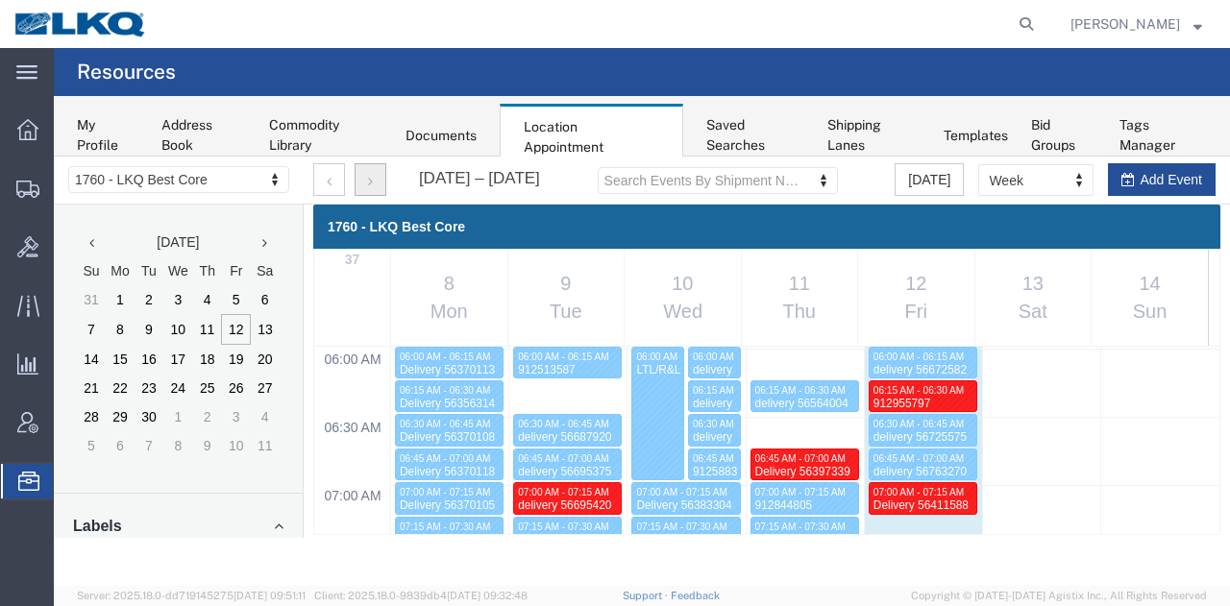
click at [371, 176] on icon "button" at bounding box center [370, 181] width 5 height 13
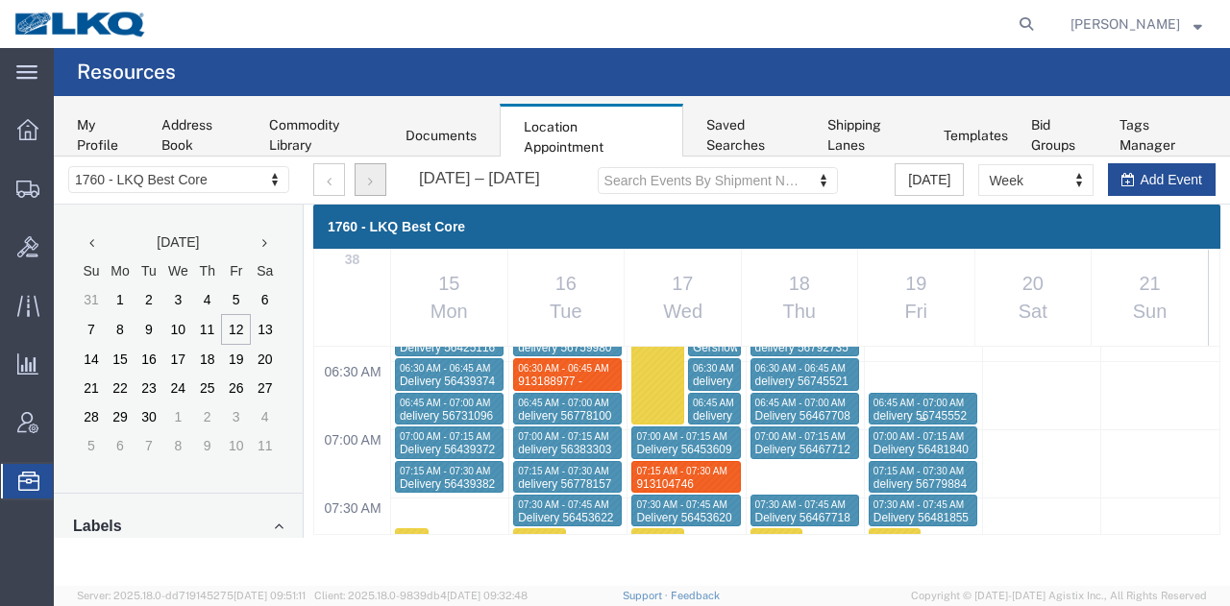
scroll to position [912, 0]
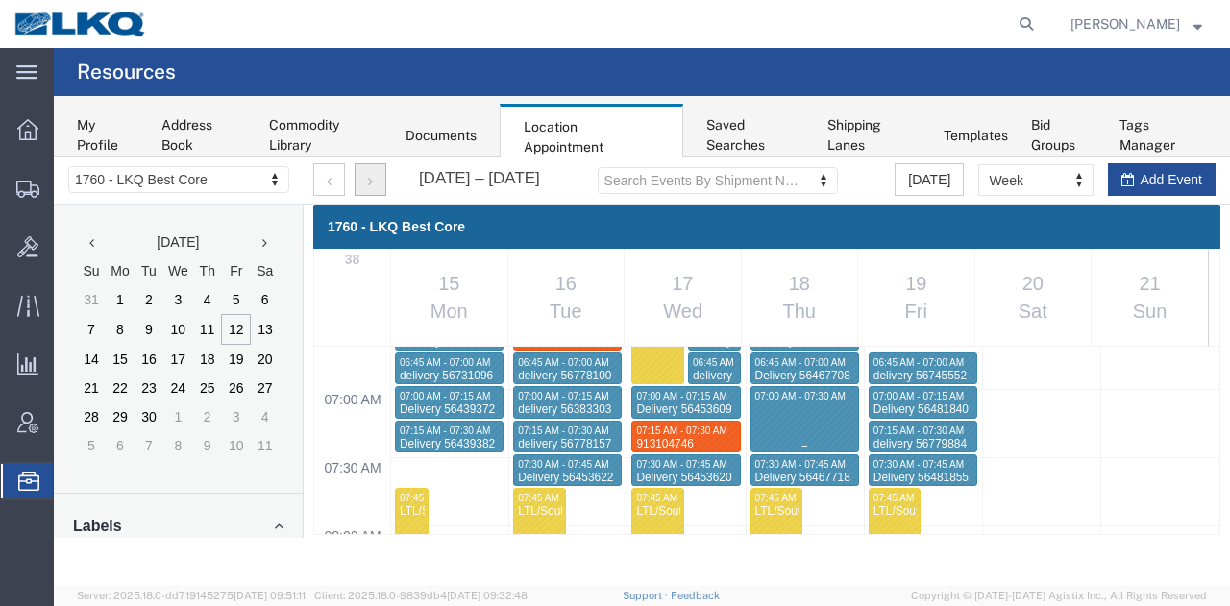
select select "1"
select select
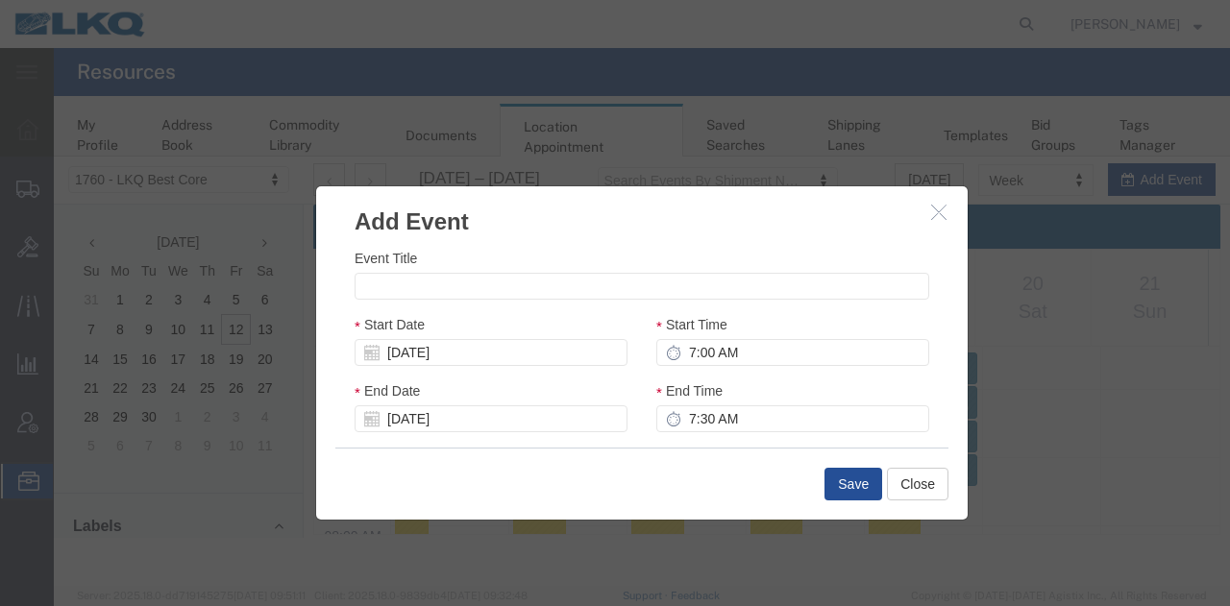
click at [594, 273] on div "Event Title" at bounding box center [642, 274] width 575 height 52
click at [597, 282] on input "Event Title" at bounding box center [642, 286] width 575 height 27
paste input "913119558"
type input "913119558"
click at [749, 352] on input "7:00 AM" at bounding box center [792, 352] width 273 height 27
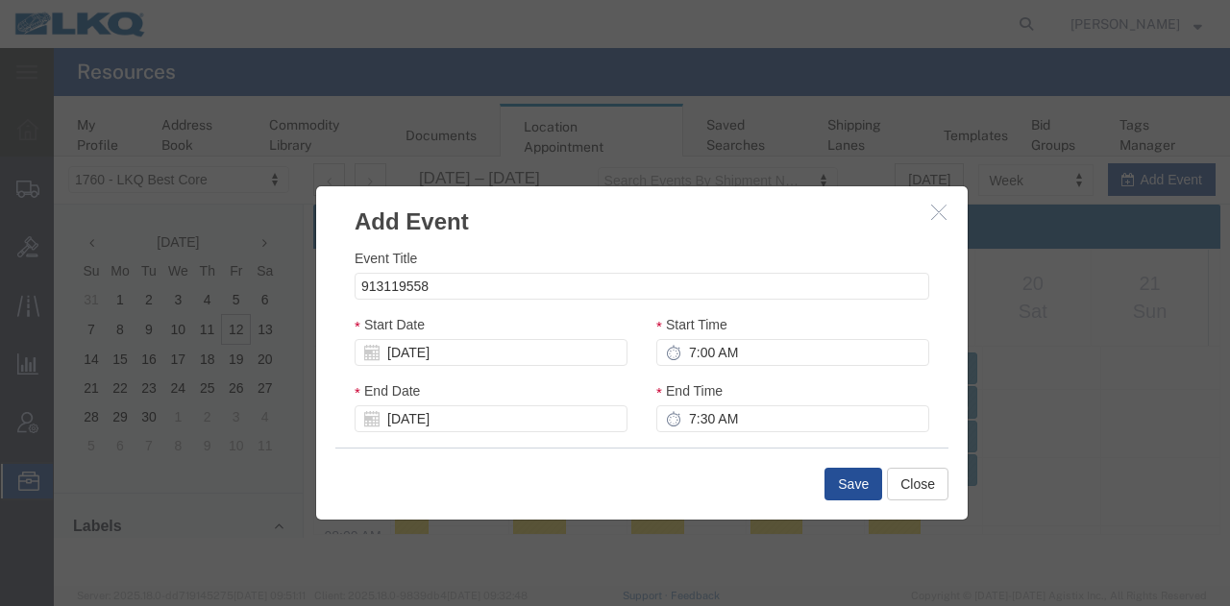
type input "8:00 AM"
type input "7:15 AM"
type input "8:15 AM"
type input "7:15 AM"
click at [736, 420] on input "8:15 AM" at bounding box center [792, 418] width 273 height 27
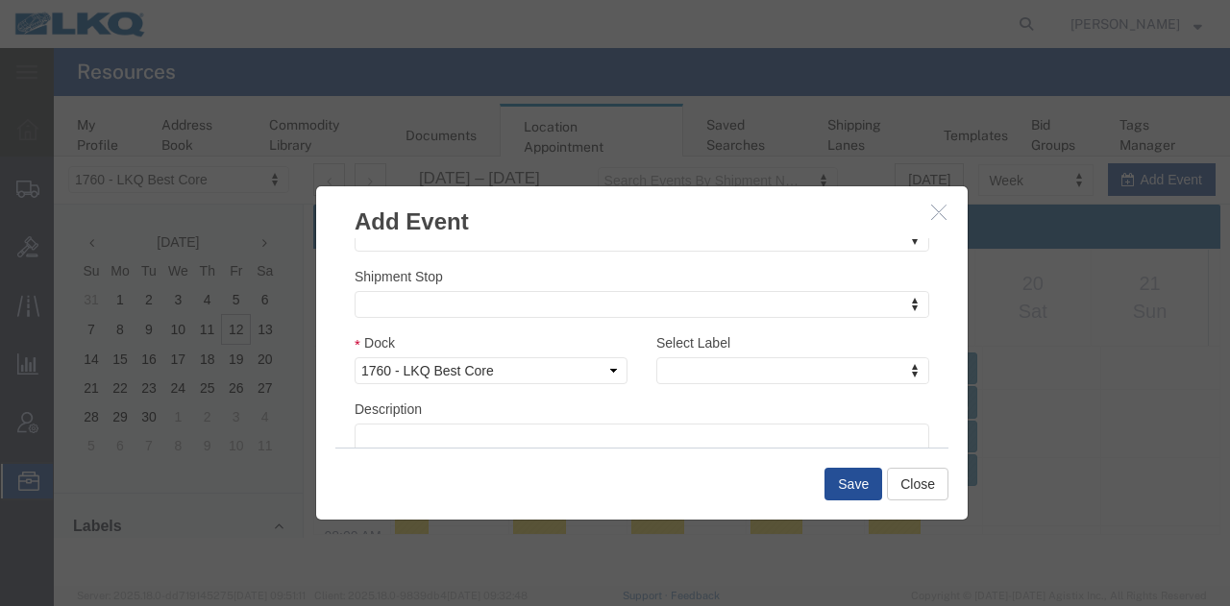
scroll to position [288, 0]
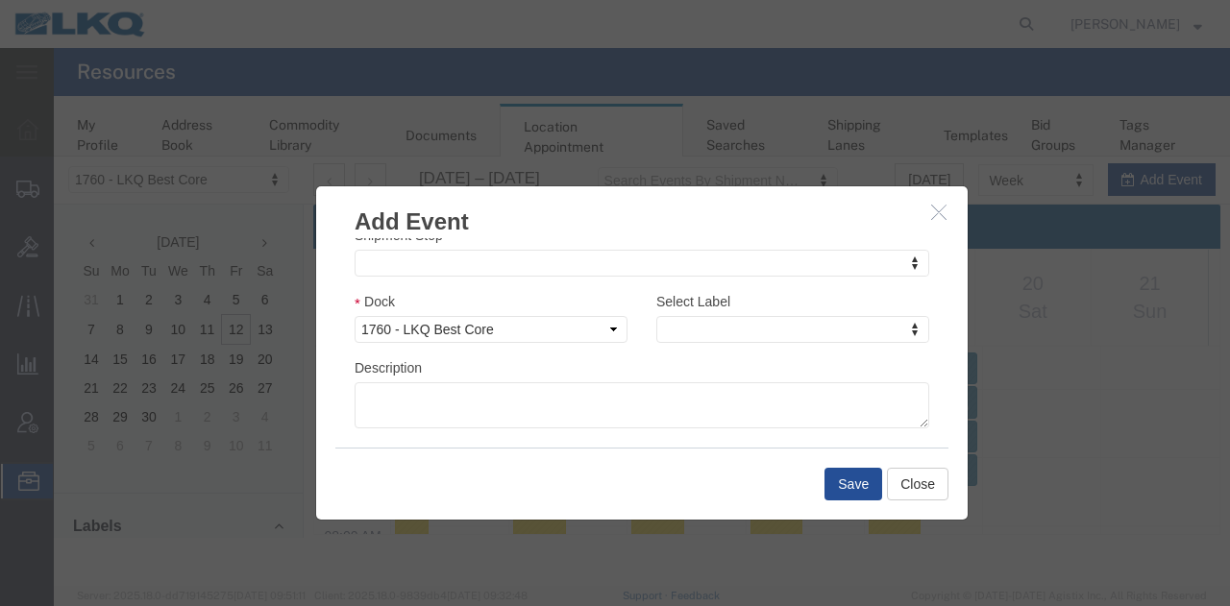
type input "7:30 AM"
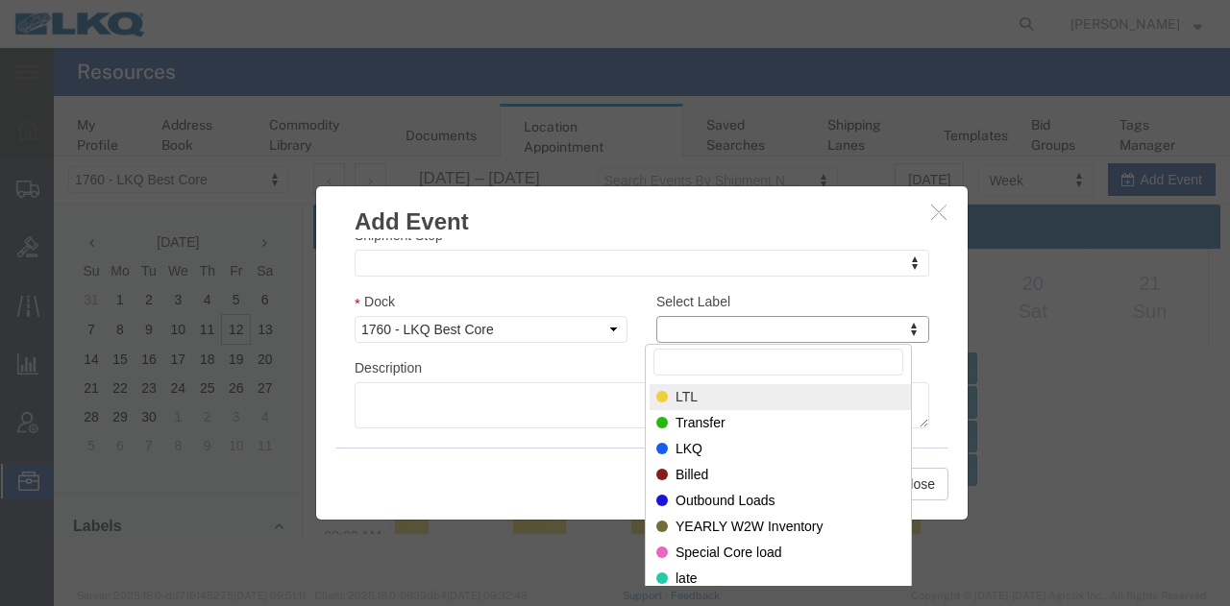
type input "m"
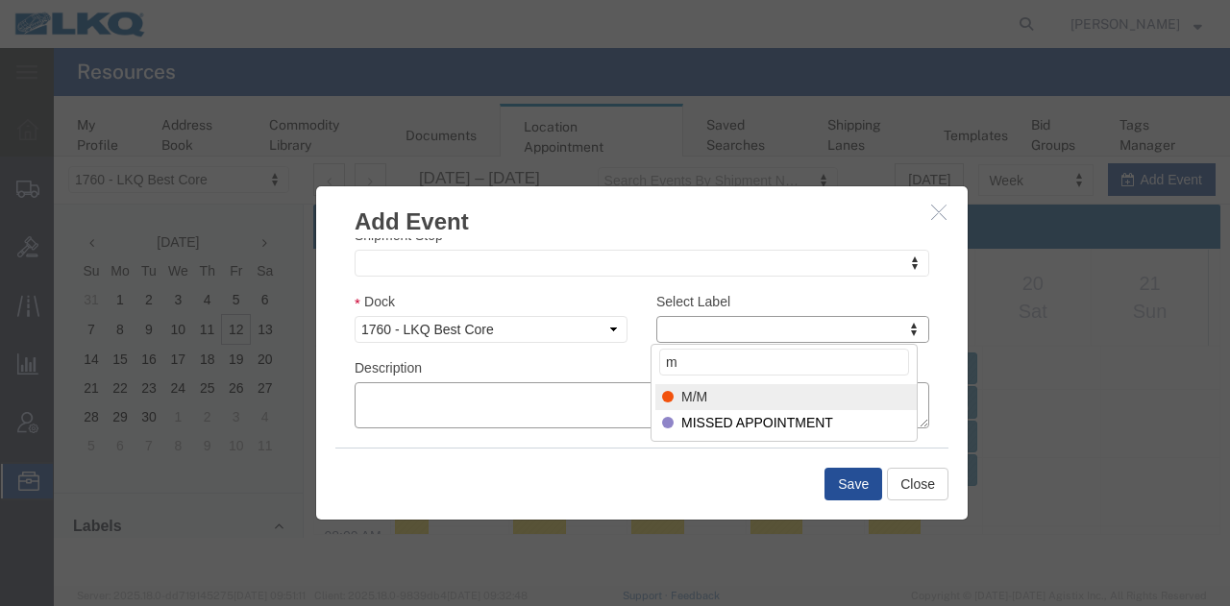
select select "24"
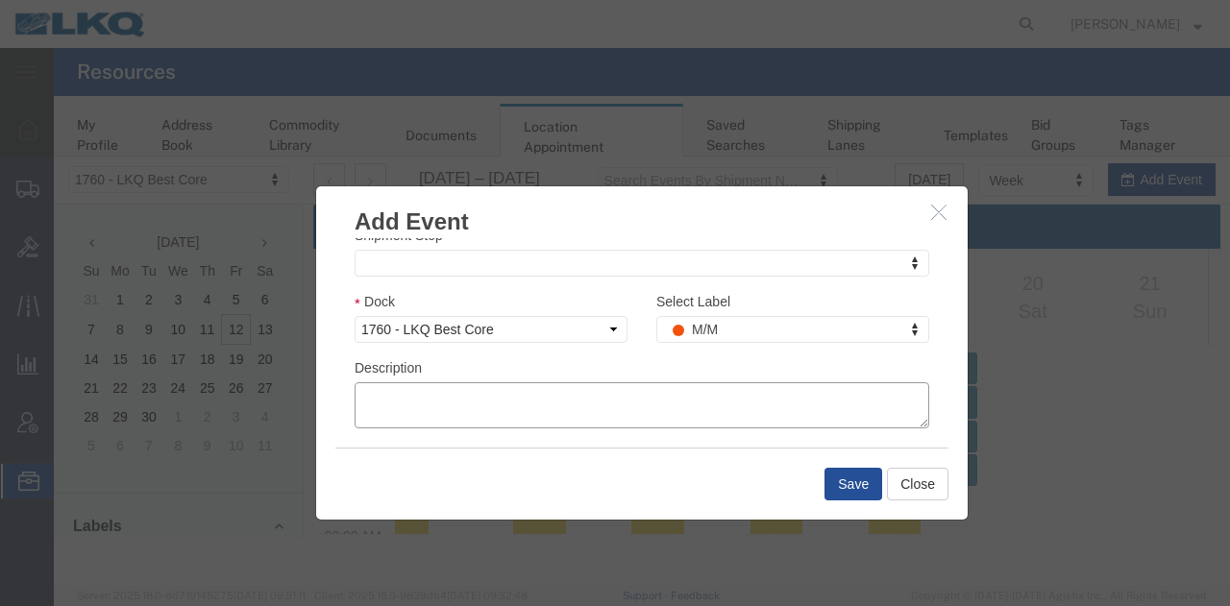
paste textarea "913119558"
type textarea "913119558"
click at [850, 481] on button "Save" at bounding box center [853, 484] width 58 height 33
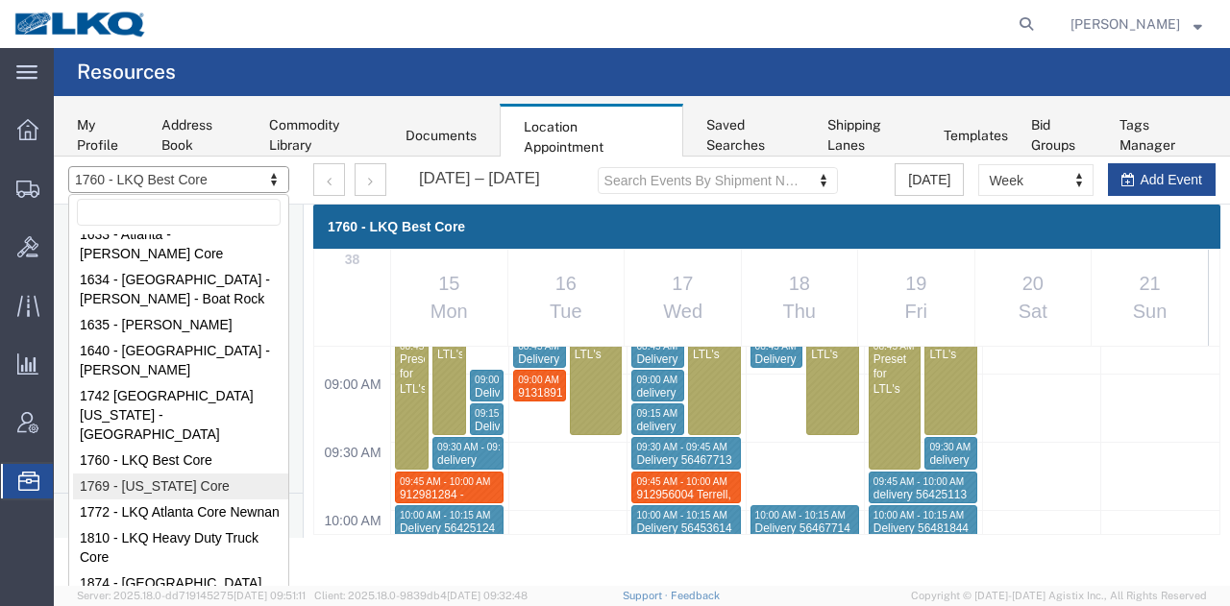
scroll to position [96, 0]
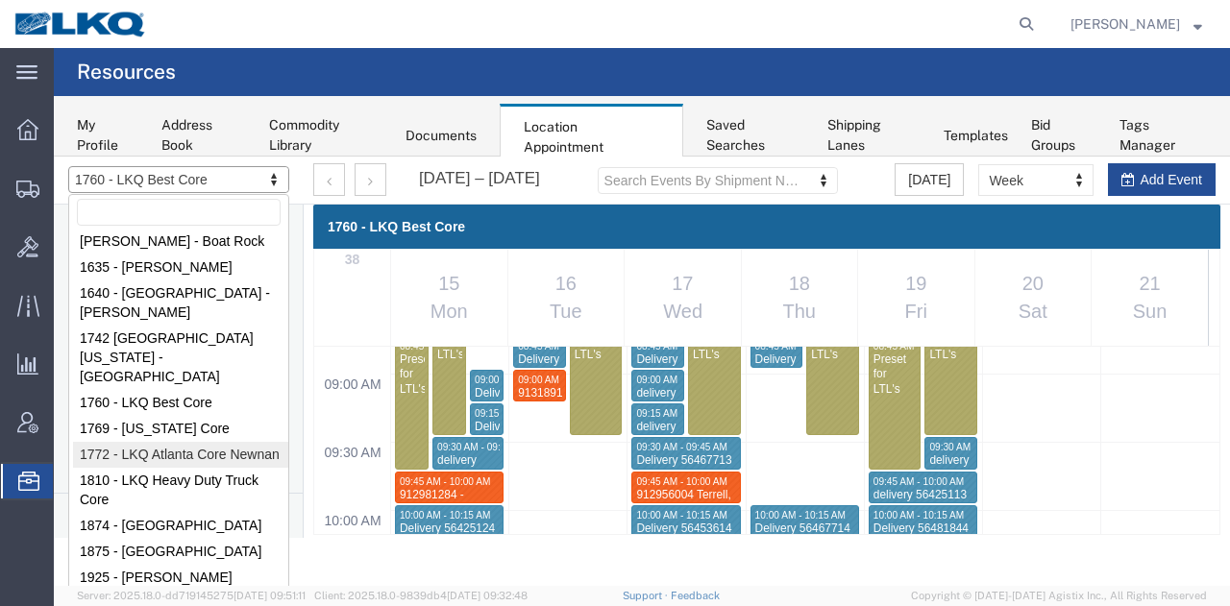
select select "30704"
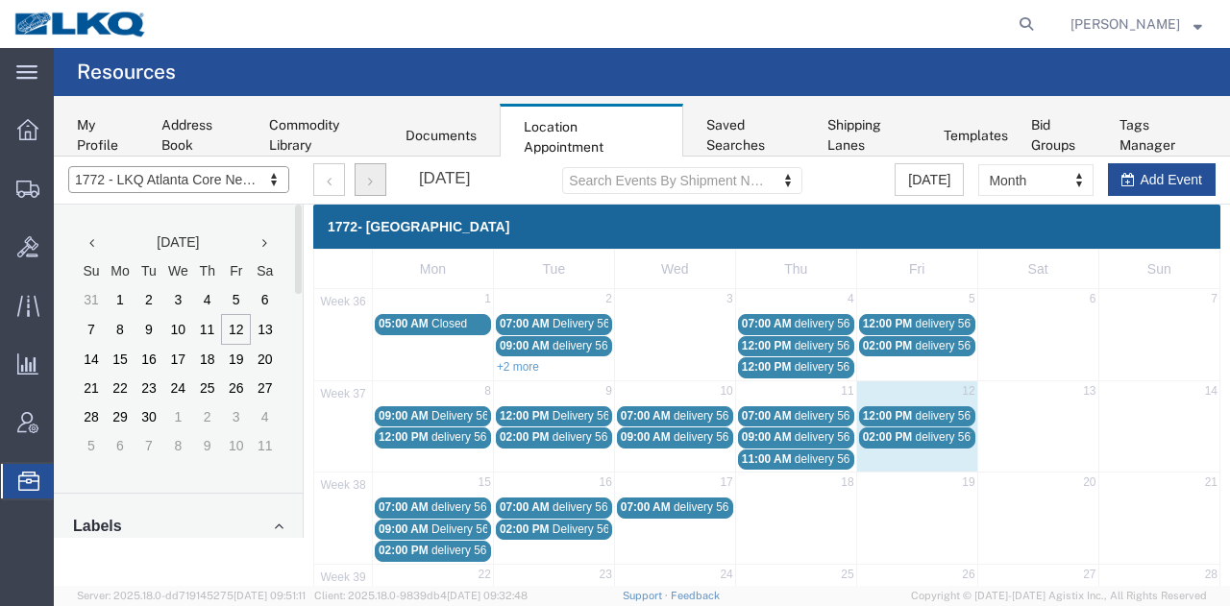
click at [364, 182] on button "button" at bounding box center [371, 179] width 32 height 33
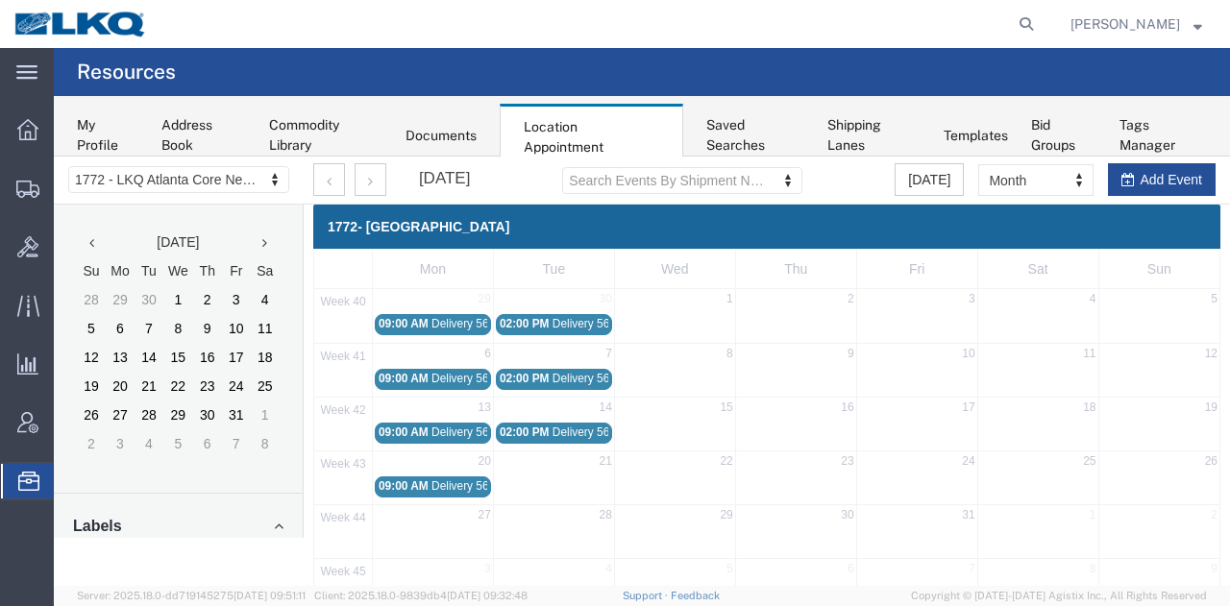
drag, startPoint x: 1014, startPoint y: 182, endPoint x: 1014, endPoint y: 195, distance: 13.5
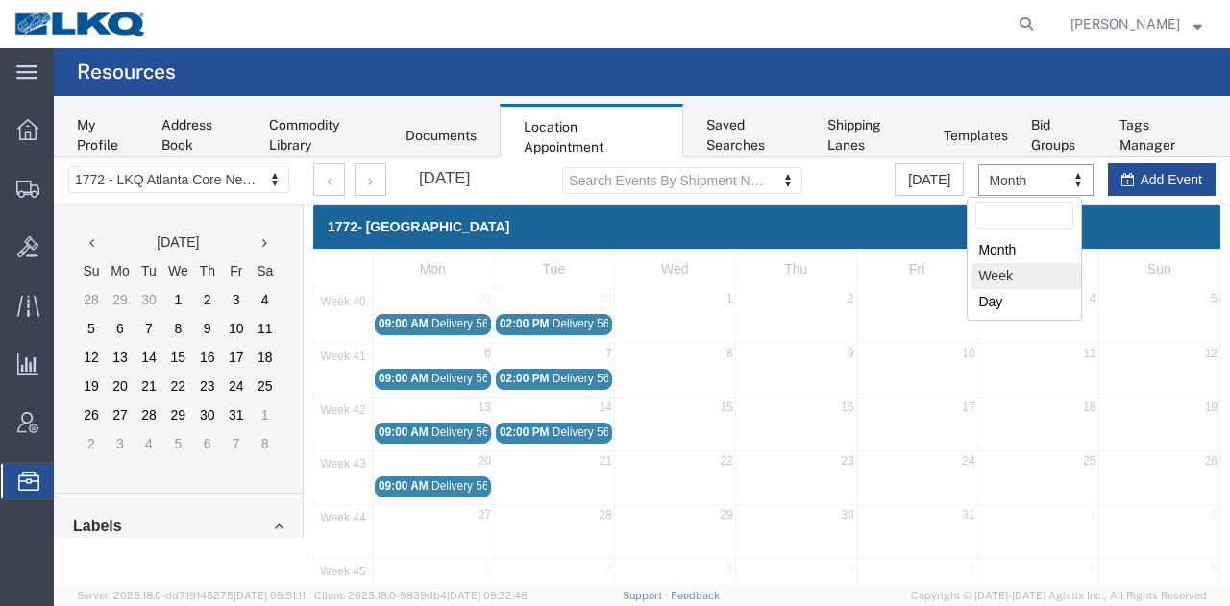
select select "agendaWeek"
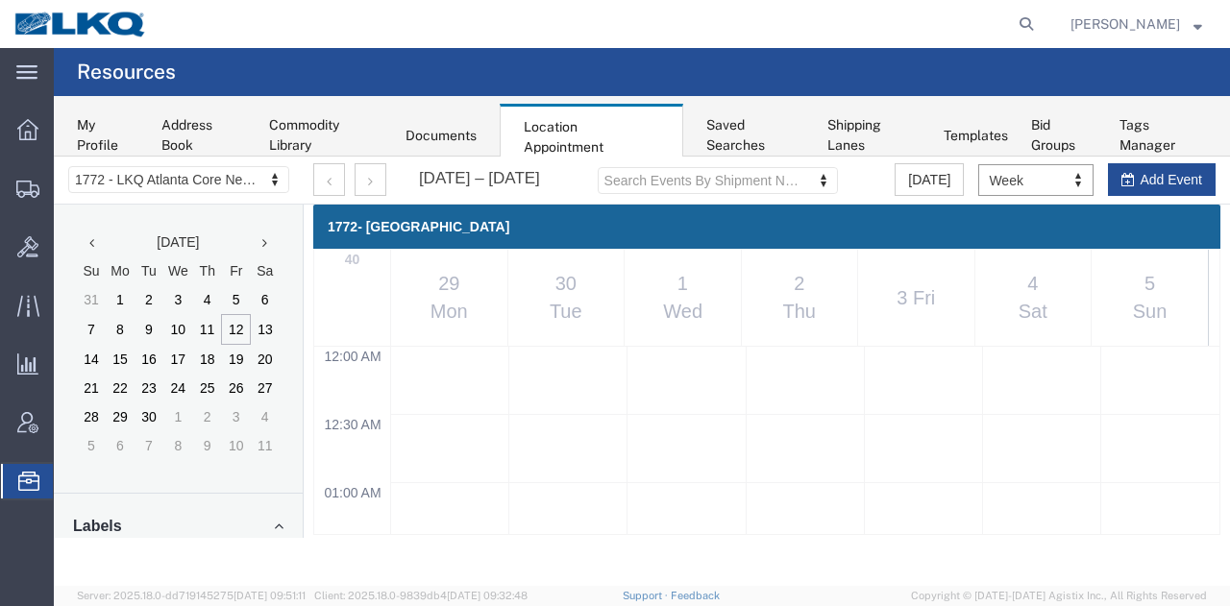
scroll to position [816, 0]
click at [330, 178] on icon "button" at bounding box center [329, 181] width 5 height 13
click at [316, 177] on button "button" at bounding box center [329, 179] width 32 height 33
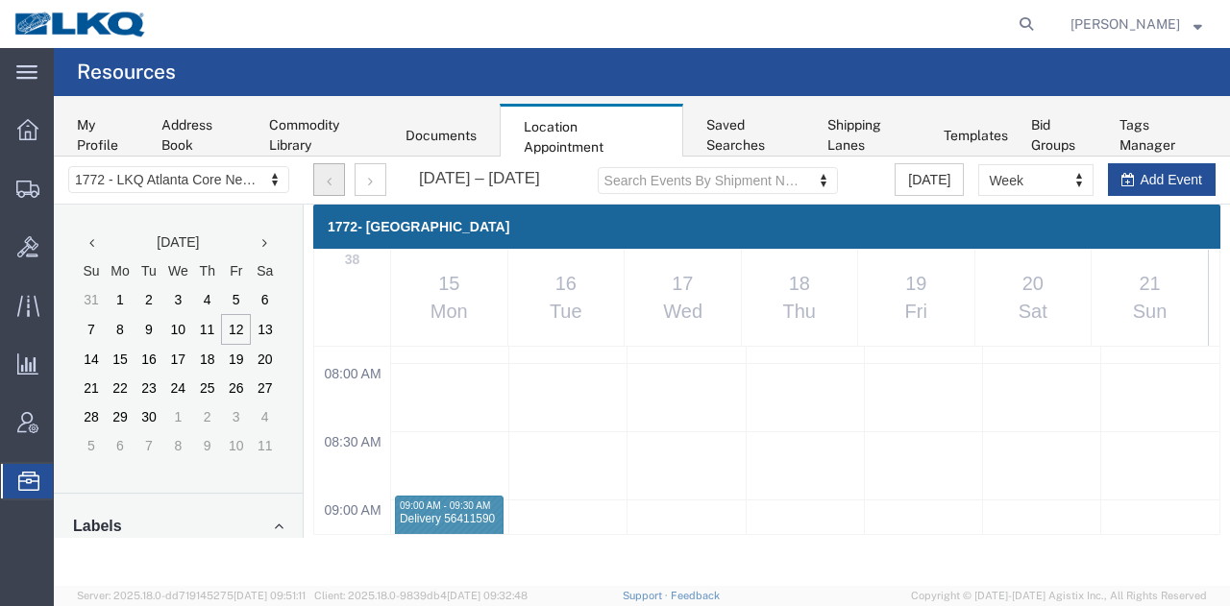
scroll to position [1104, 0]
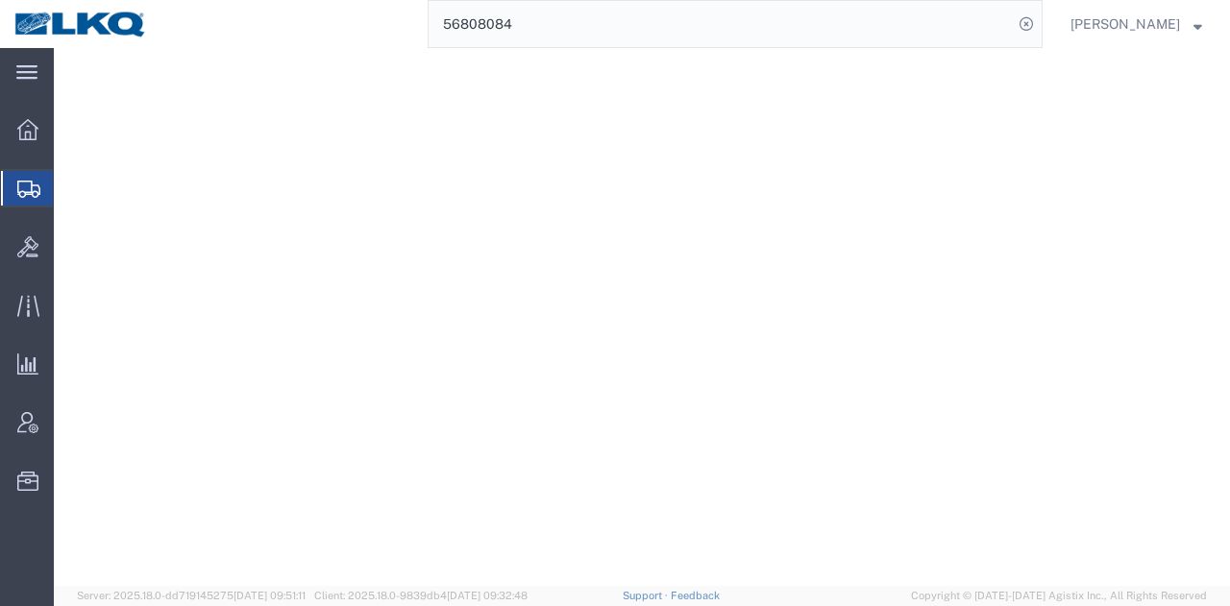
select select "27940"
select select "28720"
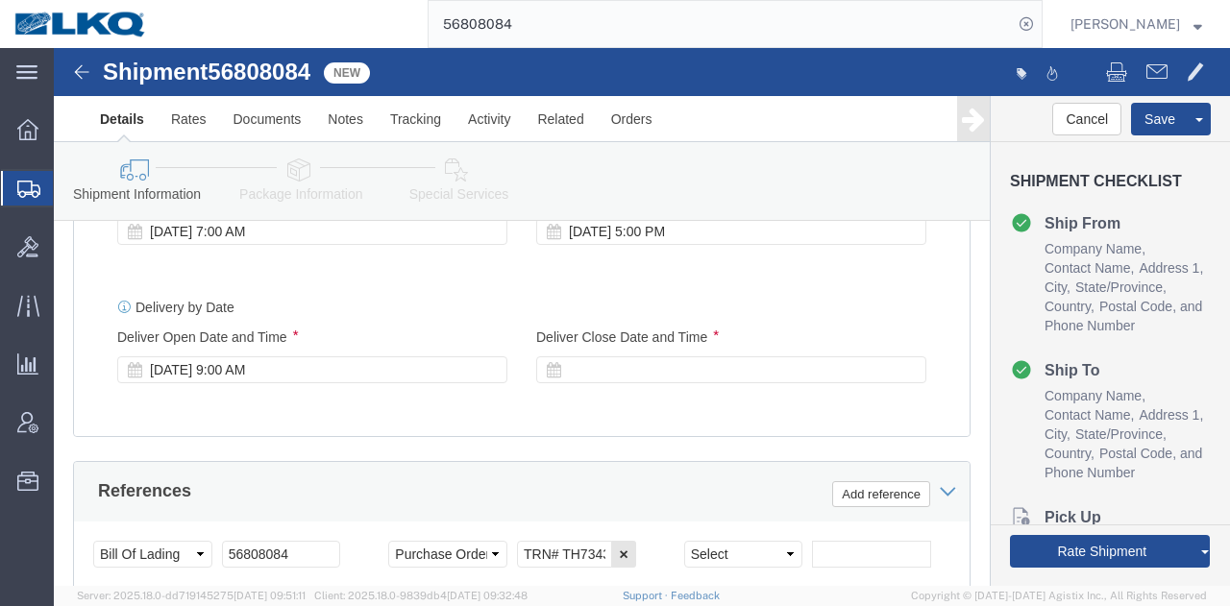
scroll to position [1345, 0]
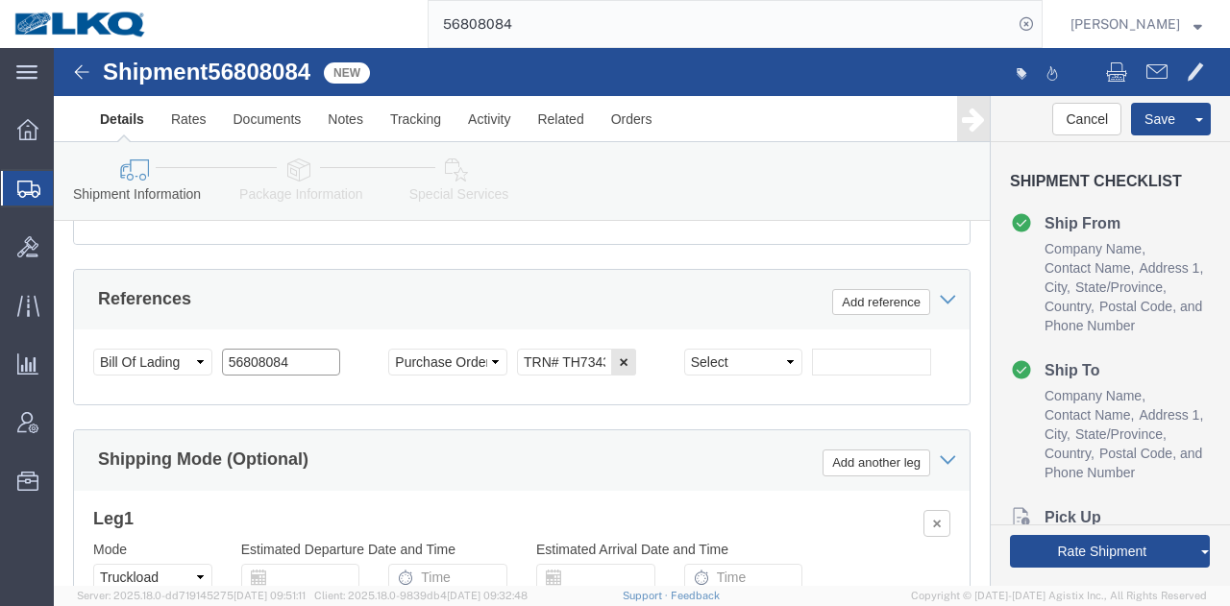
click input "56808084"
click select "Select Account Type Activity ID Airline Appointment Number ASN Batch Request # …"
select select "BOL"
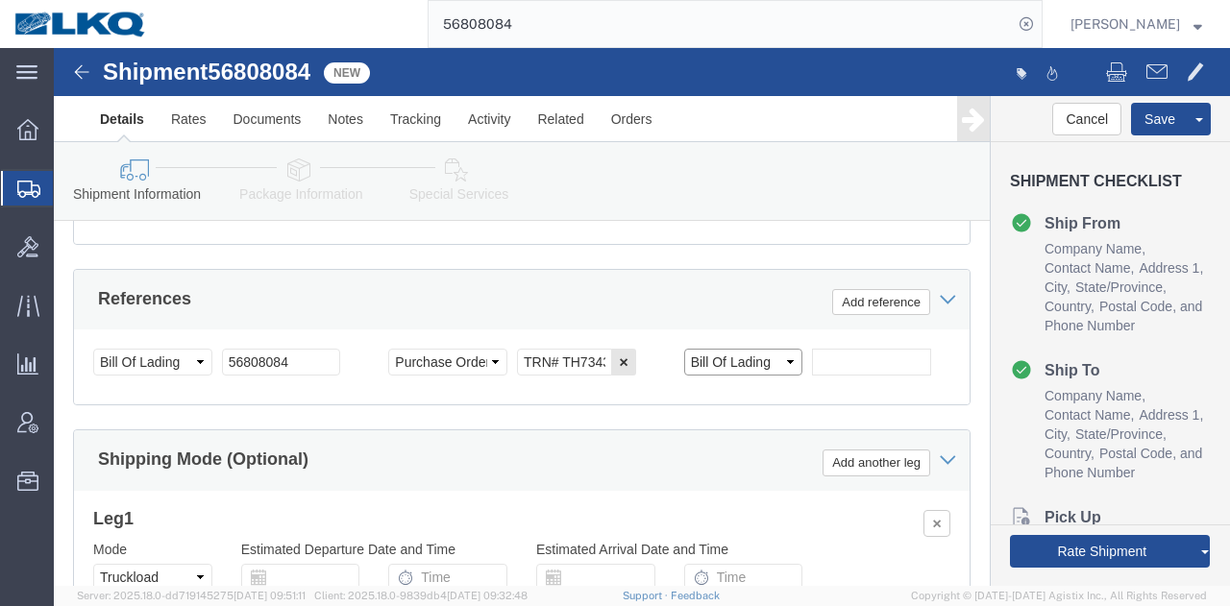
click select "Select Account Type Activity ID Airline Appointment Number ASN Batch Request # …"
click input "text"
paste input "56808084"
type input "56808084"
click select "Select Account Type Activity ID Airline Appointment Number ASN Batch Request # …"
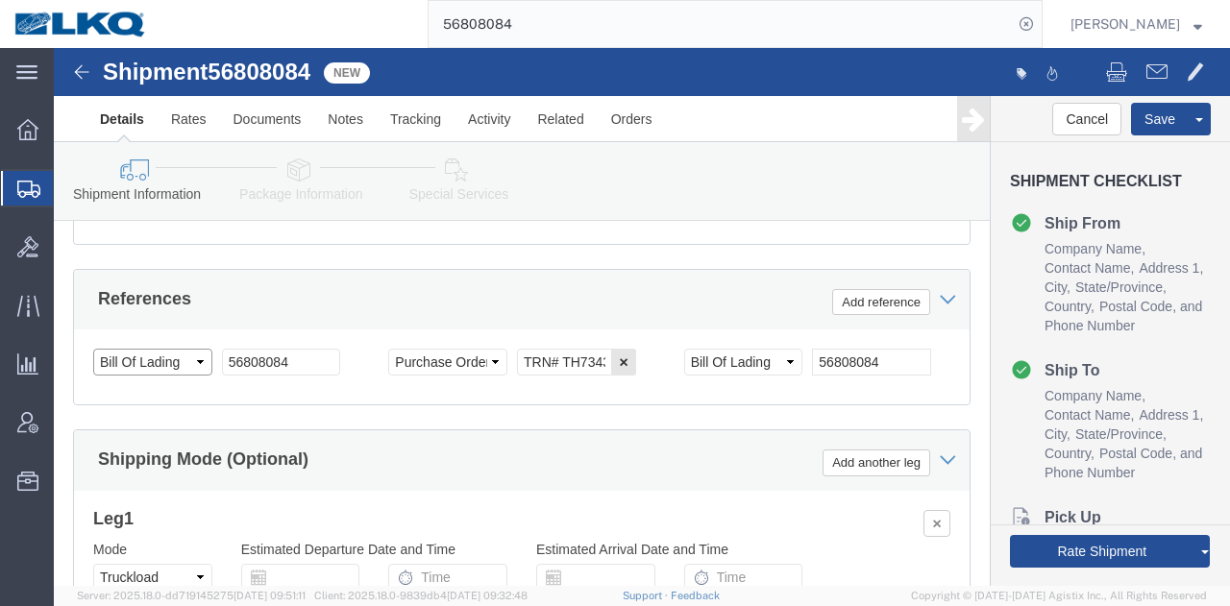
select select "QUOTENUM"
click select "Select Account Type Activity ID Airline Appointment Number ASN Batch Request # …"
click input "56808084"
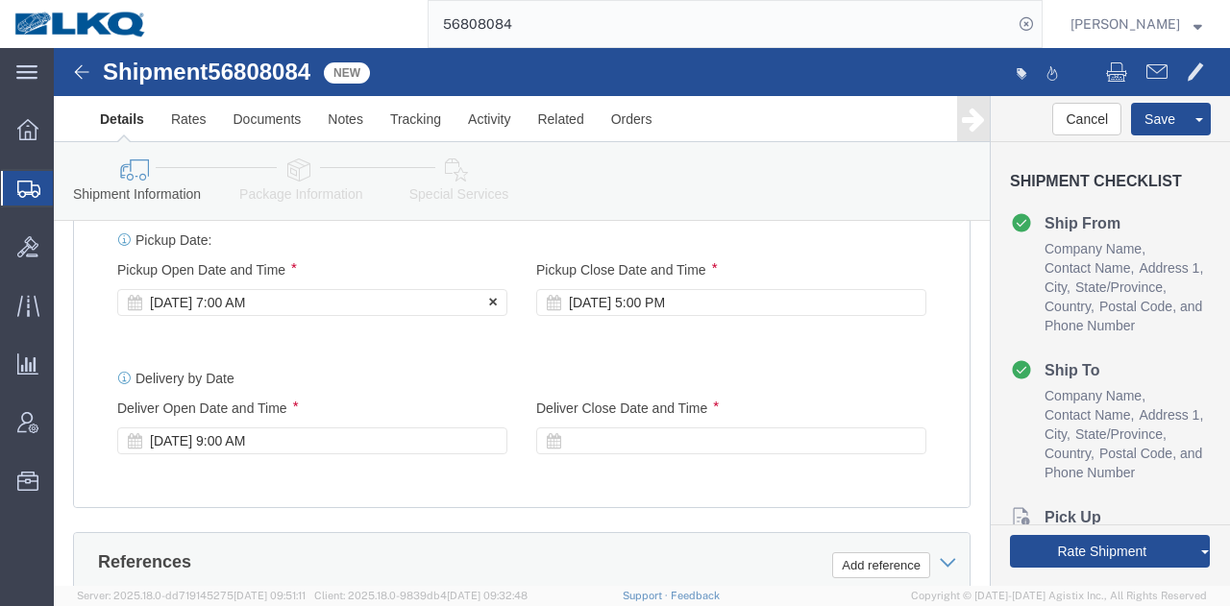
scroll to position [1153, 0]
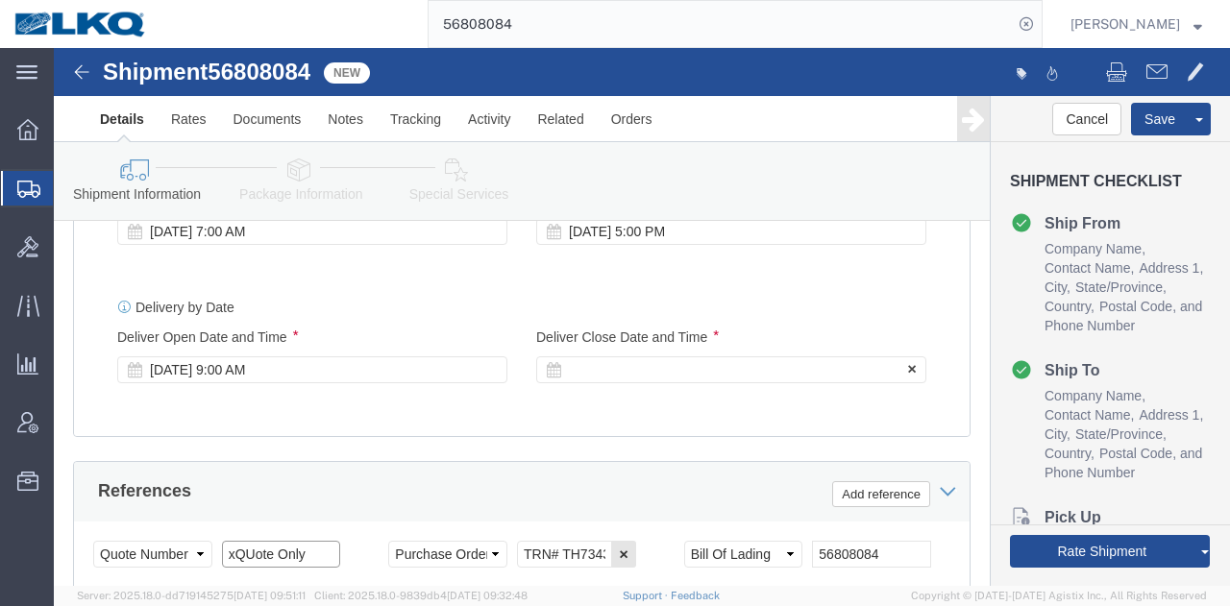
type input "xQUote Only"
click div
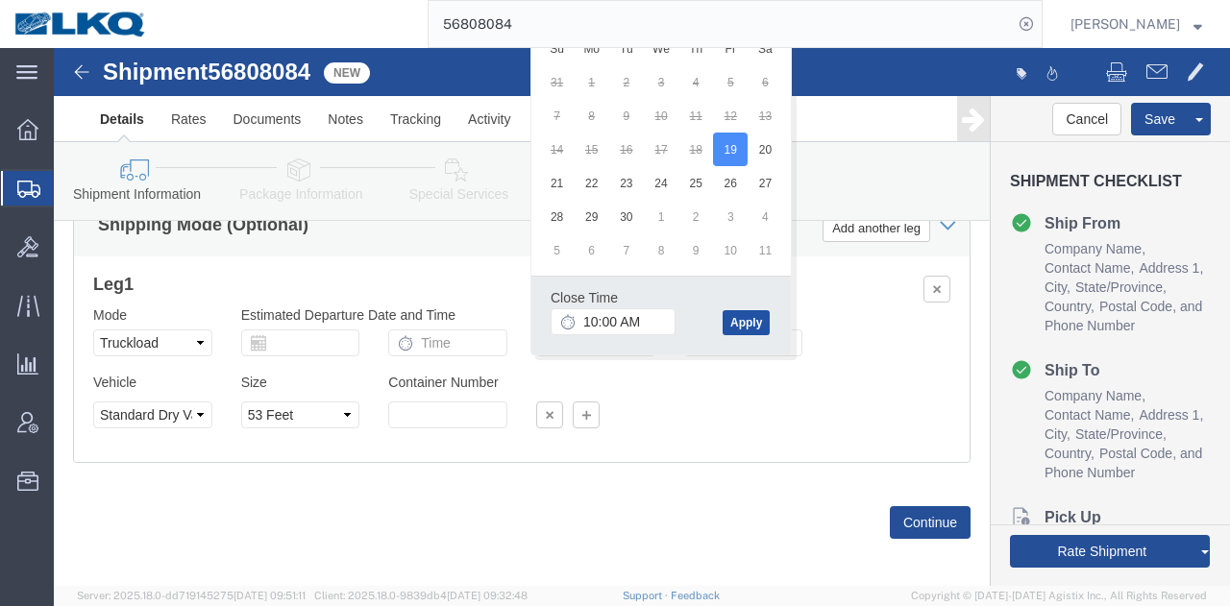
click button "Apply"
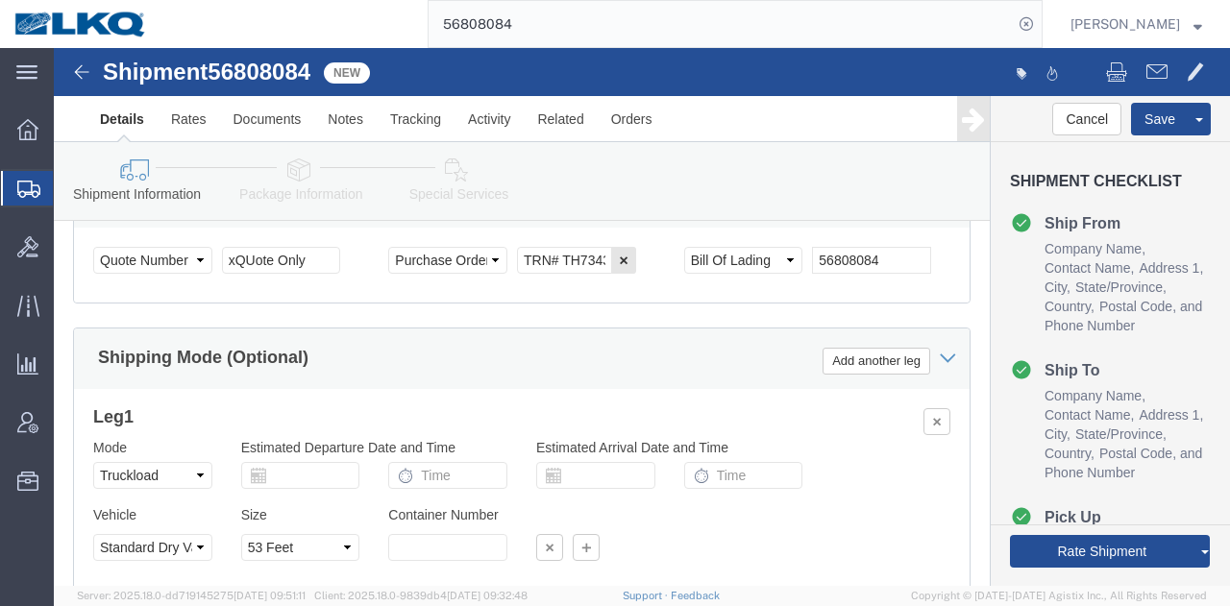
scroll to position [1387, 0]
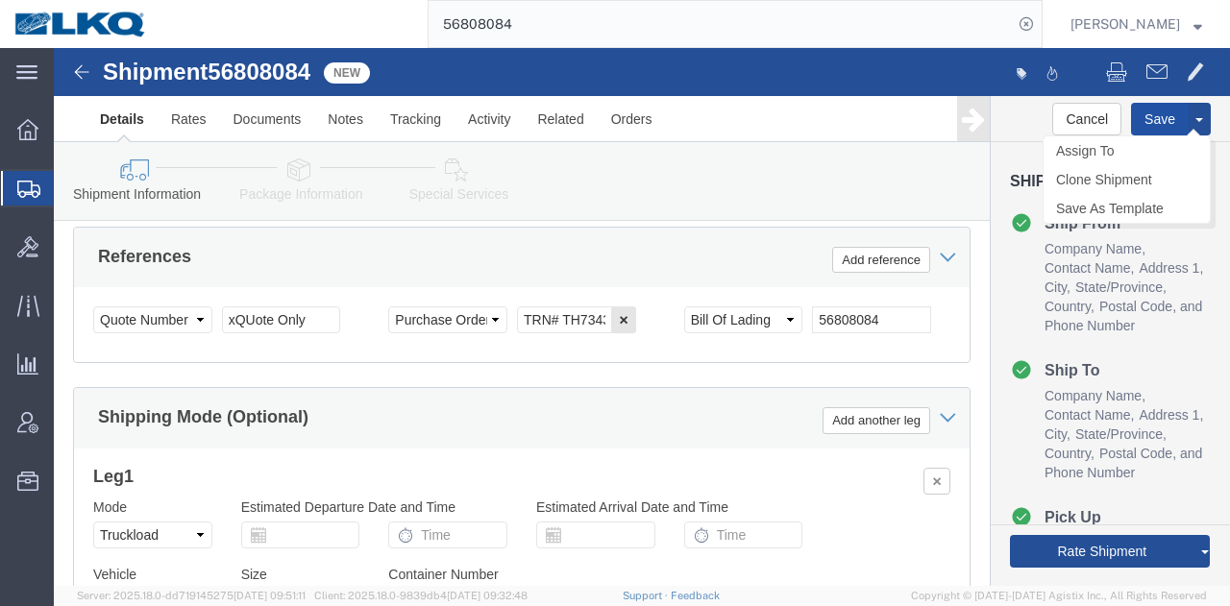
click button "Save"
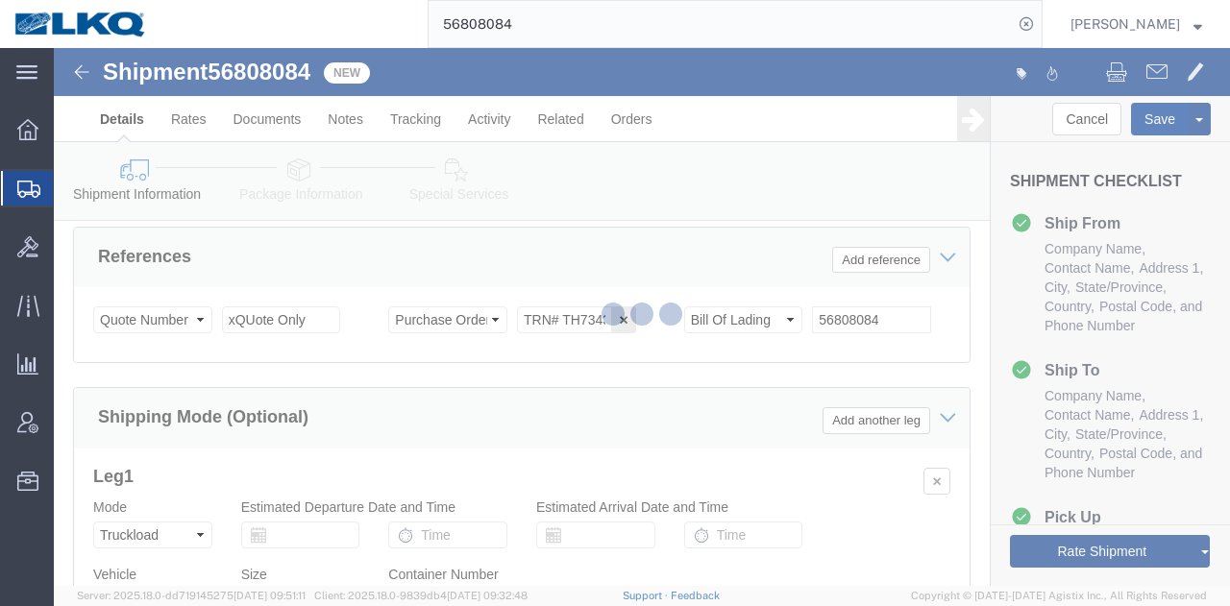
type button "Save"
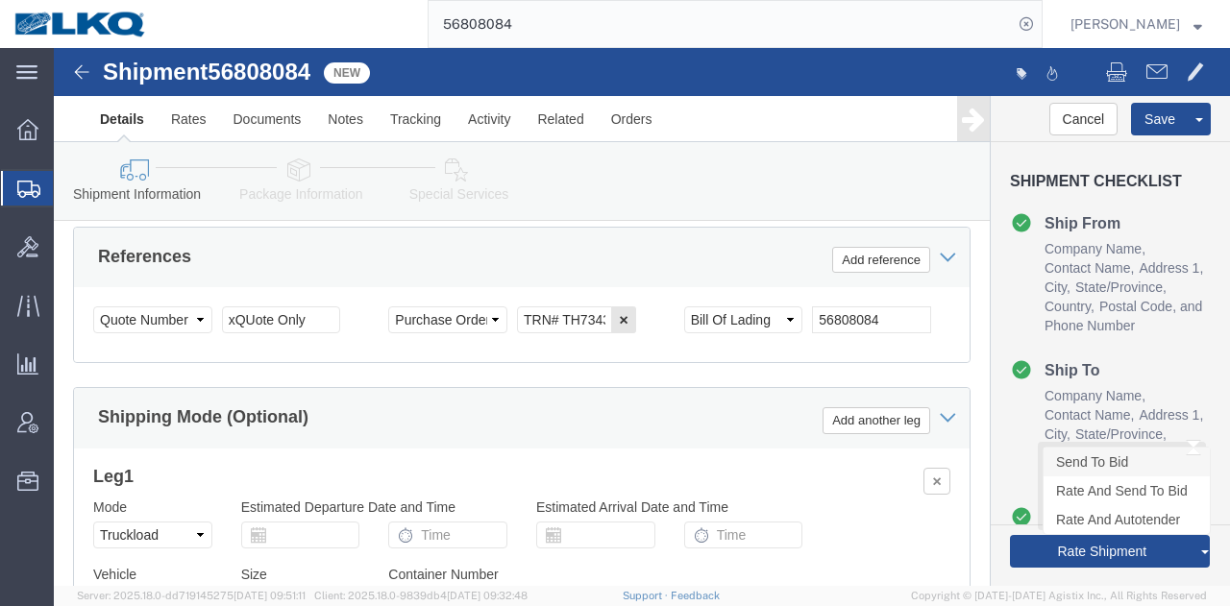
click link "Send To Bid"
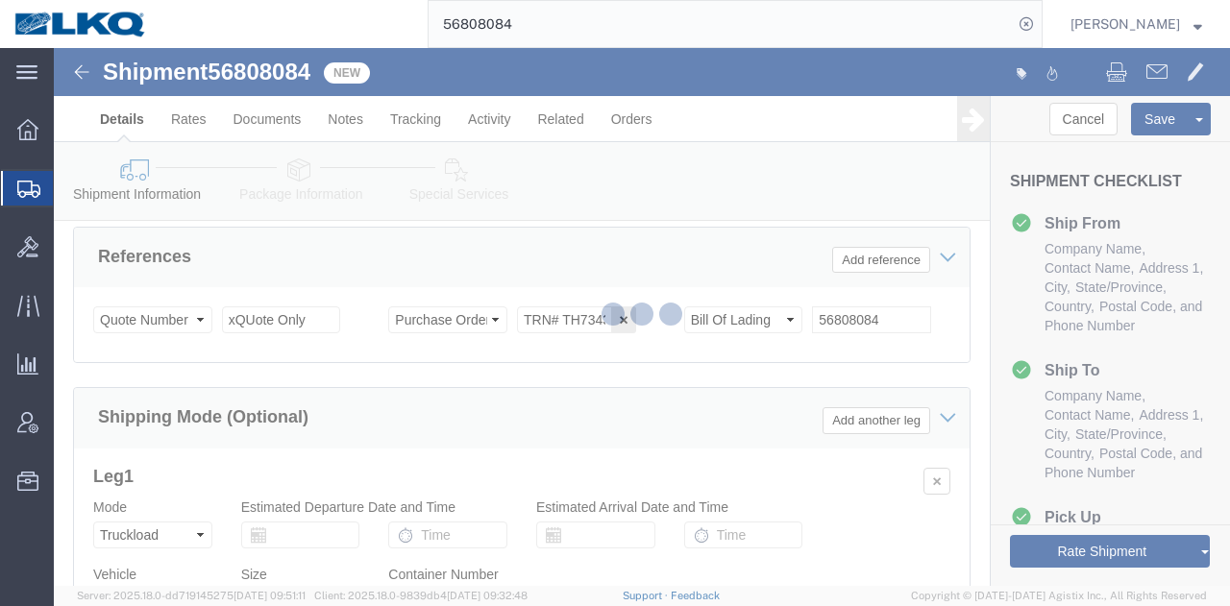
select select "TL"
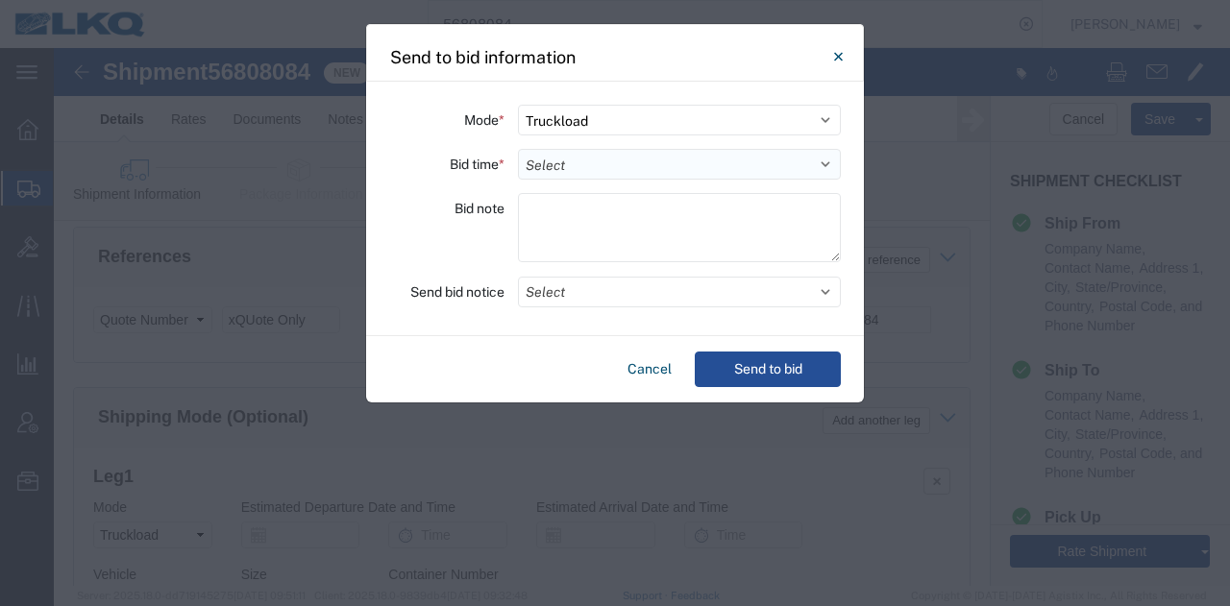
click at [582, 160] on select "Select 30 Min (Rush) 1 Hour (Rush) 2 Hours (Rush) 4 Hours (Rush) 8 Hours (Rush)…" at bounding box center [679, 164] width 323 height 31
select select "8"
click at [518, 149] on select "Select 30 Min (Rush) 1 Hour (Rush) 2 Hours (Rush) 4 Hours (Rush) 8 Hours (Rush)…" at bounding box center [679, 164] width 323 height 31
click at [602, 296] on button "Select" at bounding box center [679, 292] width 323 height 31
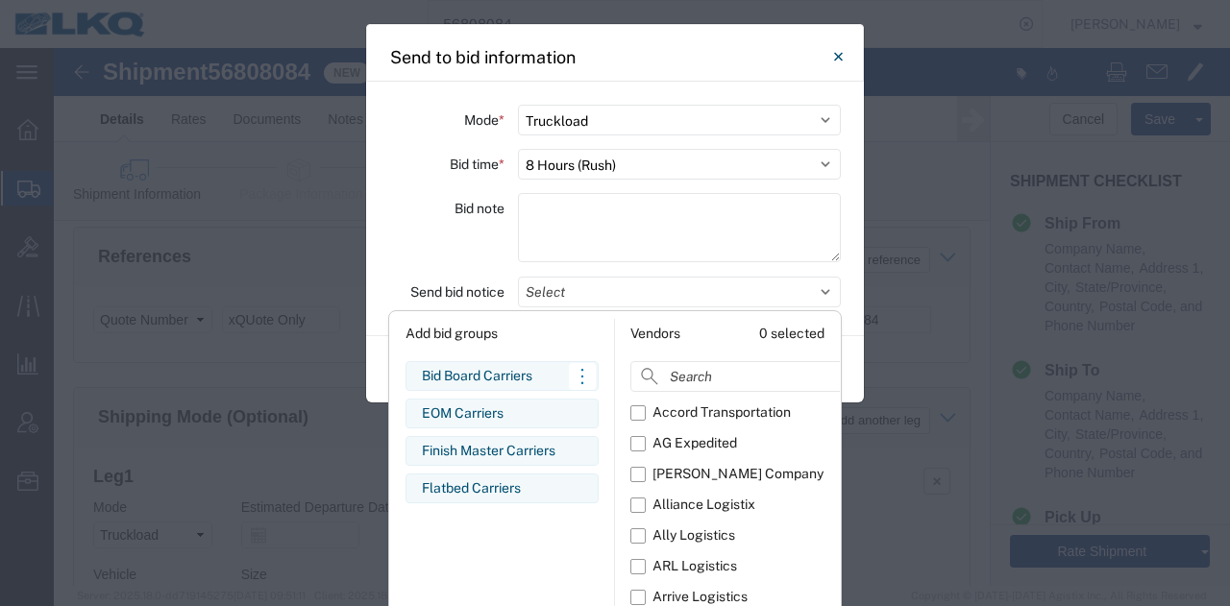
click at [521, 362] on div "Bid Board Carriers Edit bid group Remove bid group" at bounding box center [501, 376] width 193 height 30
click at [442, 243] on div "Bid note" at bounding box center [446, 230] width 115 height 75
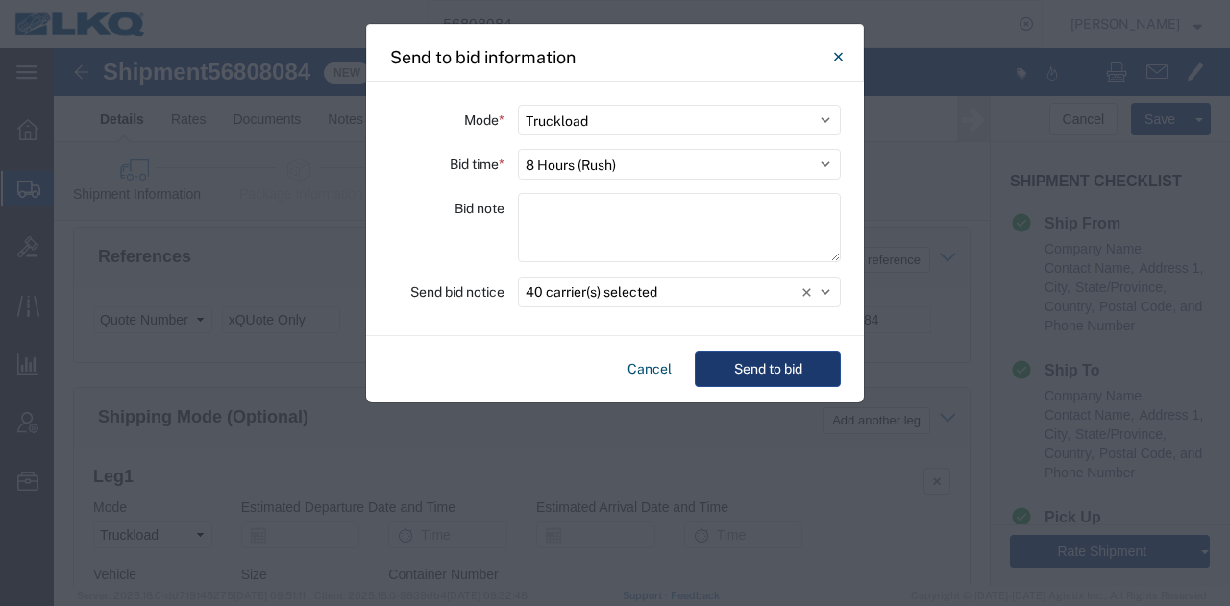
click at [772, 364] on button "Send to bid" at bounding box center [768, 370] width 146 height 36
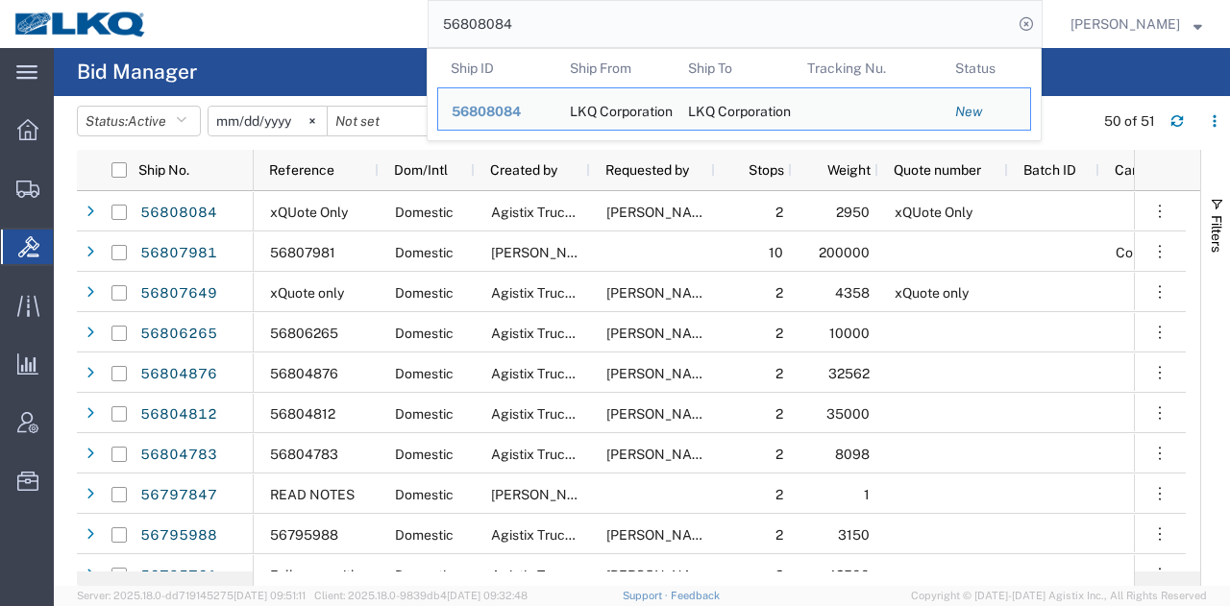
click at [650, 1] on input "56808084" at bounding box center [721, 24] width 584 height 46
paste input "7798"
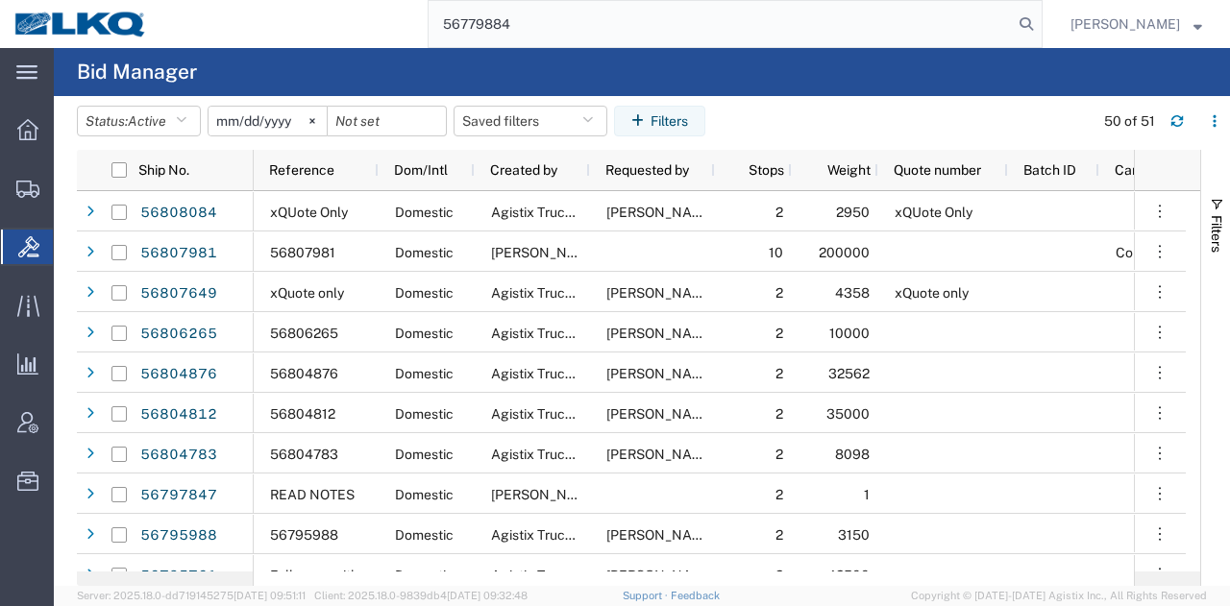
type input "56779884"
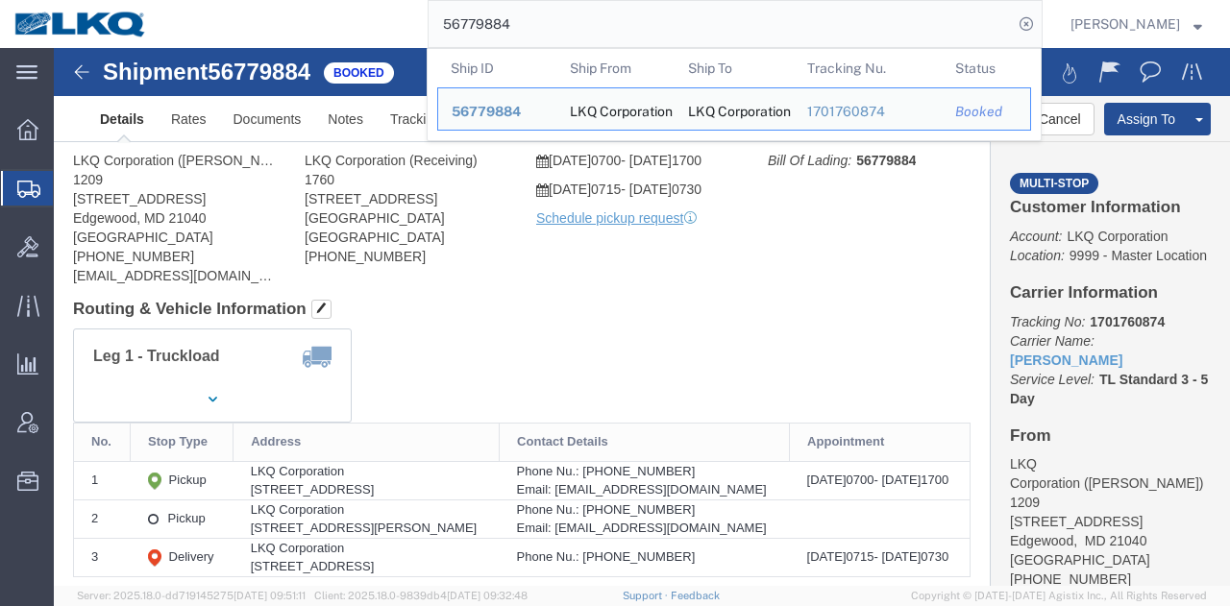
drag, startPoint x: 718, startPoint y: 258, endPoint x: 732, endPoint y: 282, distance: 28.0
click body "Shipment 56779884 Booked Details Rates Documents Notes Tracking Activity Relate…"
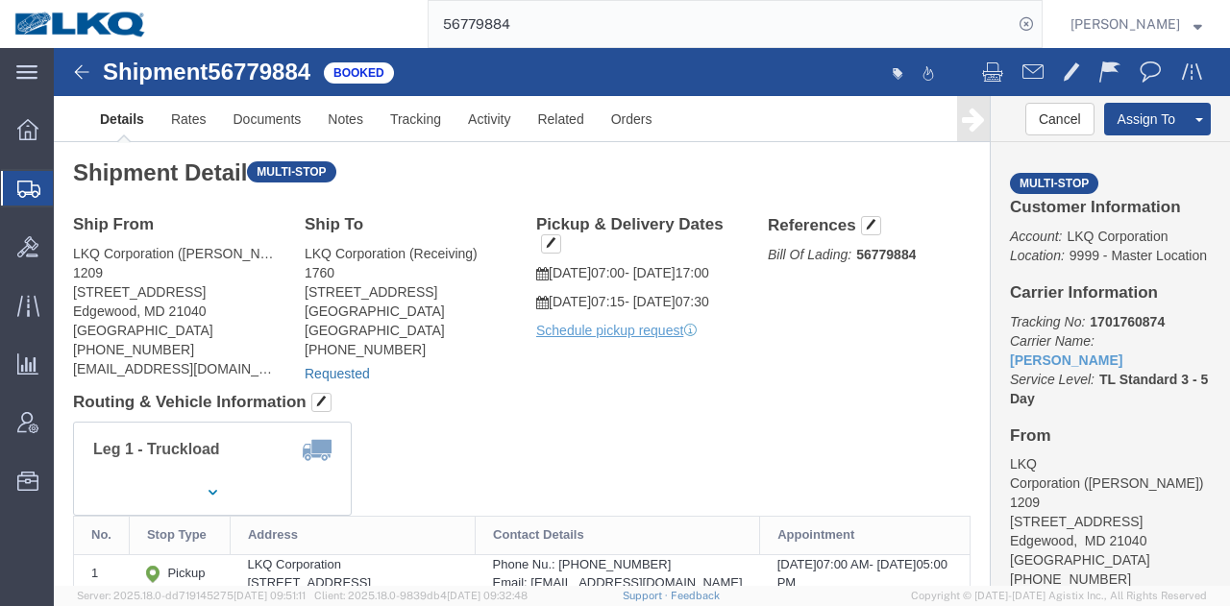
click link "Requested"
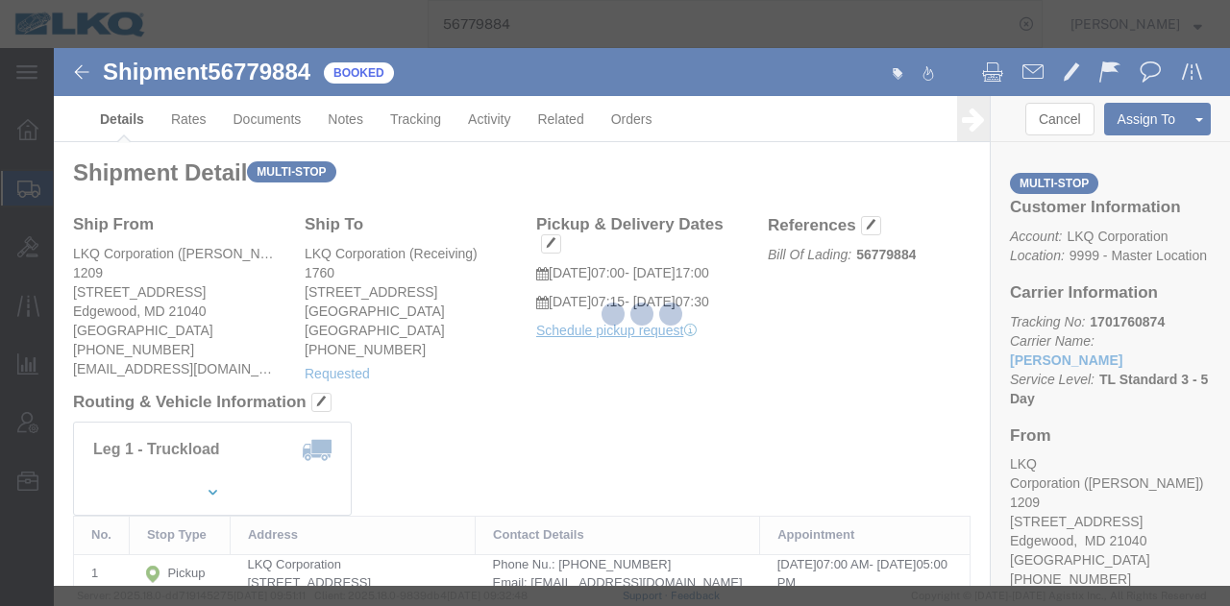
select select "1"
select select
select select "15"
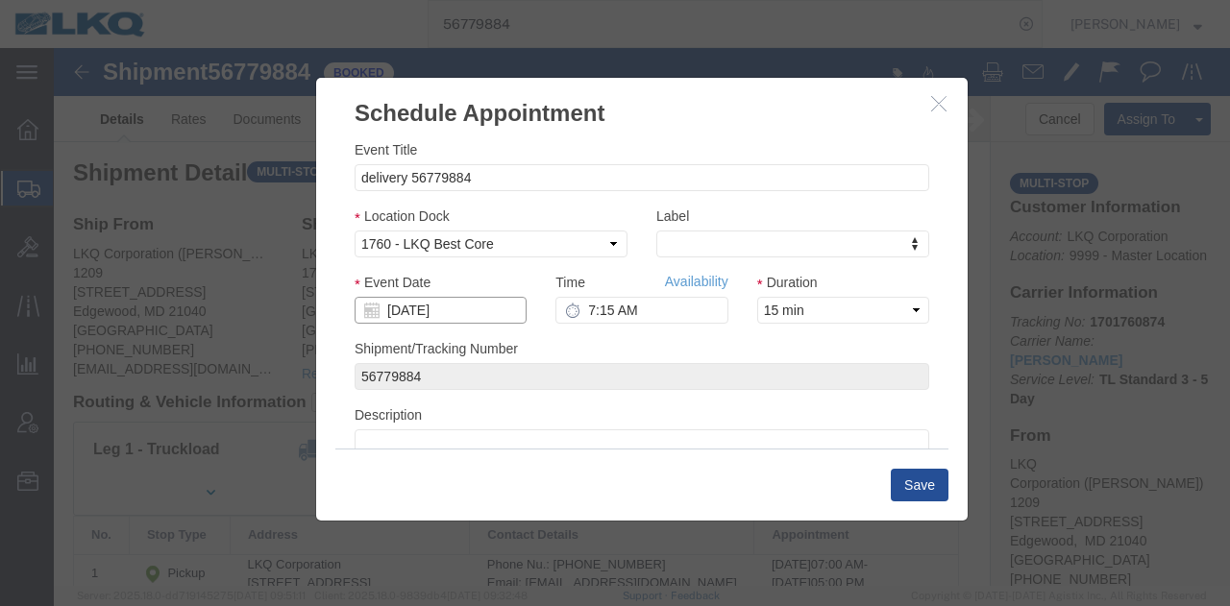
click input "[DATE]"
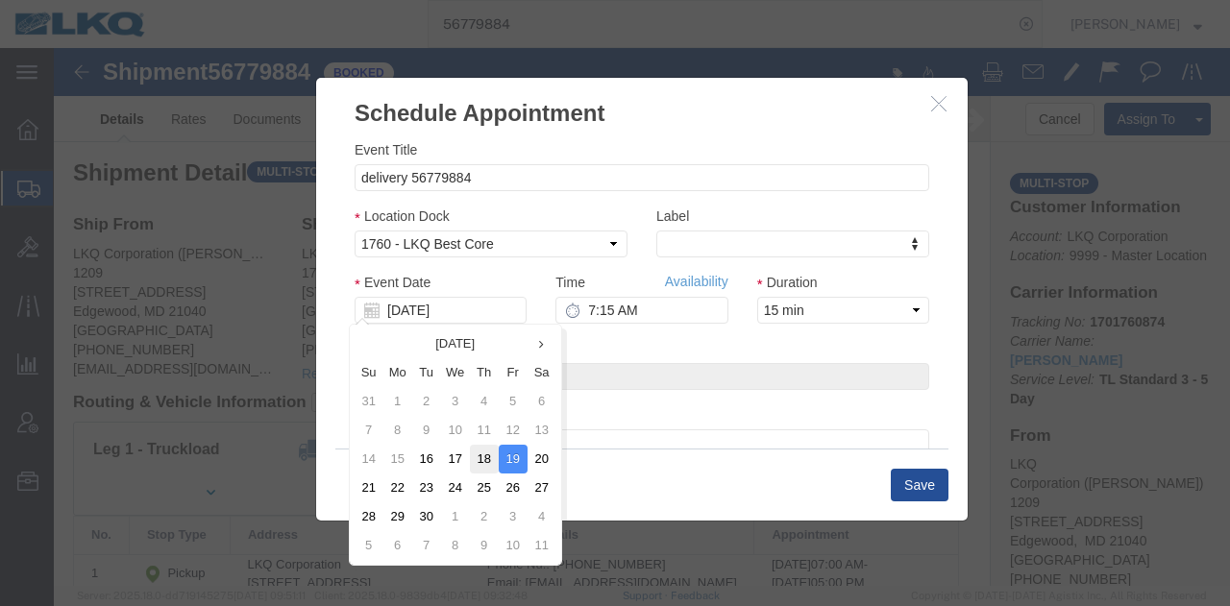
click td "18"
type input "[DATE]"
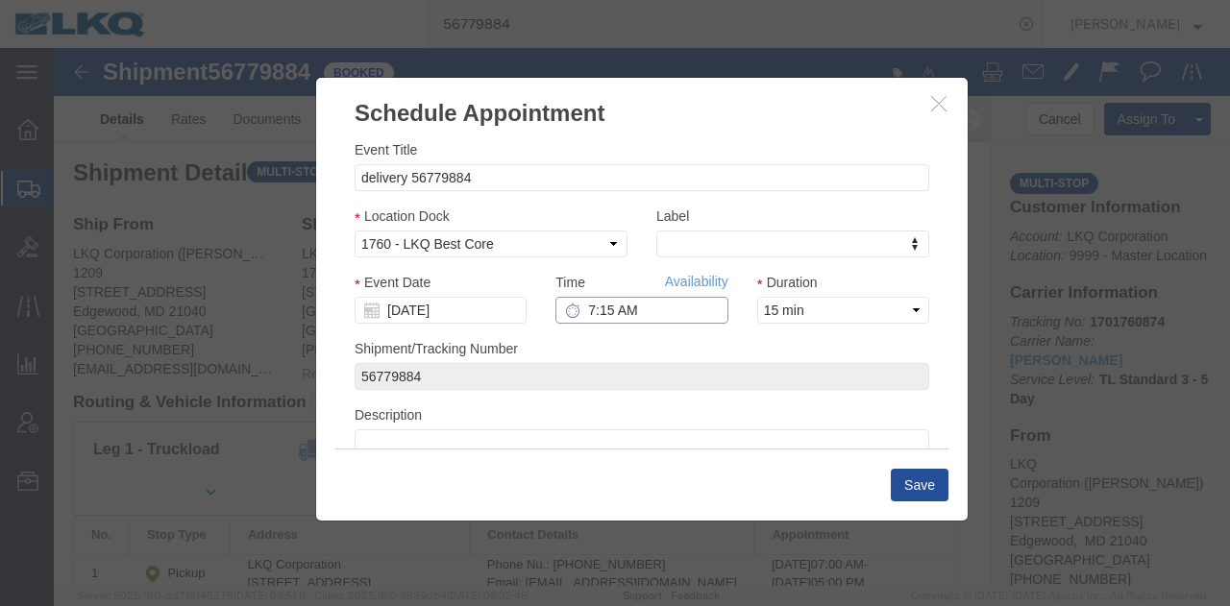
click input "7:15 AM"
type input "9:45 AM"
click button "Save"
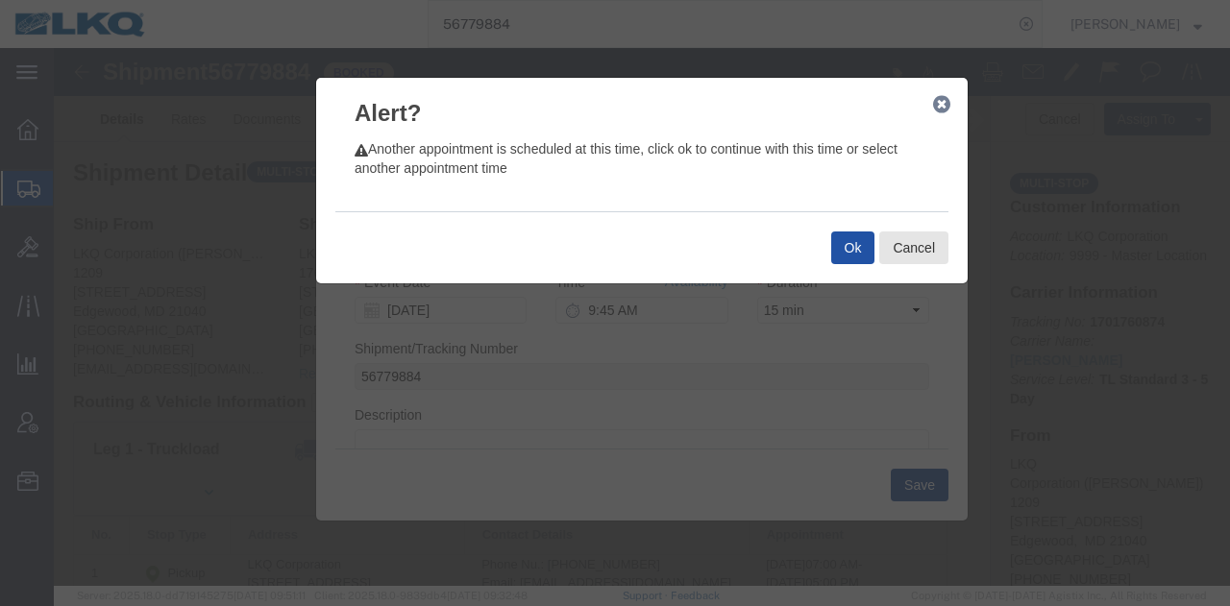
click button "Ok"
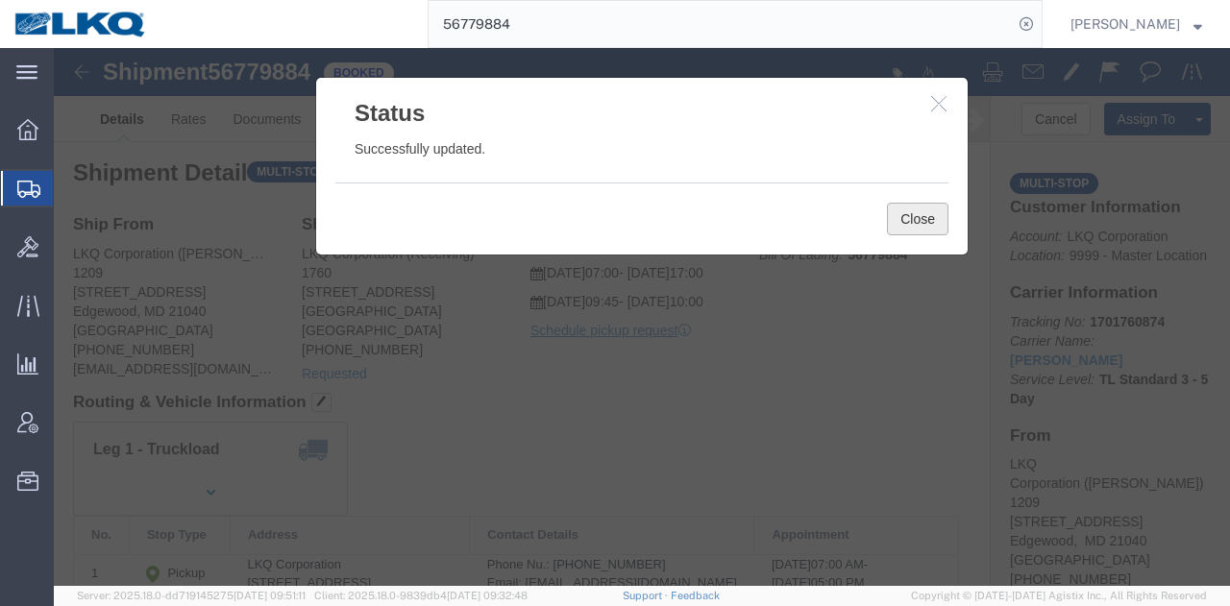
click button "Close"
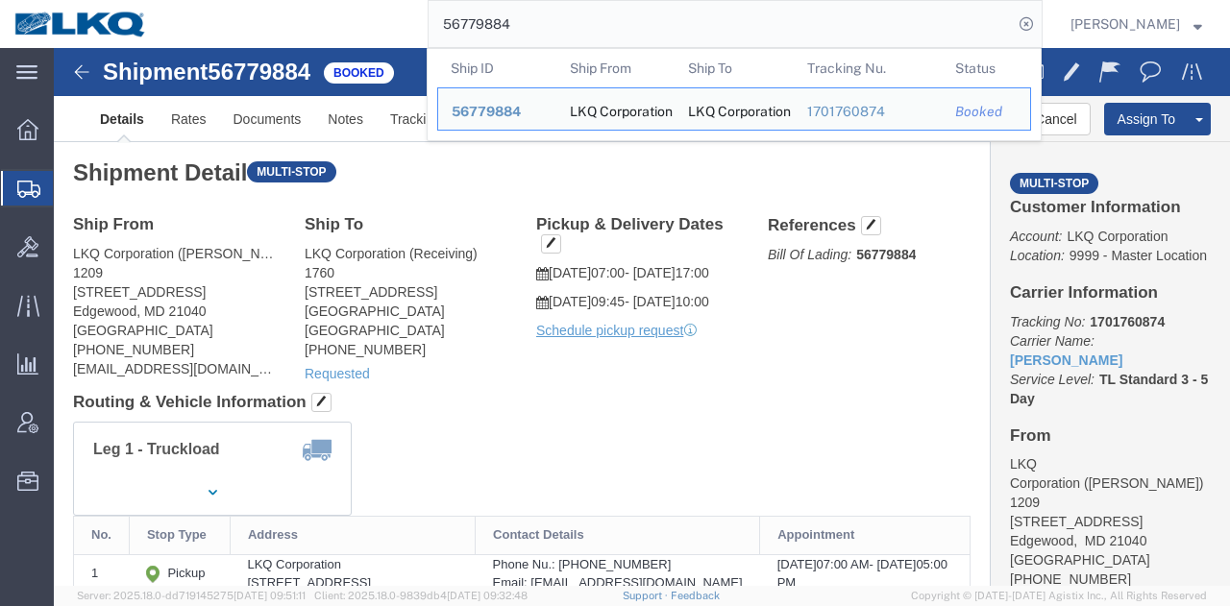
click at [802, 12] on input "56779884" at bounding box center [721, 24] width 584 height 46
paste input "806265"
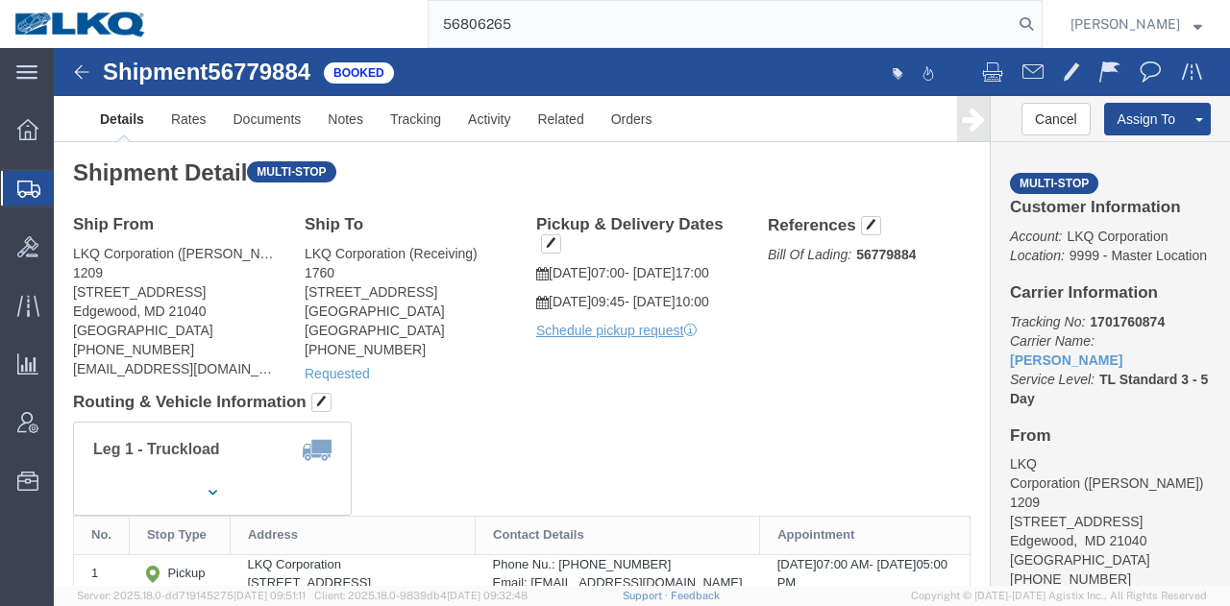
type input "56806265"
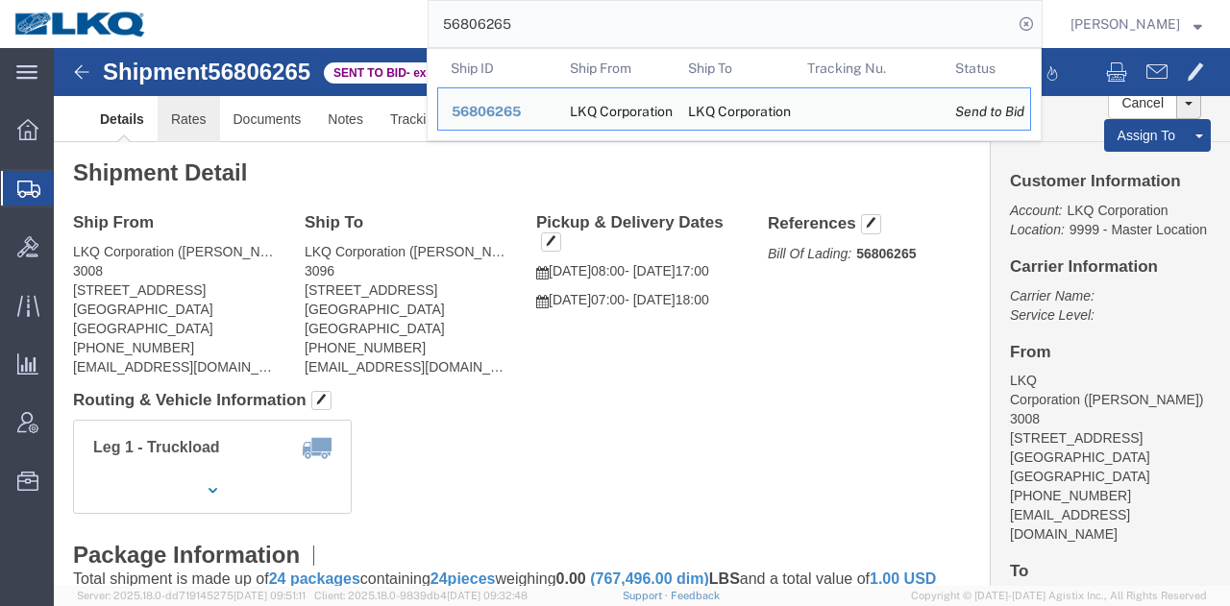
click link "Rates"
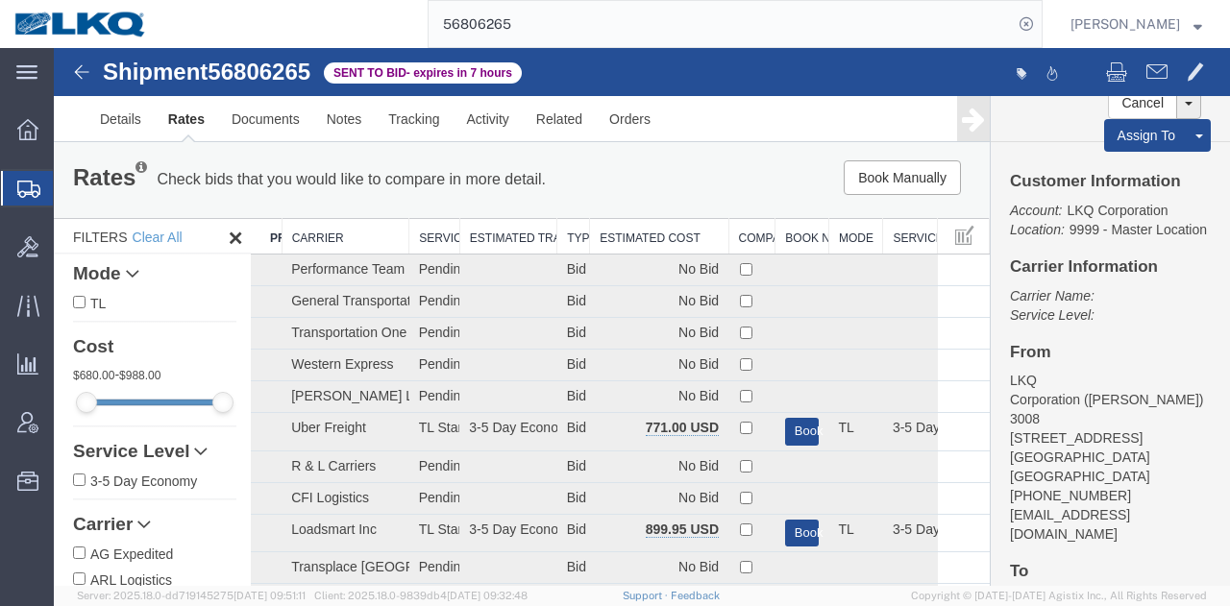
click at [672, 236] on th "Estimated Cost" at bounding box center [659, 237] width 138 height 36
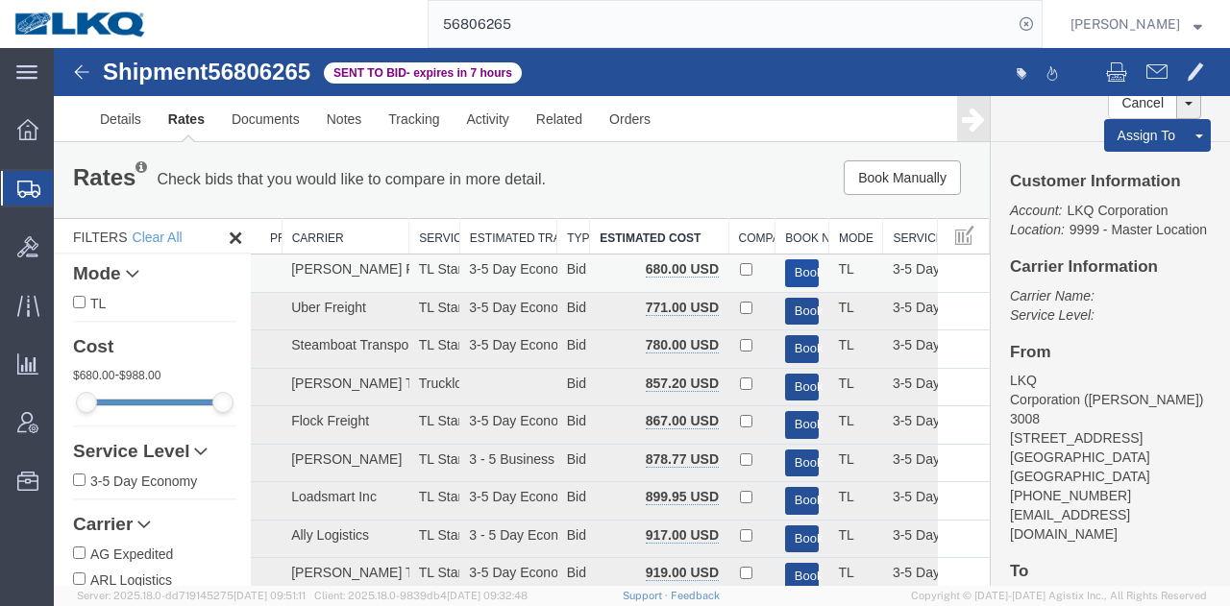
click at [791, 267] on button "Book" at bounding box center [802, 273] width 35 height 28
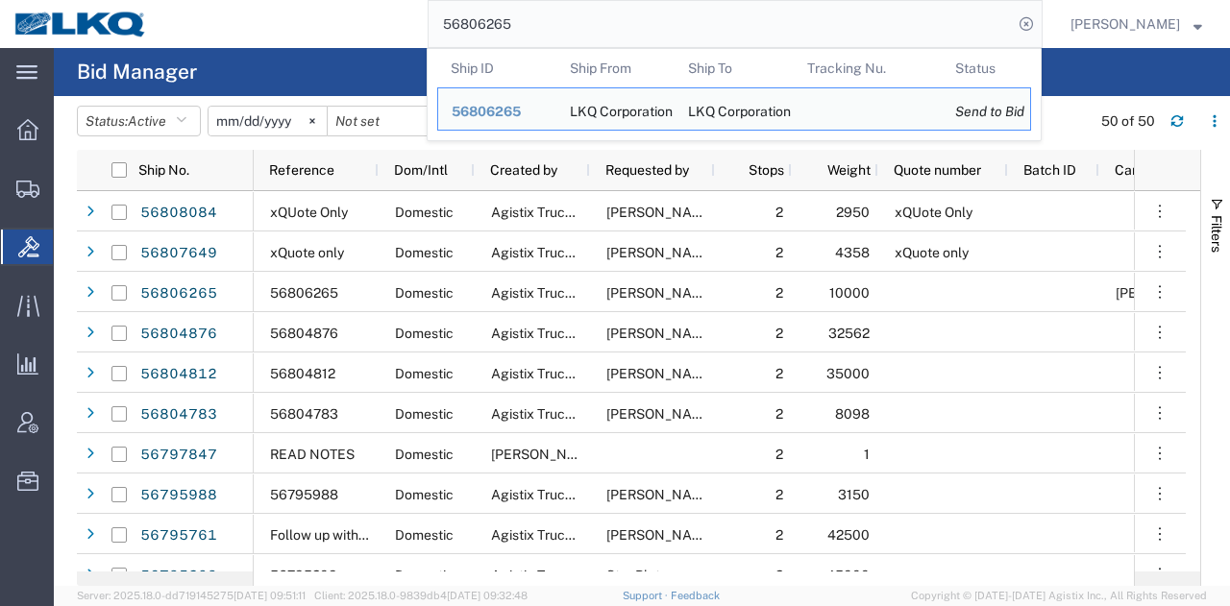
click at [811, 7] on input "56806265" at bounding box center [721, 24] width 584 height 46
paste input "8084"
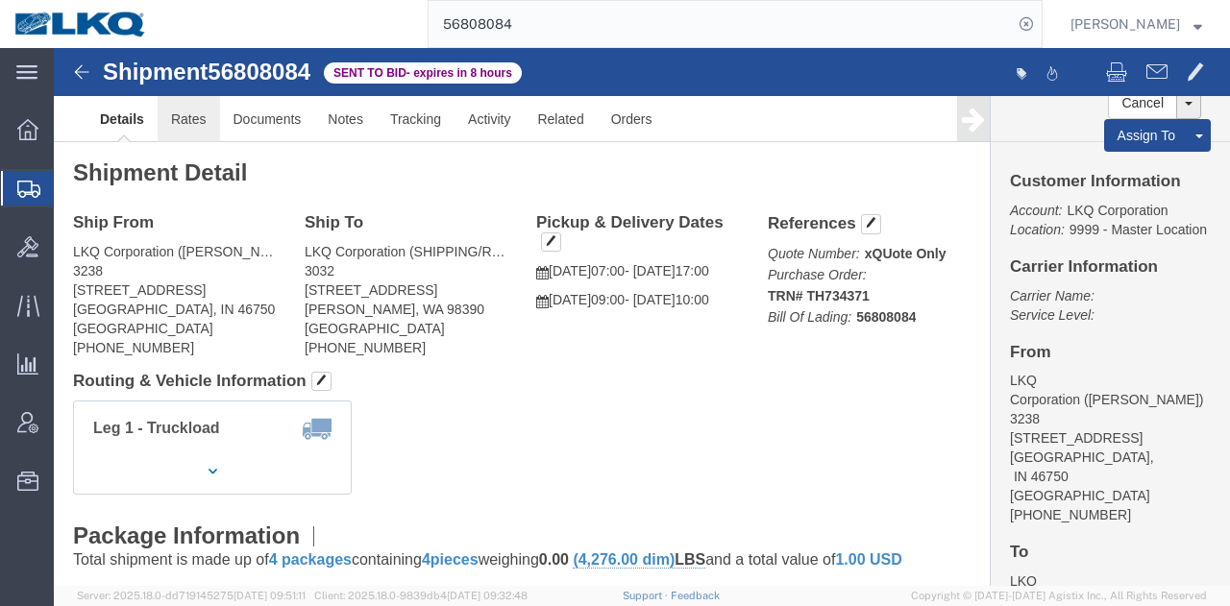
click link "Rates"
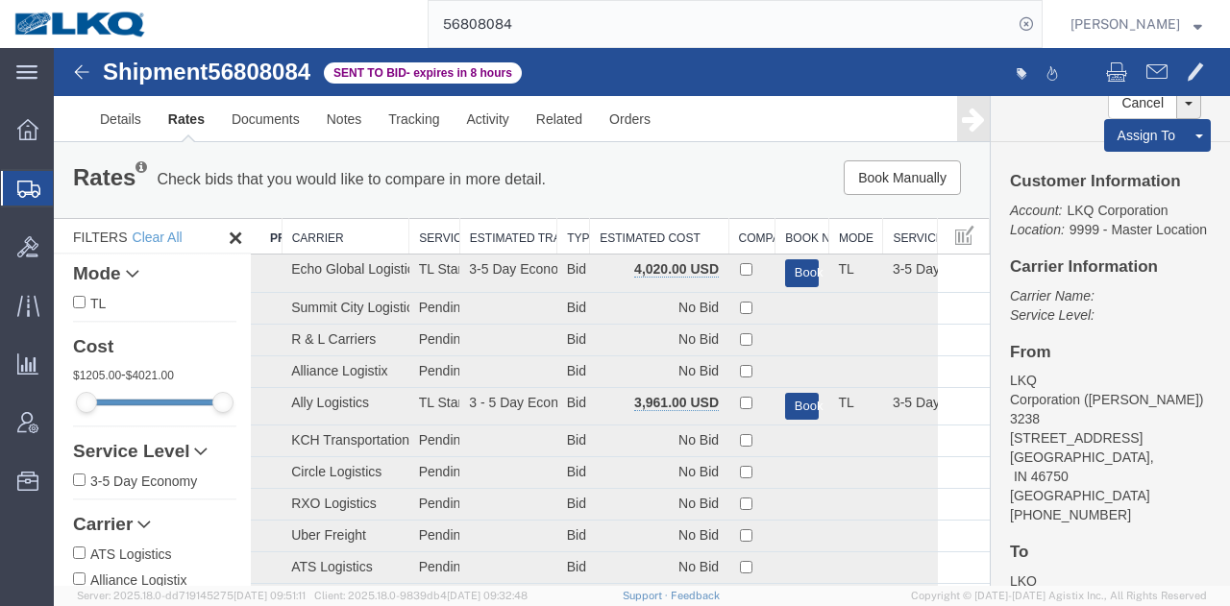
click at [644, 230] on th "Estimated Cost" at bounding box center [659, 237] width 138 height 36
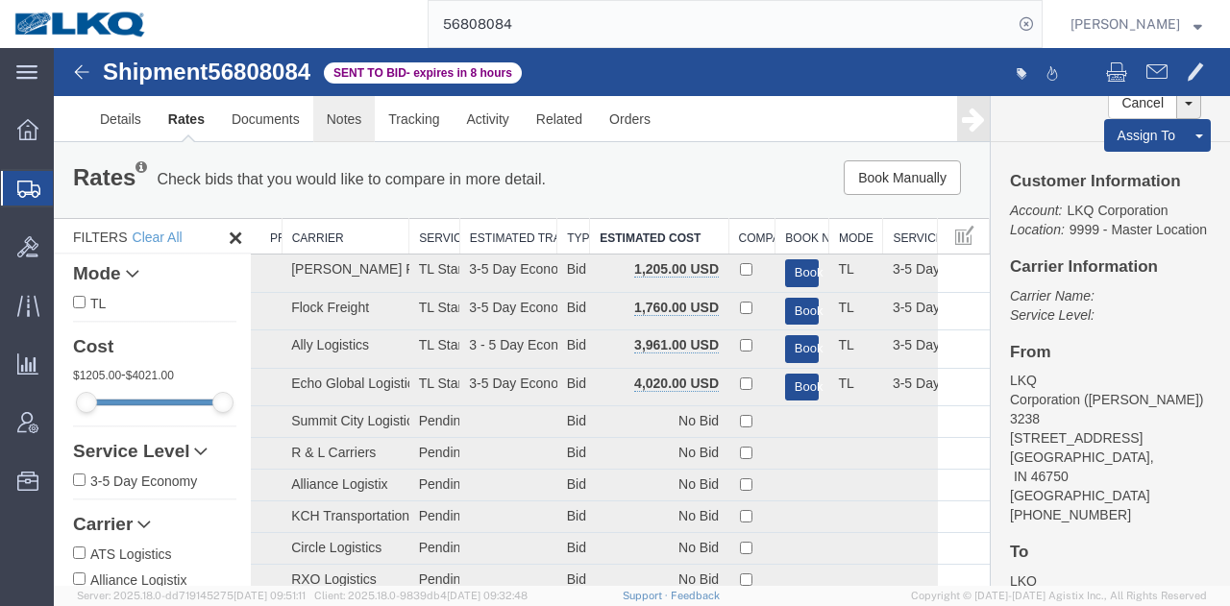
click at [356, 126] on link "Notes" at bounding box center [344, 119] width 62 height 46
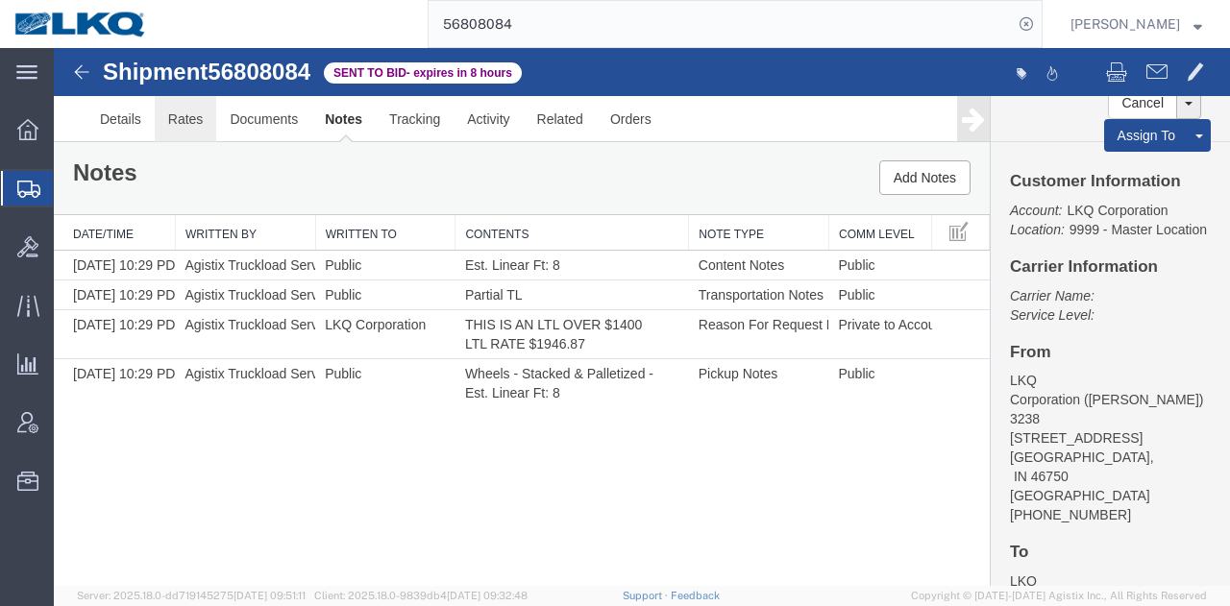
click at [186, 135] on link "Rates" at bounding box center [186, 119] width 62 height 46
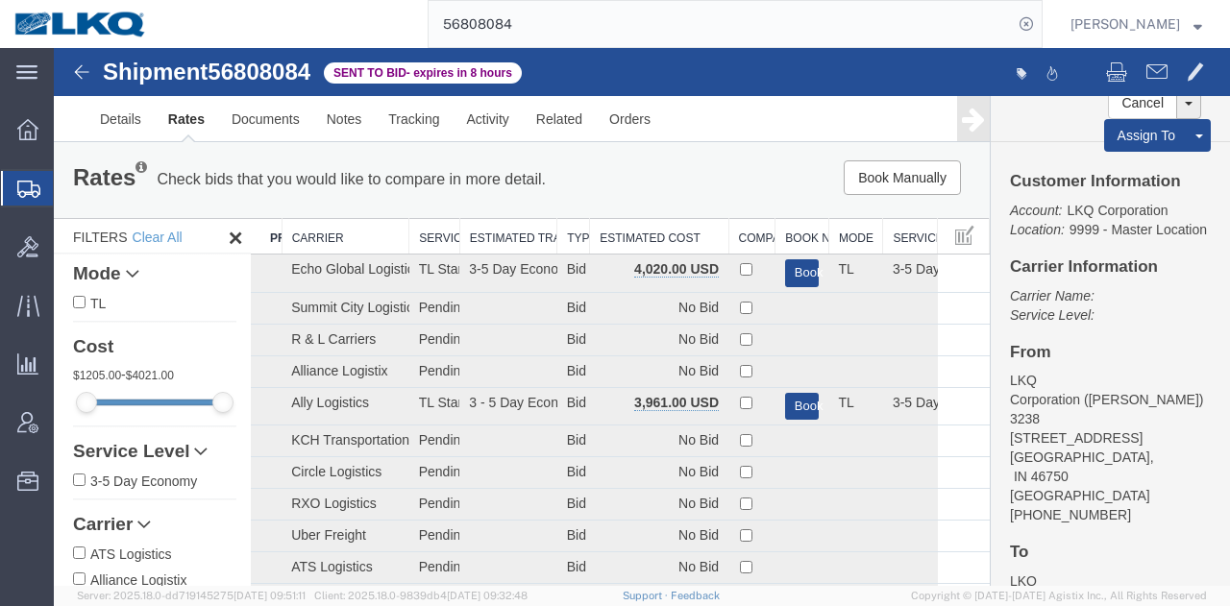
click at [654, 237] on th "Estimated Cost" at bounding box center [659, 237] width 138 height 36
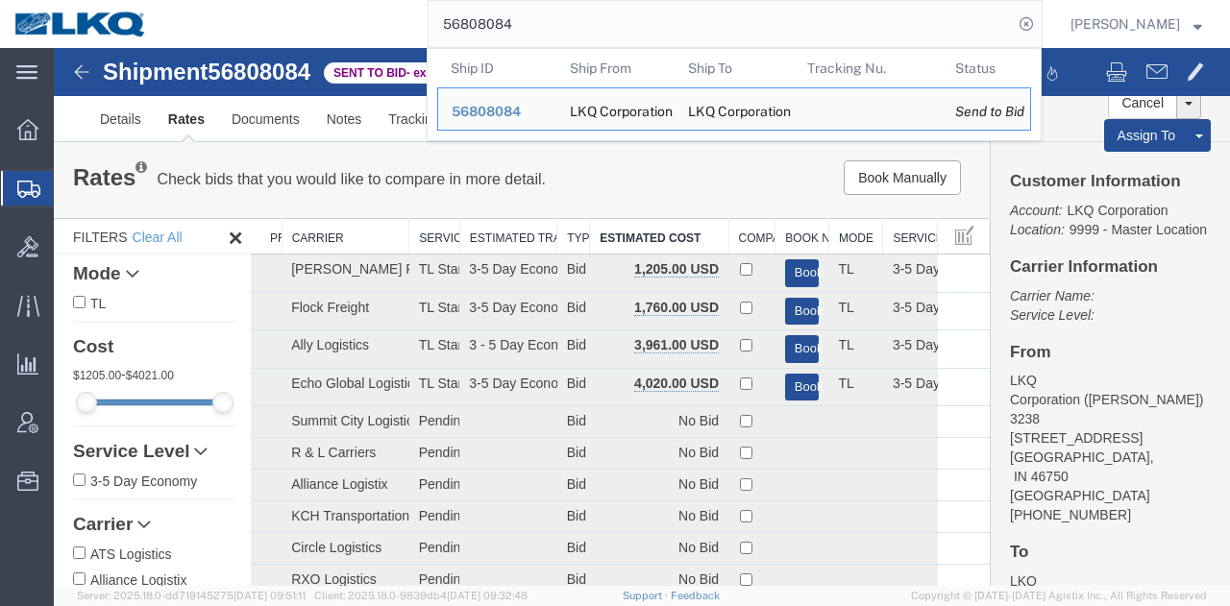
click at [653, 14] on input "56808084" at bounding box center [721, 24] width 584 height 46
paste input "780488"
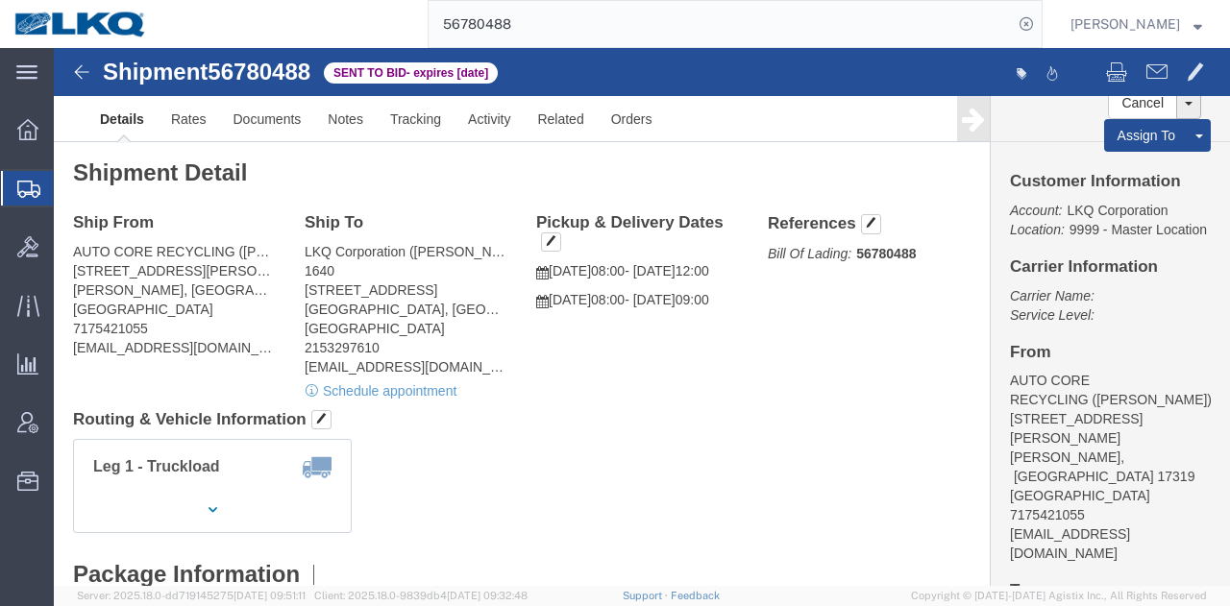
click address "AUTO CORE RECYCLING (BRIAN LeFEBER) 645 CORN HILL RD ETTERS, PA 17319 United St…"
copy div "brianautocorerec@gmail.com"
click at [755, 23] on input "56780488" at bounding box center [721, 24] width 584 height 46
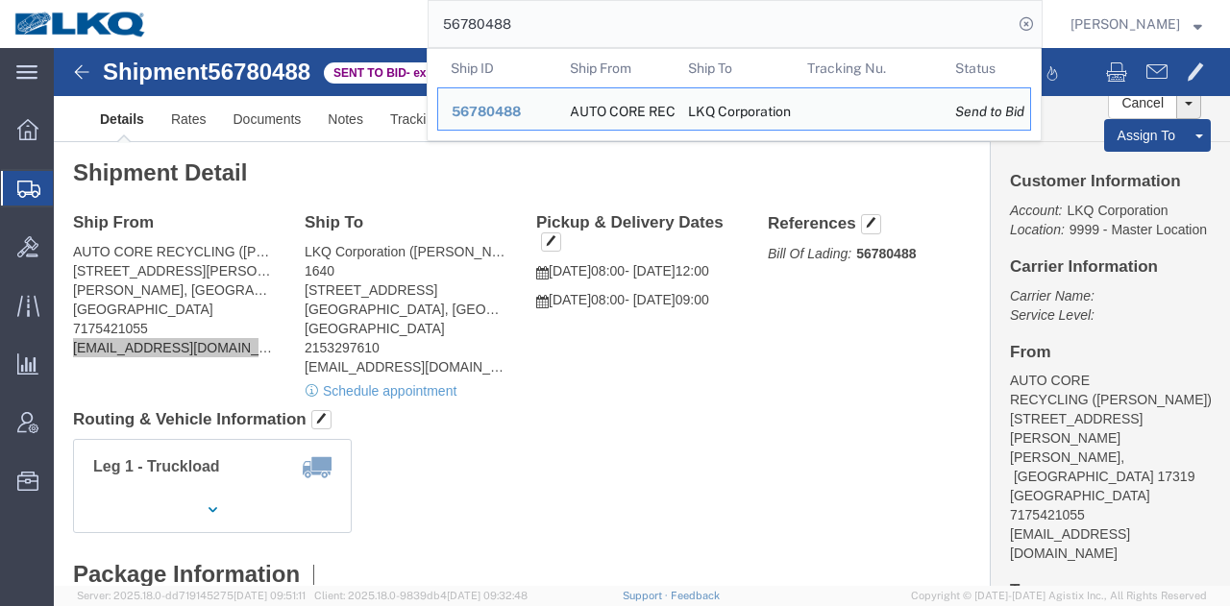
paste input "808084"
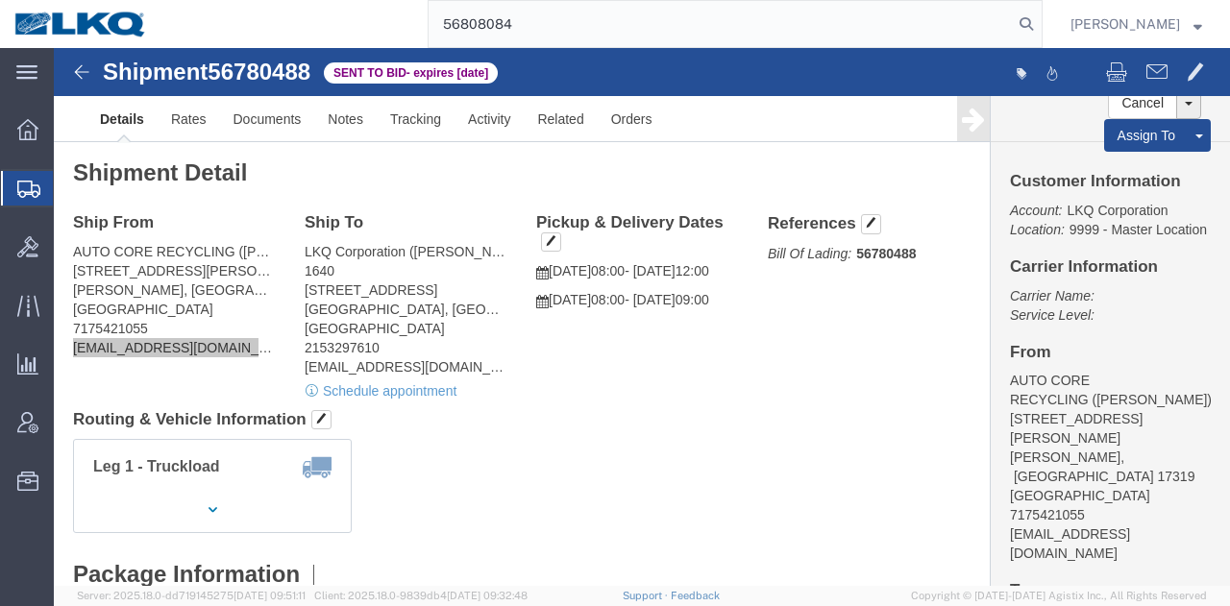
type input "56808084"
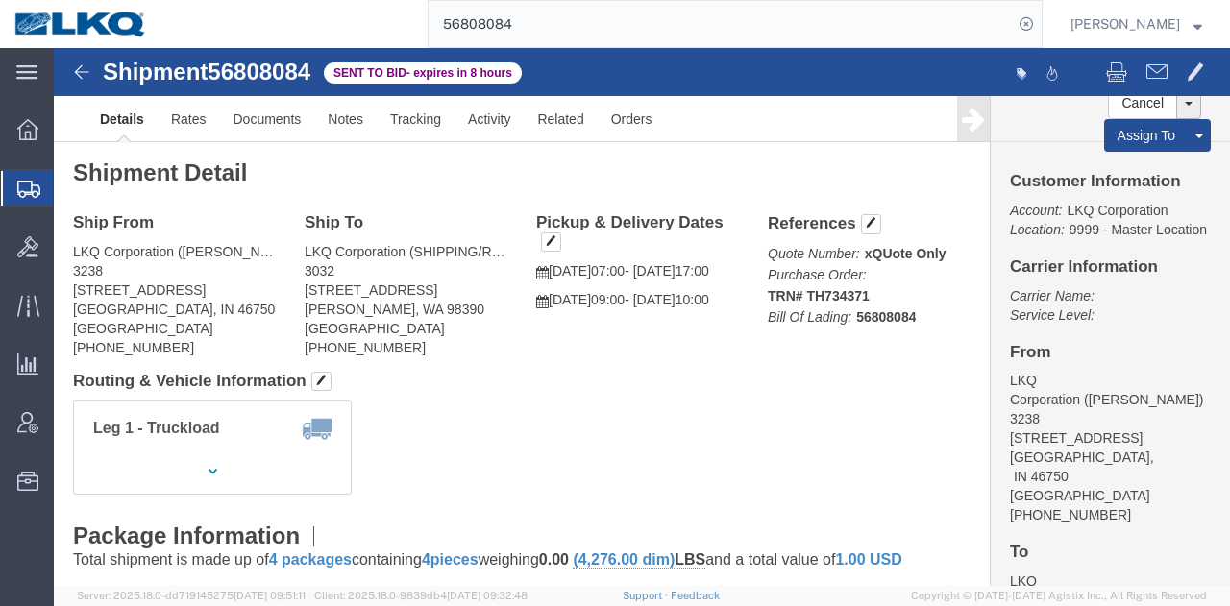
click div "Leg 1 - Truckload Vehicle 1: Standard Dry Van (53 Feet) Number of trucks: 1"
click link "Rates"
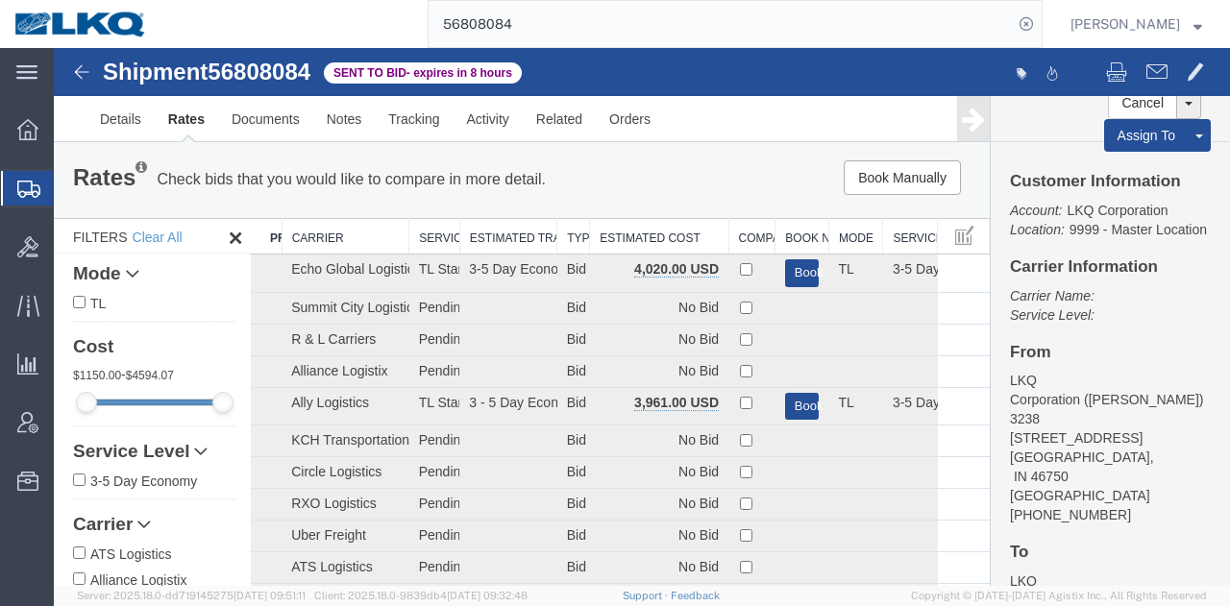
click at [648, 228] on th "Estimated Cost" at bounding box center [659, 237] width 138 height 36
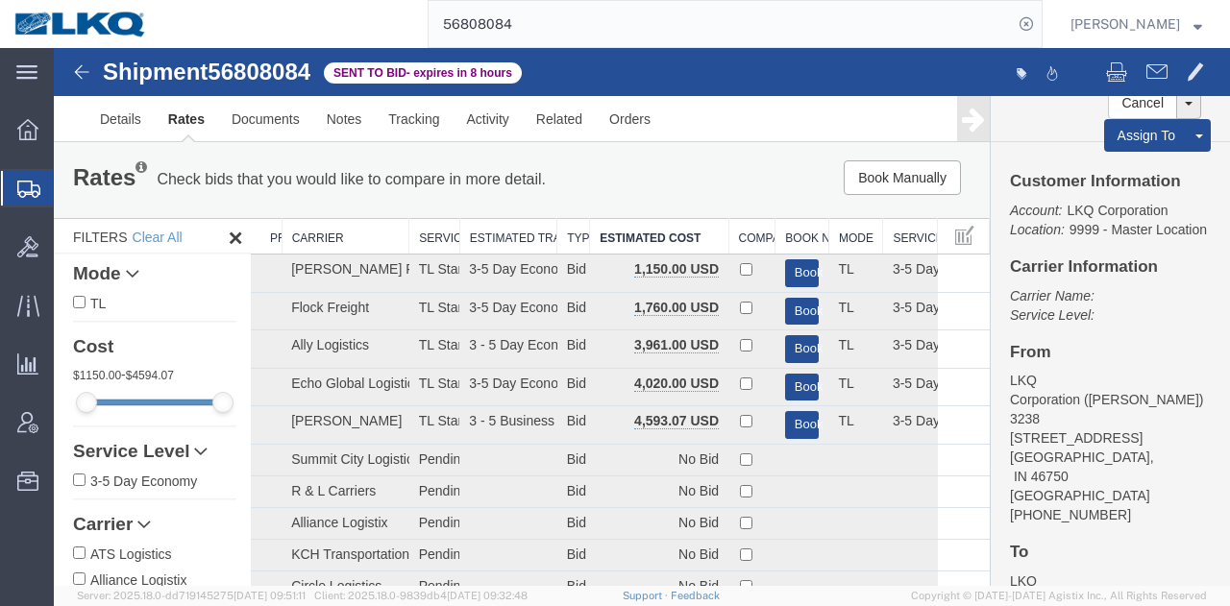
click at [635, 18] on input "56808084" at bounding box center [721, 24] width 584 height 46
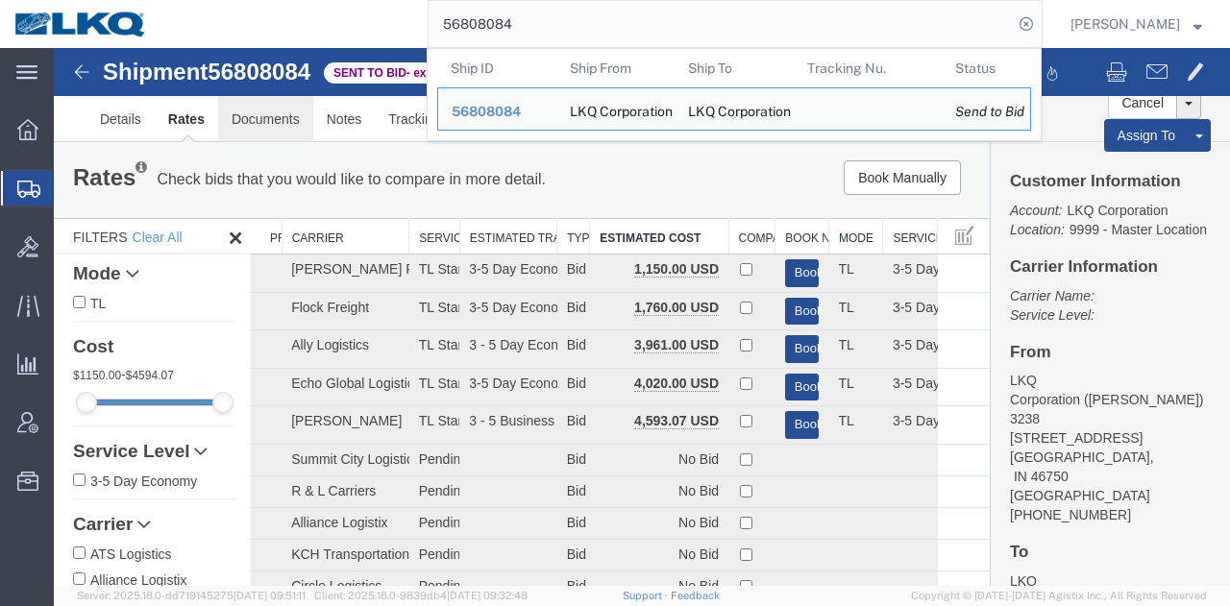
click at [248, 135] on link "Documents" at bounding box center [265, 119] width 95 height 46
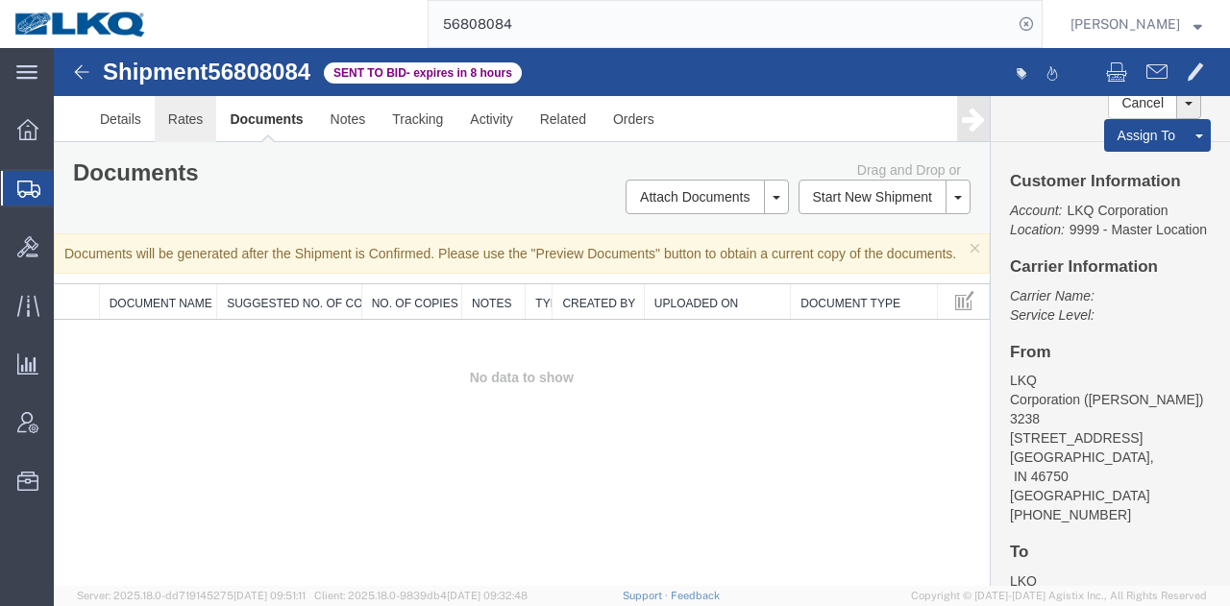
click at [192, 122] on link "Rates" at bounding box center [186, 119] width 62 height 46
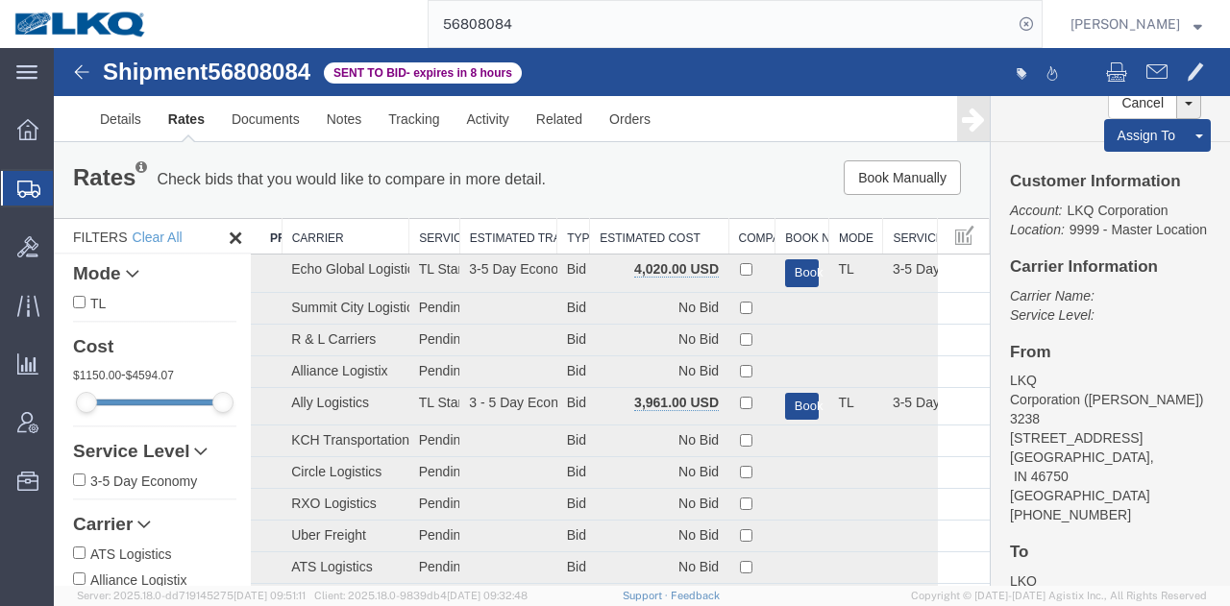
click at [665, 236] on th "Estimated Cost" at bounding box center [659, 237] width 138 height 36
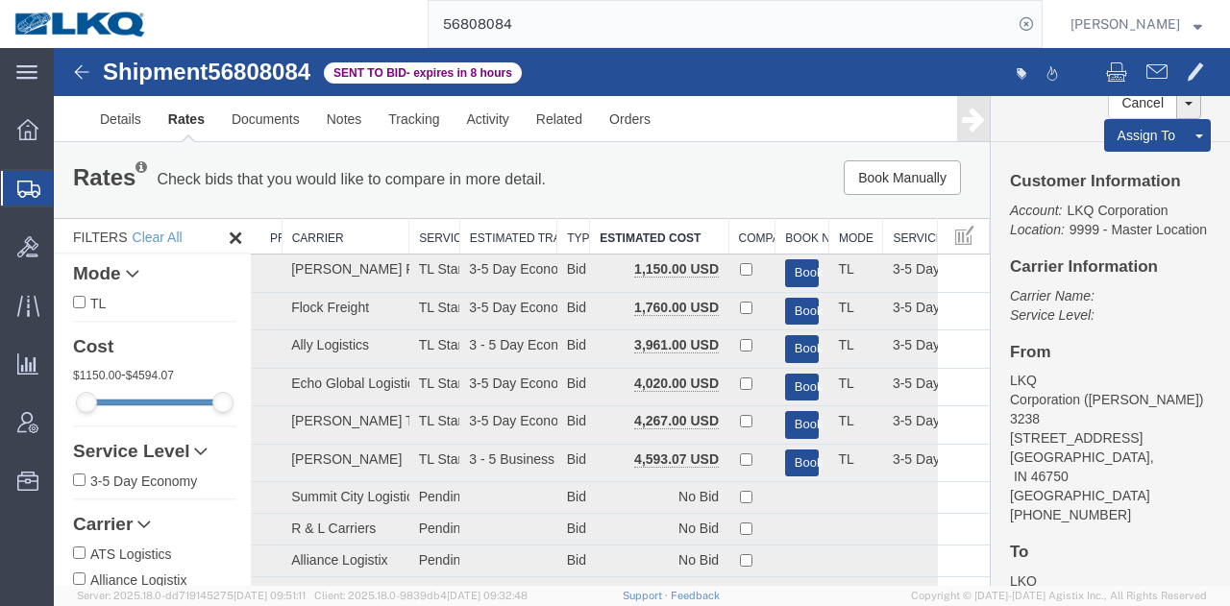
click at [688, 151] on div "Rates Check bids that you would like to compare in more detail. Compare Filter …" at bounding box center [522, 179] width 936 height 77
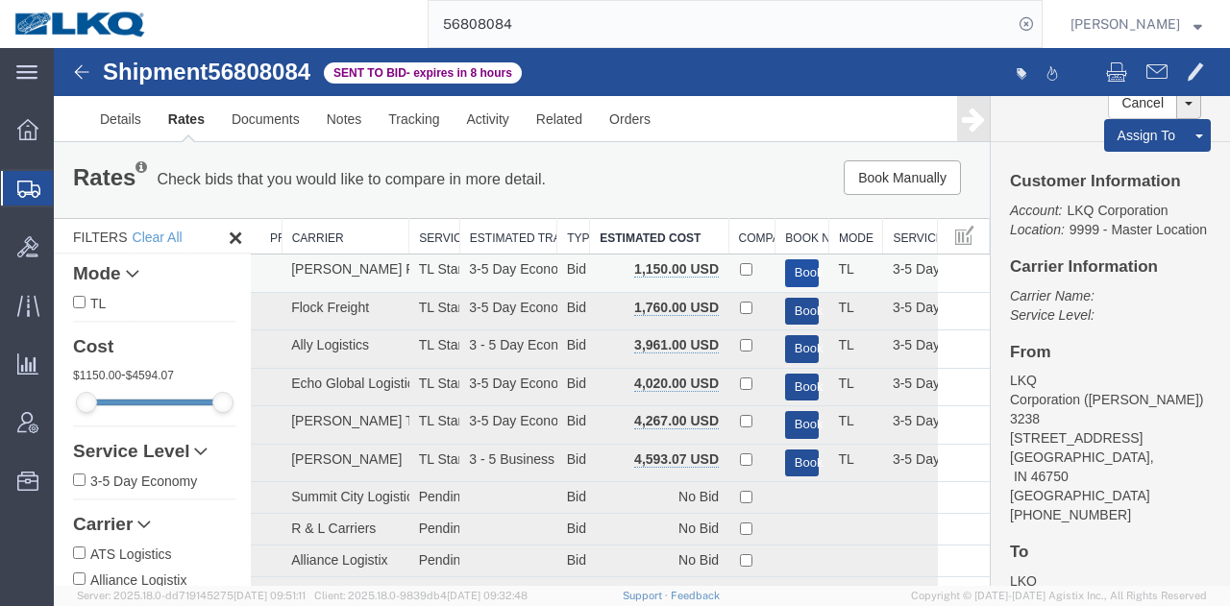
click at [790, 271] on button "Book" at bounding box center [802, 273] width 35 height 28
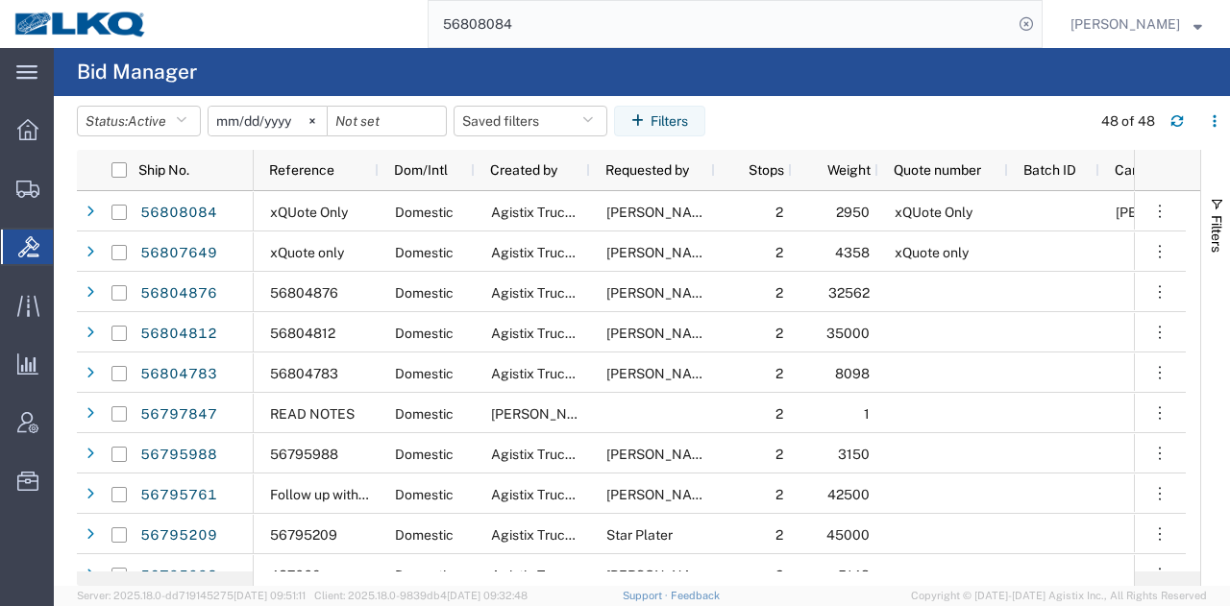
click at [689, 30] on input "56808084" at bounding box center [721, 24] width 584 height 46
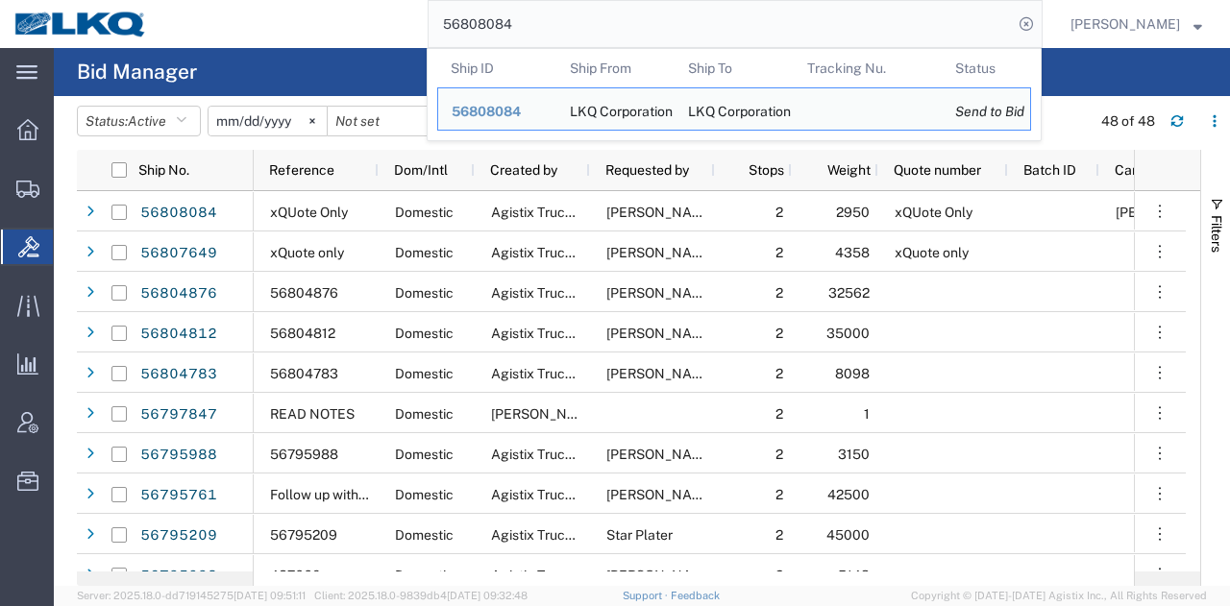
paste input "449"
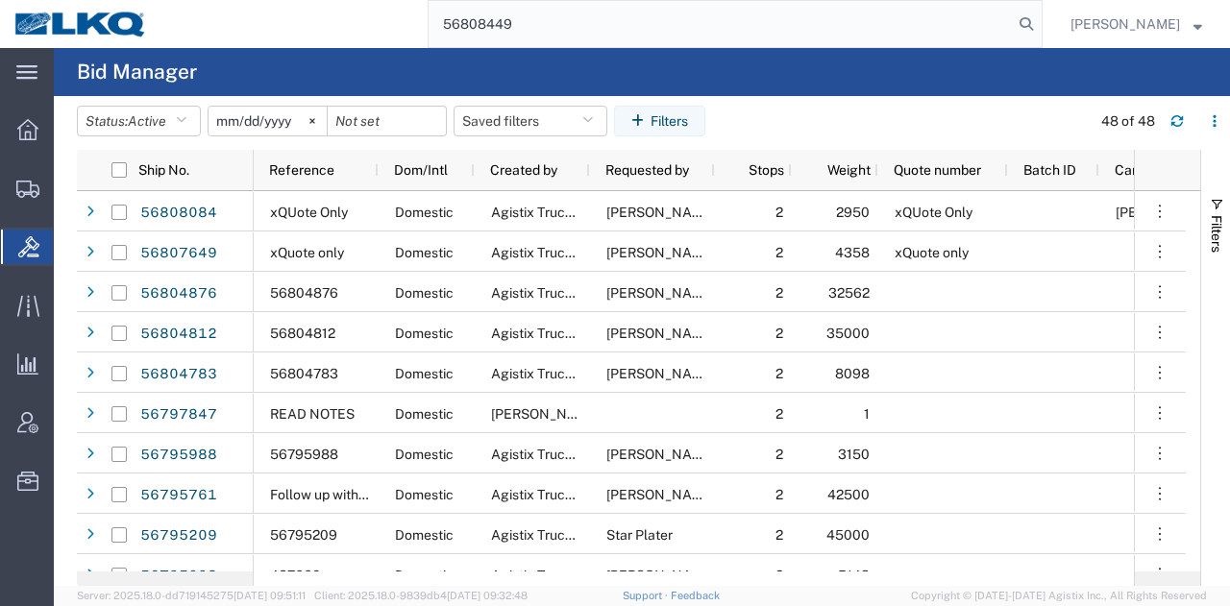
type input "56808449"
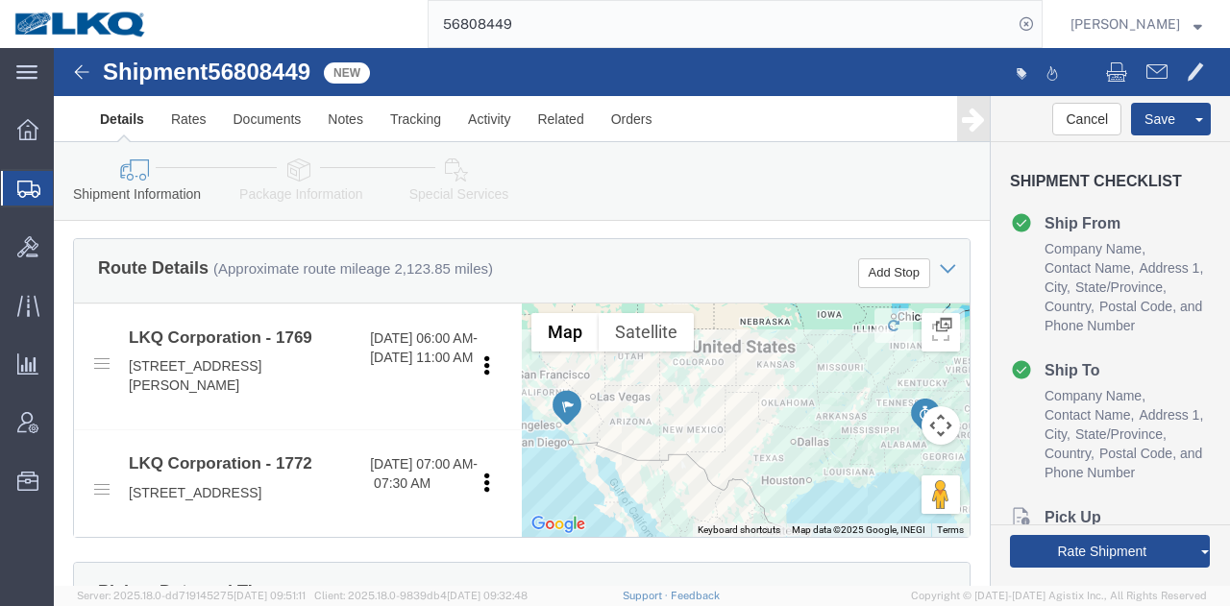
scroll to position [653, 0]
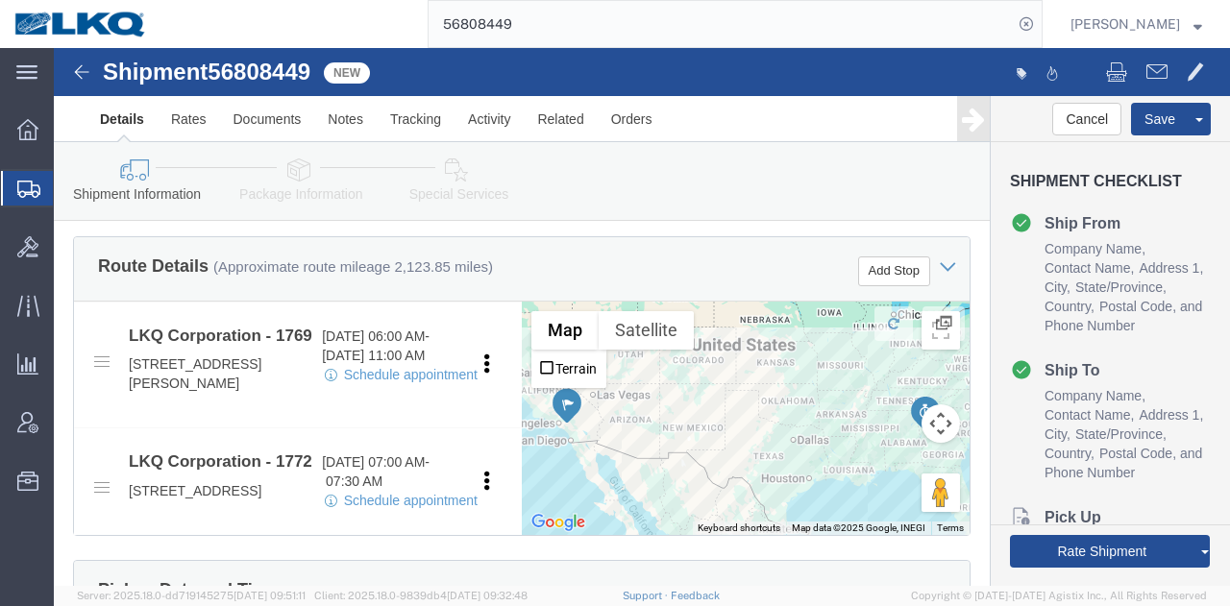
select select "28716"
select select "30704"
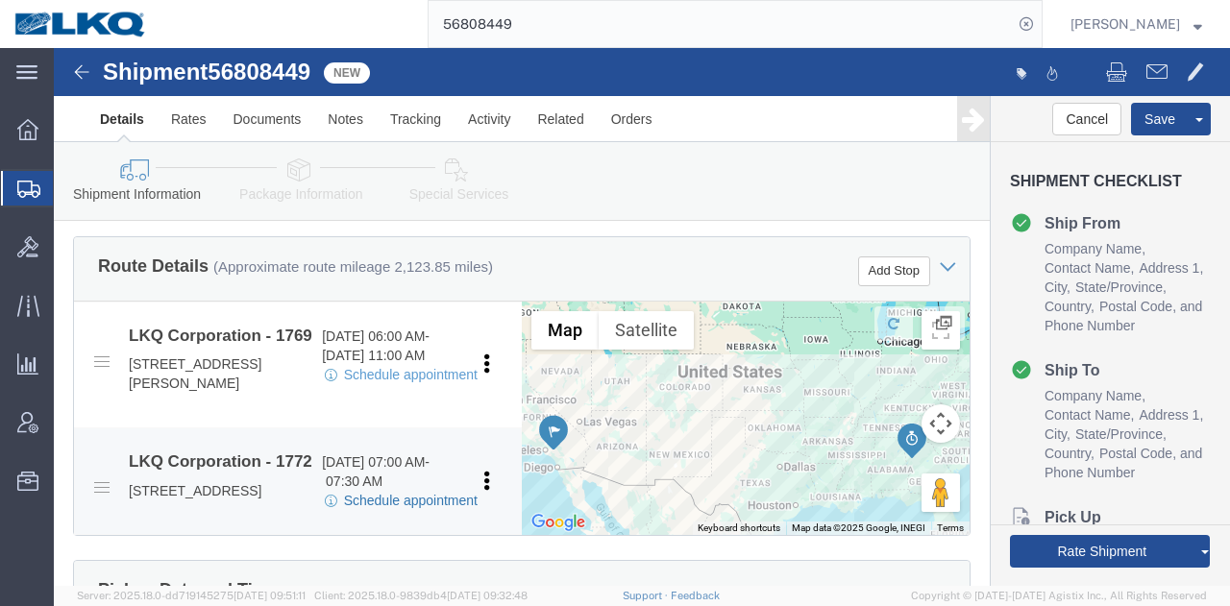
click link "Schedule appointment"
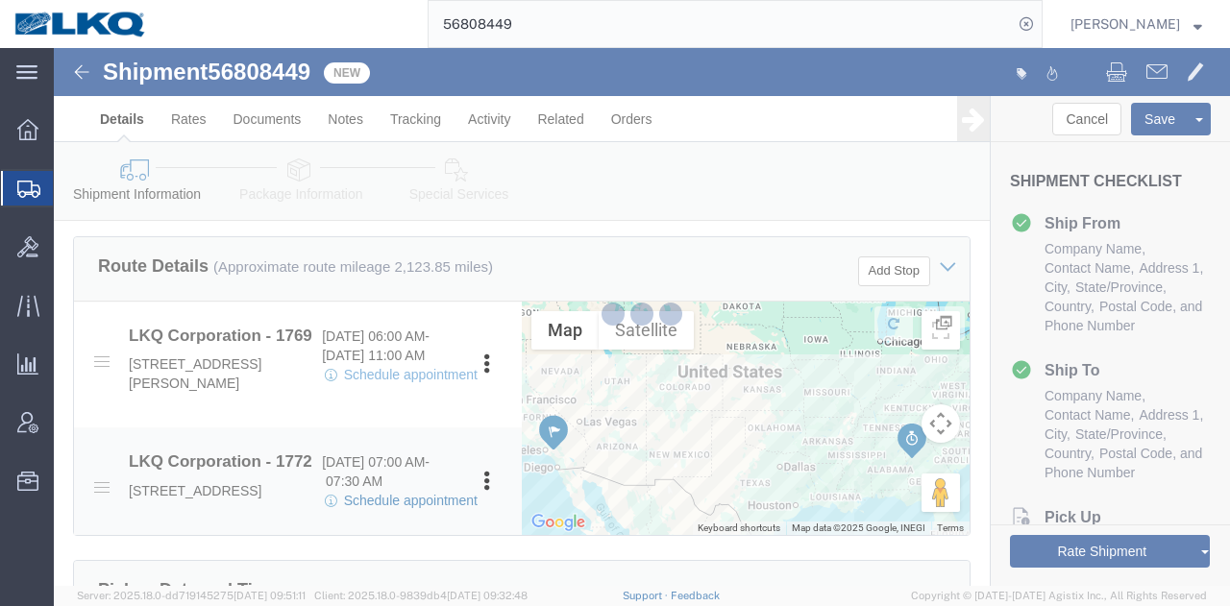
type input "delivery 56808449"
type input "[DATE]"
type input "12:00 PM"
type input "56808449"
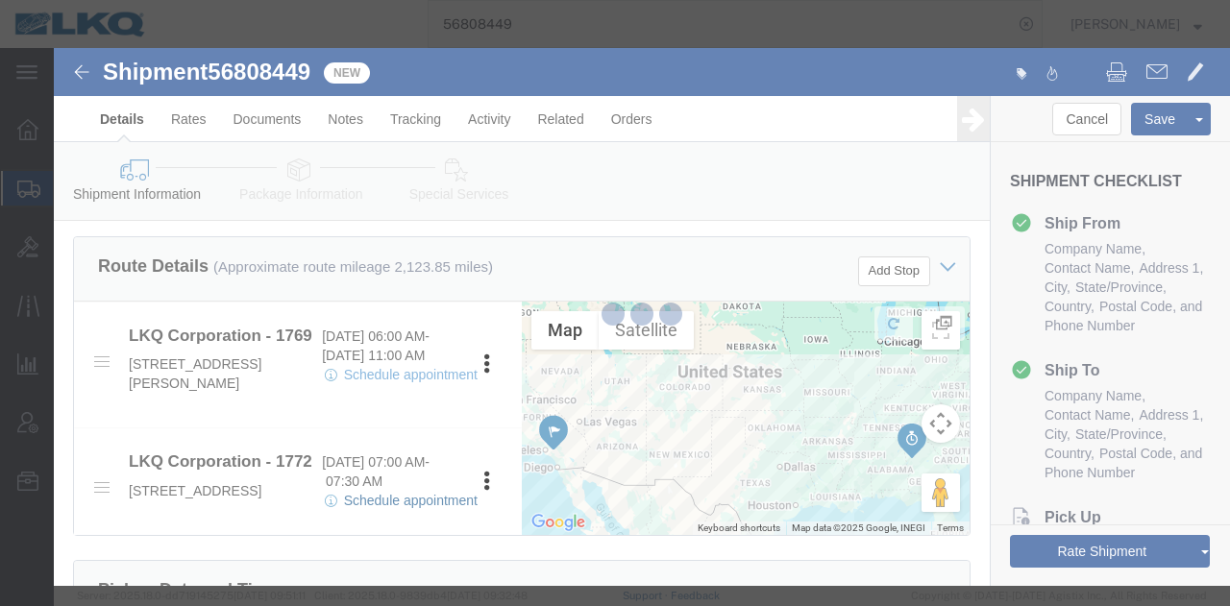
select select
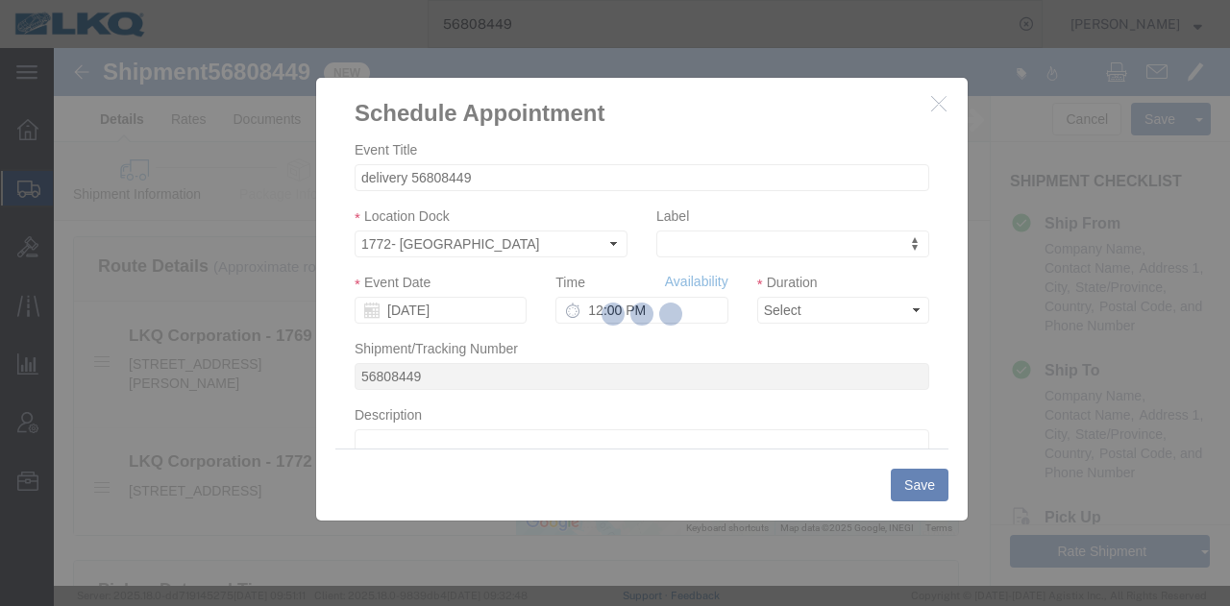
click at [434, 303] on div at bounding box center [642, 317] width 1176 height 538
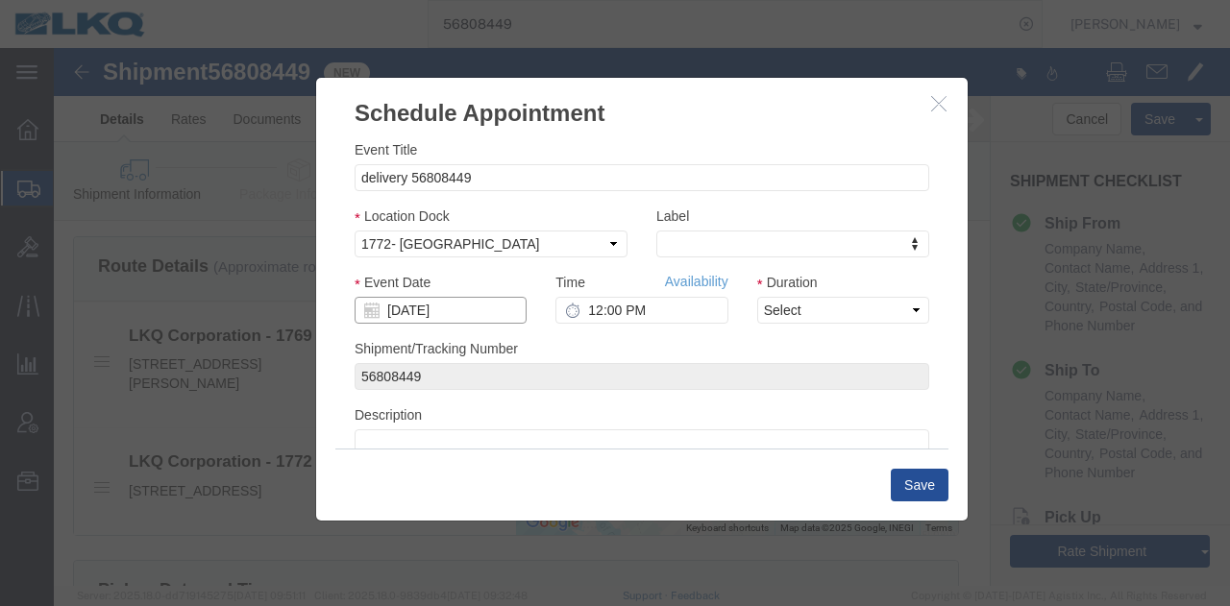
click input "[DATE]"
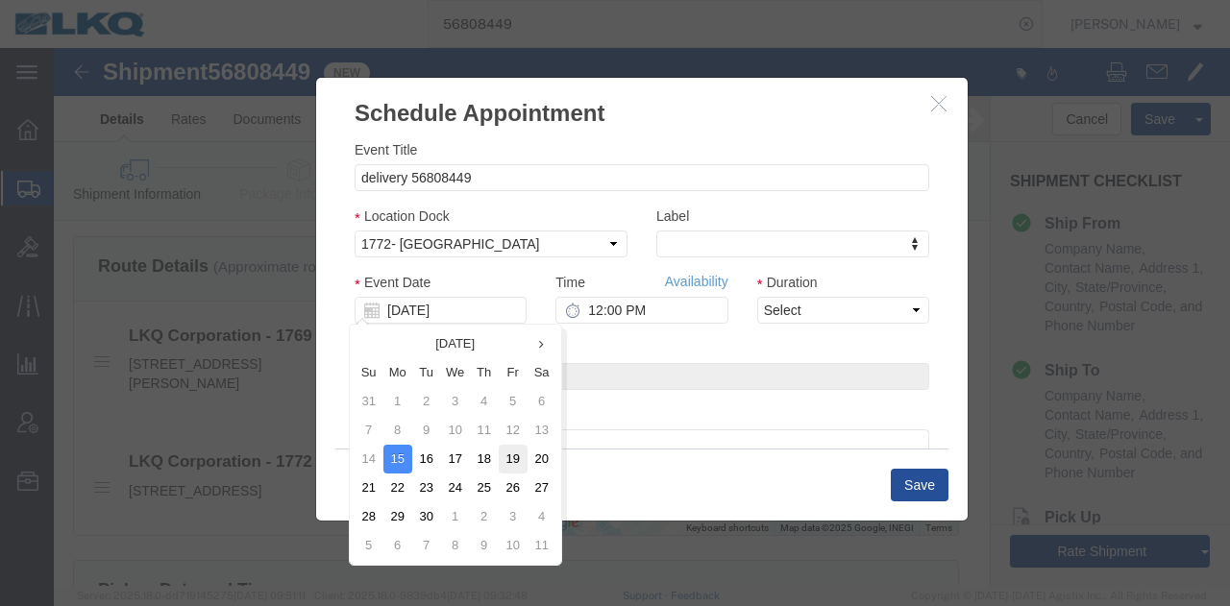
click td "19"
type input "[DATE]"
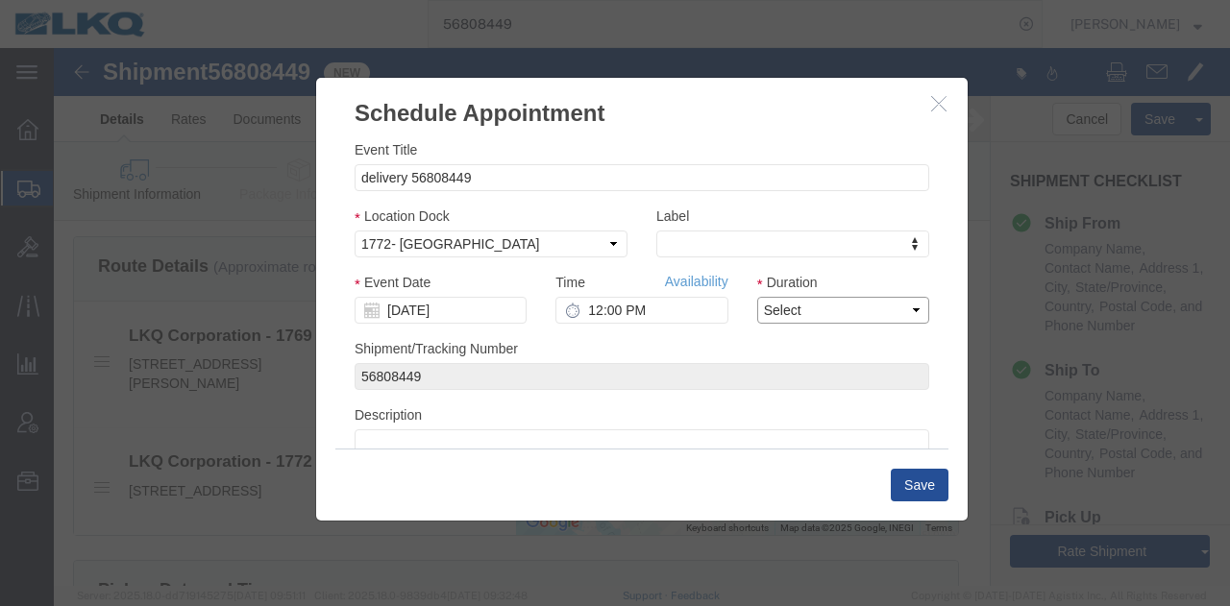
click select "Select 15 min 30 min 45 min 1 hr 2 hr 3 hr 4 hr"
select select "15"
click select "Select 15 min 30 min 45 min 1 hr 2 hr 3 hr 4 hr"
click button "Save"
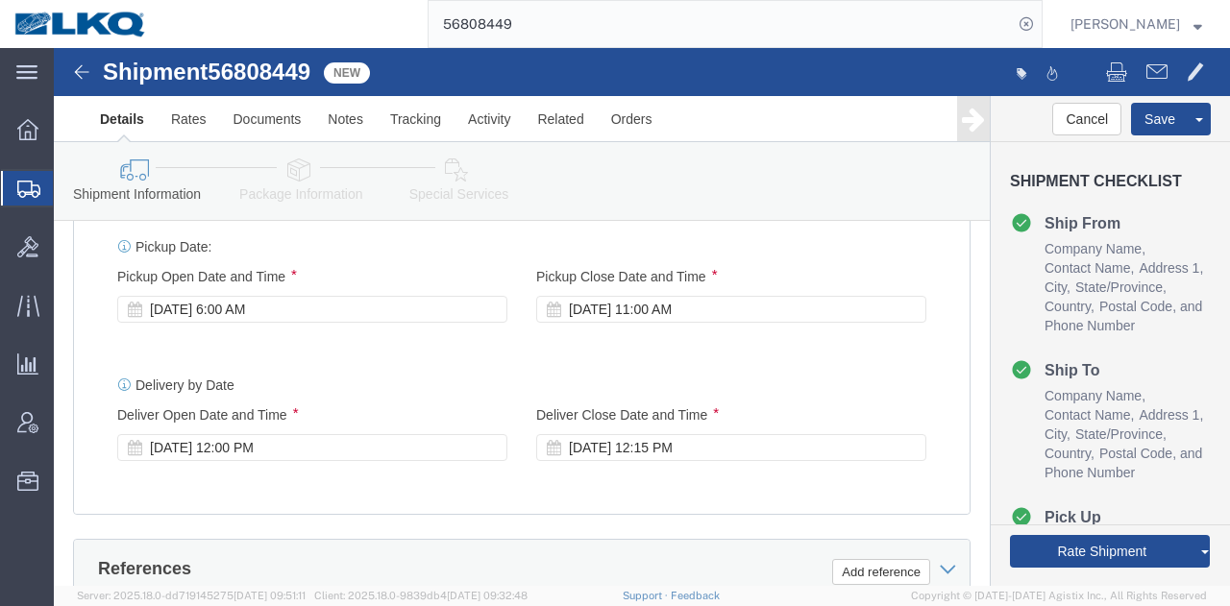
scroll to position [1134, 0]
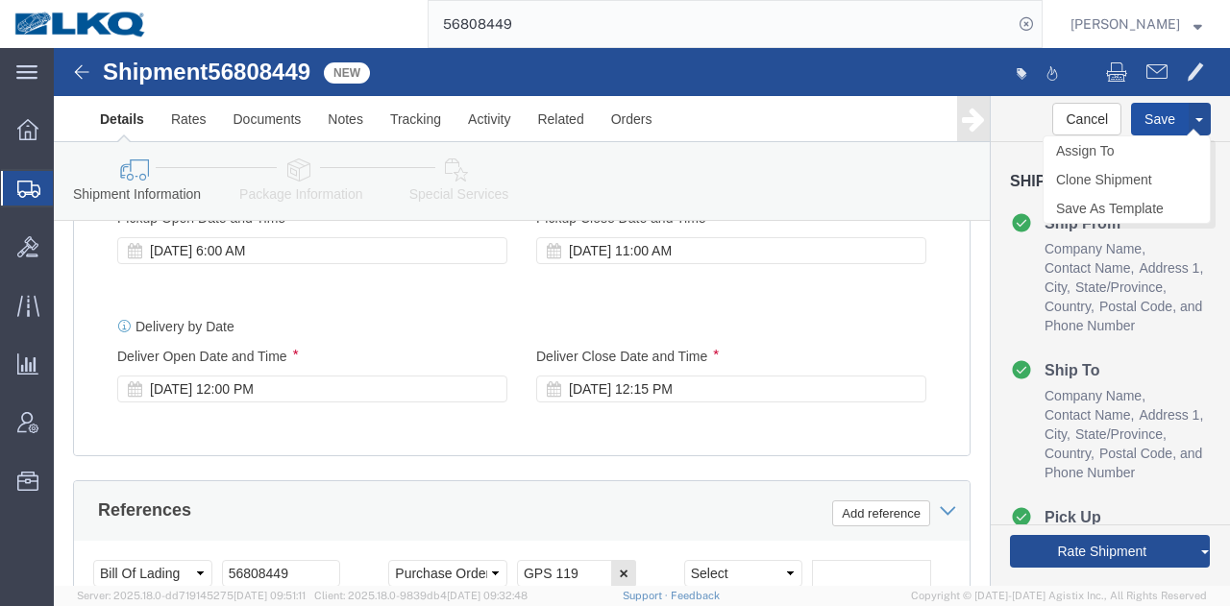
click button "Save"
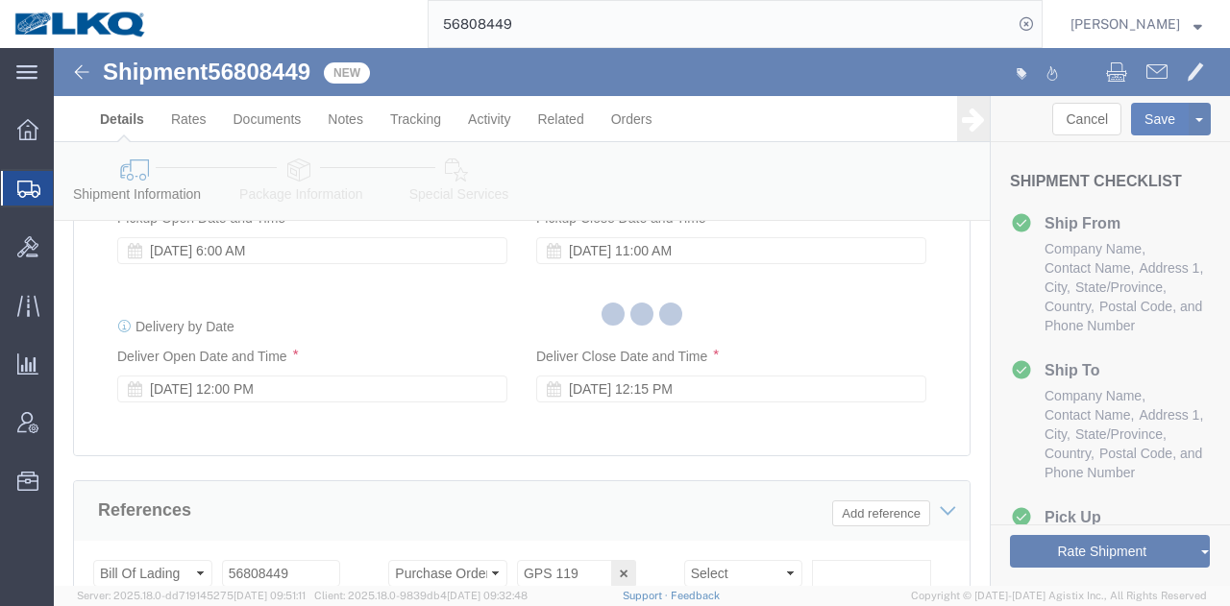
type button "Save"
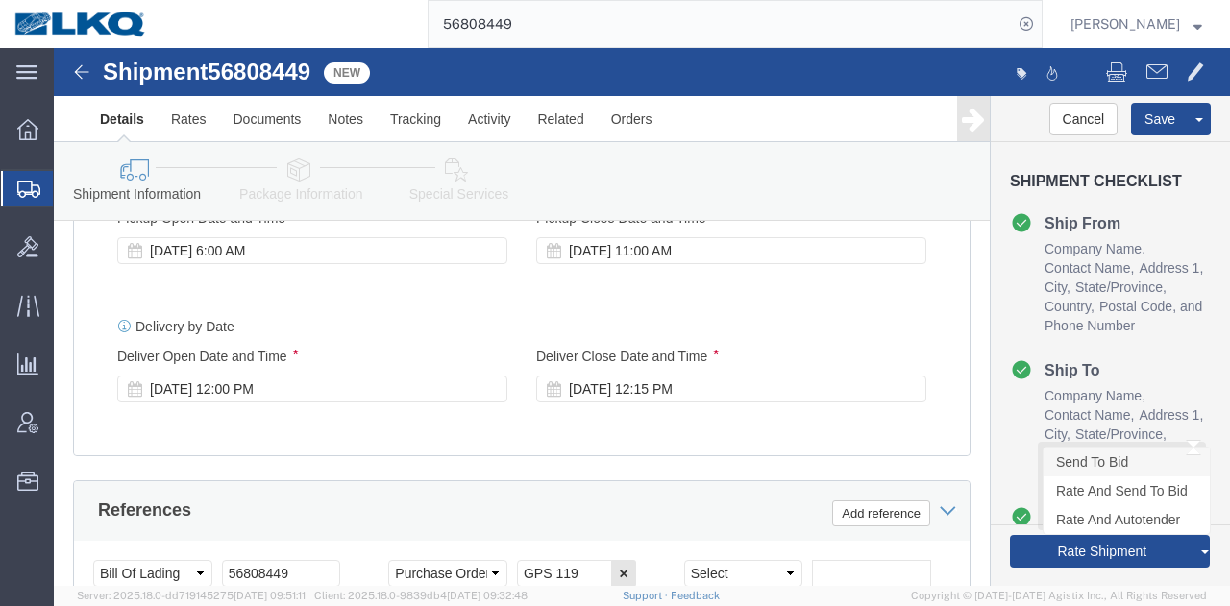
click link "Send To Bid"
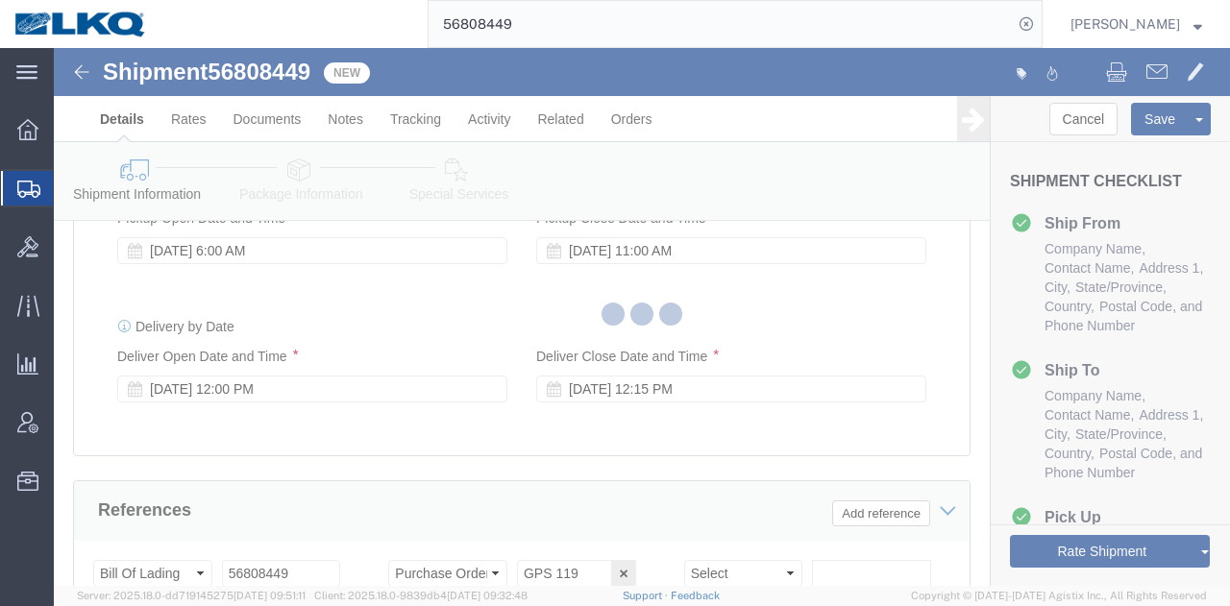
select select "RAIL"
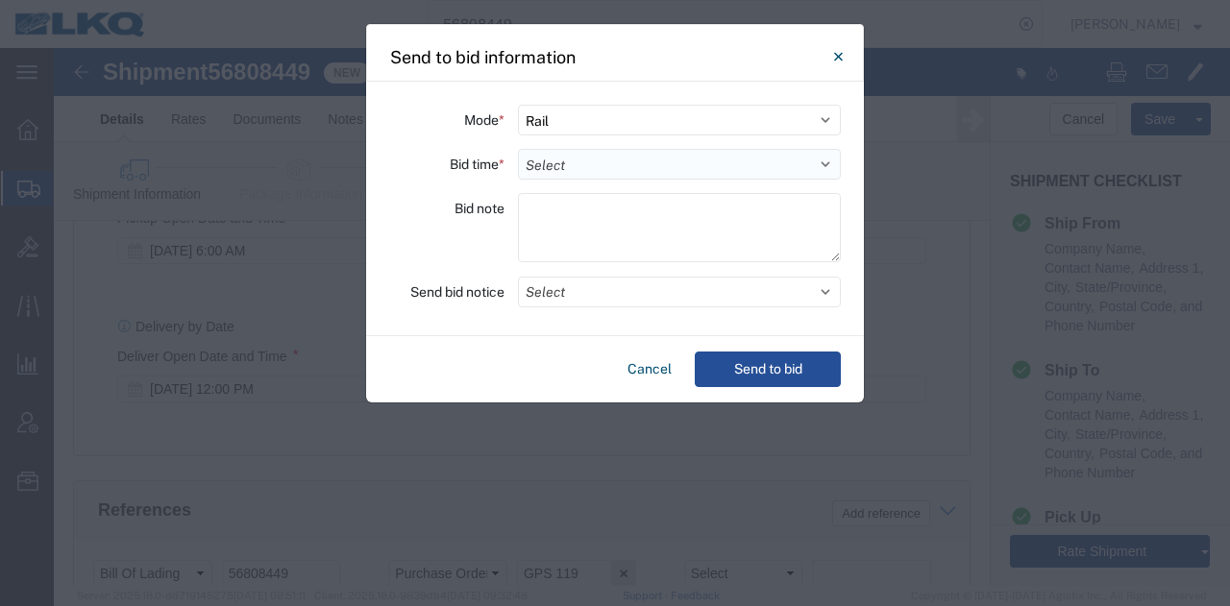
click at [580, 166] on select "Select 30 Min (Rush) 1 Hour (Rush) 2 Hours (Rush) 4 Hours (Rush) 8 Hours (Rush)…" at bounding box center [679, 164] width 323 height 31
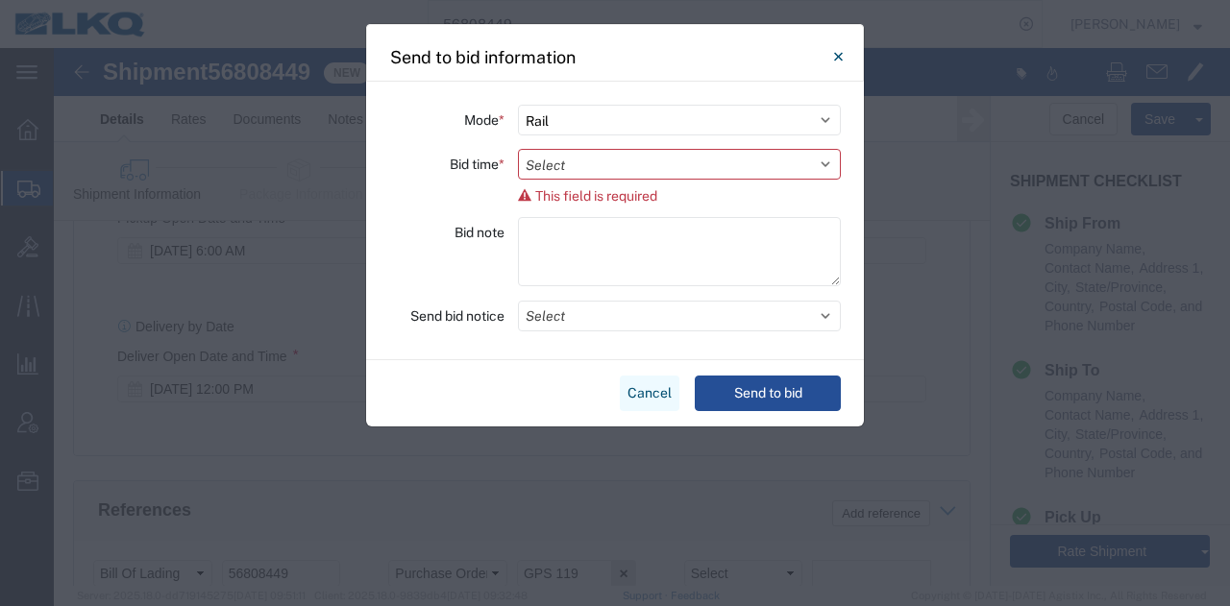
click at [663, 385] on button "Cancel" at bounding box center [650, 394] width 60 height 36
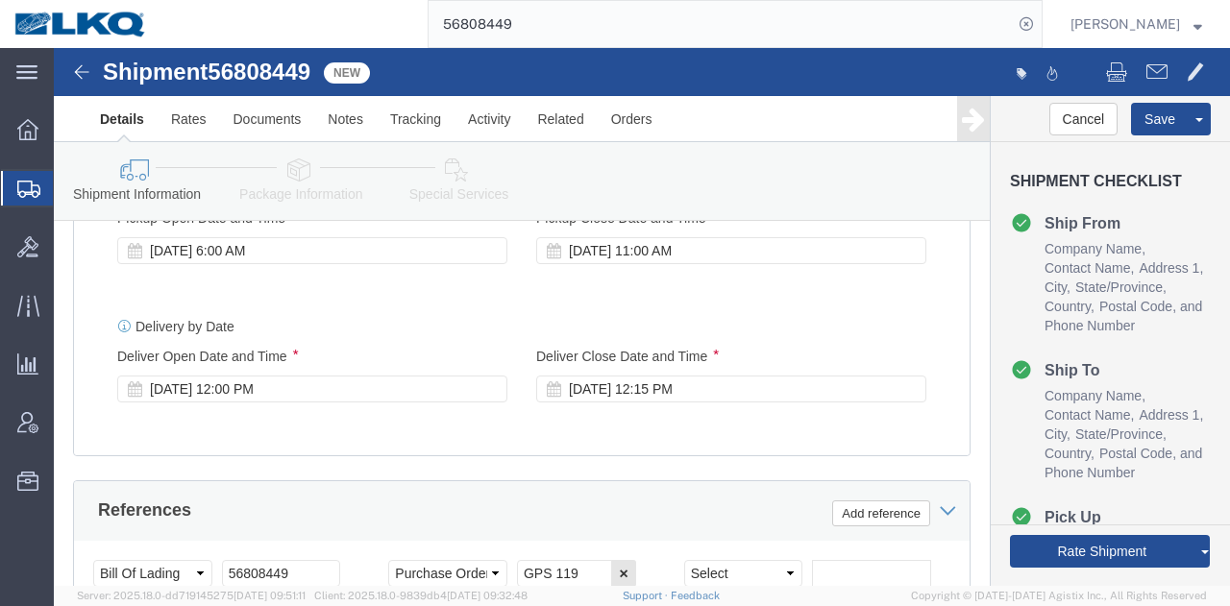
scroll to position [1246, 0]
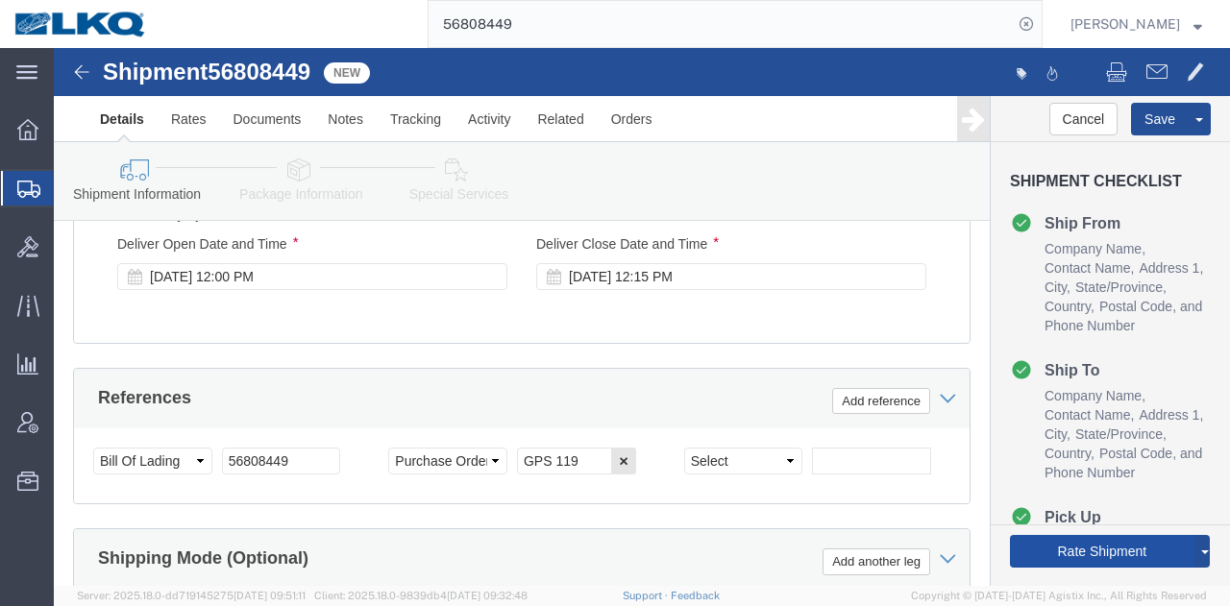
click button "Rate Shipment"
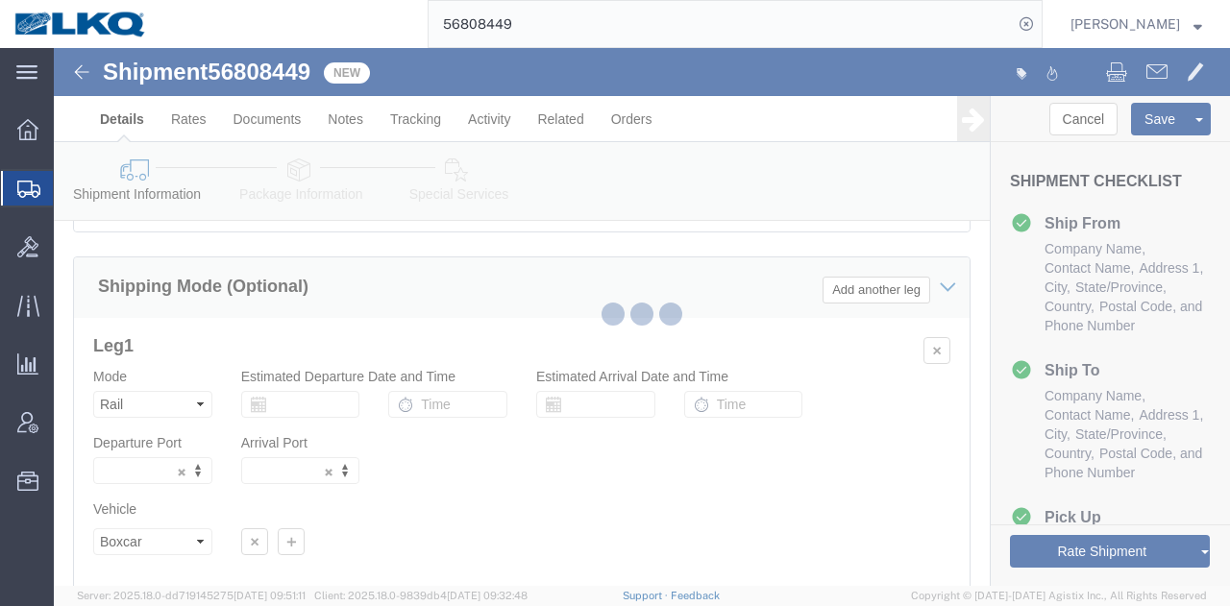
drag, startPoint x: 976, startPoint y: 502, endPoint x: 1031, endPoint y: 551, distance: 73.5
click at [1031, 551] on div at bounding box center [642, 317] width 1176 height 538
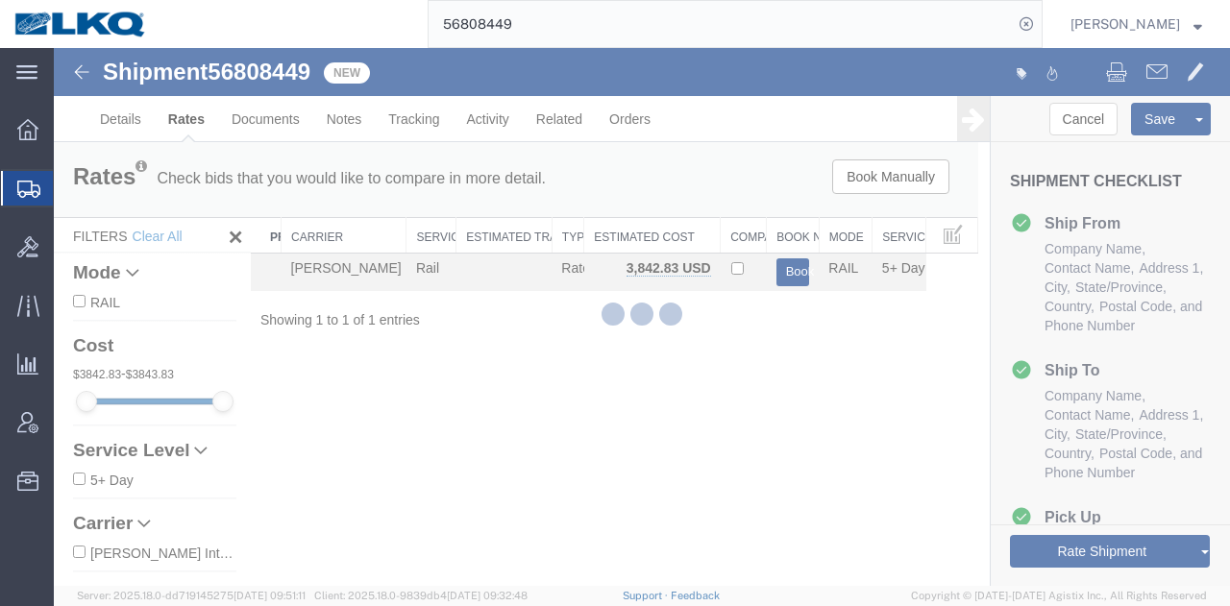
scroll to position [0, 0]
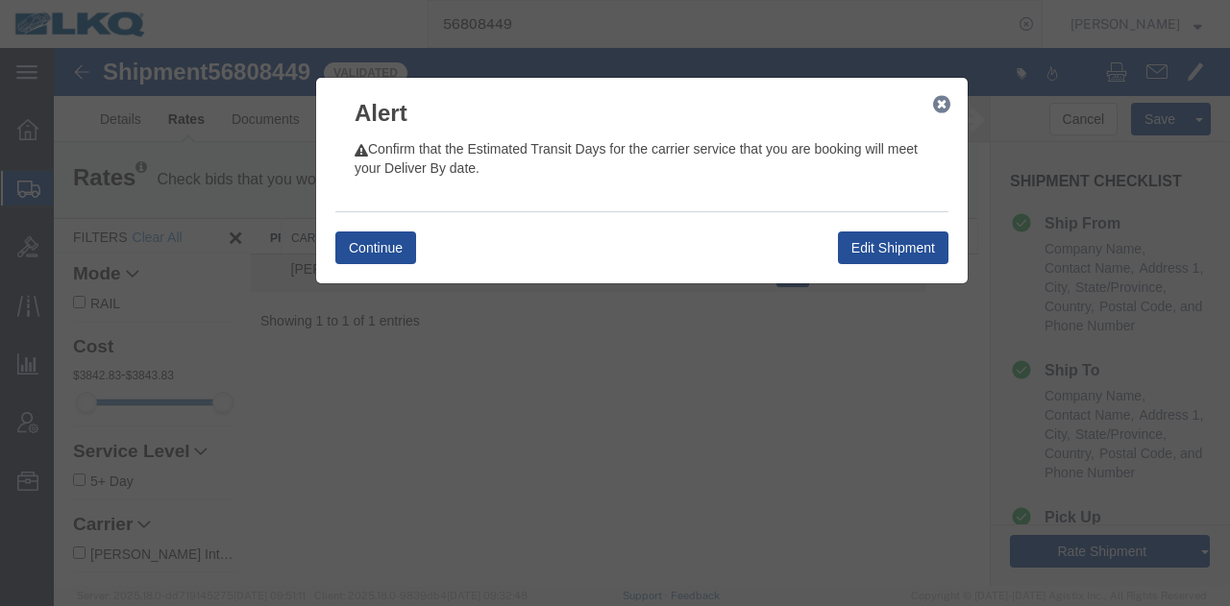
click at [938, 97] on icon "button" at bounding box center [941, 104] width 17 height 15
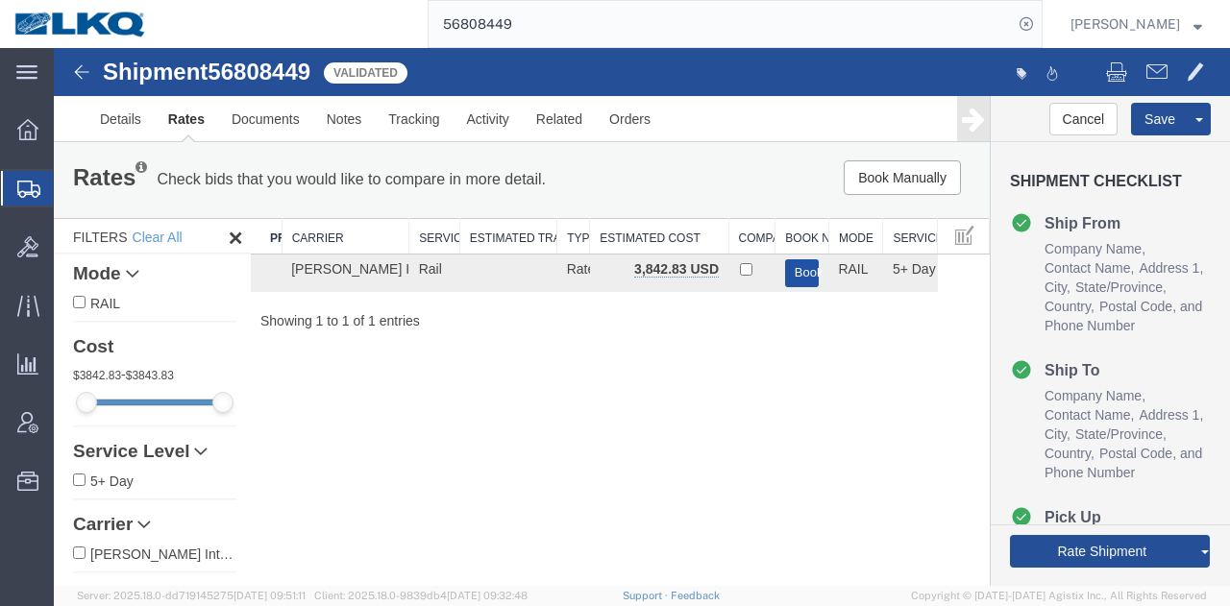
click at [790, 276] on button "Book" at bounding box center [802, 273] width 35 height 28
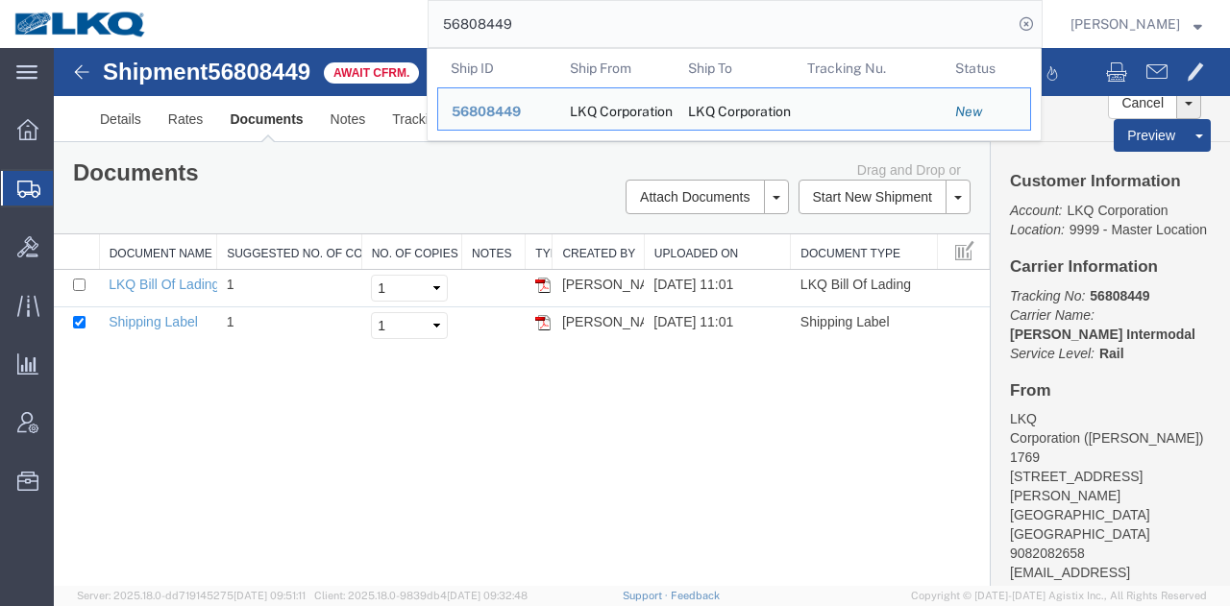
click at [675, 35] on input "56808449" at bounding box center [721, 24] width 584 height 46
paste input "627"
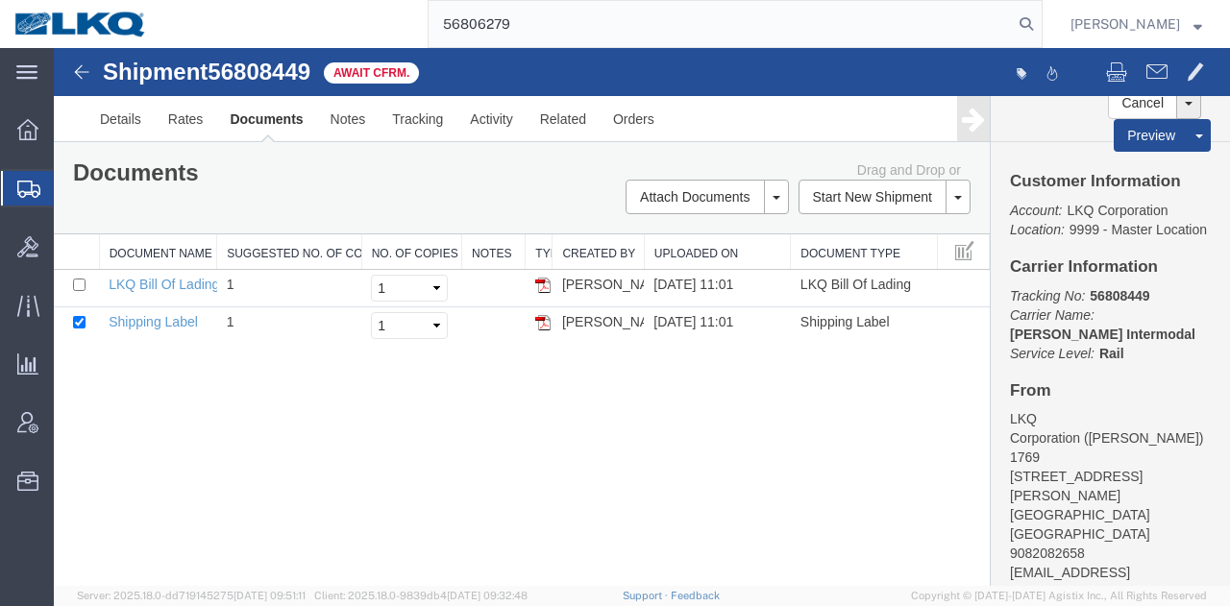
type input "56806279"
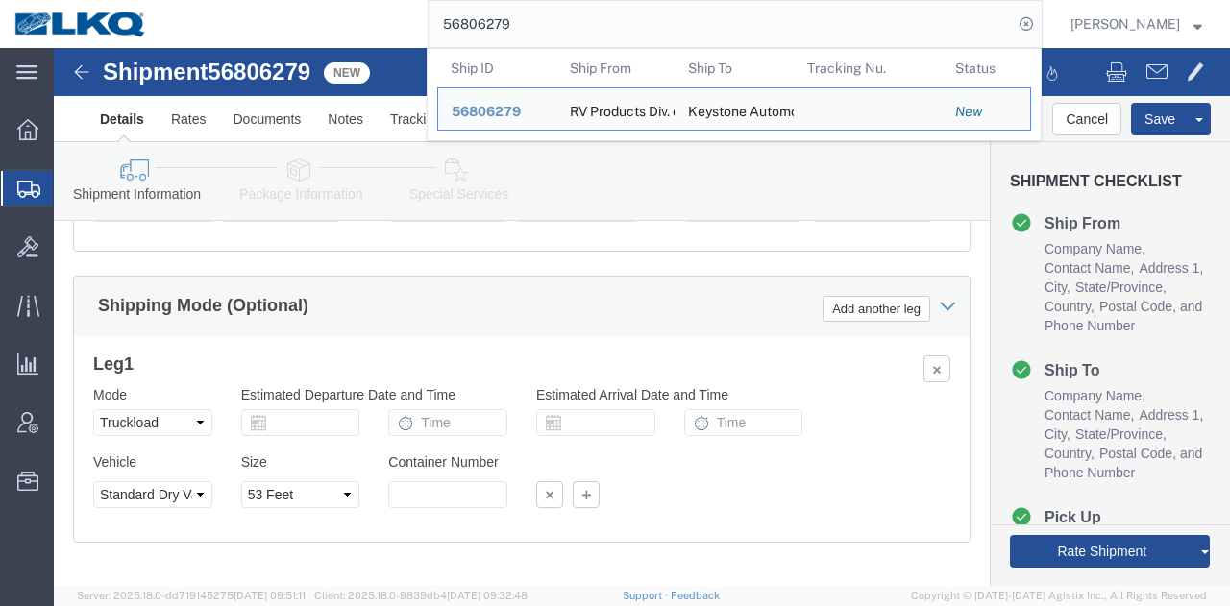
scroll to position [1537, 0]
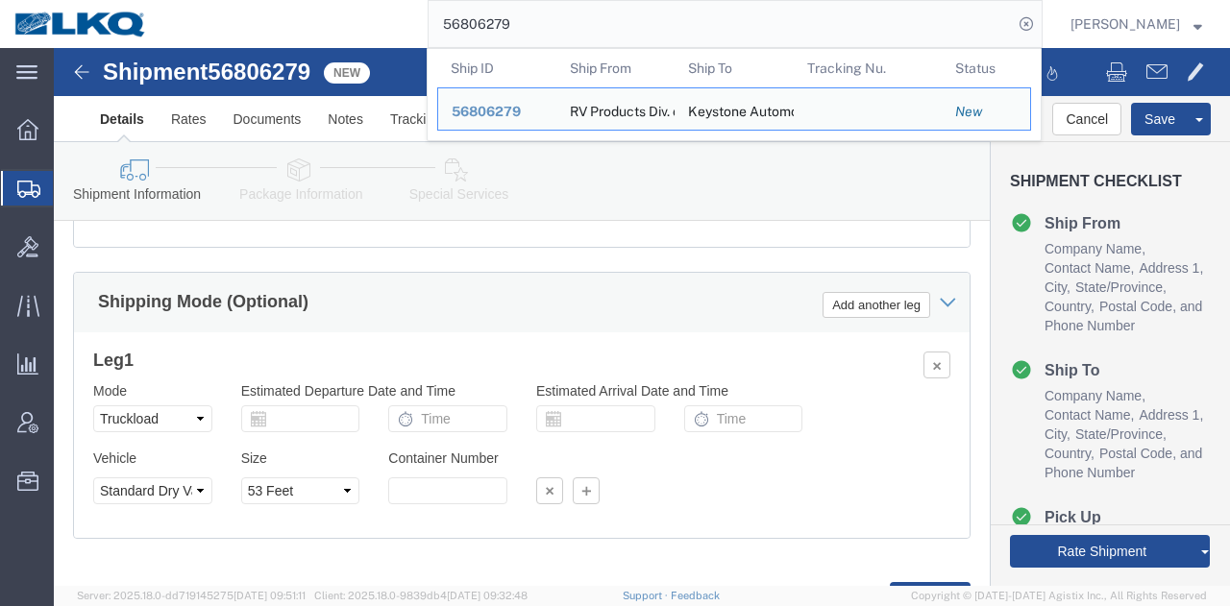
click input "x"
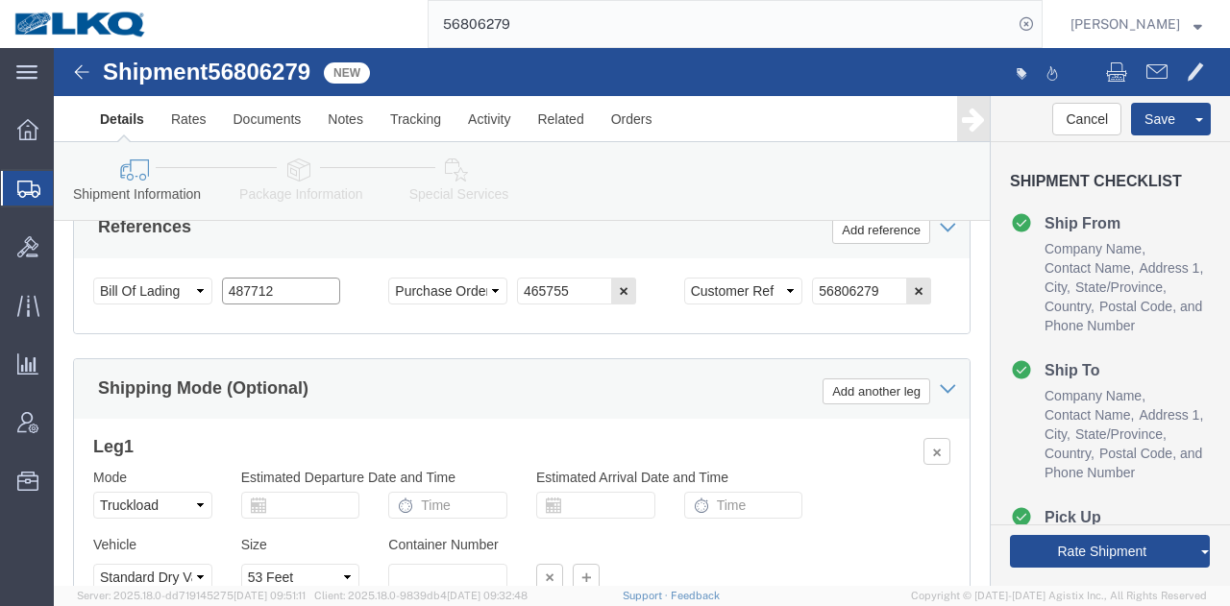
scroll to position [1345, 0]
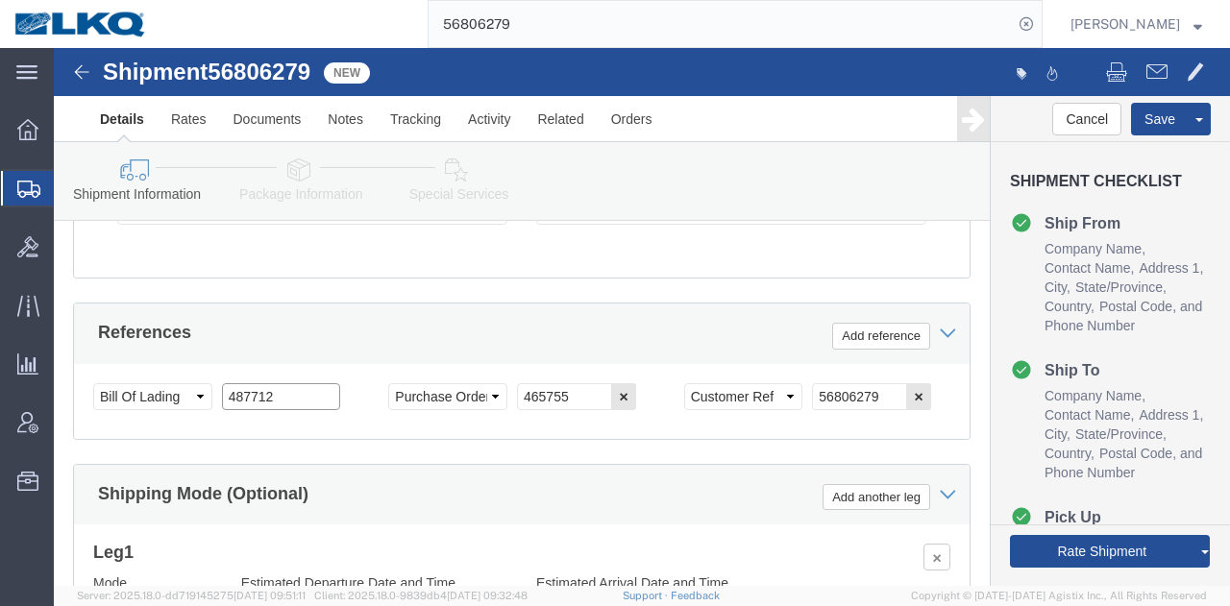
type input "487712"
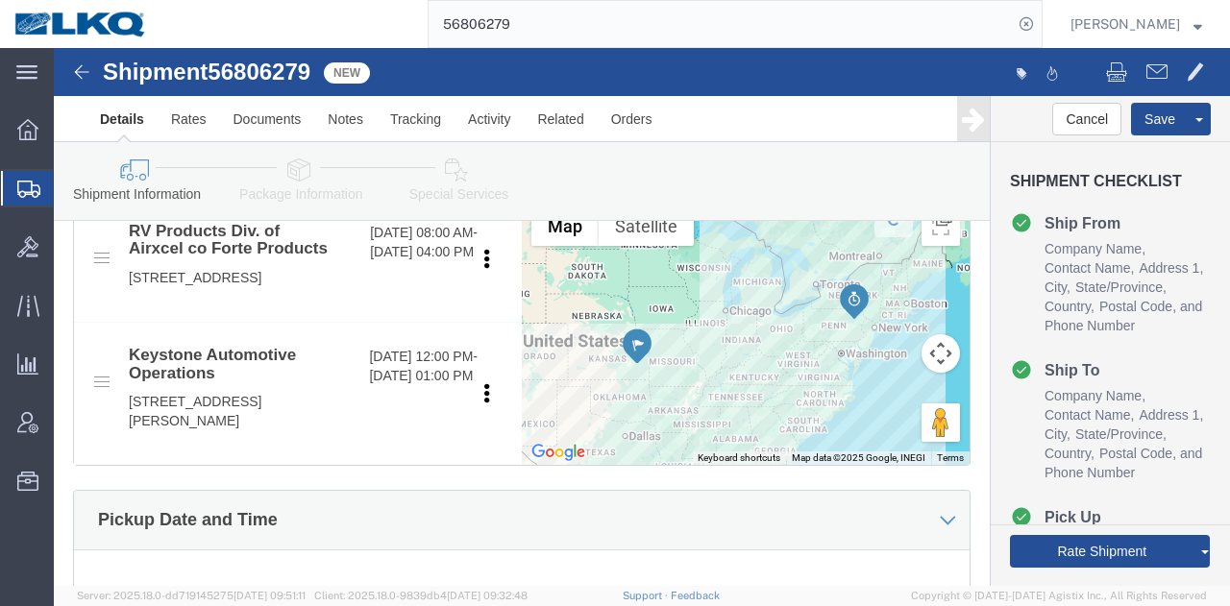
scroll to position [865, 0]
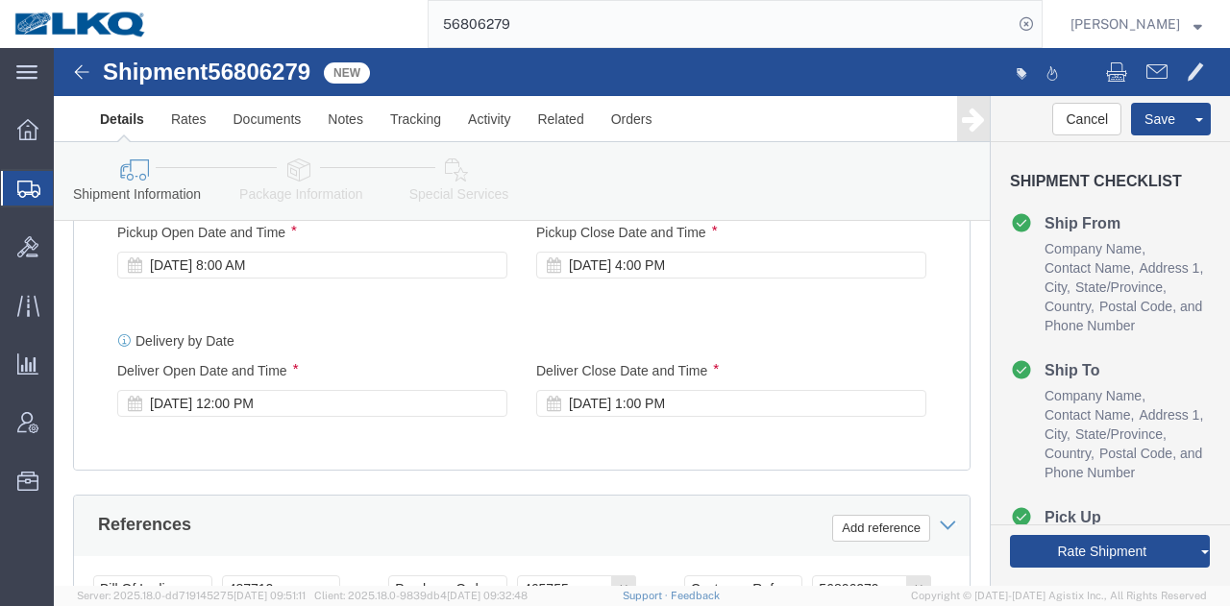
click div "Sep 16 2025 8:00 AM"
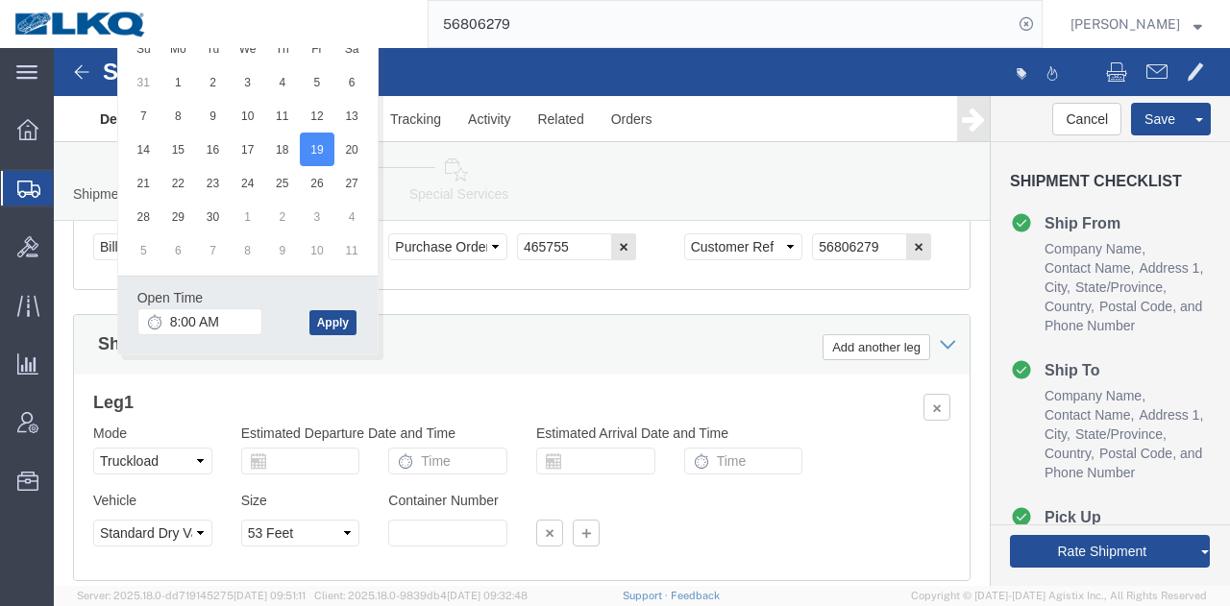
scroll to position [1399, 0]
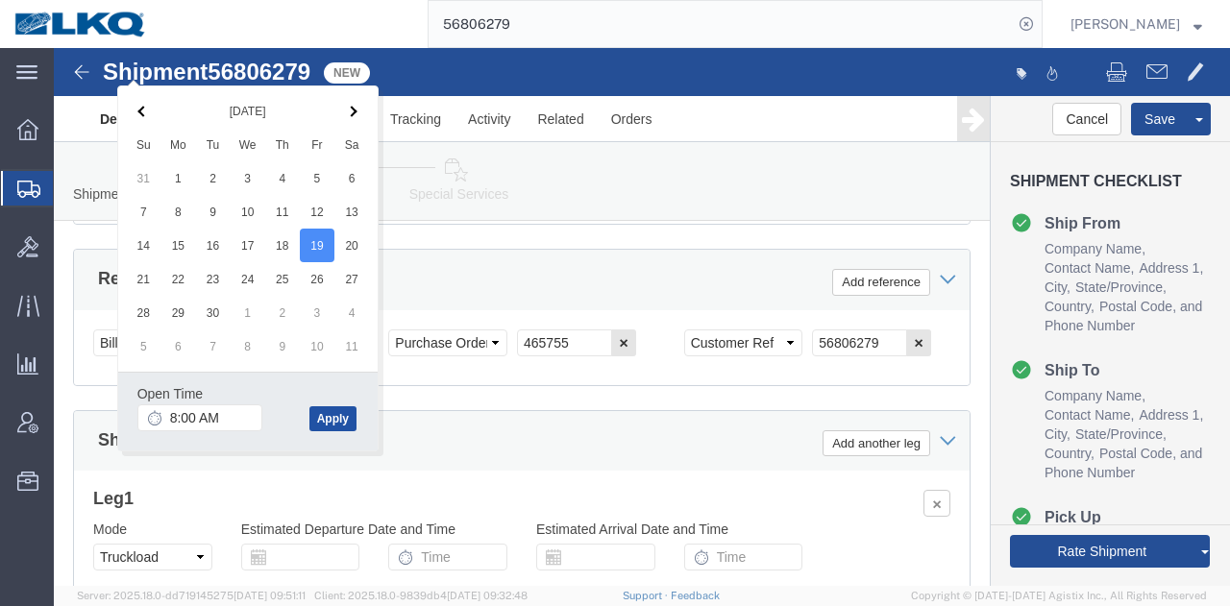
click button "Apply"
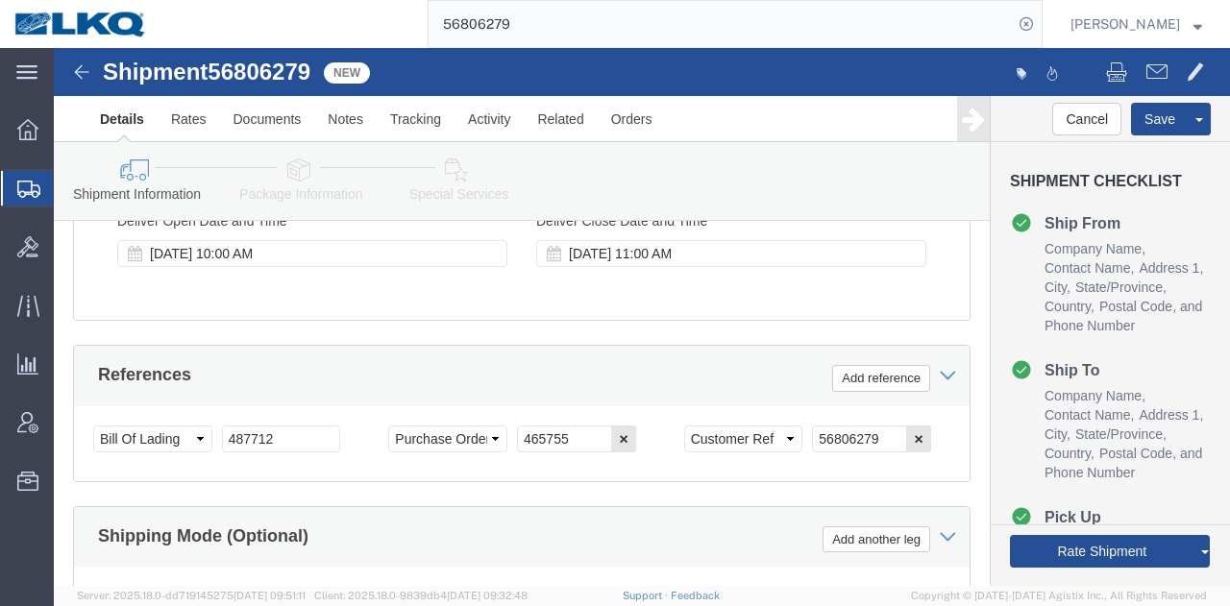
scroll to position [1207, 0]
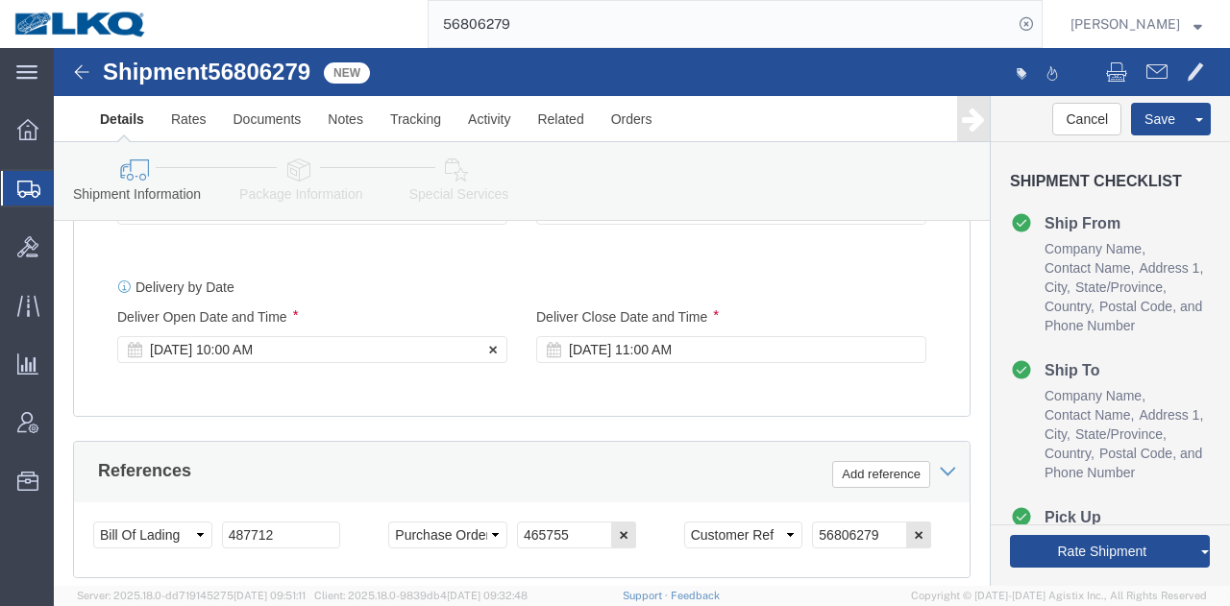
click div "Sep 19 2025 10:00 AM"
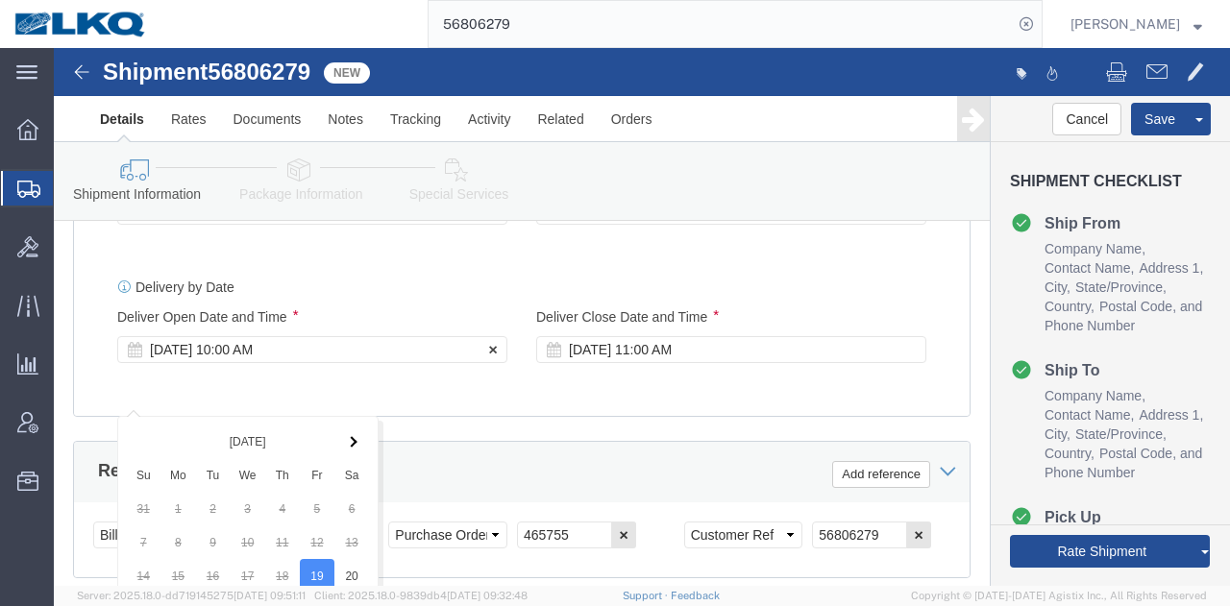
scroll to position [1633, 0]
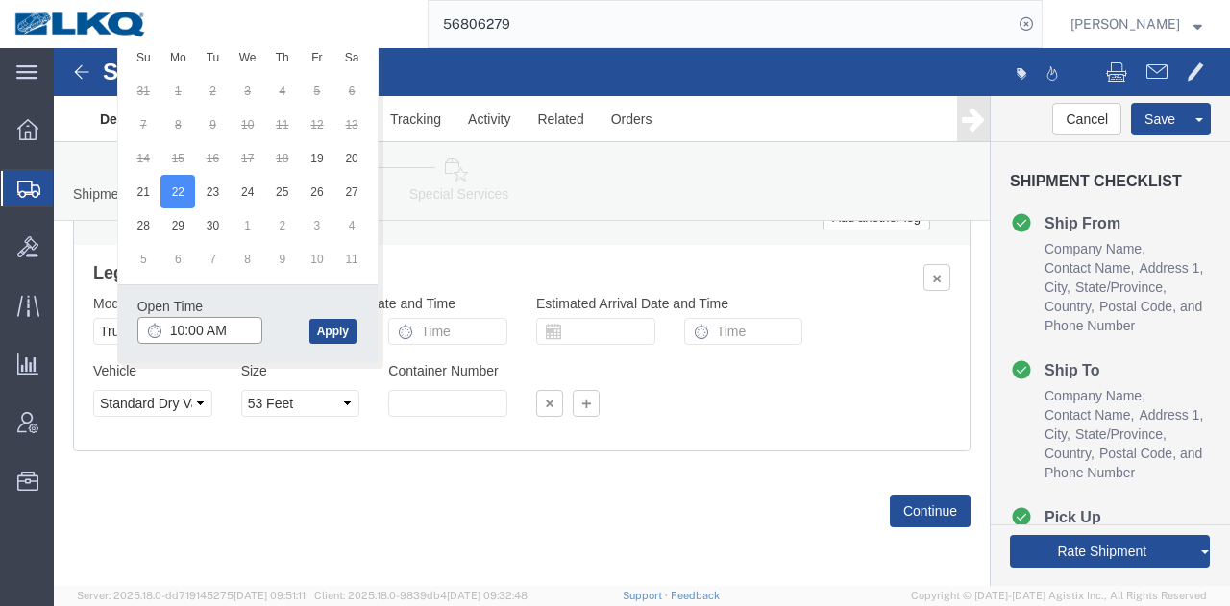
click input "10:00 AM"
type input "12:00 PM"
click button "Apply"
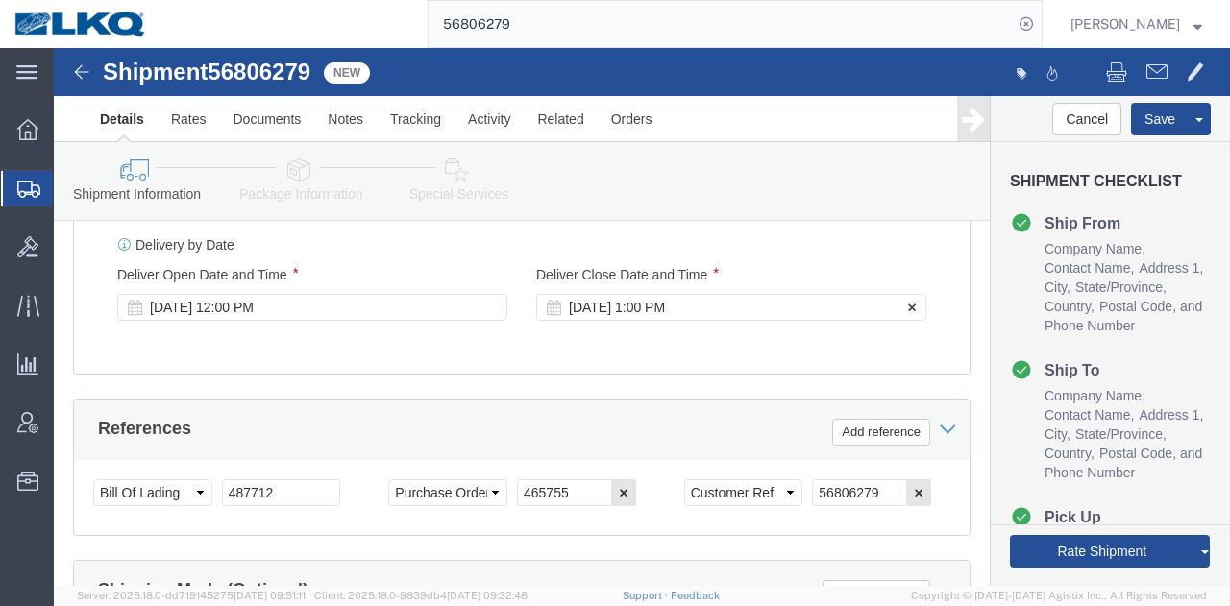
click div "Sep 22 2025 1:00 PM"
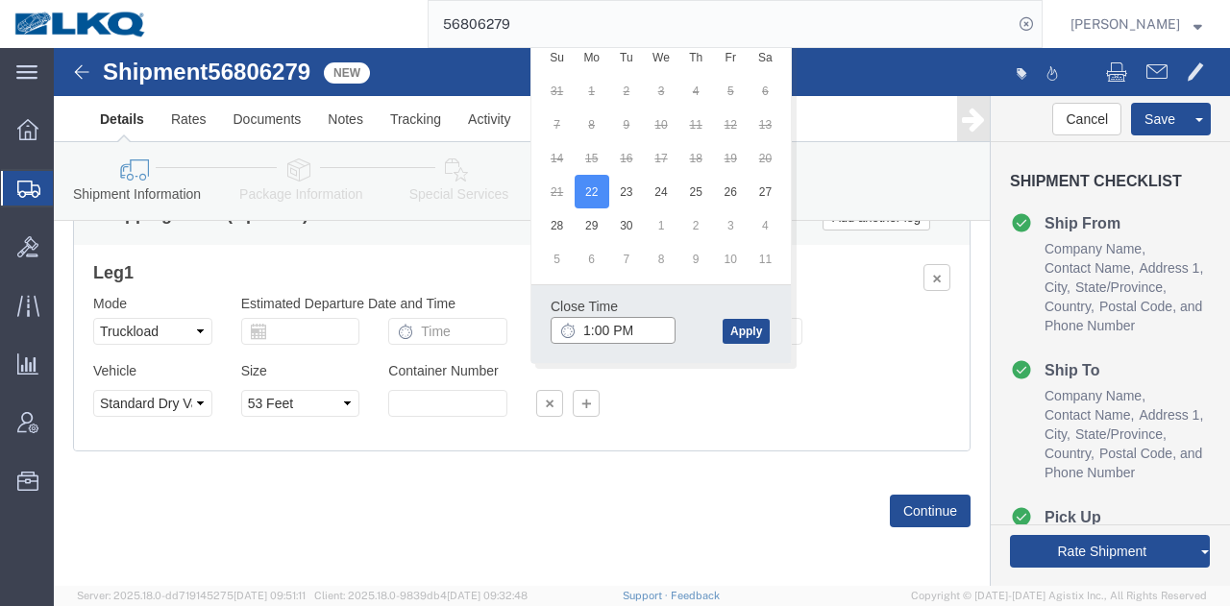
click input "1:00 PM"
type input "12:01 PM"
click button "Apply"
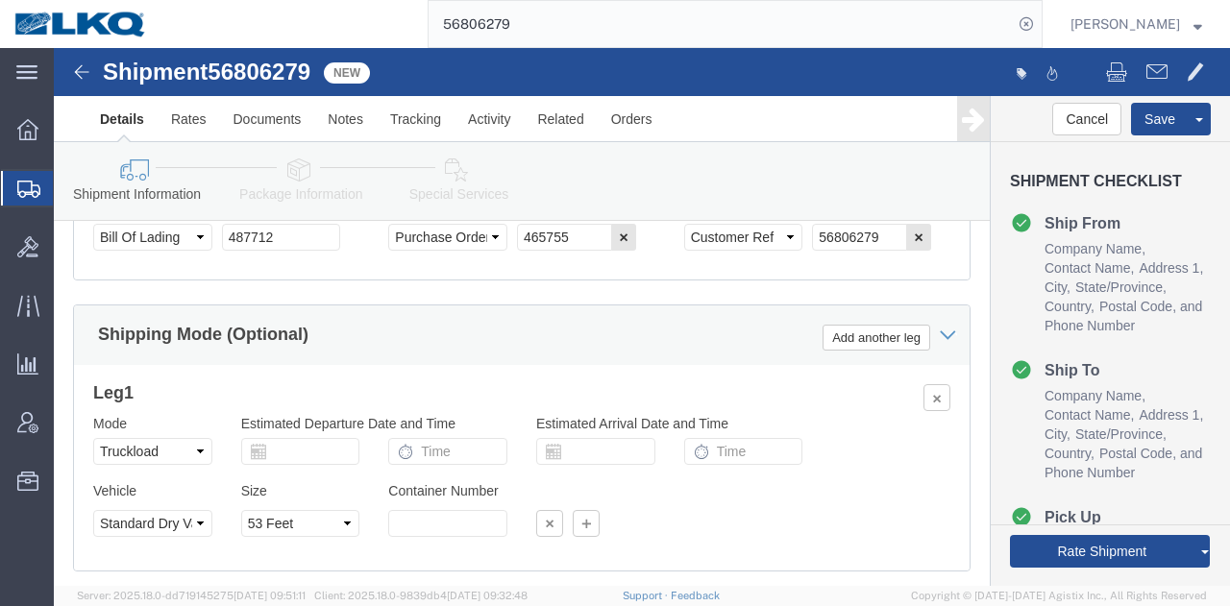
scroll to position [1345, 0]
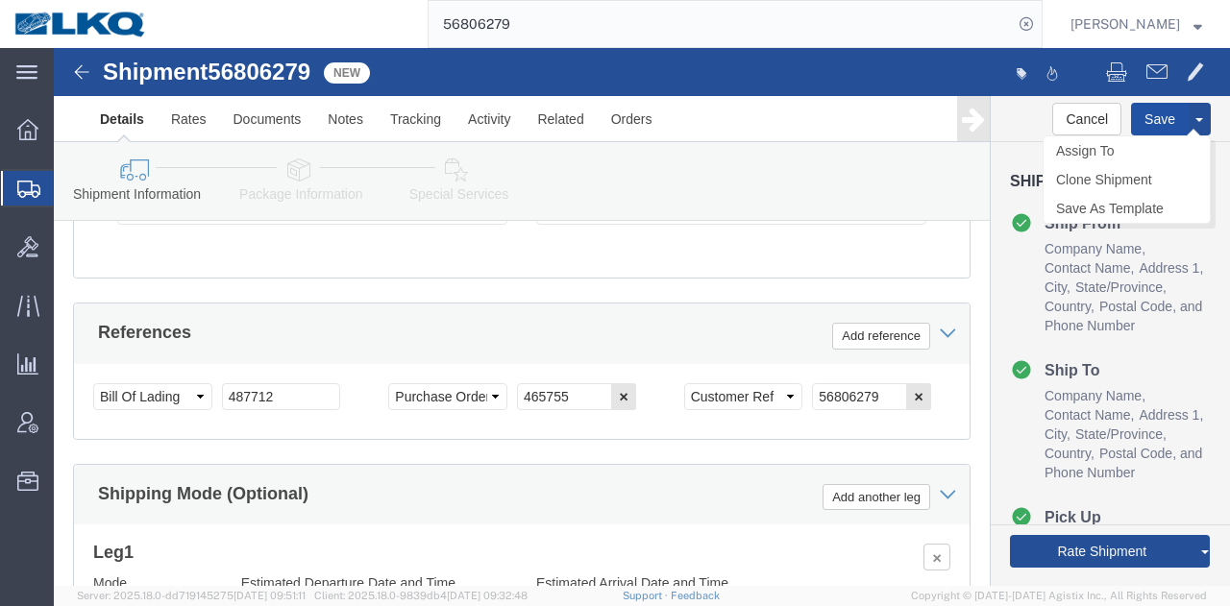
click button "Save"
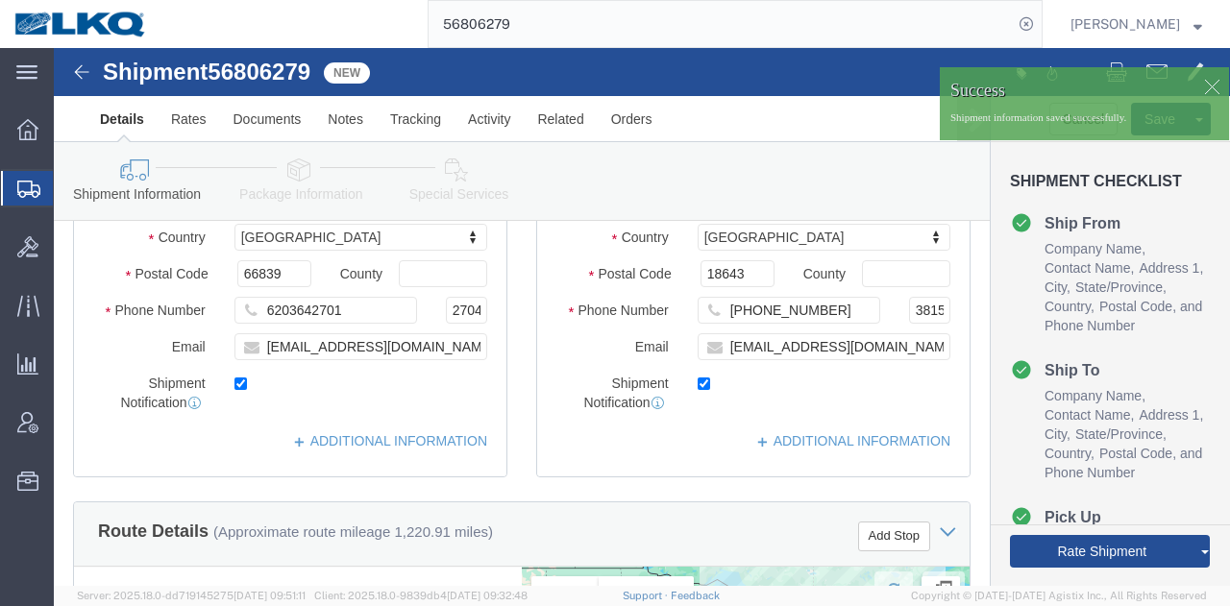
scroll to position [384, 0]
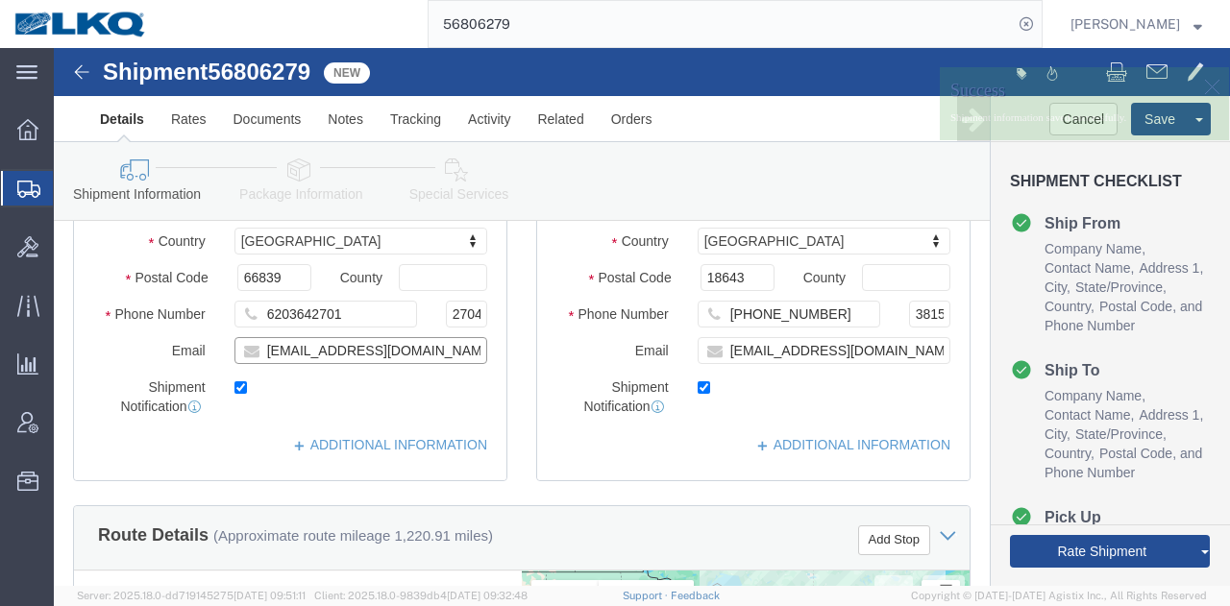
click input "jreynard@forteproducts.com"
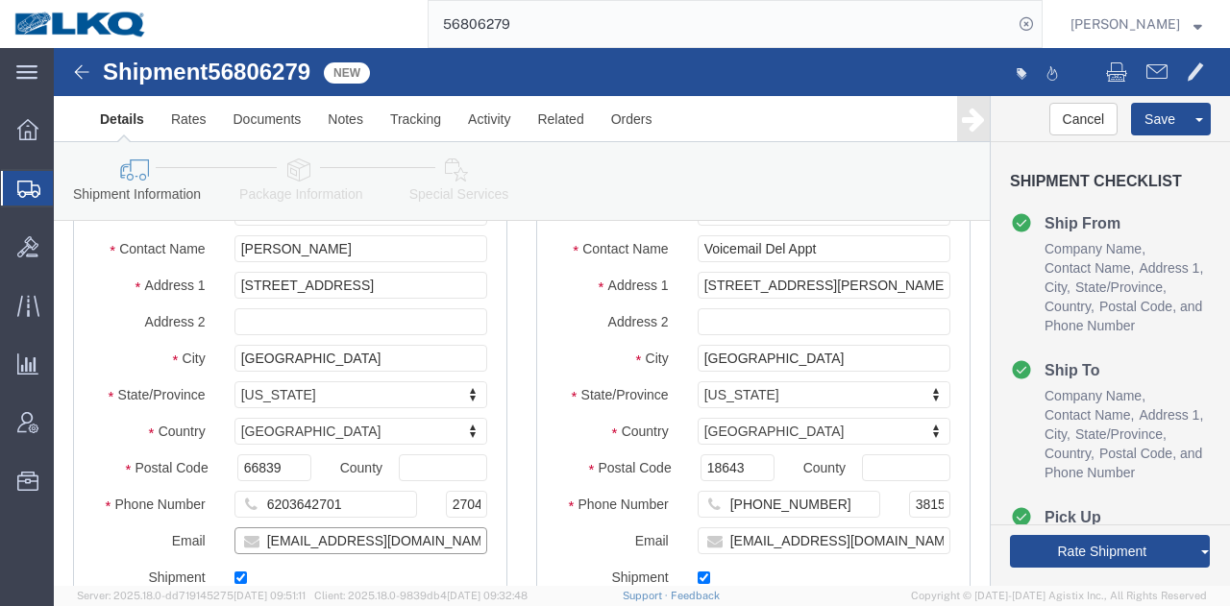
scroll to position [192, 0]
click input "66839"
click input "18643"
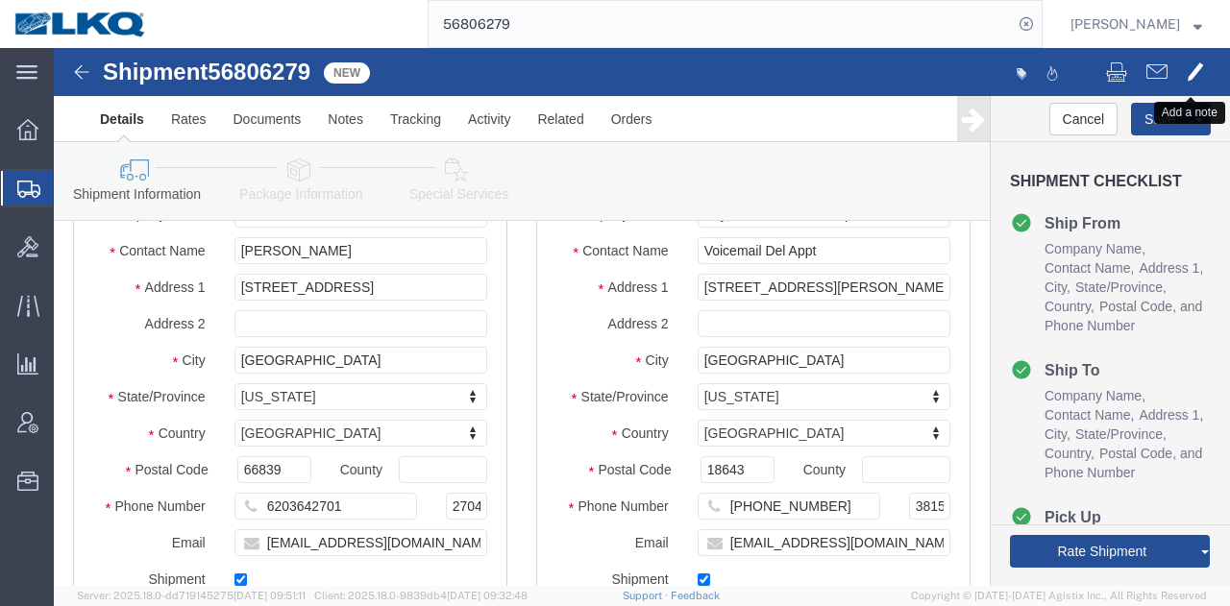
click span
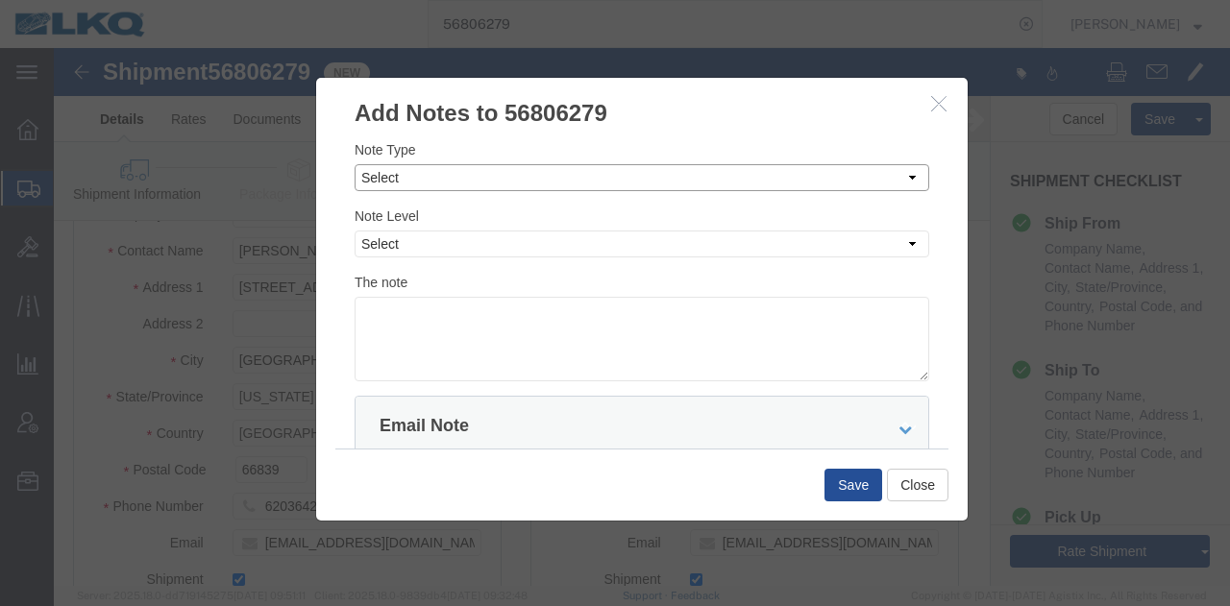
click select "Select Approval Bid Notes Carrier Change Notes Claim Notes Content Hazmat Notes…"
select select "BID_NOTES"
click select "Select Approval Bid Notes Carrier Change Notes Claim Notes Content Hazmat Notes…"
click select "Select Private to Account Private to Vendor Public"
select select "PRIVATE_TO_ACCOUNT"
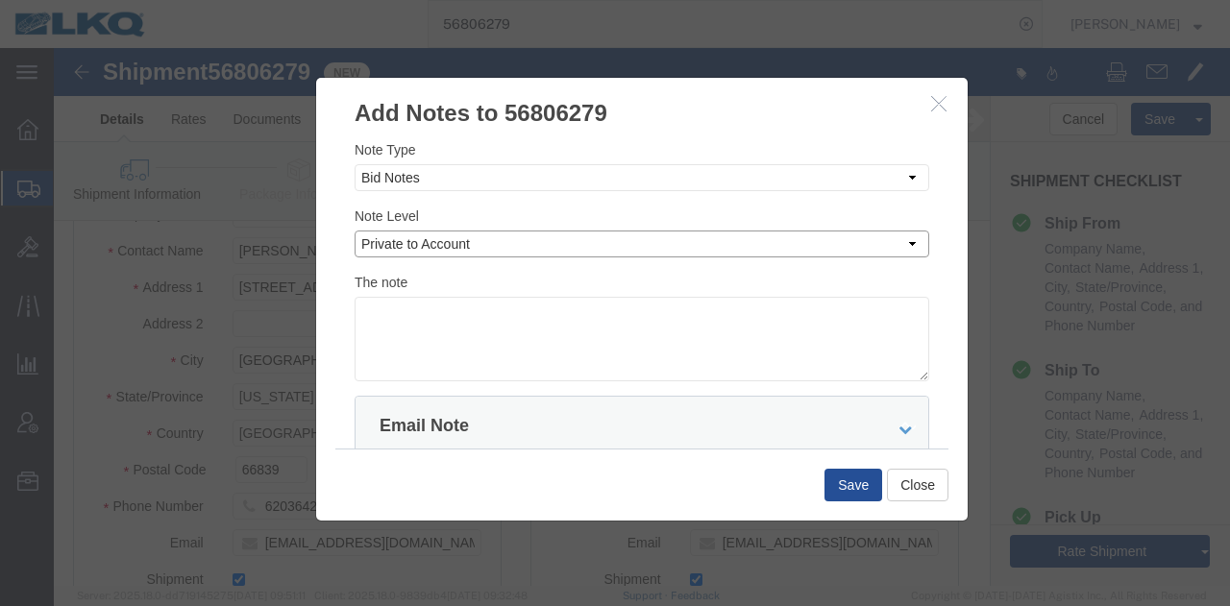
click select "Select Private to Account Private to Vendor Public"
click textarea
paste textarea "$2,679"
type textarea "DAT: $2679"
click button "Save"
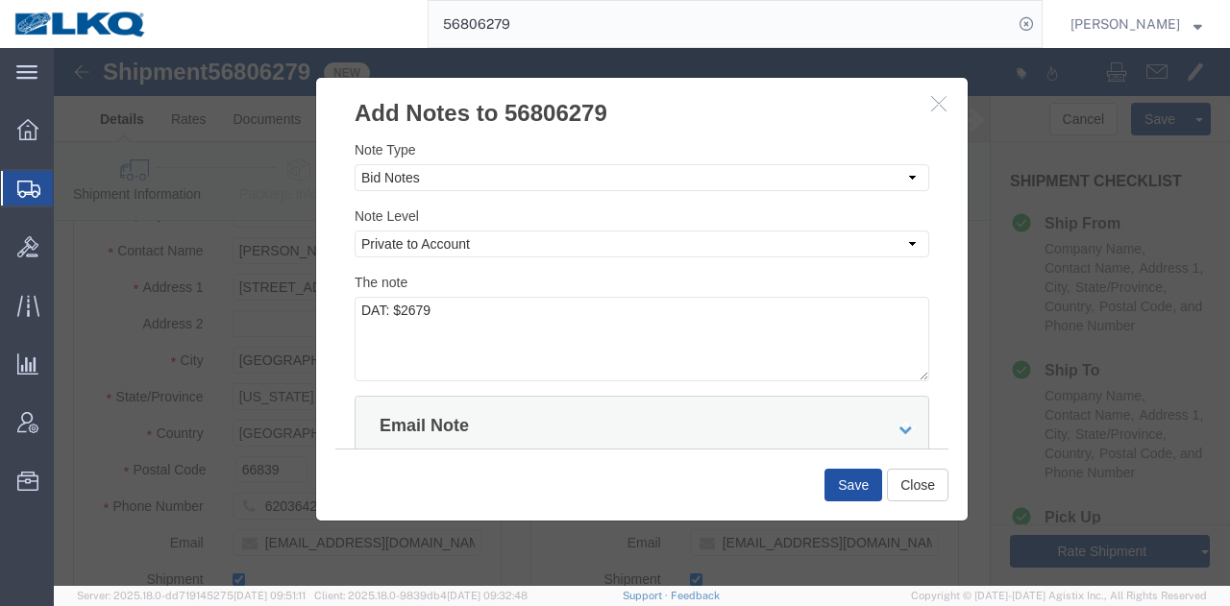
scroll to position [0, 0]
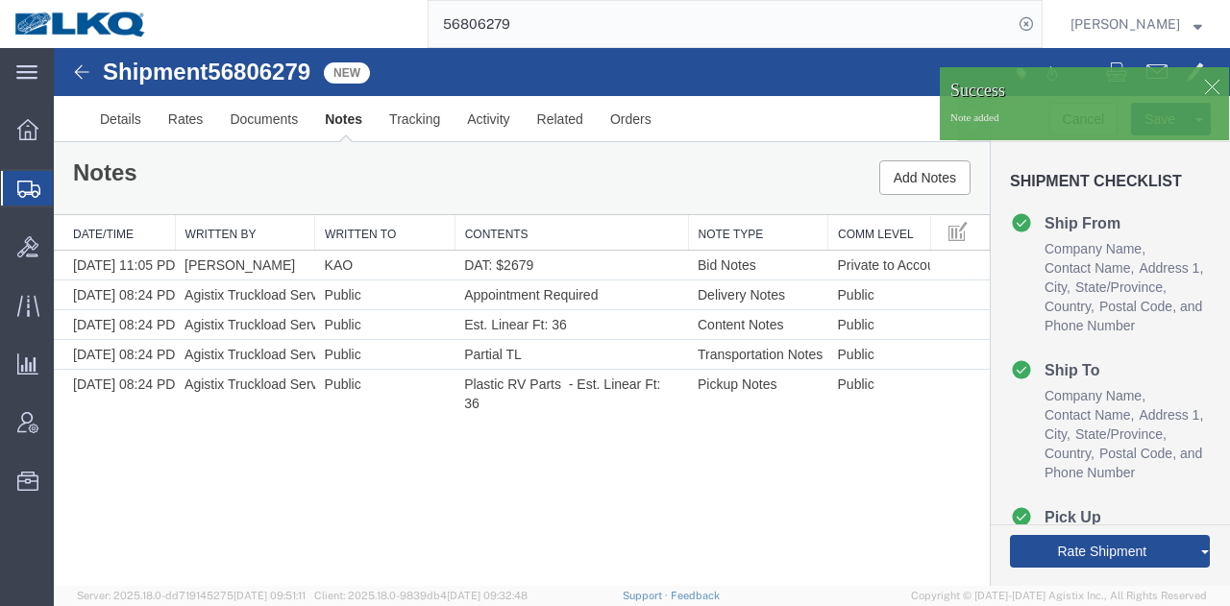
click at [54, 48] on link "Send To Bid" at bounding box center [54, 48] width 0 height 0
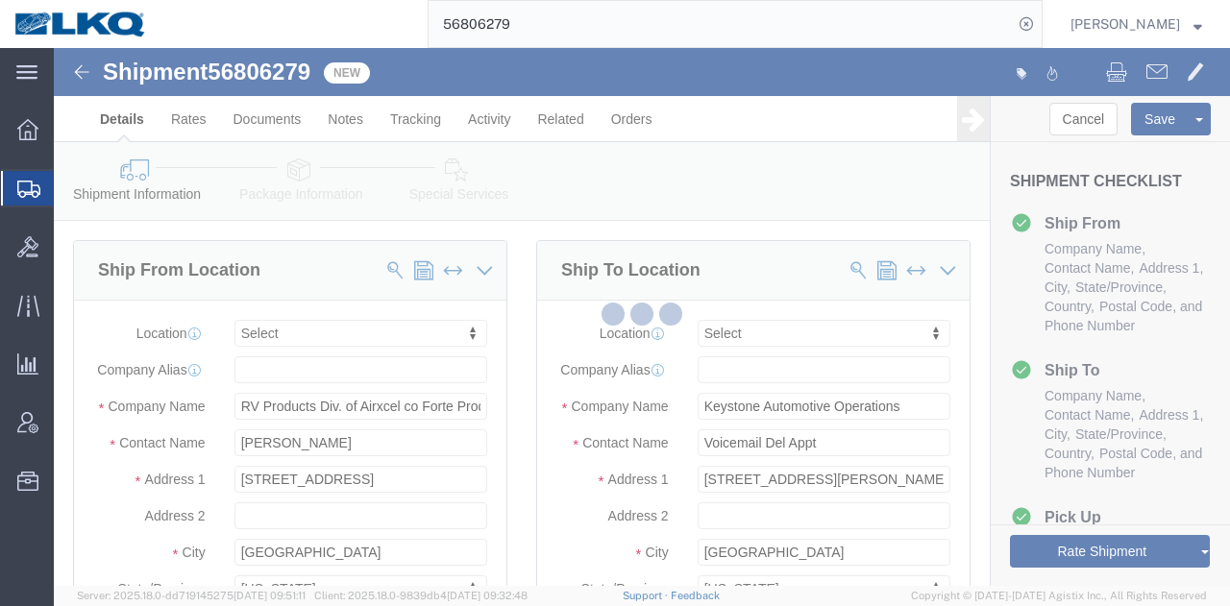
select select "TL"
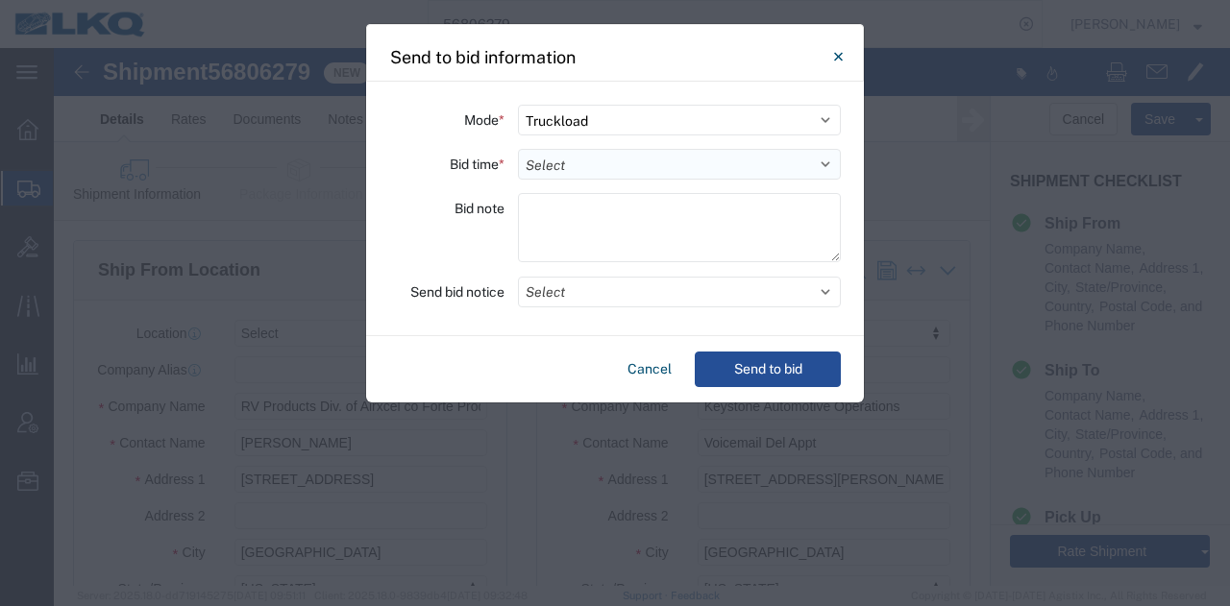
click at [590, 165] on select "Select 30 Min (Rush) 1 Hour (Rush) 2 Hours (Rush) 4 Hours (Rush) 8 Hours (Rush)…" at bounding box center [679, 164] width 323 height 31
click at [518, 149] on select "Select 30 Min (Rush) 1 Hour (Rush) 2 Hours (Rush) 4 Hours (Rush) 8 Hours (Rush)…" at bounding box center [679, 164] width 323 height 31
click at [634, 172] on select "Select 30 Min (Rush) 1 Hour (Rush) 2 Hours (Rush) 4 Hours (Rush) 8 Hours (Rush)…" at bounding box center [679, 164] width 323 height 31
click at [518, 149] on select "Select 30 Min (Rush) 1 Hour (Rush) 2 Hours (Rush) 4 Hours (Rush) 8 Hours (Rush)…" at bounding box center [679, 164] width 323 height 31
click at [596, 287] on button "Select" at bounding box center [679, 292] width 323 height 31
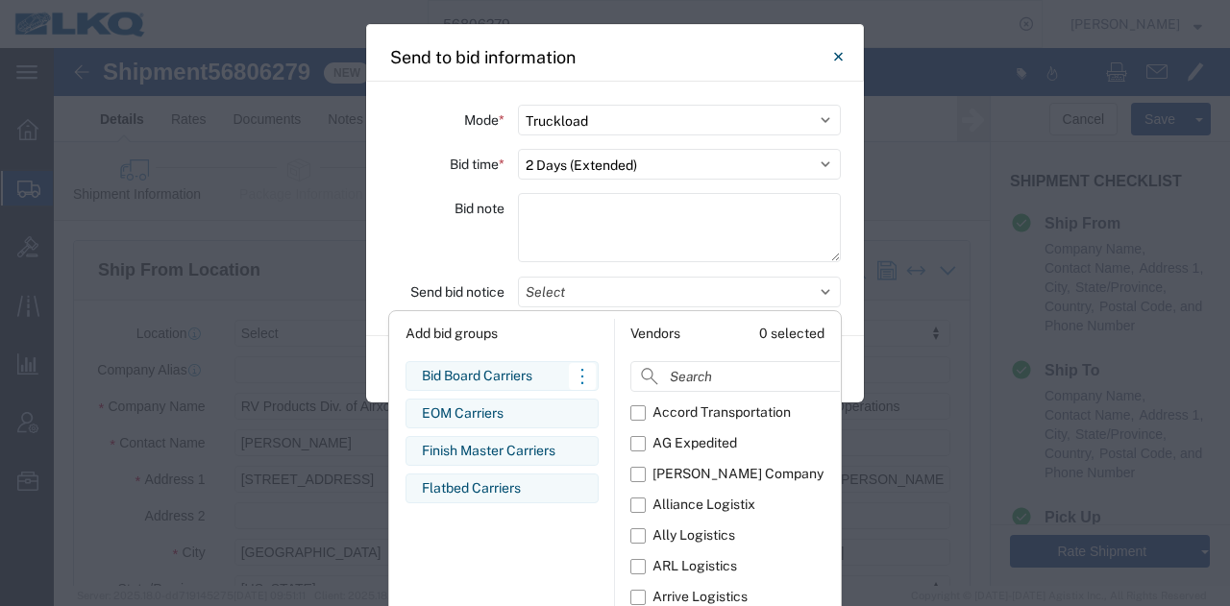
click at [534, 380] on div "Bid Board Carriers" at bounding box center [502, 376] width 160 height 20
click at [442, 233] on div "Bid note" at bounding box center [446, 230] width 115 height 75
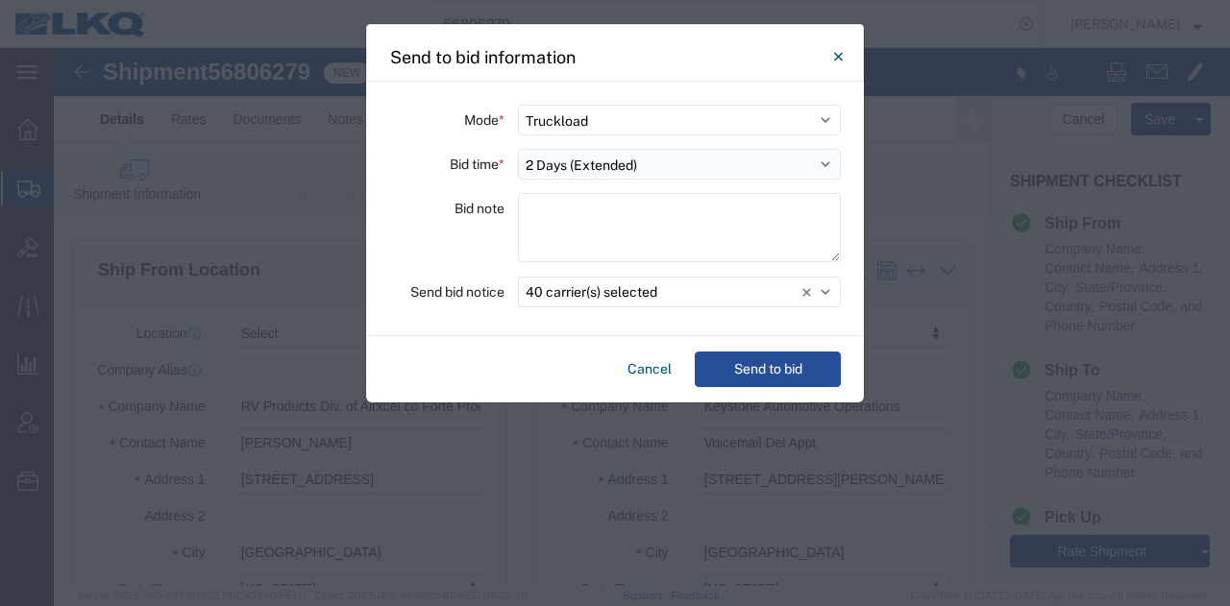
click at [603, 170] on select "Select 30 Min (Rush) 1 Hour (Rush) 2 Hours (Rush) 4 Hours (Rush) 8 Hours (Rush)…" at bounding box center [679, 164] width 323 height 31
select select "72"
click at [518, 149] on select "Select 30 Min (Rush) 1 Hour (Rush) 2 Hours (Rush) 4 Hours (Rush) 8 Hours (Rush)…" at bounding box center [679, 164] width 323 height 31
drag, startPoint x: 471, startPoint y: 233, endPoint x: 570, endPoint y: 272, distance: 106.2
click at [471, 233] on div "Bid note" at bounding box center [446, 230] width 115 height 75
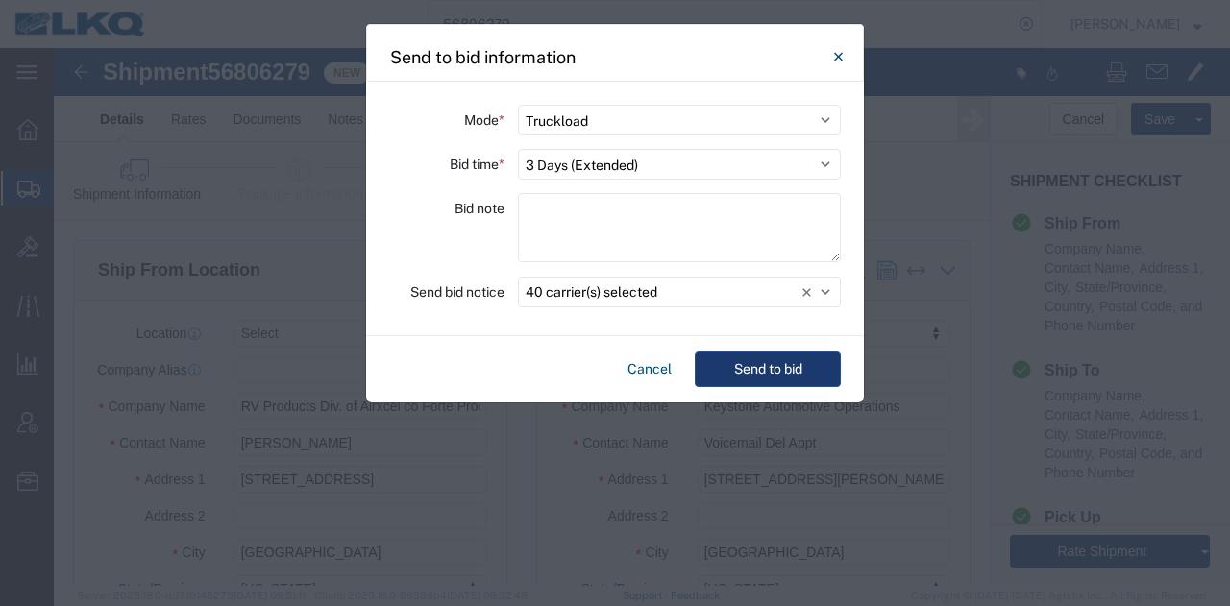
click at [744, 367] on button "Send to bid" at bounding box center [768, 370] width 146 height 36
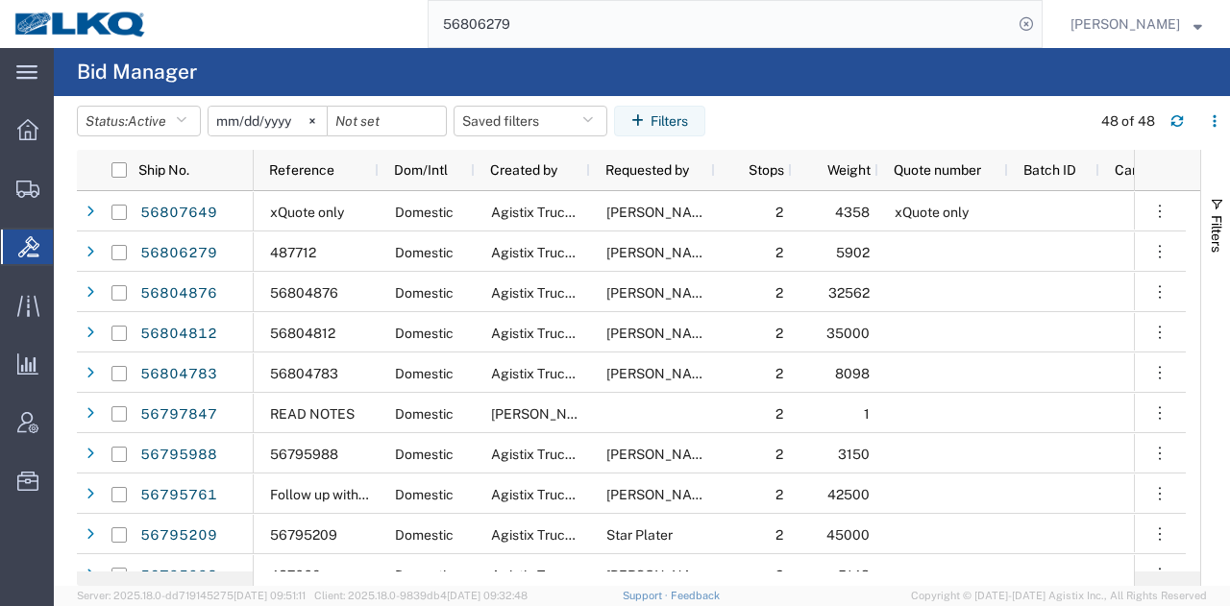
click at [753, 63] on agx-page-header "Bid Manager" at bounding box center [642, 72] width 1176 height 48
click at [738, 38] on input "56806279" at bounding box center [721, 24] width 584 height 46
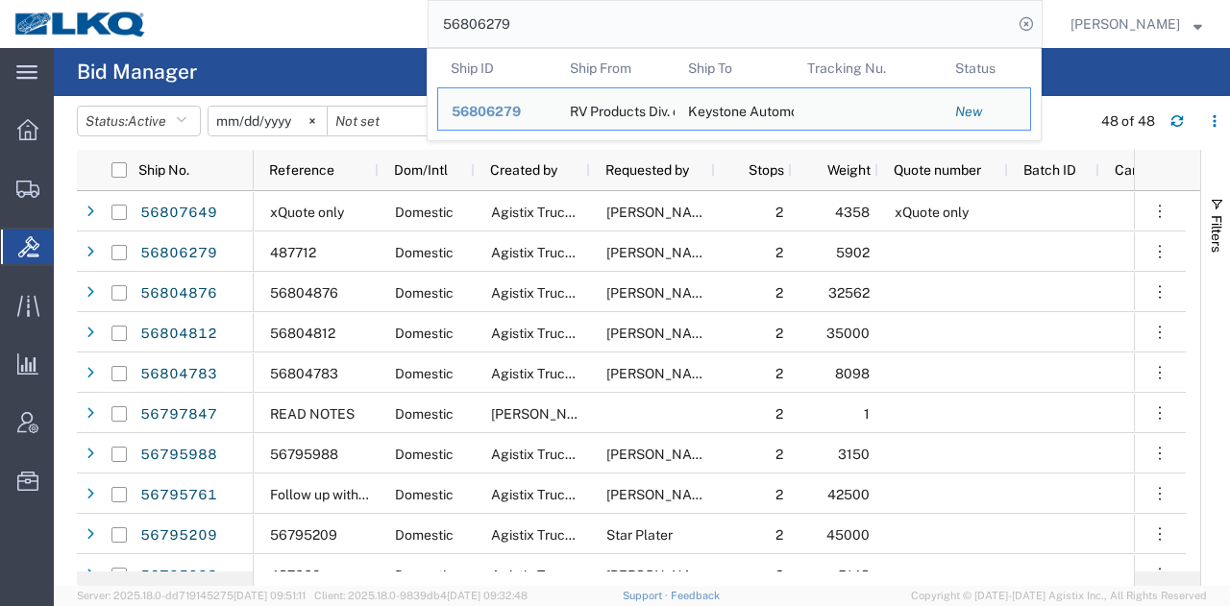
paste input "43936"
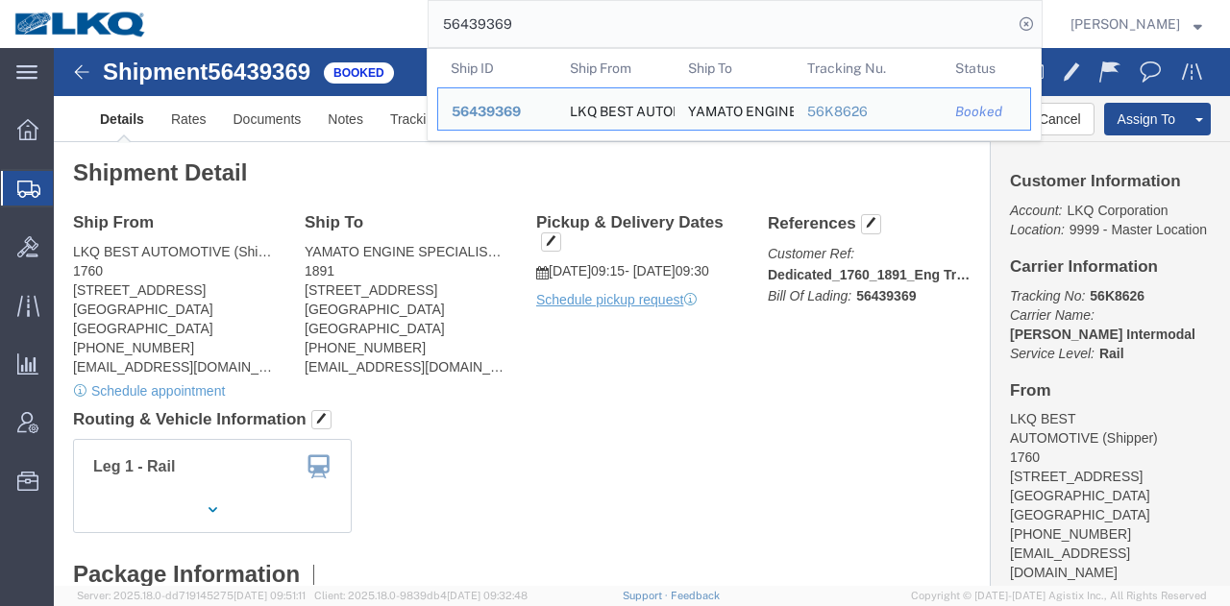
click at [673, 29] on input "56439369" at bounding box center [721, 24] width 584 height 46
paste input "6"
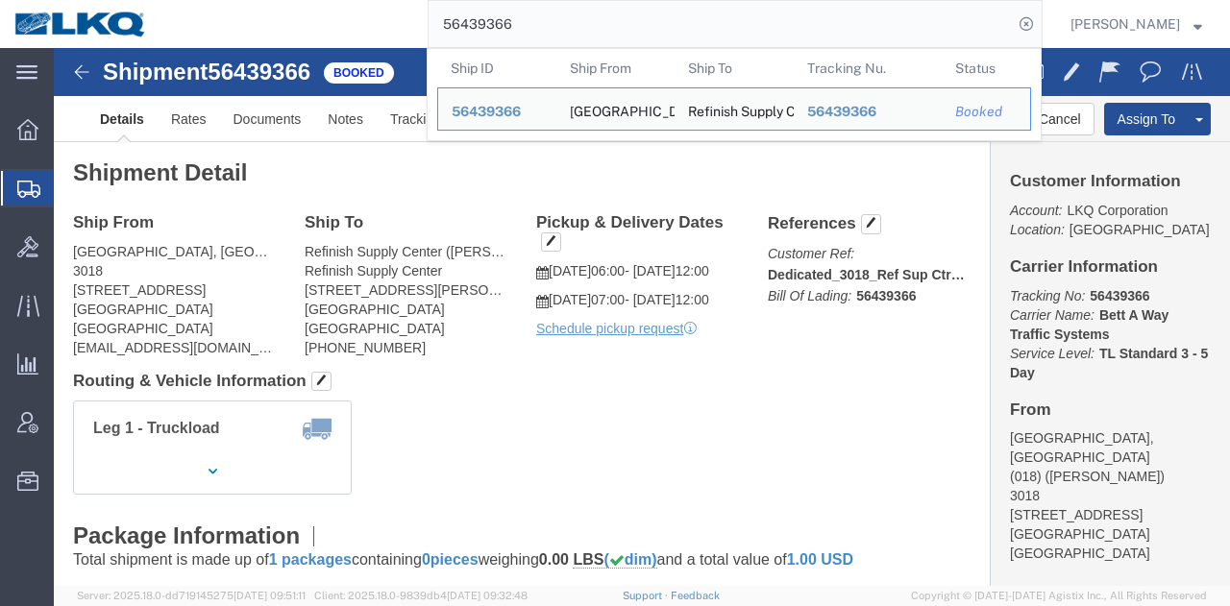
click div "Leg 1 - Truckload Vehicle 1: Standard Dry Van Number of trucks: 1"
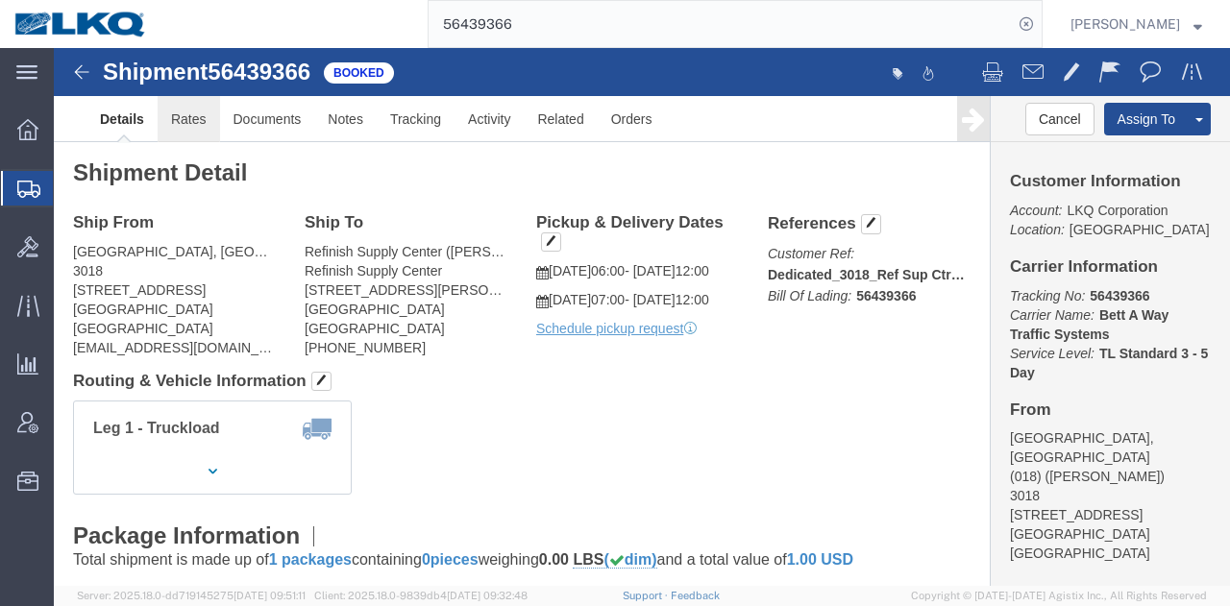
click link "Rates"
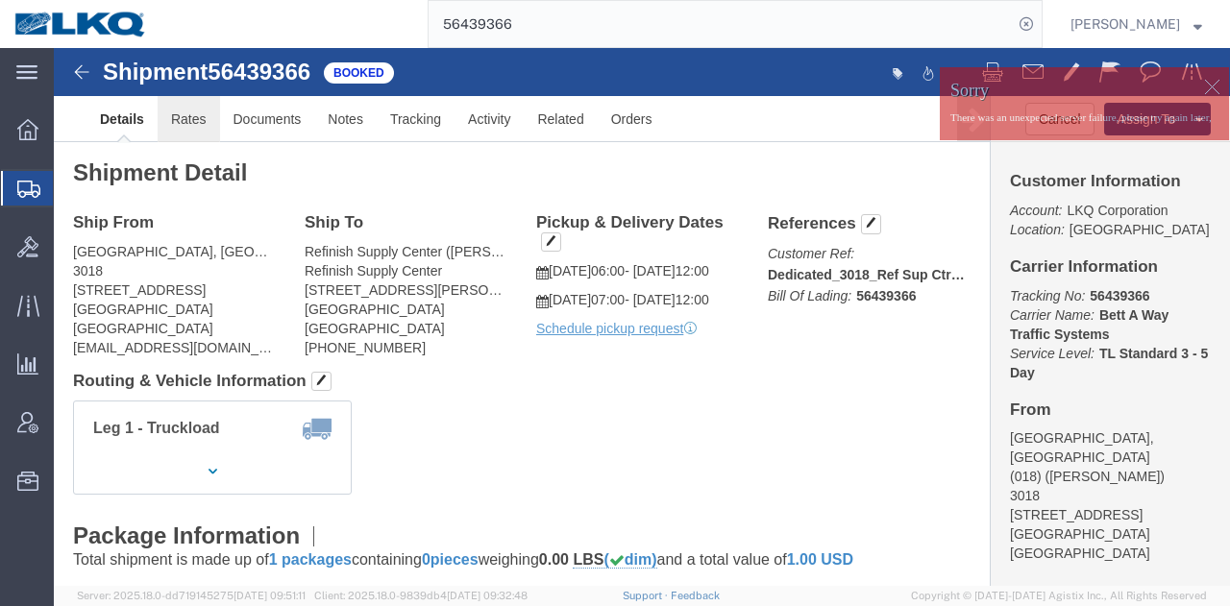
click link "Rates"
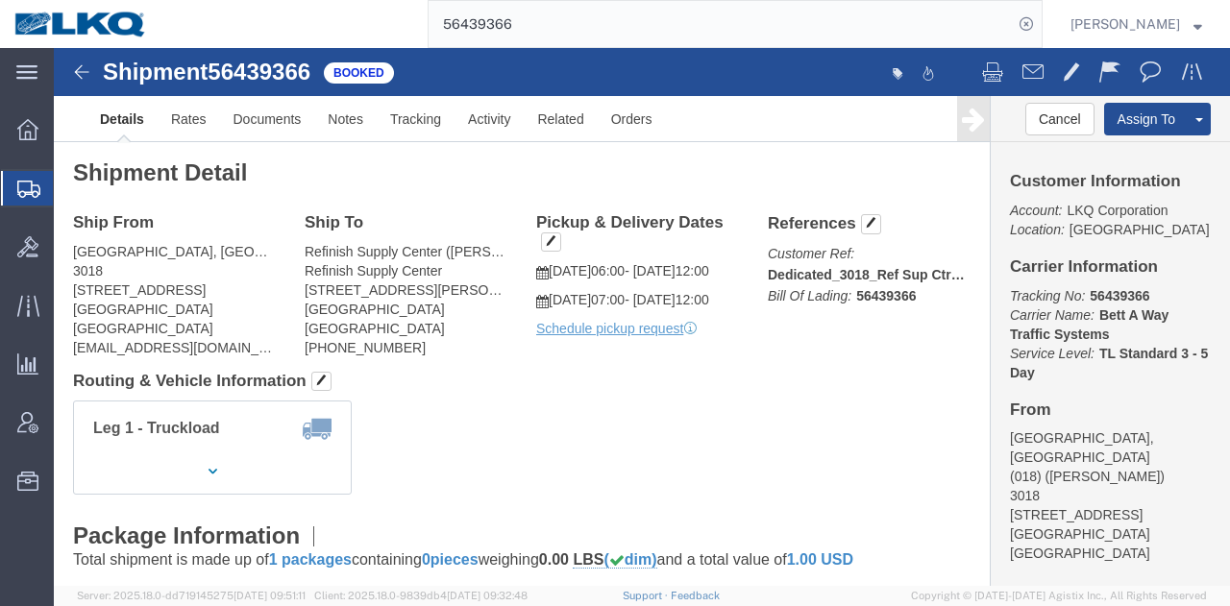
click div
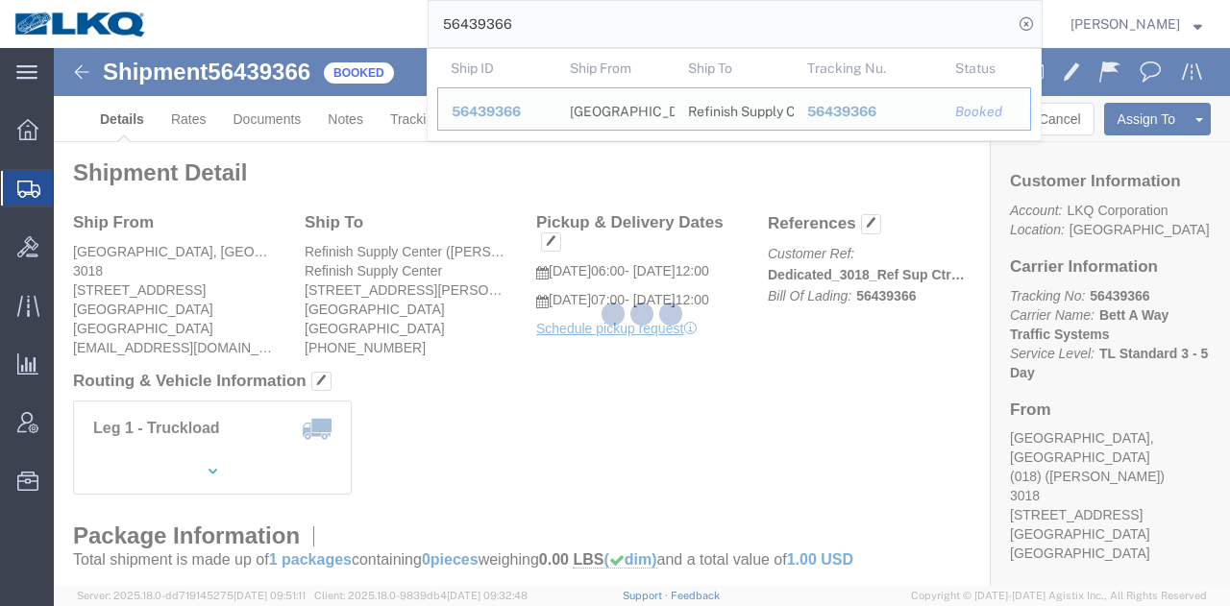
click at [603, 15] on input "56439366" at bounding box center [721, 24] width 584 height 46
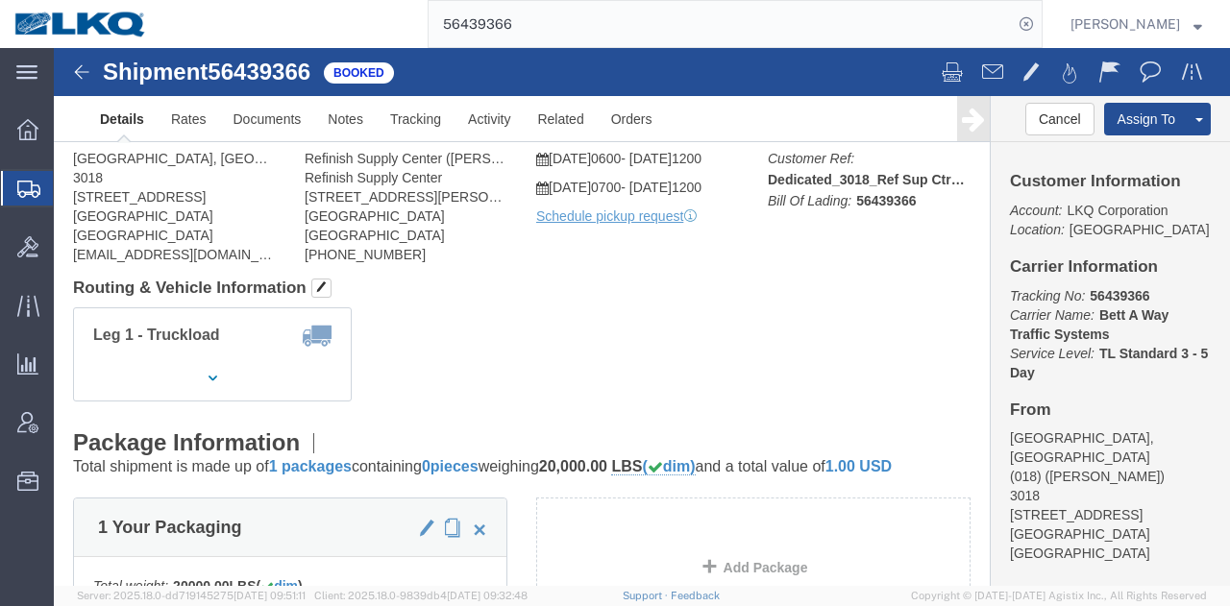
click div
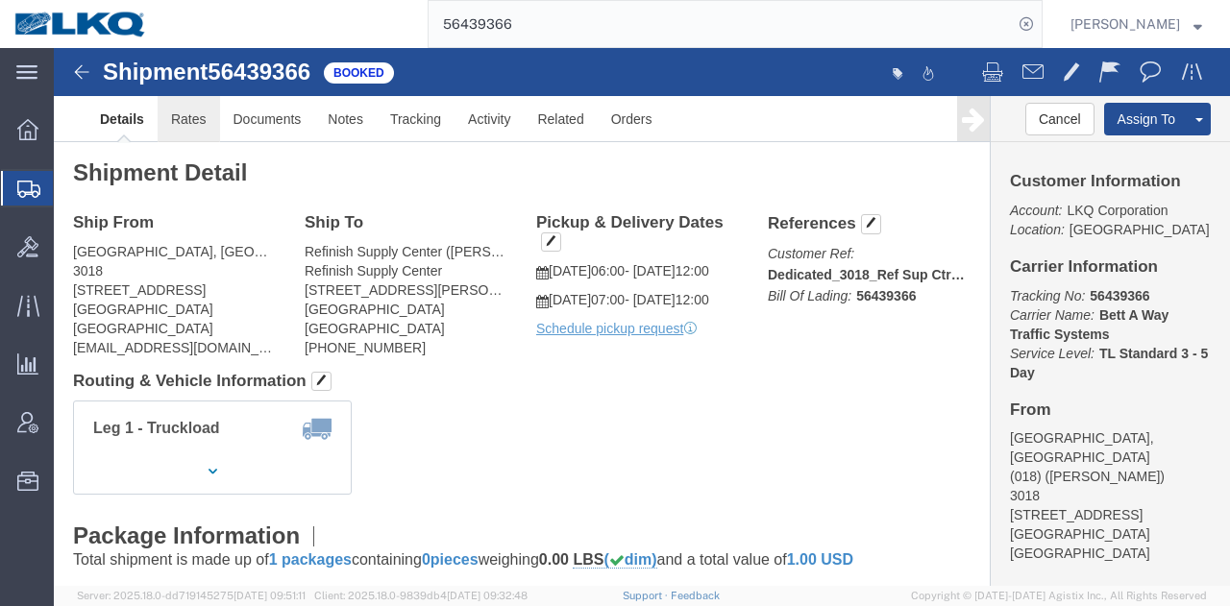
click link "Rates"
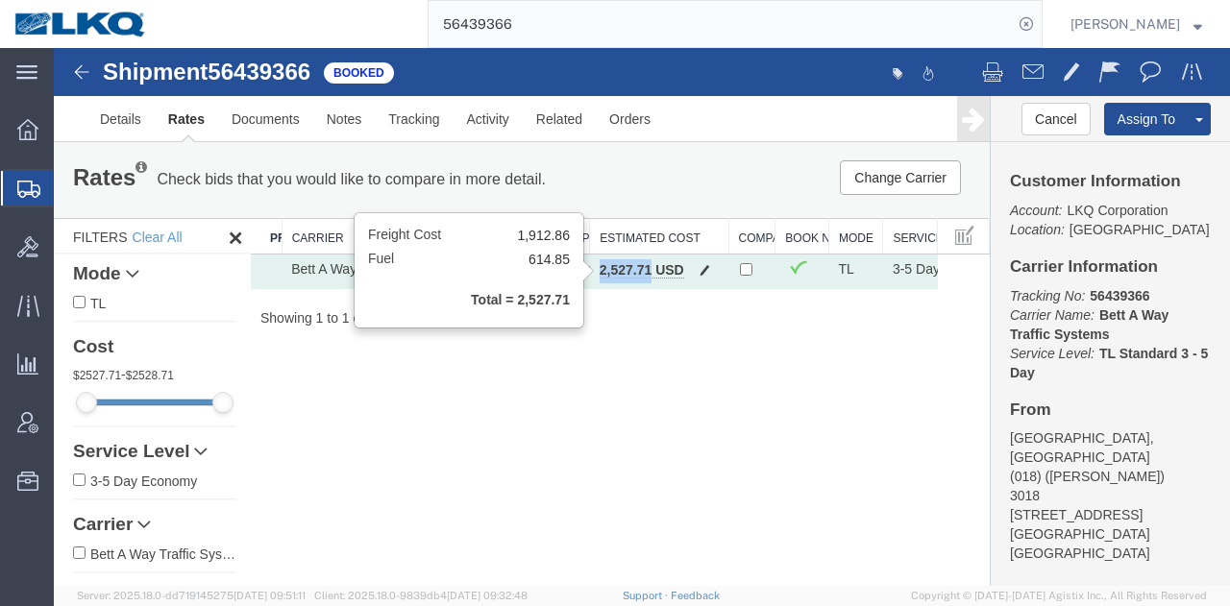
drag, startPoint x: 641, startPoint y: 272, endPoint x: 596, endPoint y: 262, distance: 46.2
click at [600, 262] on b "2,527.71 USD" at bounding box center [642, 269] width 85 height 15
copy b "2,527.71"
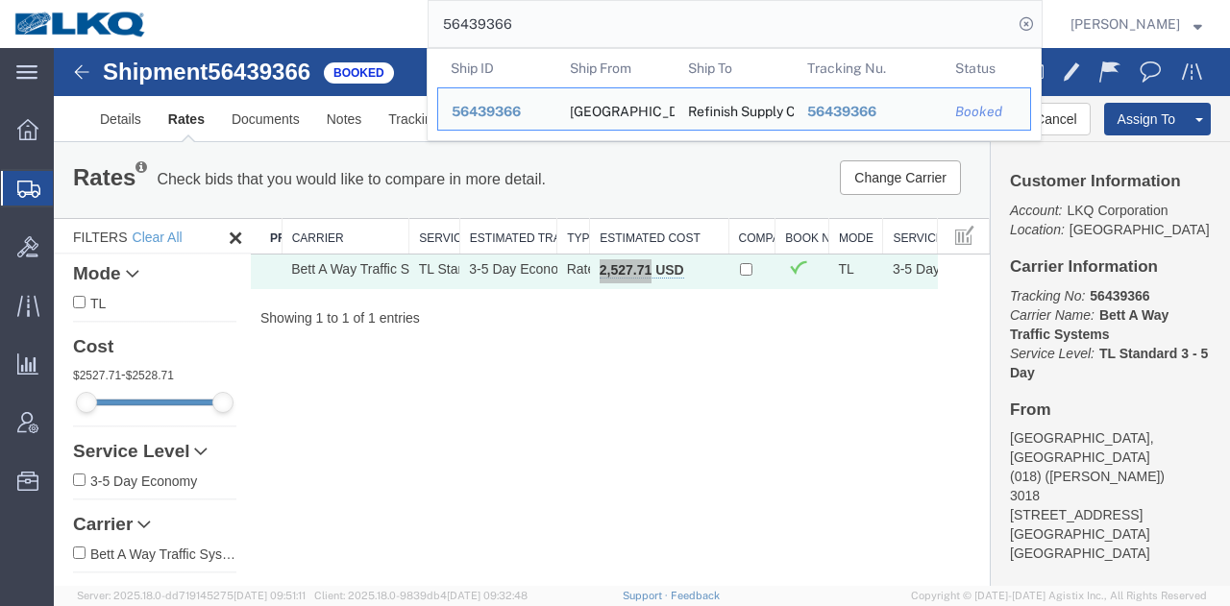
click at [598, 32] on input "56439366" at bounding box center [721, 24] width 584 height 46
paste input "776792"
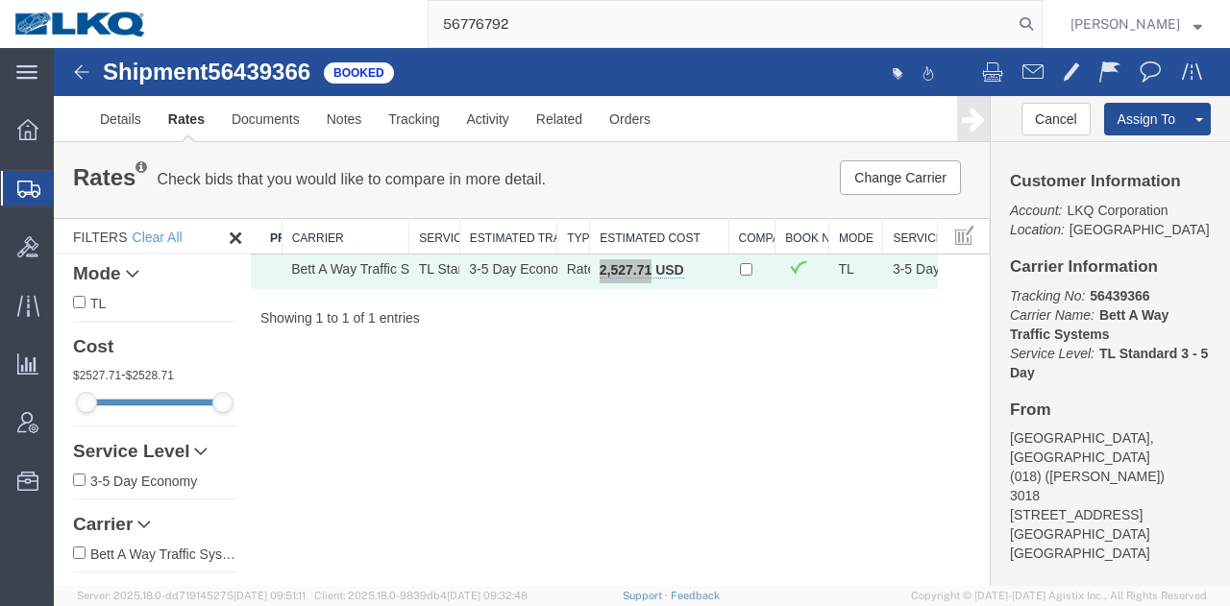
type input "56776792"
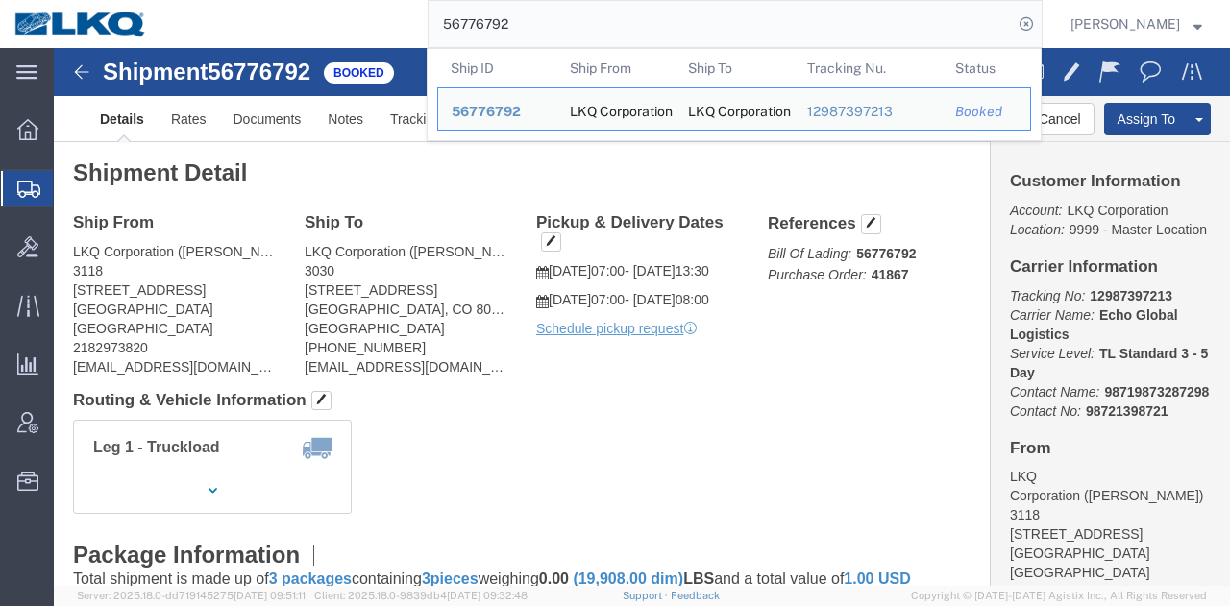
click div "Shipment Detail Ship From LKQ Corporation (Mark Tabor) 3118 2110 South10TH Stre…"
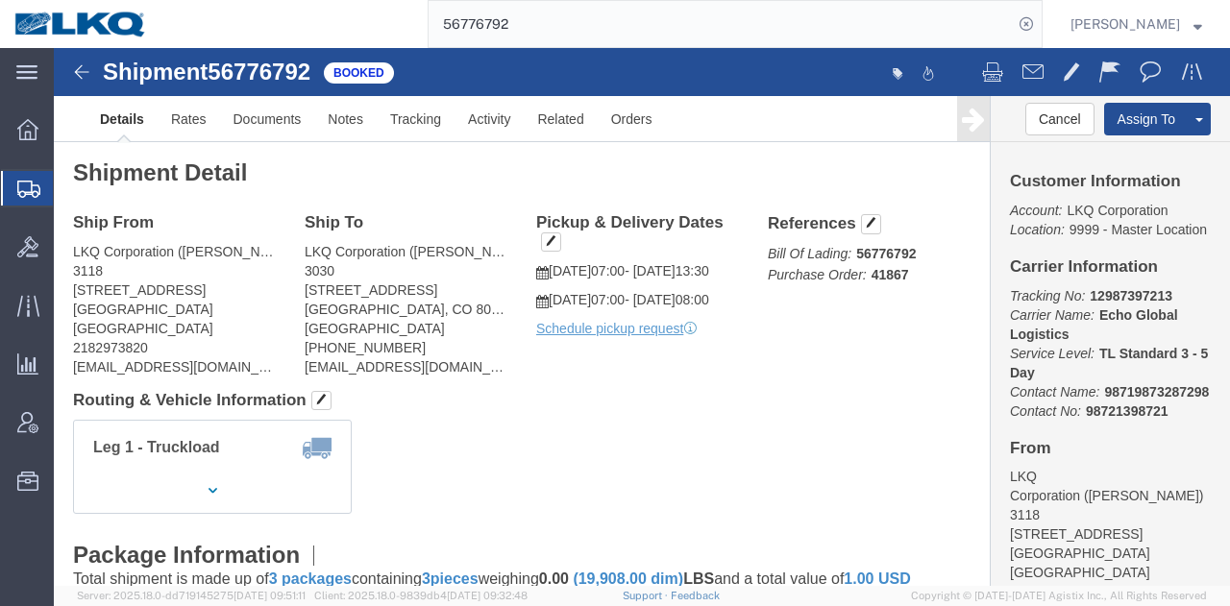
click div "Shipment Detail Ship From LKQ Corporation (Mark Tabor) 3118 2110 South10TH Stre…"
click div "Leg 1 - Truckload Vehicle 1: Standard Dry Van (53 Feet) Number of trucks: 1"
click span "button"
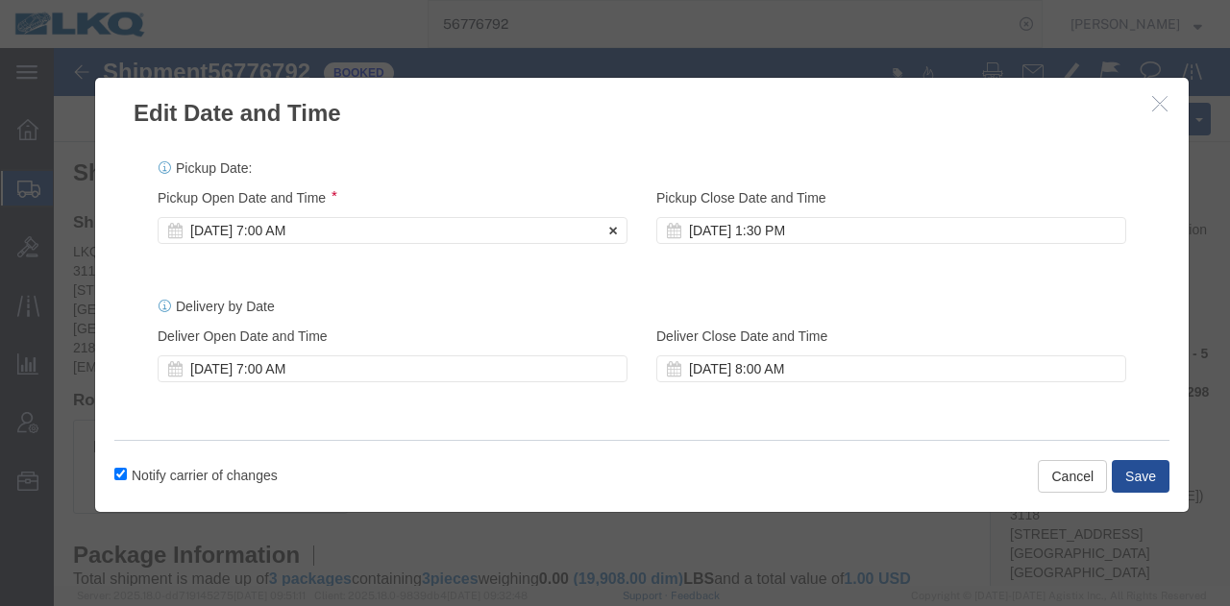
click div "Sep 12 2025 7:00 AM"
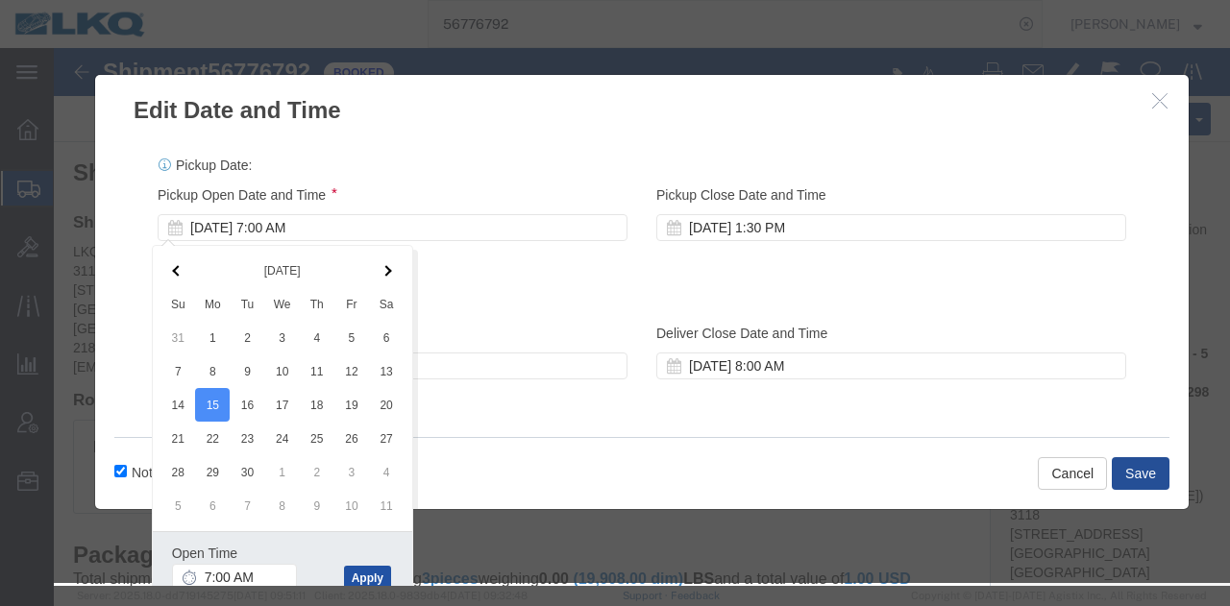
click button "Apply"
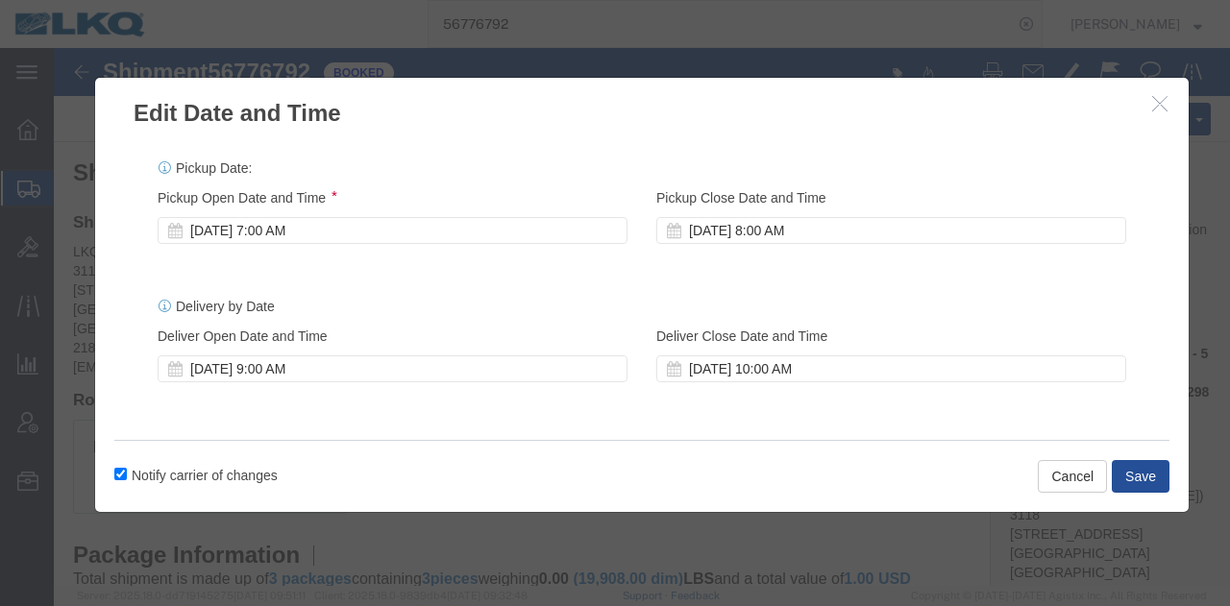
scroll to position [0, 0]
click div "Sep 15 2025 9:00 AM"
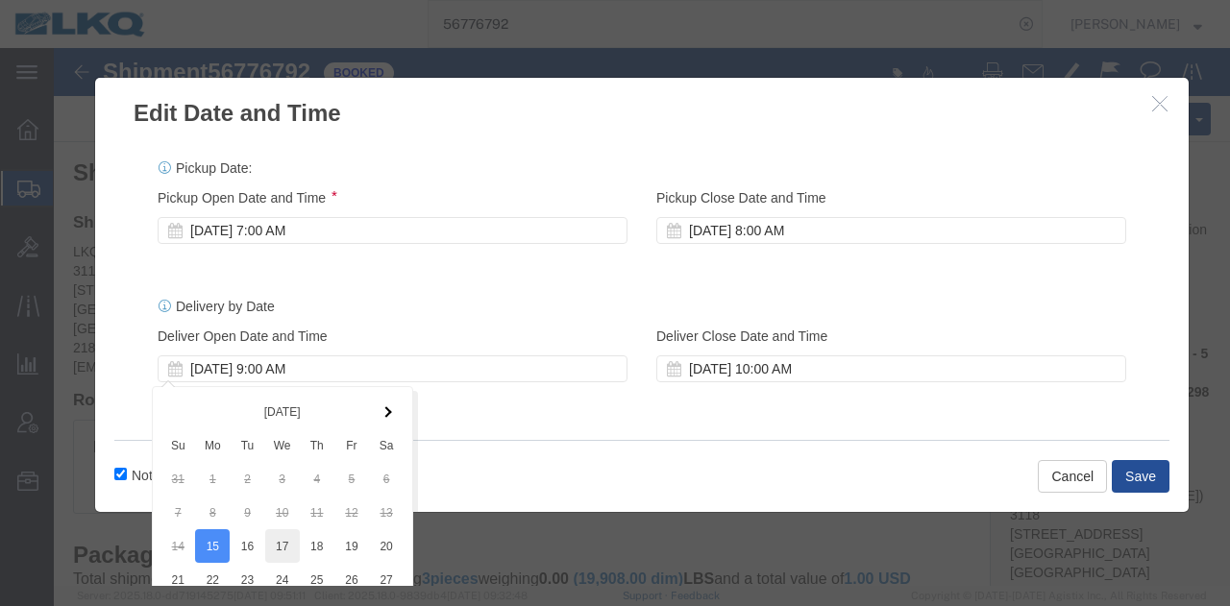
scroll to position [161, 0]
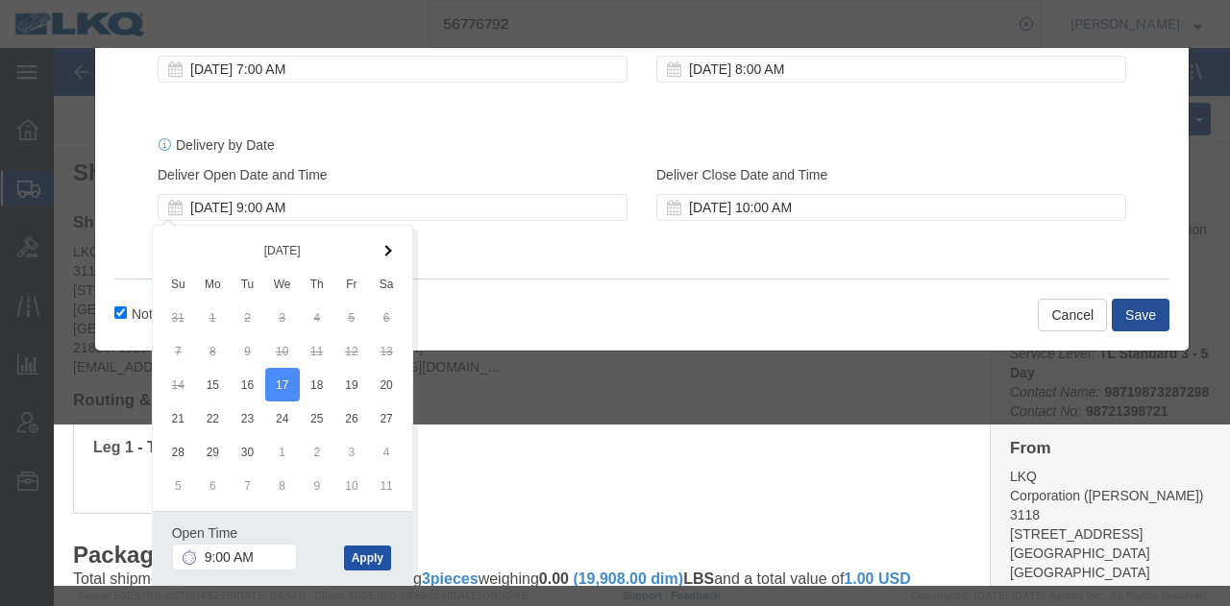
click button "Apply"
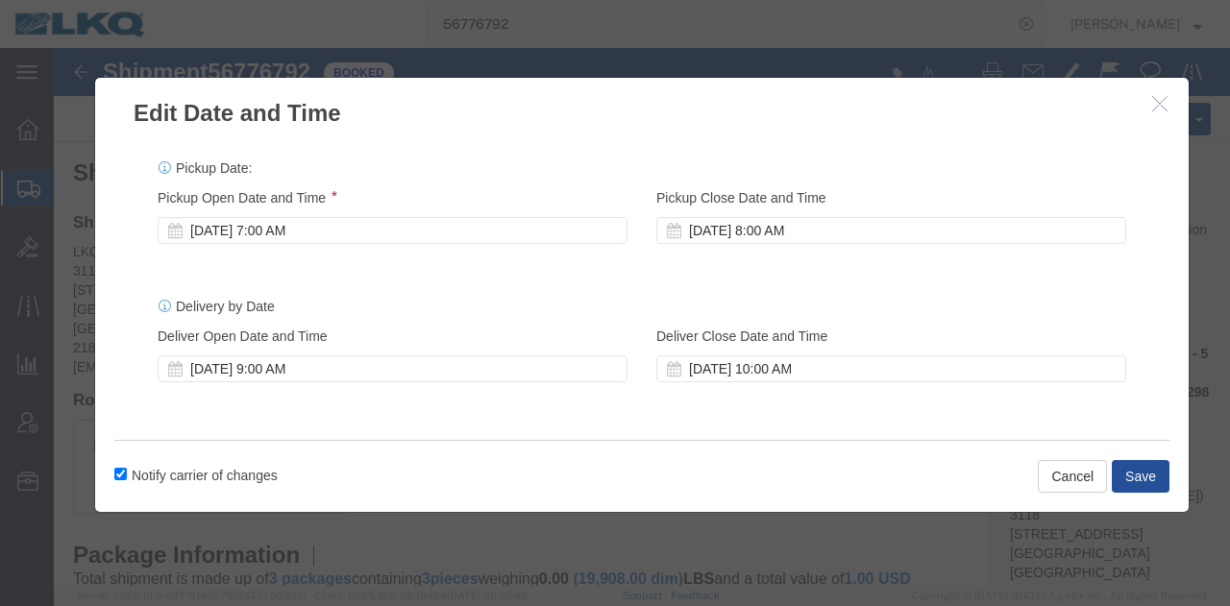
scroll to position [0, 0]
click button "Save"
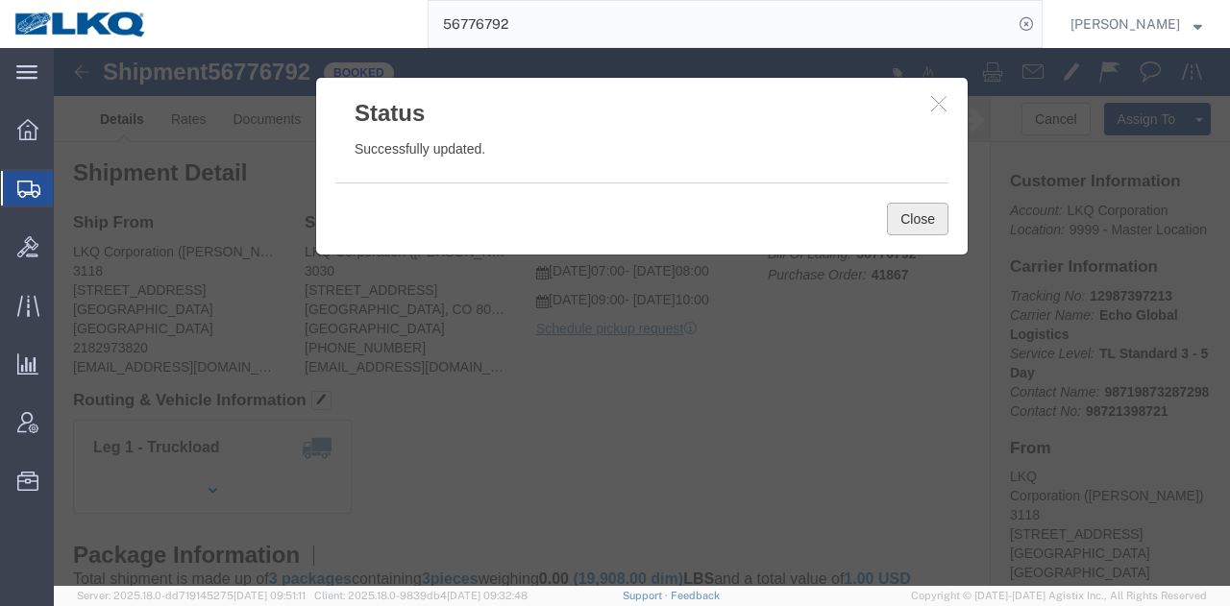
click button "Close"
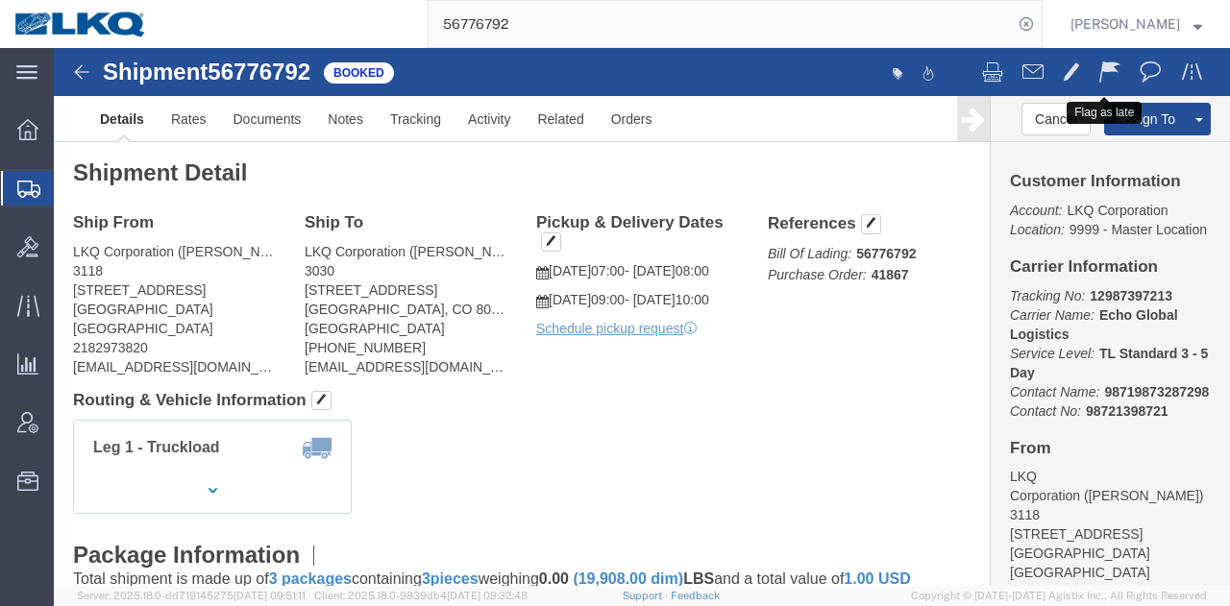
click span
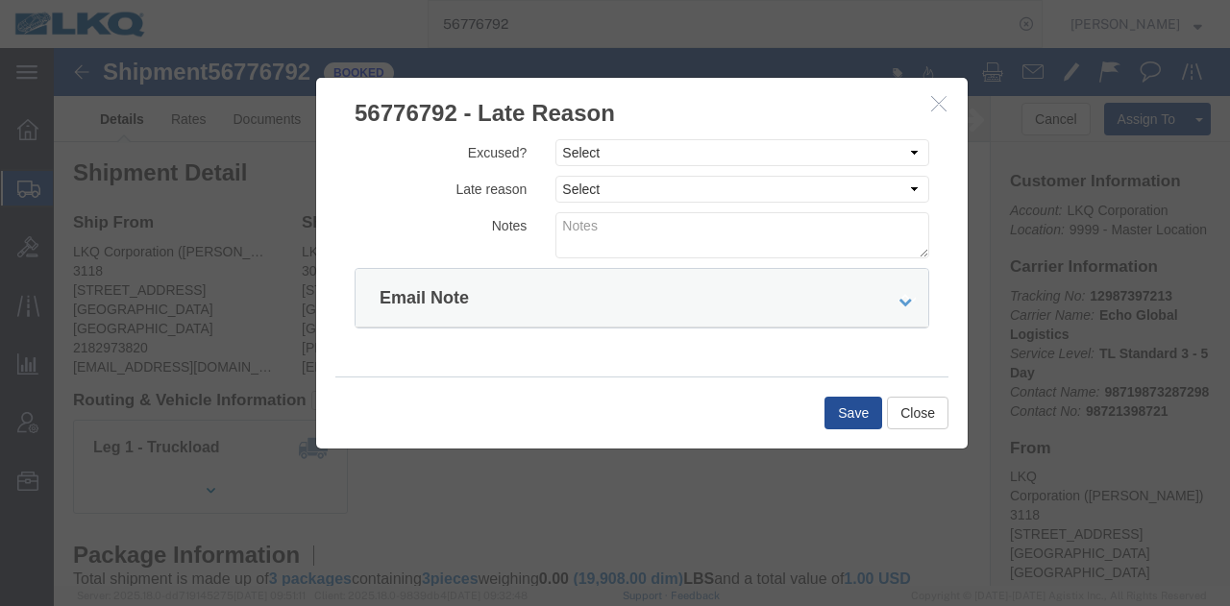
click div "Excused? Select Excused Not Excused Late reason Select Bad Carrier Data Carrier…"
click select "Select Excused Not Excused"
select select "NOT_EXCUSED"
click select "Select Excused Not Excused"
click div "Excused? Select Excused Not Excused Late reason Select Bad Carrier Data Carrier…"
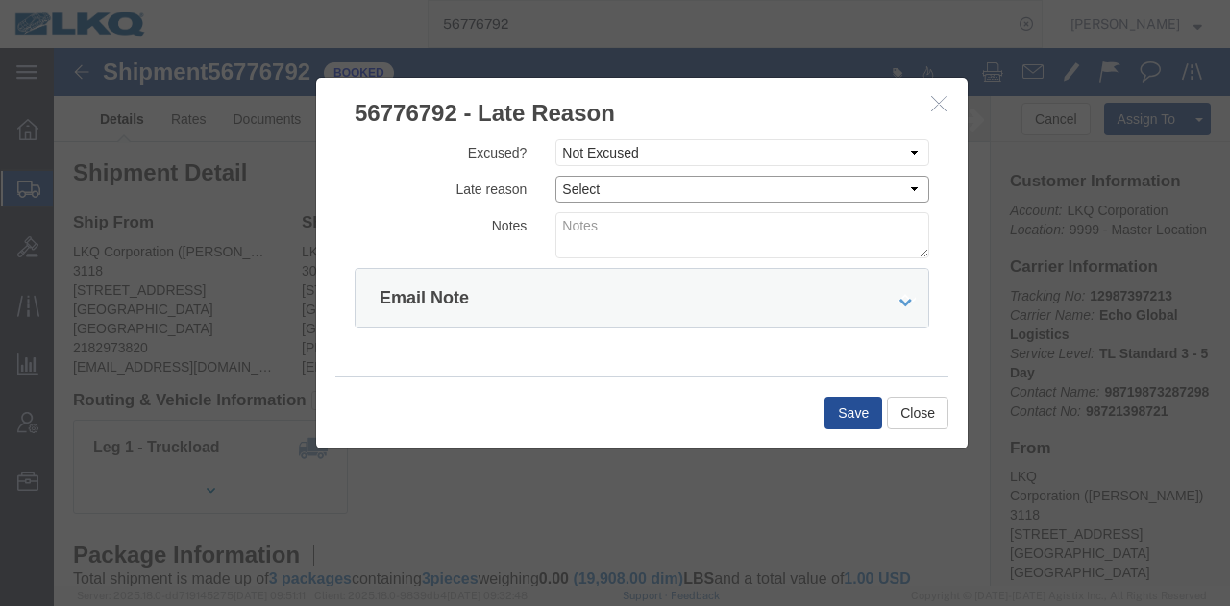
click select "Select Bad Carrier Data Carrier Admin Error Delay Accident Driver Error Lack of…"
select select "DRIVER_ERROR"
click select "Select Bad Carrier Data Carrier Admin Error Delay Accident Driver Error Lack of…"
click textarea
type textarea "09/12 pickup"
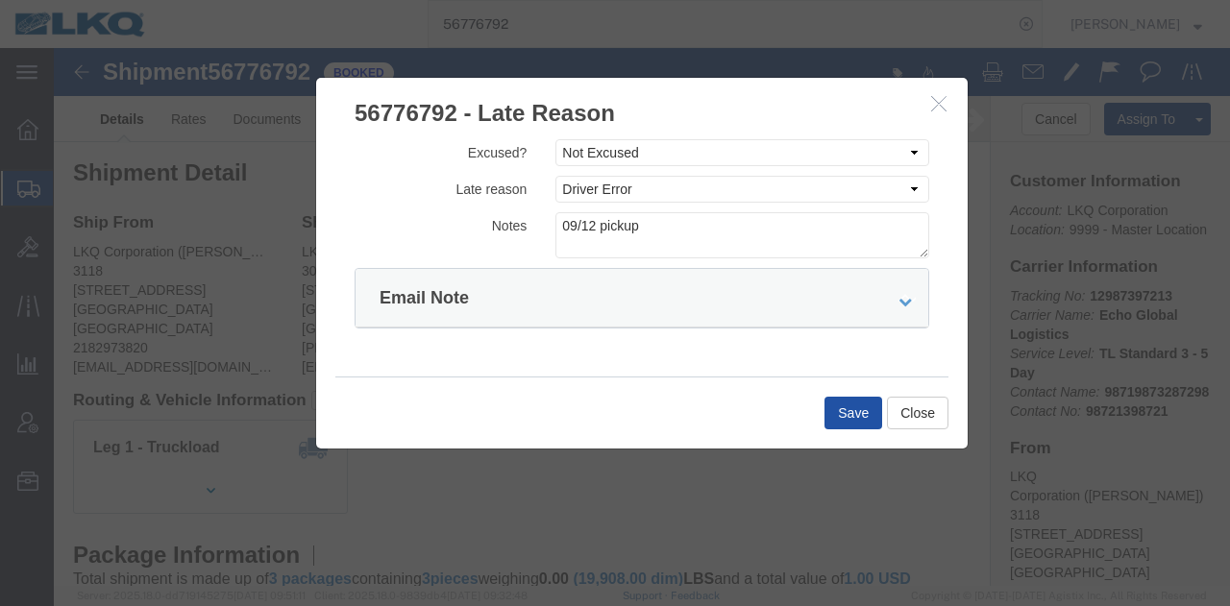
click button "Save"
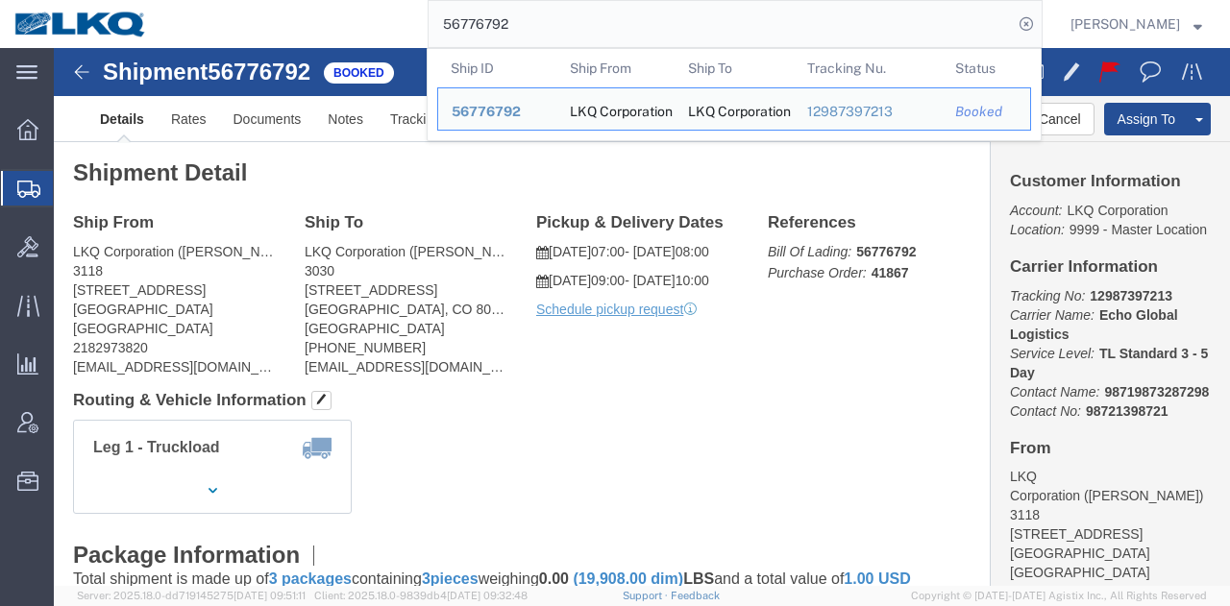
click at [655, 32] on input "56776792" at bounding box center [721, 24] width 584 height 46
paste input "804783"
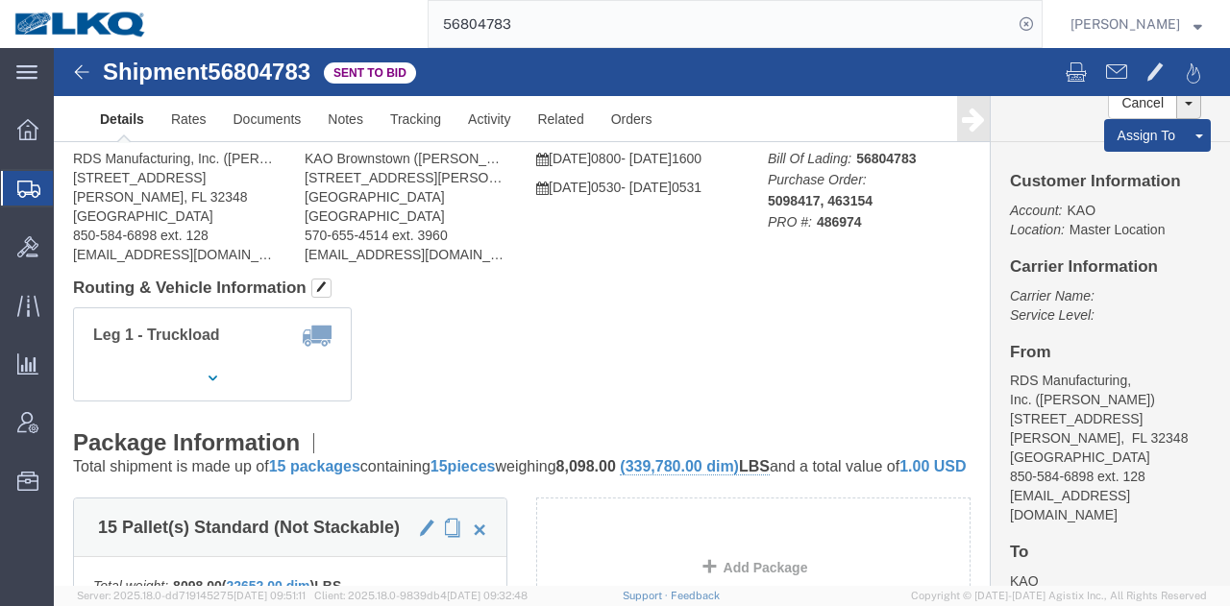
click div "Leg 1 - Truckload Vehicle 1: Standard Dry Van (53 Feet) Number of trucks: 1"
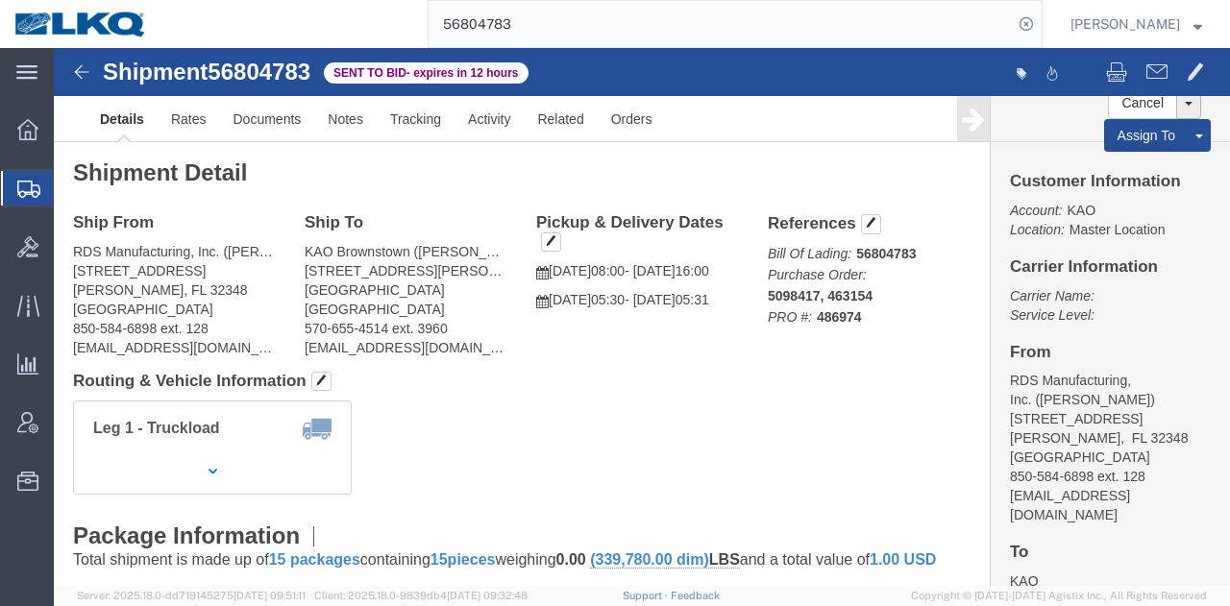
click div "Leg 1 - Truckload Vehicle 1: Standard Dry Van (53 Feet) Number of trucks: 1"
click link "Rates"
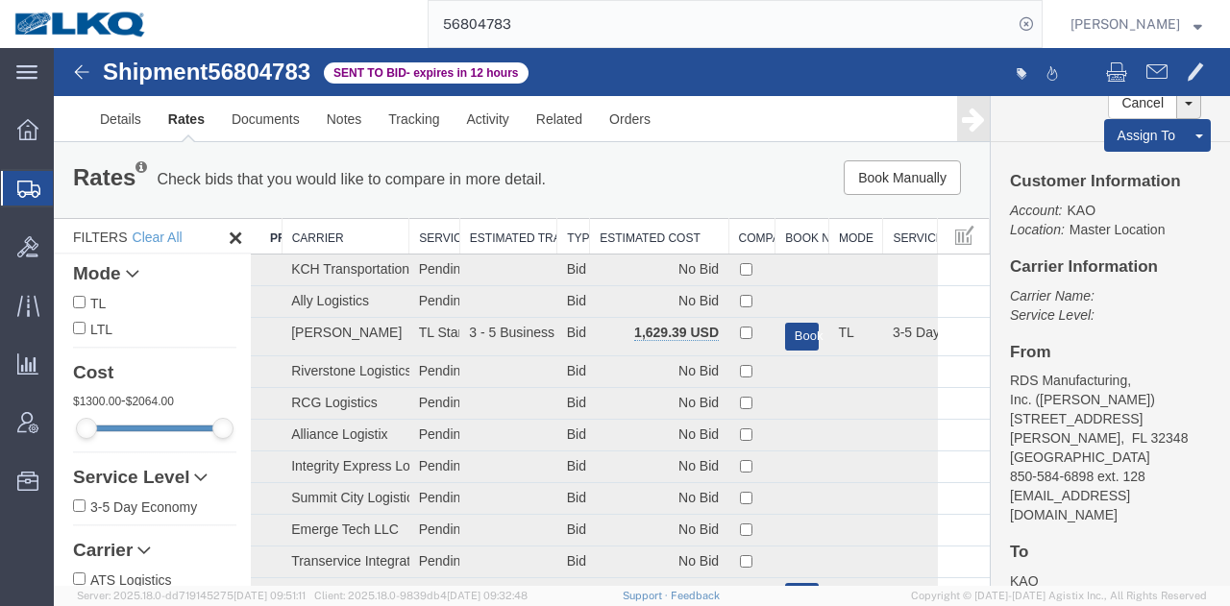
click at [674, 241] on th "Estimated Cost" at bounding box center [659, 237] width 138 height 36
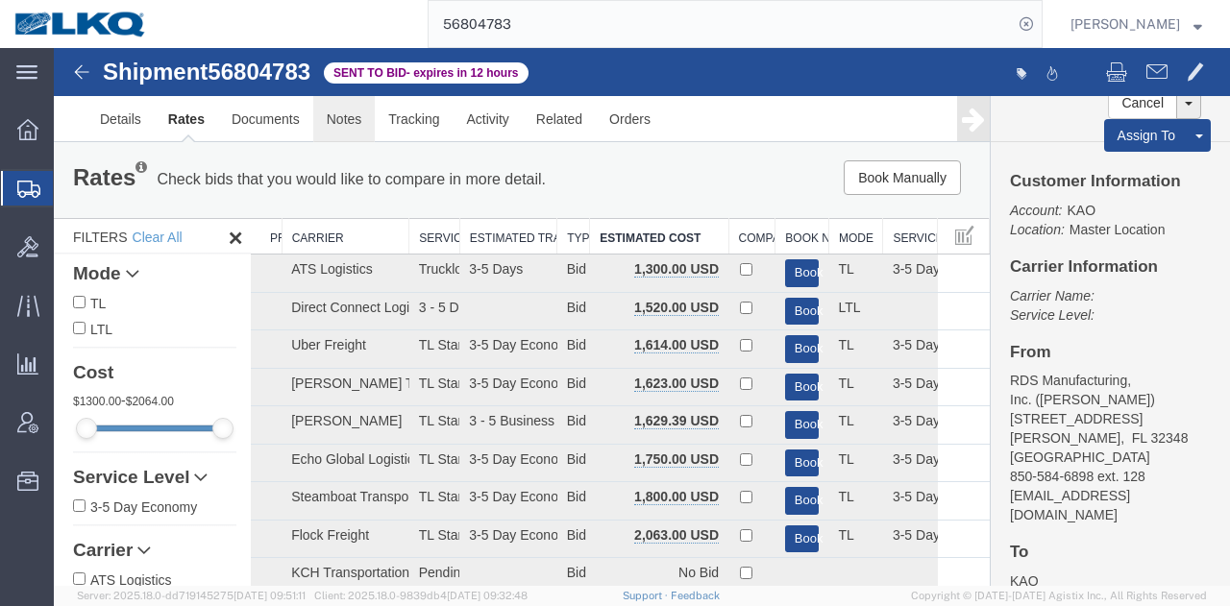
click at [355, 122] on link "Notes" at bounding box center [344, 119] width 62 height 46
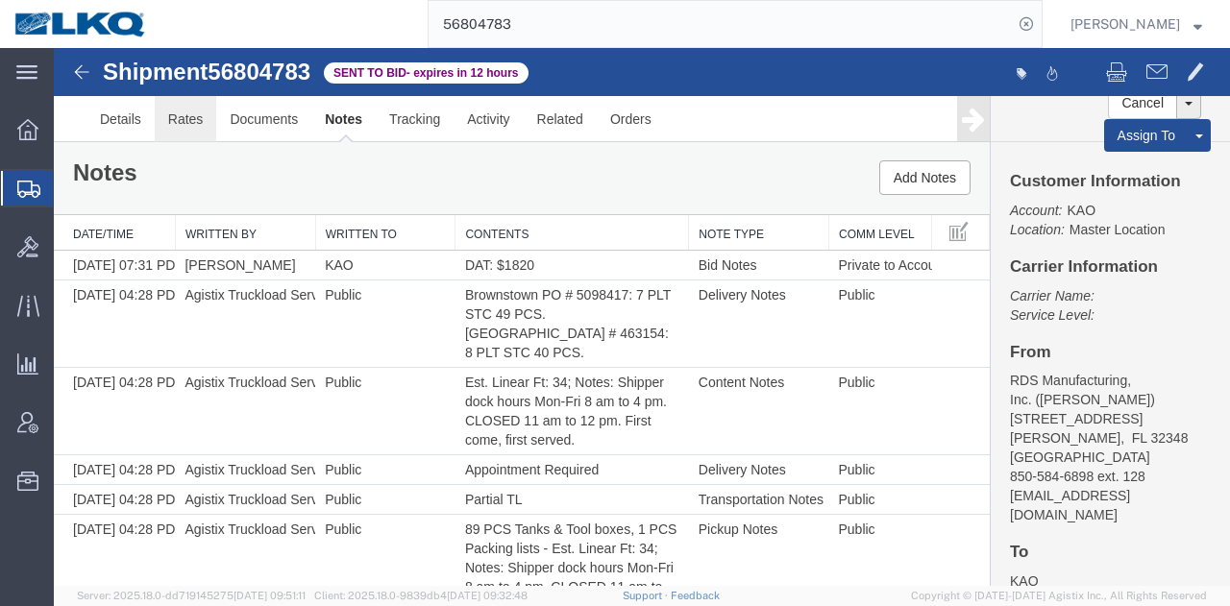
click at [184, 122] on link "Rates" at bounding box center [186, 119] width 62 height 46
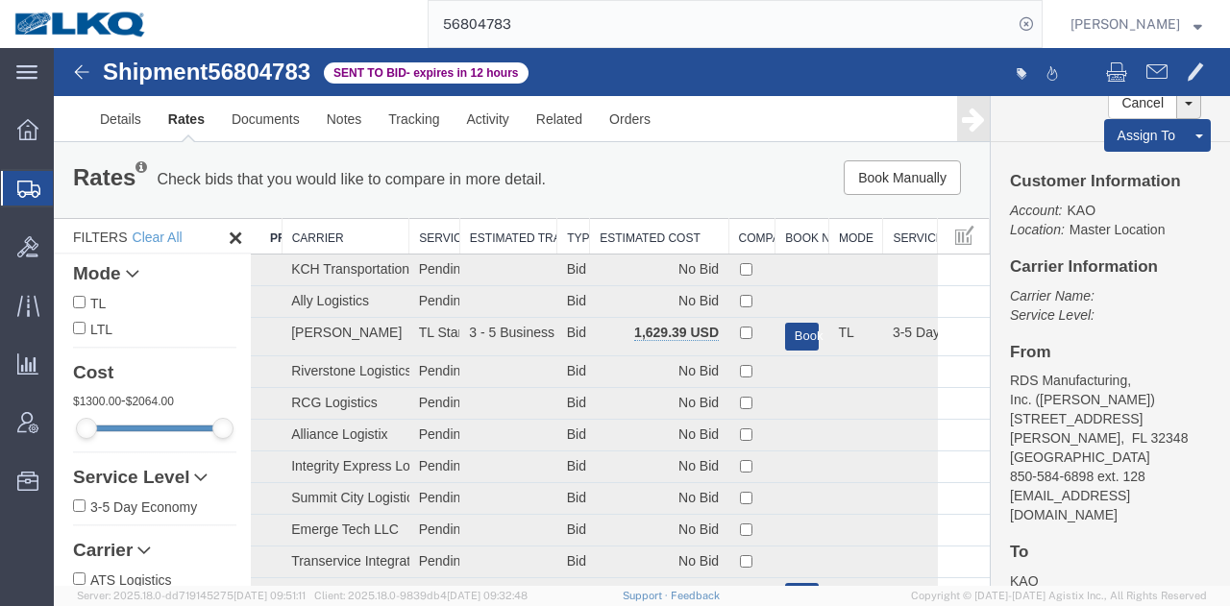
click at [637, 241] on th "Estimated Cost" at bounding box center [659, 237] width 138 height 36
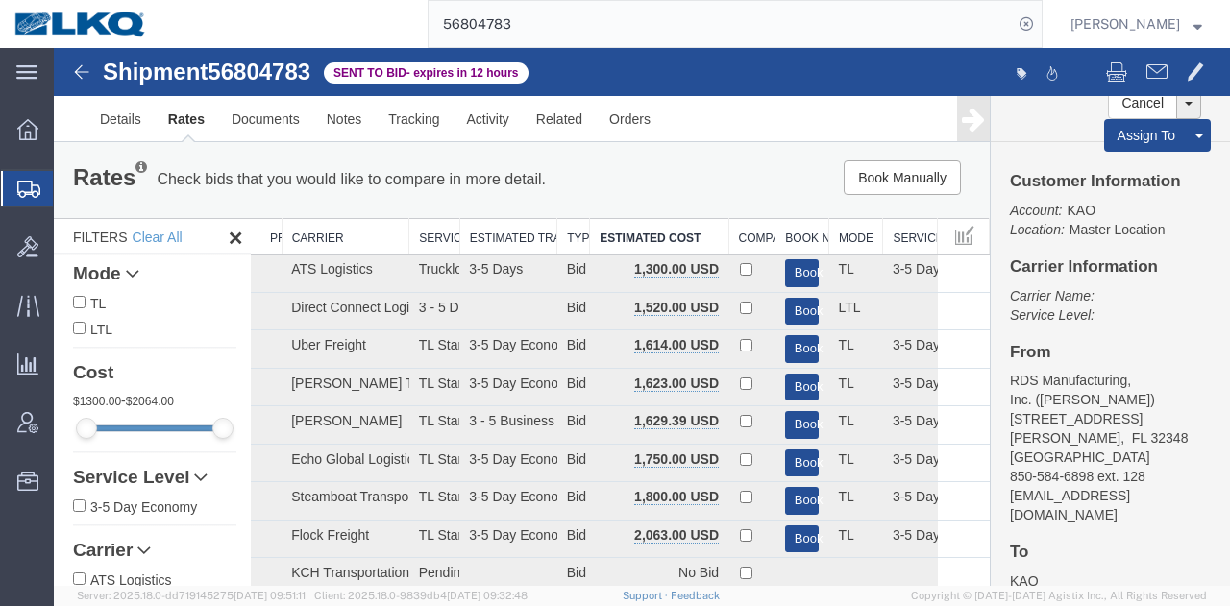
click at [684, 171] on div "Book Manually Pause Continue" at bounding box center [792, 177] width 386 height 35
click at [588, 9] on input "56804783" at bounding box center [721, 24] width 584 height 46
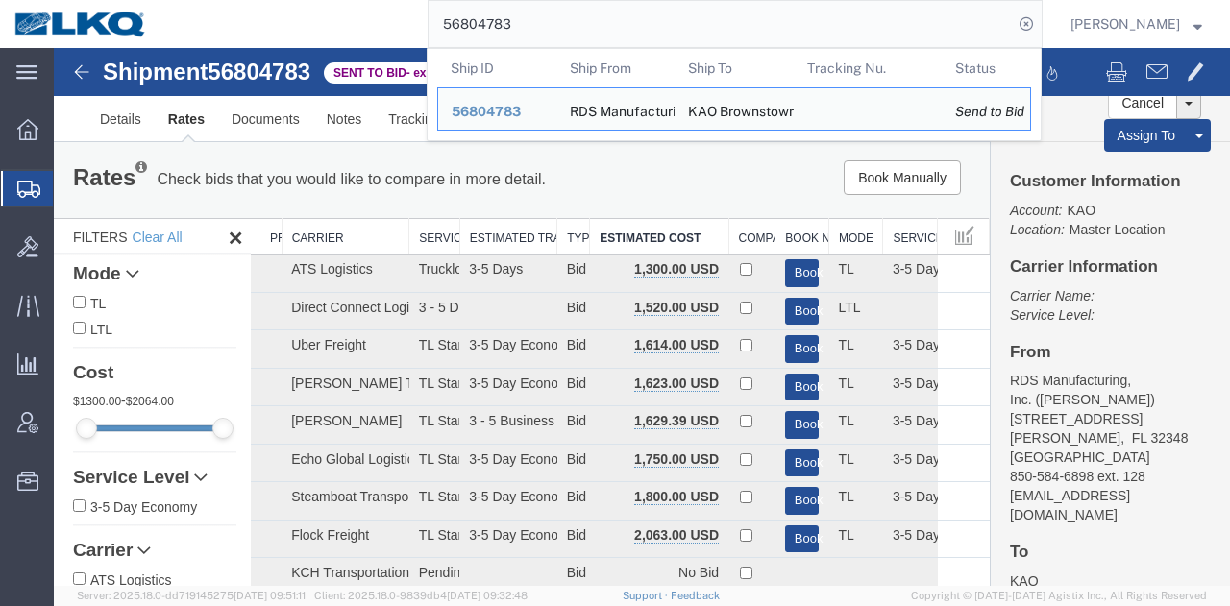
paste input "795988"
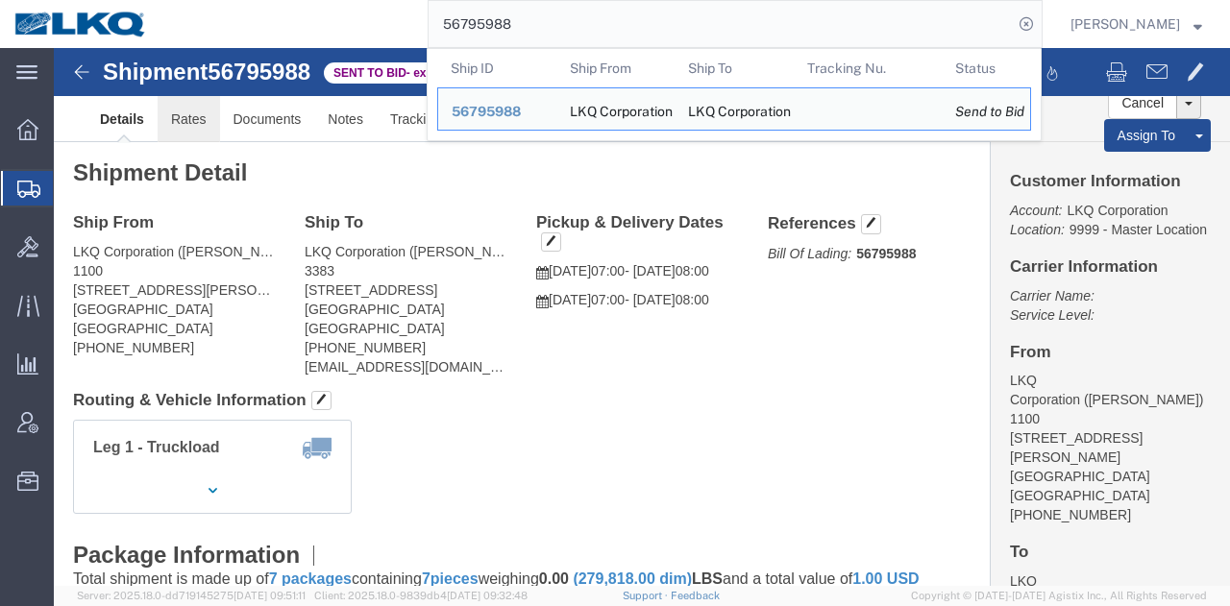
click link "Rates"
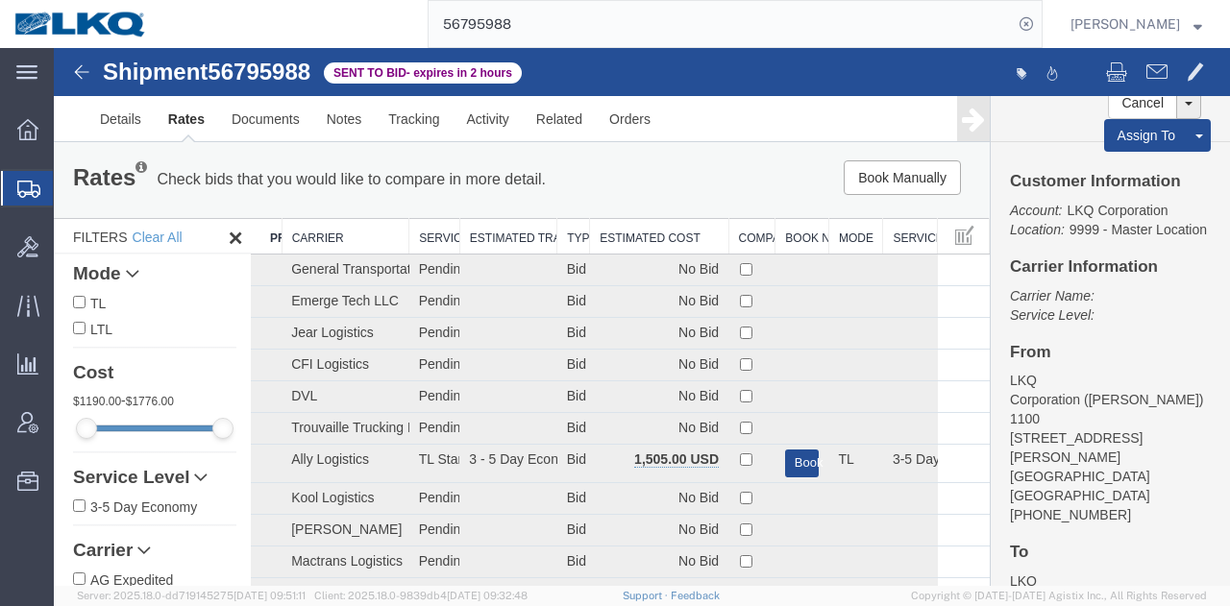
click at [662, 235] on th "Estimated Cost" at bounding box center [659, 237] width 138 height 36
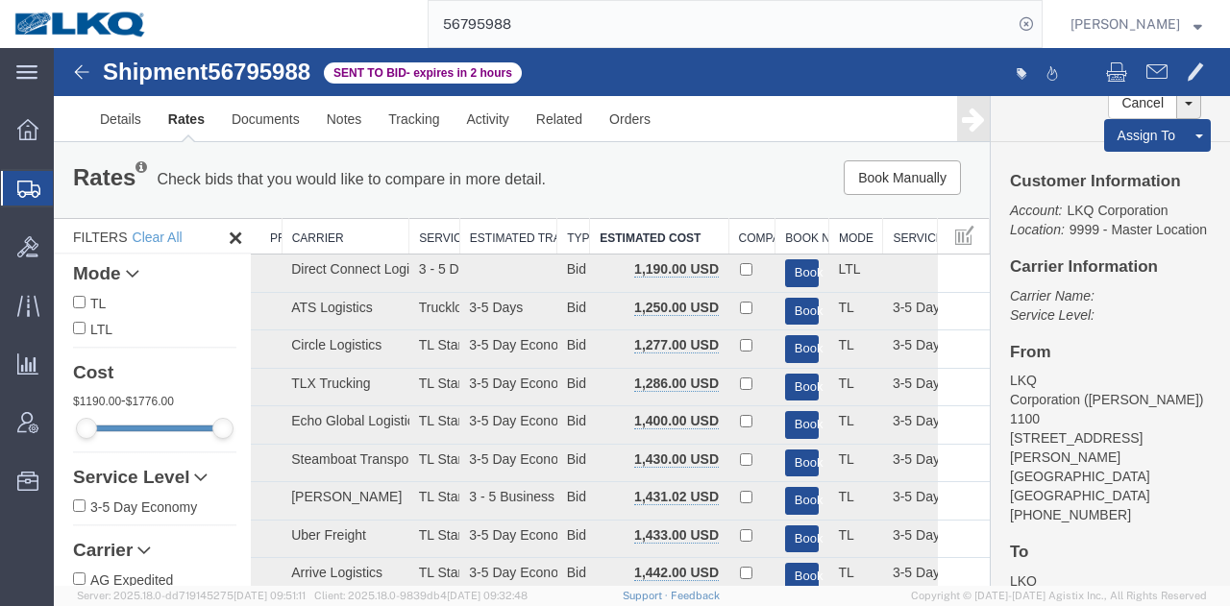
click at [714, 149] on div "Rates Check bids that you would like to compare in more detail. Compare Filter …" at bounding box center [522, 179] width 936 height 77
click at [342, 132] on link "Notes" at bounding box center [344, 119] width 62 height 46
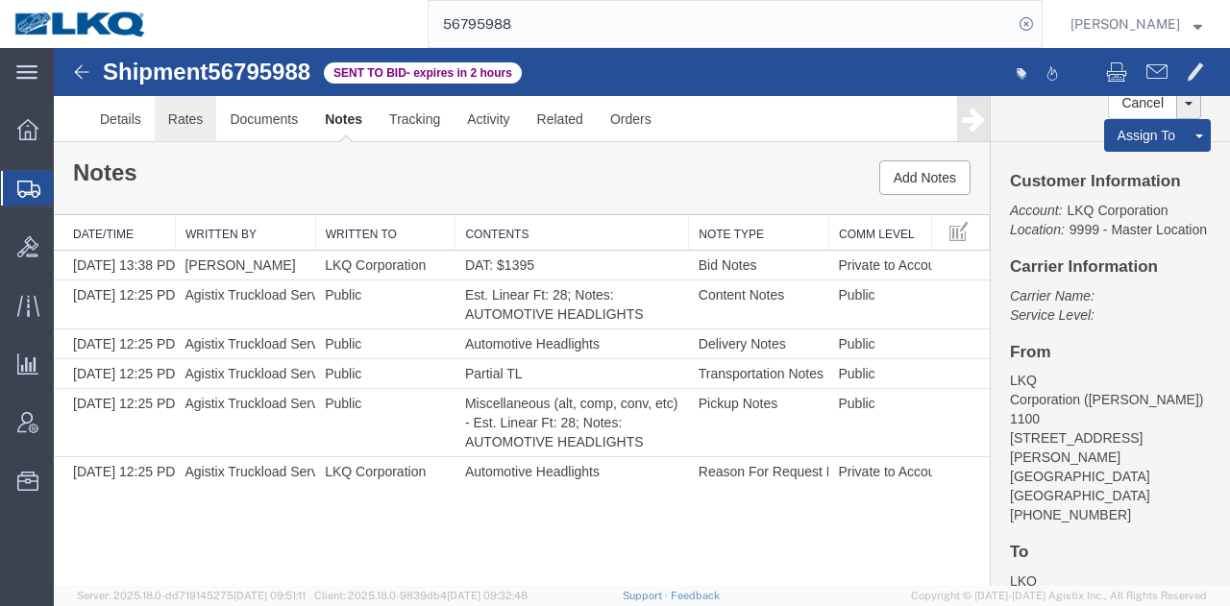
click at [164, 127] on link "Rates" at bounding box center [186, 119] width 62 height 46
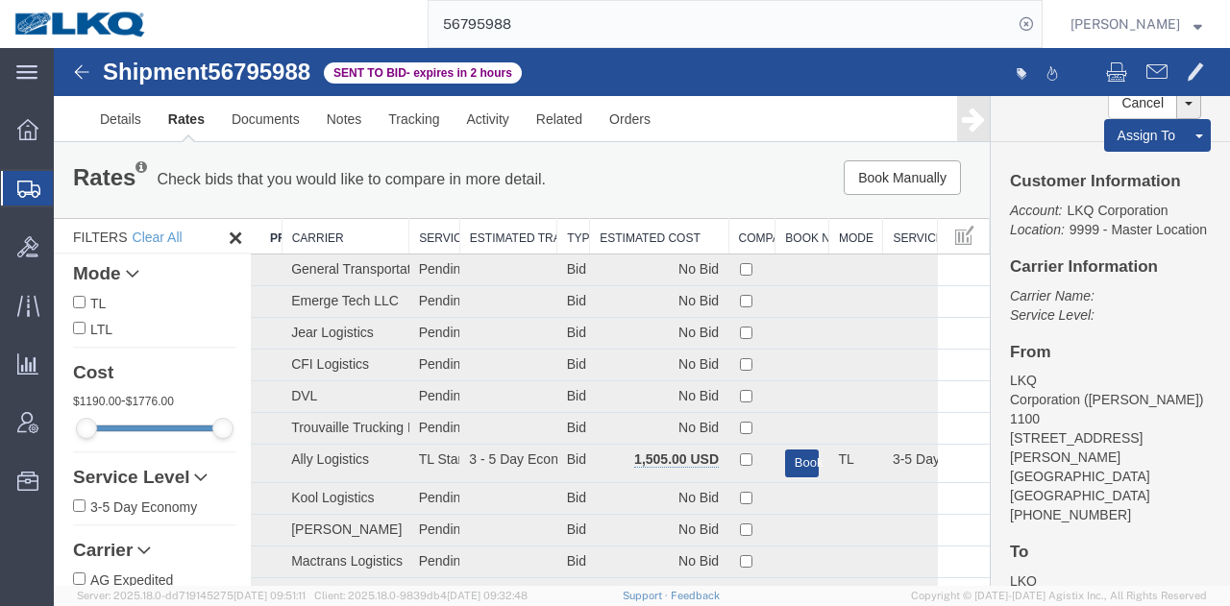
click at [620, 238] on th "Estimated Cost" at bounding box center [659, 237] width 138 height 36
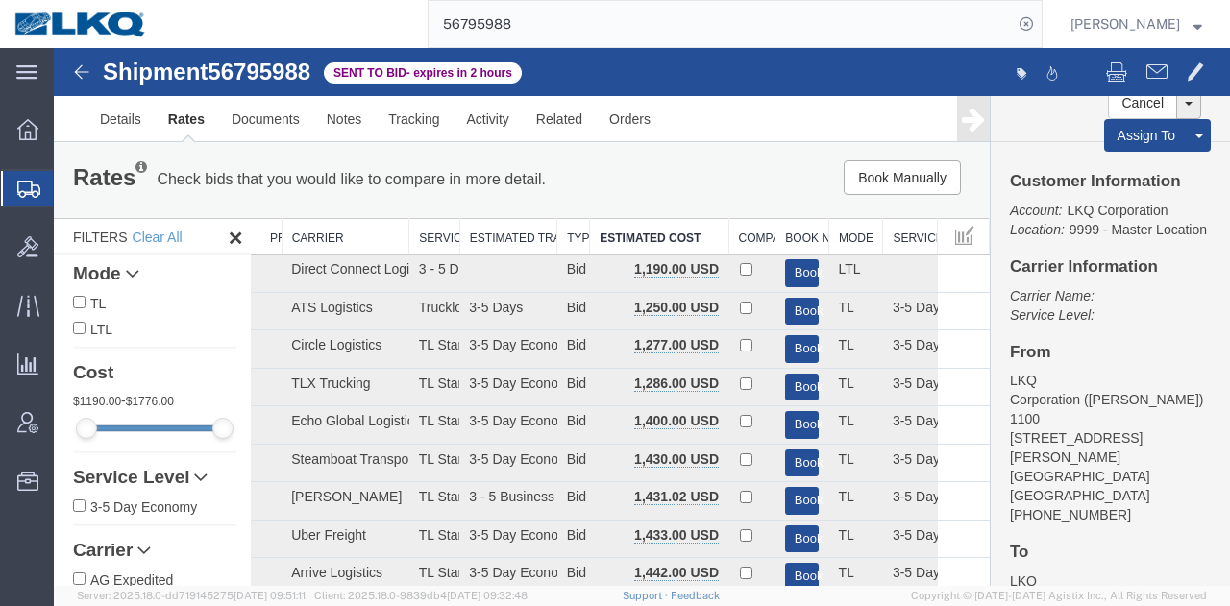
click at [838, 11] on input "56795988" at bounding box center [721, 24] width 584 height 46
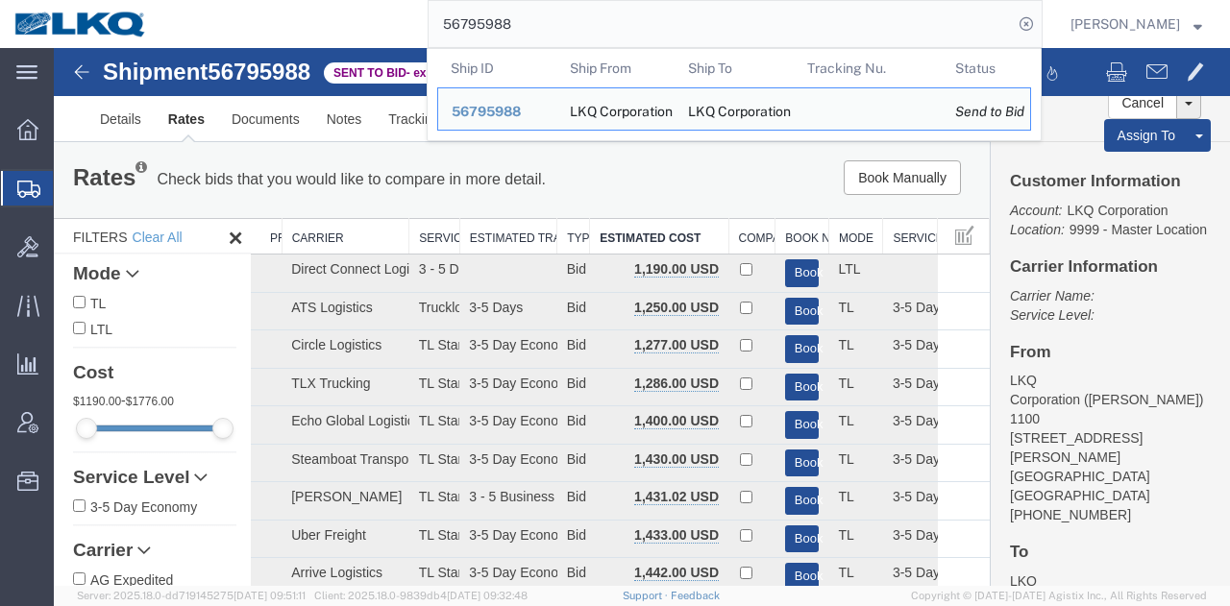
paste input "88227"
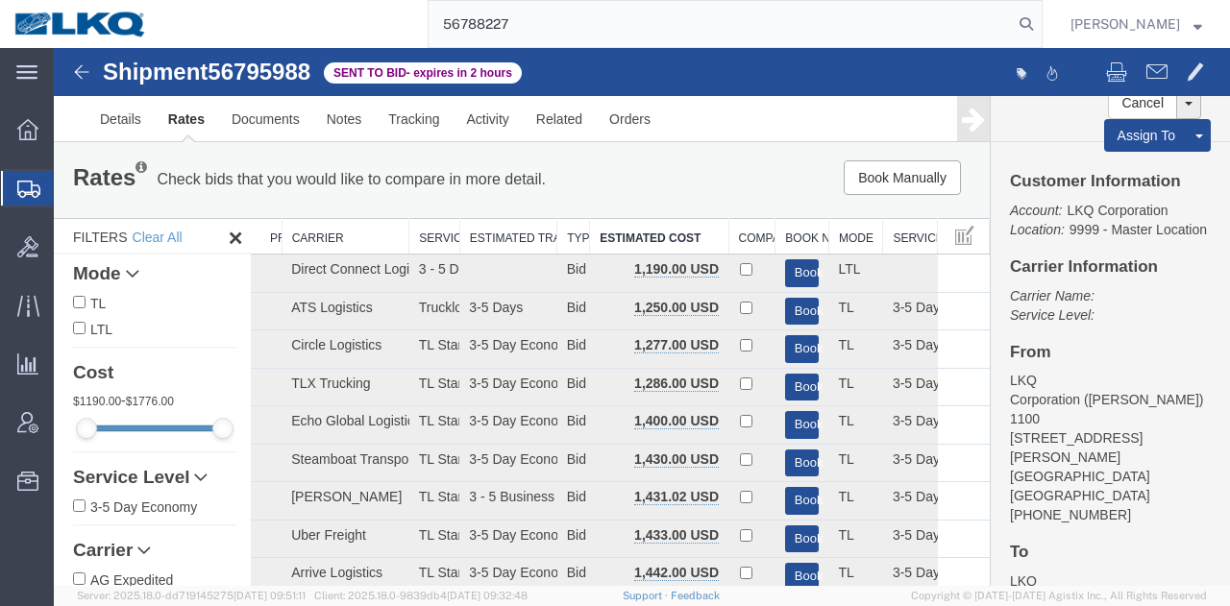
type input "56788227"
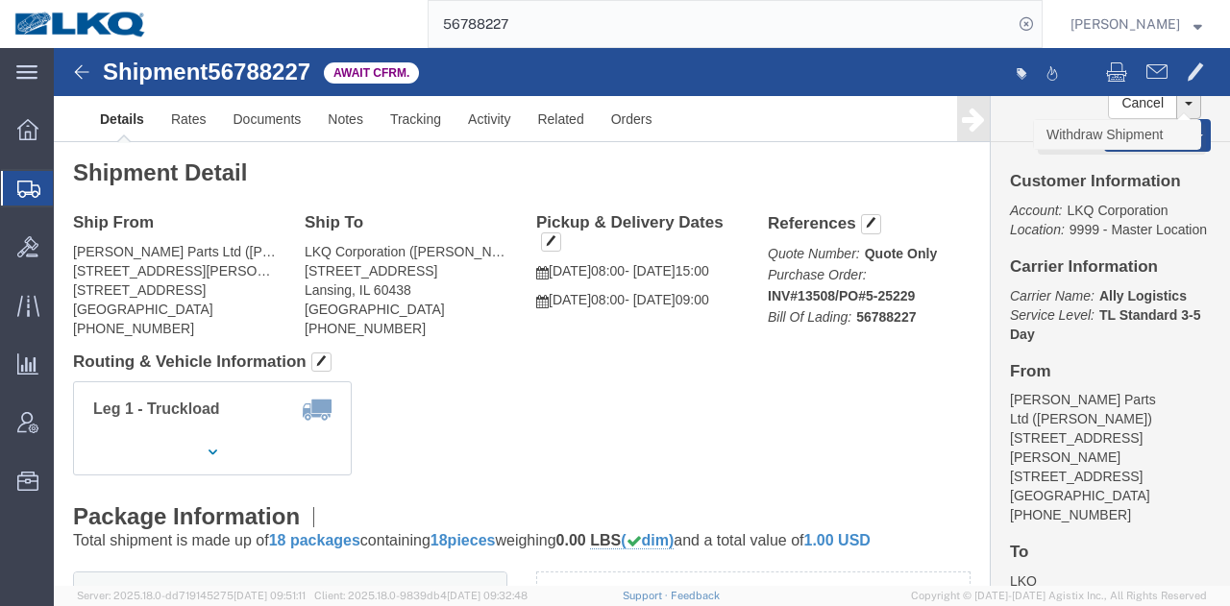
click link "Withdraw Shipment"
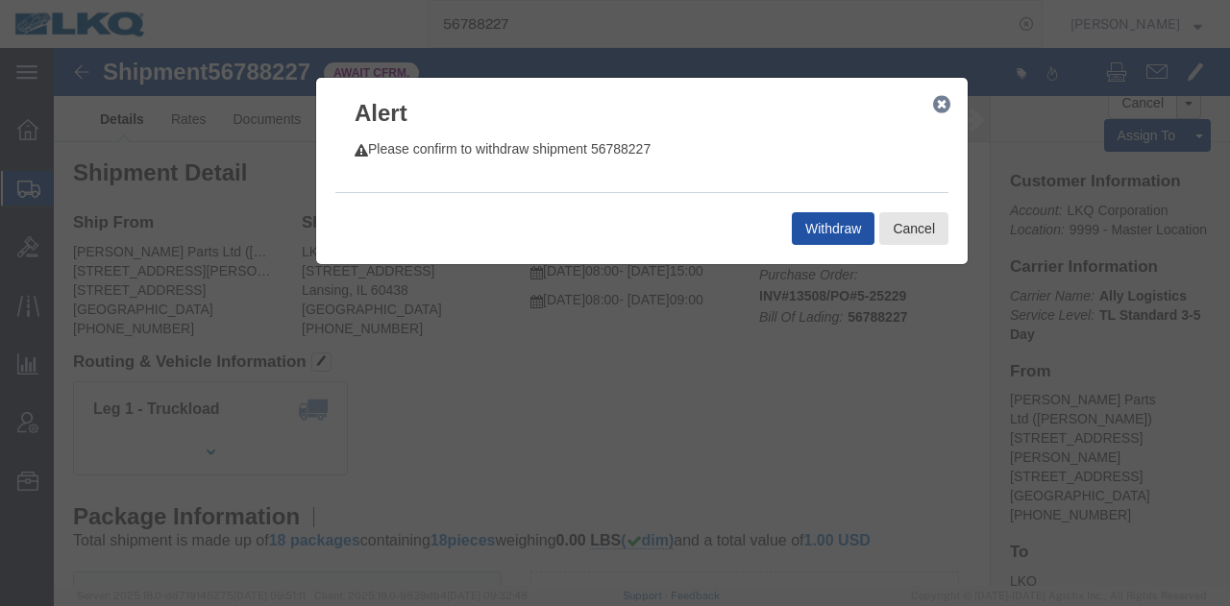
click button "Withdraw"
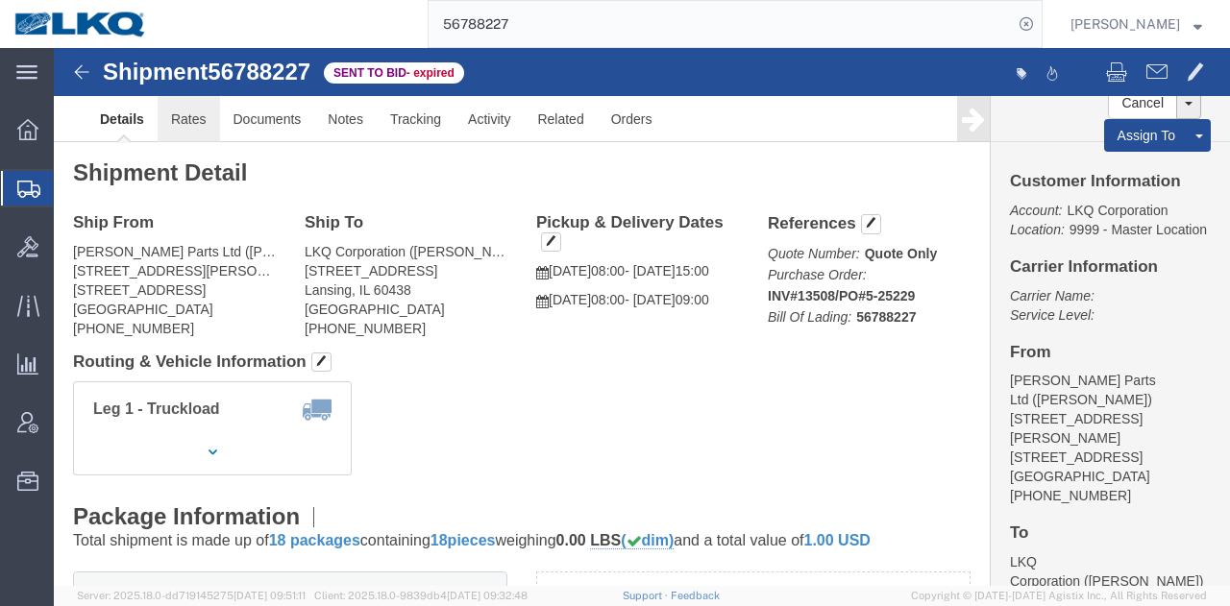
click link "Rates"
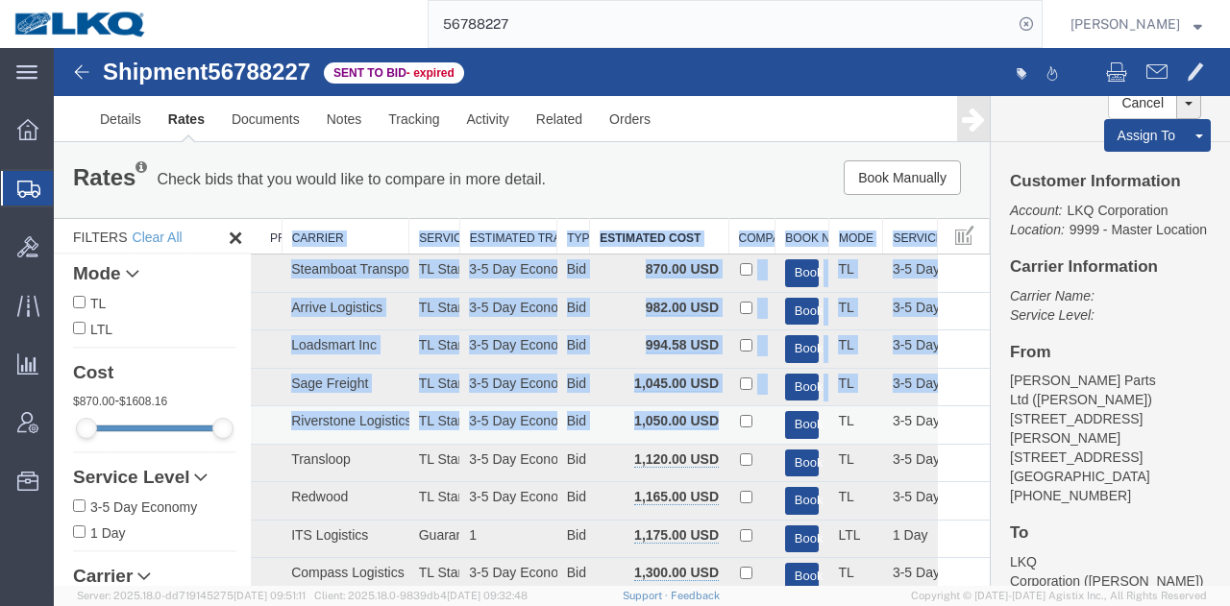
drag, startPoint x: 710, startPoint y: 418, endPoint x: 540, endPoint y: 426, distance: 170.2
copy table "arrier Service Estimated Transit Type Estimated Cost Compare Book Now Mode Serv…"
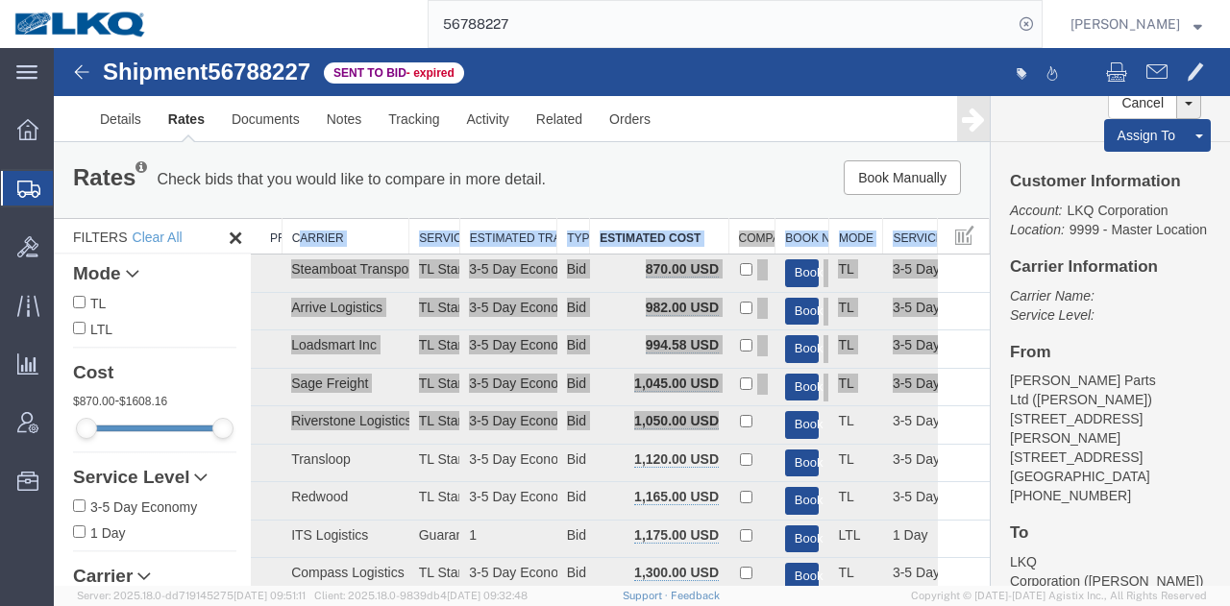
click at [648, 12] on input "56788227" at bounding box center [721, 24] width 584 height 46
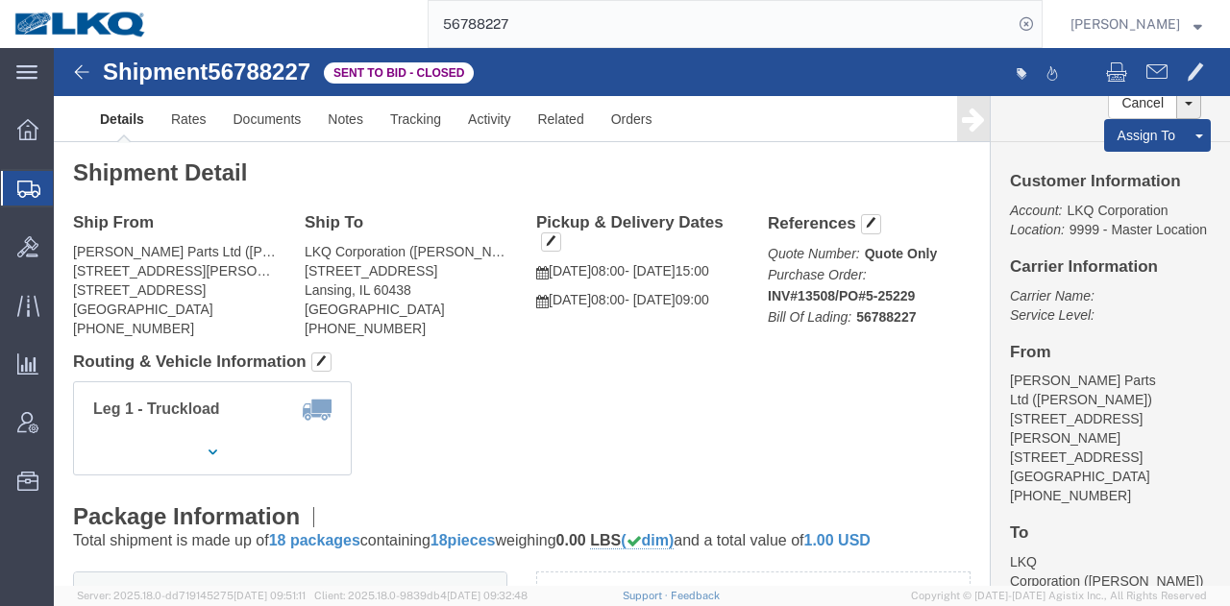
click div "Leg 1 - Truckload Vehicle 1: Standard Dry Van (53 Feet) Number of trucks: 1"
click link "Rates"
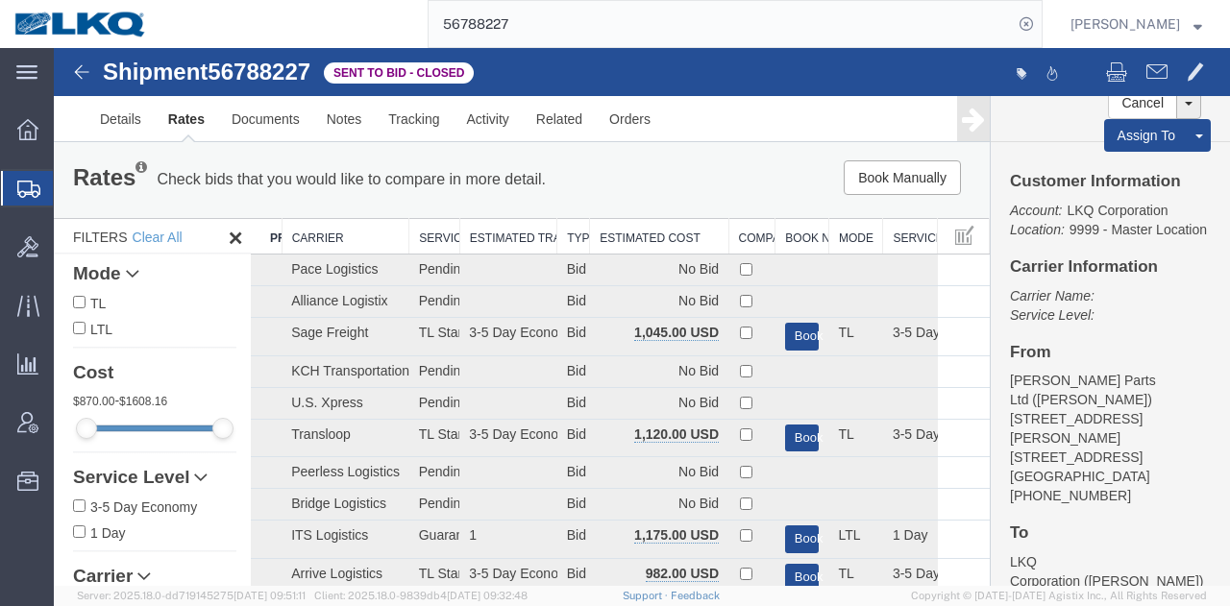
click at [669, 243] on th "Estimated Cost" at bounding box center [659, 237] width 138 height 36
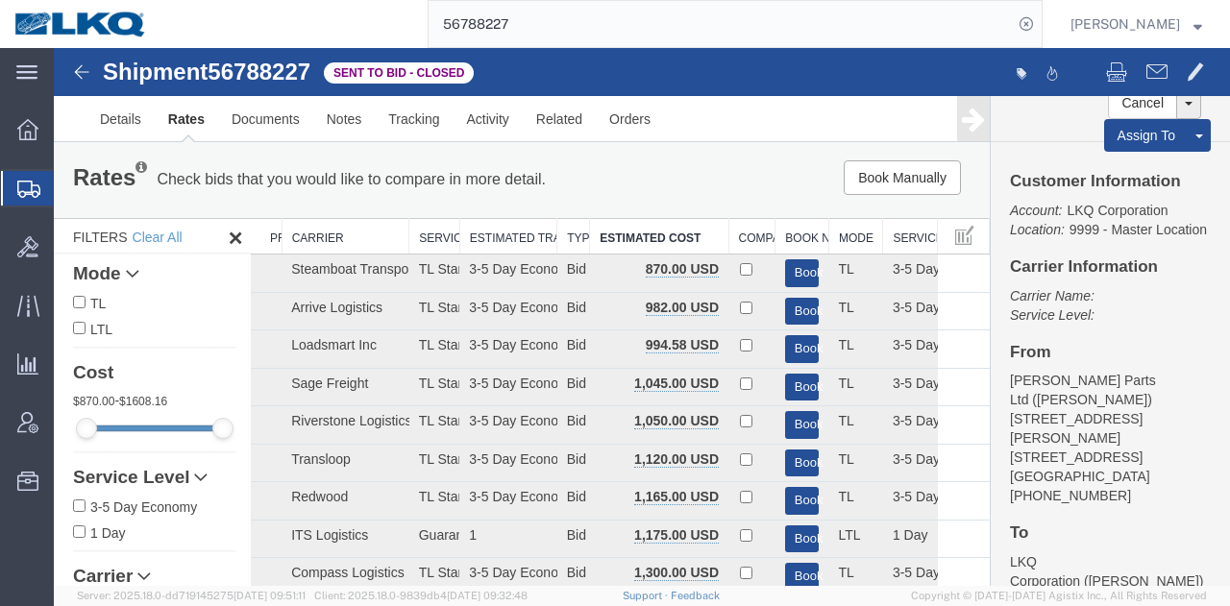
click at [699, 162] on div "Book Manually Pause Continue" at bounding box center [792, 177] width 386 height 35
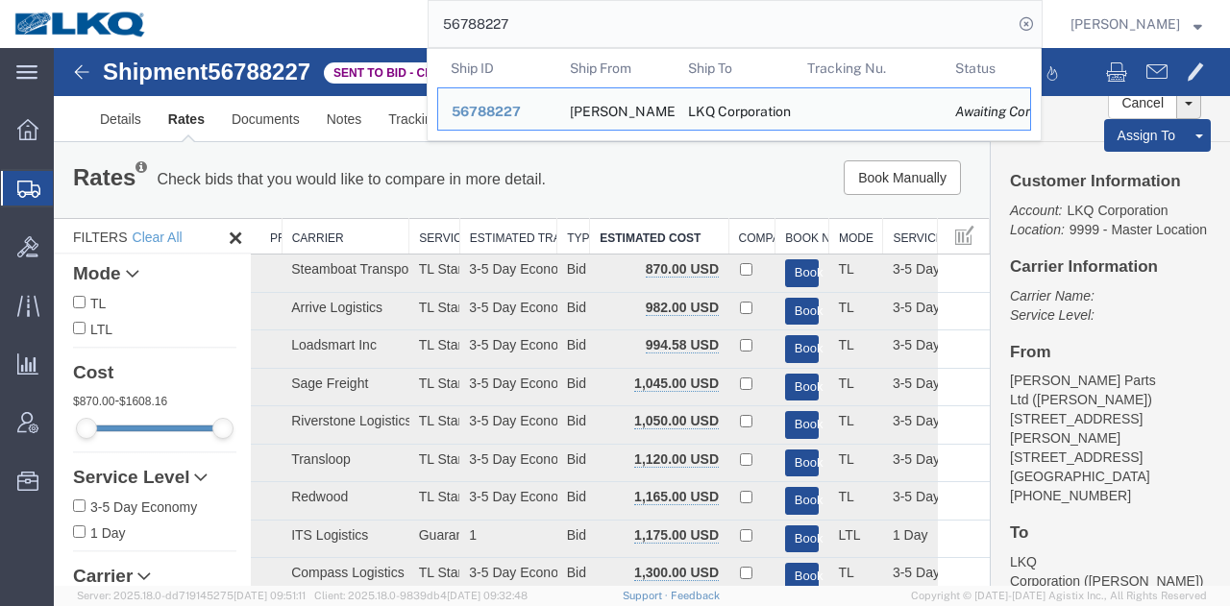
click at [813, 12] on input "56788227" at bounding box center [721, 24] width 584 height 46
paste input "439369"
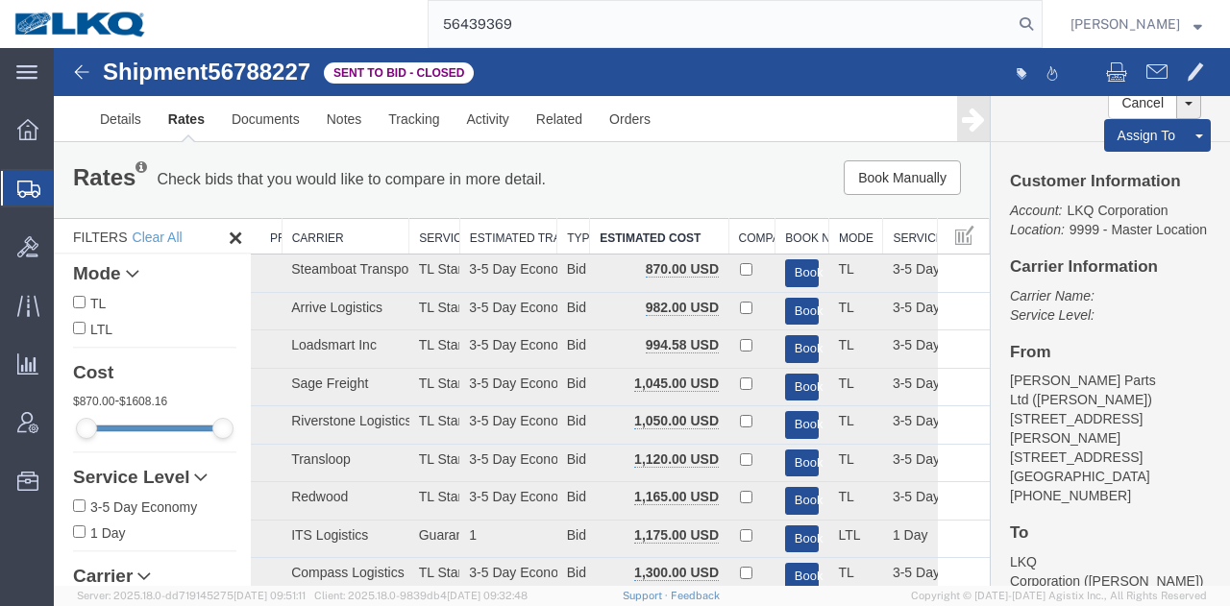
type input "56439369"
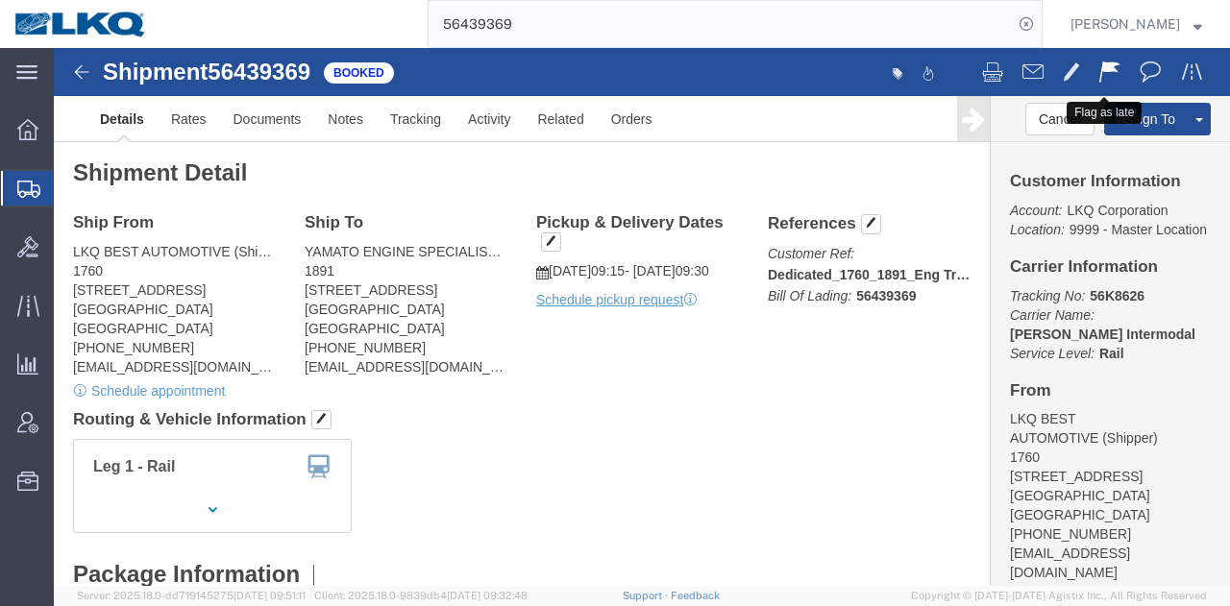
click span
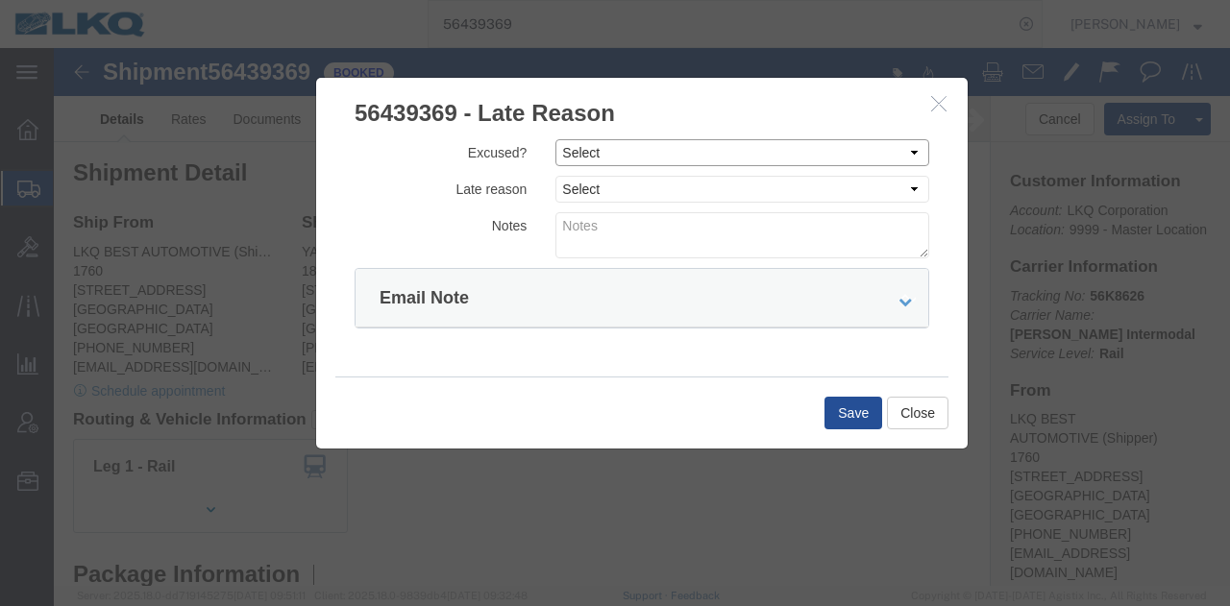
click select "Select Excused Not Excused"
select select "NOT_EXCUSED"
click select "Select Excused Not Excused"
click select "Select Bad Carrier Data Carrier Admin Error Delay Accident Driver Error Lack of…"
select select "DRIVER_ERROR"
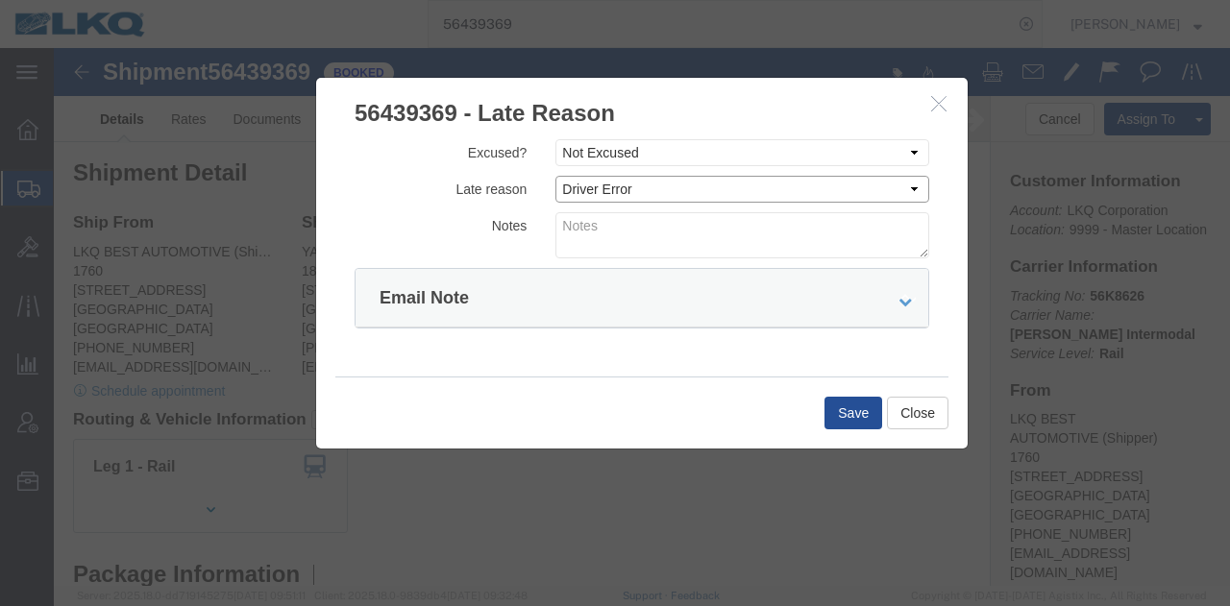
click select "Select Bad Carrier Data Carrier Admin Error Delay Accident Driver Error Lack of…"
click textarea
type textarea "09/12 pickup"
click button "Save"
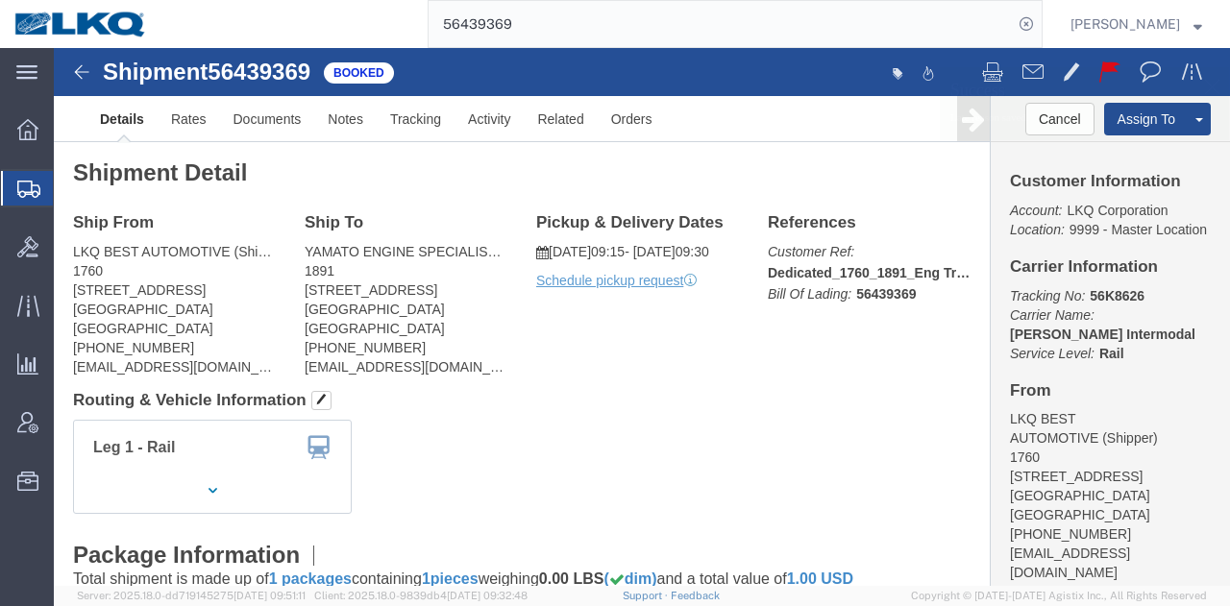
click div "Ship From LKQ BEST AUTOMOTIVE (Shipper) 1760 [STREET_ADDRESS] [PHONE_NUMBER] [E…"
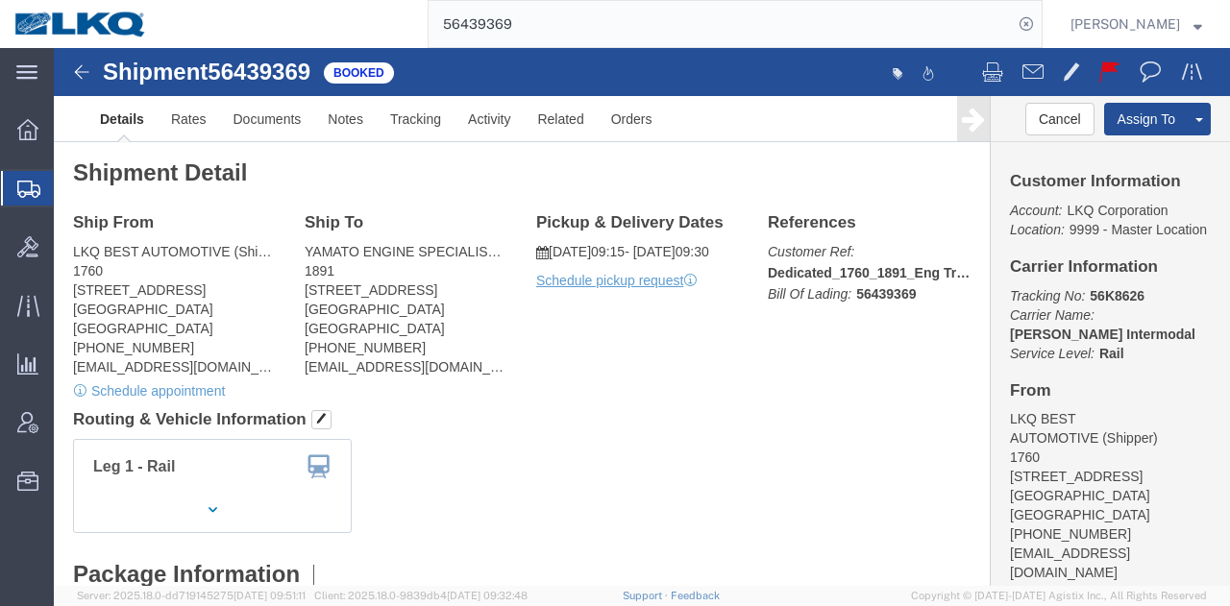
click h4 "Pickup & Delivery Dates"
click link "Rates"
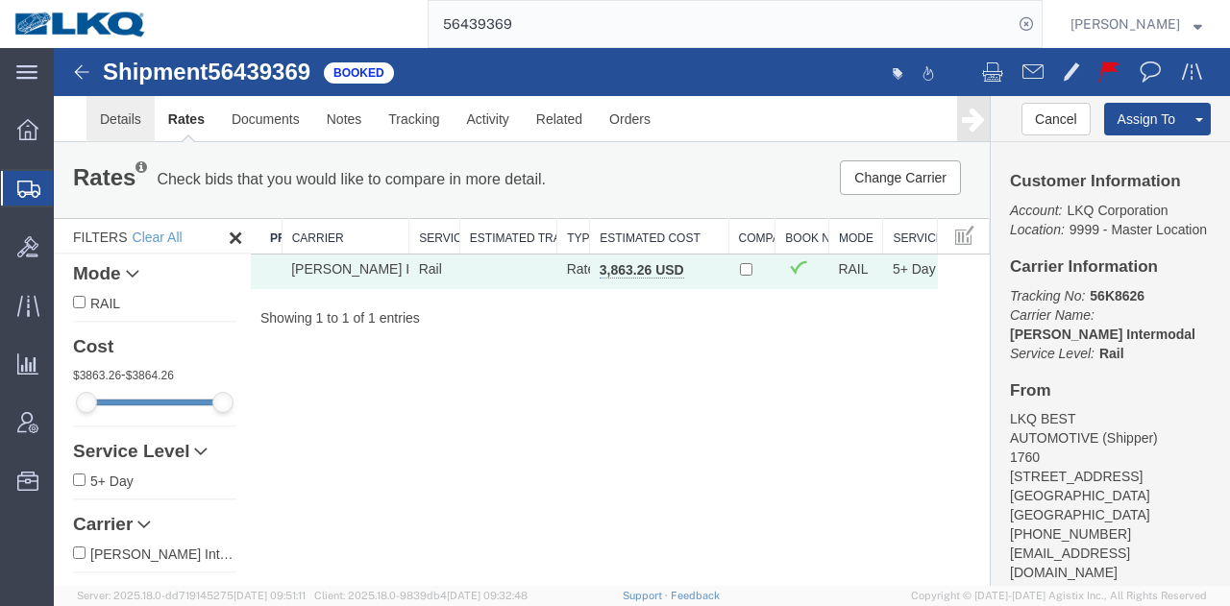
click at [125, 129] on link "Details" at bounding box center [120, 119] width 68 height 46
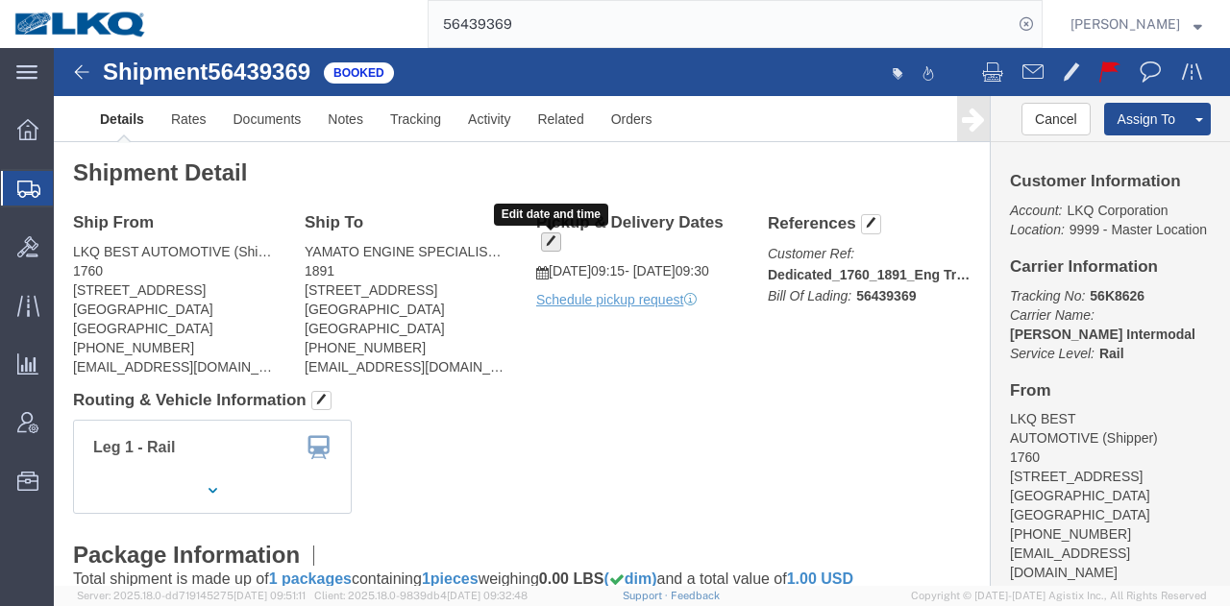
click span "button"
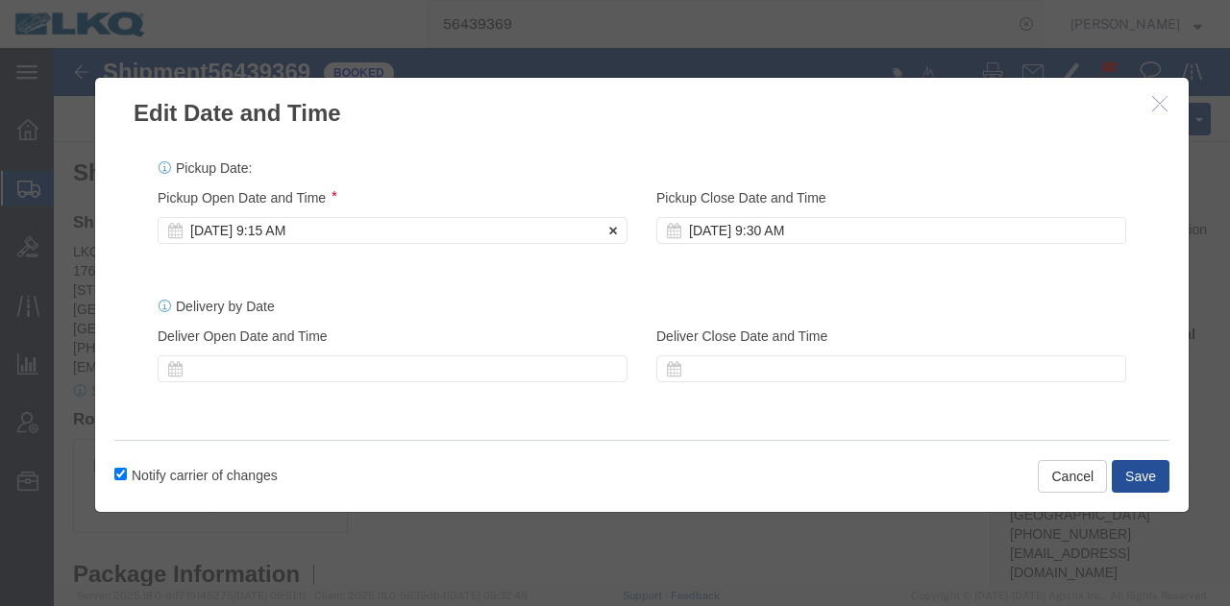
click div "[DATE] 9:15 AM"
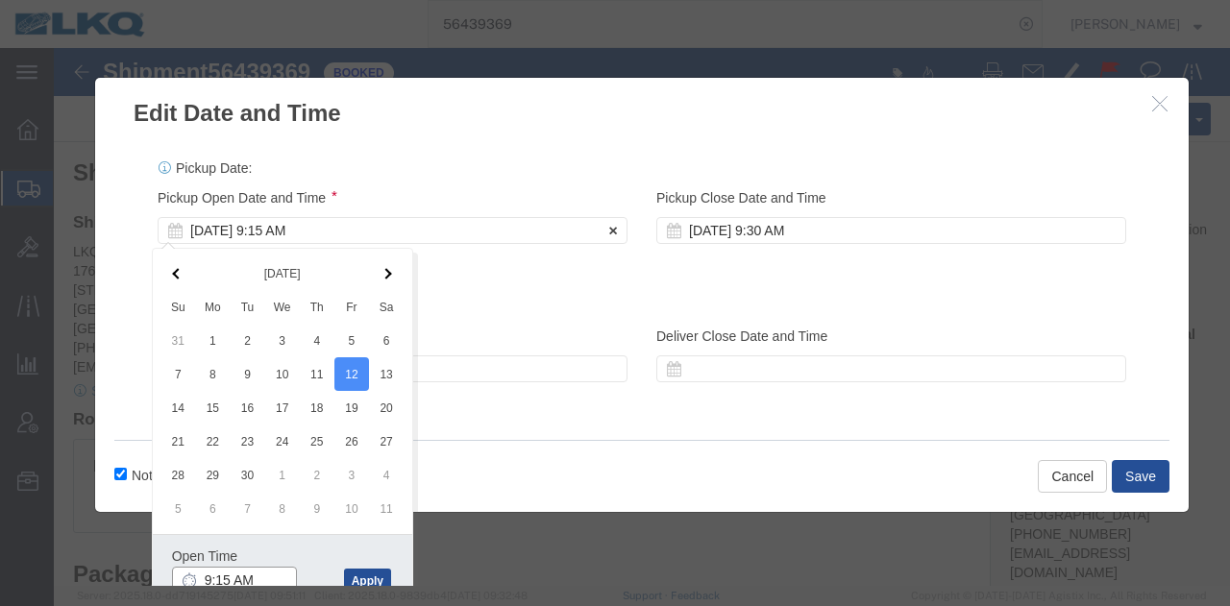
scroll to position [3, 0]
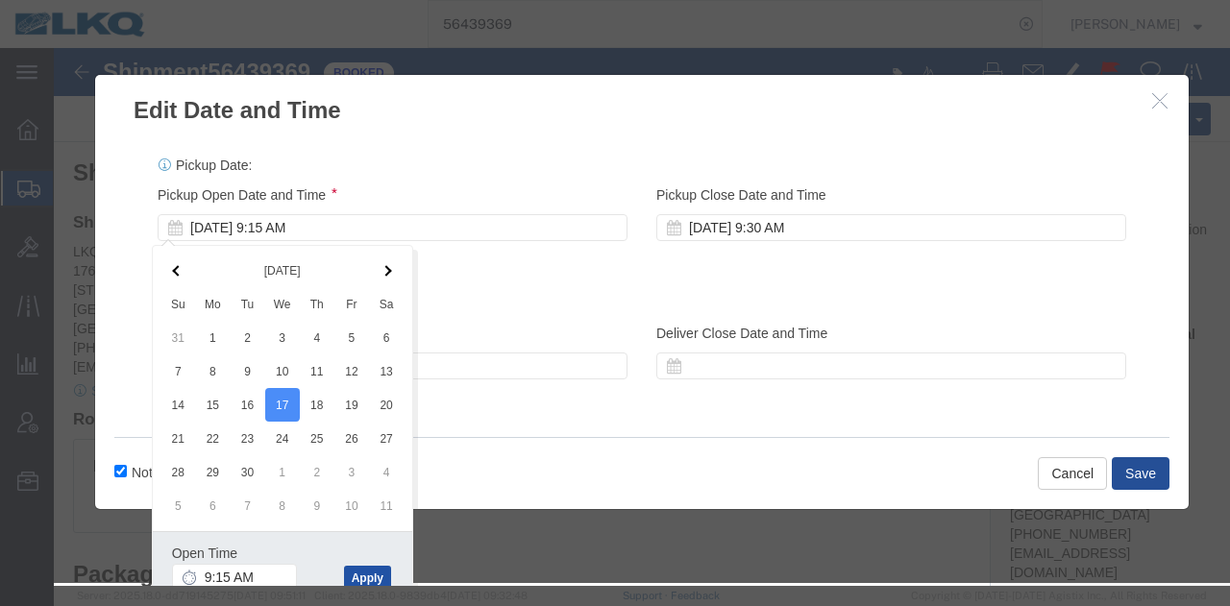
click button "Apply"
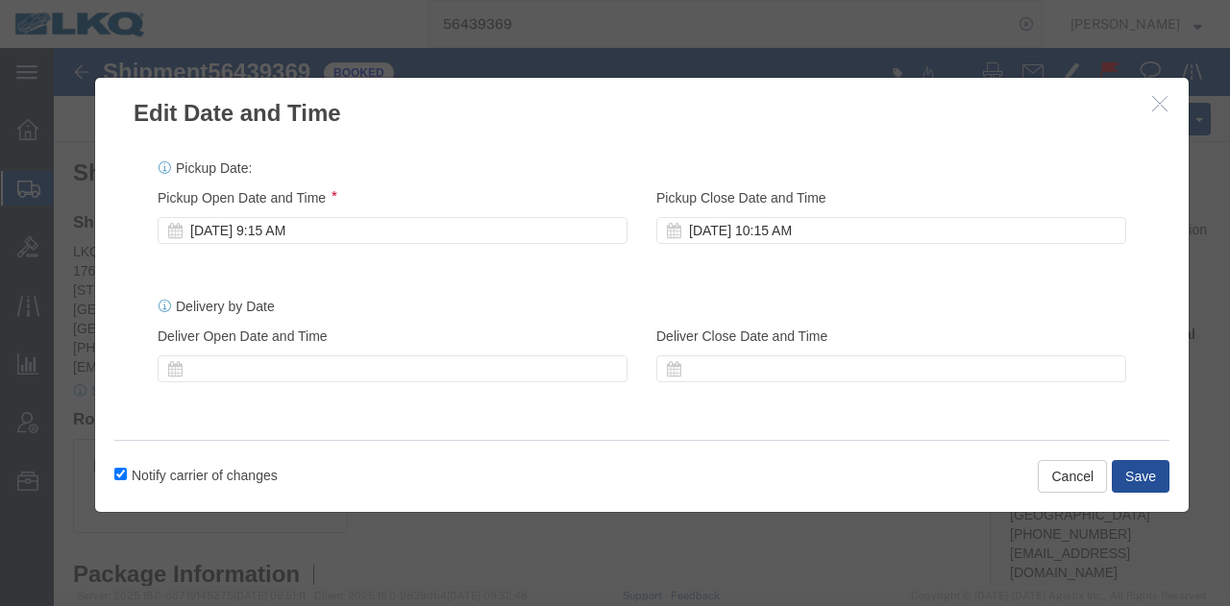
scroll to position [0, 0]
click button "Save"
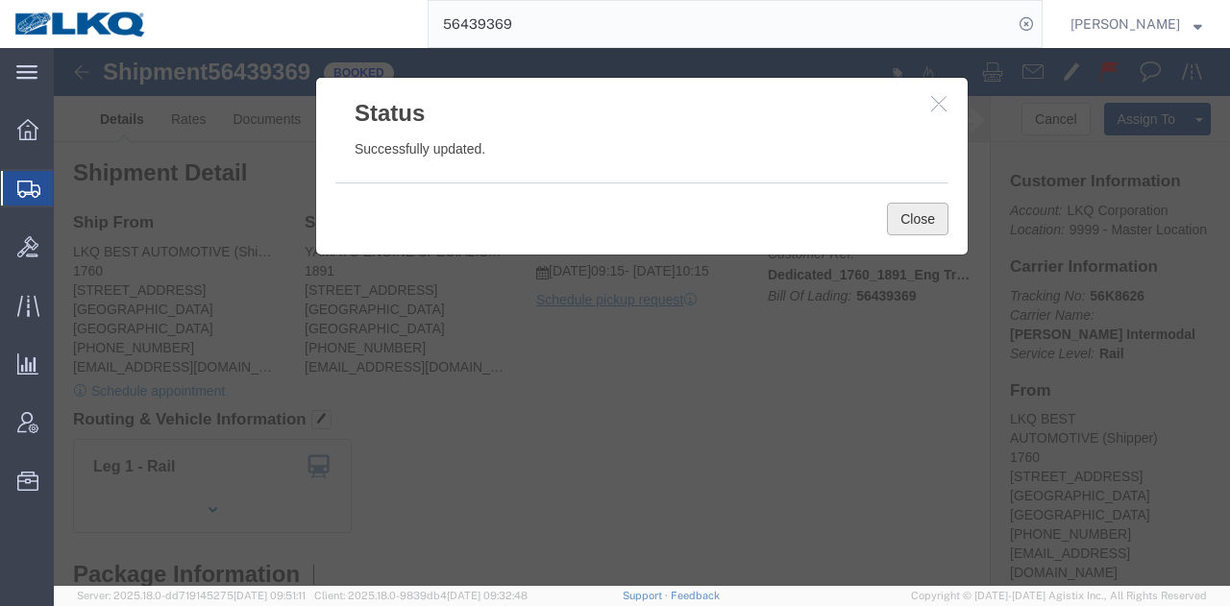
click button "Close"
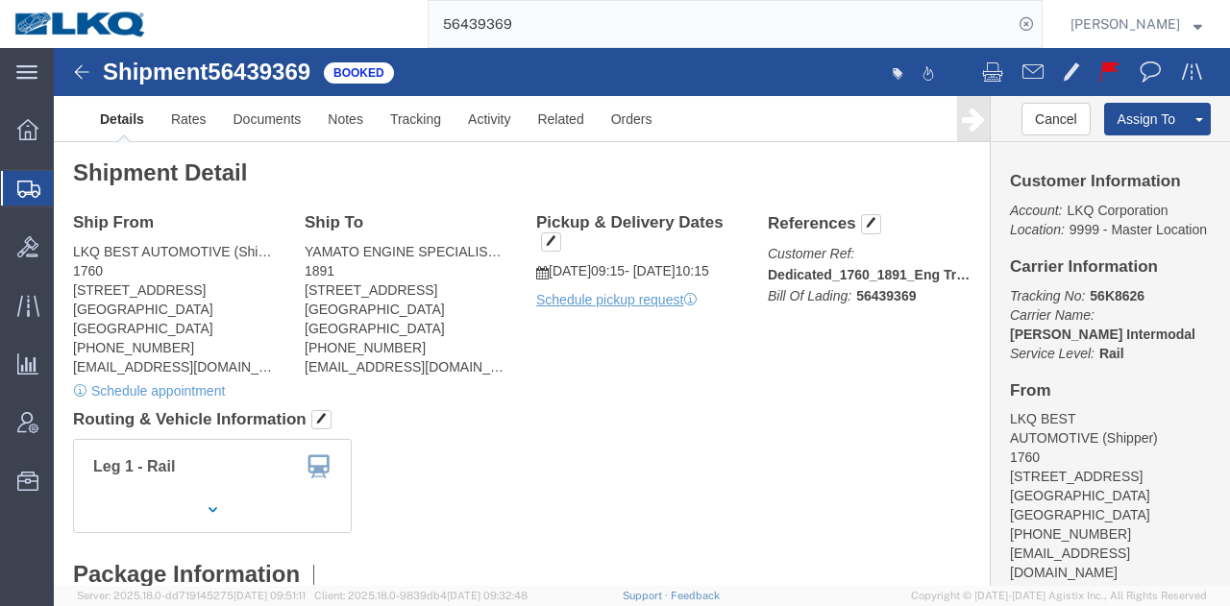
click at [723, 31] on input "56439369" at bounding box center [721, 24] width 584 height 46
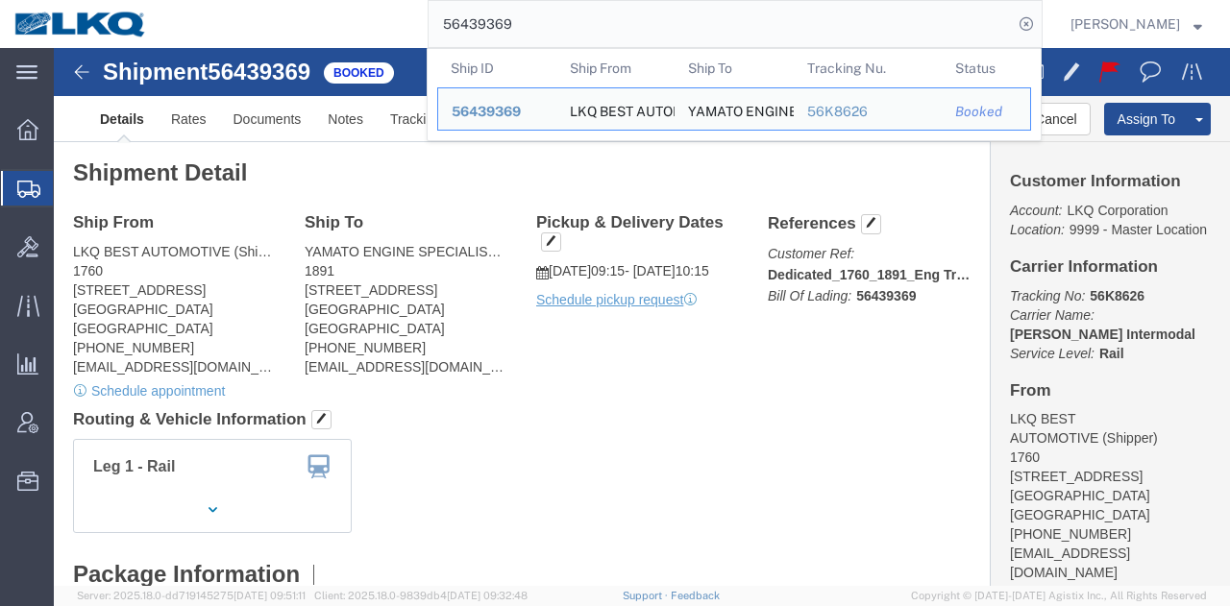
paste input "804783"
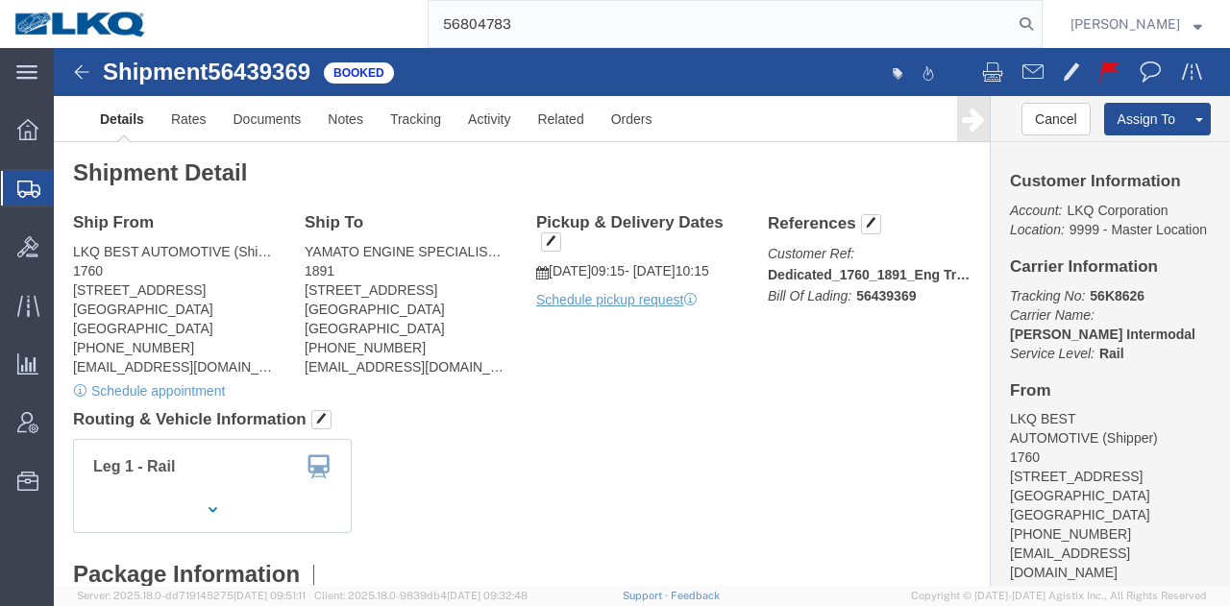
type input "56804783"
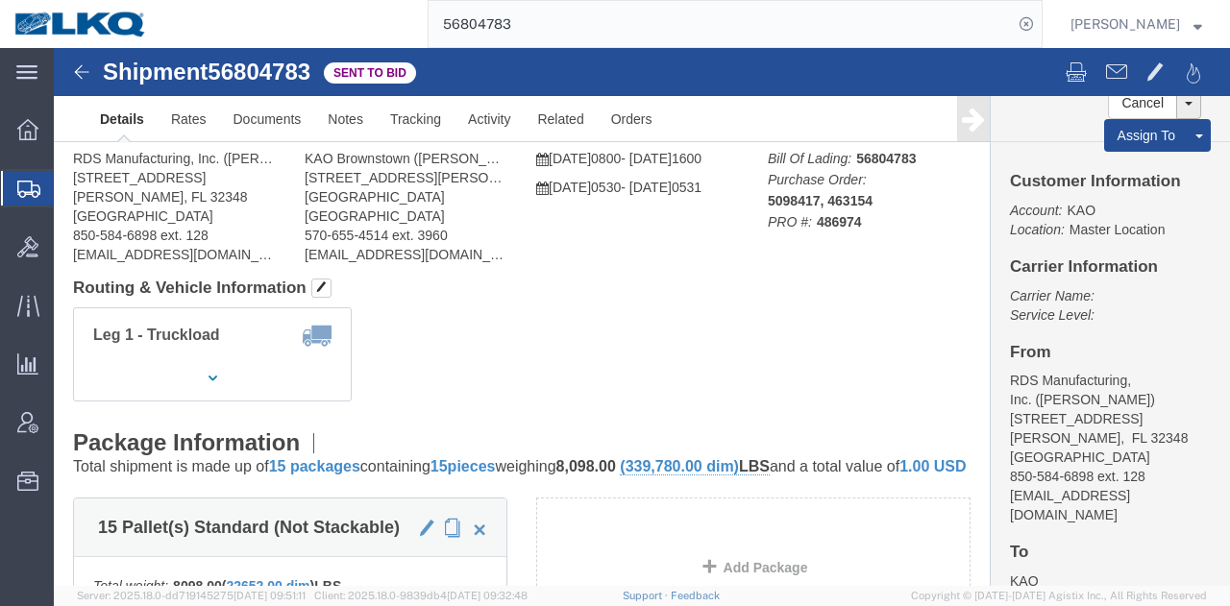
click div "Leg 1 - Truckload Vehicle 1: Standard Dry Van (53 Feet) Number of trucks: 1"
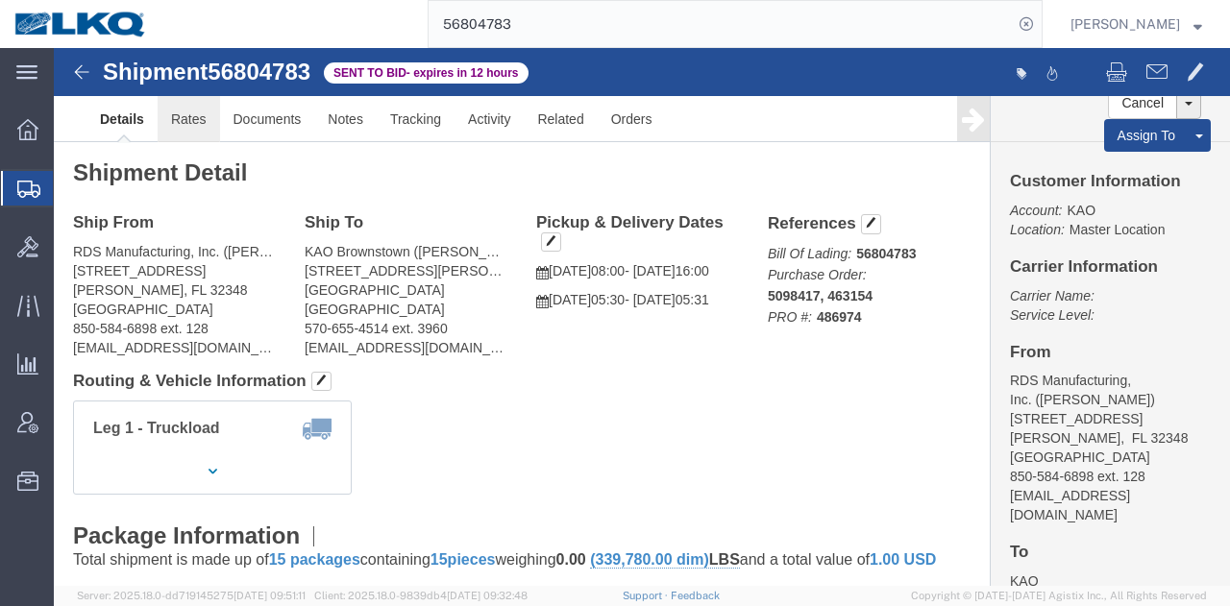
drag, startPoint x: 190, startPoint y: 120, endPoint x: 136, endPoint y: 72, distance: 72.1
click link "Rates"
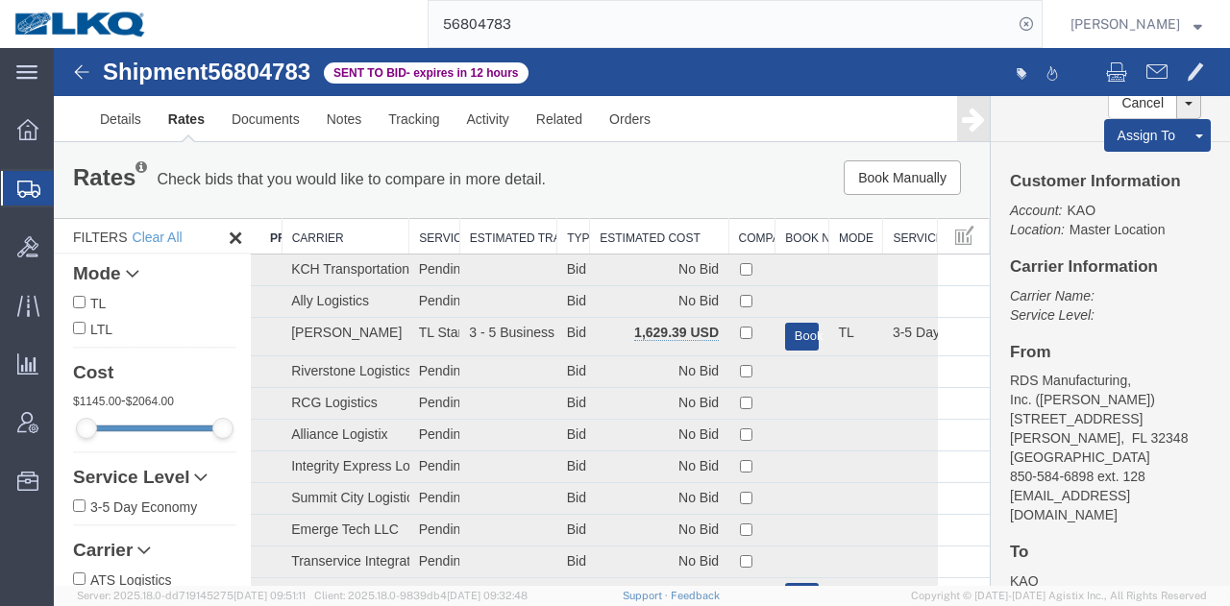
click at [657, 239] on th "Estimated Cost" at bounding box center [659, 237] width 138 height 36
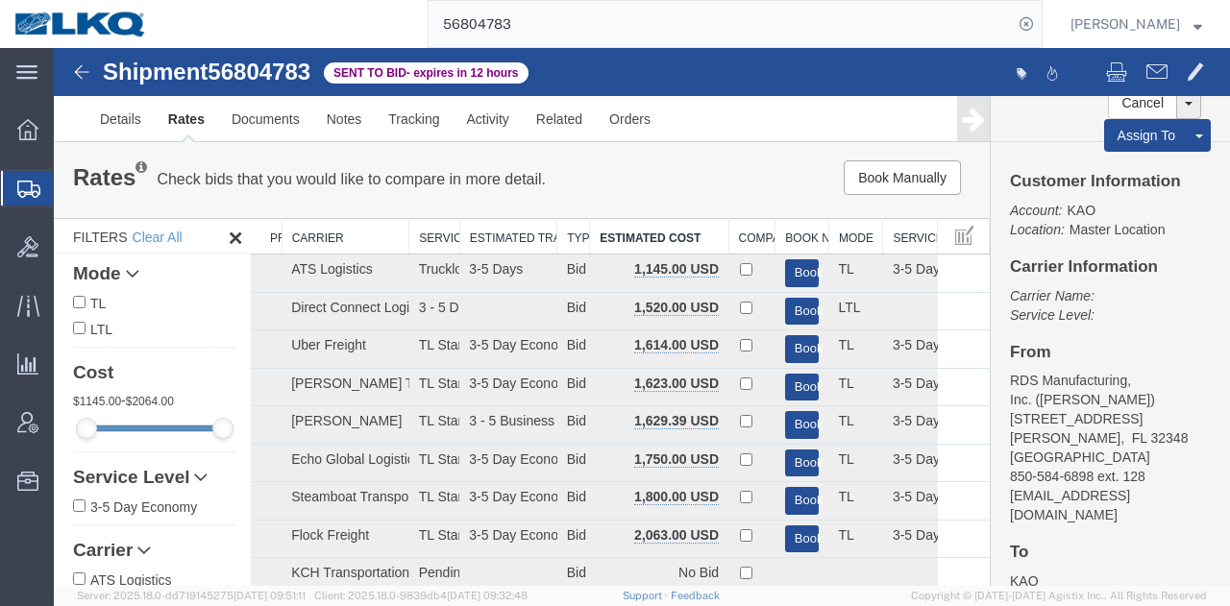
click at [709, 183] on div "Book Manually Pause Continue" at bounding box center [792, 177] width 386 height 35
click at [701, 179] on div "Book Manually Pause Continue" at bounding box center [792, 177] width 386 height 35
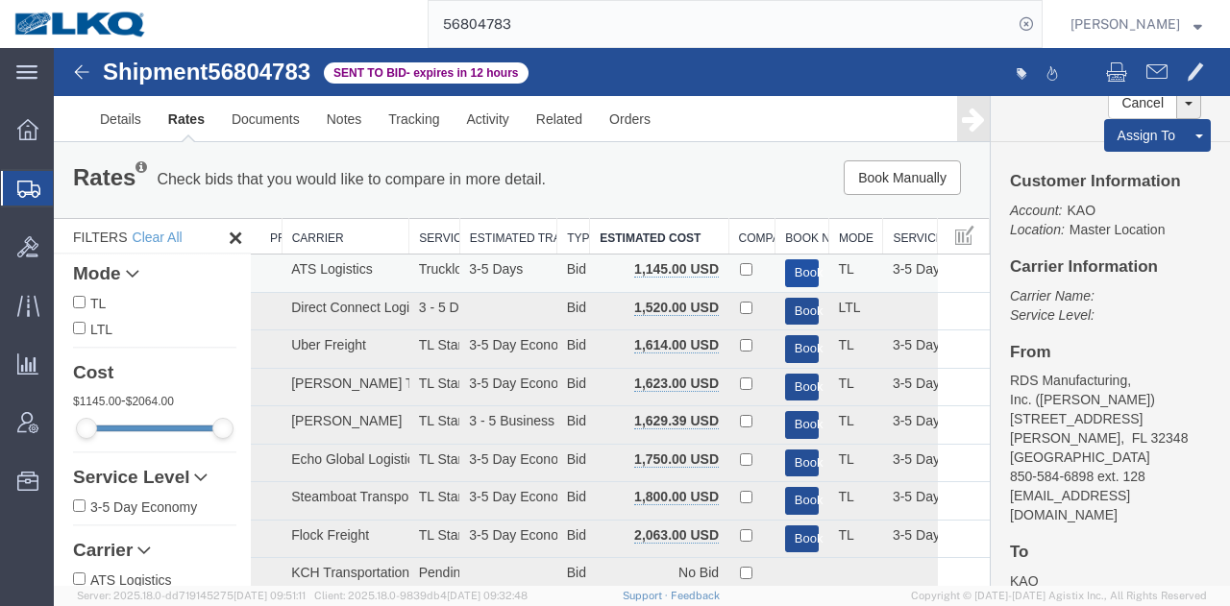
click at [786, 266] on button "Book" at bounding box center [802, 273] width 35 height 28
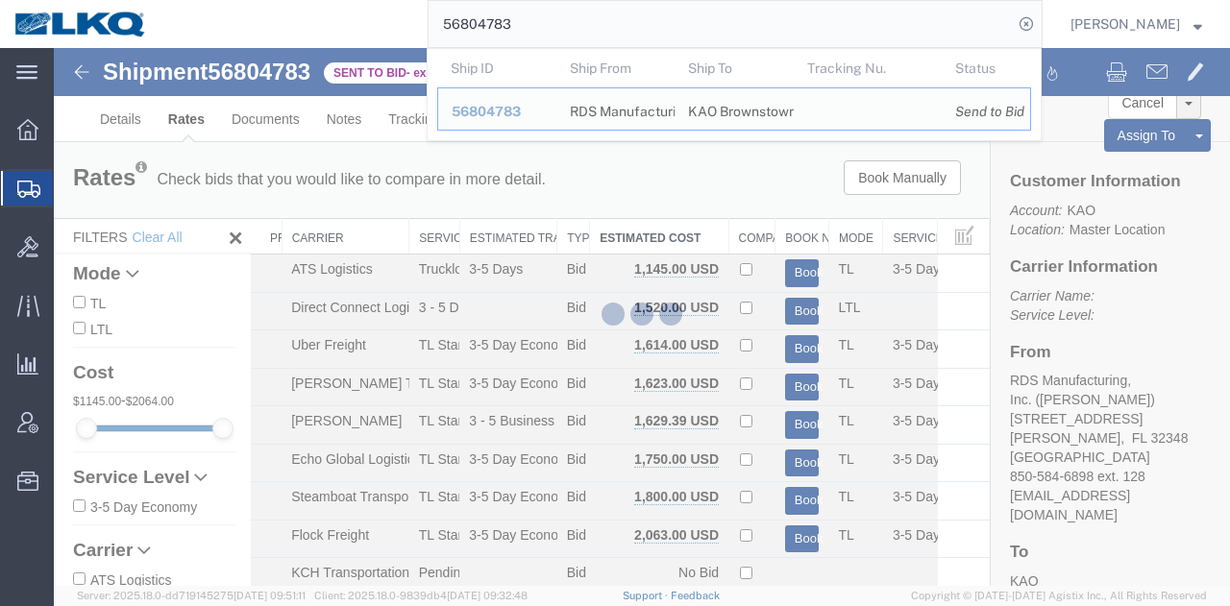
click at [765, 26] on input "56804783" at bounding box center [721, 24] width 584 height 46
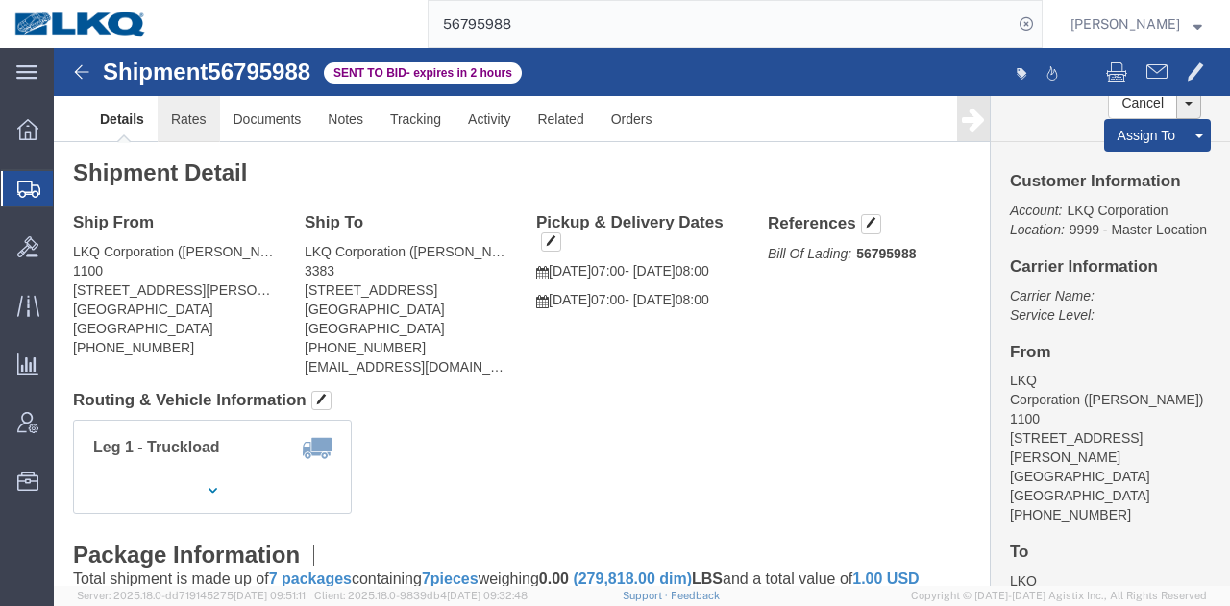
click link "Rates"
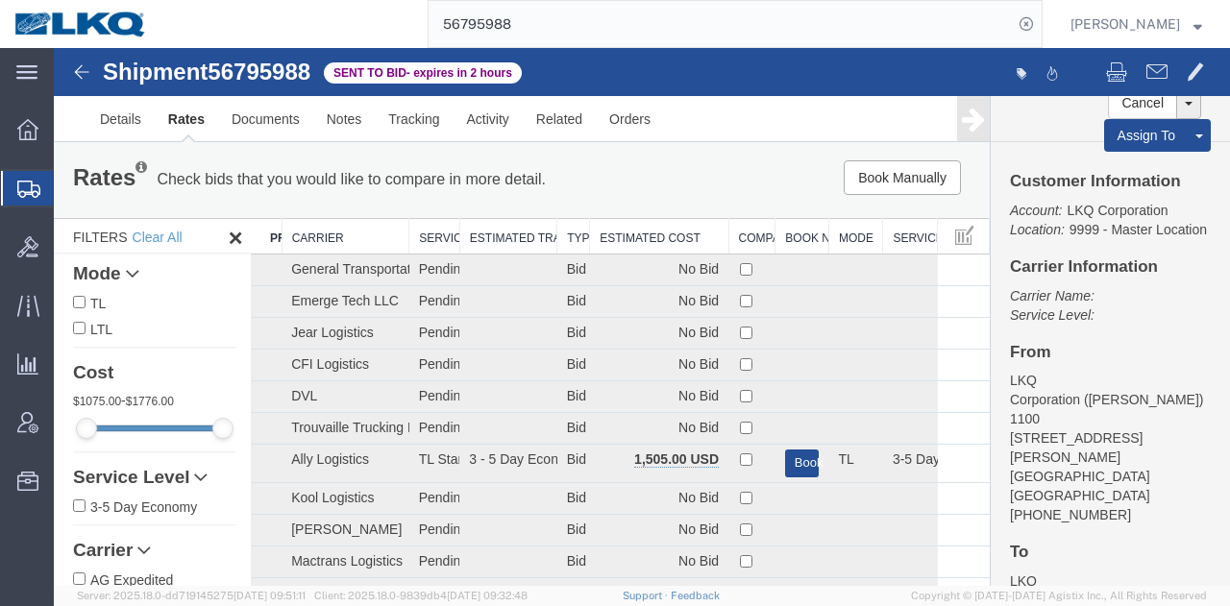
click at [619, 226] on th "Estimated Cost" at bounding box center [659, 237] width 138 height 36
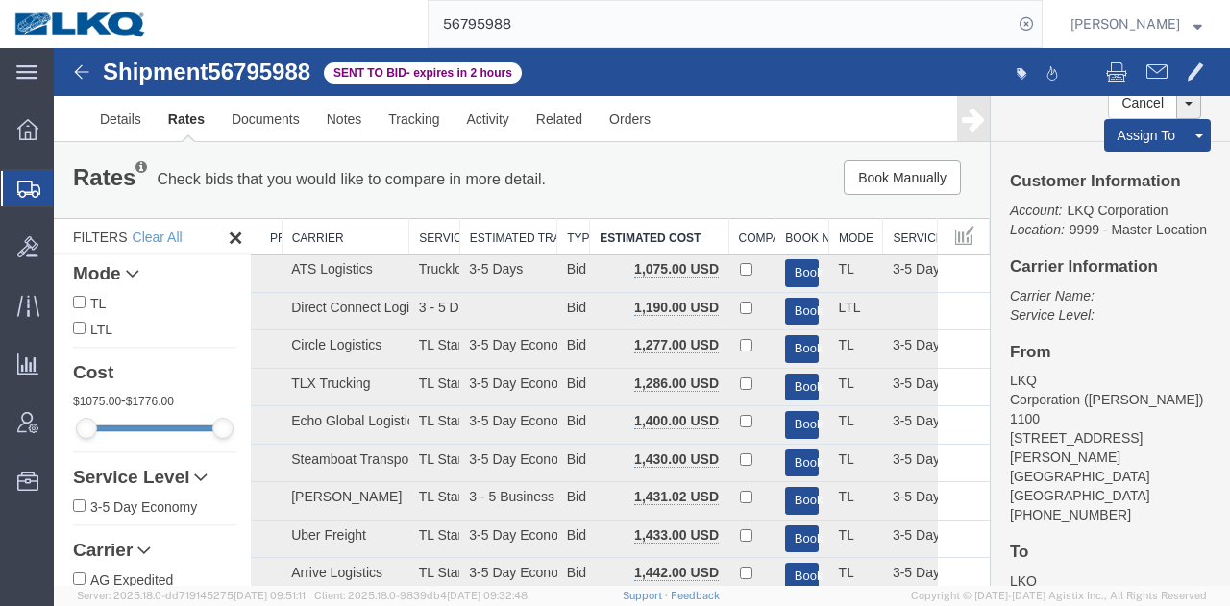
click at [708, 176] on div "Book Manually Pause Continue" at bounding box center [792, 177] width 386 height 35
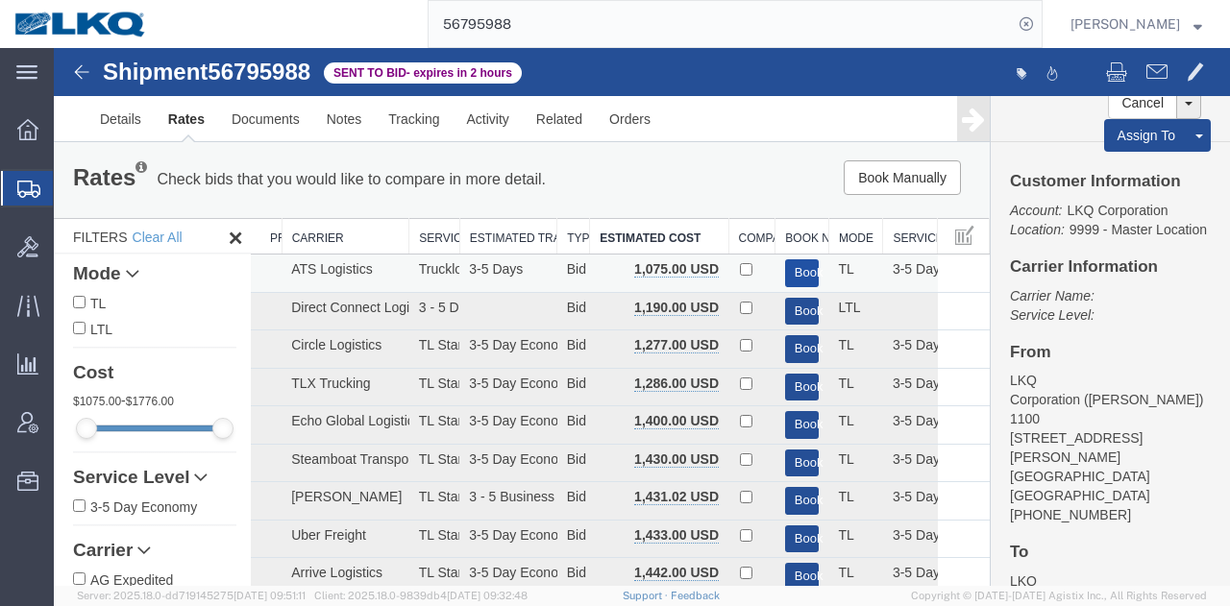
click at [793, 268] on button "Book" at bounding box center [802, 273] width 35 height 28
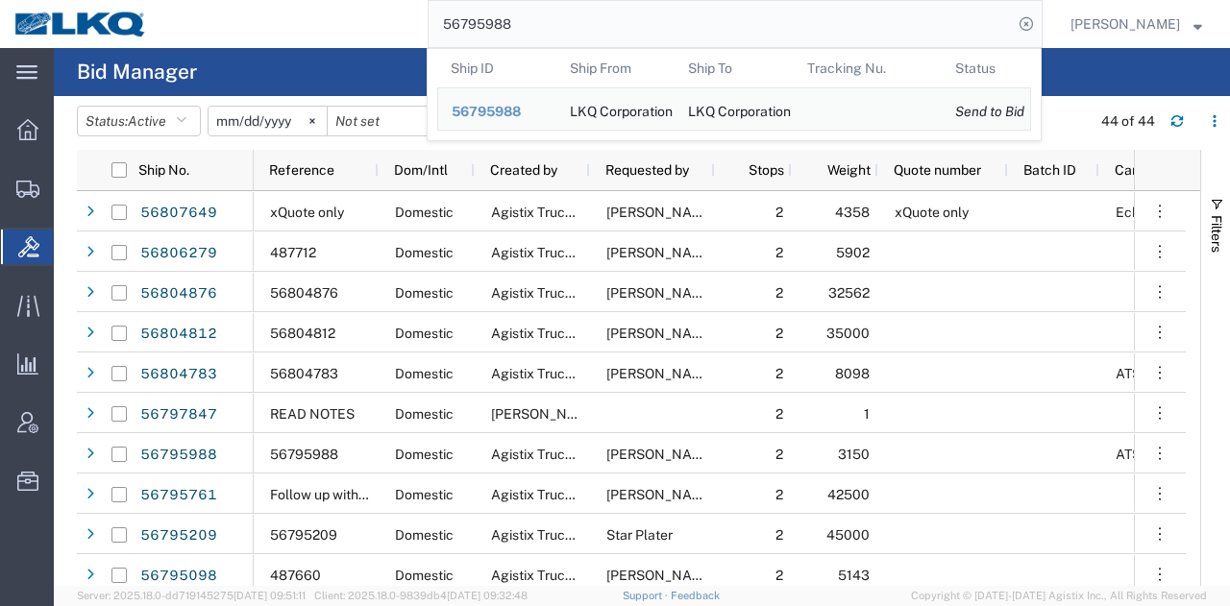
click at [863, 10] on input "56795988" at bounding box center [721, 24] width 584 height 46
paste input "809552"
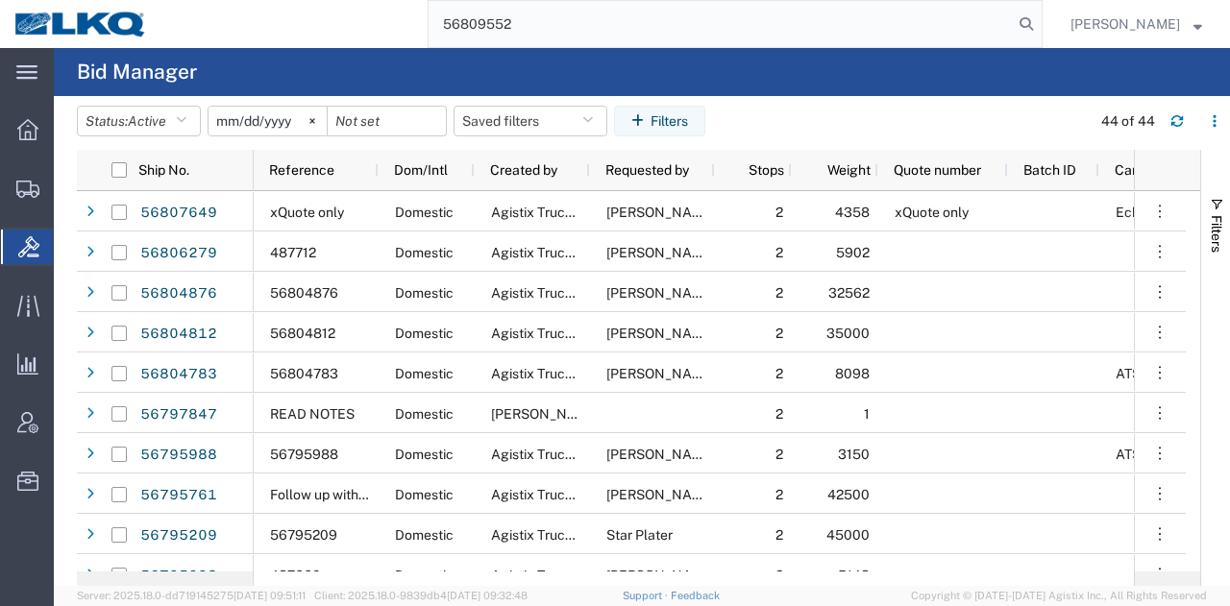
type input "56809552"
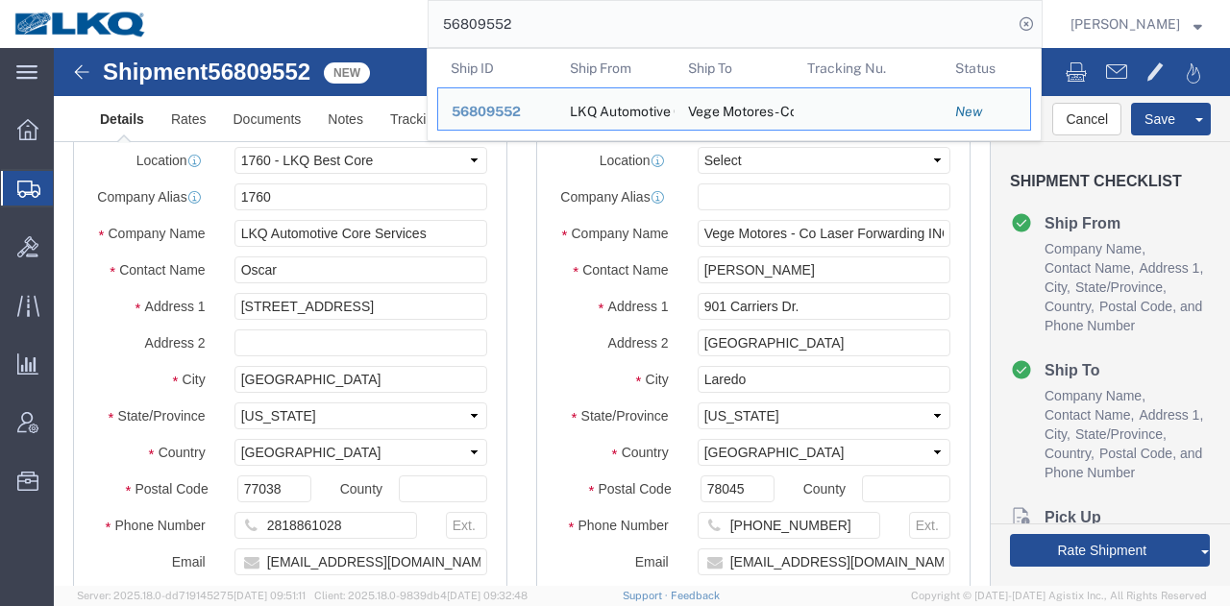
click div "Ship To Location Location Select My Profile Location 1100 - LKQ [GEOGRAPHIC_DAT…"
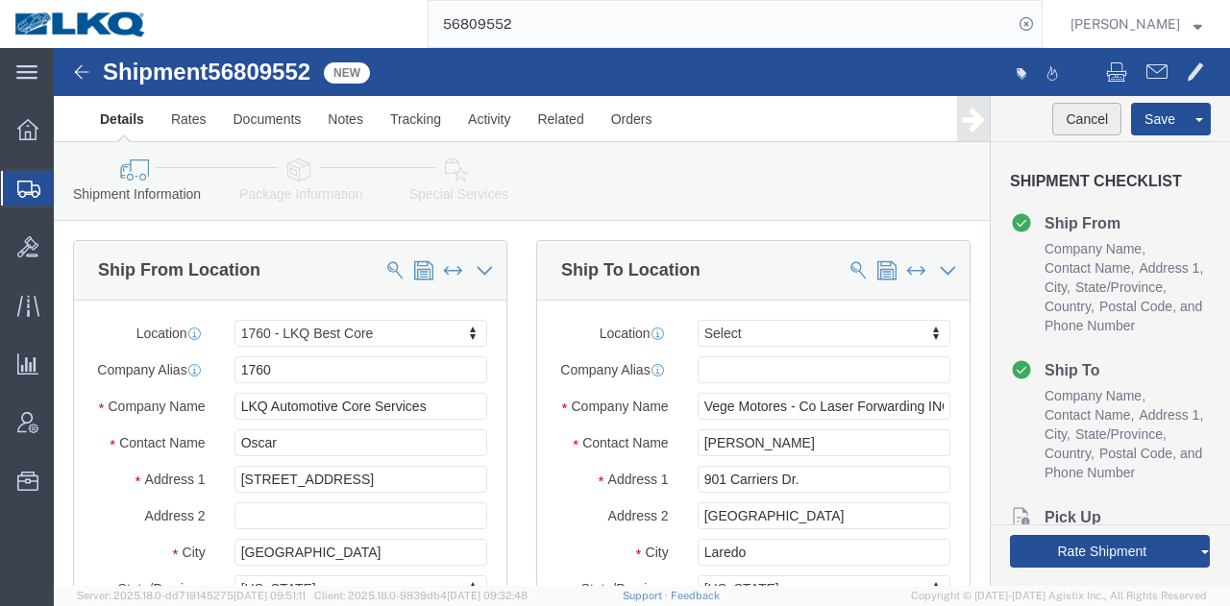
select select "27634"
select select
click button "Cancel"
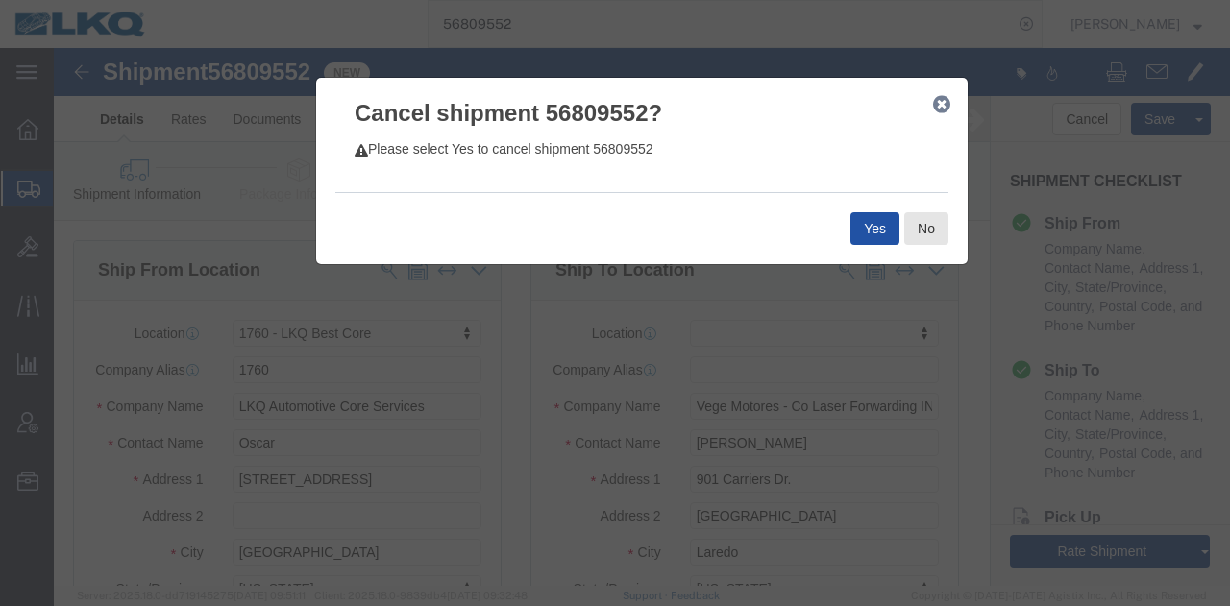
click button "Yes"
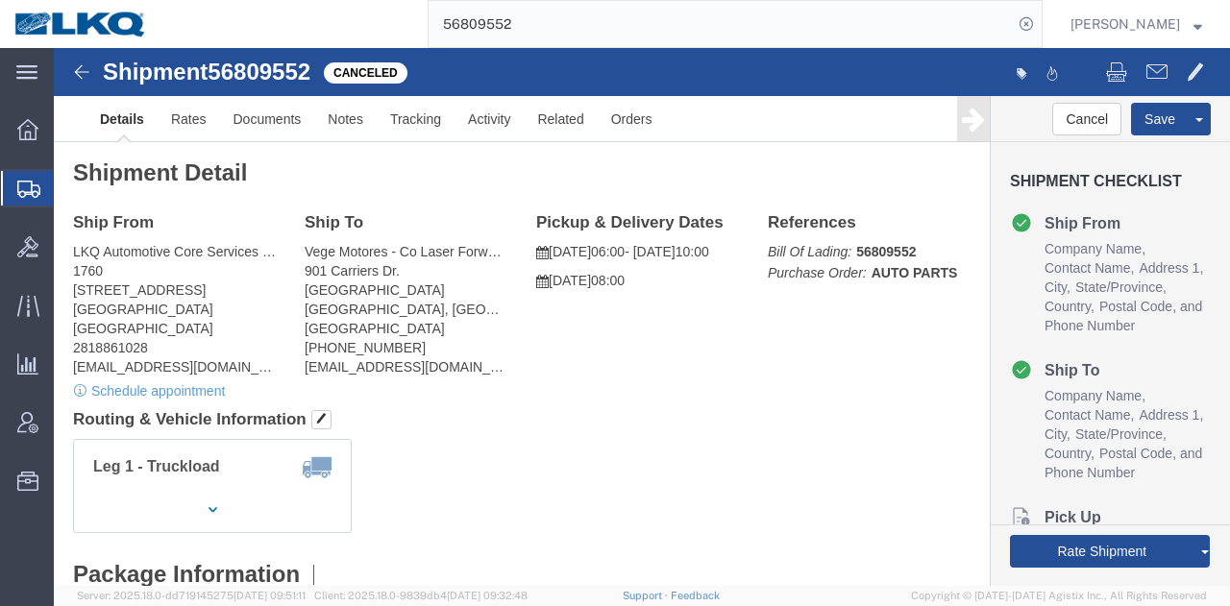
click at [807, 16] on input "56809552" at bounding box center [721, 24] width 584 height 46
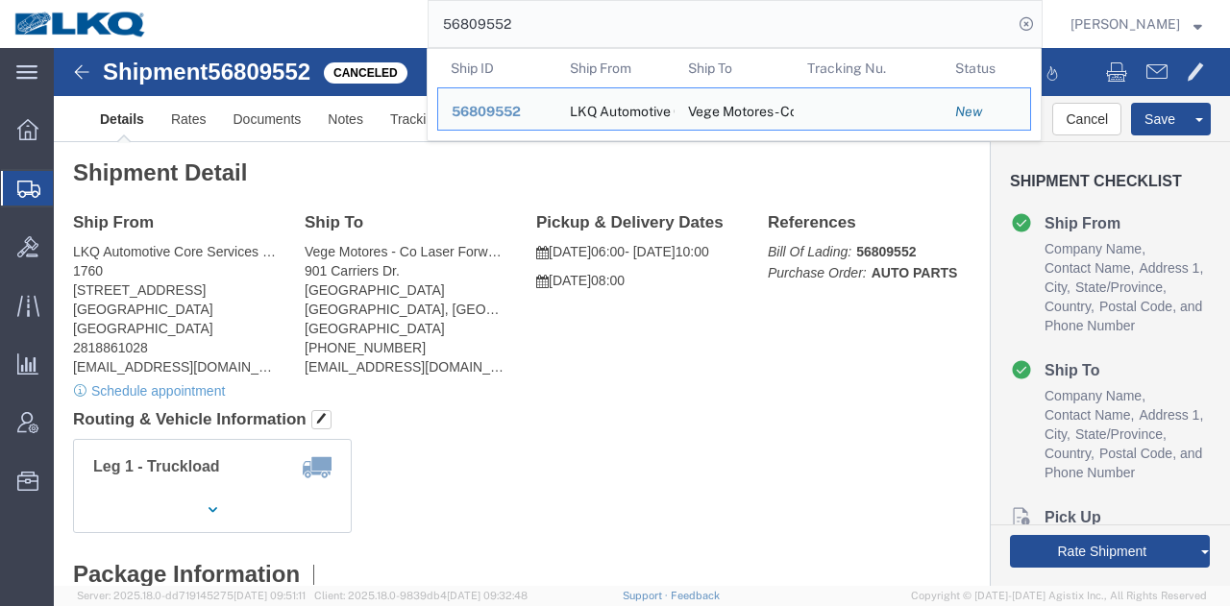
paste input "704603"
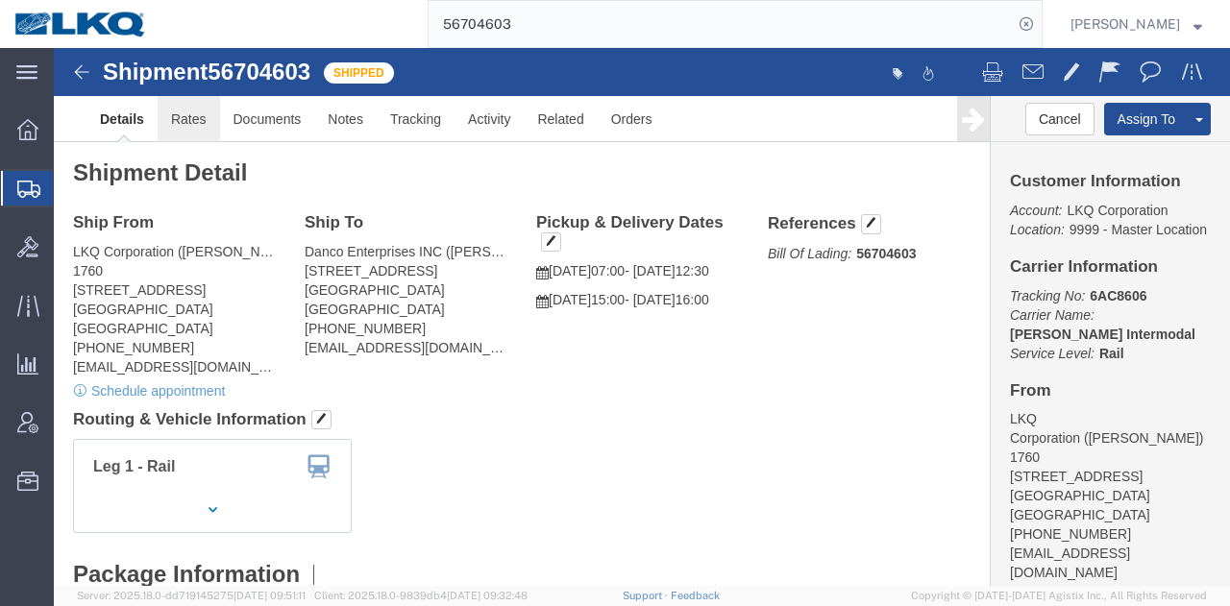
click link "Rates"
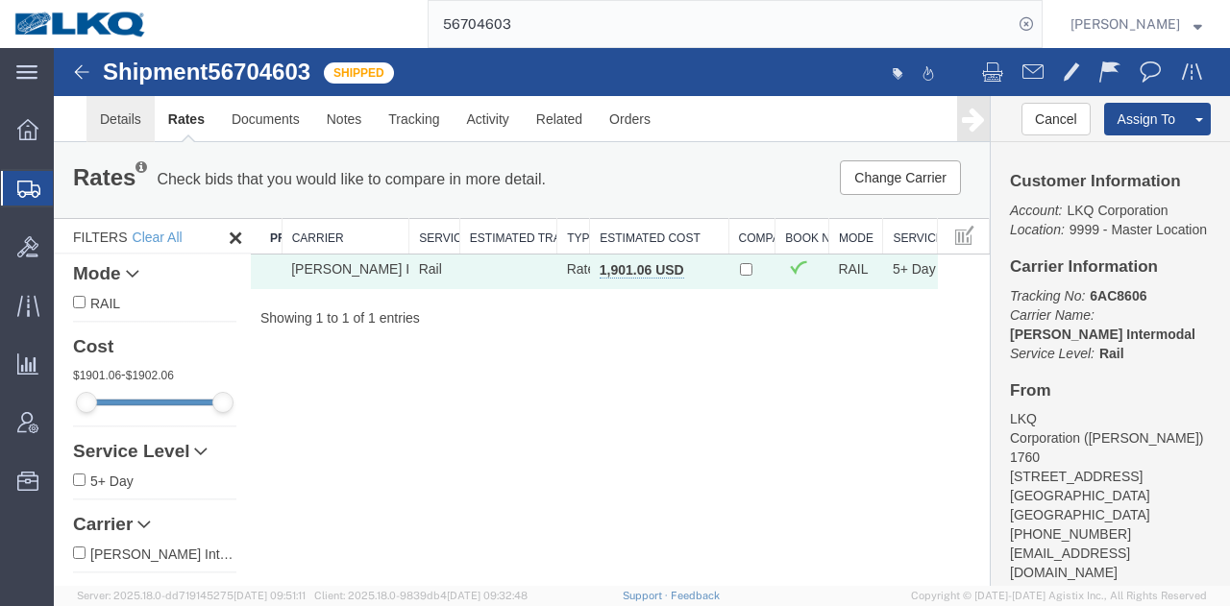
click at [111, 125] on link "Details" at bounding box center [120, 119] width 68 height 46
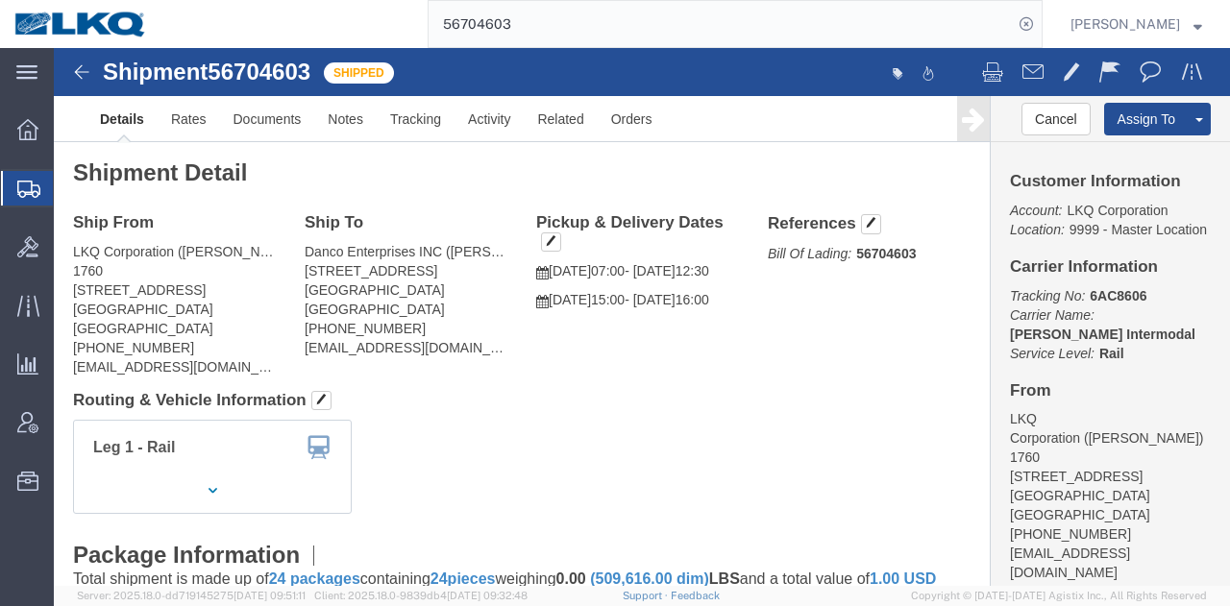
click address "Danco Enterprises INC (Daniel Gao) 920 Citrus Street Riverside, CA 92507 United…"
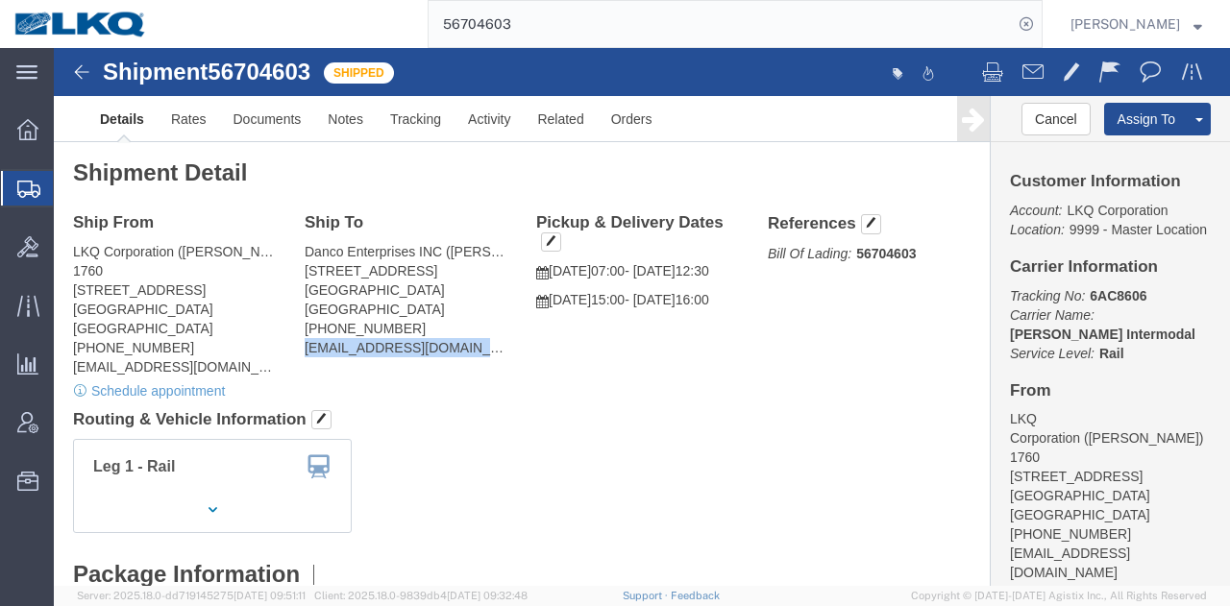
click address "Danco Enterprises INC (Daniel Gao) 920 Citrus Street Riverside, CA 92507 United…"
copy div "hao@dancometals.com"
click at [788, 30] on input "56704603" at bounding box center [721, 24] width 584 height 46
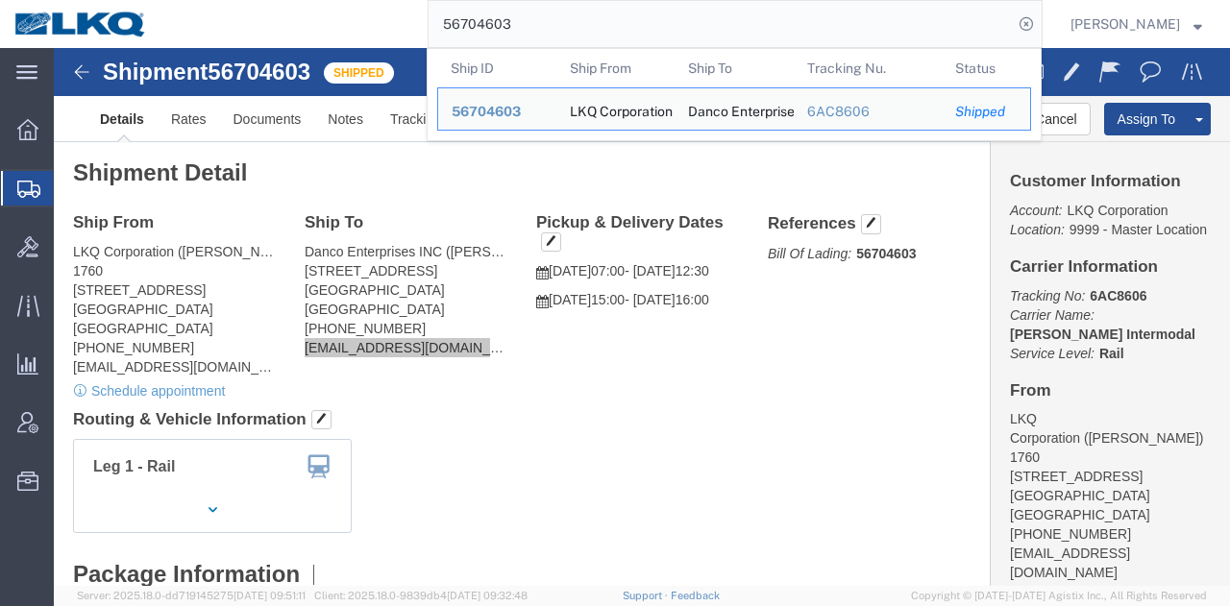
paste input "809756"
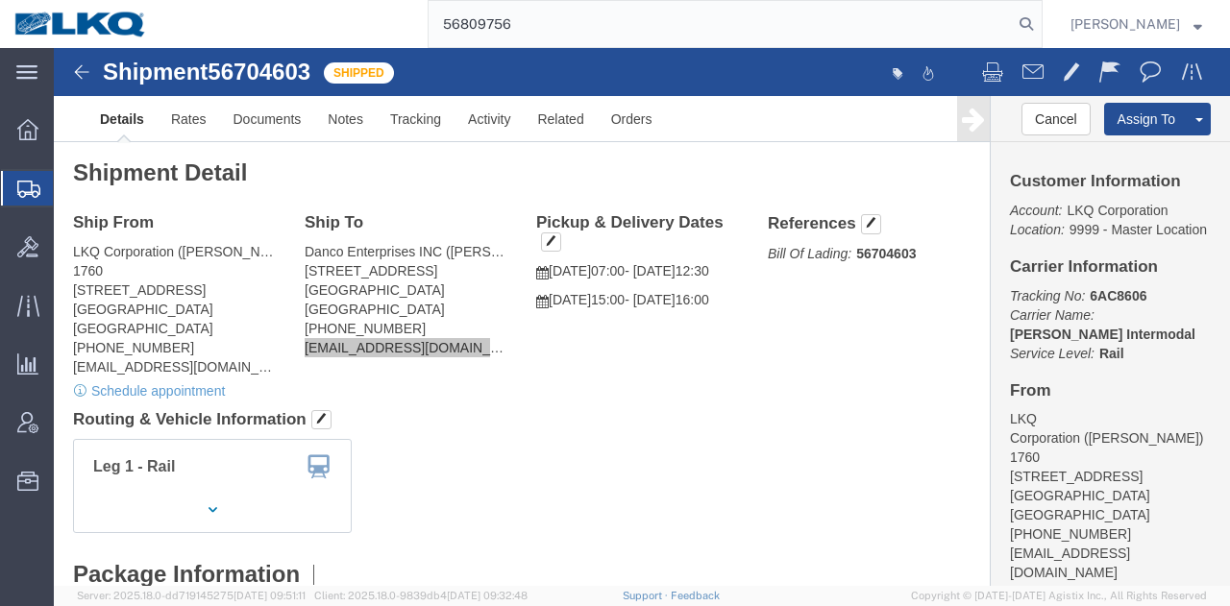
type input "56809756"
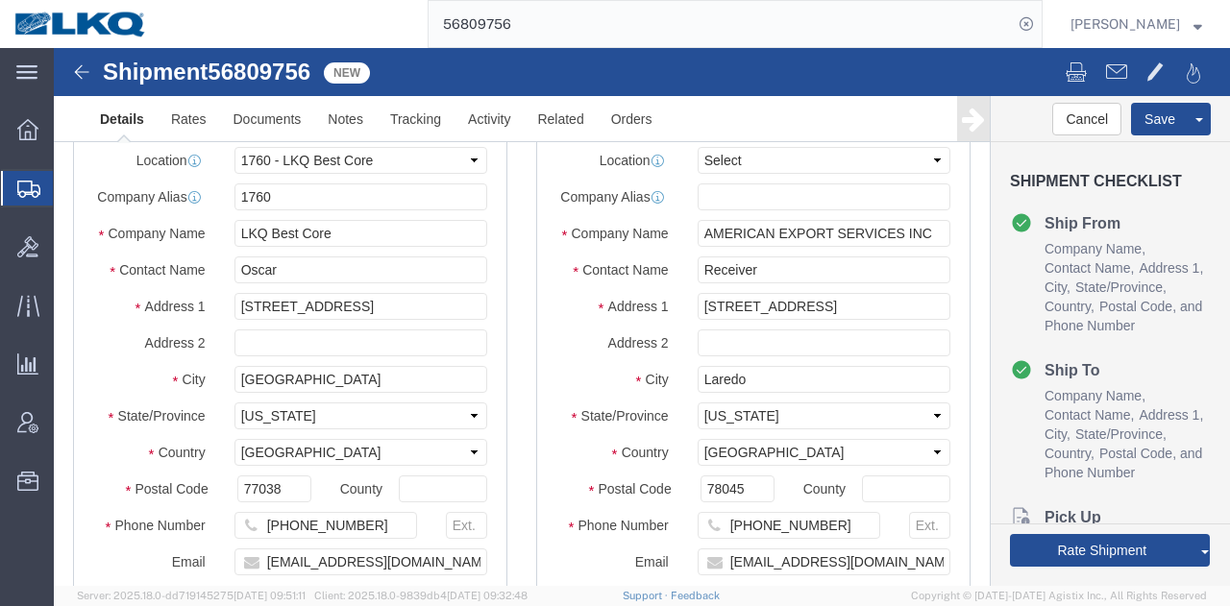
select select "27634"
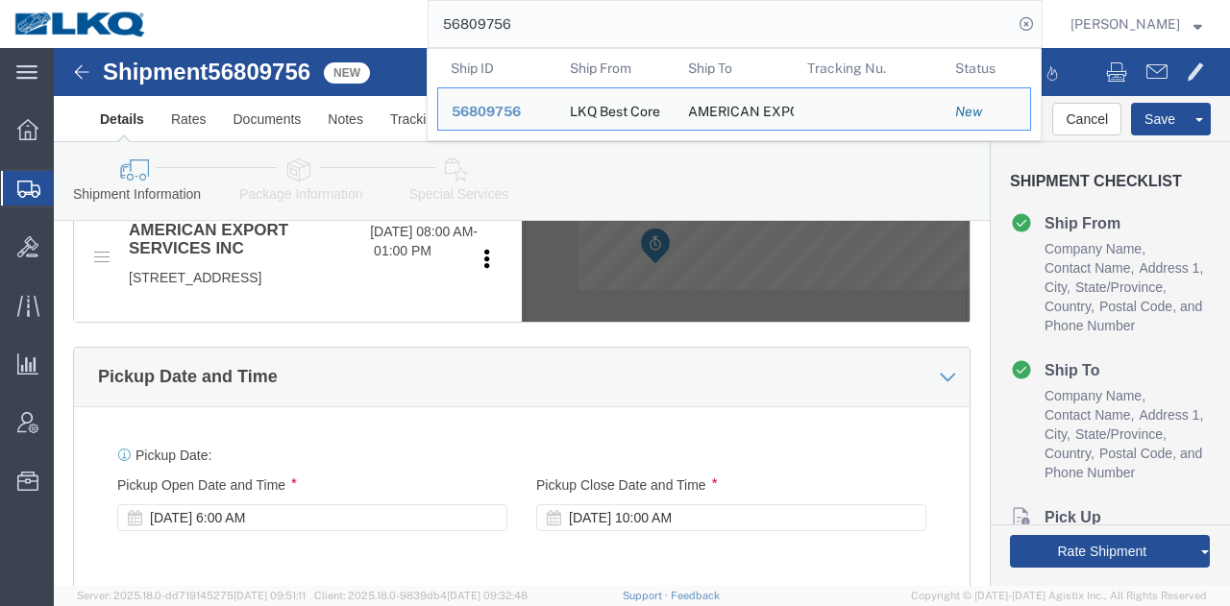
scroll to position [1153, 0]
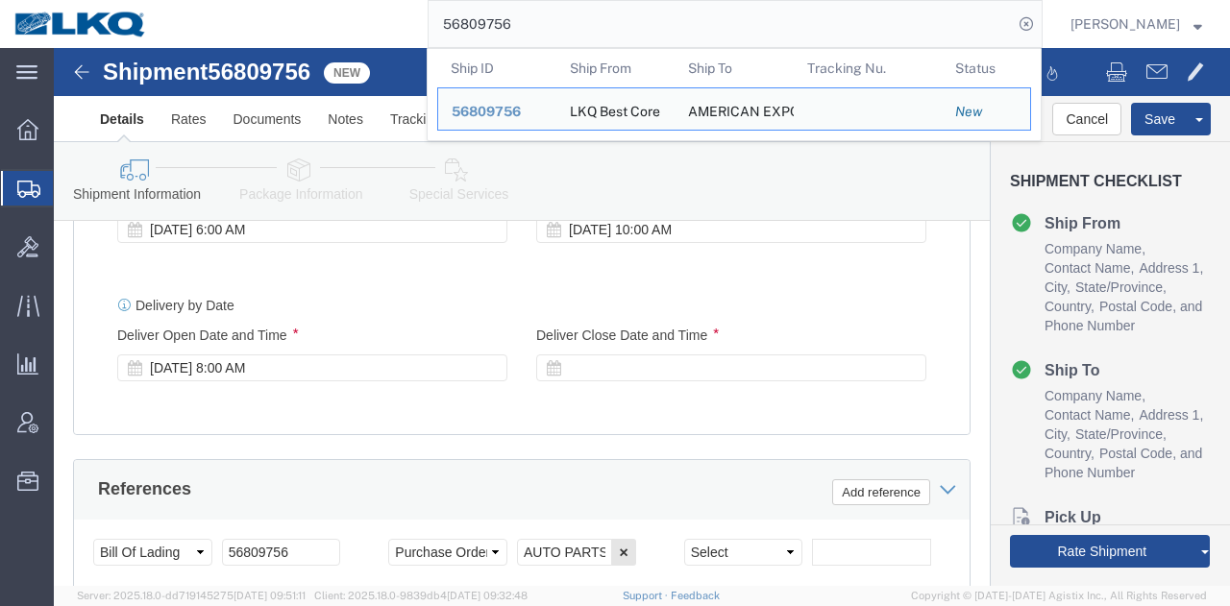
click div
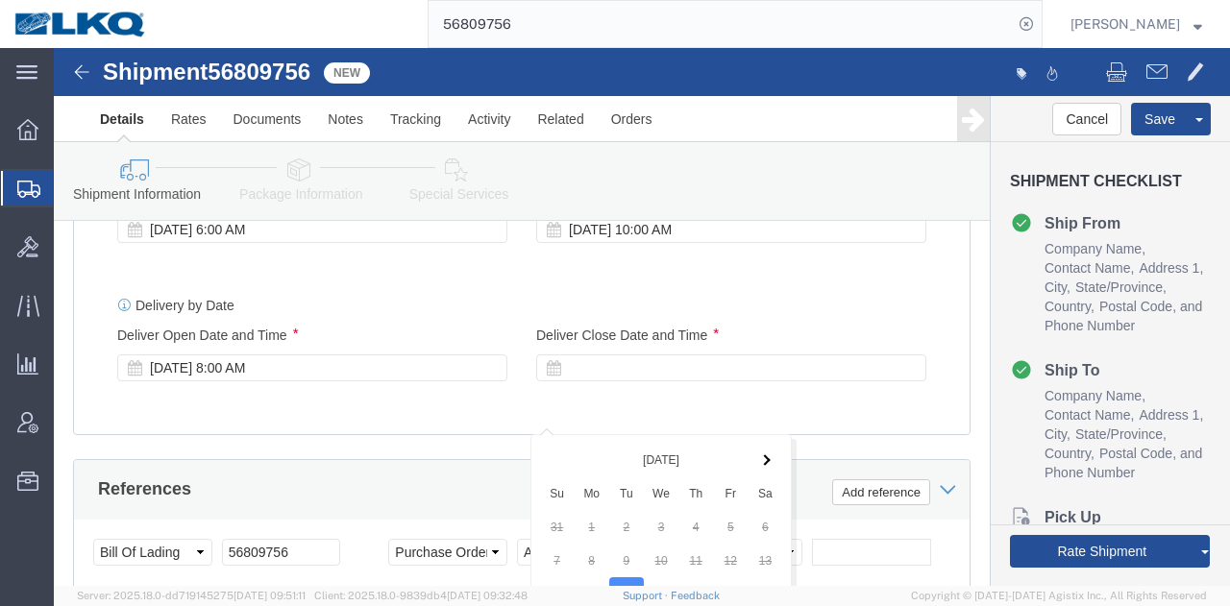
scroll to position [1598, 0]
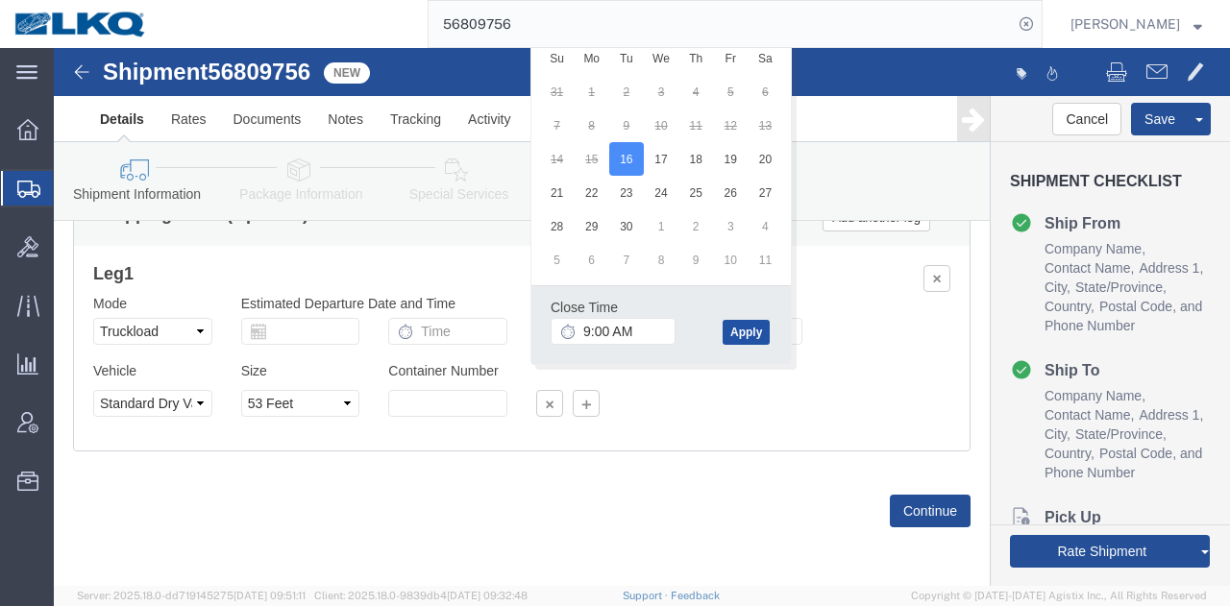
click button "Apply"
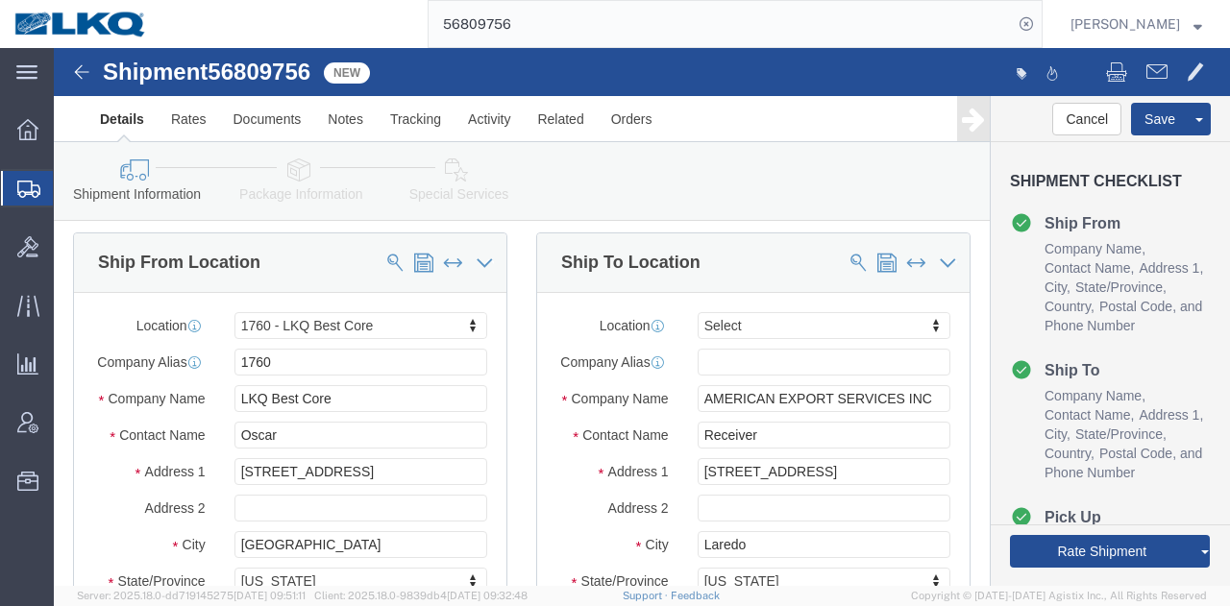
scroll to position [0, 0]
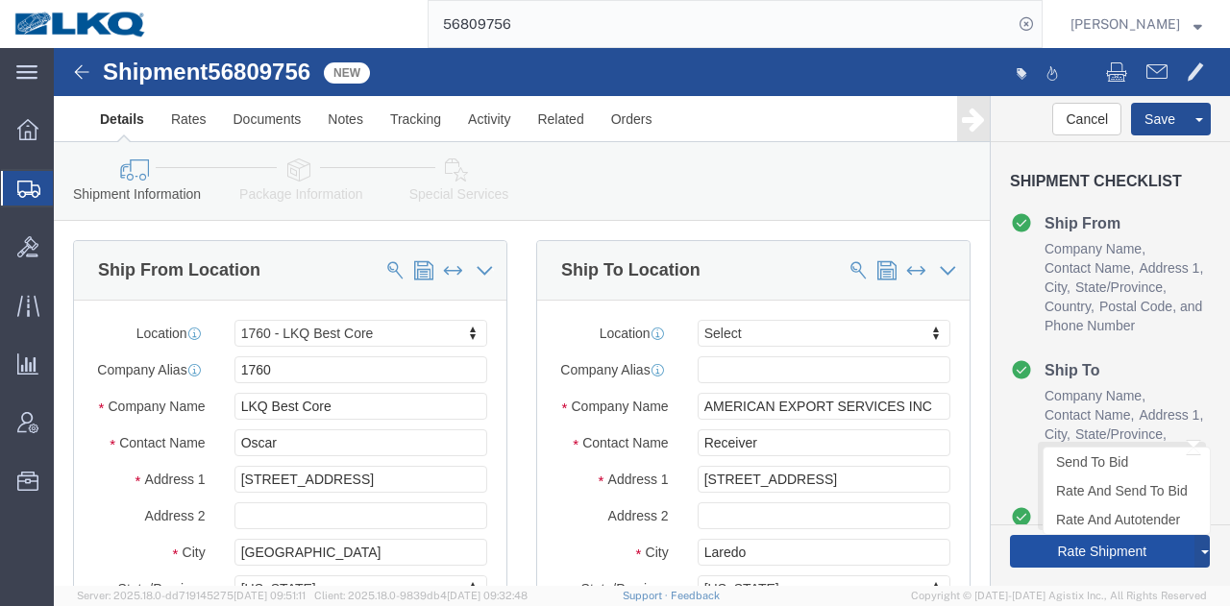
click button "Rate Shipment"
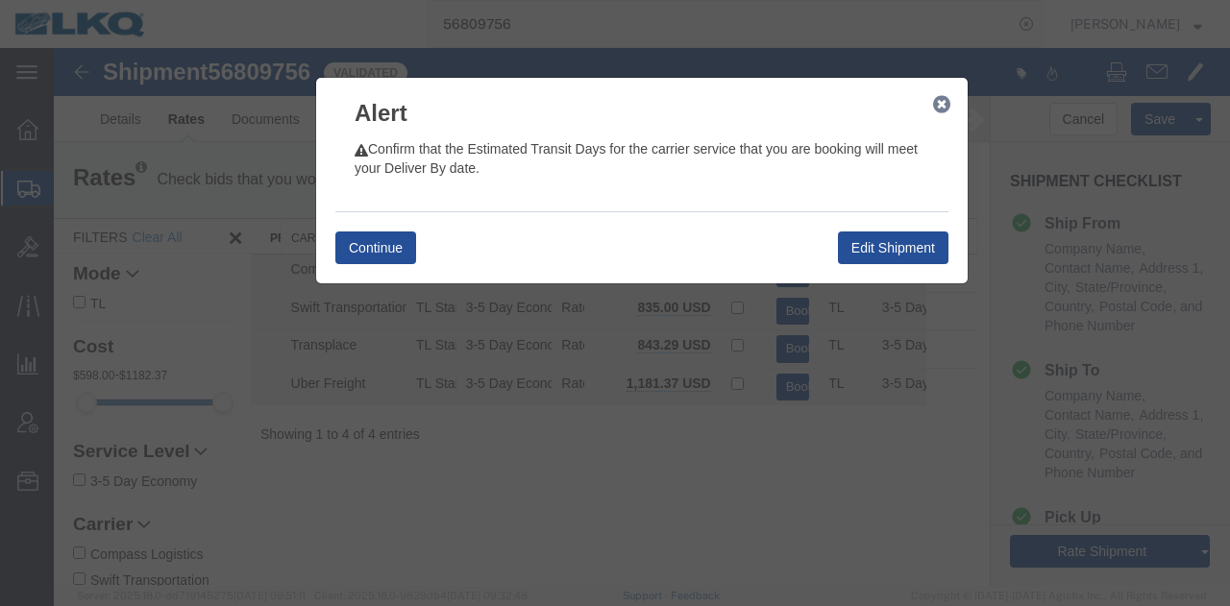
click at [935, 109] on icon "button" at bounding box center [941, 104] width 17 height 15
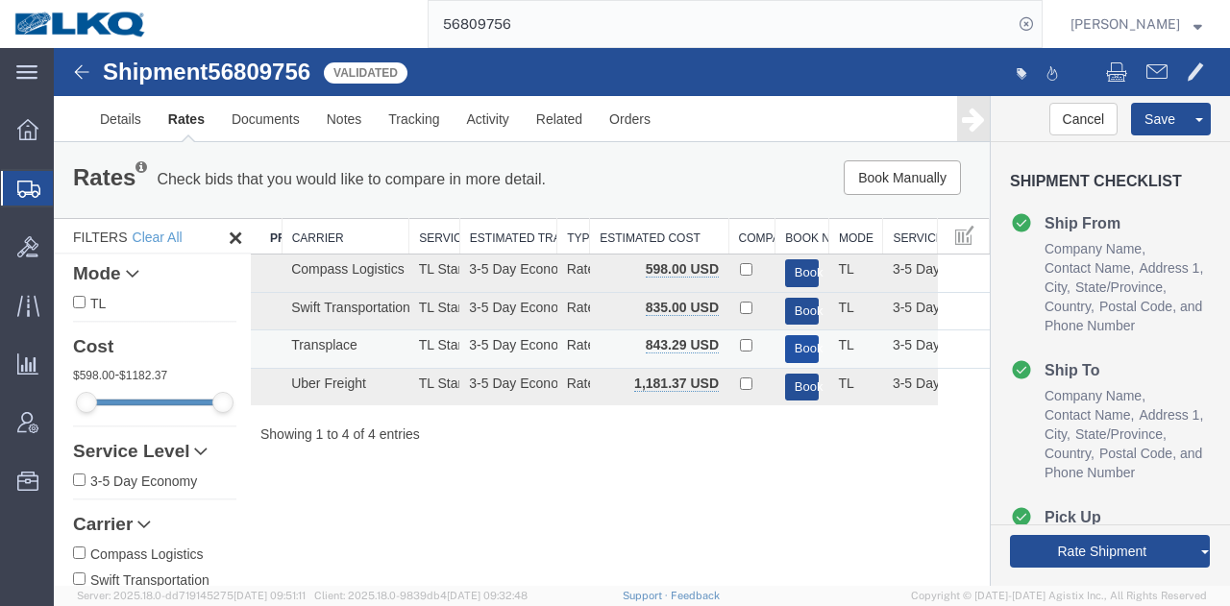
click at [797, 349] on button "Book" at bounding box center [802, 349] width 35 height 28
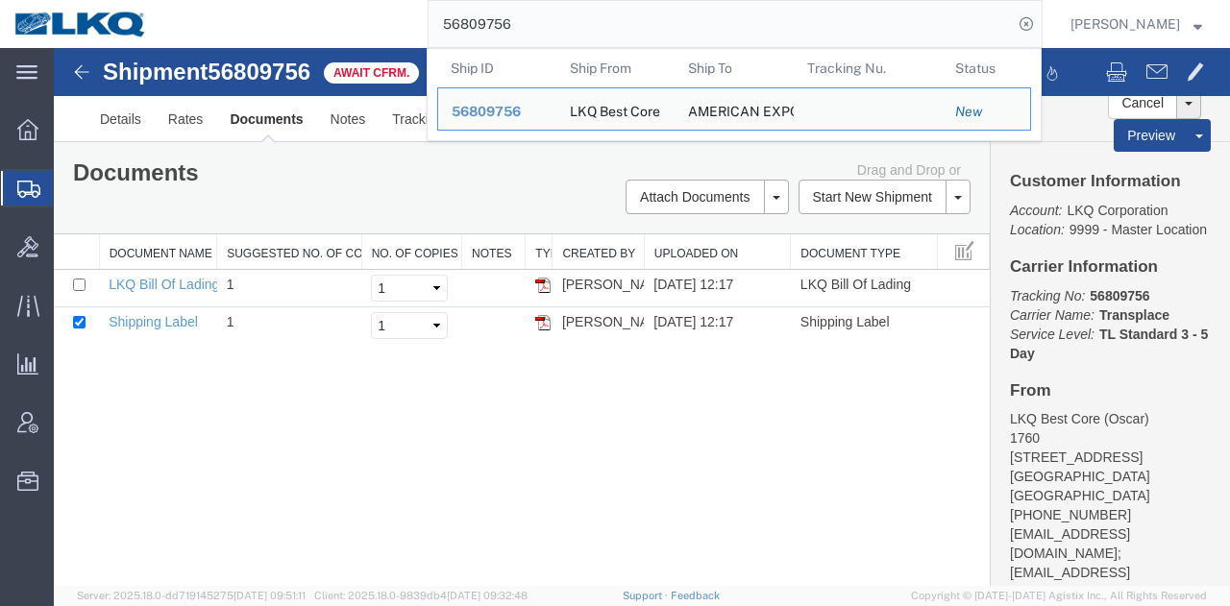
click at [684, 33] on input "56809756" at bounding box center [721, 24] width 584 height 46
paste input "7649"
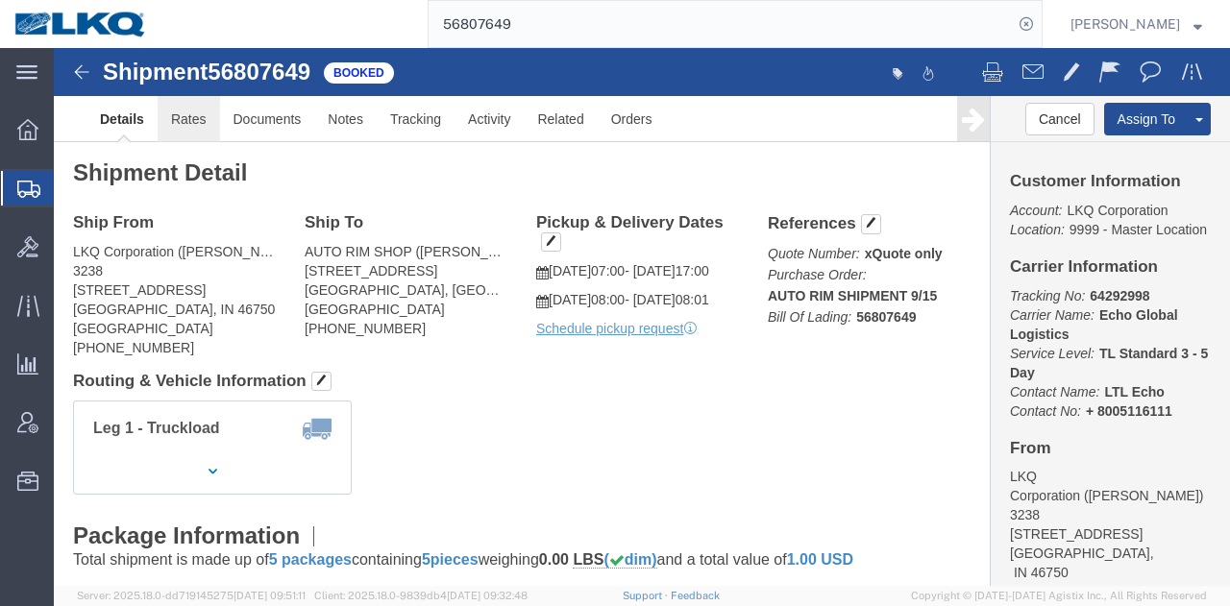
click link "Rates"
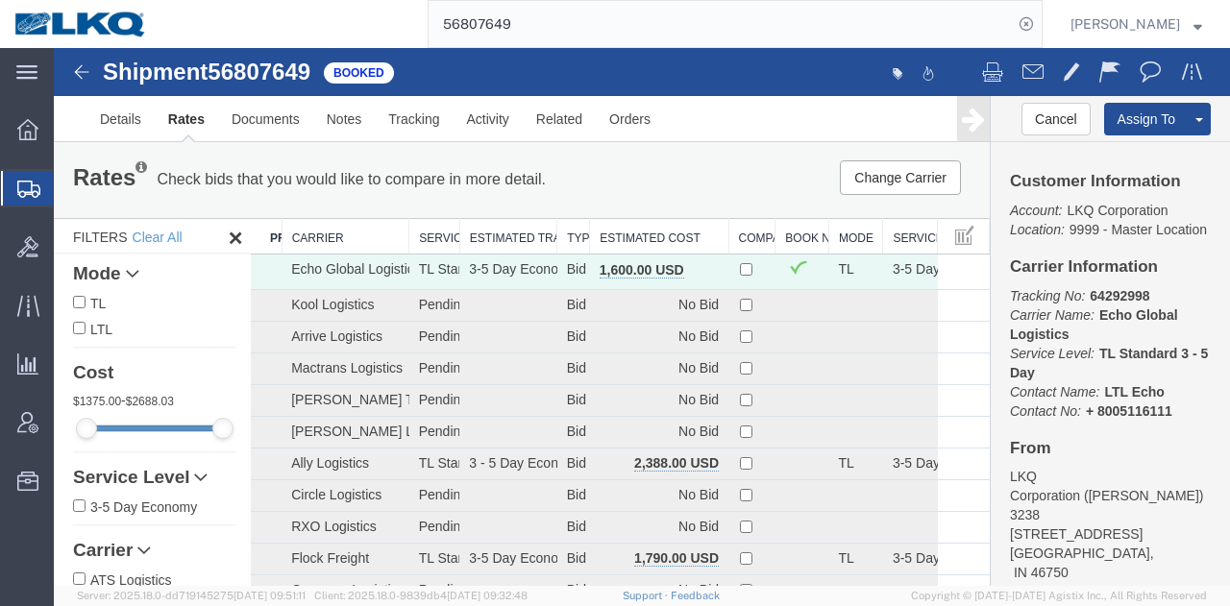
click at [659, 217] on div "Rates Check bids that you would like to compare in more detail. Compare Filter …" at bounding box center [522, 179] width 936 height 77
click at [661, 232] on th "Estimated Cost" at bounding box center [659, 237] width 138 height 36
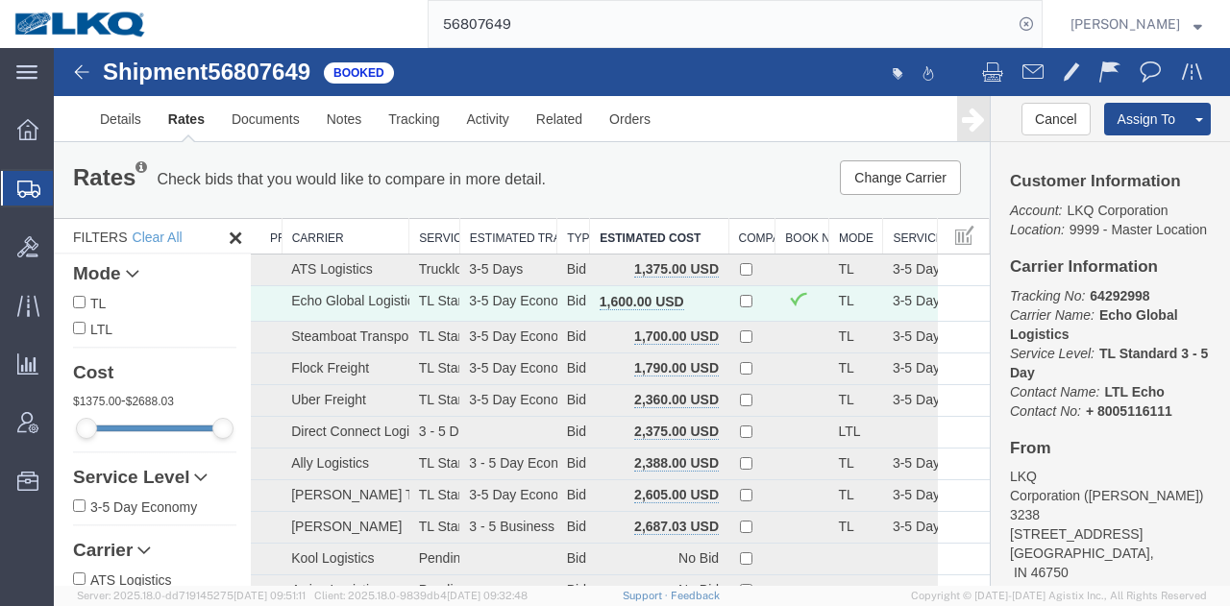
click at [690, 166] on div "Change Carrier Pause Continue" at bounding box center [792, 177] width 386 height 35
click at [723, 155] on div "Rates Check bids that you would like to compare in more detail. Compare Filter …" at bounding box center [522, 179] width 936 height 77
click at [821, 11] on input "56807649" at bounding box center [721, 24] width 584 height 46
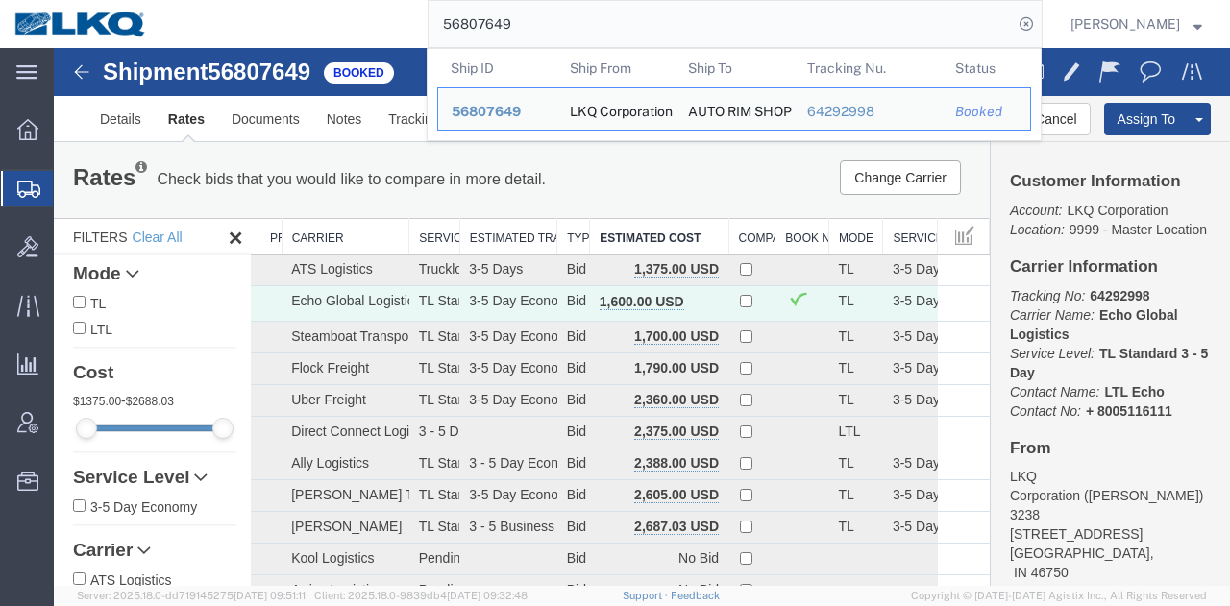
paste input "453625"
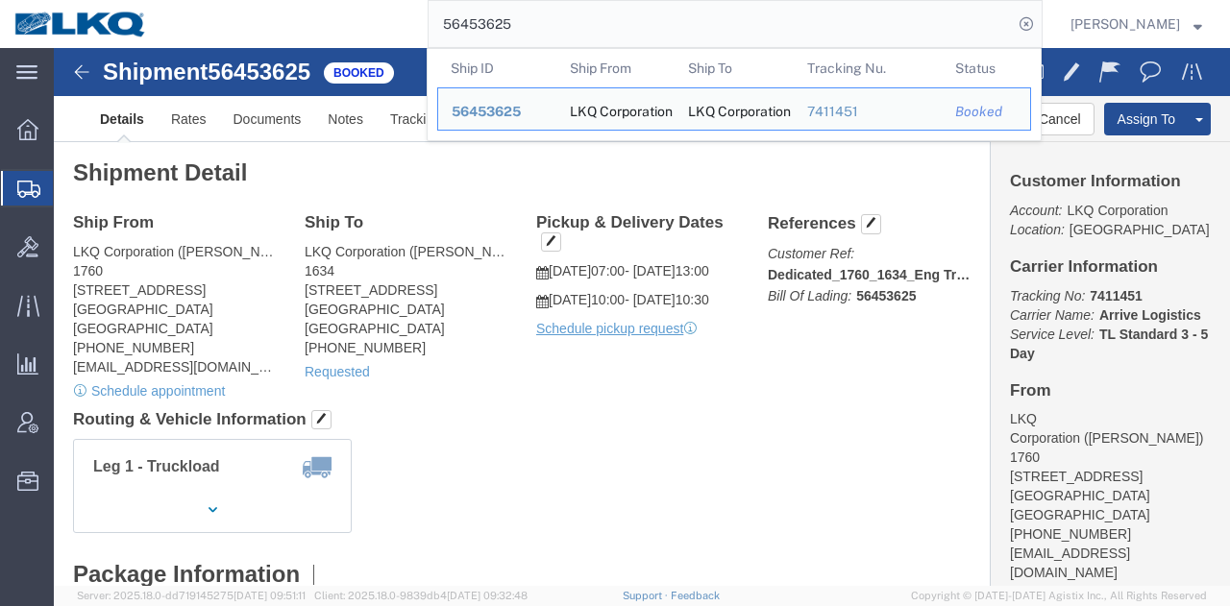
click div "Ship From LKQ Corporation (Alfredo Garcia) 1760 1710 W Mount Houston Rd Houston…"
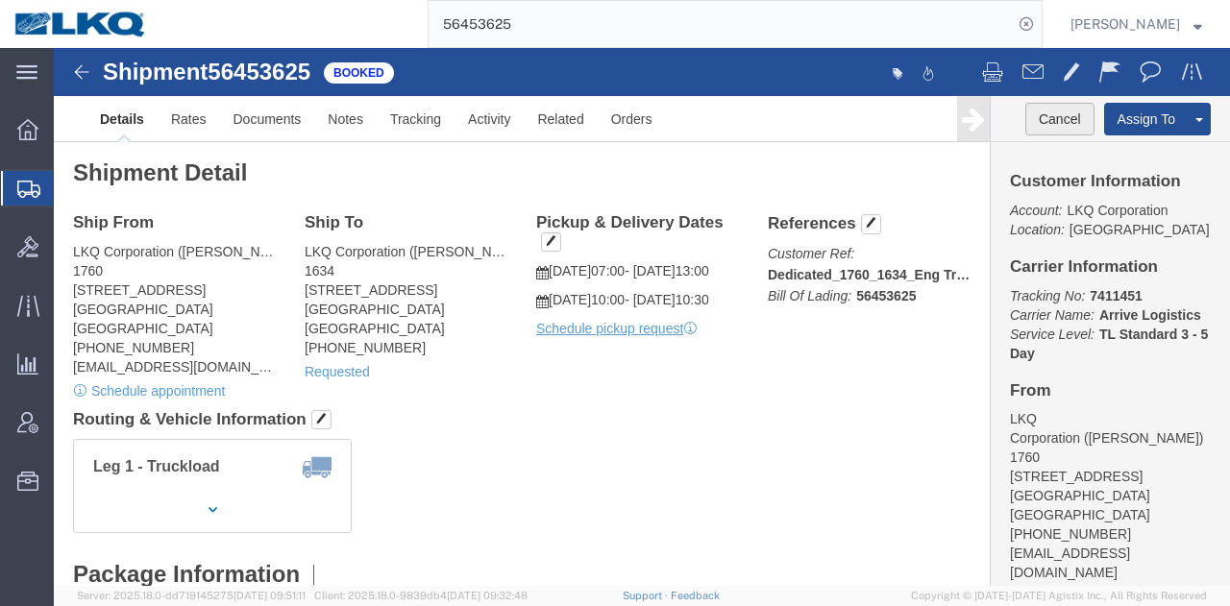
click button "Cancel"
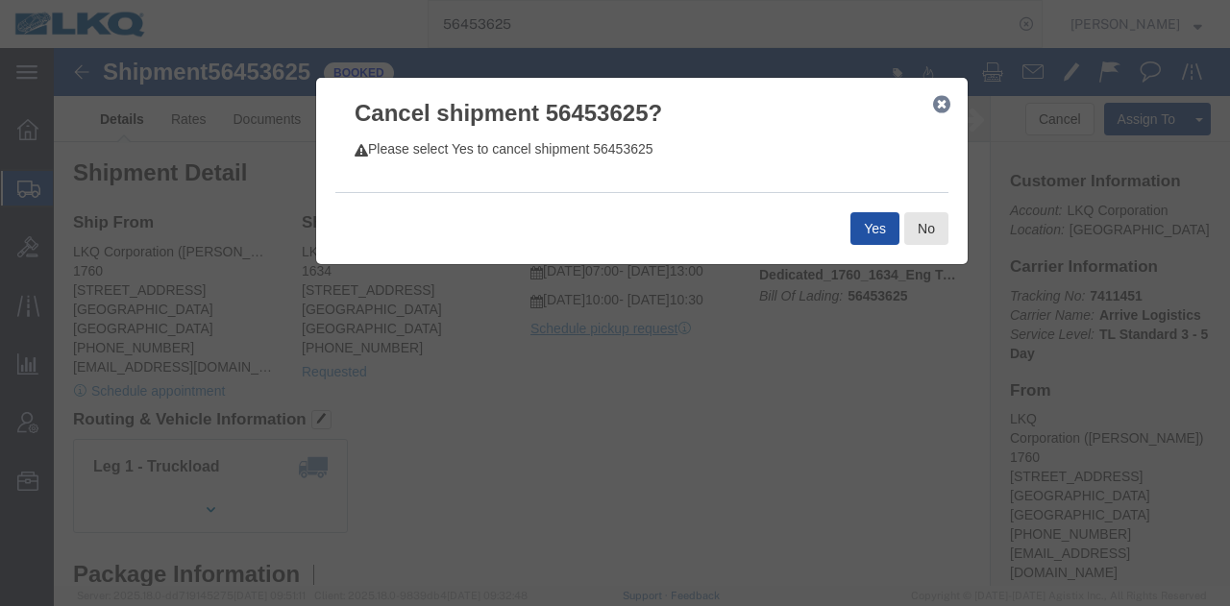
click button "Yes"
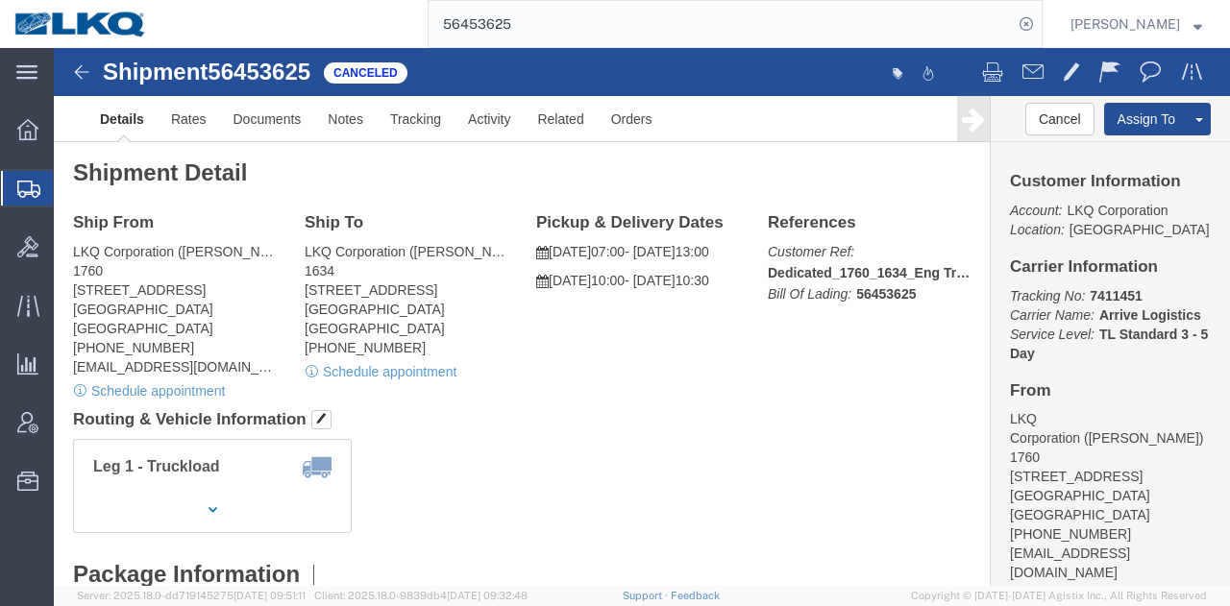
click at [784, 7] on input "56453625" at bounding box center [721, 24] width 584 height 46
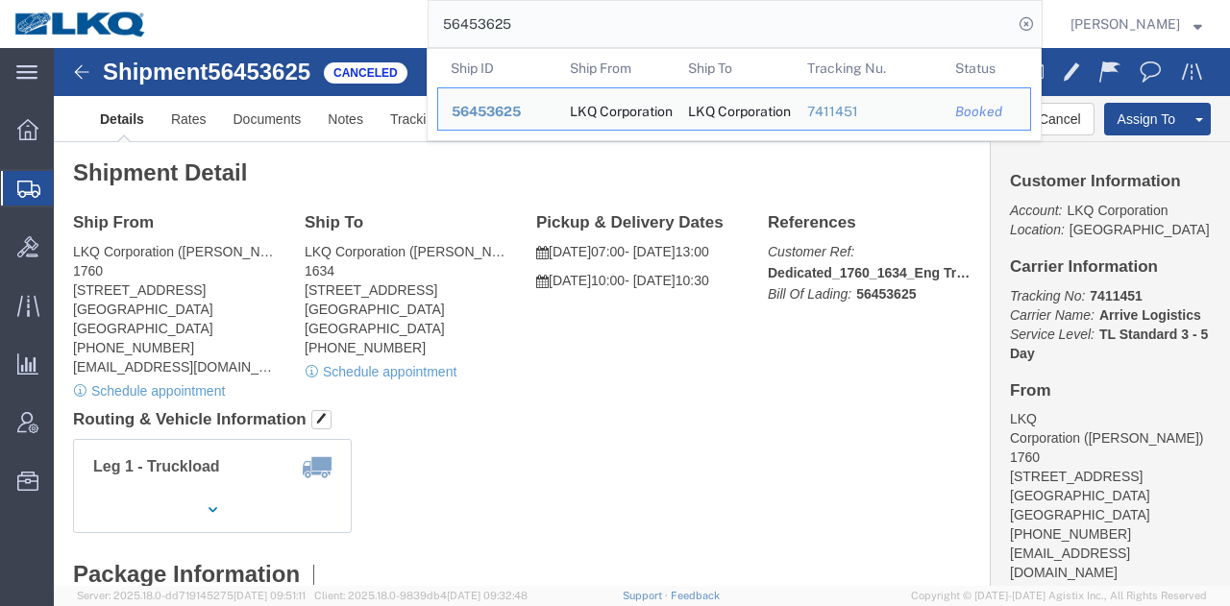
paste input "04"
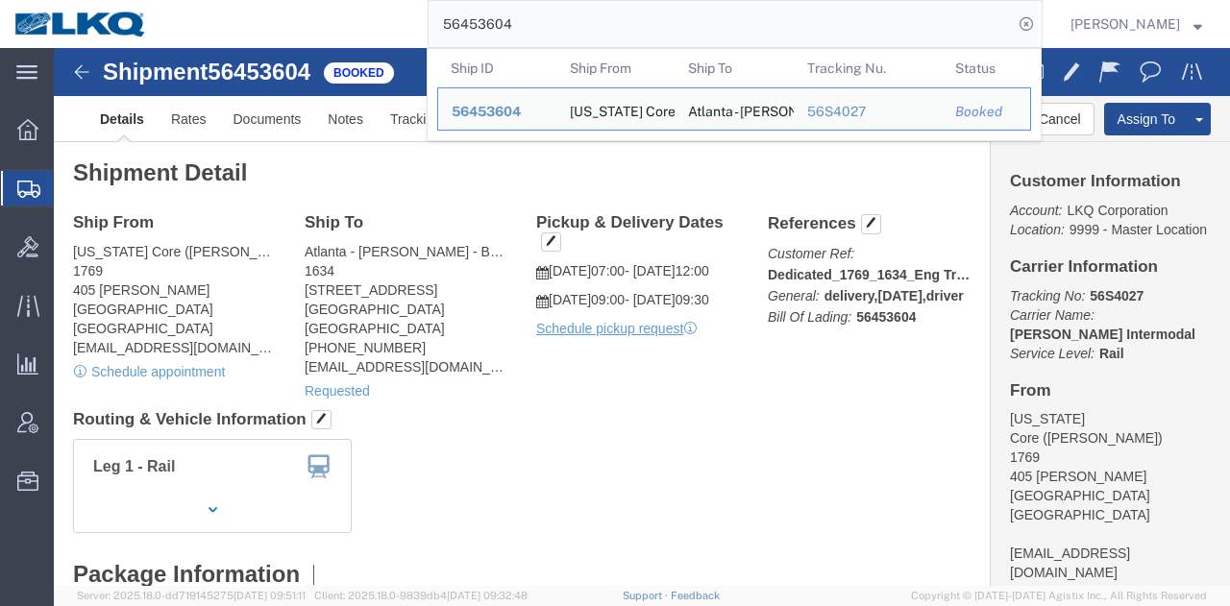
click div "Shipment Detail Ship From California Core (Marc Metzger) 1769 405 S. WANAMAKER …"
drag, startPoint x: 790, startPoint y: 43, endPoint x: 780, endPoint y: 34, distance: 13.6
click at [786, 37] on input "56453604" at bounding box center [721, 24] width 584 height 46
paste input "797847"
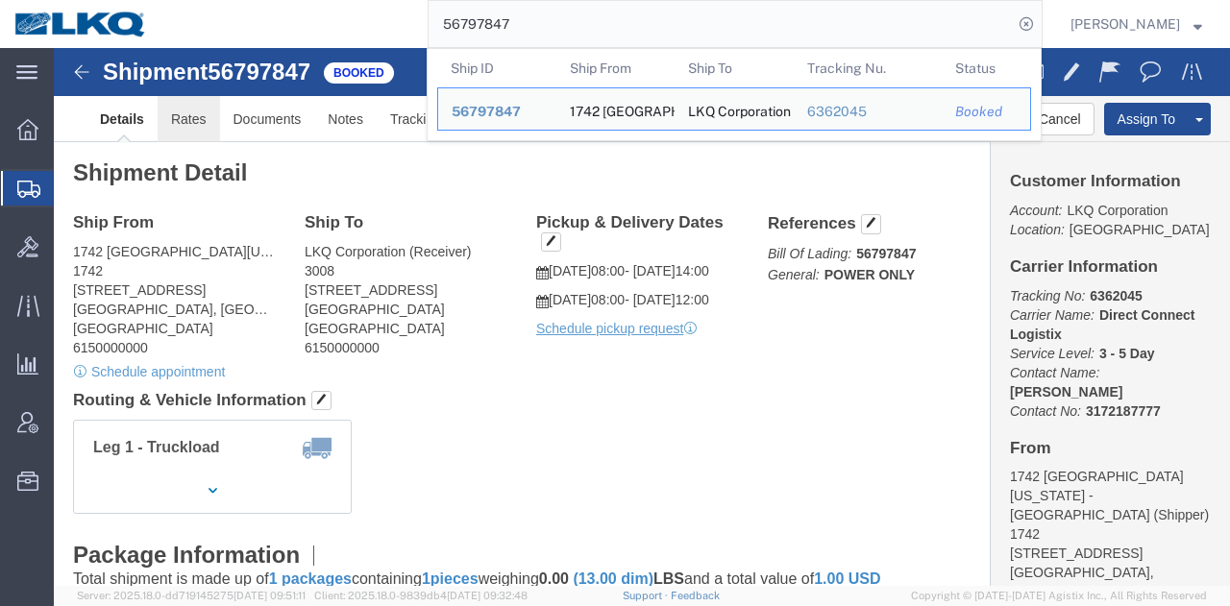
click link "Rates"
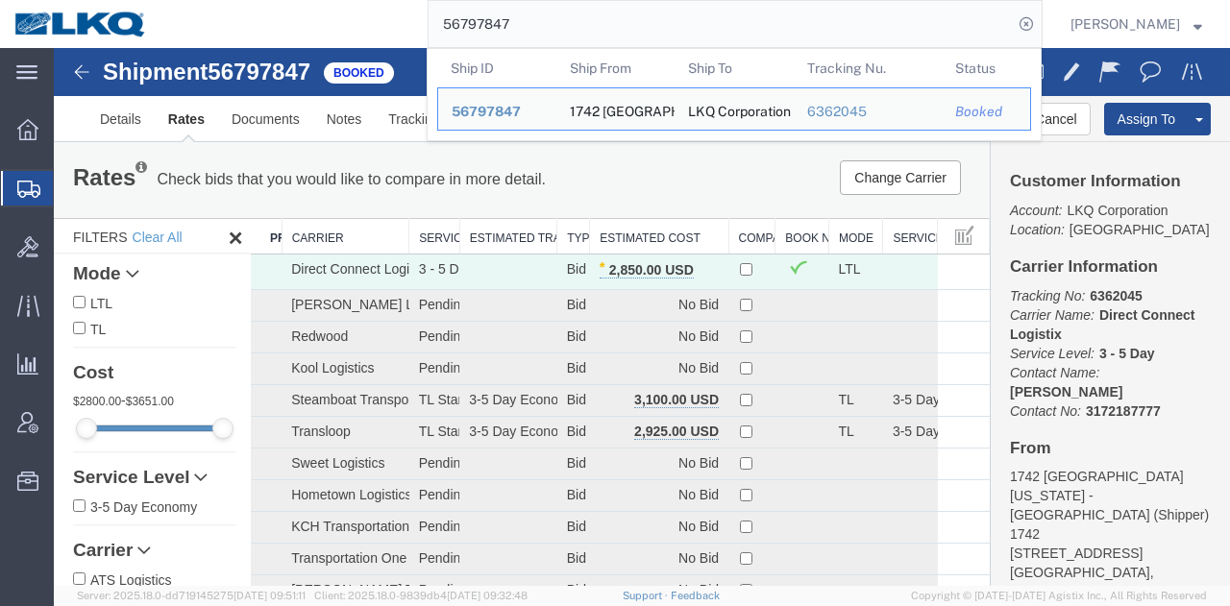
click at [797, 9] on input "56797847" at bounding box center [721, 24] width 584 height 46
paste input "76792"
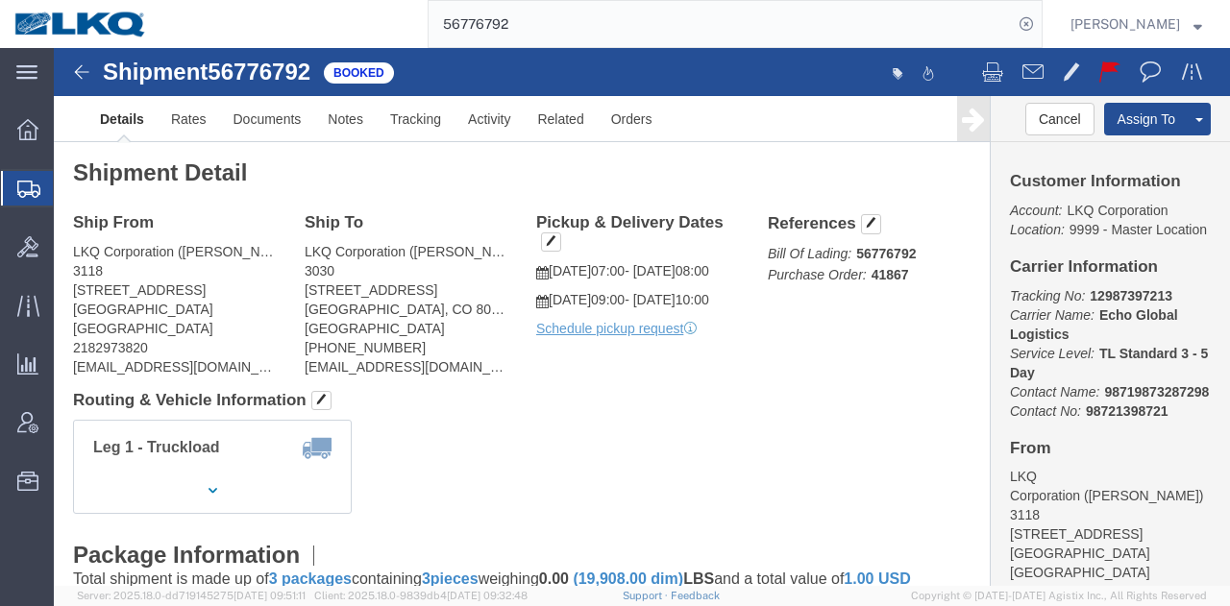
click div "Shipment Detail Ship From LKQ Corporation (Mark Tabor) 3118 2110 South10TH Stre…"
click div "Leg 1 - Truckload Vehicle 1: Standard Dry Van (53 Feet) Number of trucks: 1"
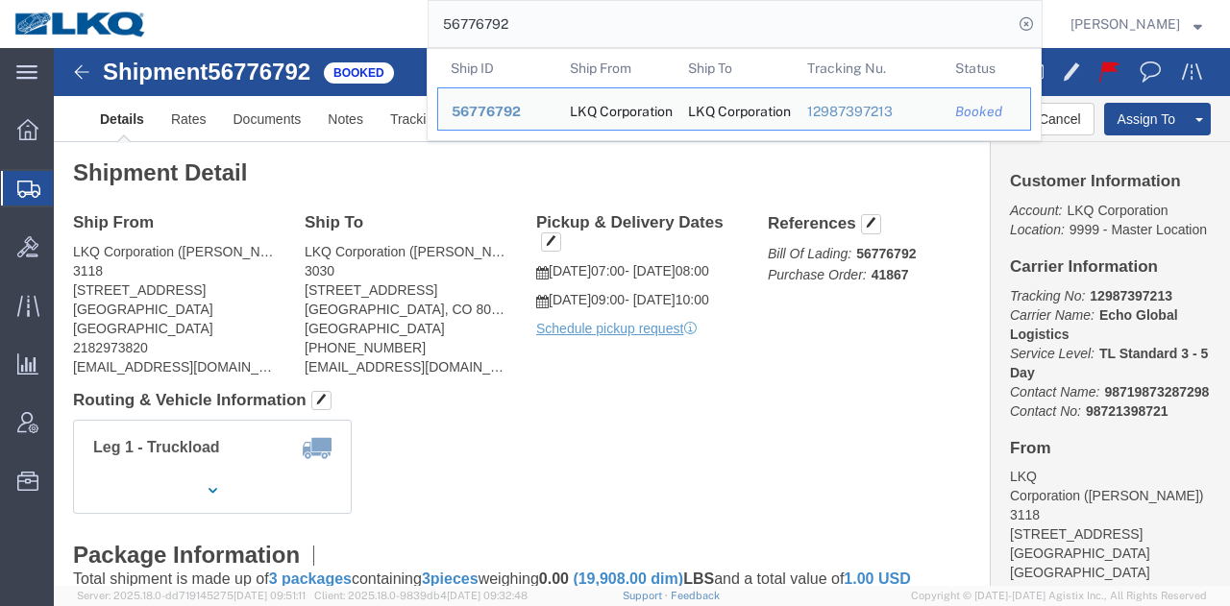
click at [748, 6] on input "56776792" at bounding box center [721, 24] width 584 height 46
paste input "9498"
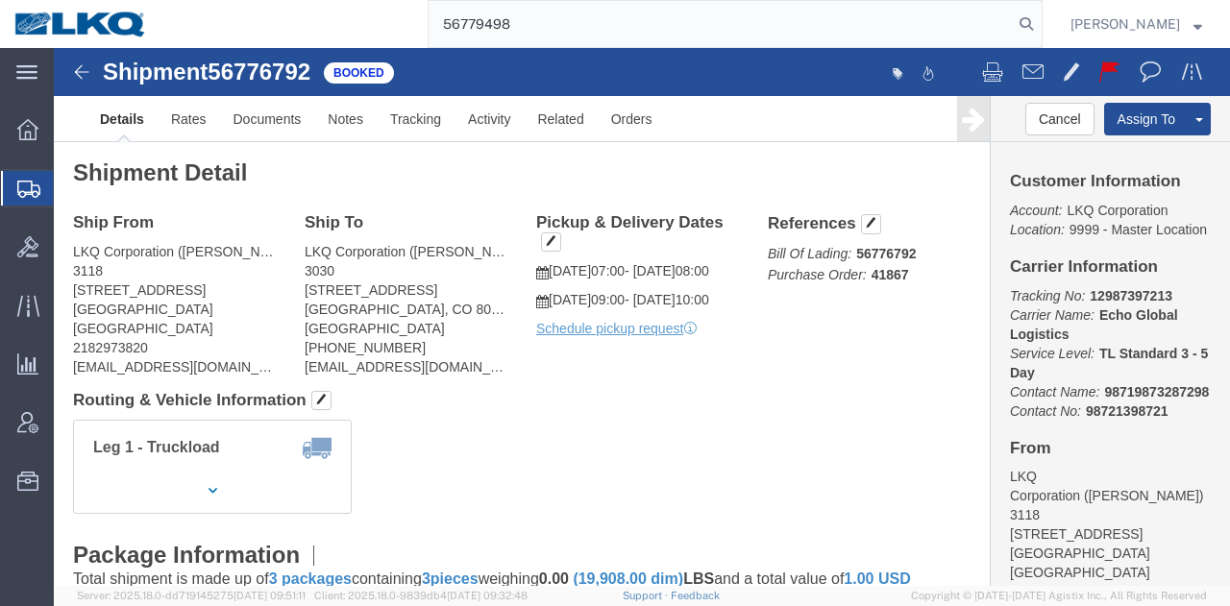
type input "56779498"
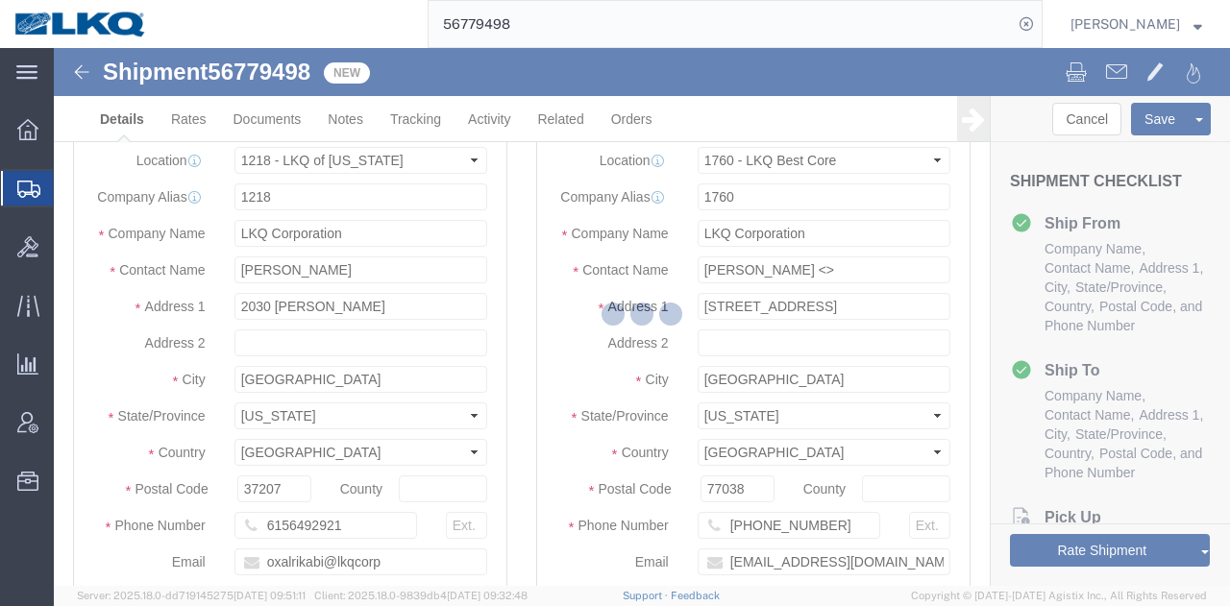
select select "27426"
select select "27634"
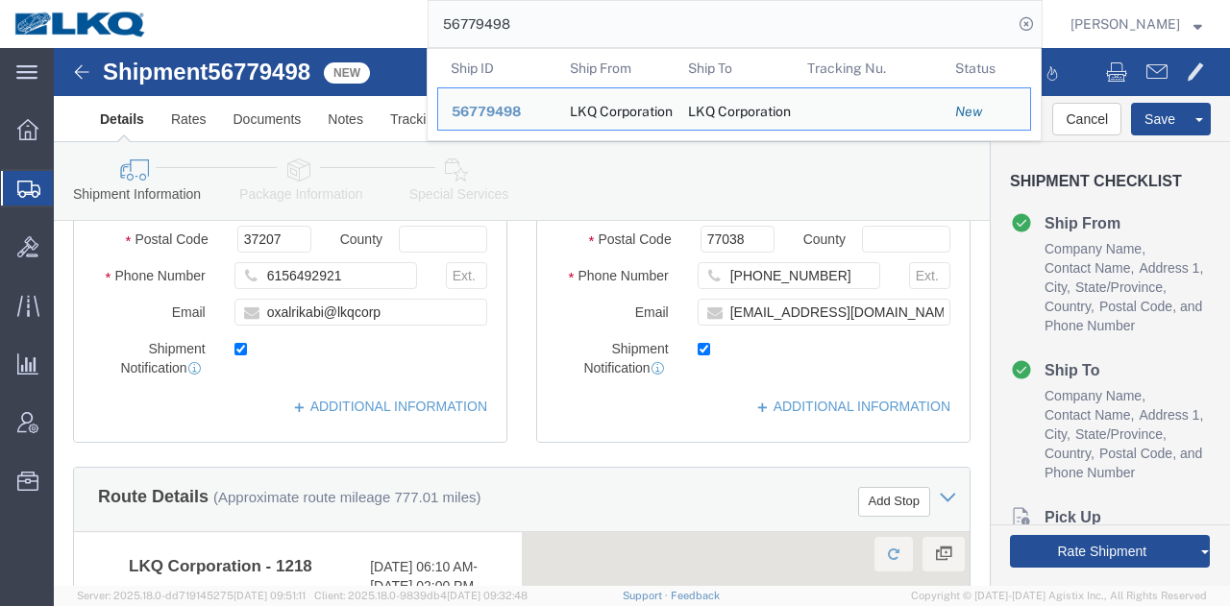
scroll to position [673, 0]
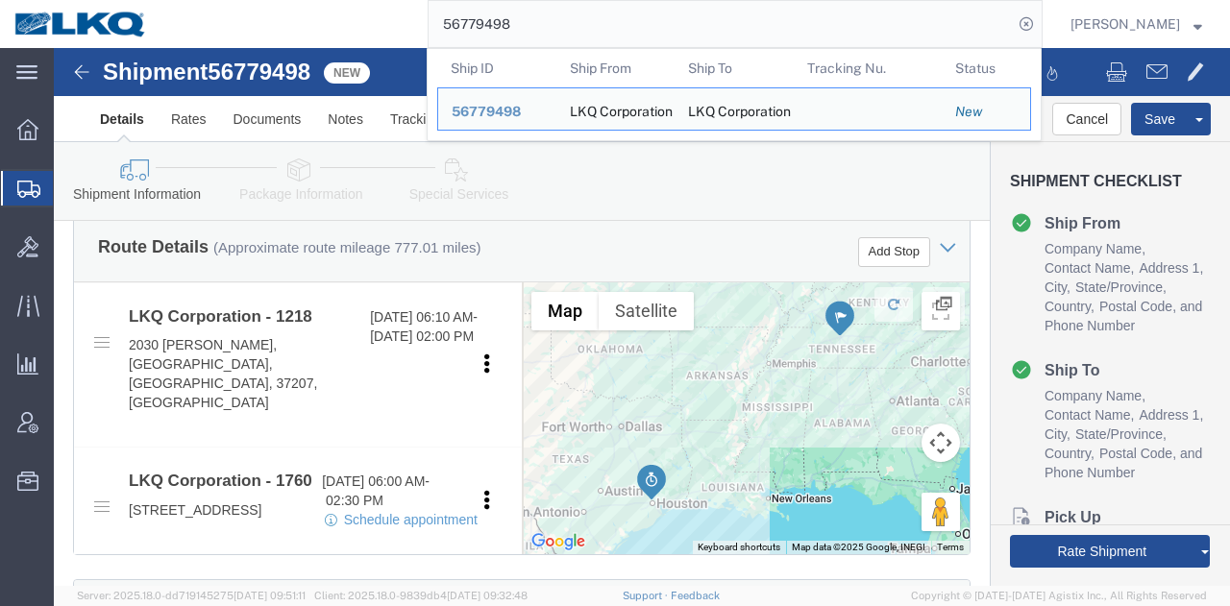
click at [340, 37] on div "56779498 Ship ID Ship From Ship To Tracking Nu. Status Ship ID 56779498 Ship Fr…" at bounding box center [601, 24] width 881 height 48
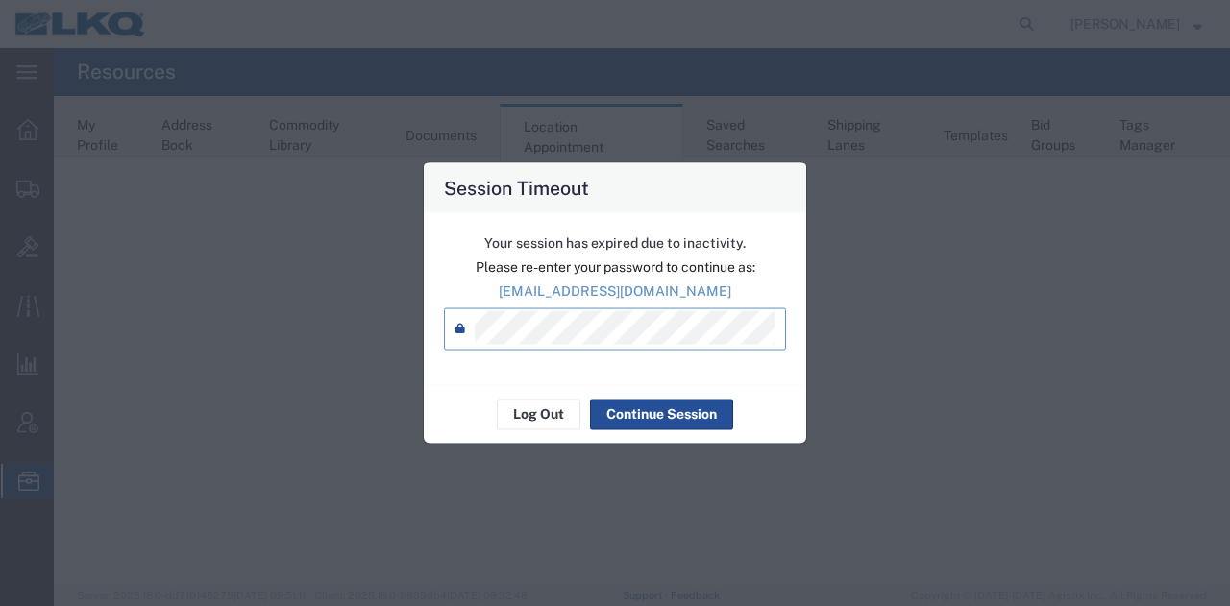
select select "30704"
select select "agendaWeek"
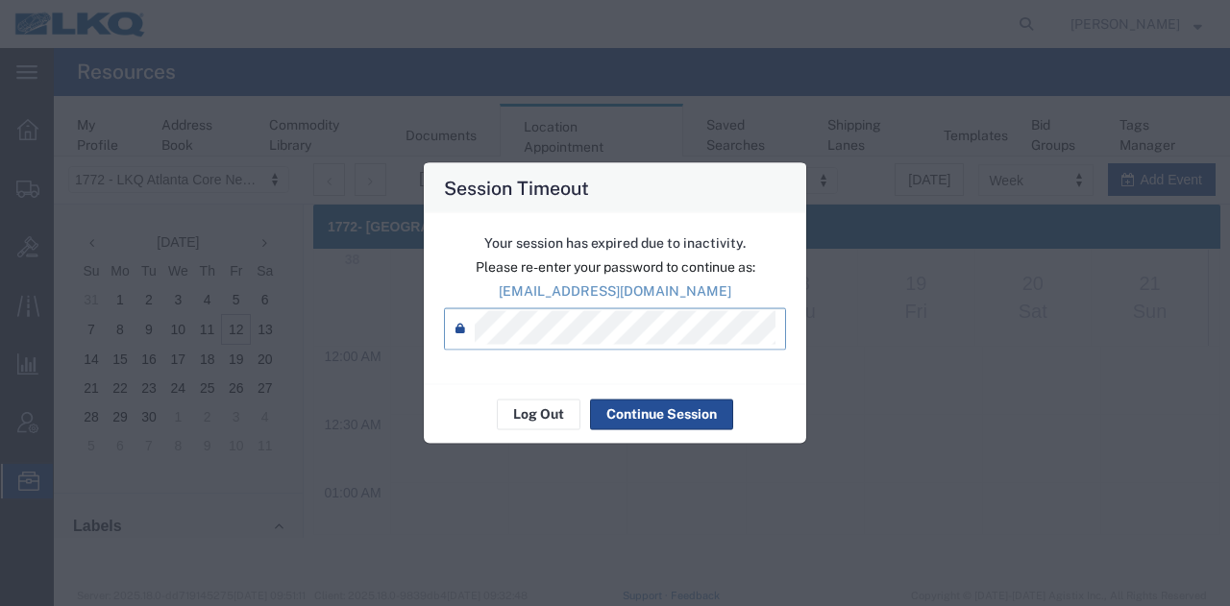
scroll to position [1104, 0]
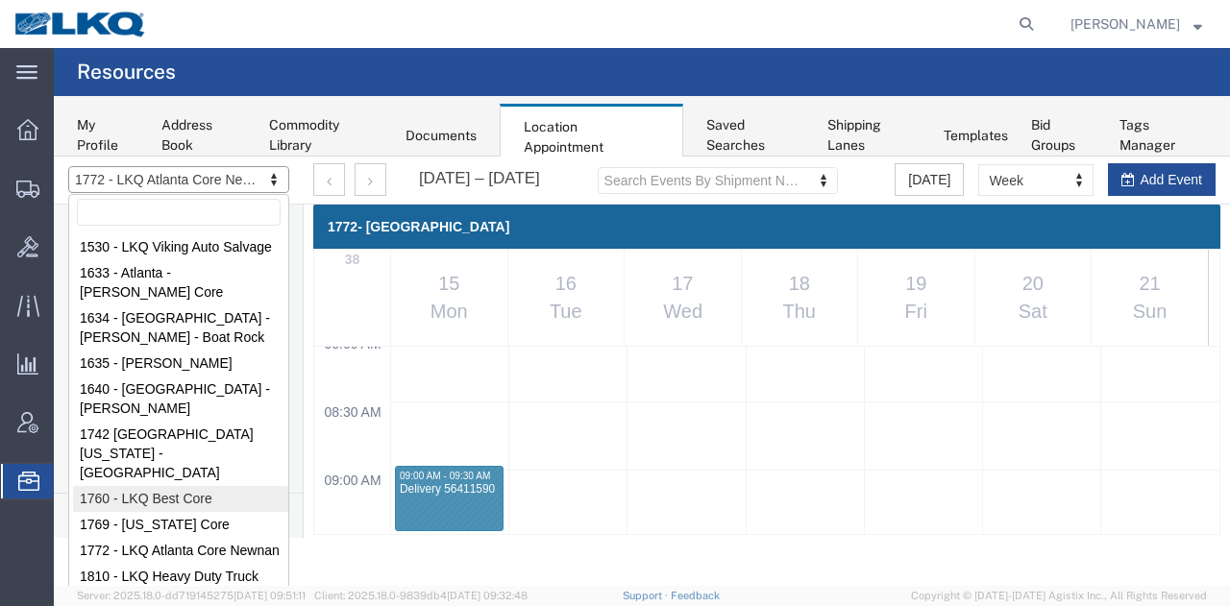
select select "27634"
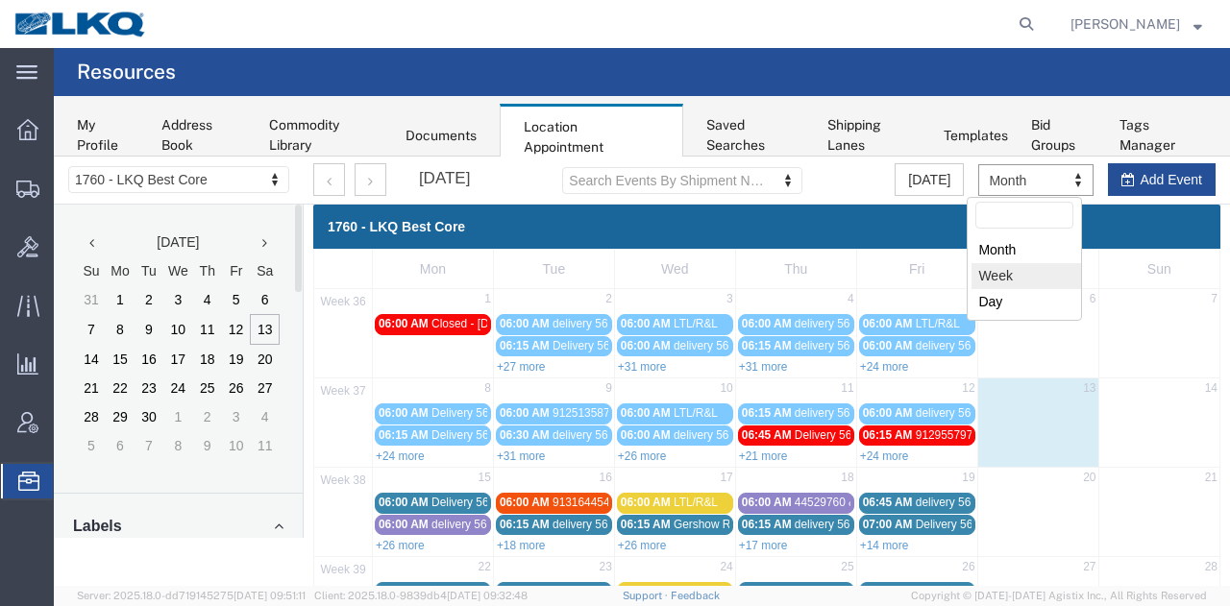
select select "agendaWeek"
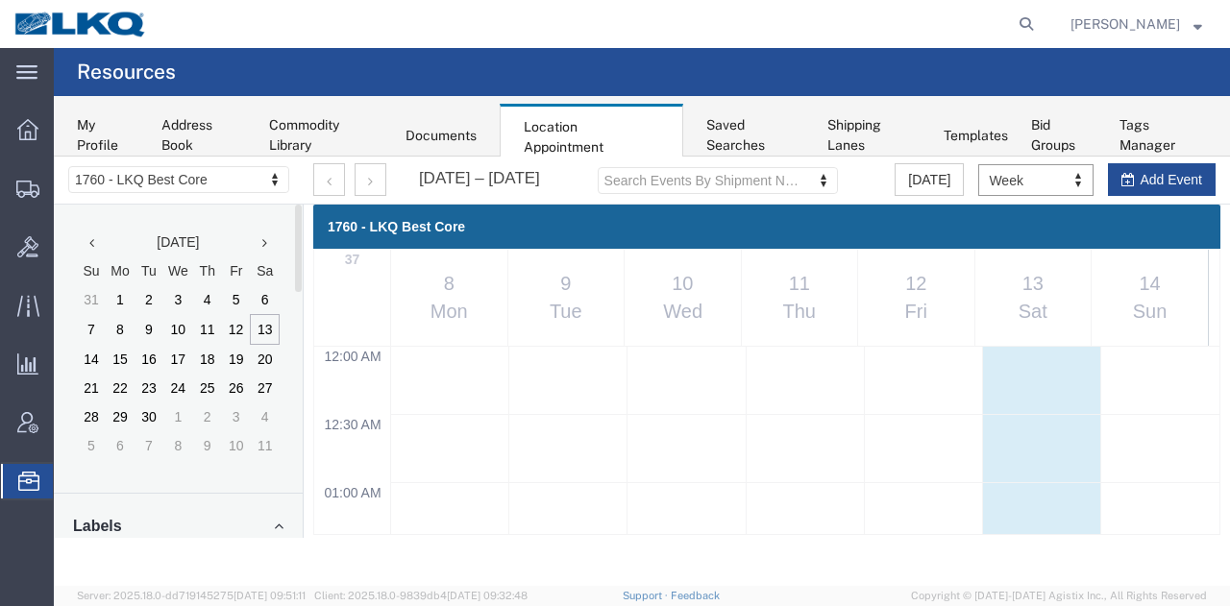
scroll to position [816, 0]
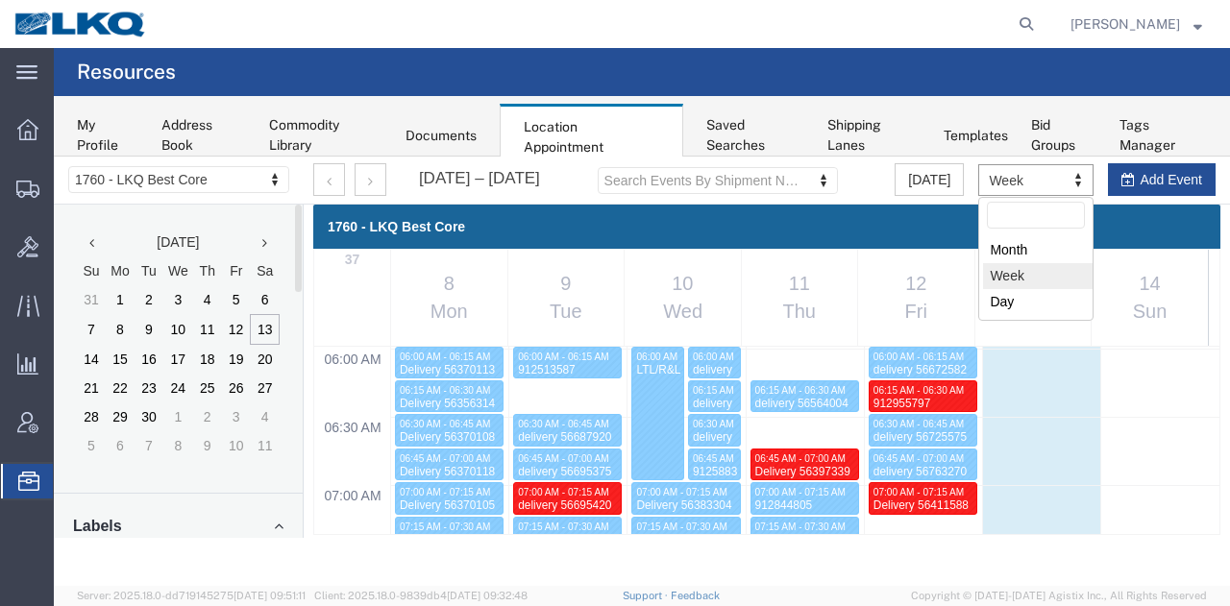
drag, startPoint x: 528, startPoint y: 44, endPoint x: 498, endPoint y: 87, distance: 53.1
click at [528, 45] on agx-global-search at bounding box center [735, 24] width 615 height 48
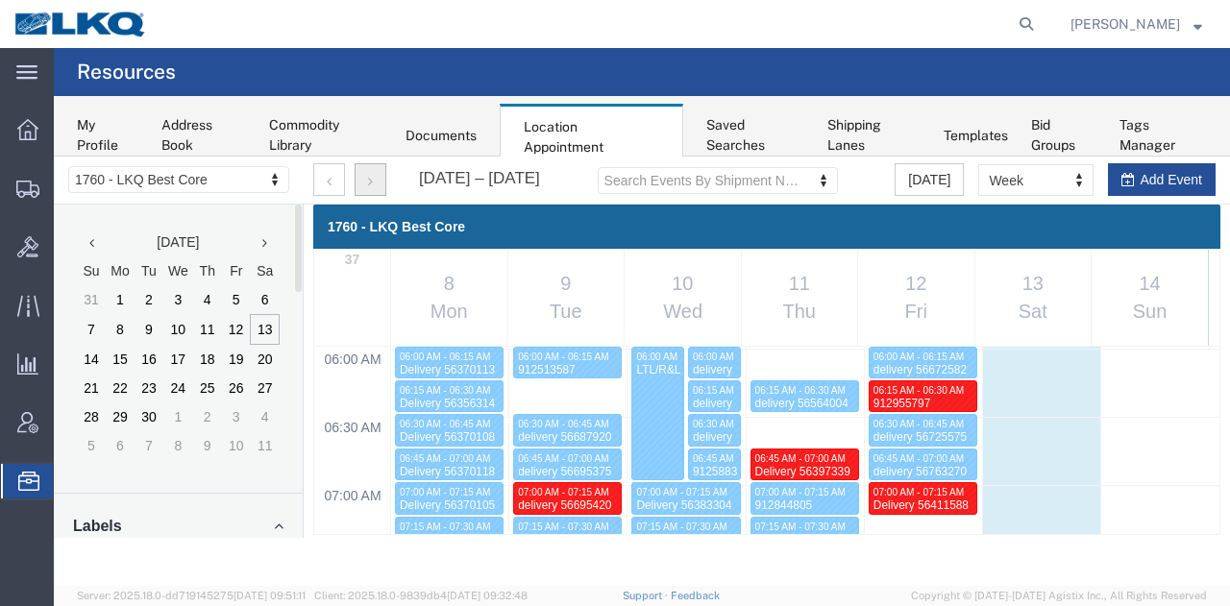
click at [364, 176] on button "button" at bounding box center [371, 179] width 32 height 33
